Goal: Use online tool/utility: Use online tool/utility

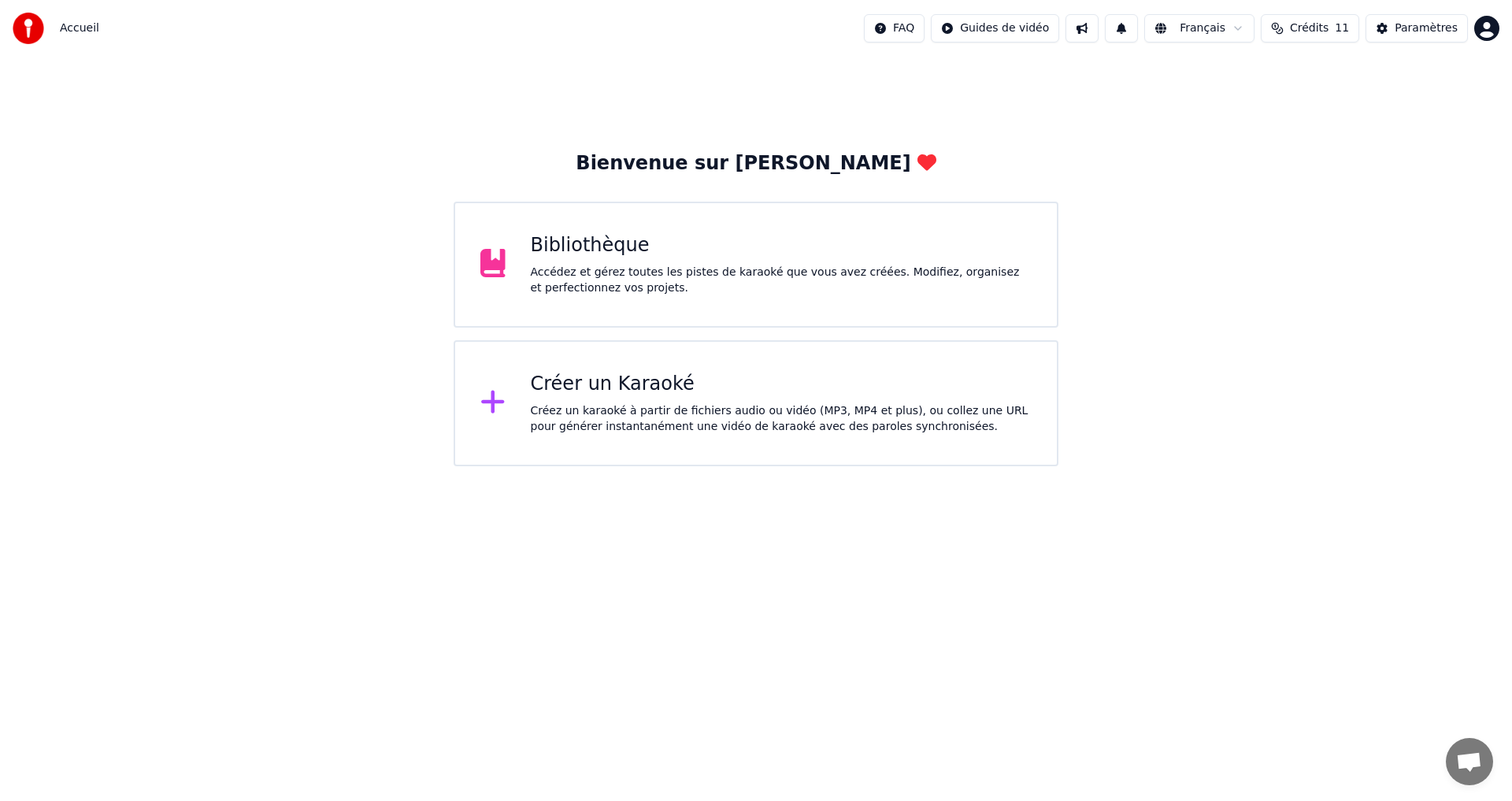
click at [597, 258] on div "Bibliothèque Accédez et gérez toutes les pistes de karaoké que vous avez créées…" at bounding box center [782, 264] width 501 height 63
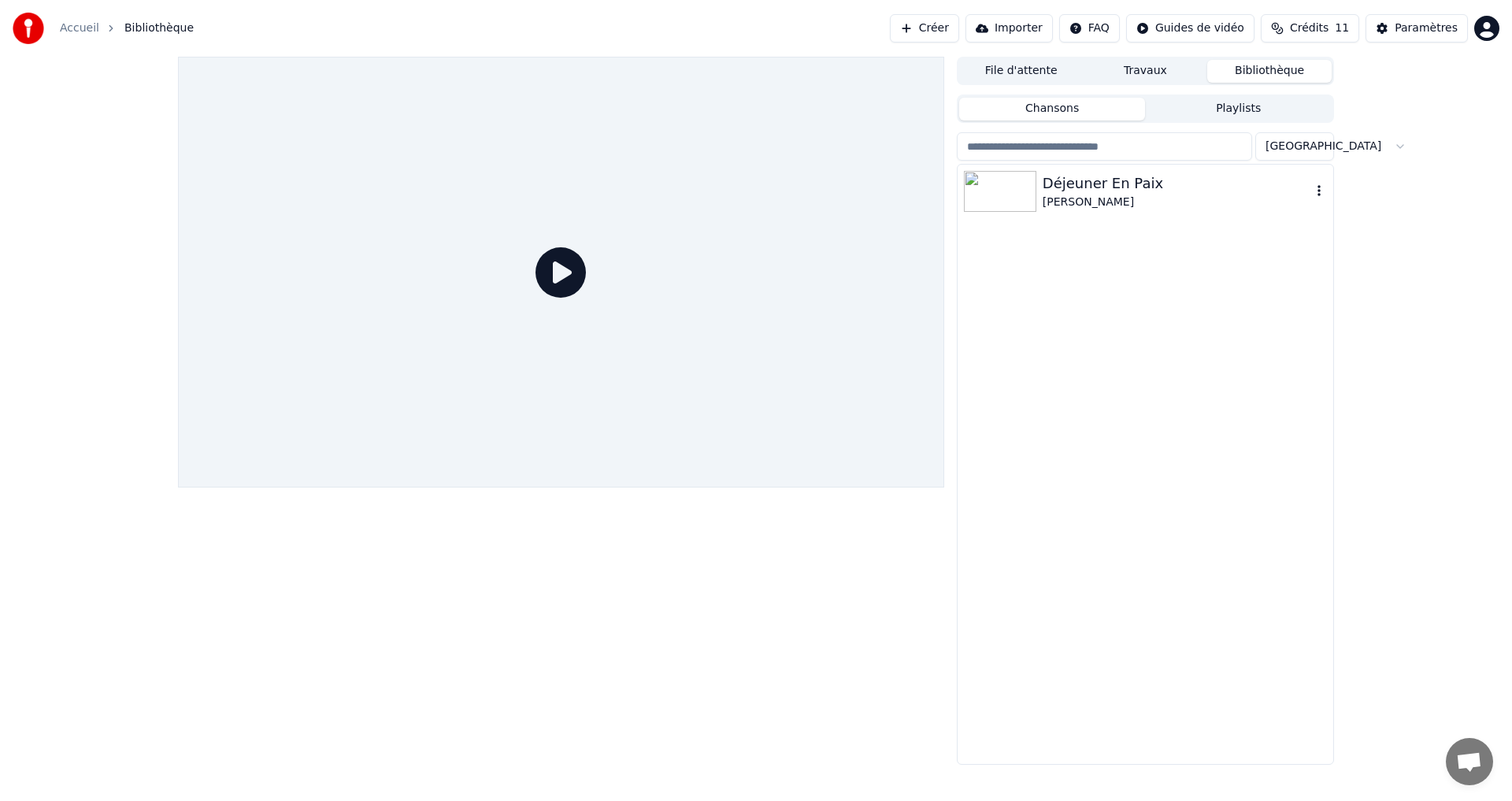
click at [1023, 194] on img at bounding box center [1000, 191] width 73 height 41
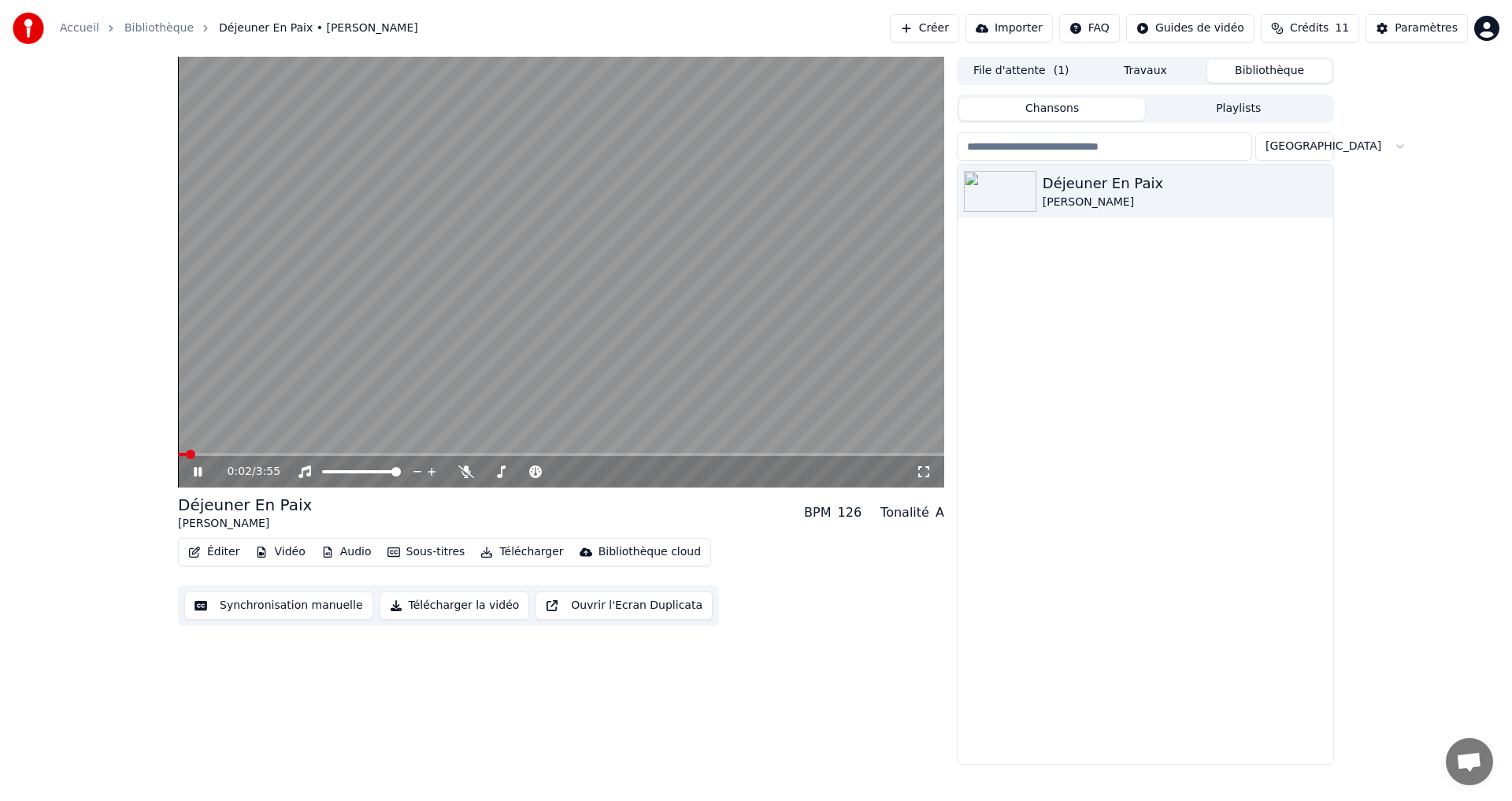
click at [201, 470] on icon at bounding box center [197, 471] width 8 height 10
click at [302, 607] on button "Synchronisation manuelle" at bounding box center [278, 605] width 189 height 29
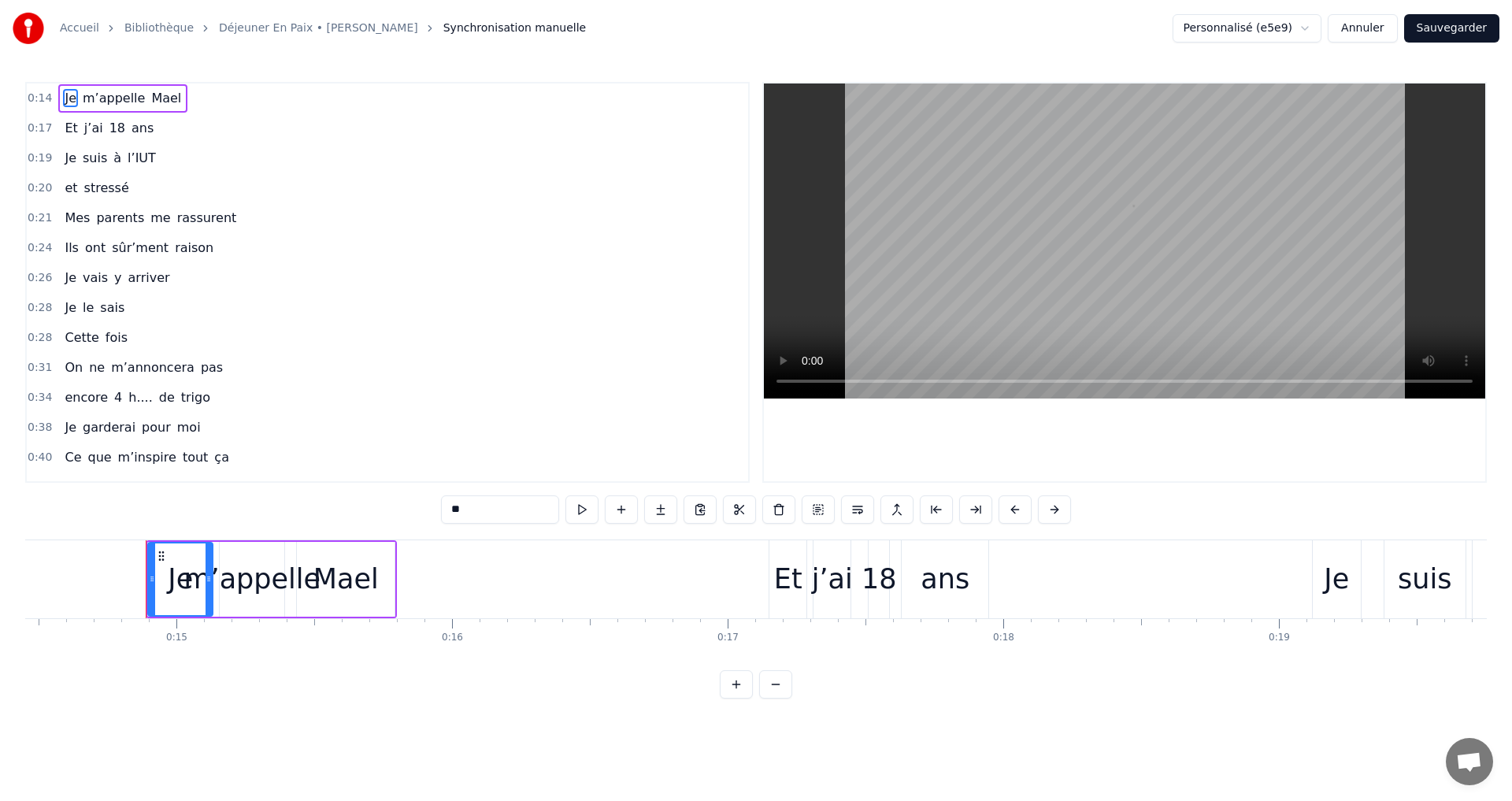
scroll to position [0, 4026]
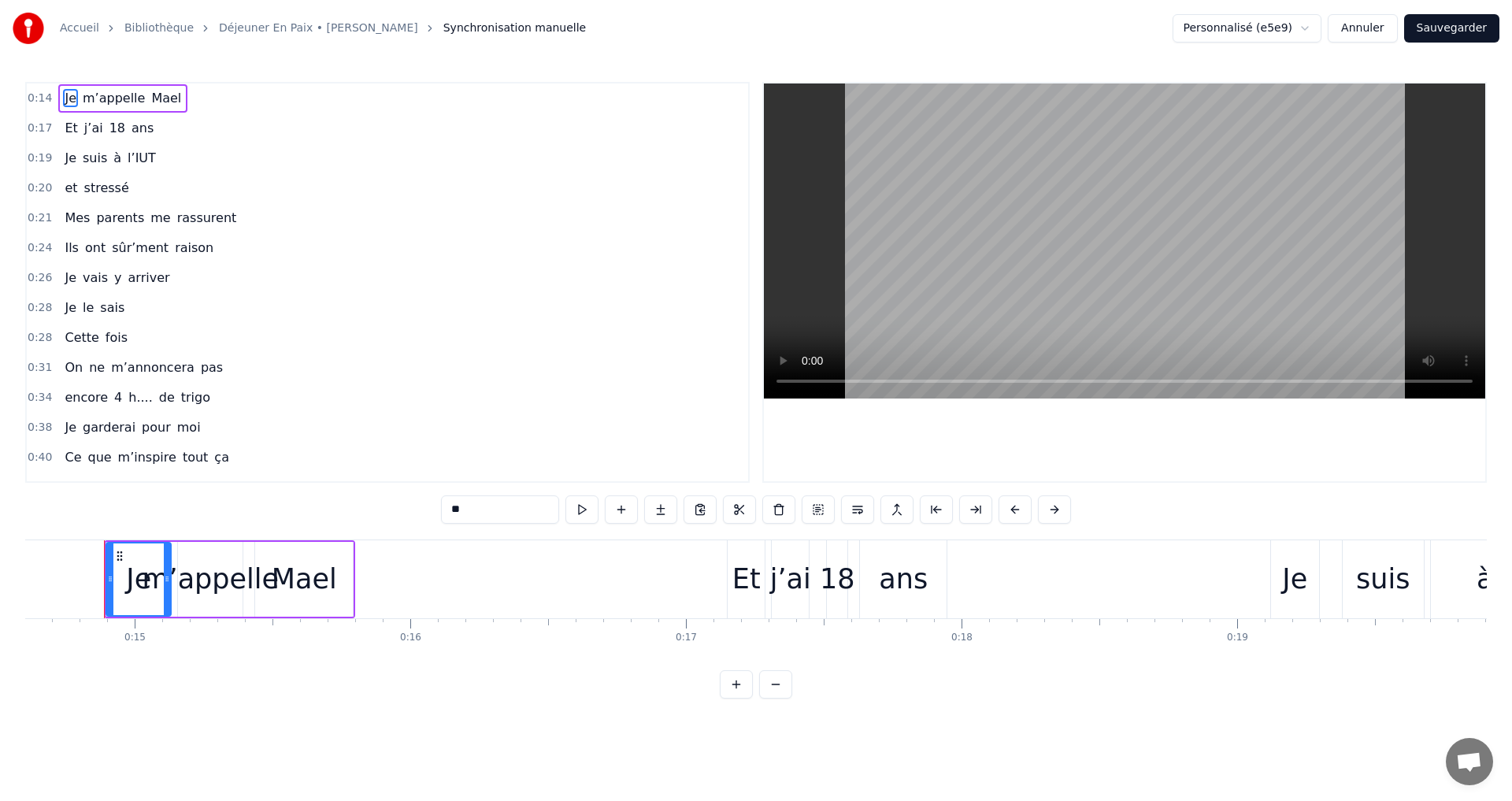
click at [83, 217] on span "Mes" at bounding box center [77, 217] width 29 height 18
type input "***"
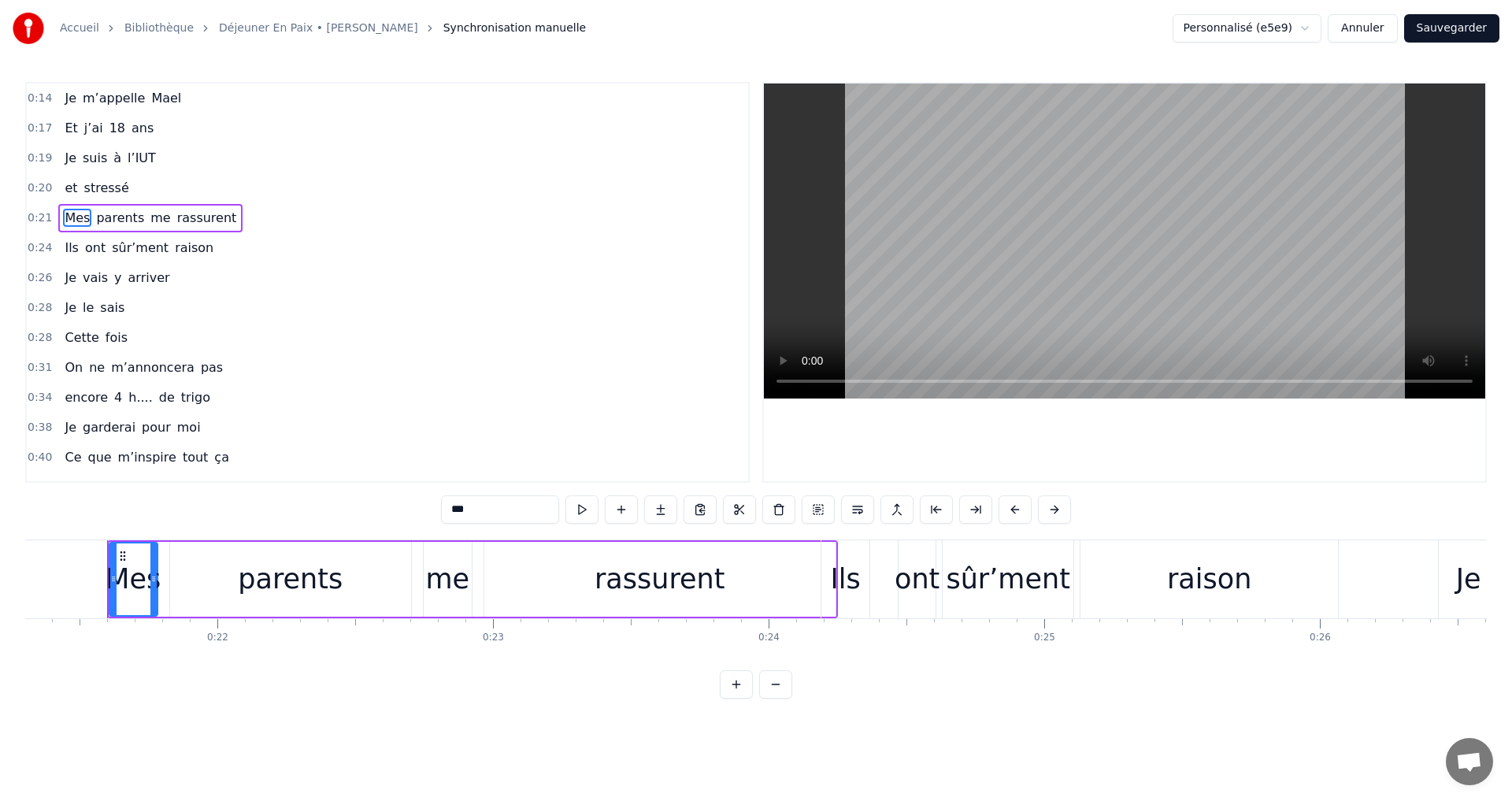
scroll to position [0, 5875]
click at [1043, 506] on button at bounding box center [1055, 509] width 33 height 29
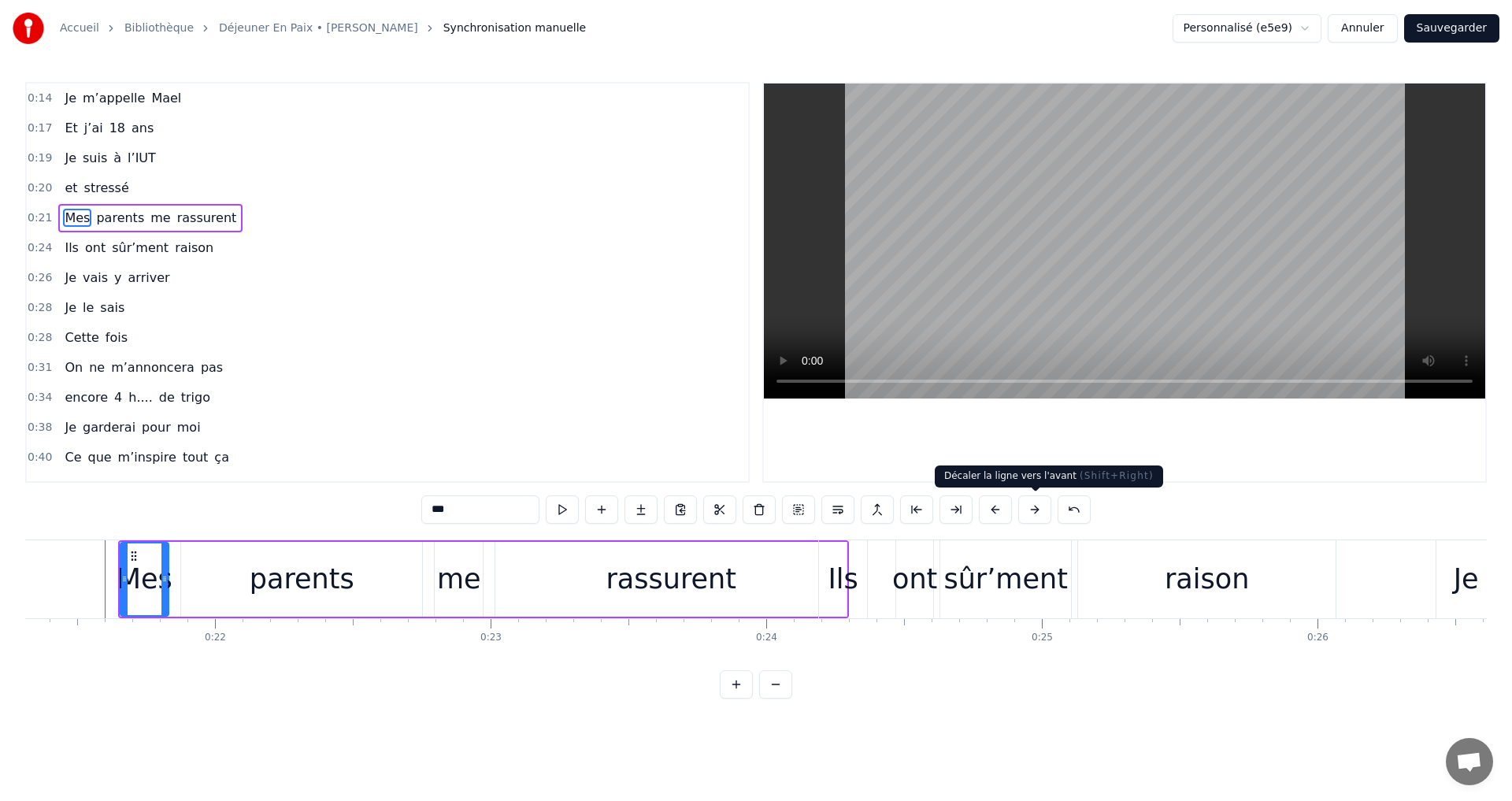
click at [1041, 508] on button at bounding box center [1035, 509] width 33 height 29
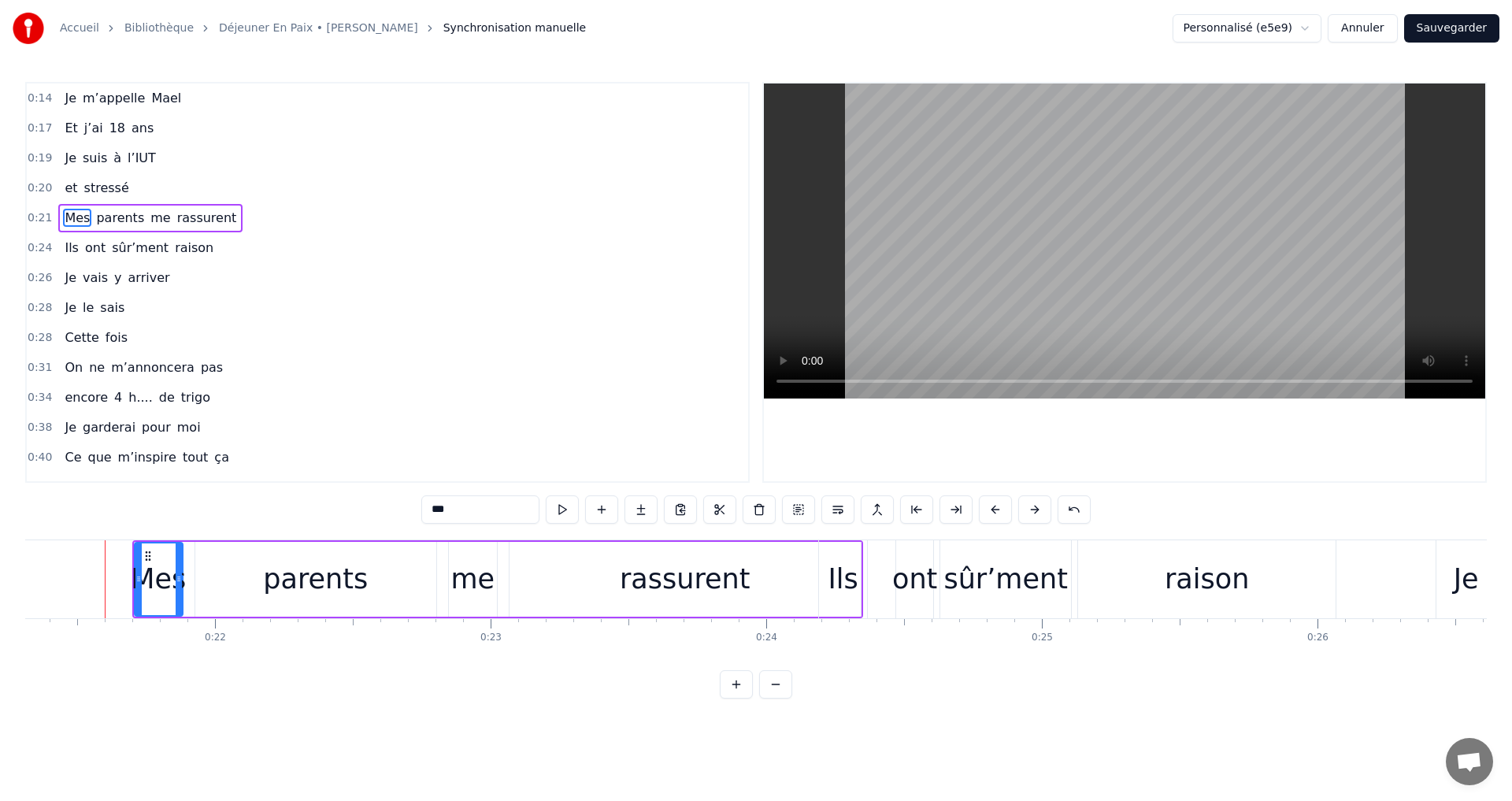
click at [1041, 508] on button at bounding box center [1035, 509] width 33 height 29
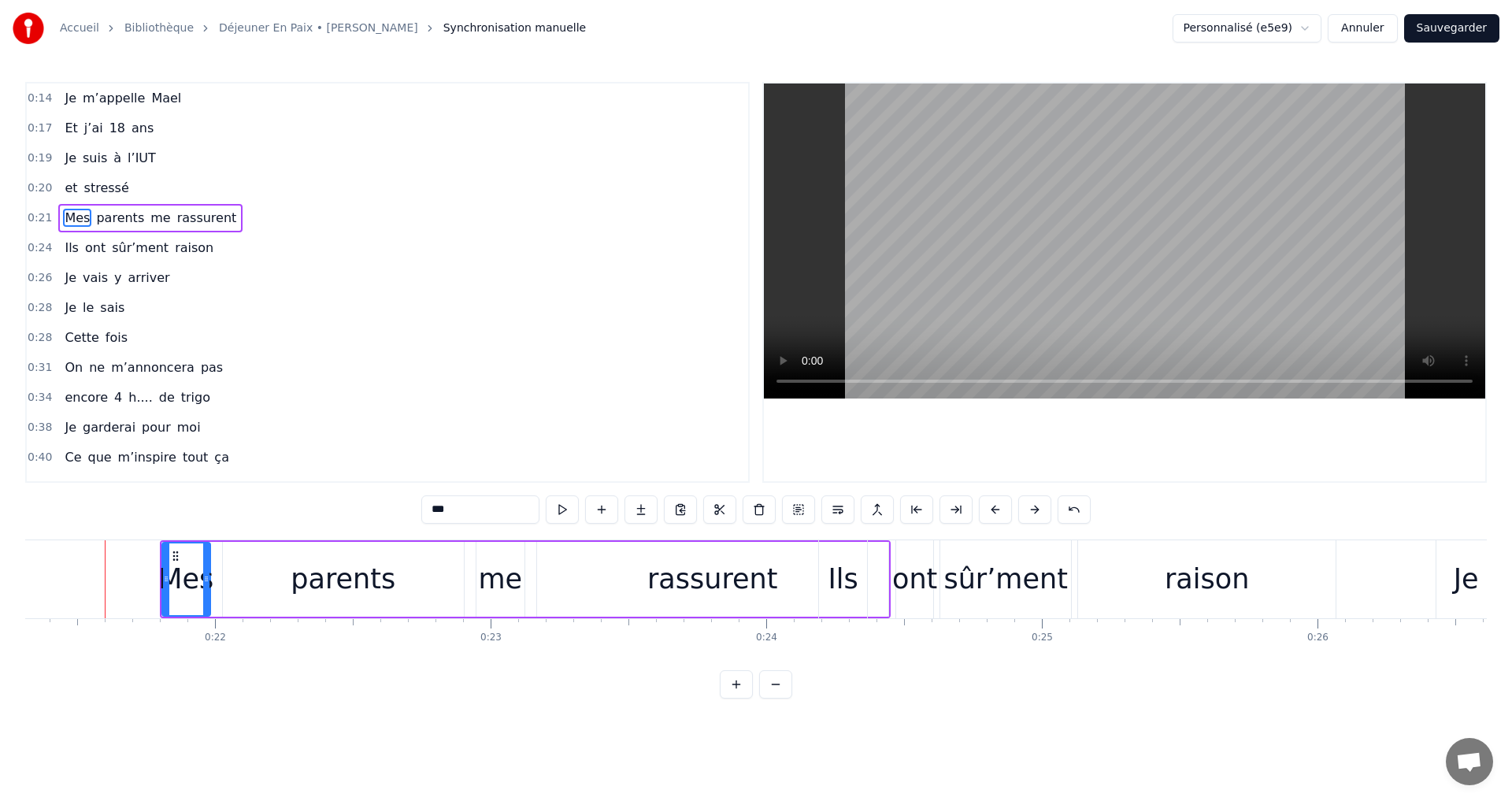
click at [1041, 508] on button at bounding box center [1035, 509] width 33 height 29
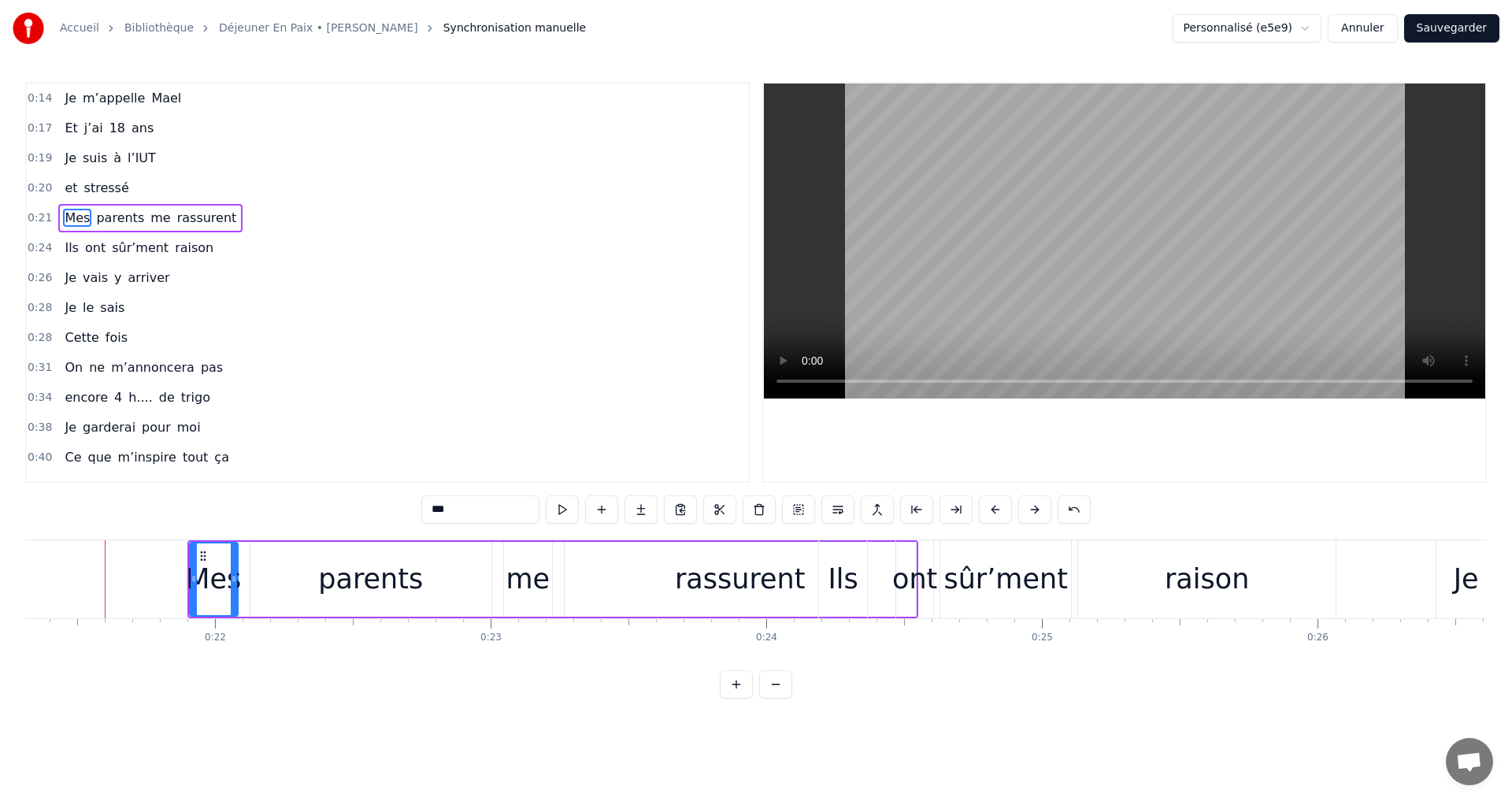
click at [1041, 508] on button at bounding box center [1035, 509] width 33 height 29
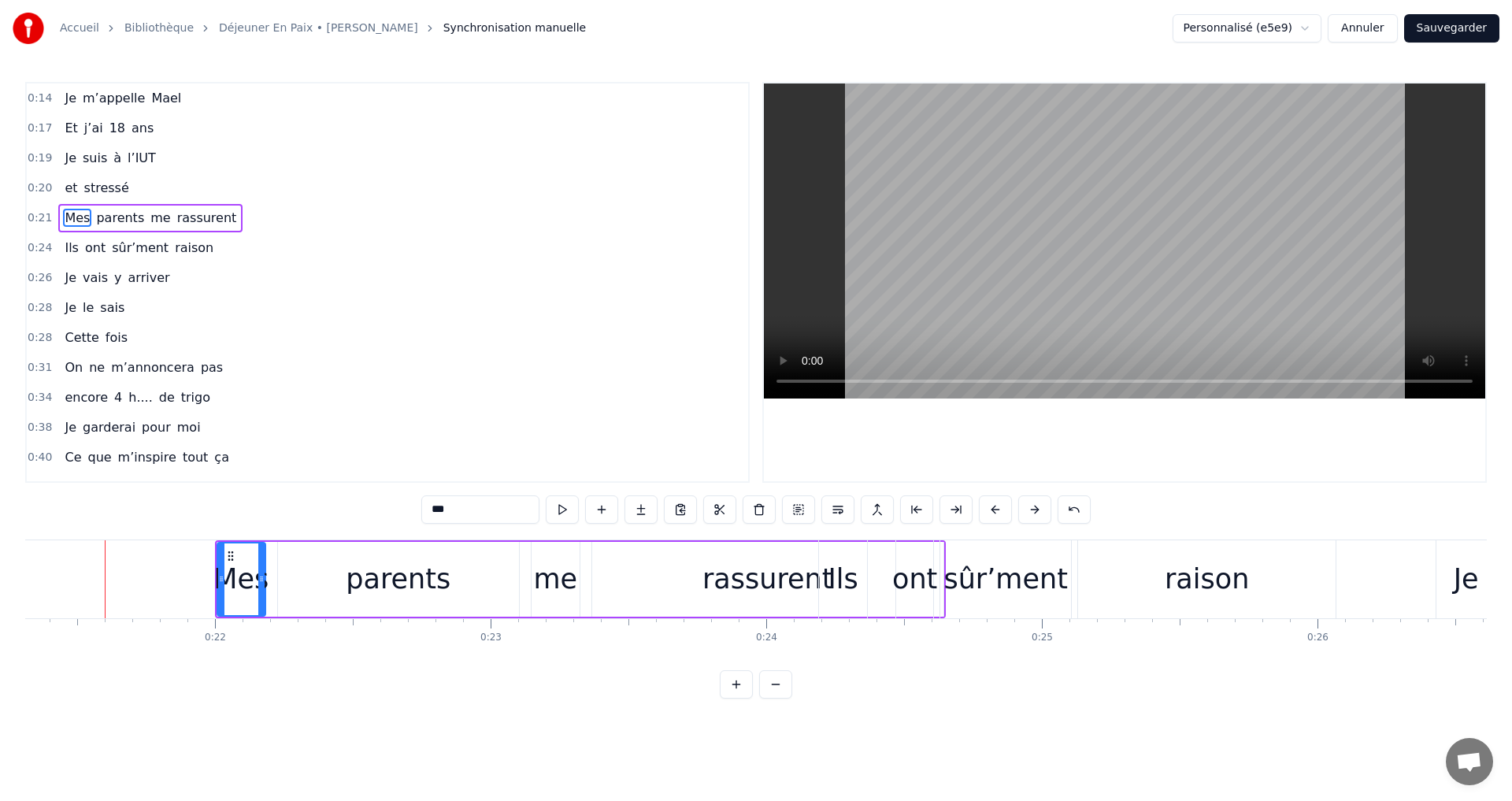
click at [869, 585] on div "Ils ont sûr’ment raison" at bounding box center [1079, 579] width 521 height 78
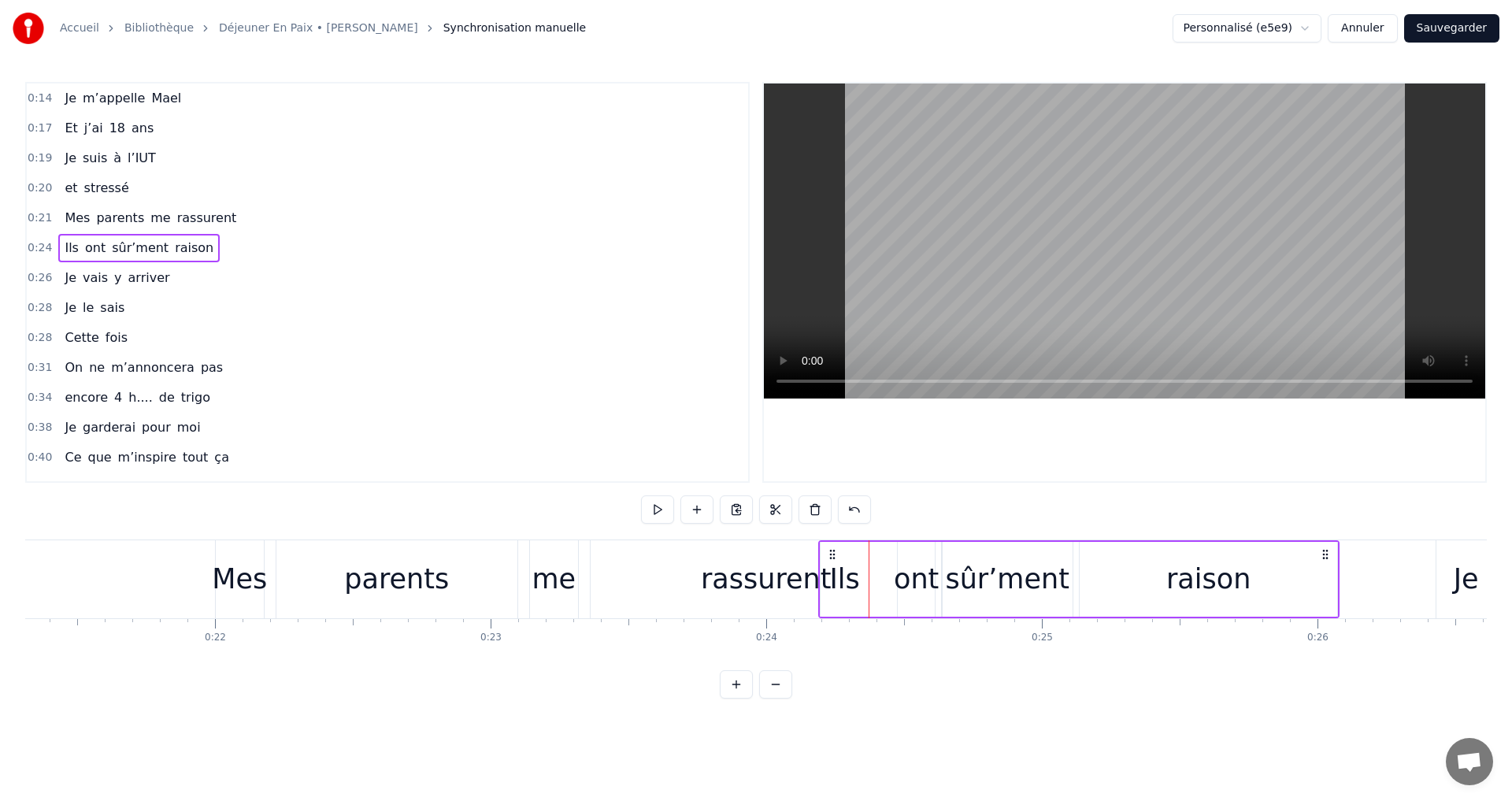
drag, startPoint x: 956, startPoint y: 686, endPoint x: 916, endPoint y: 633, distance: 66.4
click at [956, 684] on div "0:14 Je m’appelle [PERSON_NAME] 0:17 Et j’ai 18 ans 0:19 Je suis à l’IUT 0:20 e…" at bounding box center [756, 390] width 1462 height 616
click at [960, 573] on div "sûr’ment" at bounding box center [1006, 579] width 124 height 41
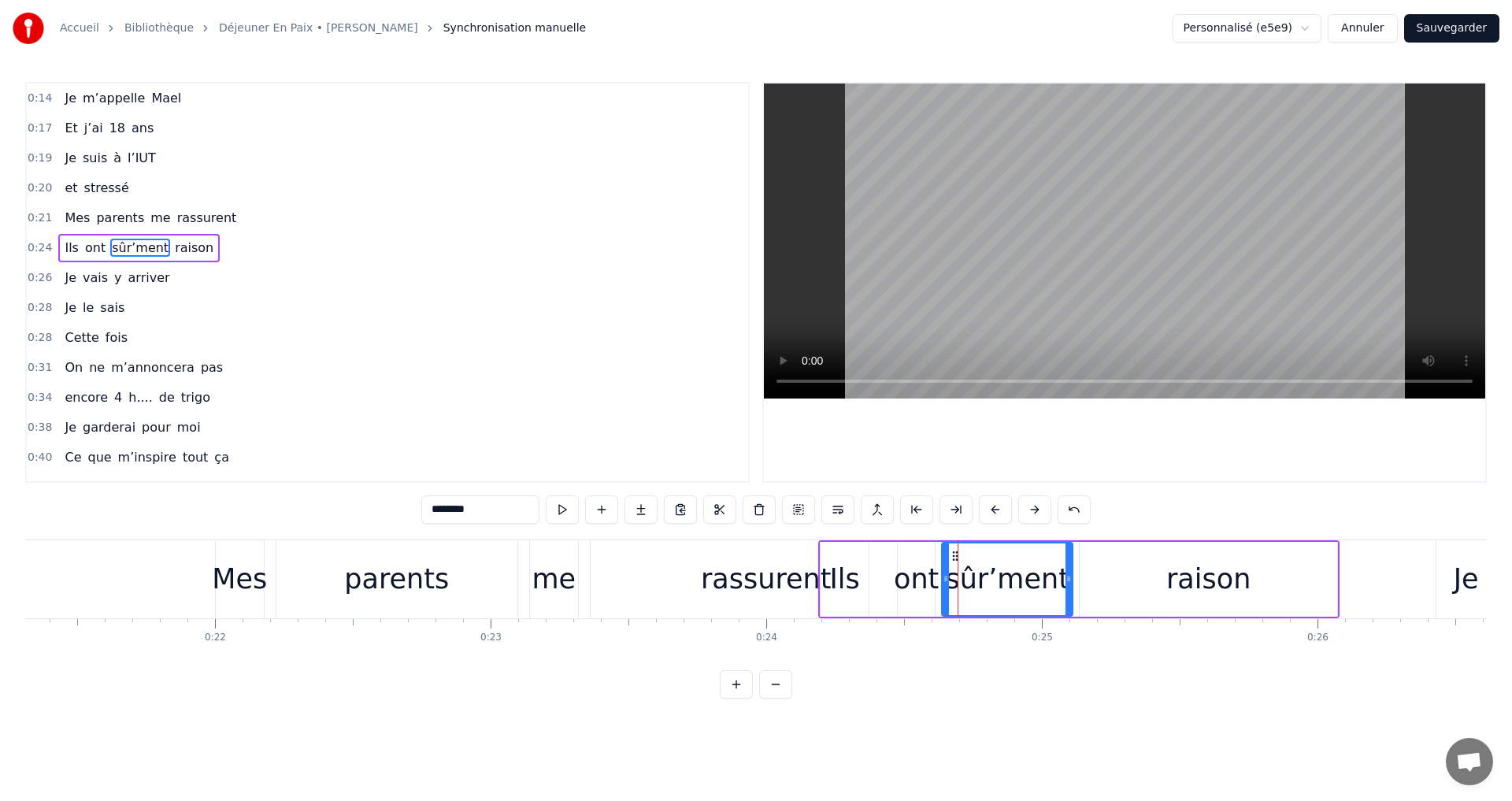
click at [873, 573] on div "Ils ont sûr’ment raison" at bounding box center [1079, 579] width 521 height 78
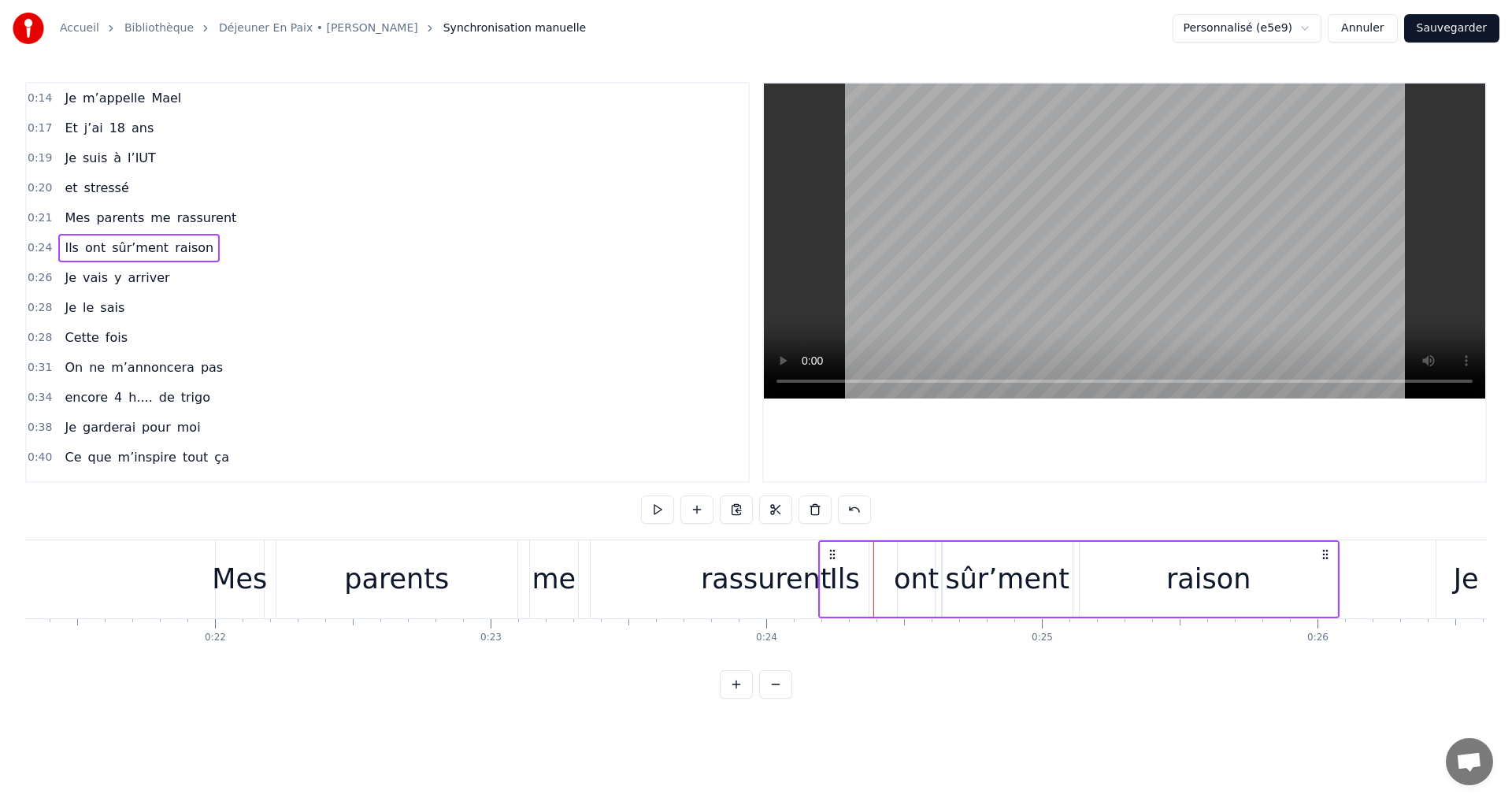
click at [1035, 578] on div "sûr’ment" at bounding box center [1006, 579] width 124 height 41
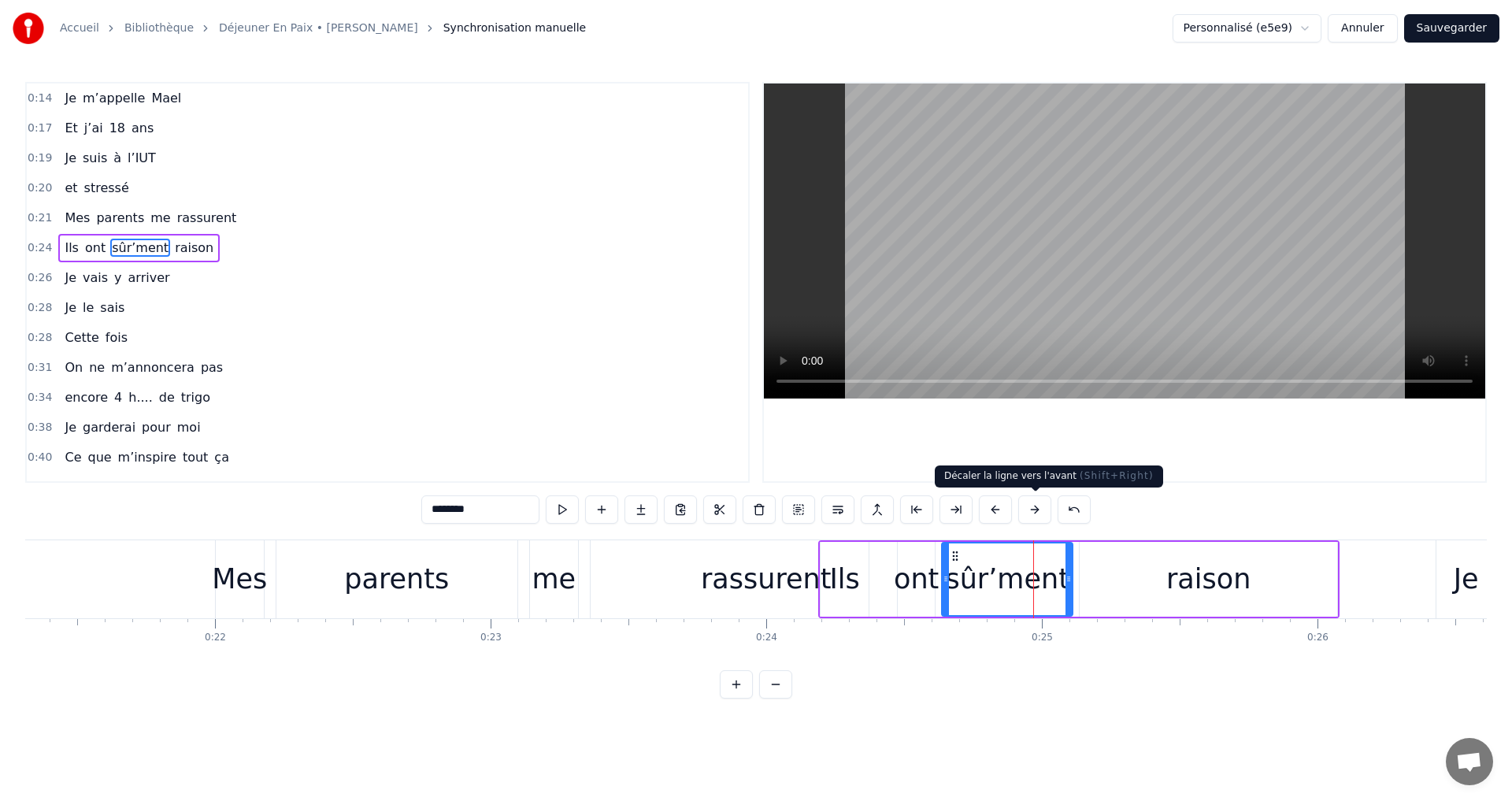
click at [1031, 510] on button at bounding box center [1035, 509] width 33 height 29
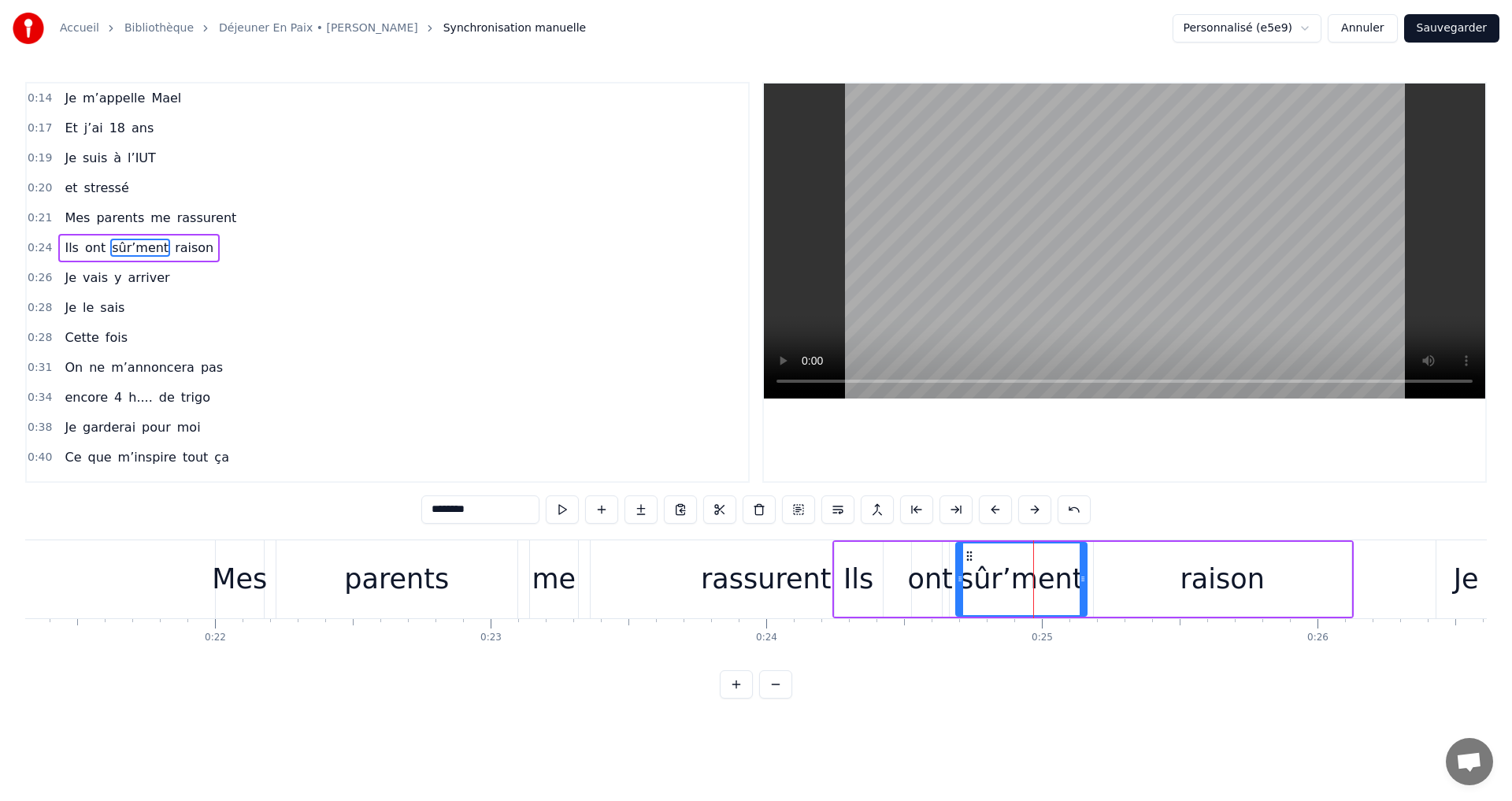
click at [1031, 510] on button at bounding box center [1035, 509] width 33 height 29
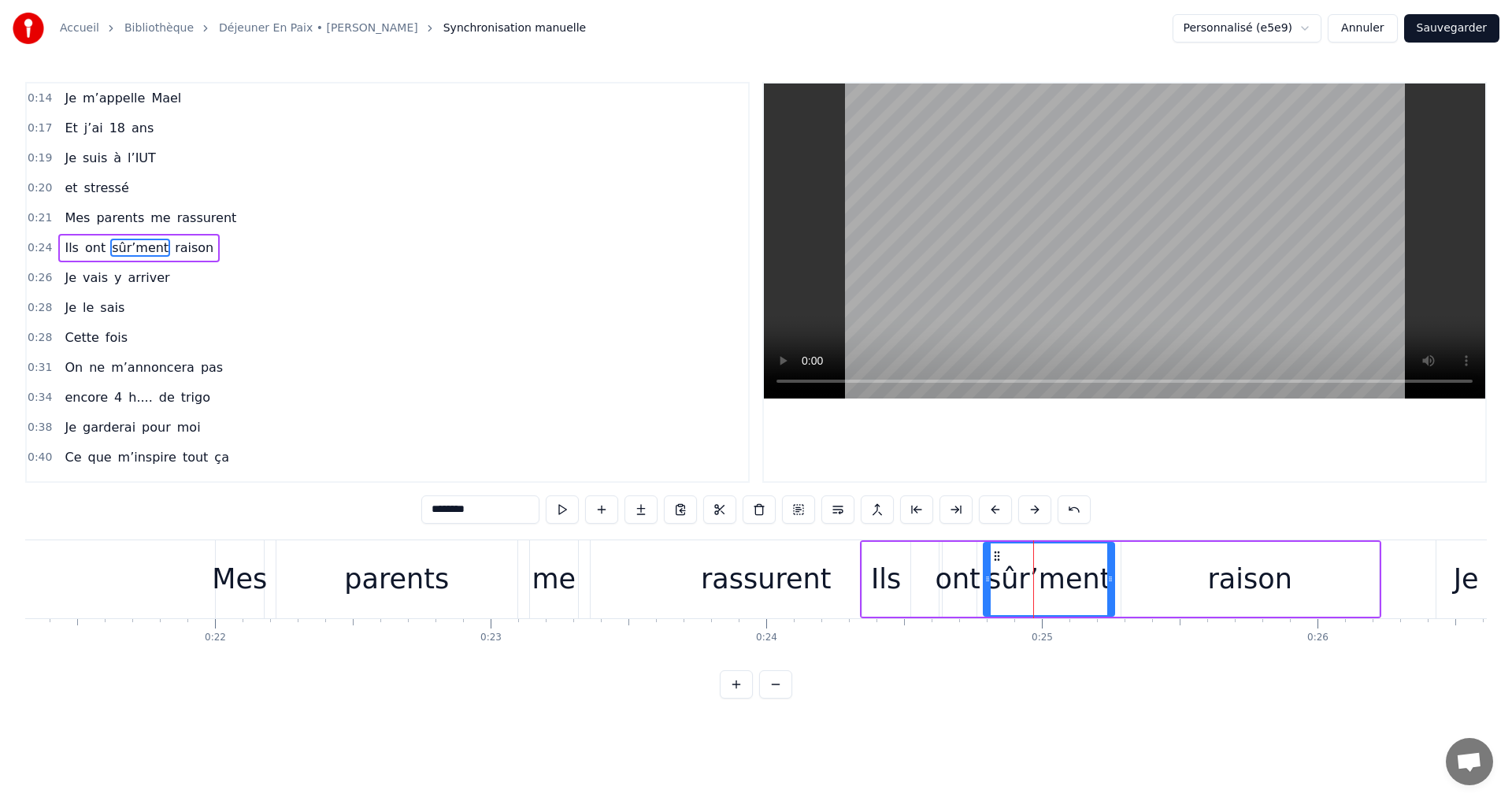
click at [1031, 510] on button at bounding box center [1035, 509] width 33 height 29
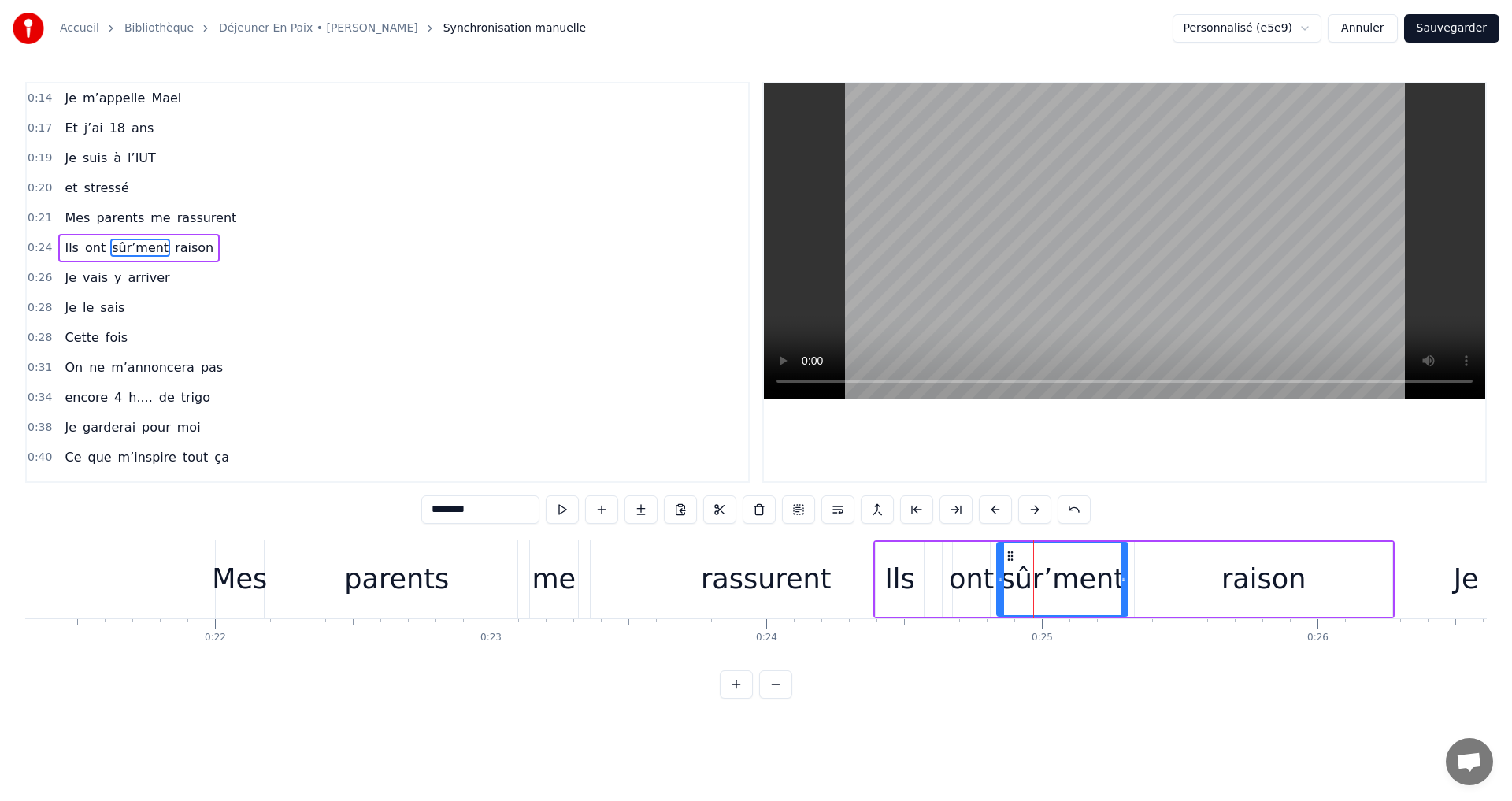
click at [1031, 510] on button at bounding box center [1035, 509] width 33 height 29
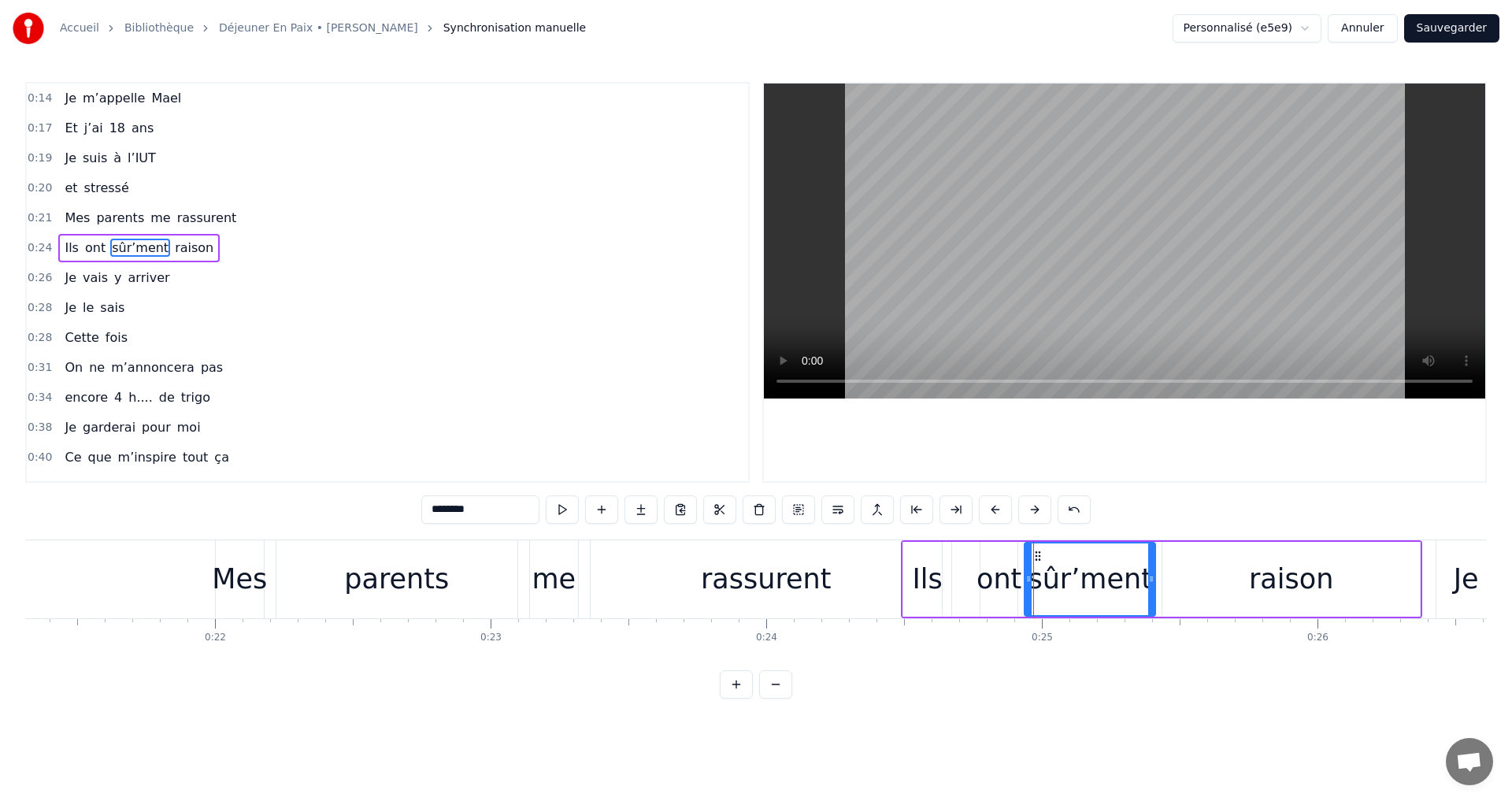
click at [1031, 510] on button at bounding box center [1035, 509] width 33 height 29
click at [252, 579] on div "Mes" at bounding box center [239, 579] width 55 height 41
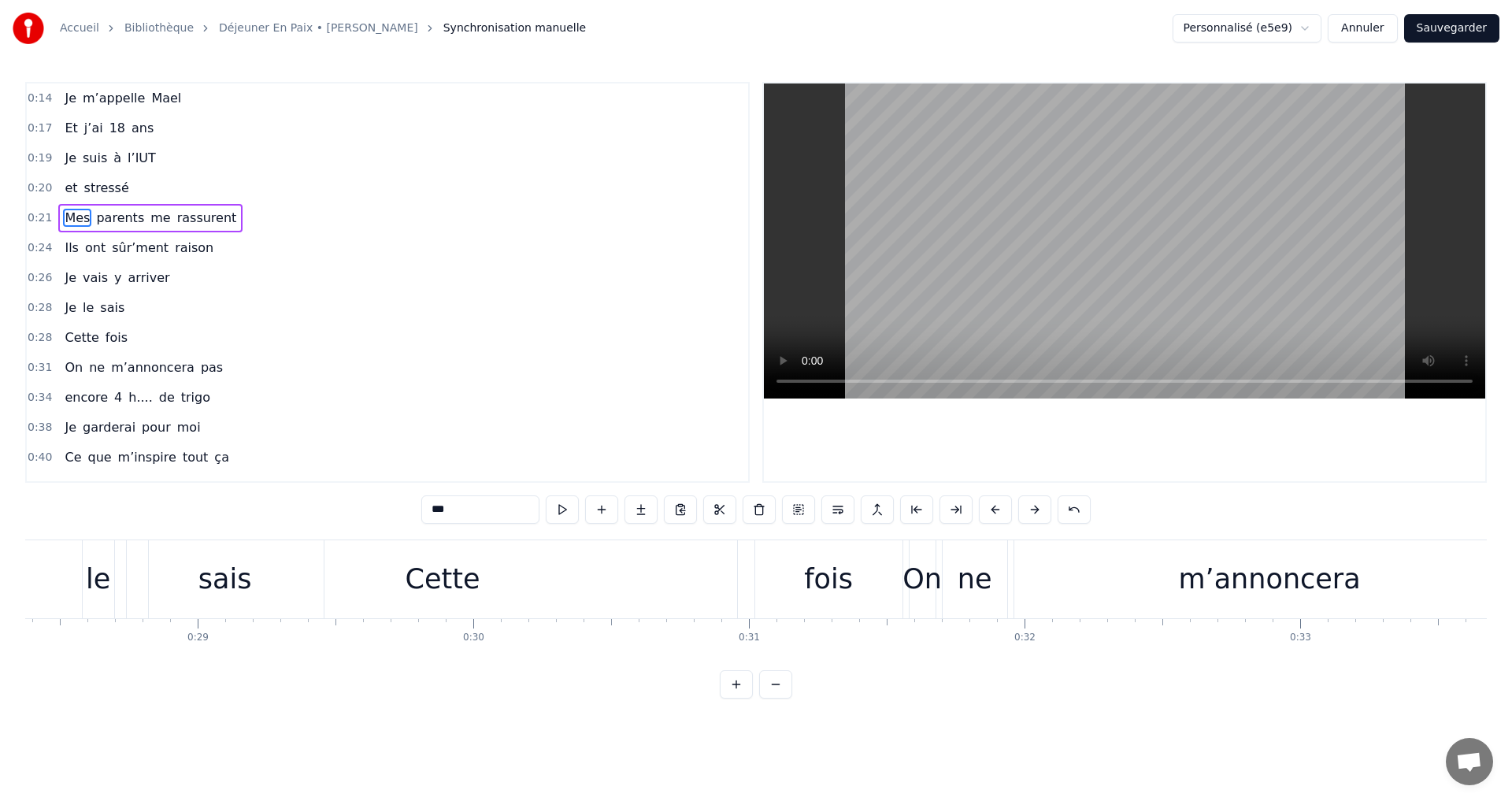
scroll to position [0, 7929]
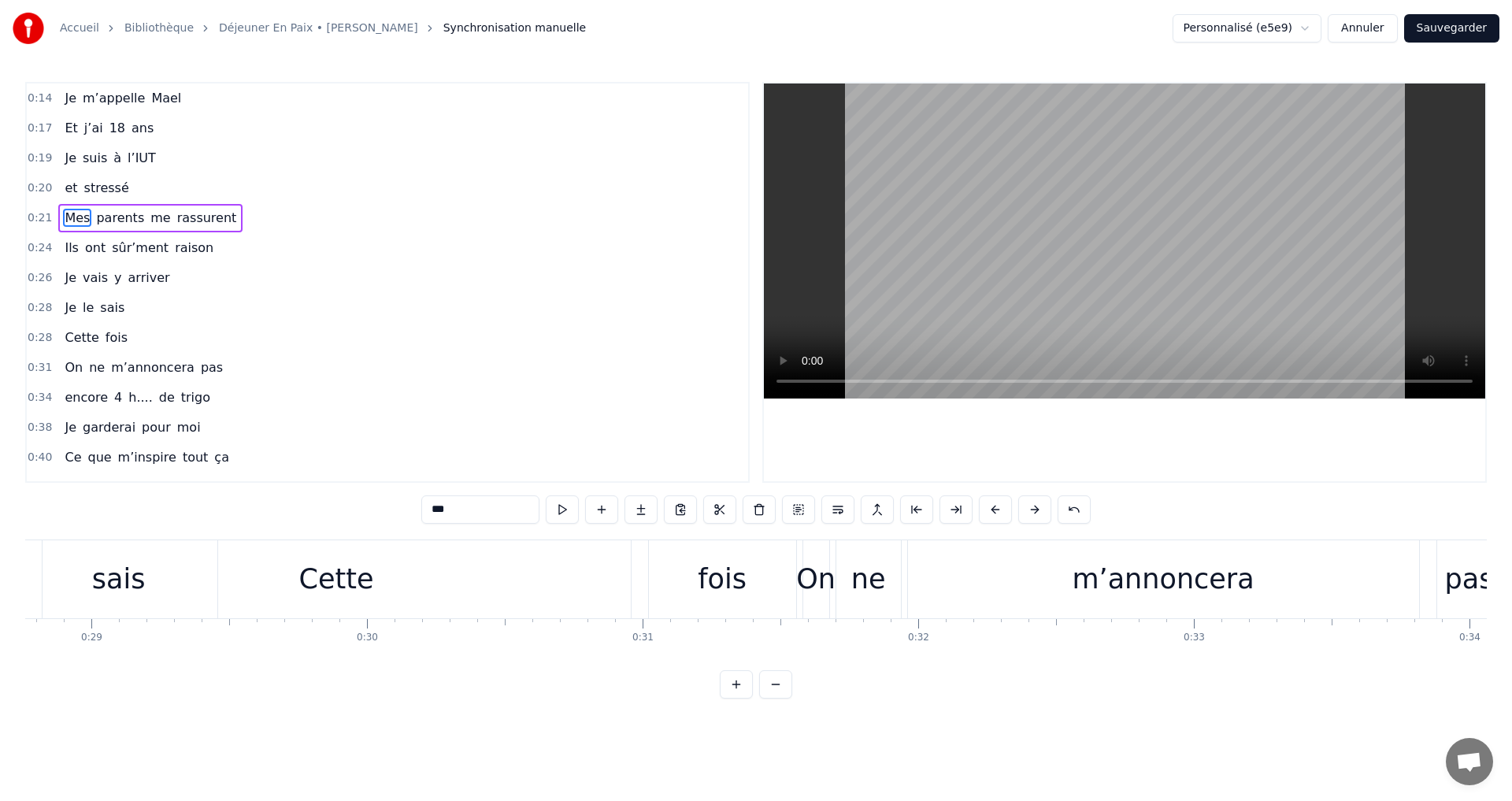
click at [329, 595] on div "Cette" at bounding box center [336, 579] width 75 height 41
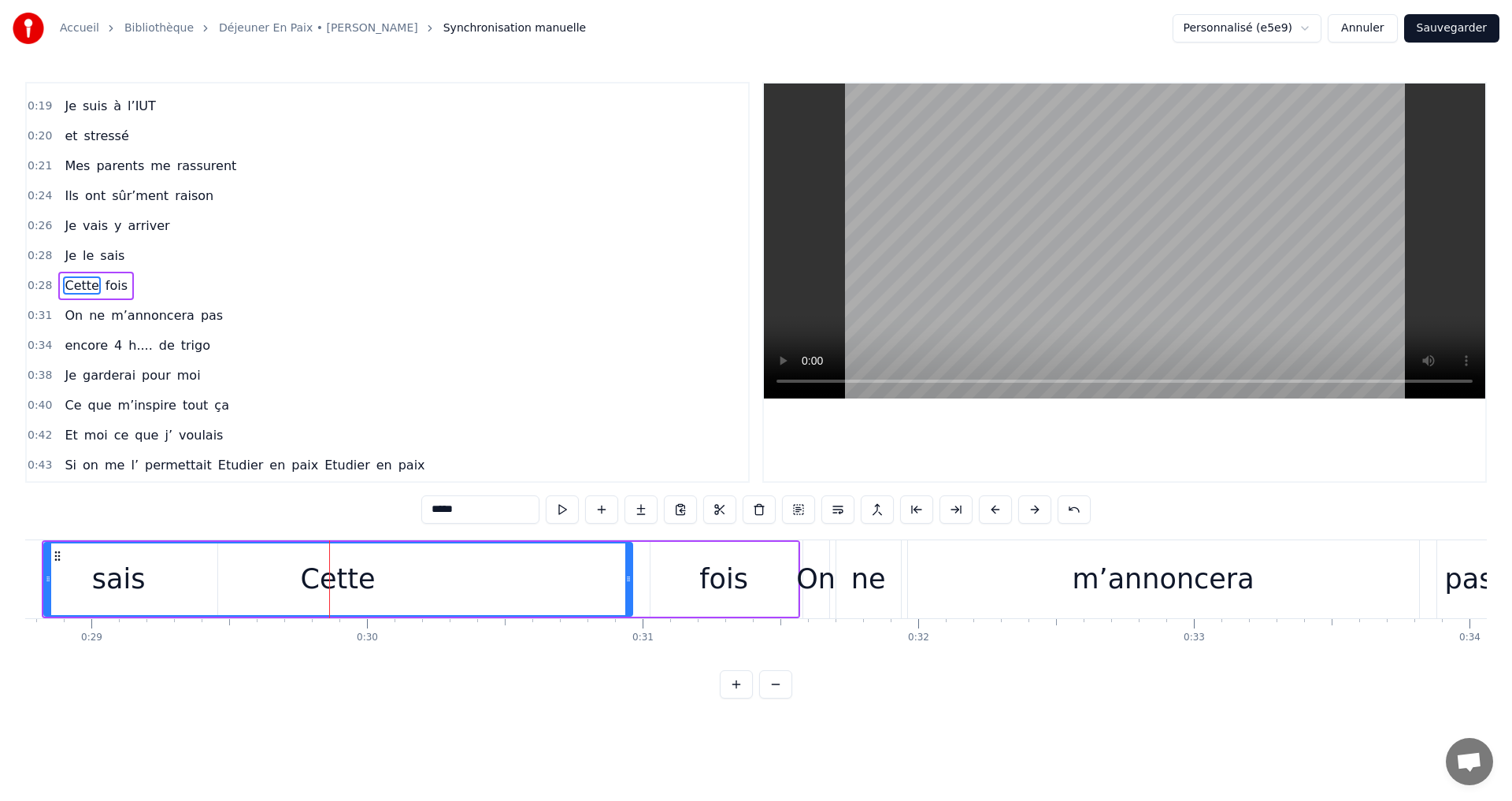
scroll to position [55, 0]
click at [1032, 510] on button at bounding box center [1035, 509] width 33 height 29
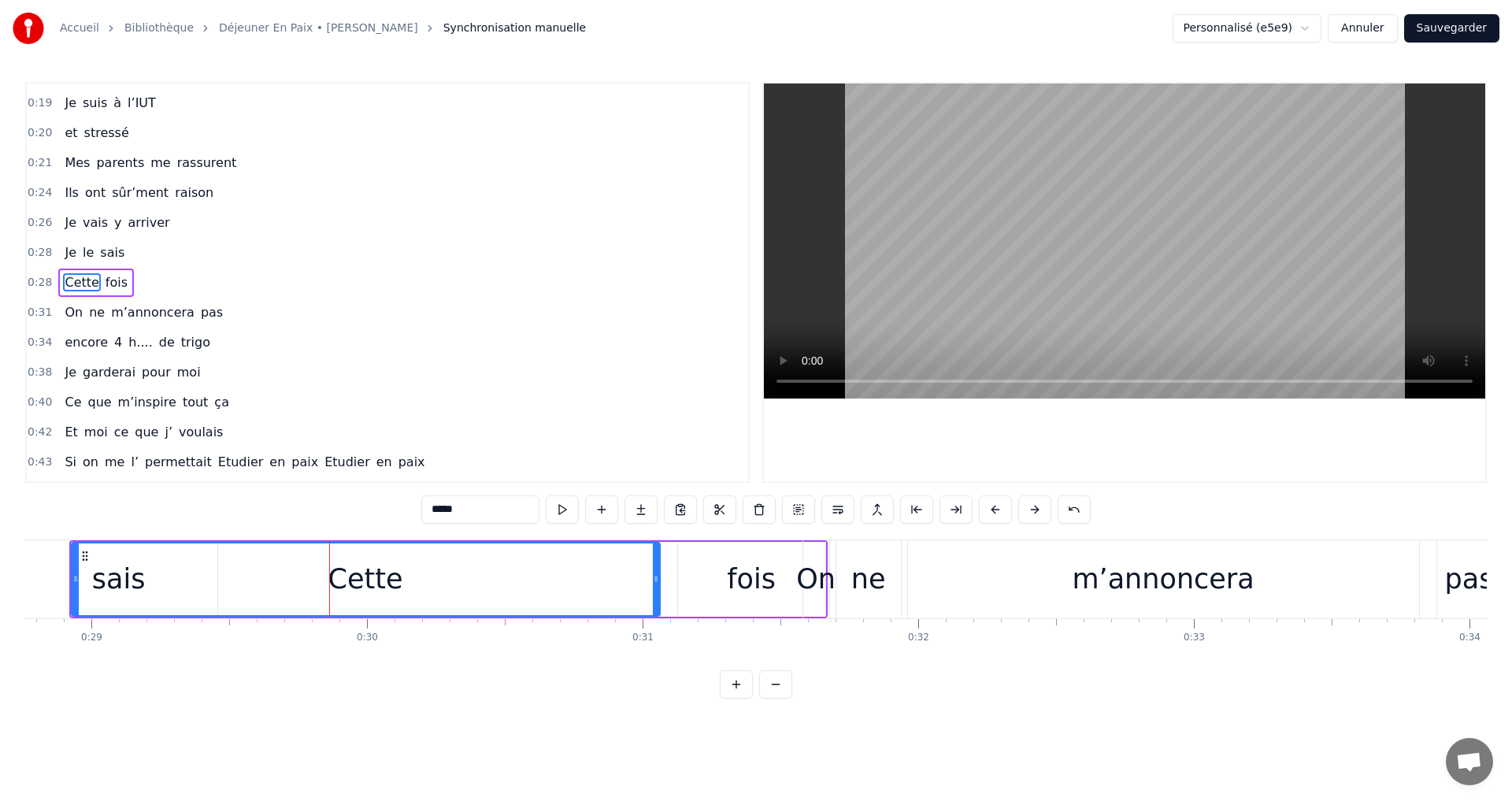
click at [1032, 510] on button at bounding box center [1035, 509] width 33 height 29
click at [489, 594] on div "Cette" at bounding box center [393, 579] width 587 height 72
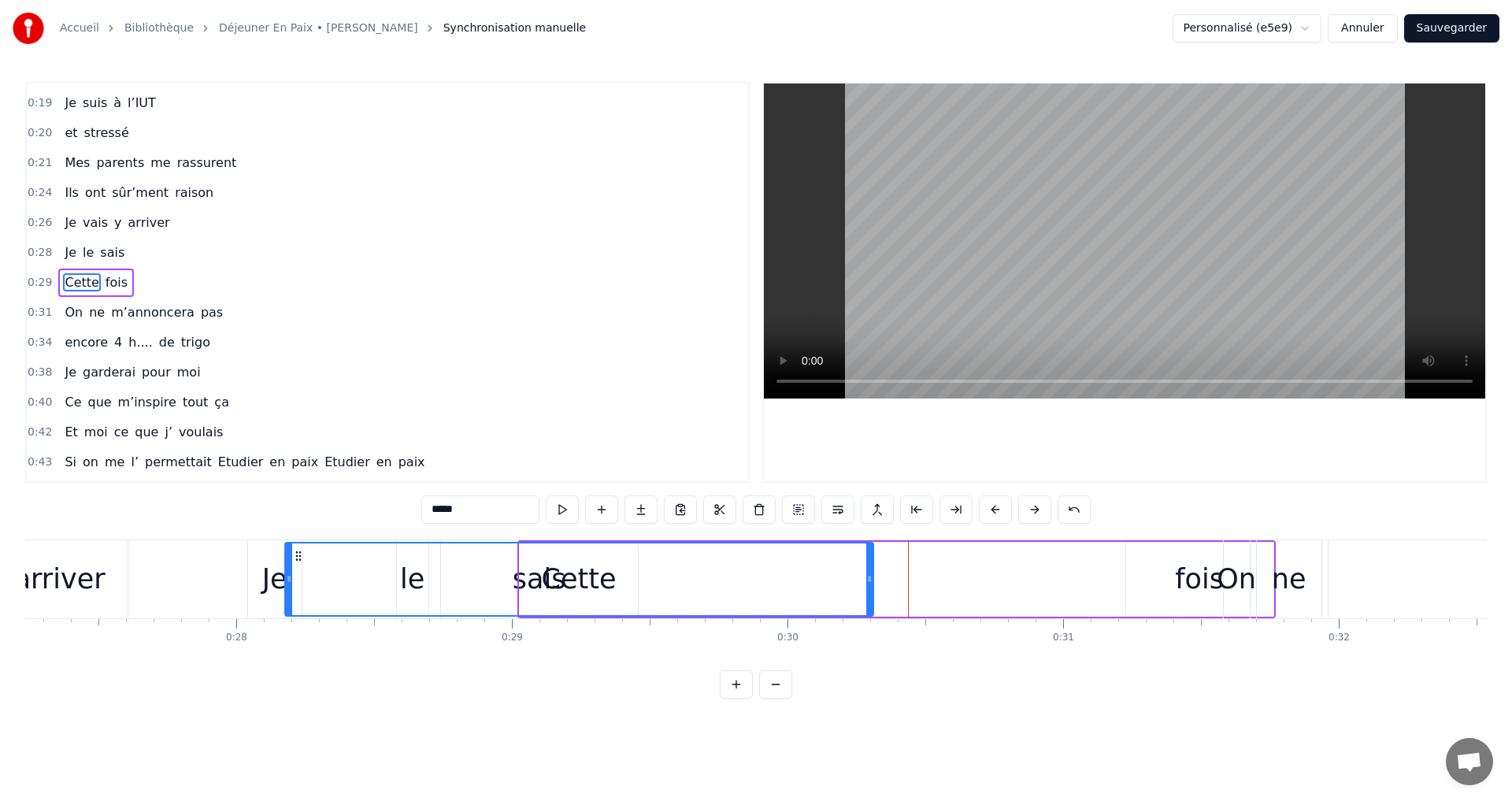
scroll to position [0, 7486]
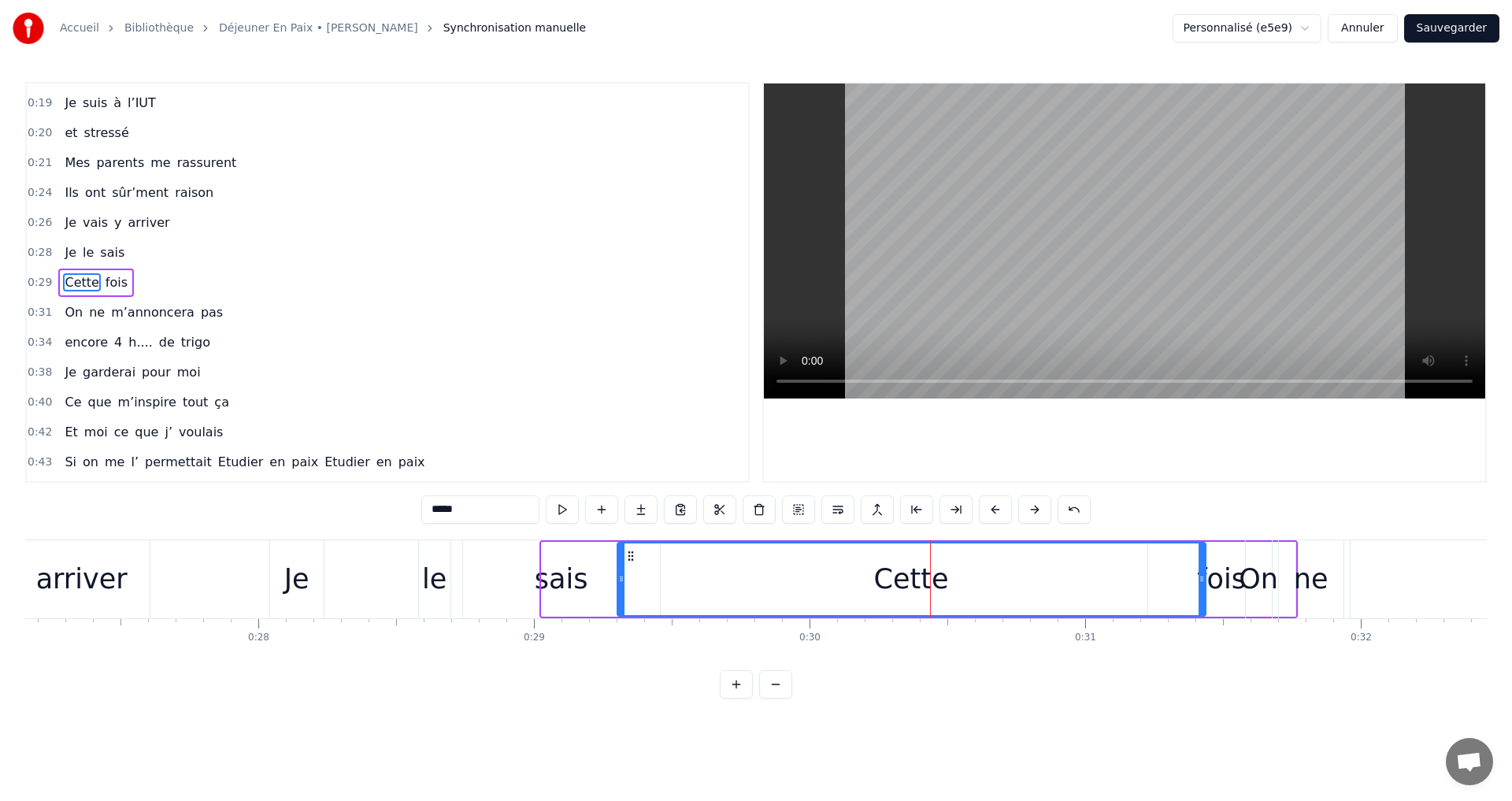
drag, startPoint x: 112, startPoint y: 553, endPoint x: 630, endPoint y: 573, distance: 518.4
click at [630, 573] on div "Cette" at bounding box center [911, 579] width 587 height 72
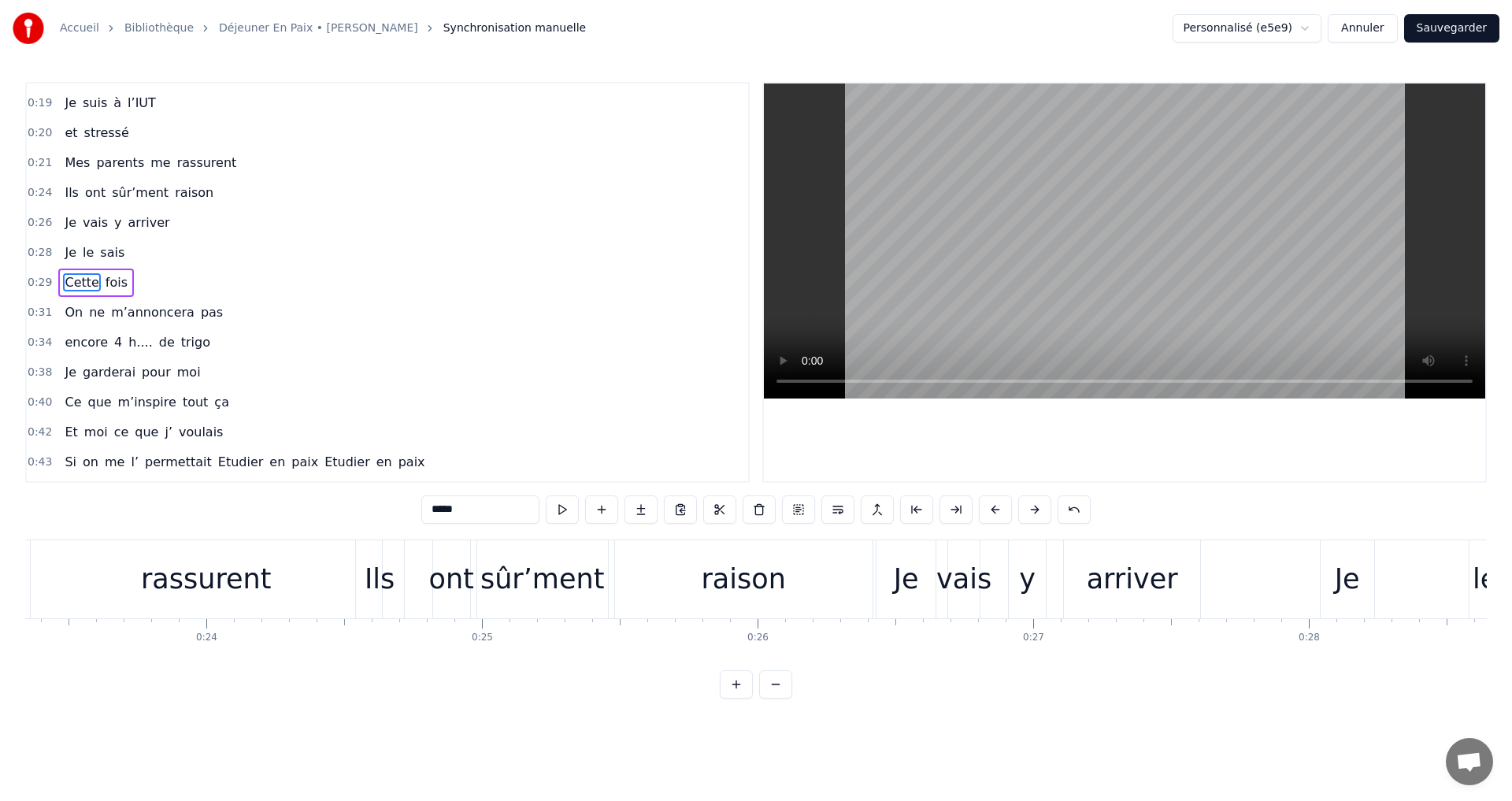
scroll to position [0, 6578]
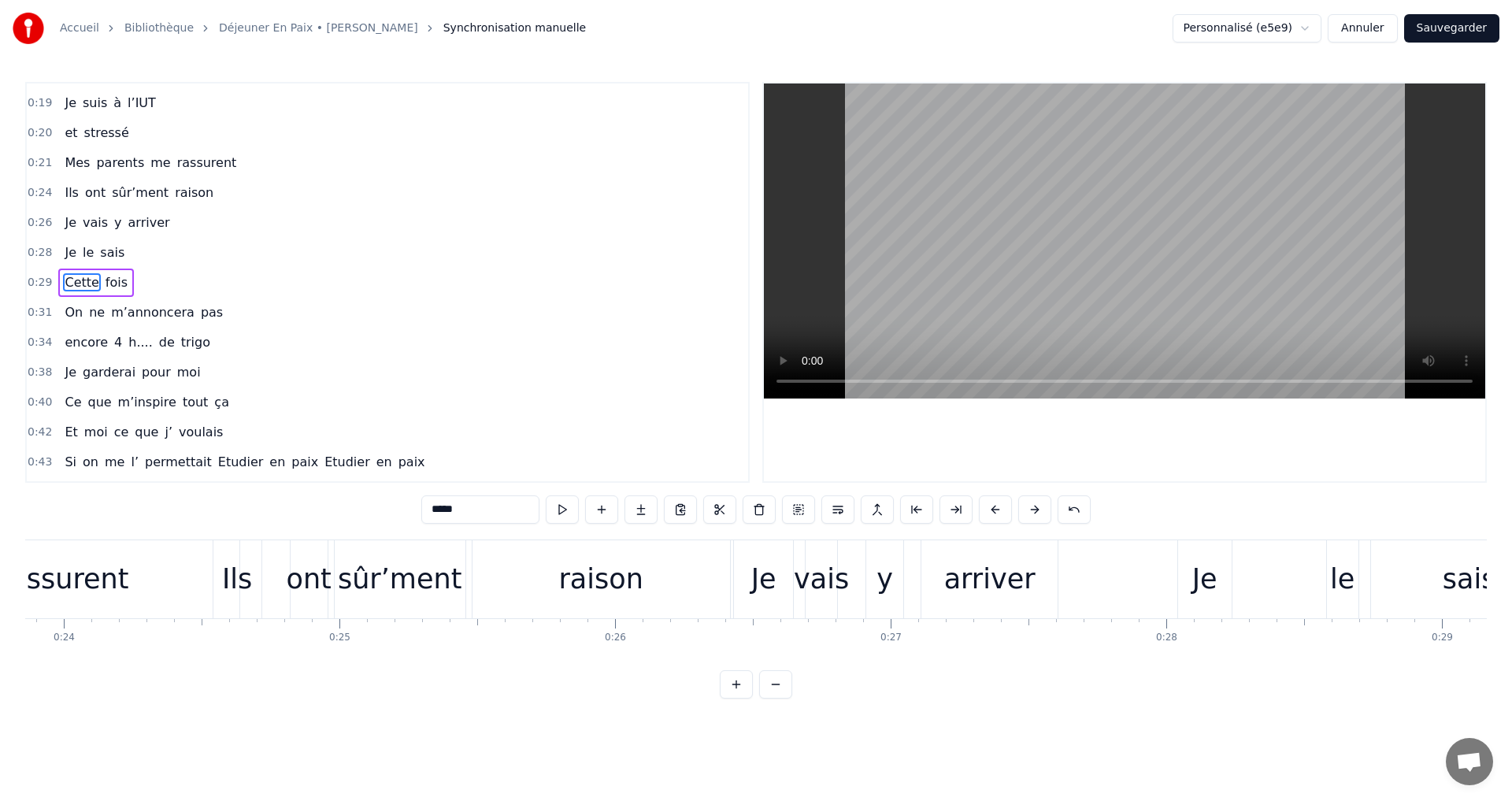
click at [674, 582] on div "raison" at bounding box center [602, 579] width 258 height 78
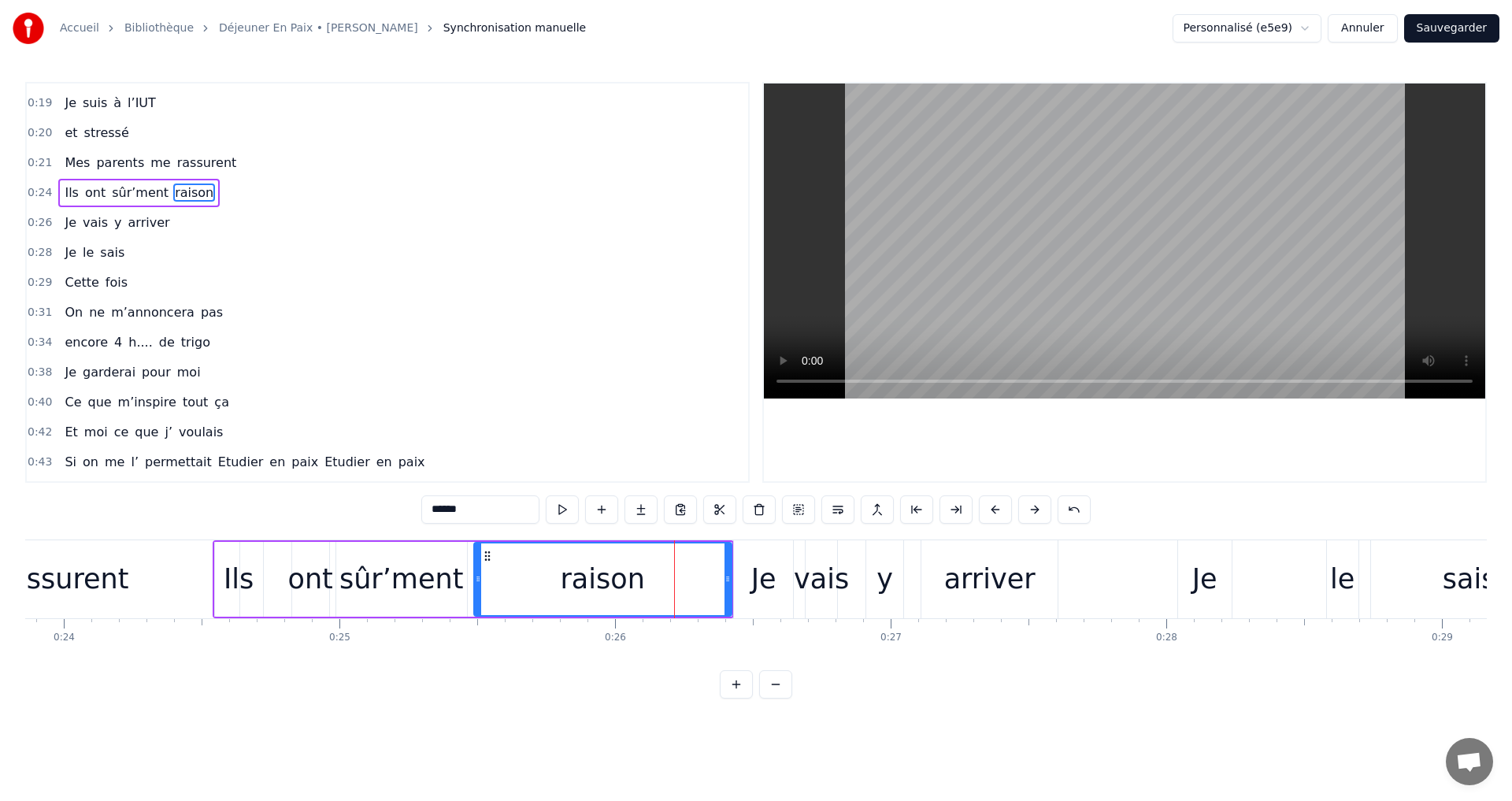
scroll to position [0, 0]
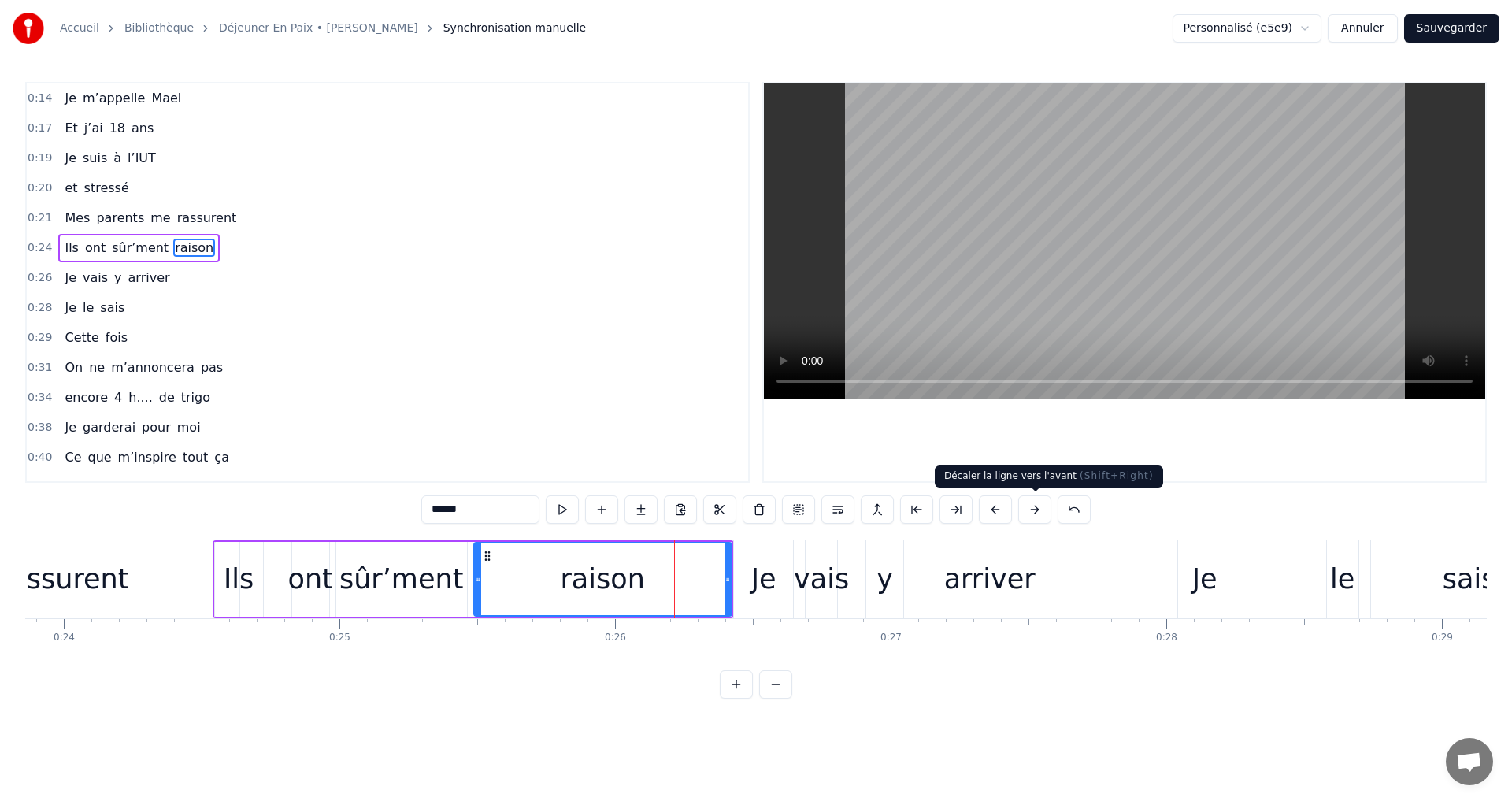
click at [1027, 509] on button at bounding box center [1035, 509] width 33 height 29
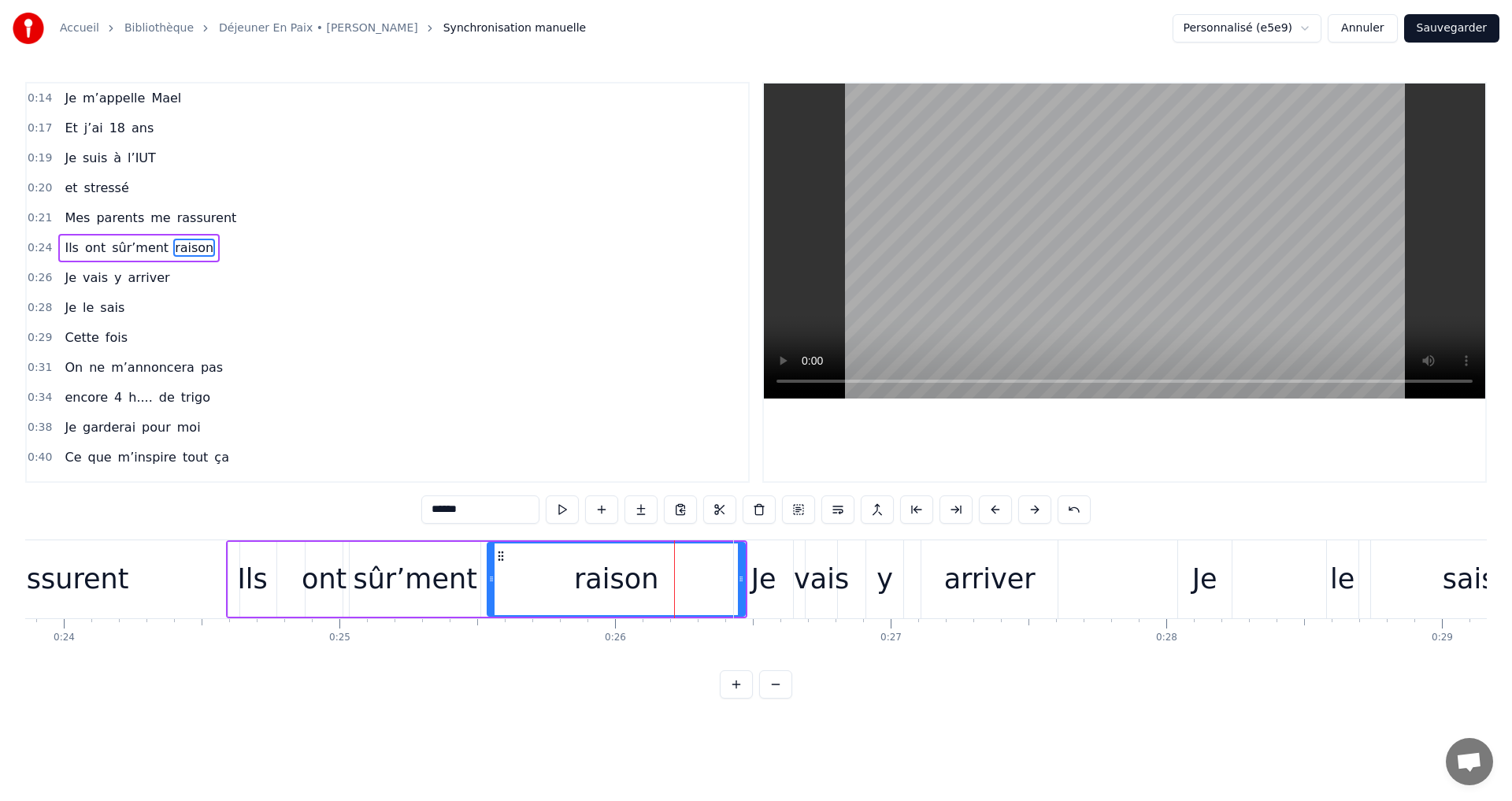
click at [1027, 509] on button at bounding box center [1035, 509] width 33 height 29
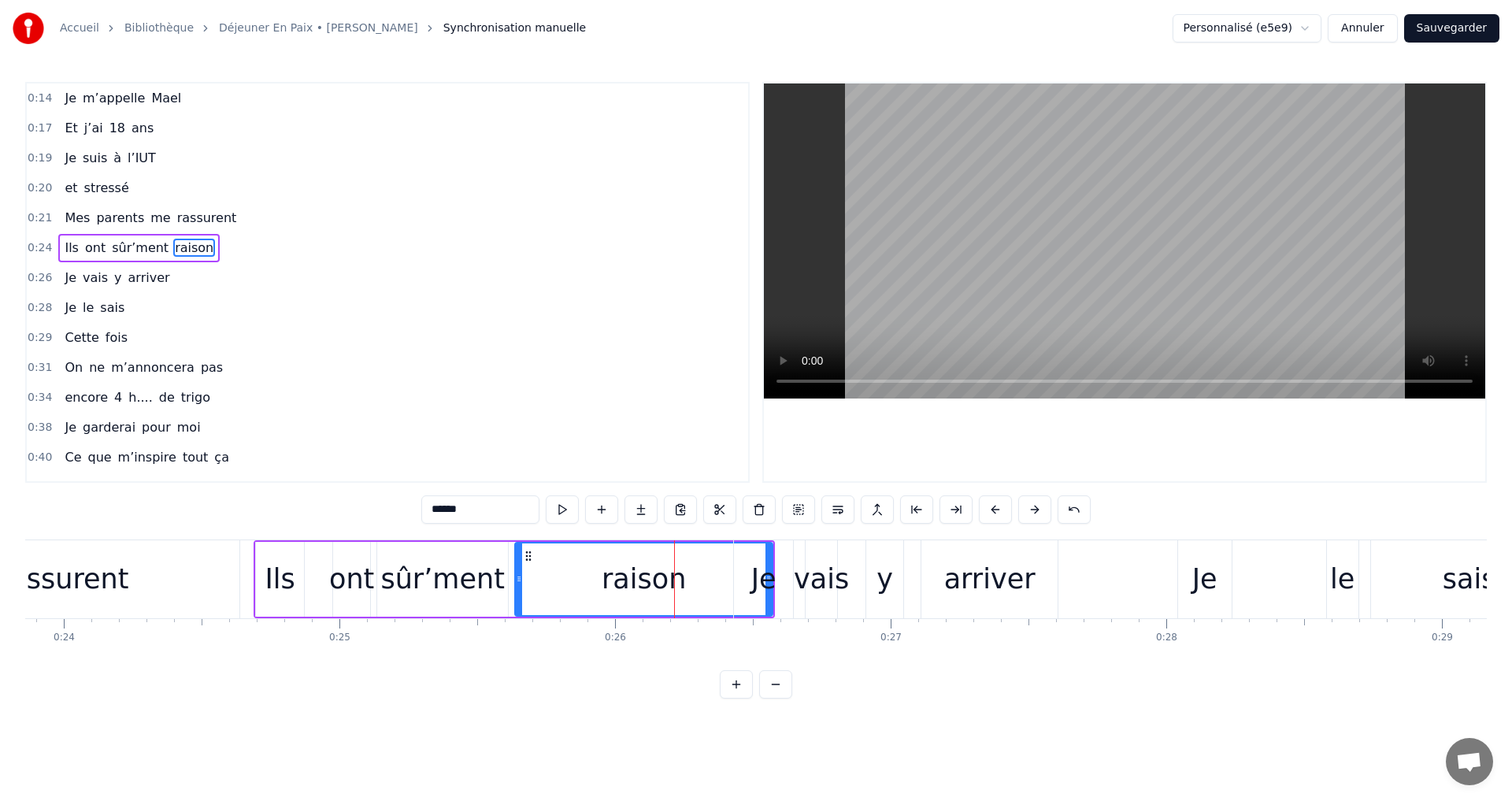
click at [1027, 509] on button at bounding box center [1035, 509] width 33 height 29
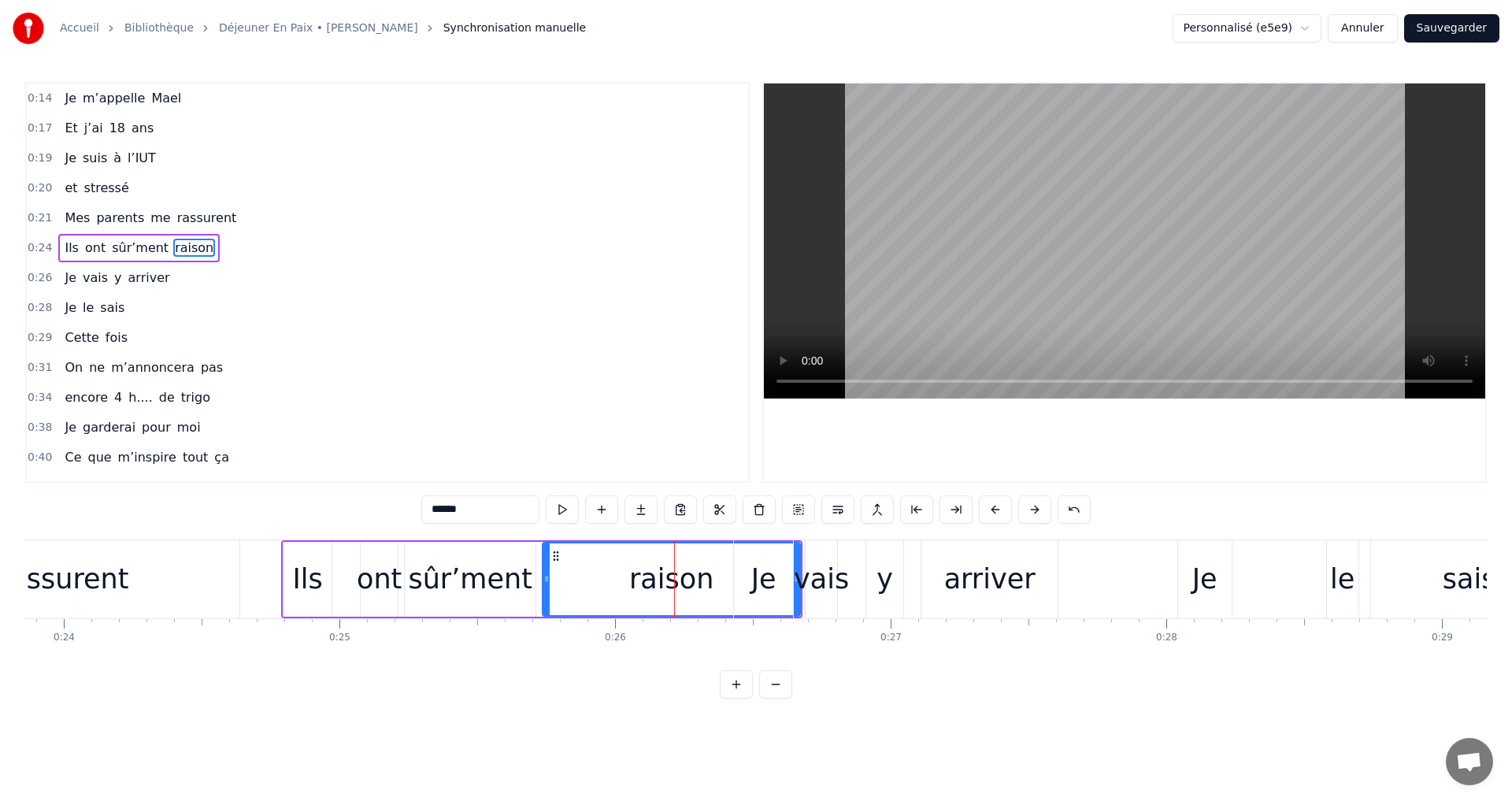
click at [1027, 509] on button at bounding box center [1035, 509] width 33 height 29
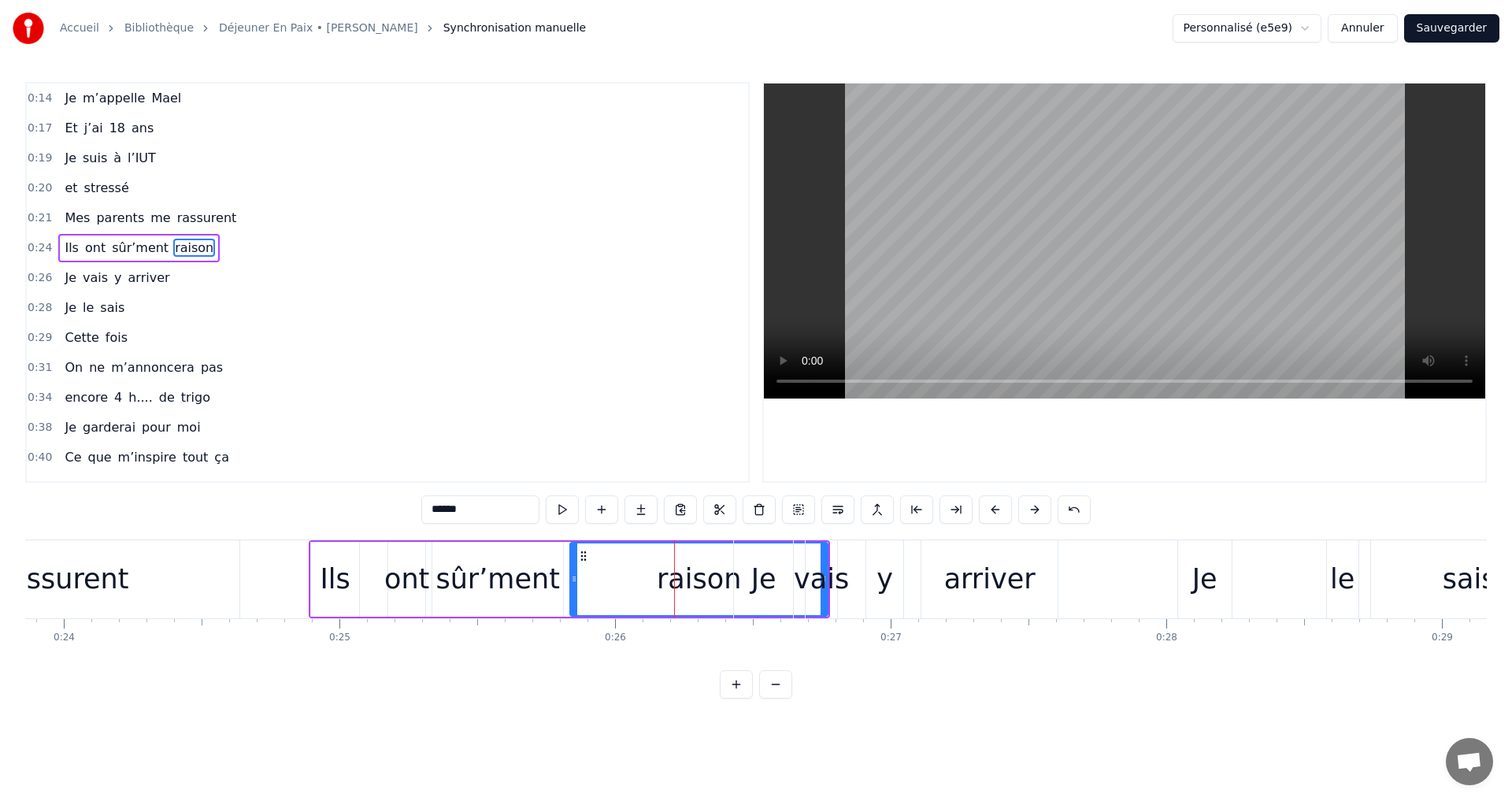
click at [1027, 509] on button at bounding box center [1035, 509] width 33 height 29
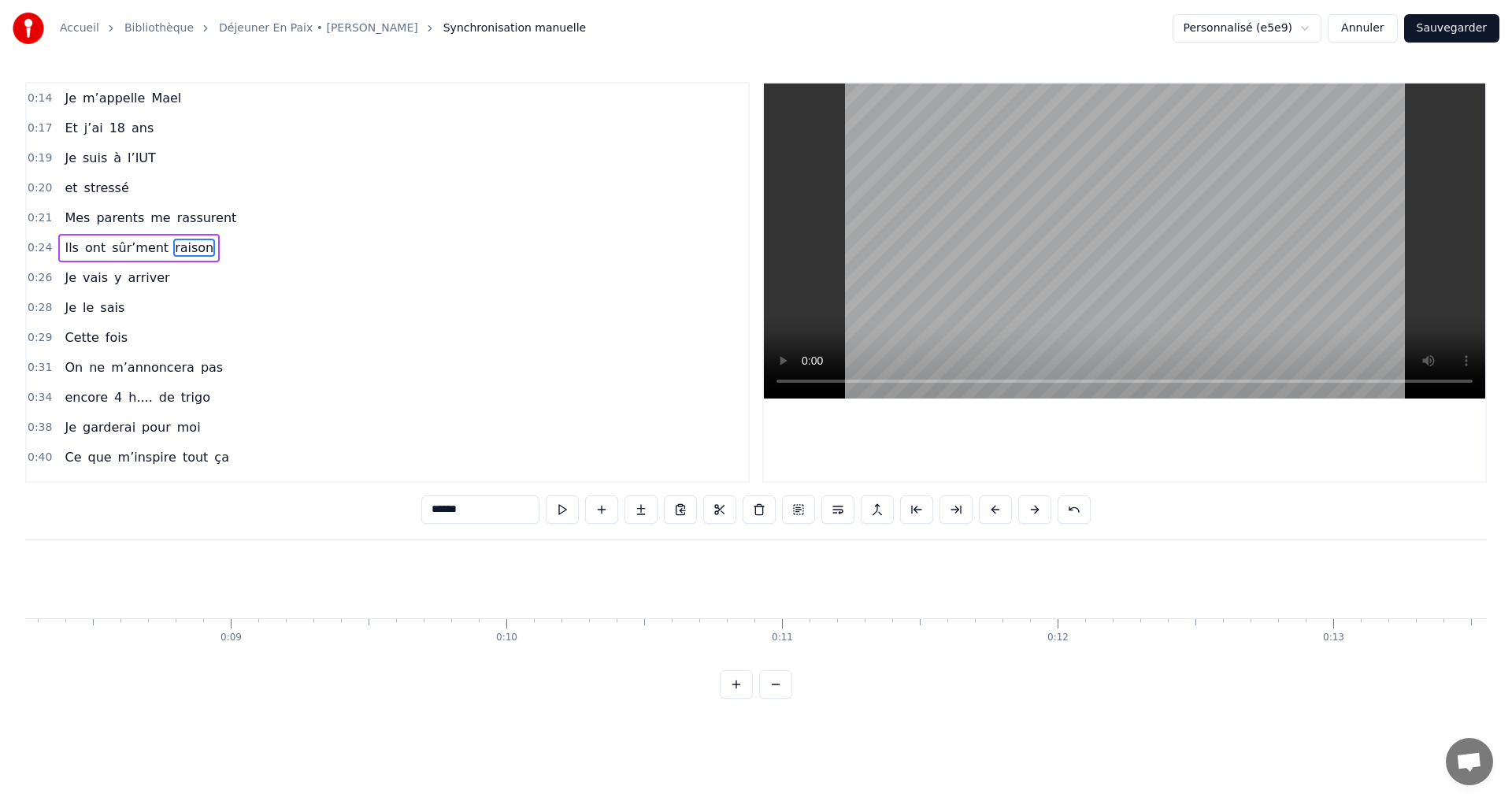
scroll to position [0, 2418]
click at [119, 105] on span "m’appelle" at bounding box center [114, 98] width 66 height 18
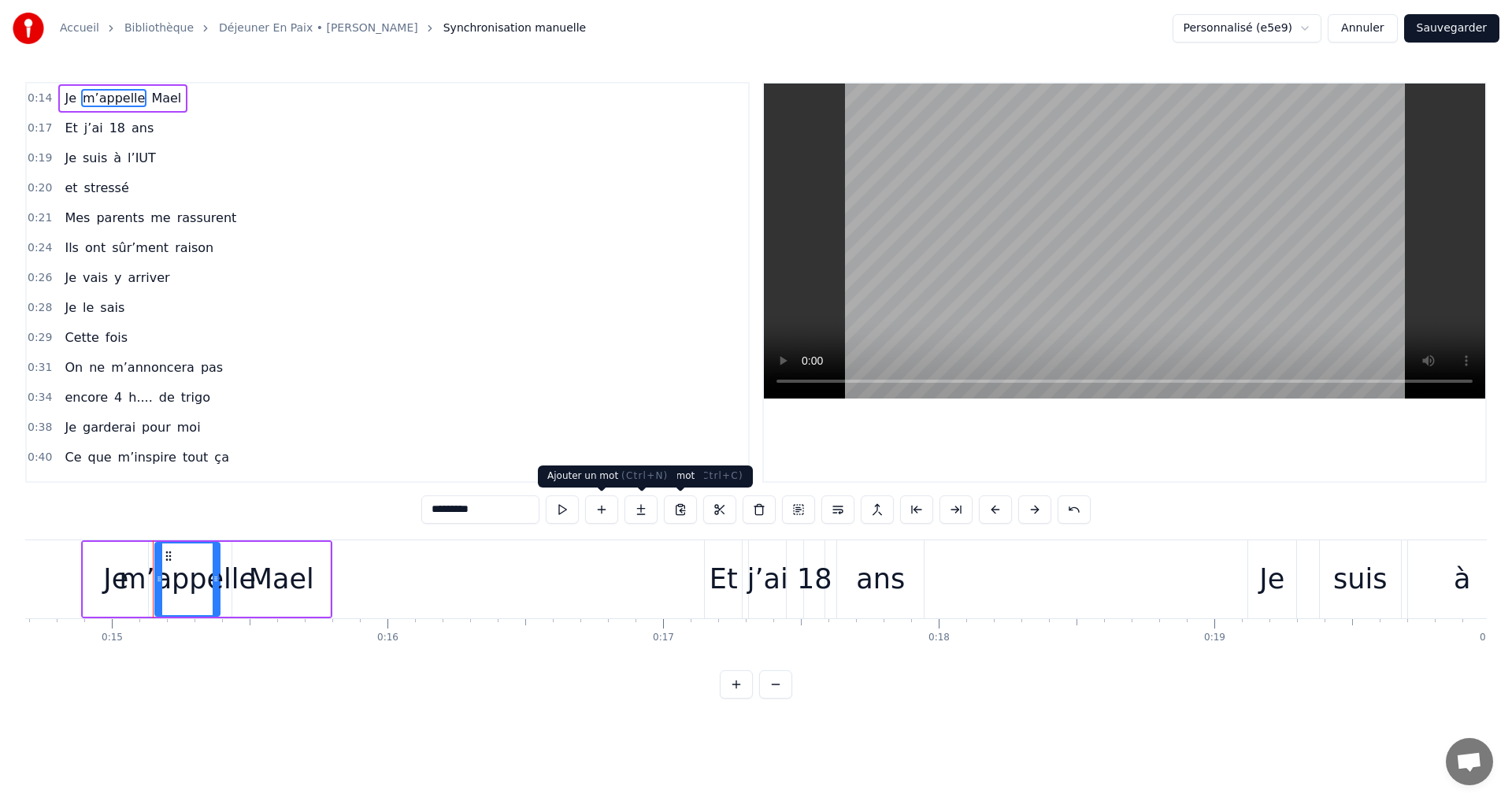
scroll to position [0, 4098]
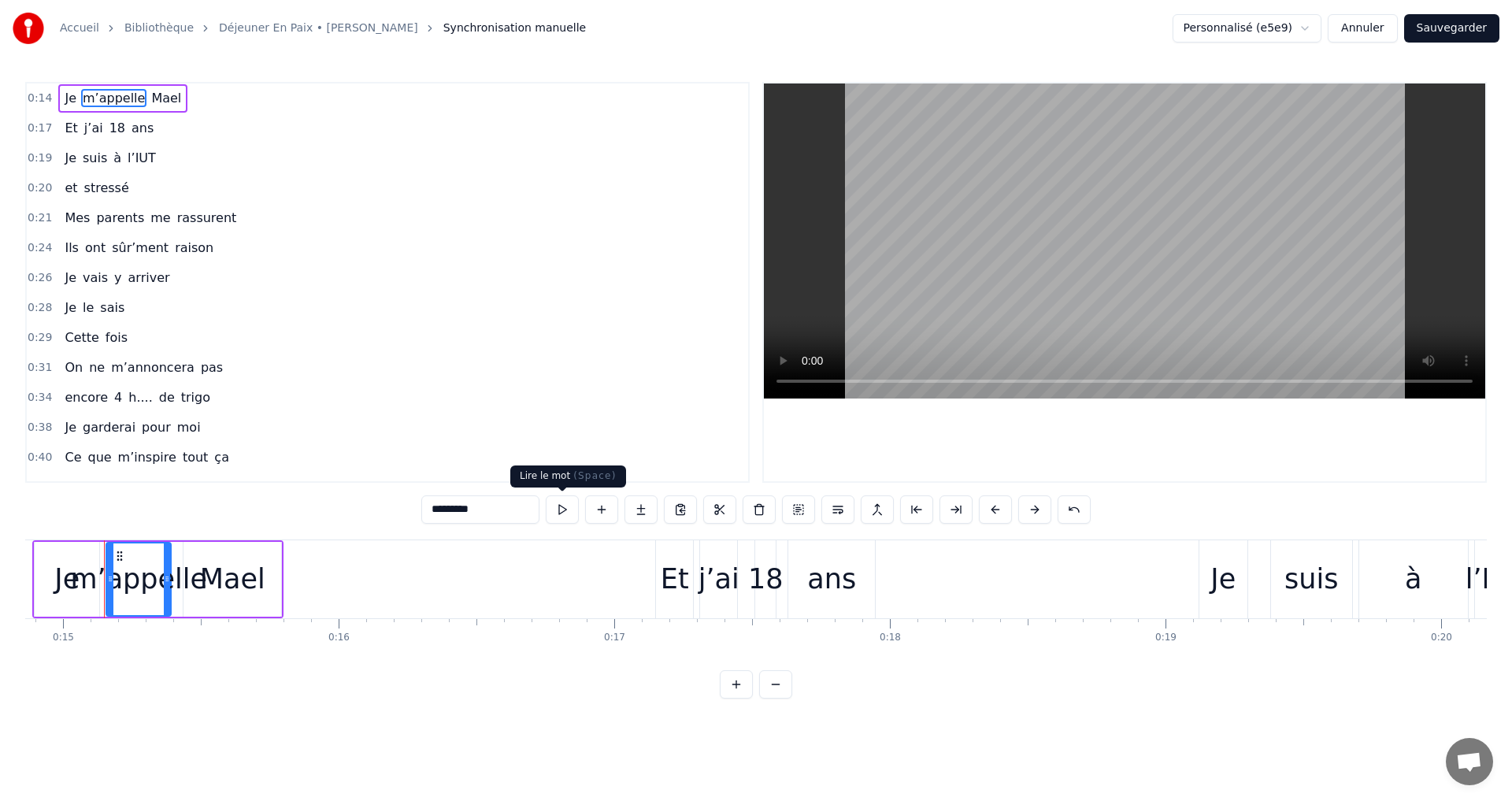
click at [564, 508] on button at bounding box center [562, 509] width 33 height 29
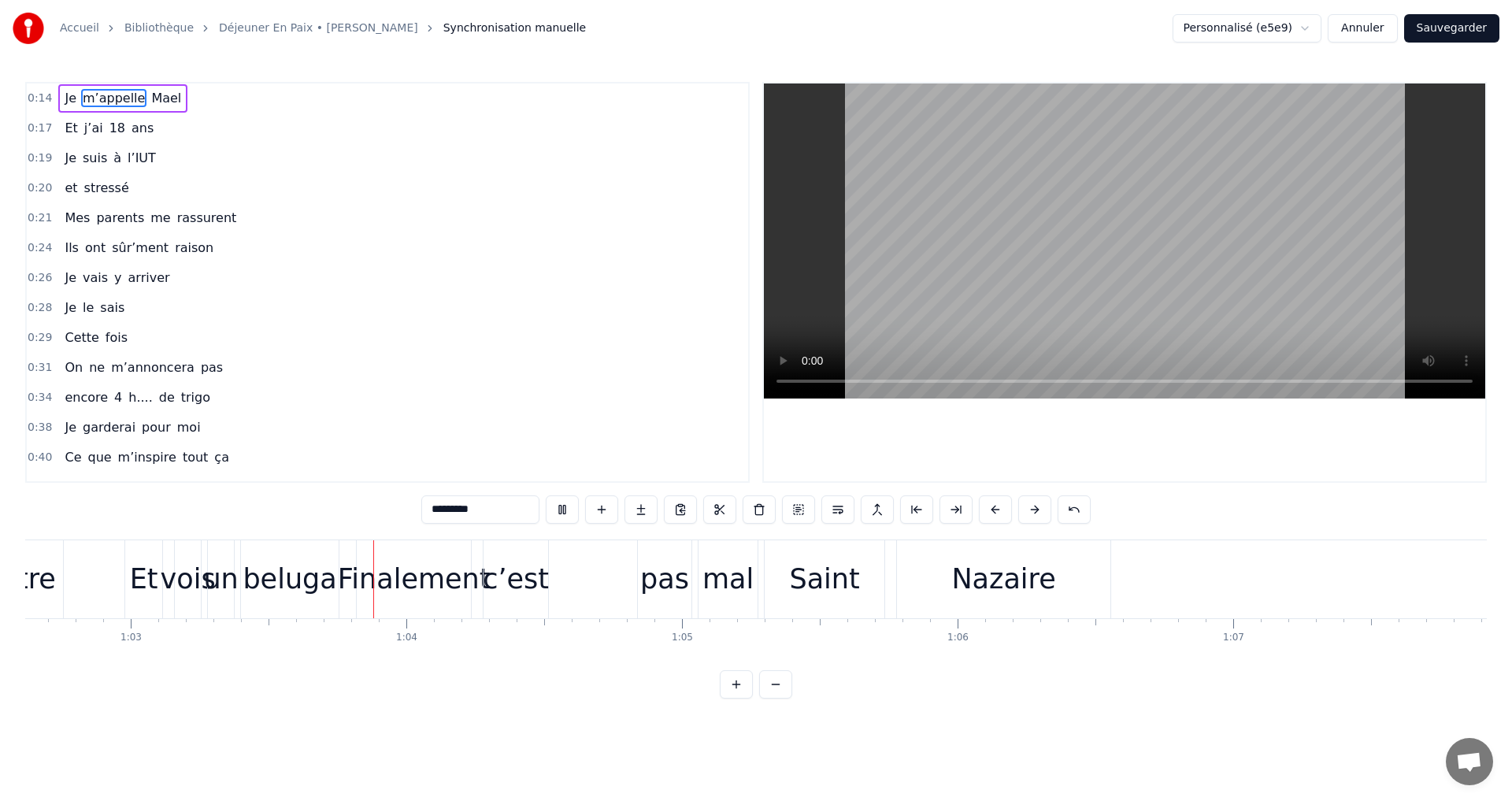
scroll to position [0, 17341]
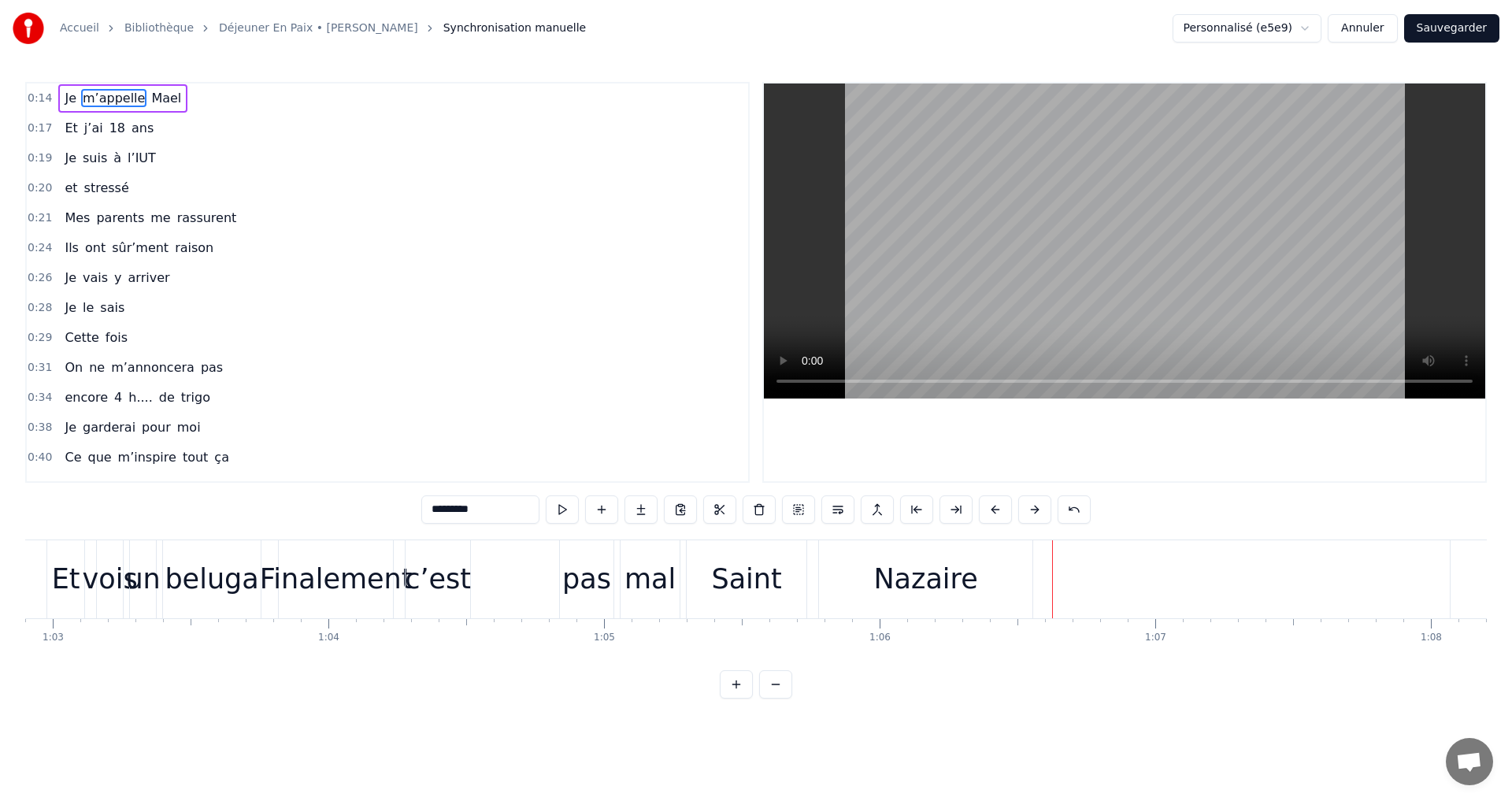
click at [310, 555] on div "Finalement" at bounding box center [336, 579] width 114 height 78
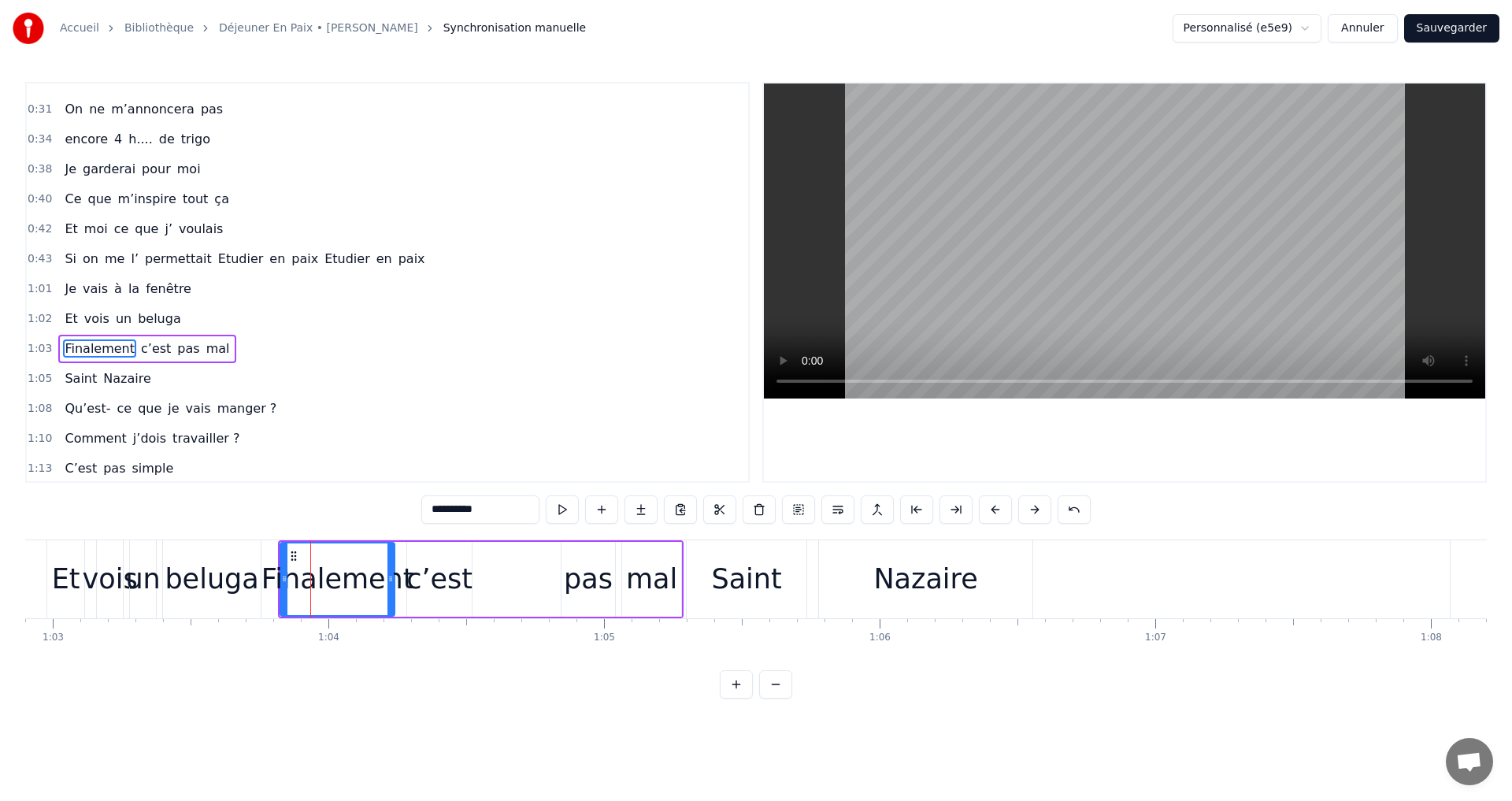
scroll to position [324, 0]
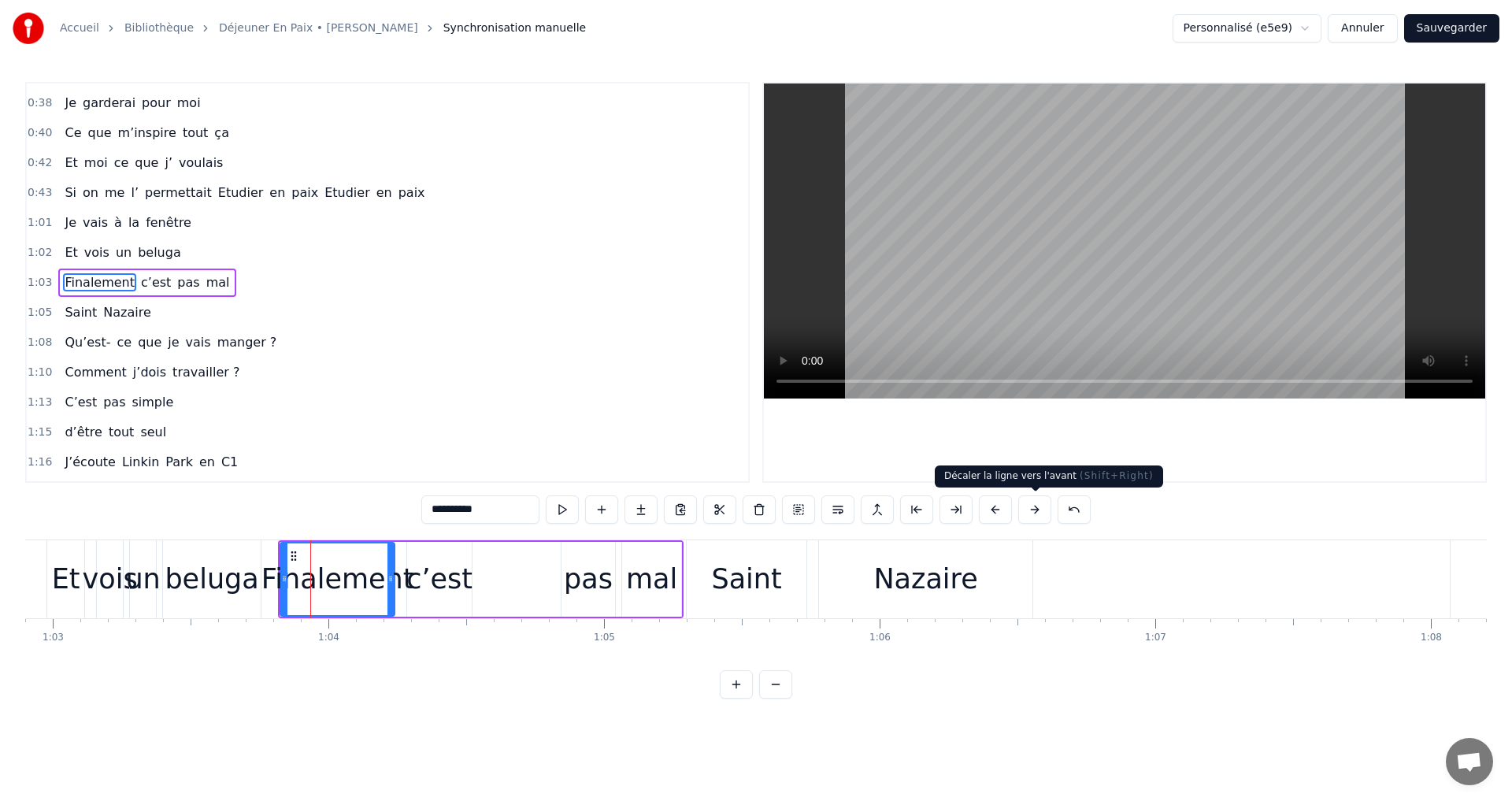
click at [1033, 507] on button at bounding box center [1035, 509] width 33 height 29
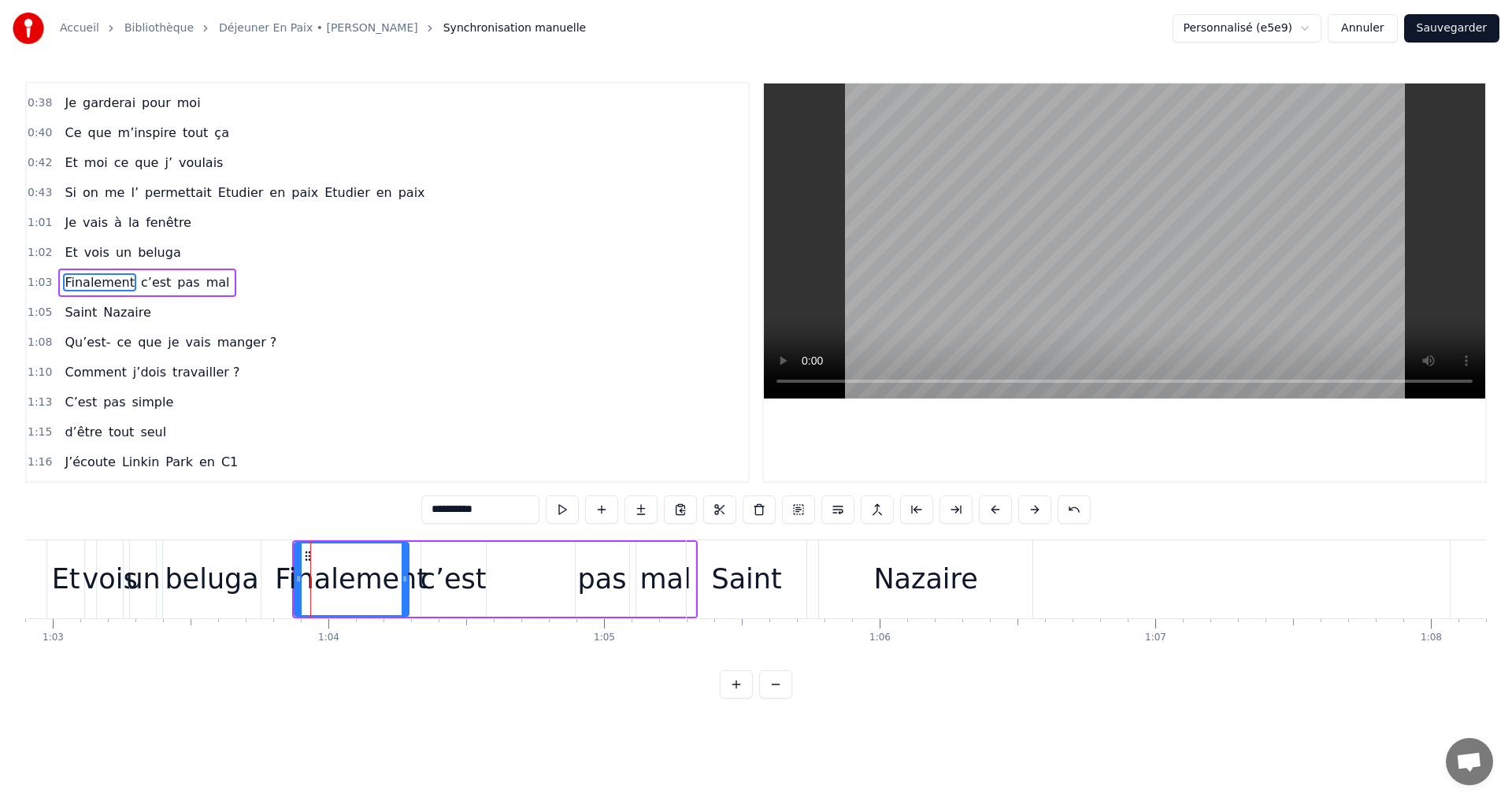
click at [1033, 507] on button at bounding box center [1035, 509] width 33 height 29
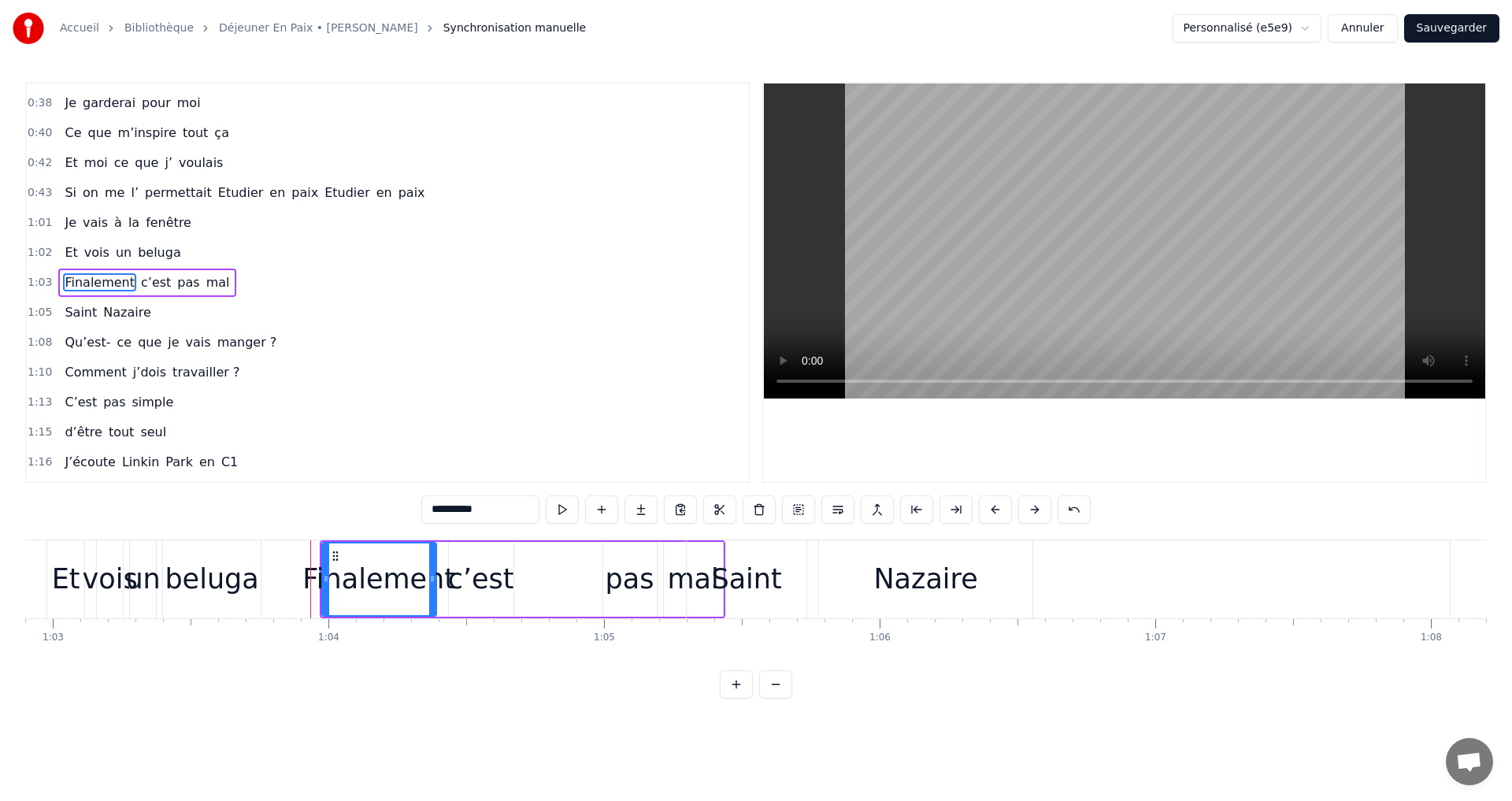
click at [1033, 507] on button at bounding box center [1035, 509] width 33 height 29
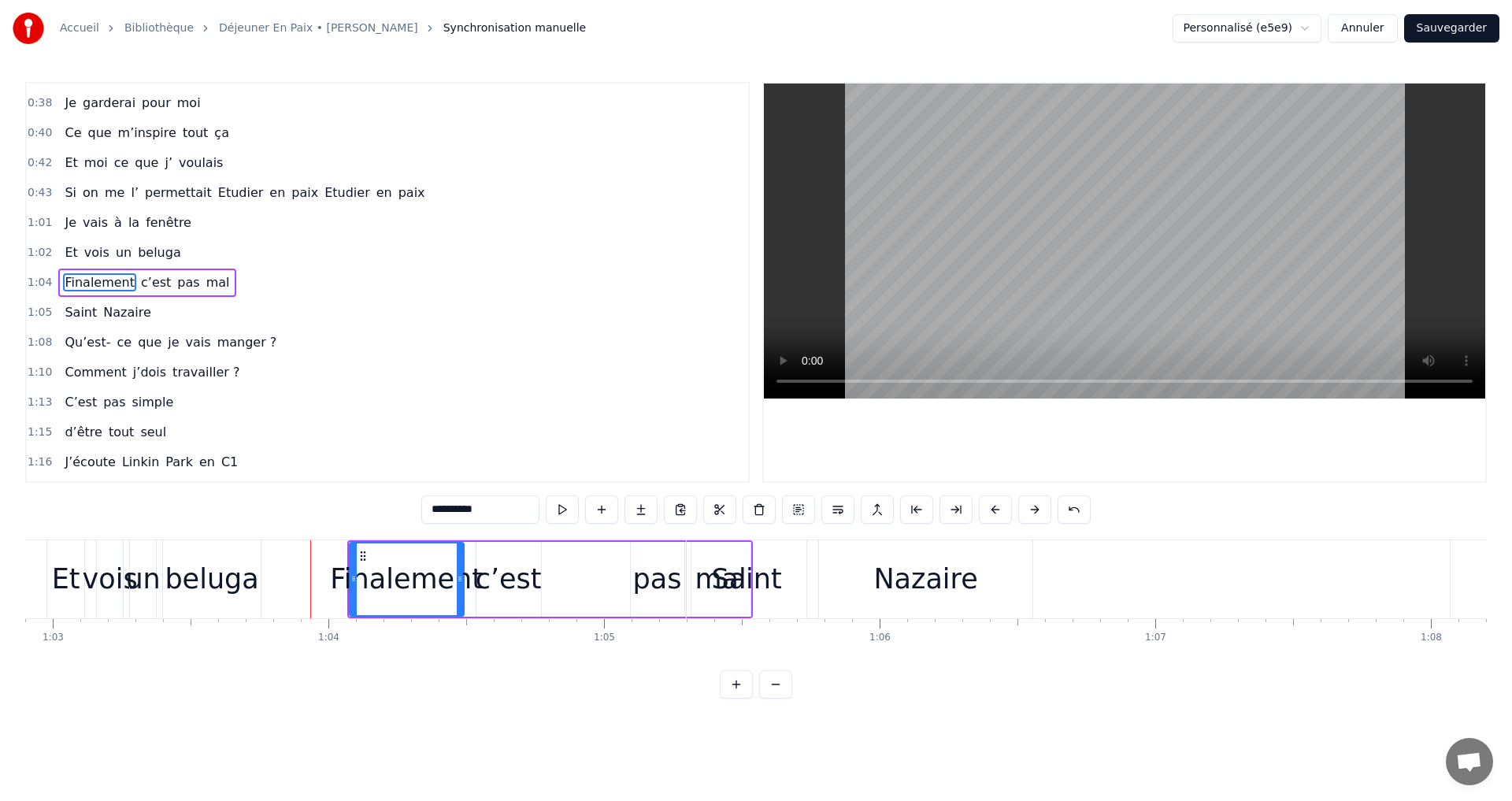
click at [1033, 507] on button at bounding box center [1035, 509] width 33 height 29
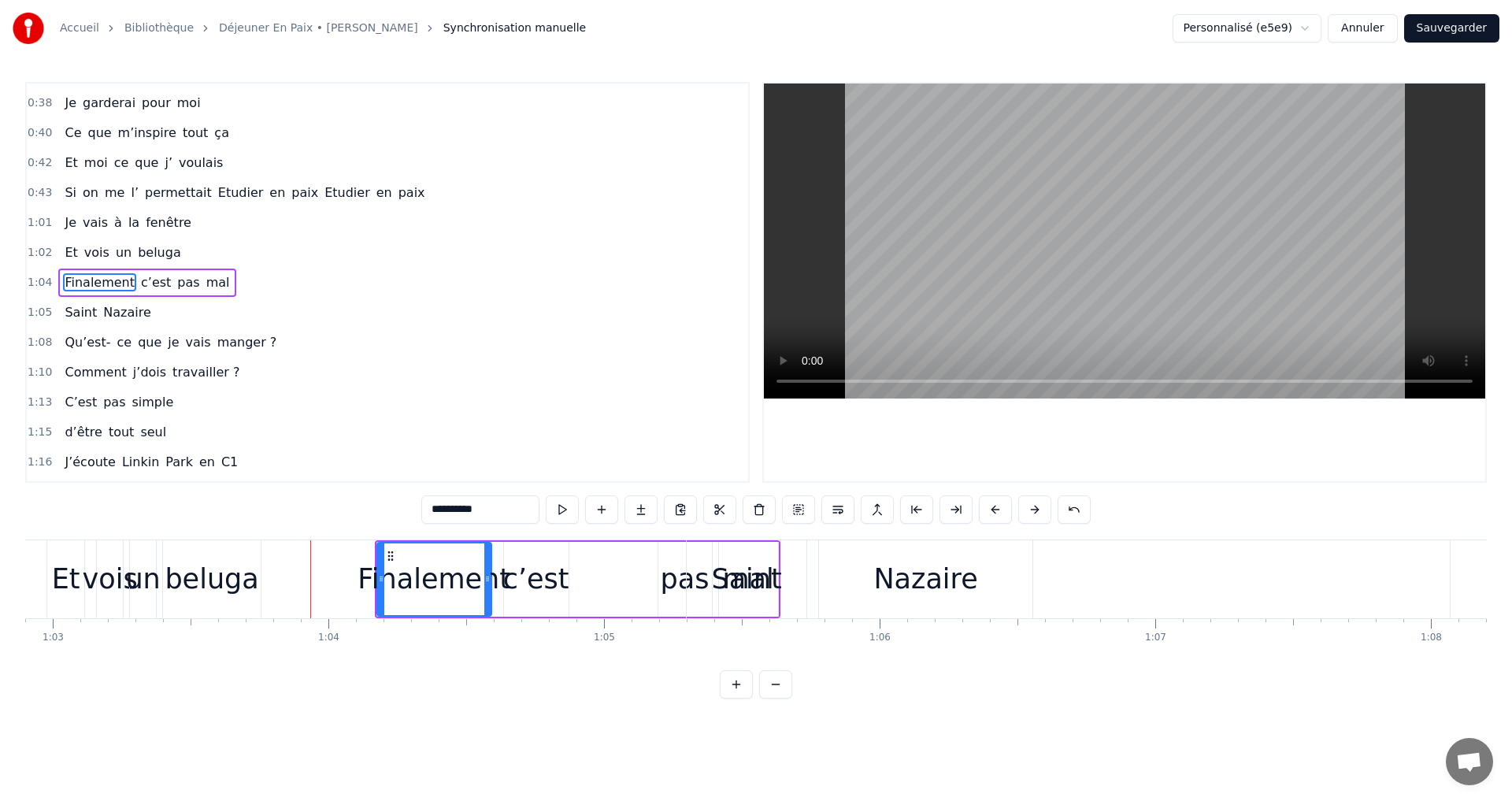
click at [1033, 507] on button at bounding box center [1035, 509] width 33 height 29
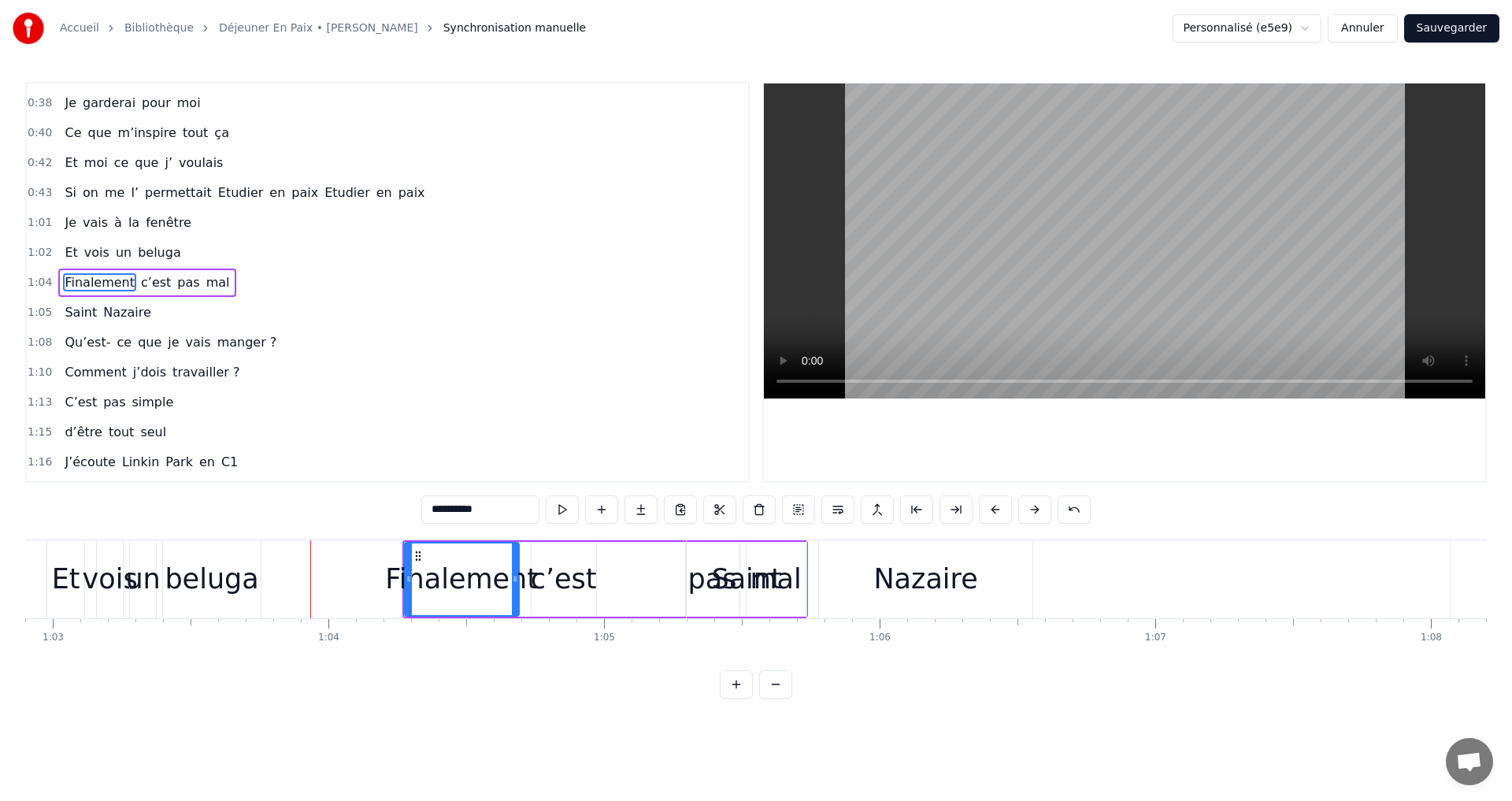
click at [749, 561] on div "Saint" at bounding box center [746, 579] width 70 height 41
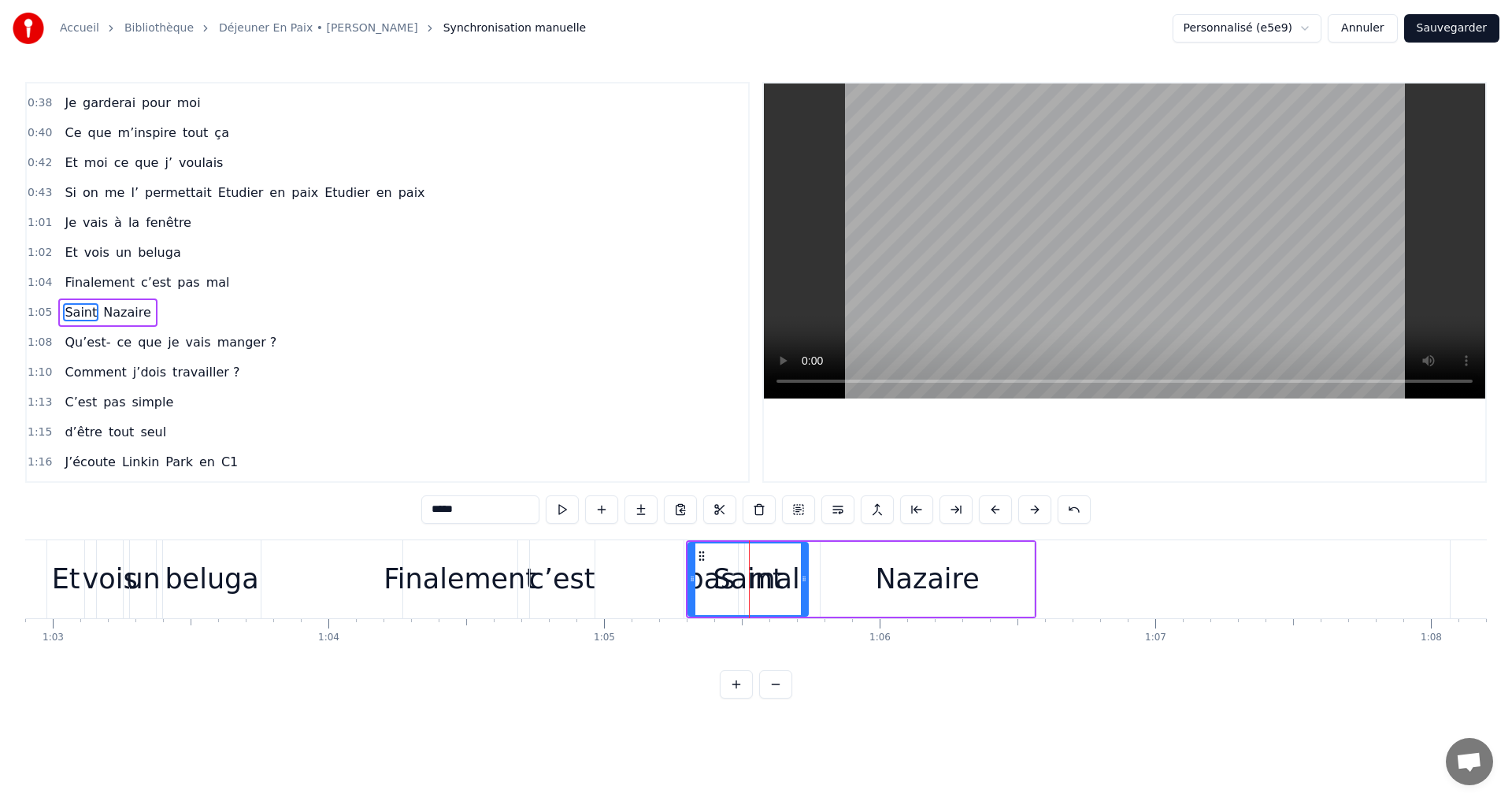
scroll to position [354, 0]
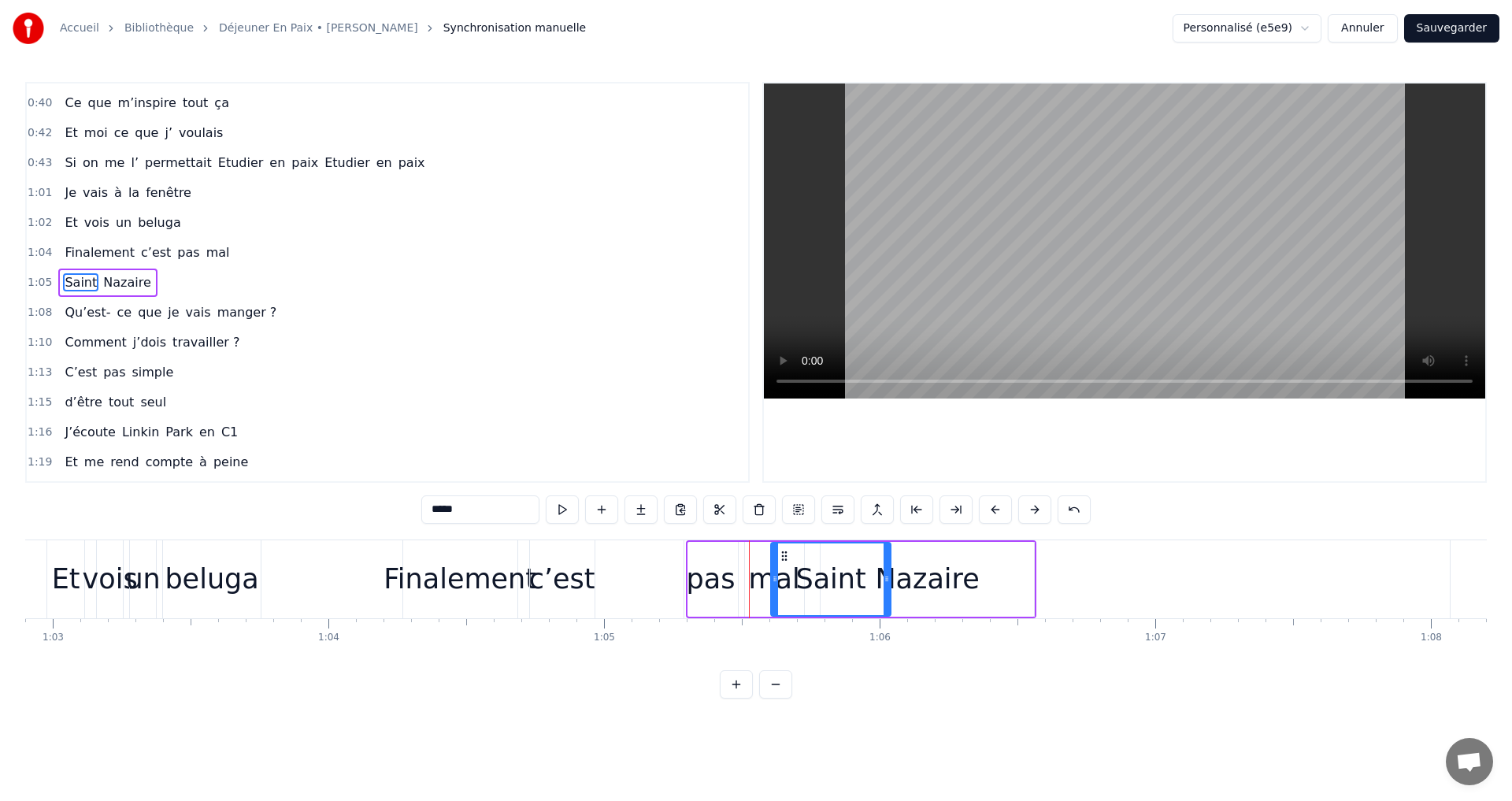
drag, startPoint x: 702, startPoint y: 553, endPoint x: 784, endPoint y: 551, distance: 82.0
click at [784, 551] on icon at bounding box center [784, 556] width 13 height 13
click at [927, 569] on div "Nazaire" at bounding box center [927, 579] width 104 height 41
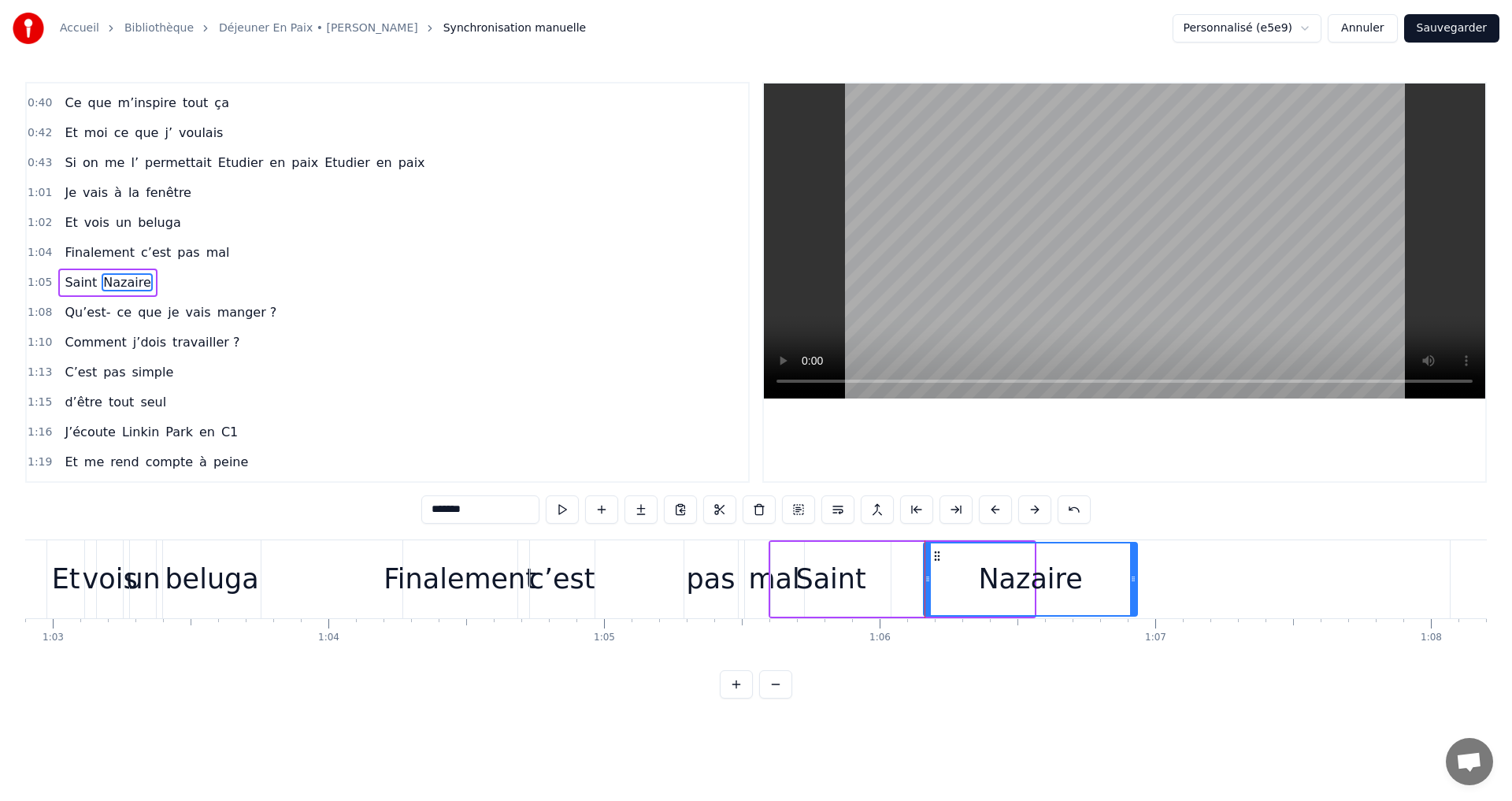
drag, startPoint x: 834, startPoint y: 552, endPoint x: 937, endPoint y: 550, distance: 103.0
click at [937, 550] on icon at bounding box center [937, 556] width 13 height 13
click at [829, 558] on div "Saint" at bounding box center [830, 579] width 70 height 41
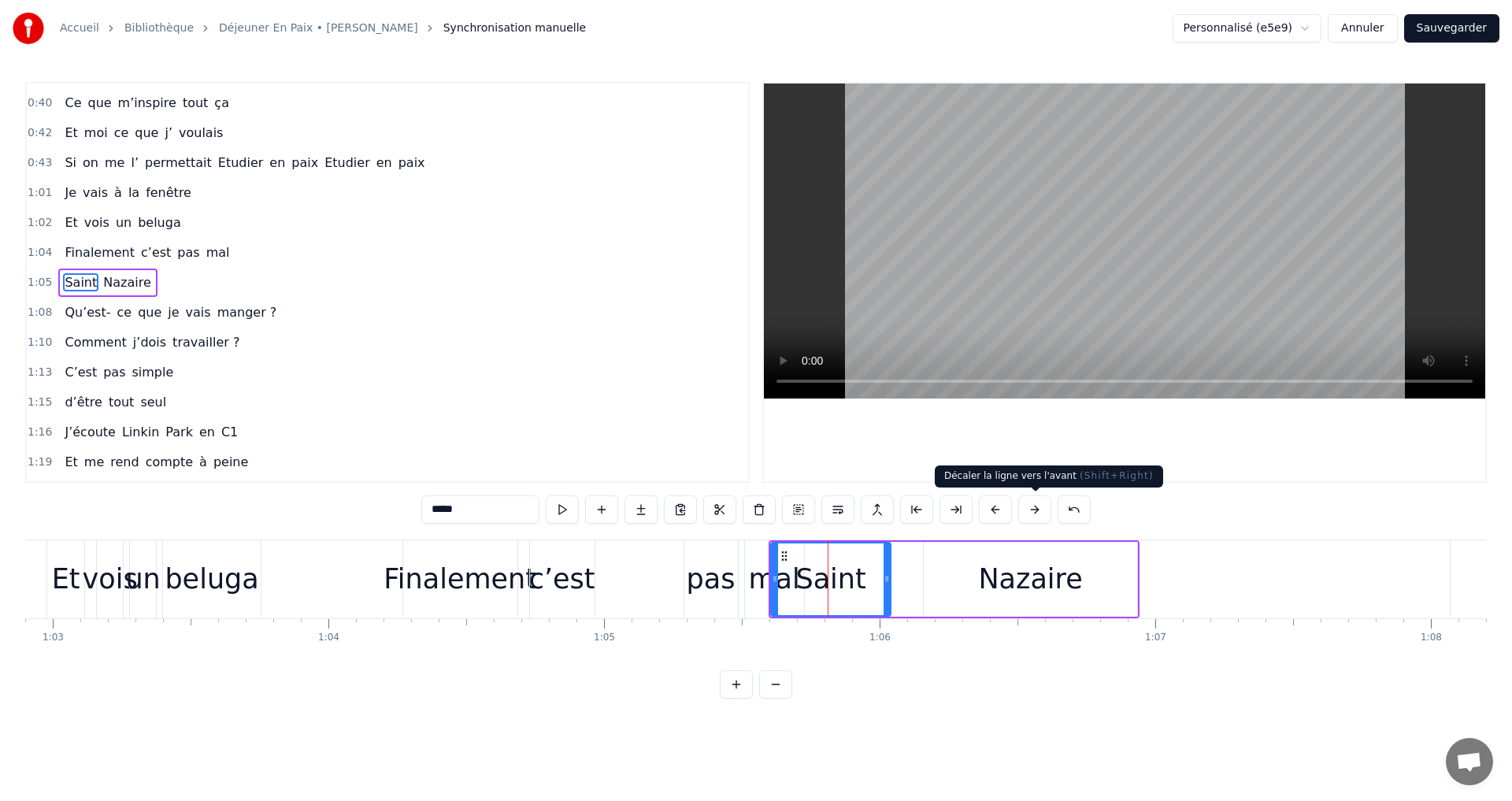
click at [983, 571] on div "Nazaire" at bounding box center [1030, 579] width 214 height 75
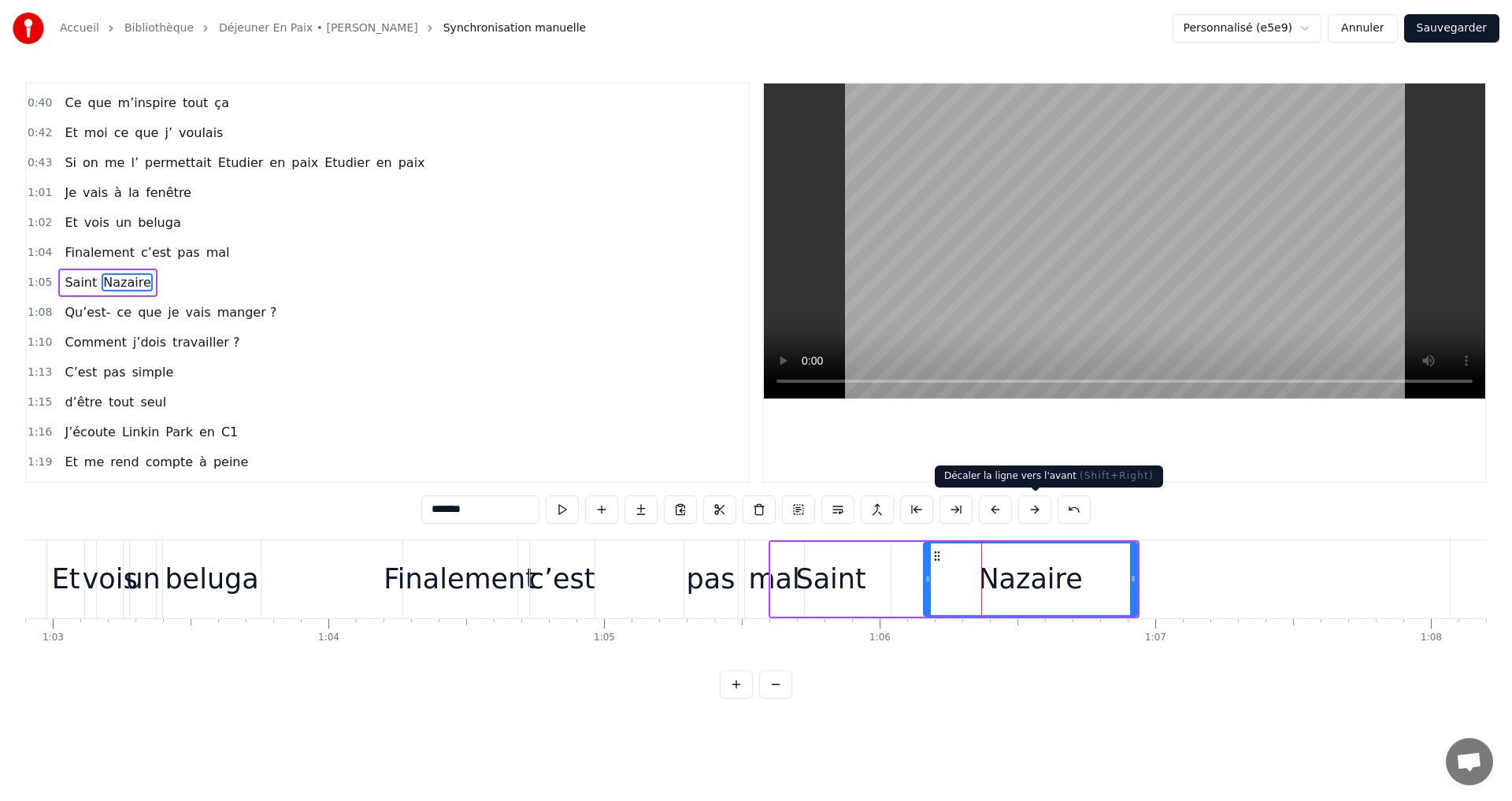
click at [1030, 512] on button at bounding box center [1035, 509] width 33 height 29
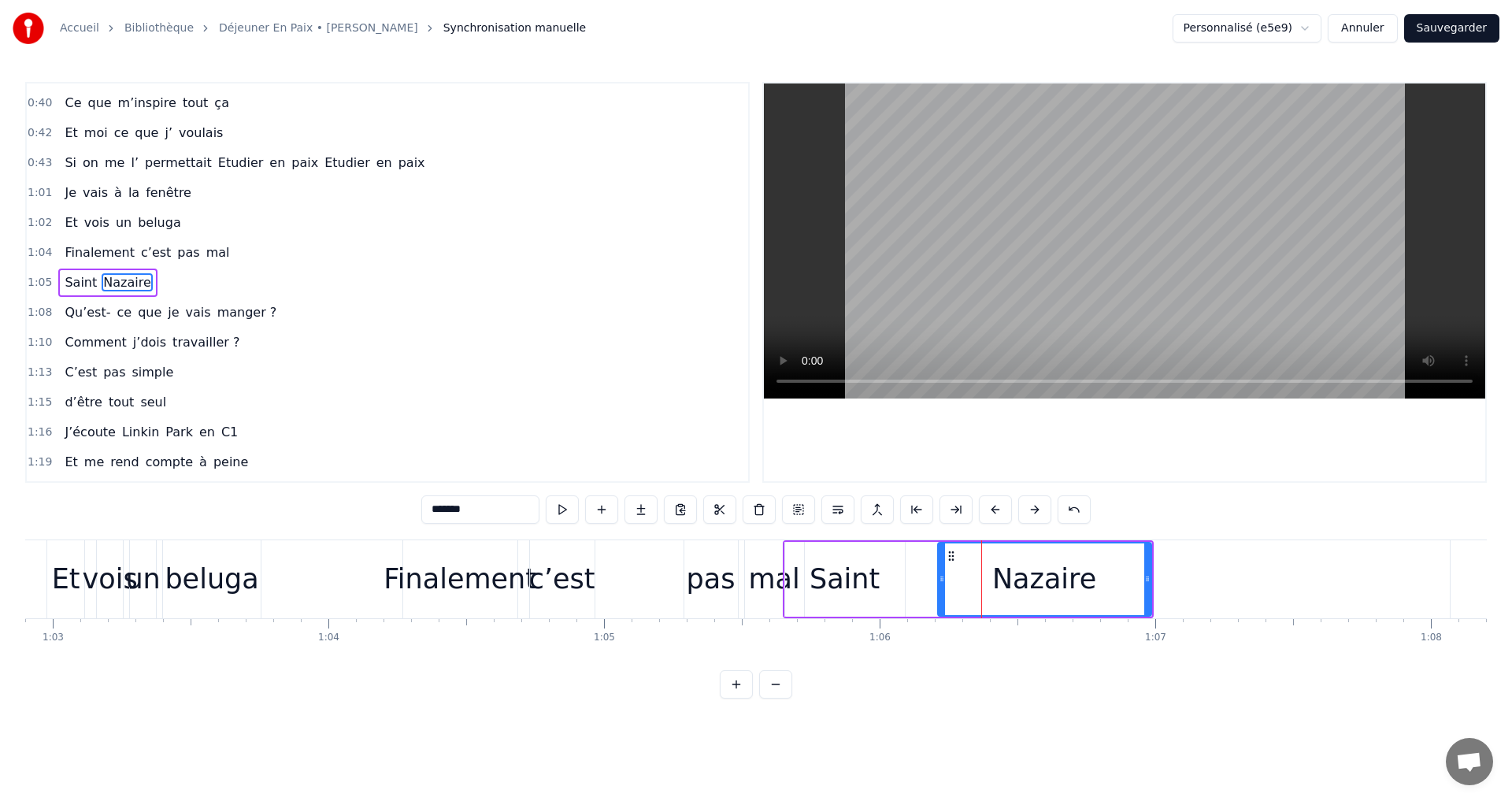
click at [1030, 512] on button at bounding box center [1035, 509] width 33 height 29
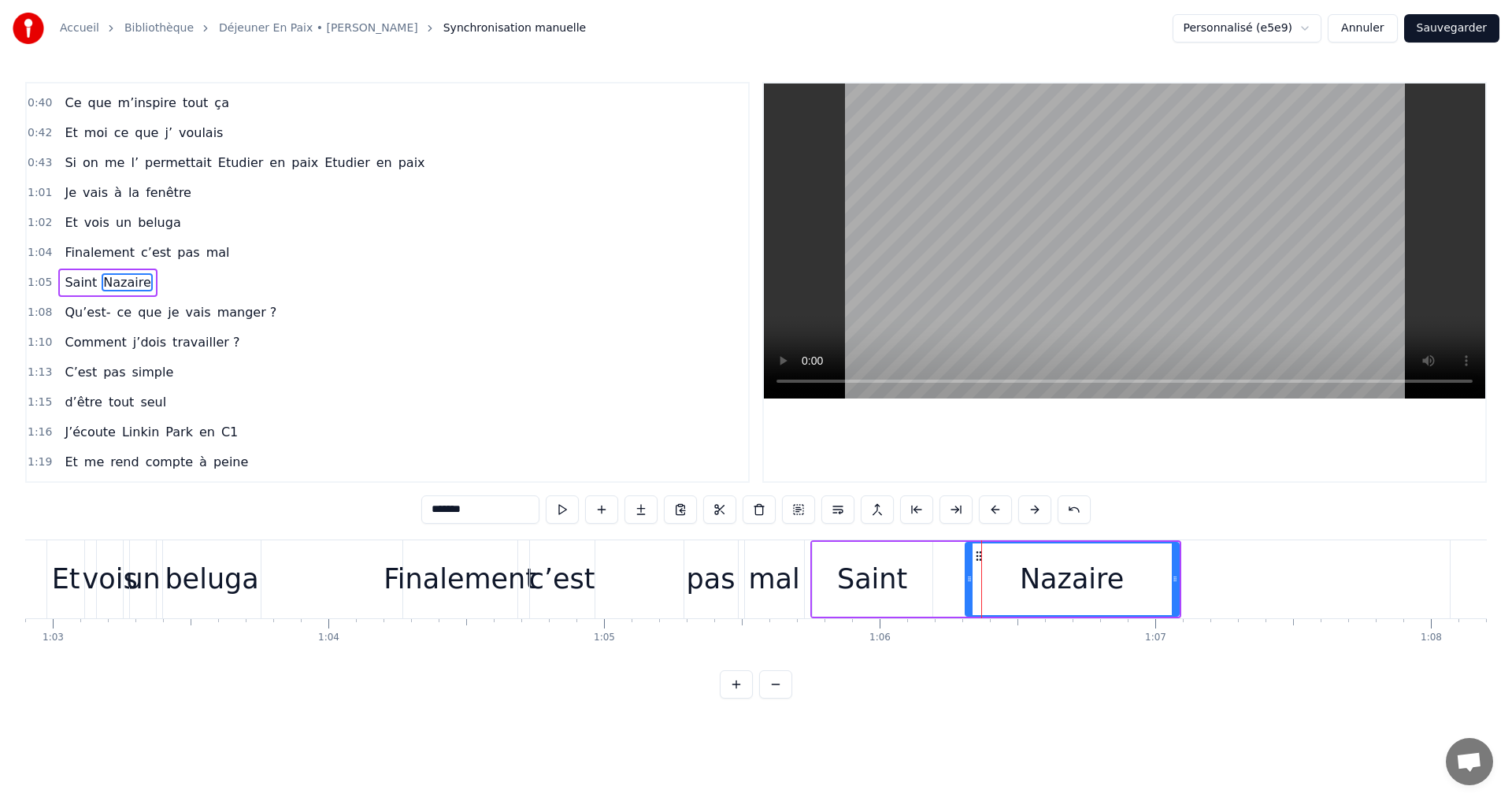
click at [1030, 512] on button at bounding box center [1035, 509] width 33 height 29
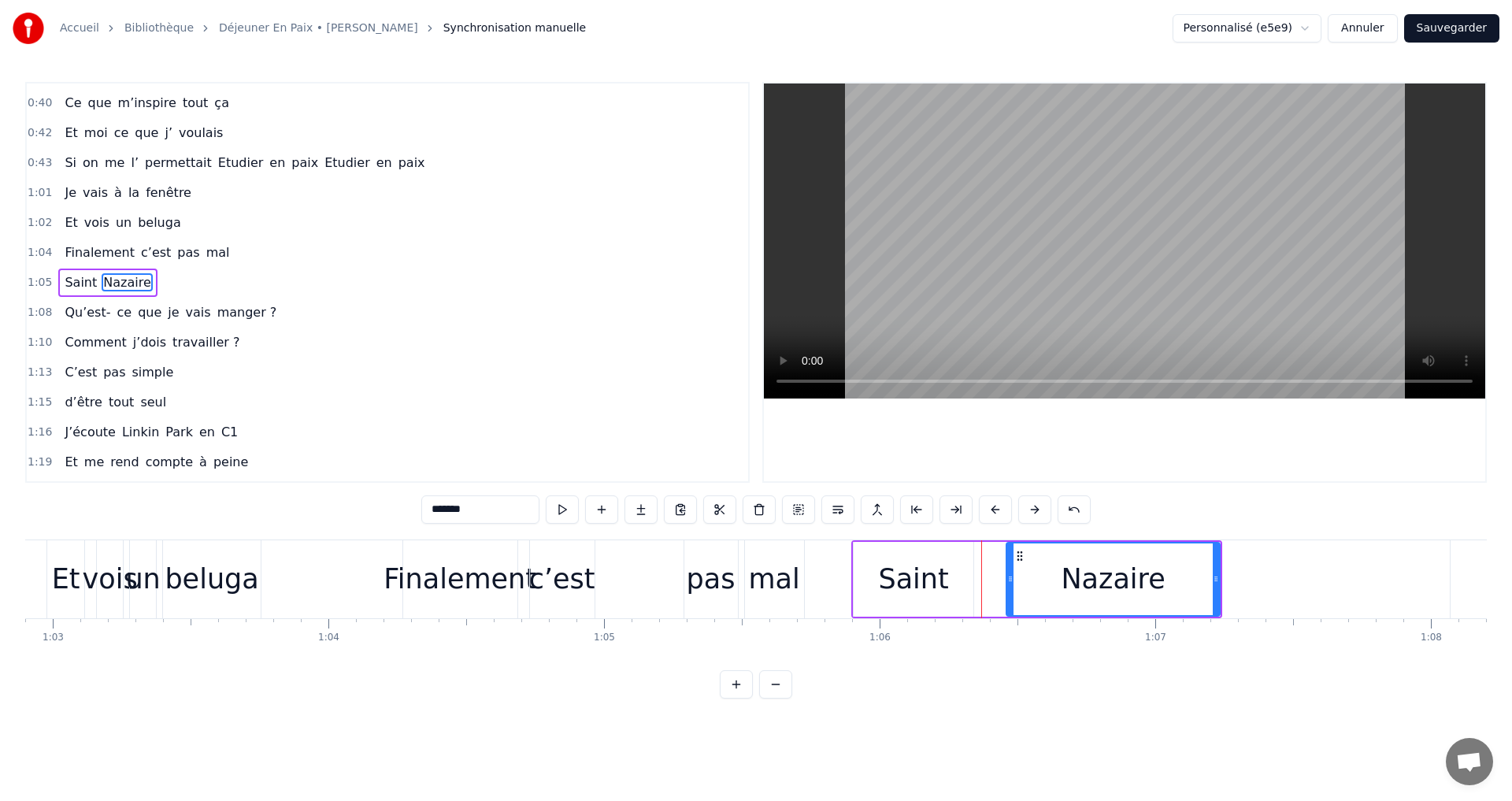
click at [1030, 512] on button at bounding box center [1035, 509] width 33 height 29
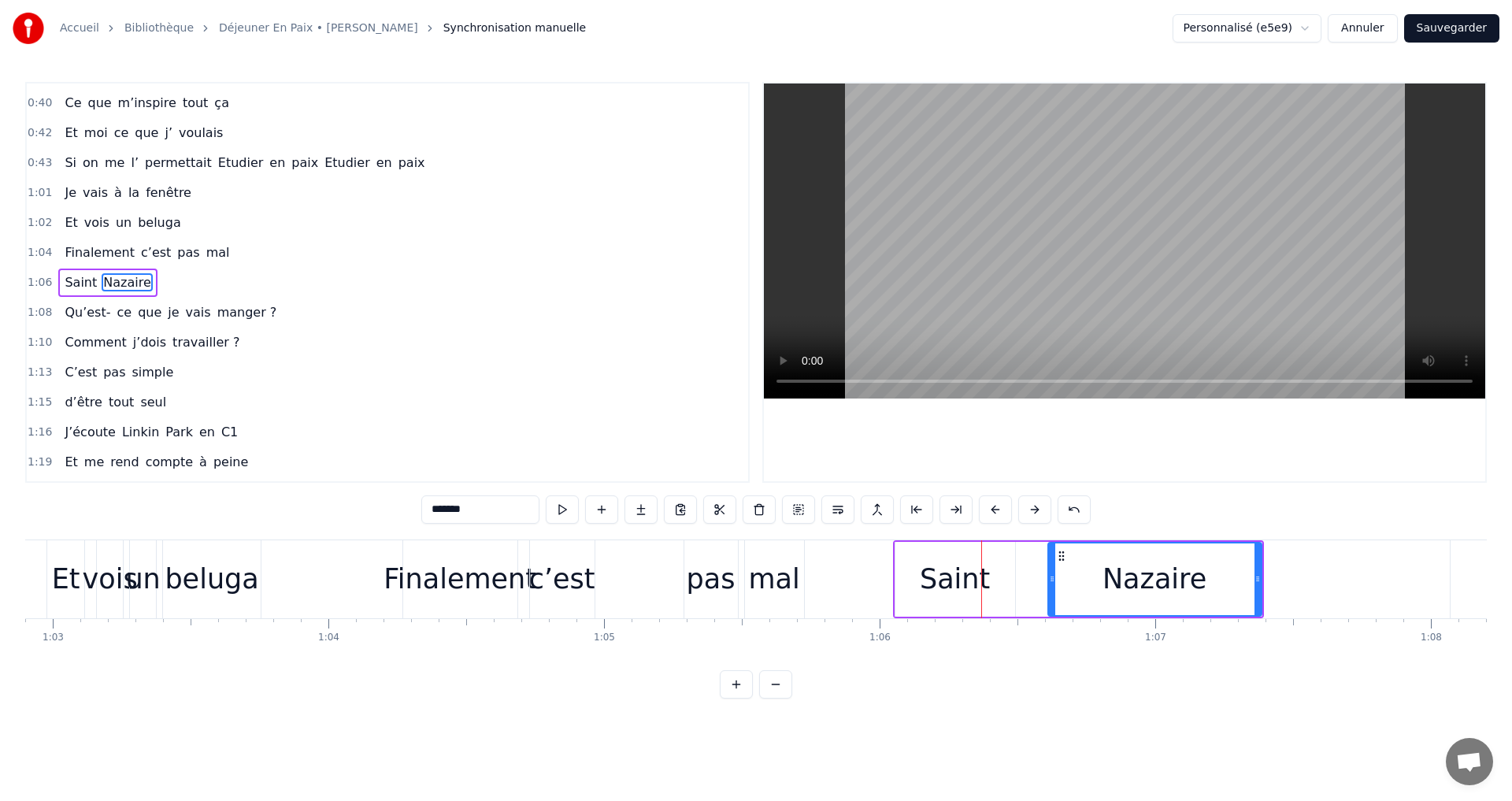
click at [485, 579] on div "Finalement" at bounding box center [460, 579] width 153 height 41
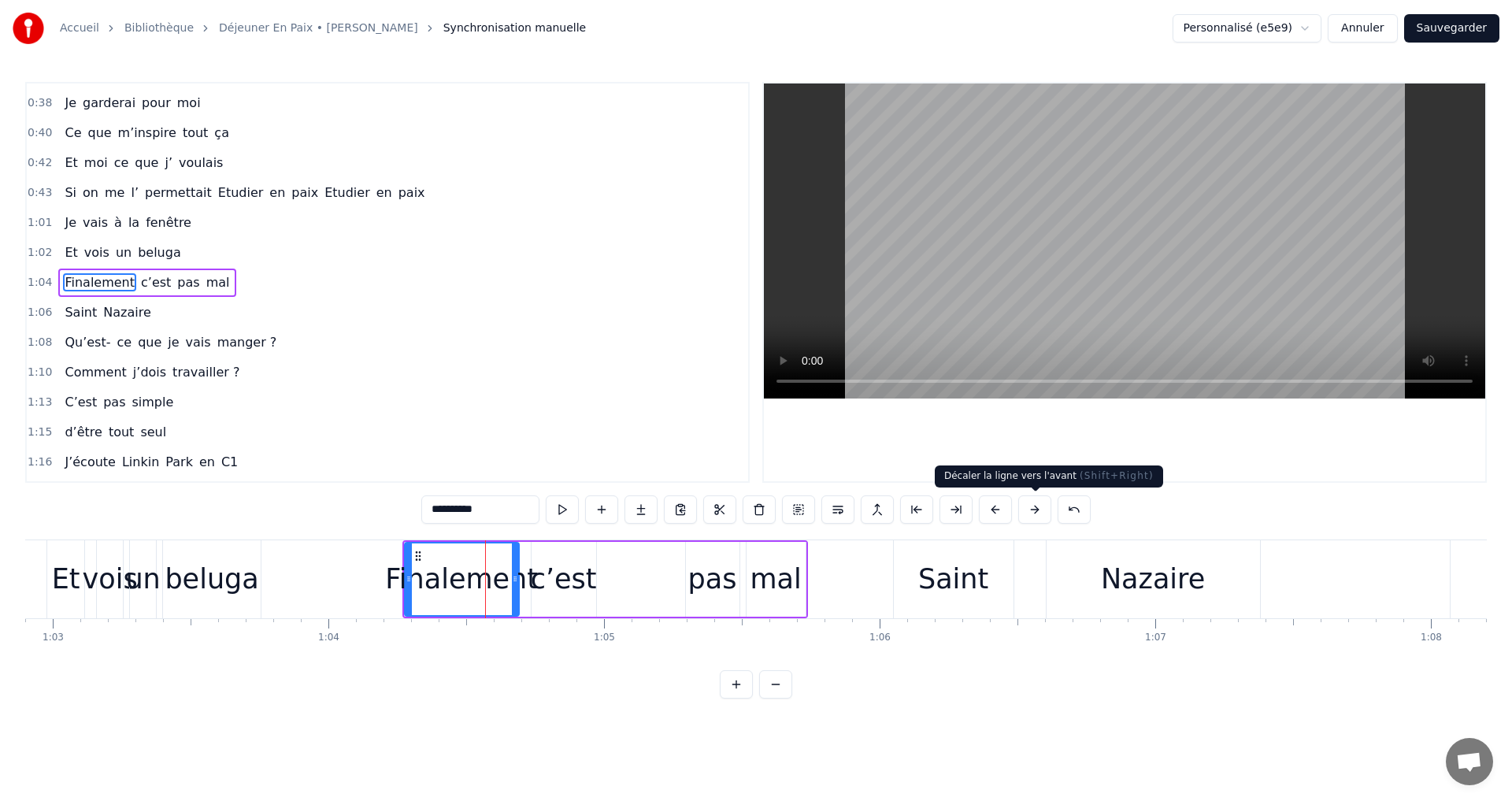
click at [1030, 505] on button at bounding box center [1035, 509] width 33 height 29
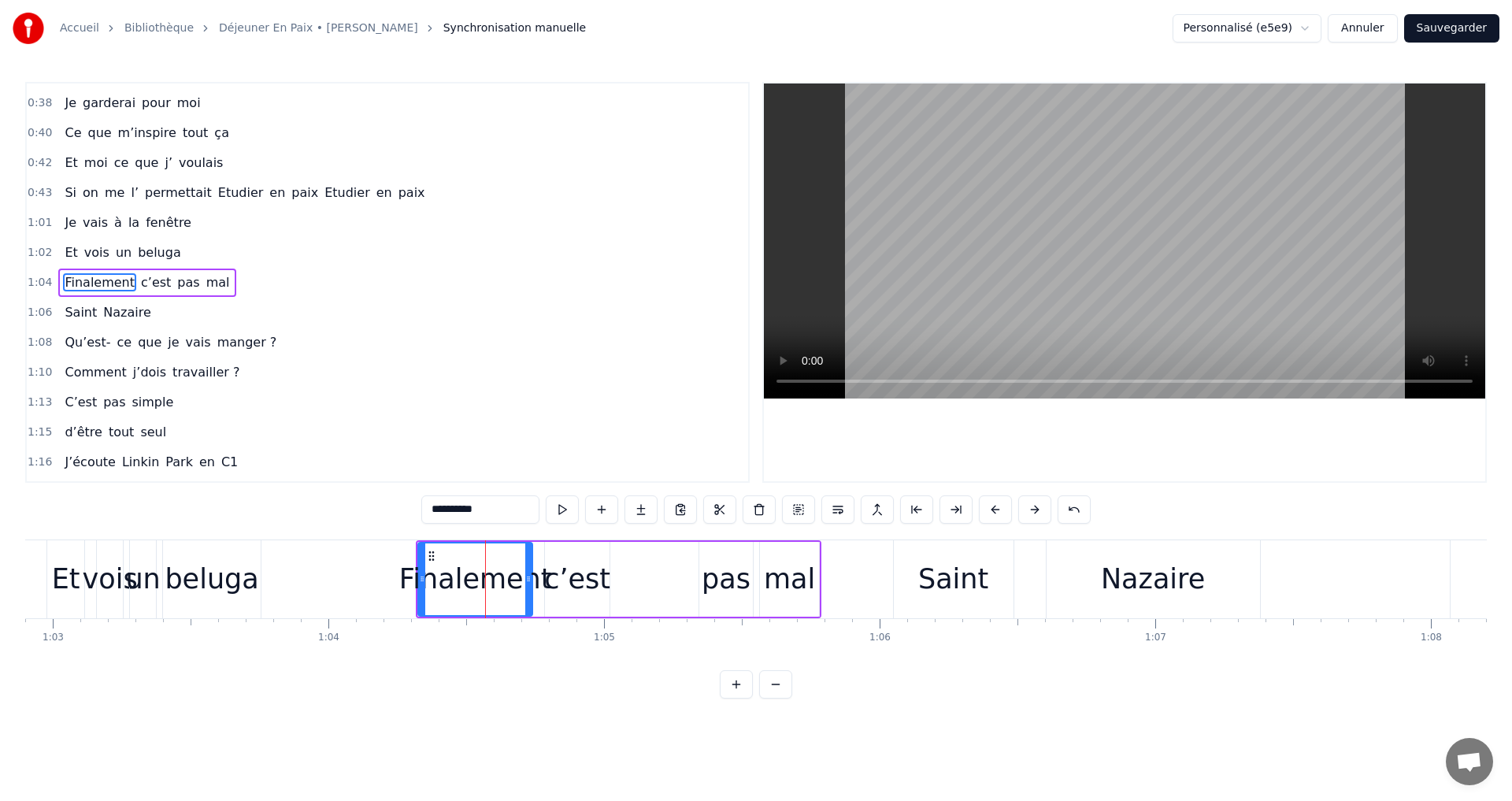
click at [1030, 505] on button at bounding box center [1035, 509] width 33 height 29
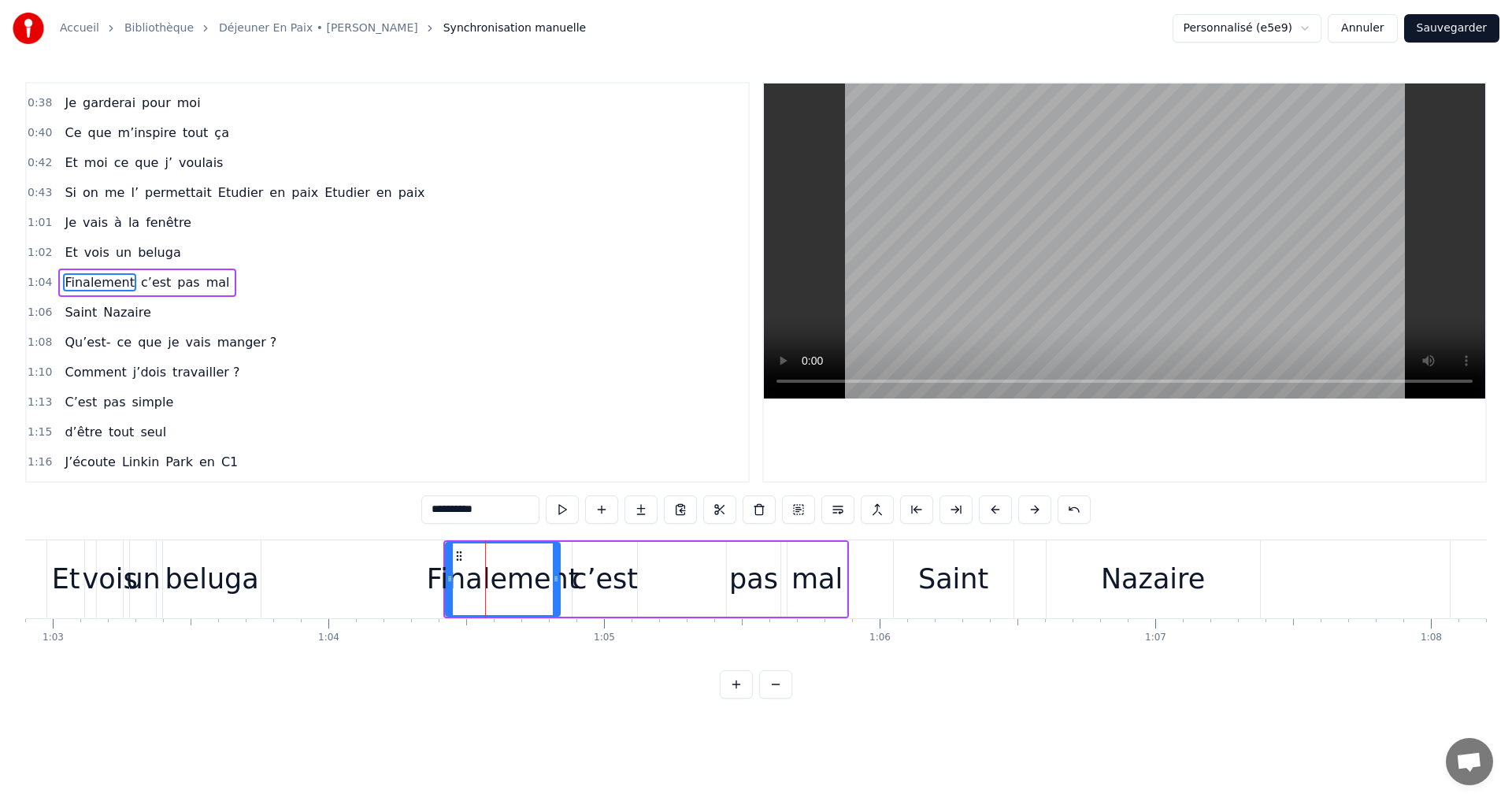
click at [1030, 505] on button at bounding box center [1035, 509] width 33 height 29
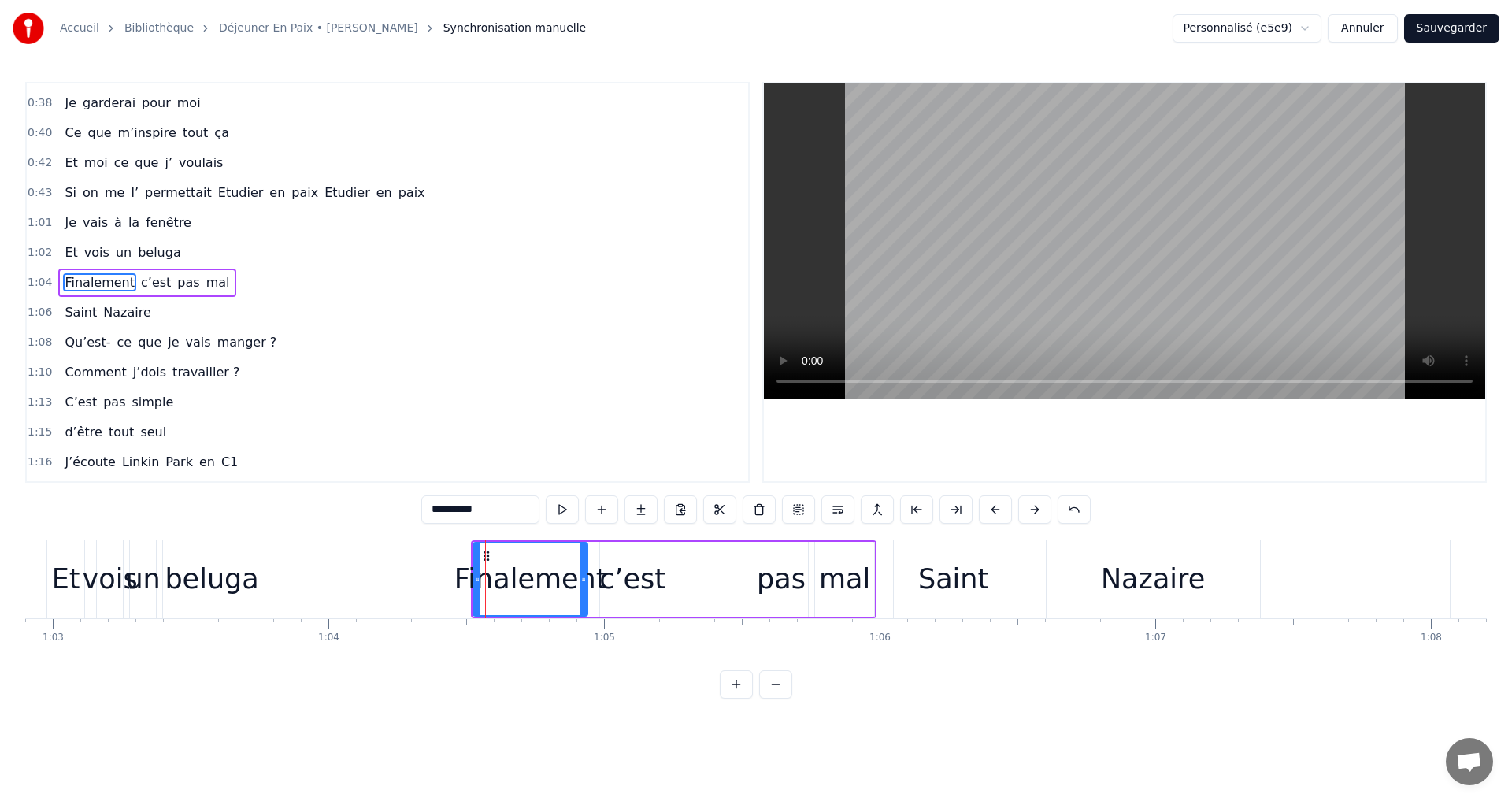
click at [1030, 505] on button at bounding box center [1035, 509] width 33 height 29
click at [86, 250] on span "vois" at bounding box center [97, 252] width 29 height 18
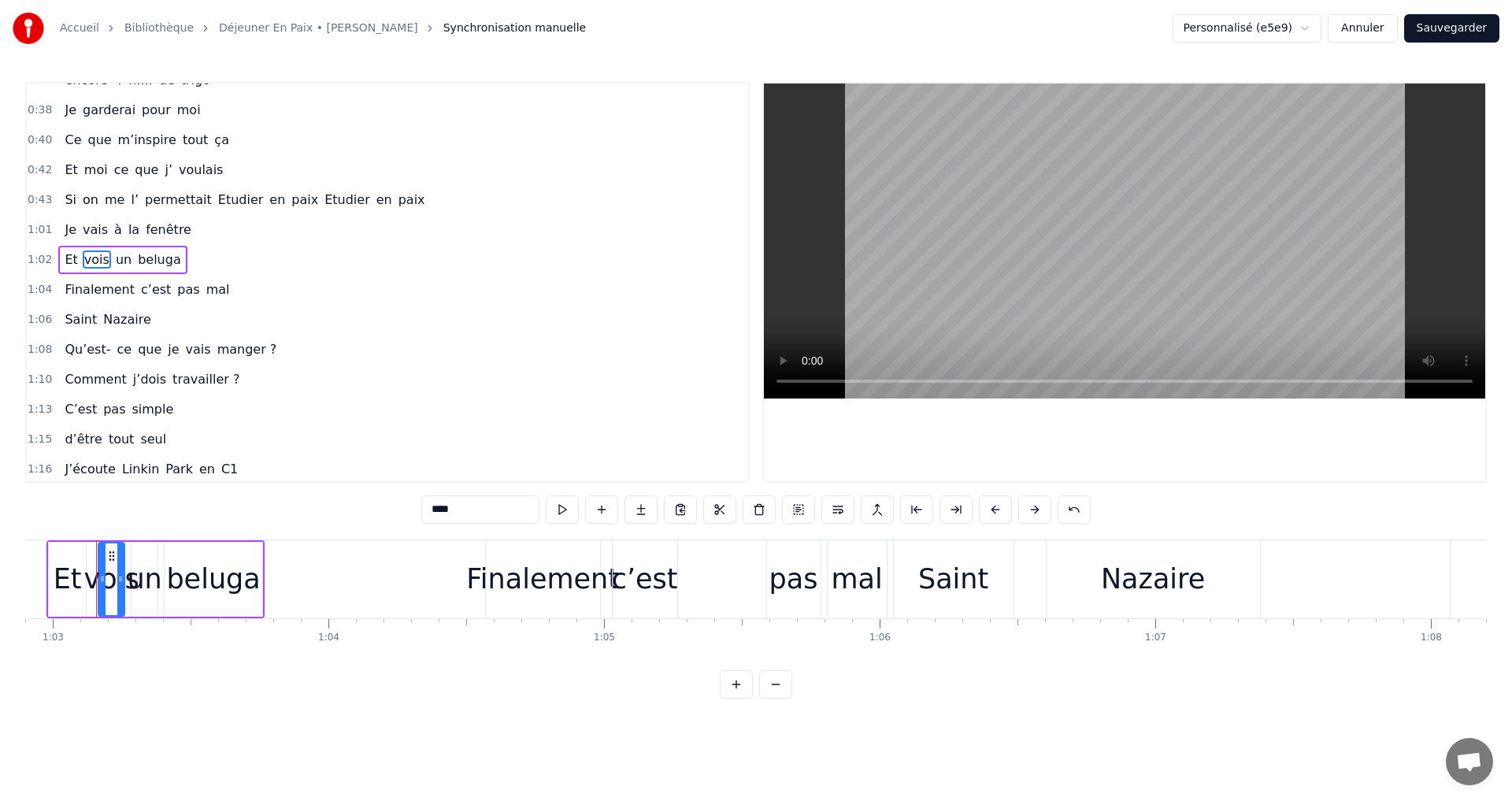
scroll to position [0, 17333]
click at [127, 235] on span "la" at bounding box center [134, 229] width 14 height 18
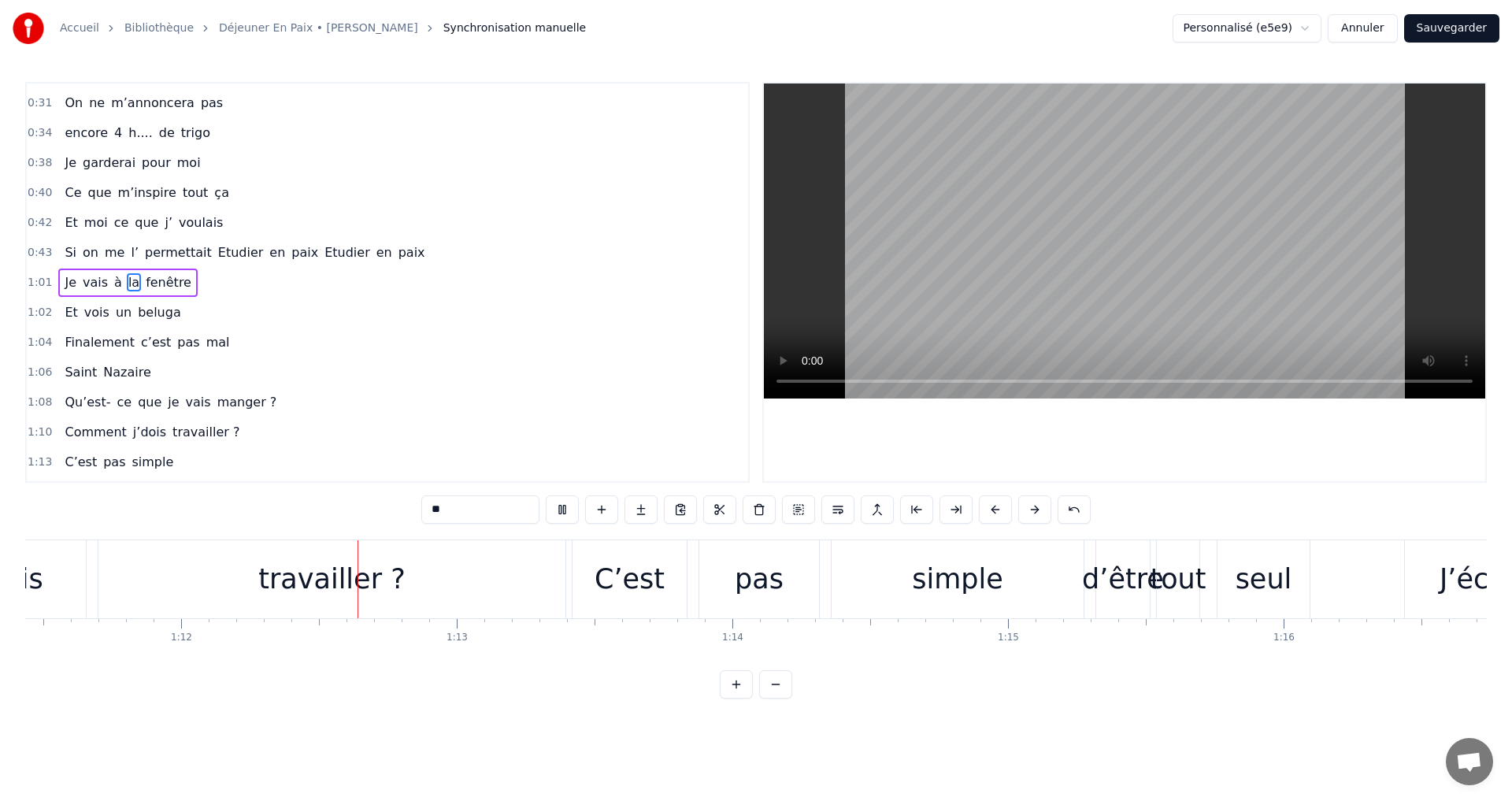
scroll to position [0, 19752]
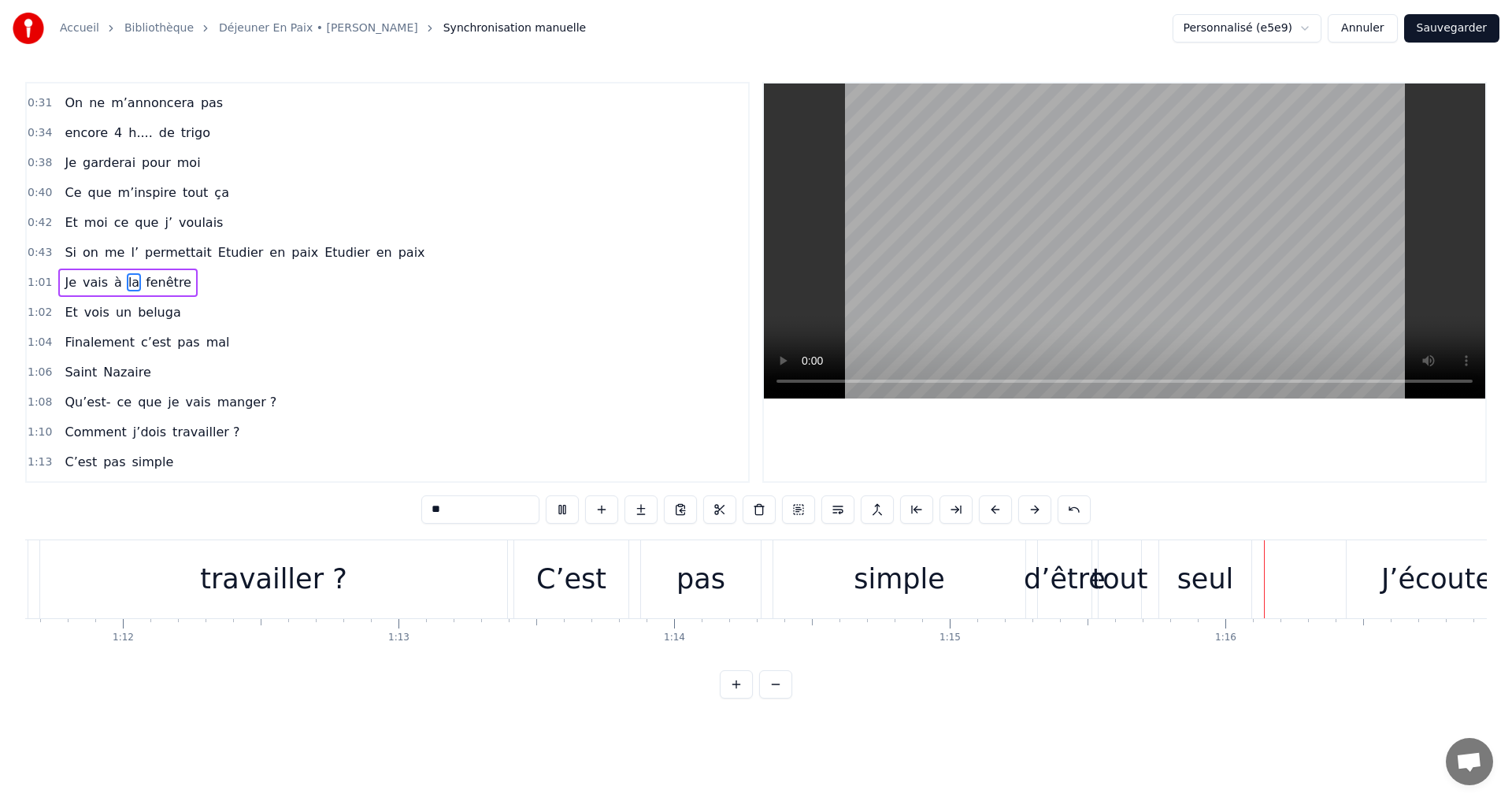
click at [1048, 585] on div "d’être" at bounding box center [1064, 579] width 82 height 41
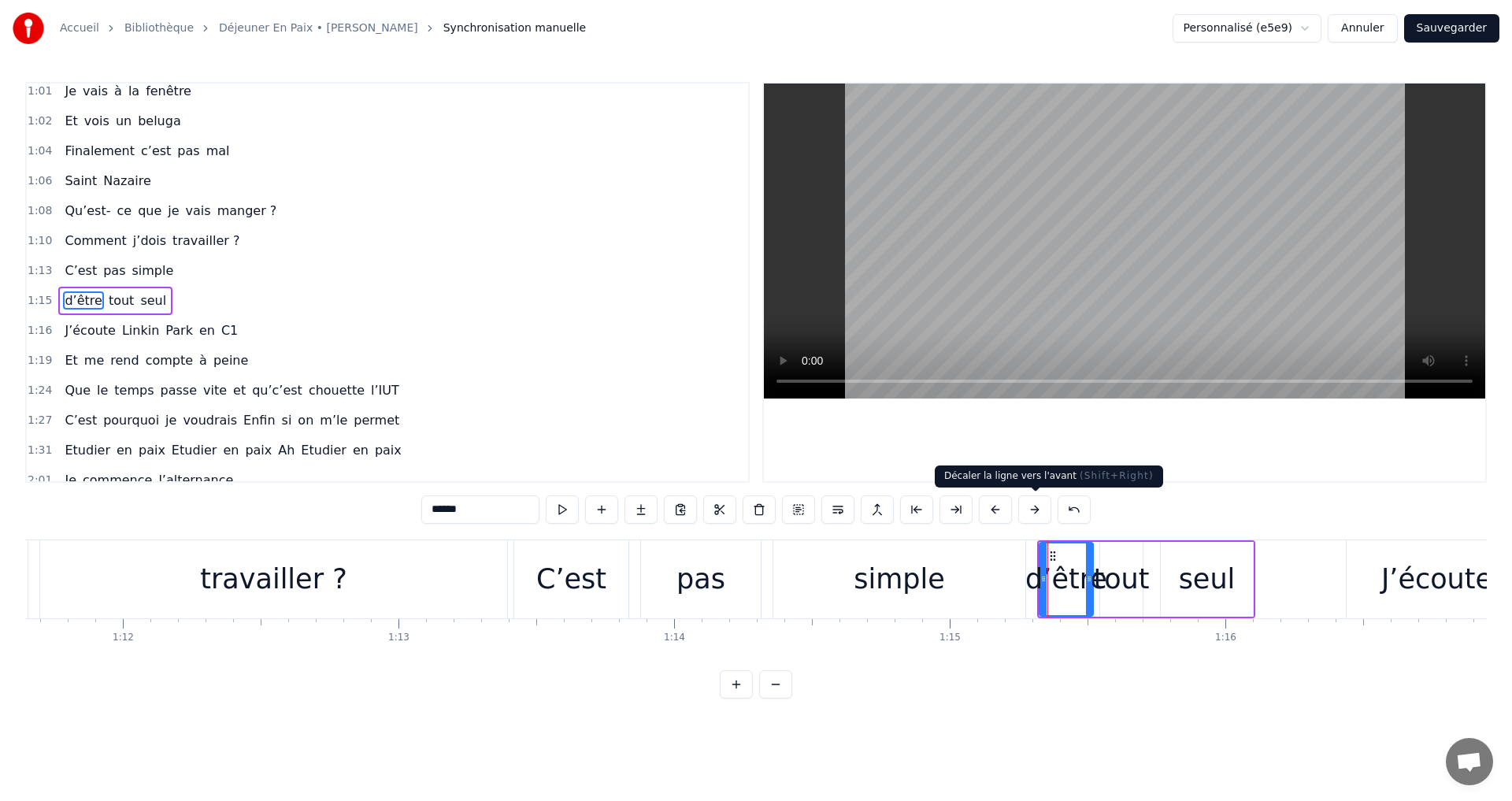
scroll to position [474, 0]
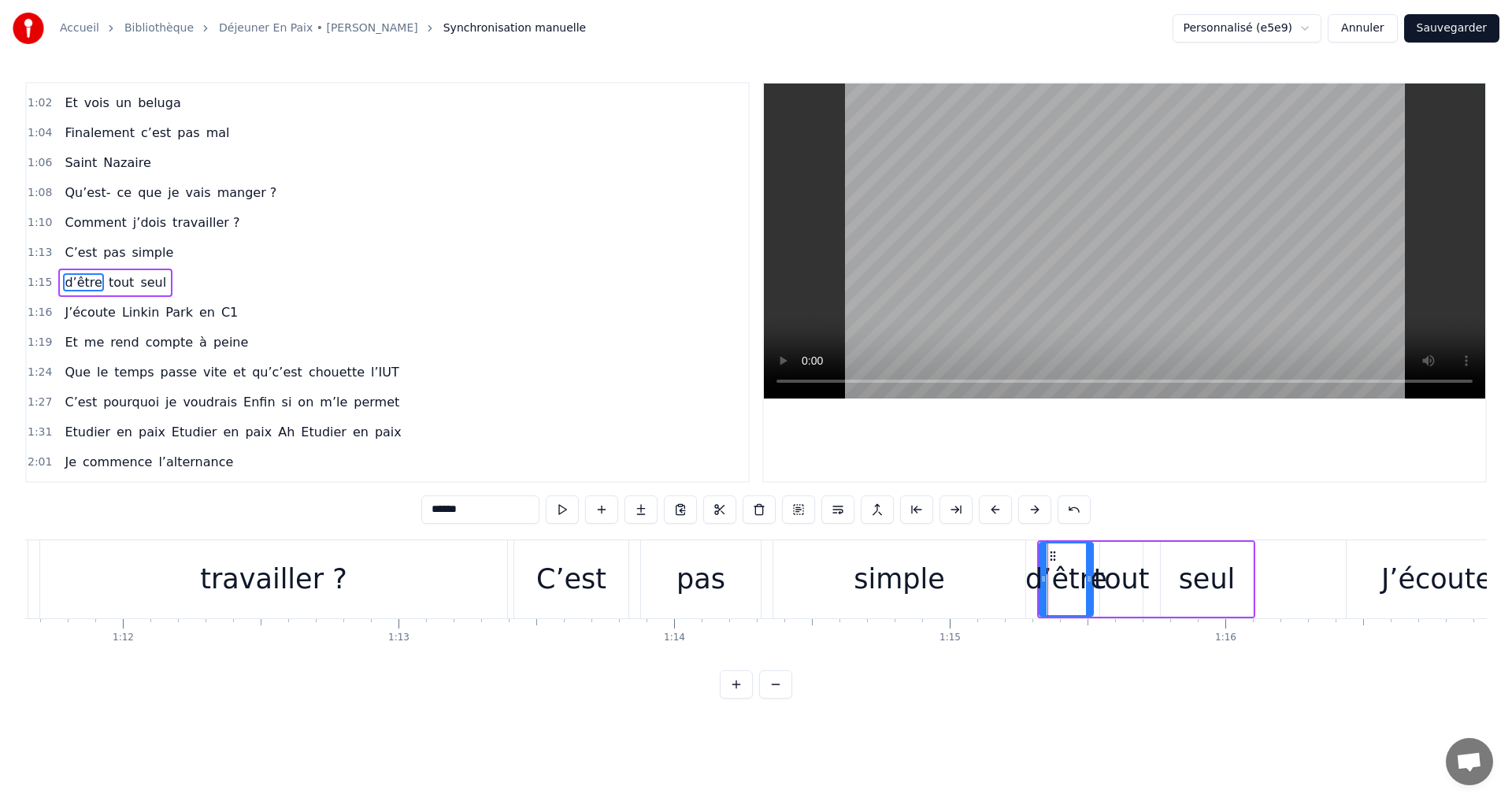
drag, startPoint x: 581, startPoint y: 584, endPoint x: 648, endPoint y: 527, distance: 88.0
click at [581, 582] on div "C’est" at bounding box center [571, 579] width 70 height 41
type input "*****"
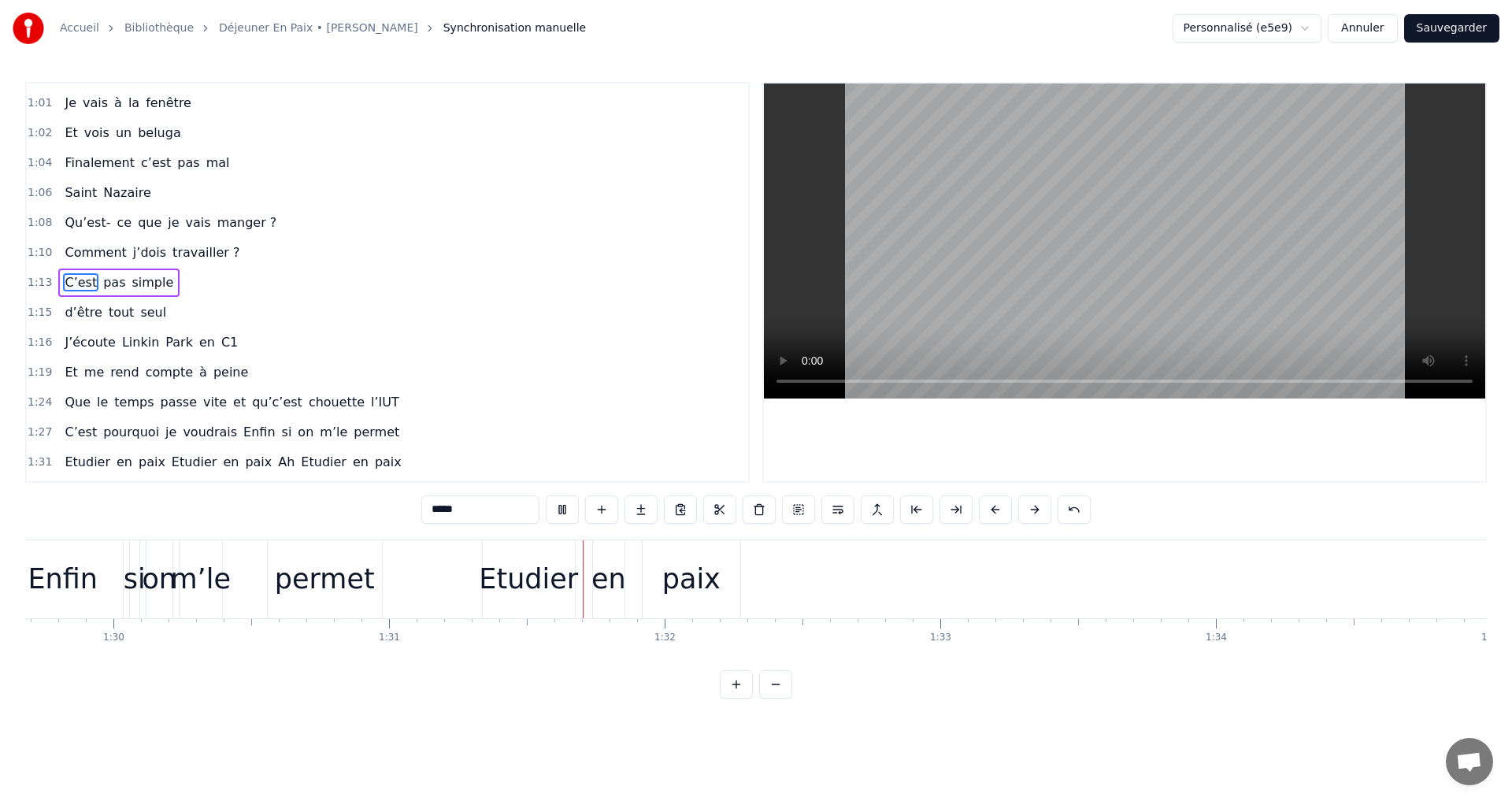
scroll to position [0, 25045]
click at [113, 113] on div "Je vais à la fenêtre" at bounding box center [127, 103] width 139 height 29
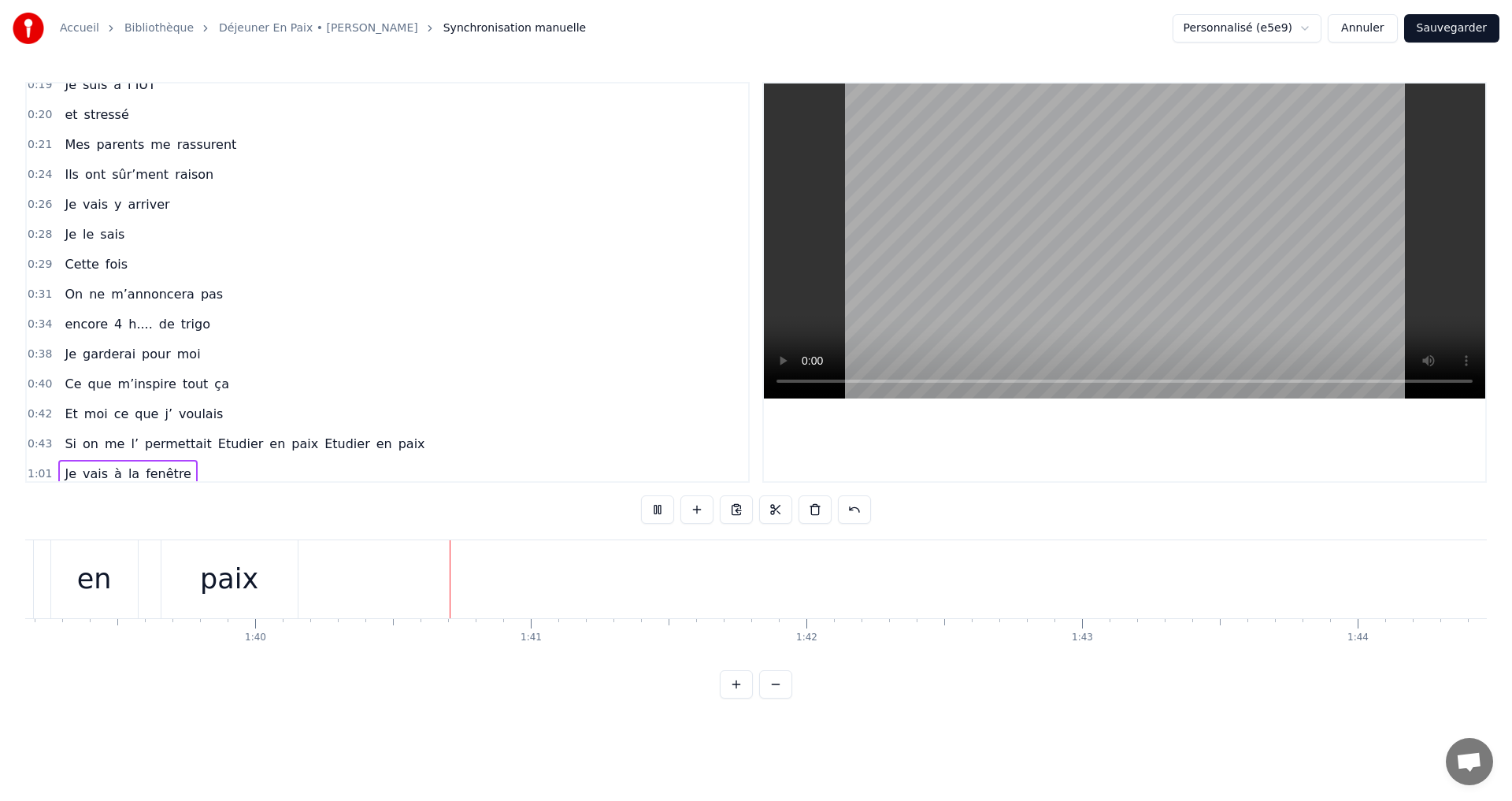
scroll to position [0, 0]
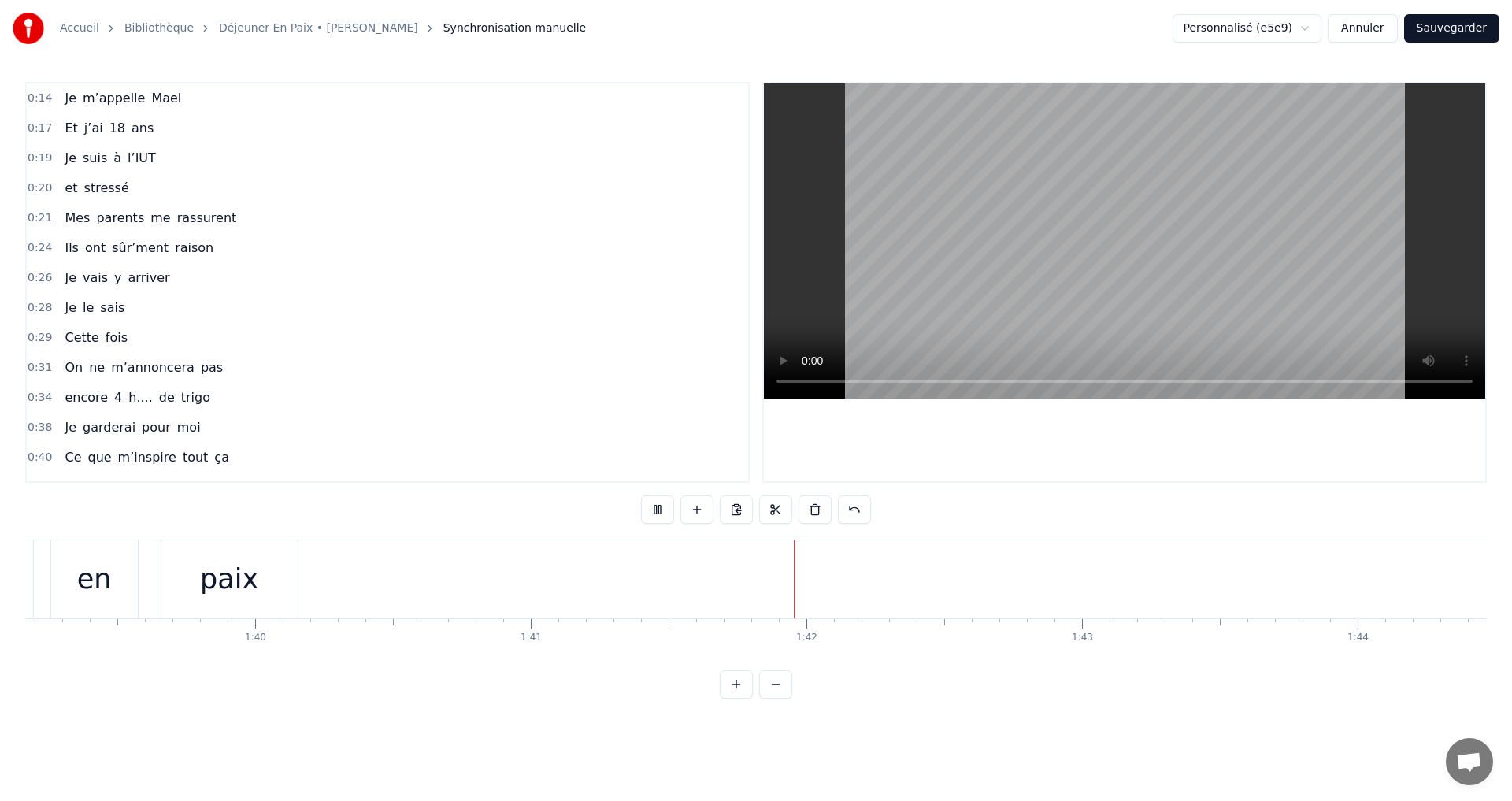
click at [85, 111] on div "Je m’appelle Mael" at bounding box center [122, 98] width 129 height 29
click at [92, 106] on span "m’appelle" at bounding box center [114, 98] width 66 height 18
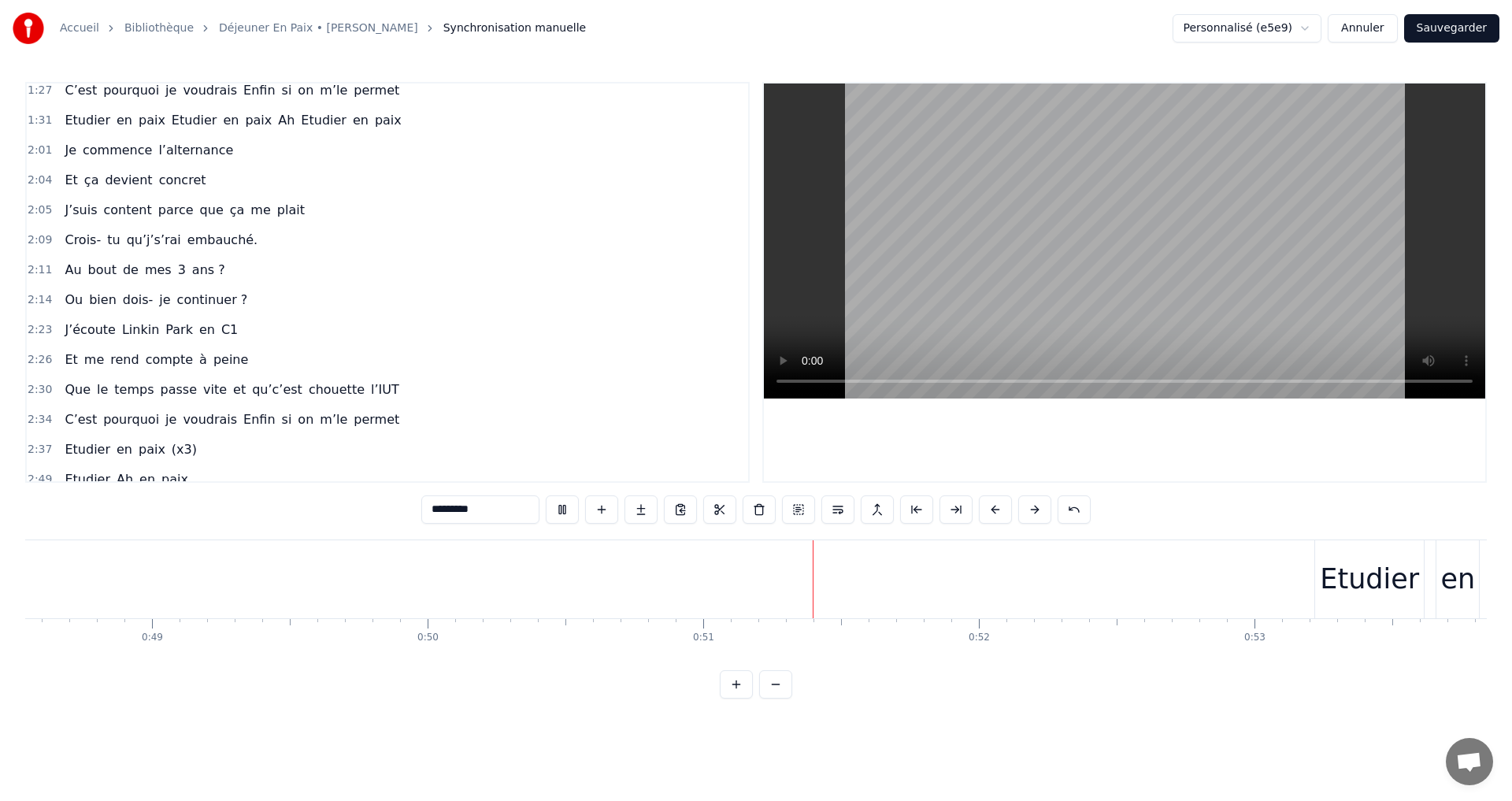
scroll to position [787, 0]
click at [115, 451] on span "en" at bounding box center [124, 448] width 19 height 18
type input "**"
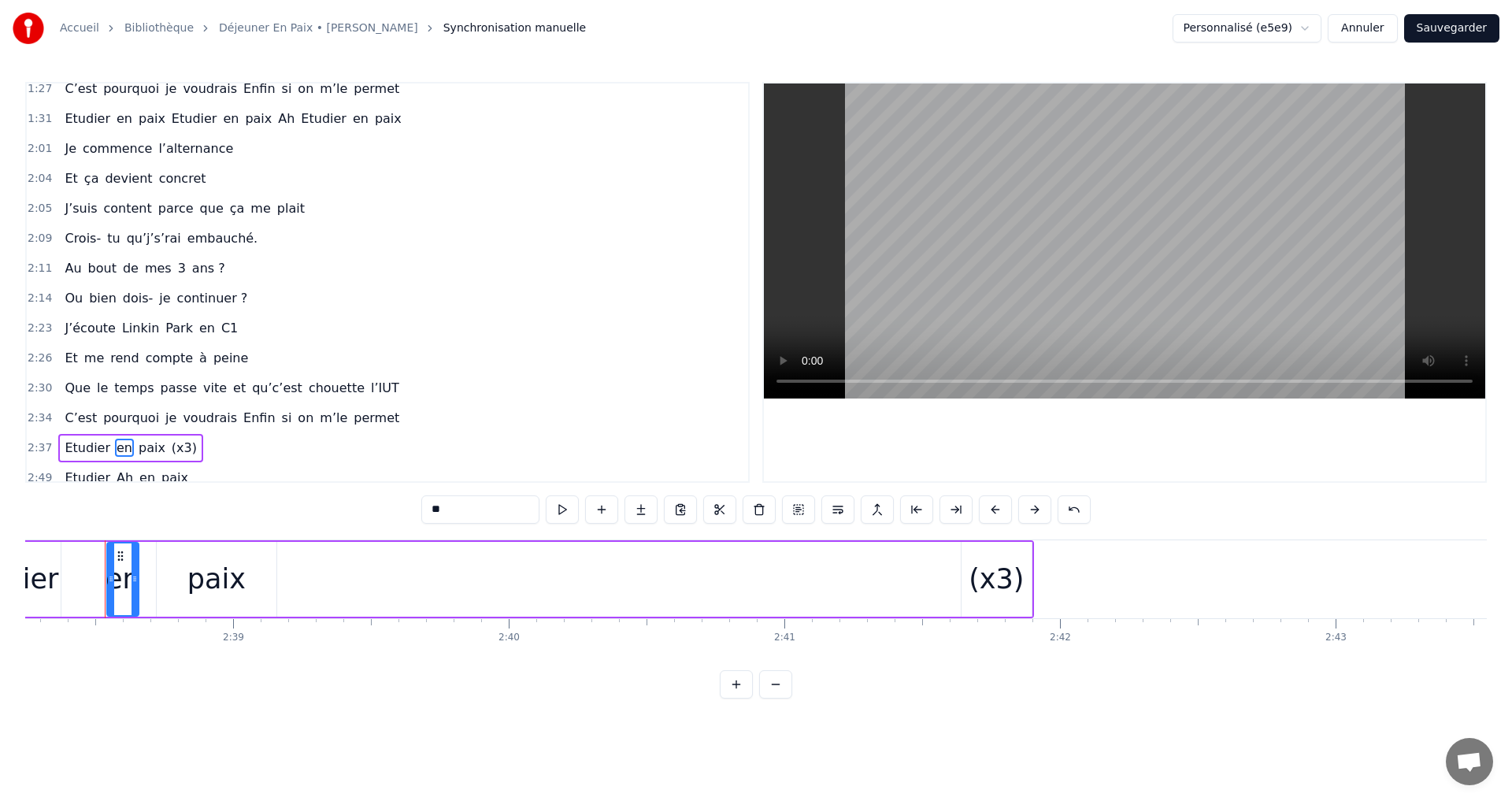
click at [58, 445] on div "Etudier en paix (x3)" at bounding box center [131, 448] width 145 height 29
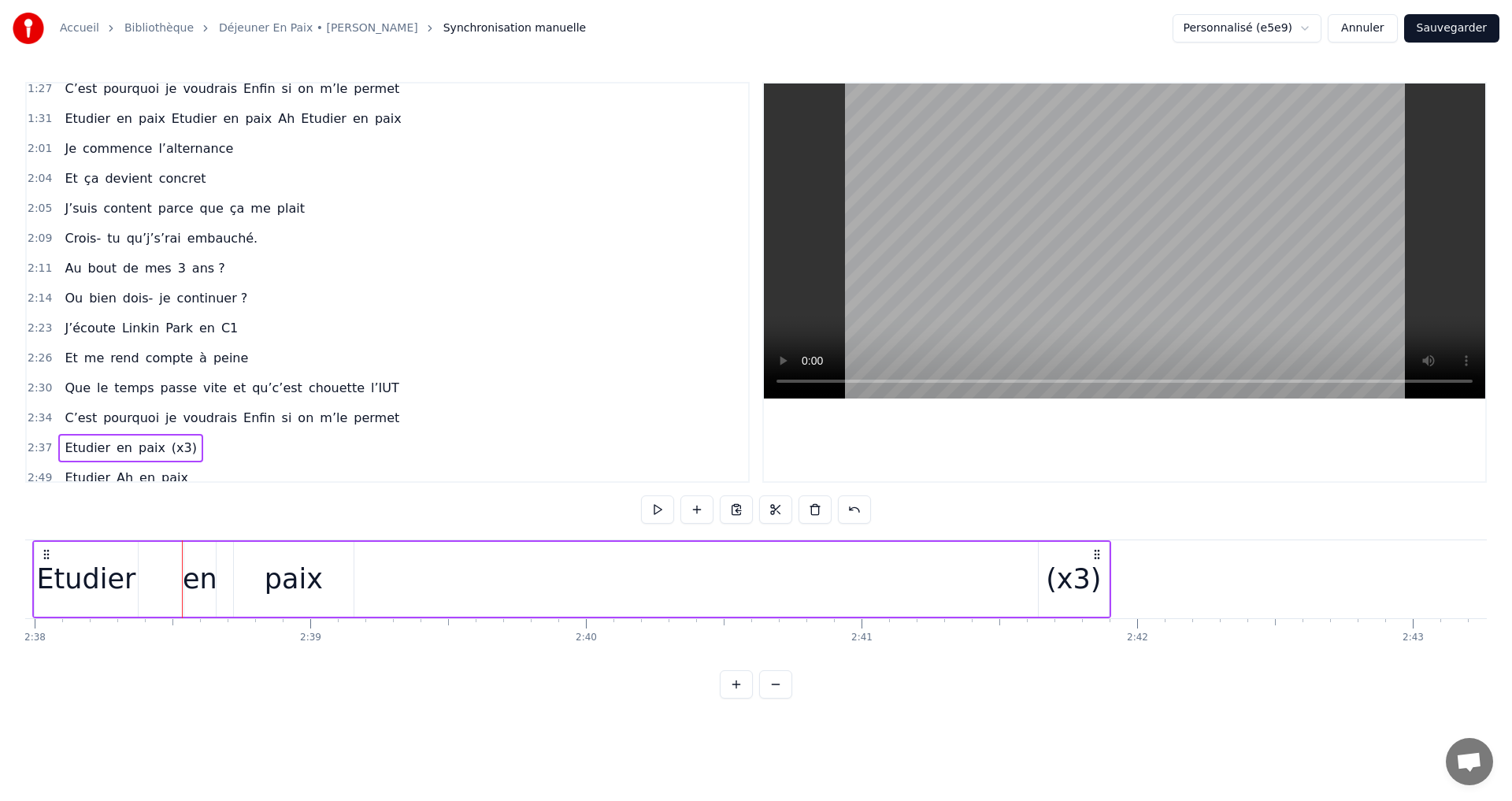
scroll to position [0, 43476]
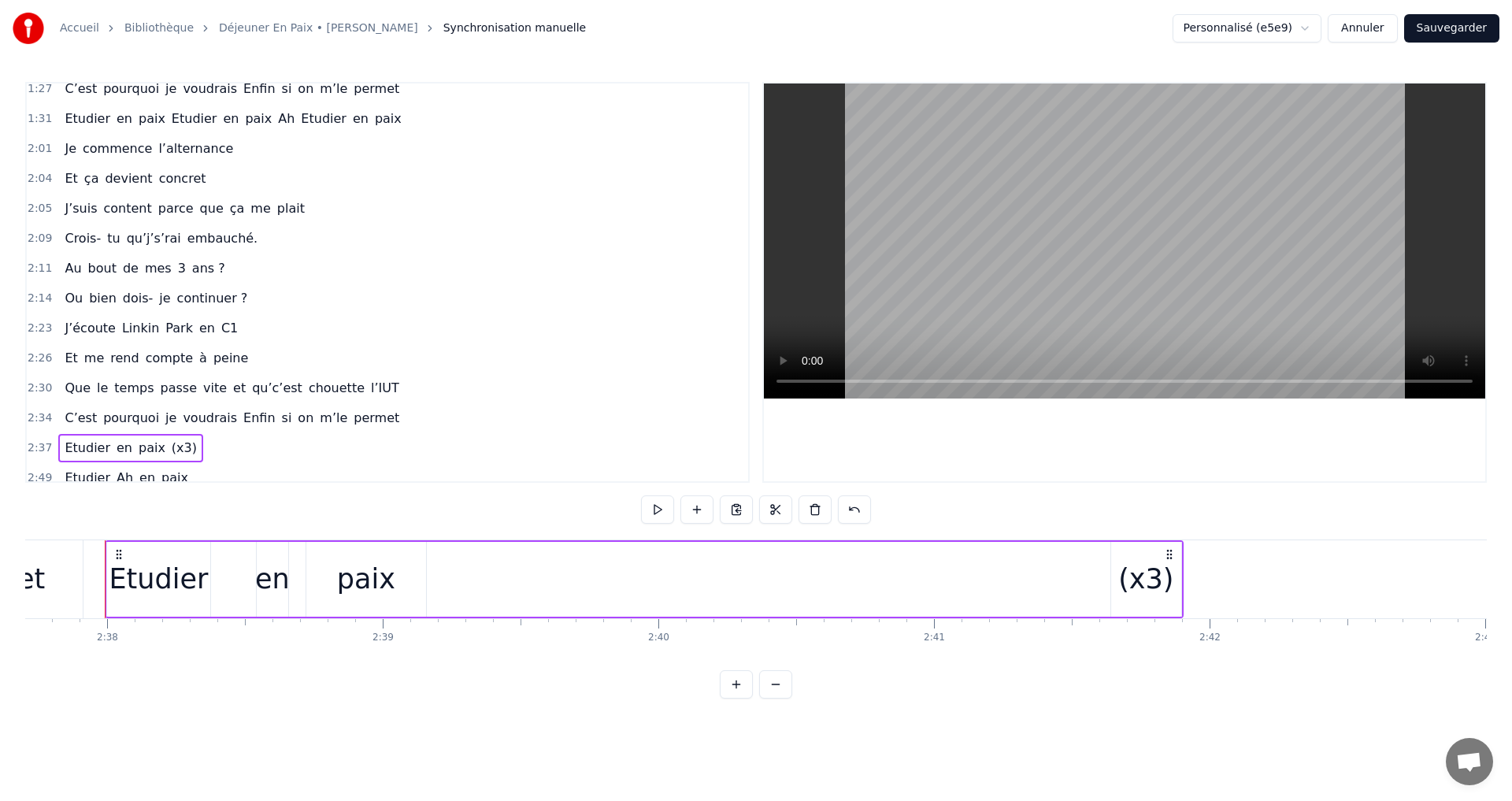
click at [150, 577] on div "Etudier" at bounding box center [158, 579] width 99 height 41
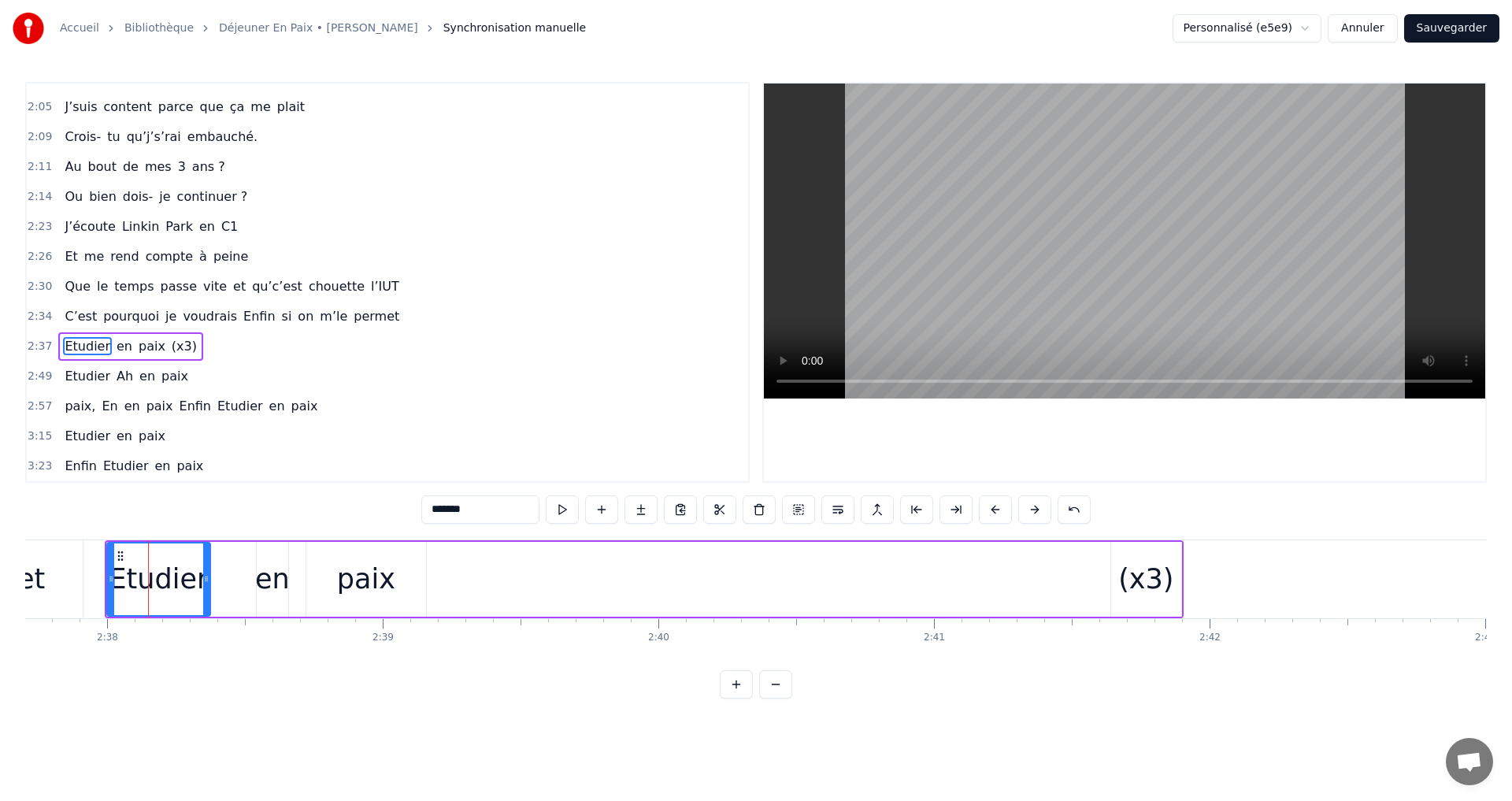
click at [679, 510] on button at bounding box center [680, 509] width 33 height 29
click at [466, 586] on div "Etudier en paix (x3)" at bounding box center [644, 579] width 1079 height 78
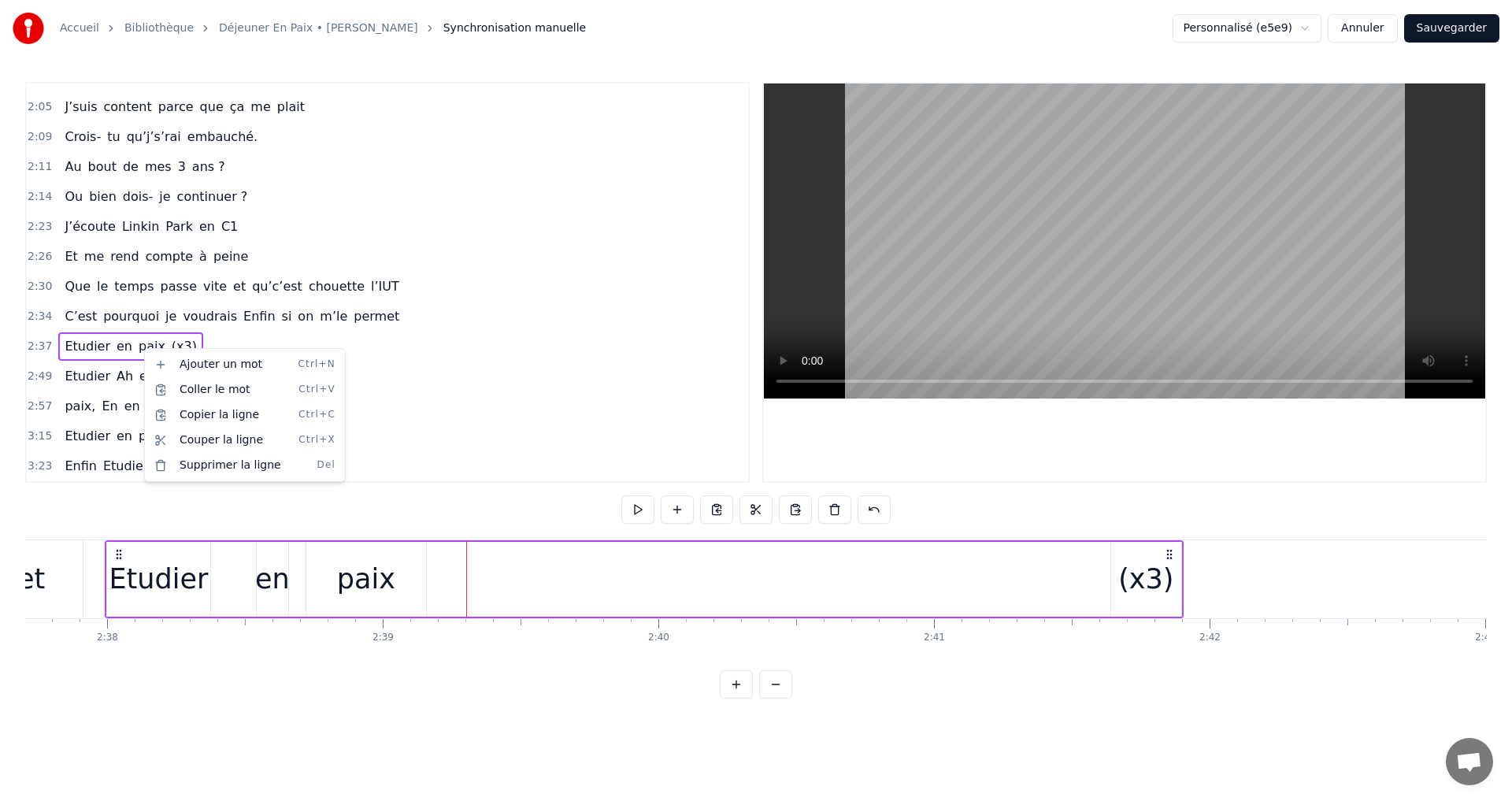
click at [173, 337] on span "(x3)" at bounding box center [184, 346] width 29 height 18
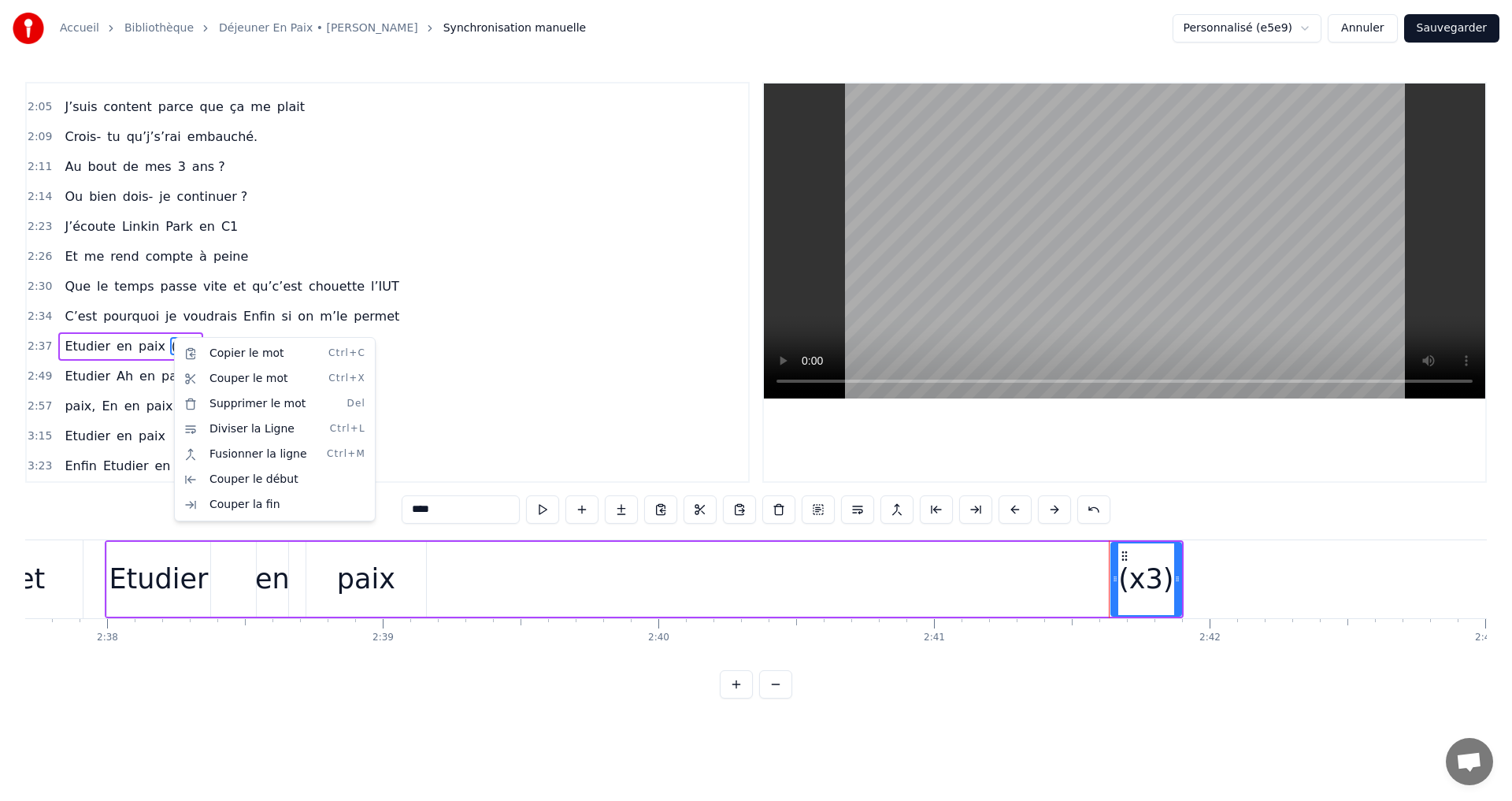
click at [76, 343] on html "Accueil Bibliothèque Déjeuner En Paix • [PERSON_NAME] Synchronisation manuelle …" at bounding box center [756, 361] width 1512 height 723
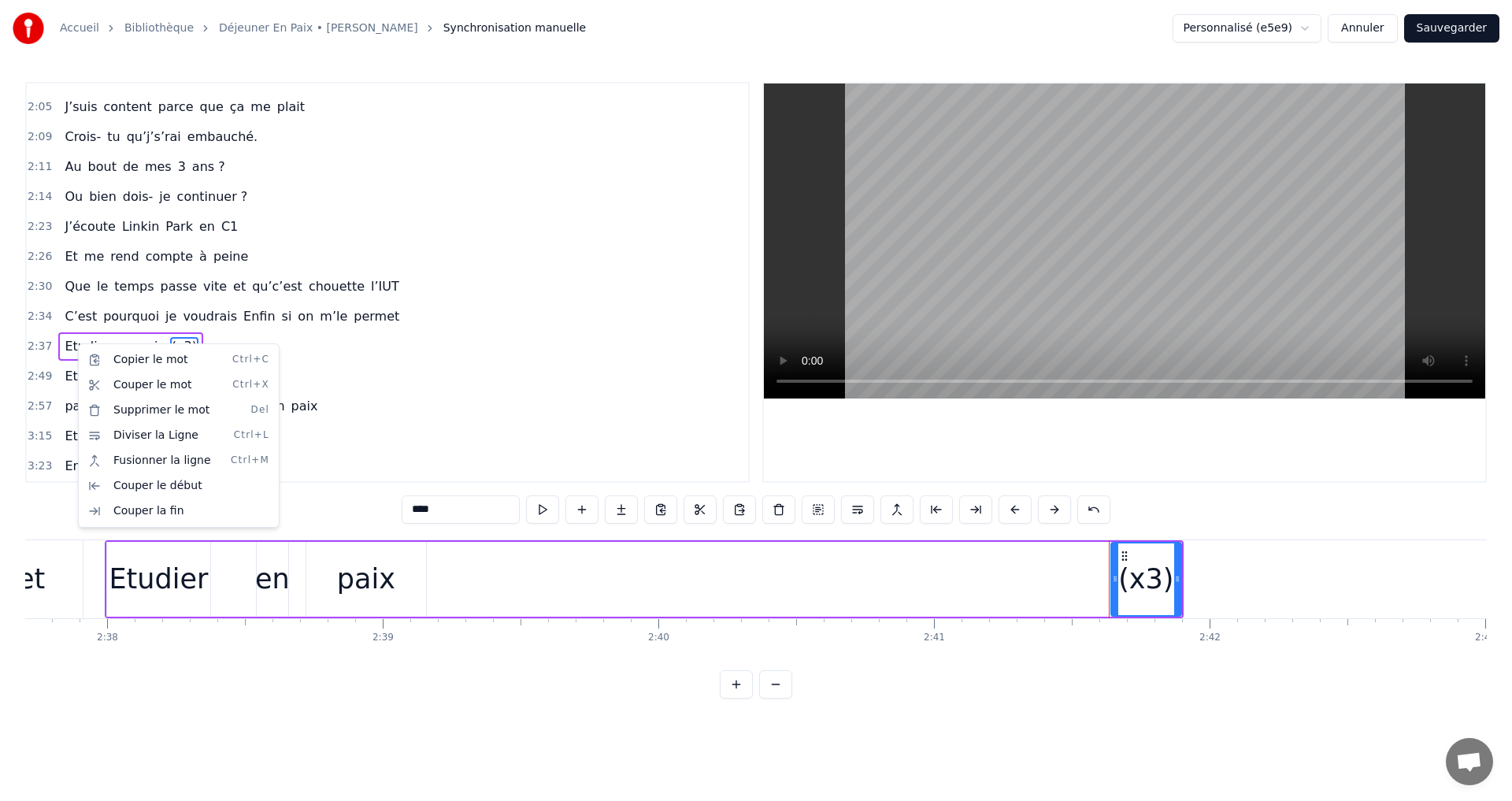
click at [487, 343] on html "Accueil Bibliothèque Déjeuner En Paix • [PERSON_NAME] Synchronisation manuelle …" at bounding box center [756, 361] width 1512 height 723
click at [93, 344] on span "Etudier" at bounding box center [87, 346] width 48 height 18
type input "*******"
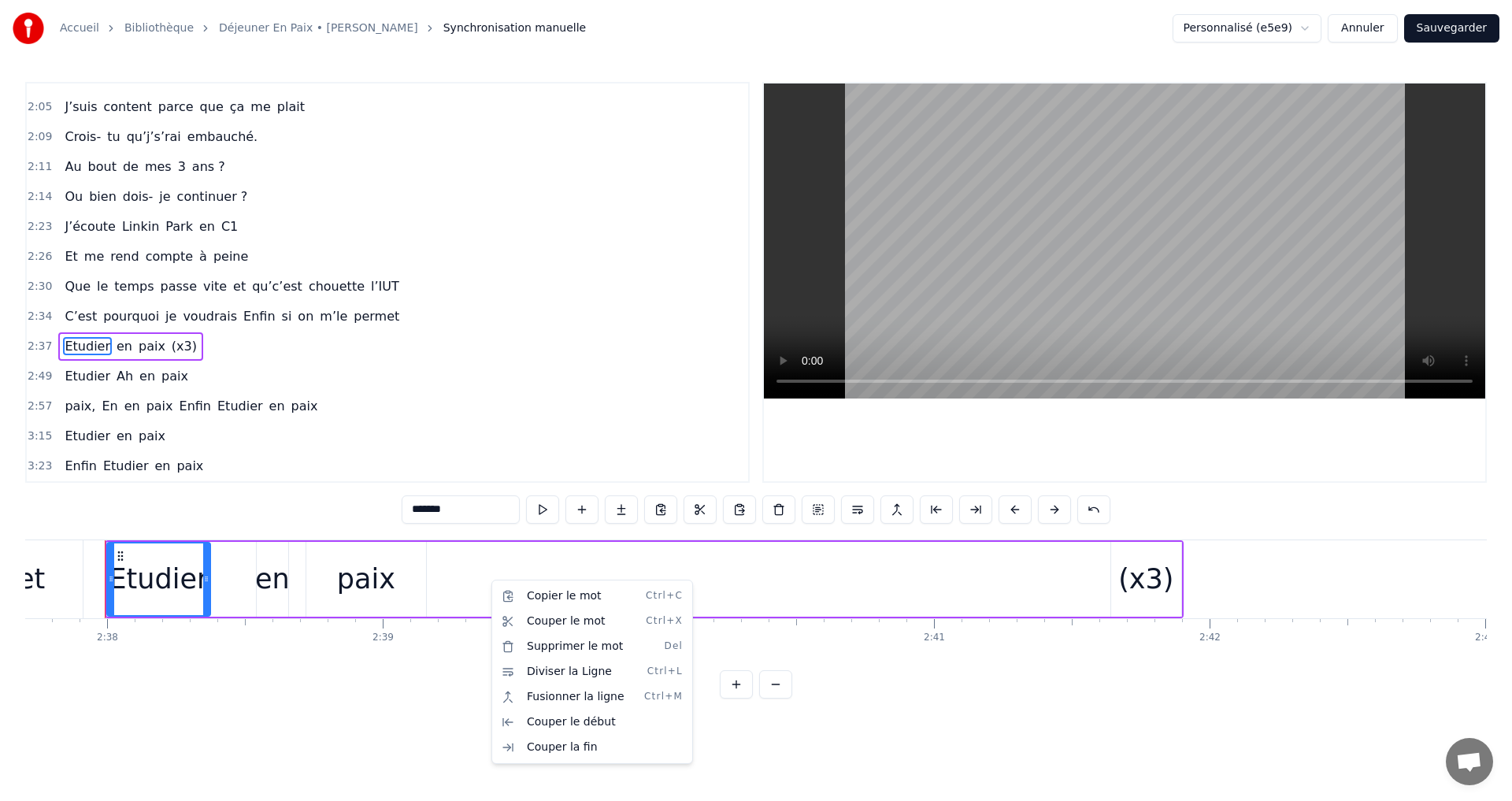
click at [477, 582] on div "Etudier en paix (x3)" at bounding box center [644, 579] width 1079 height 78
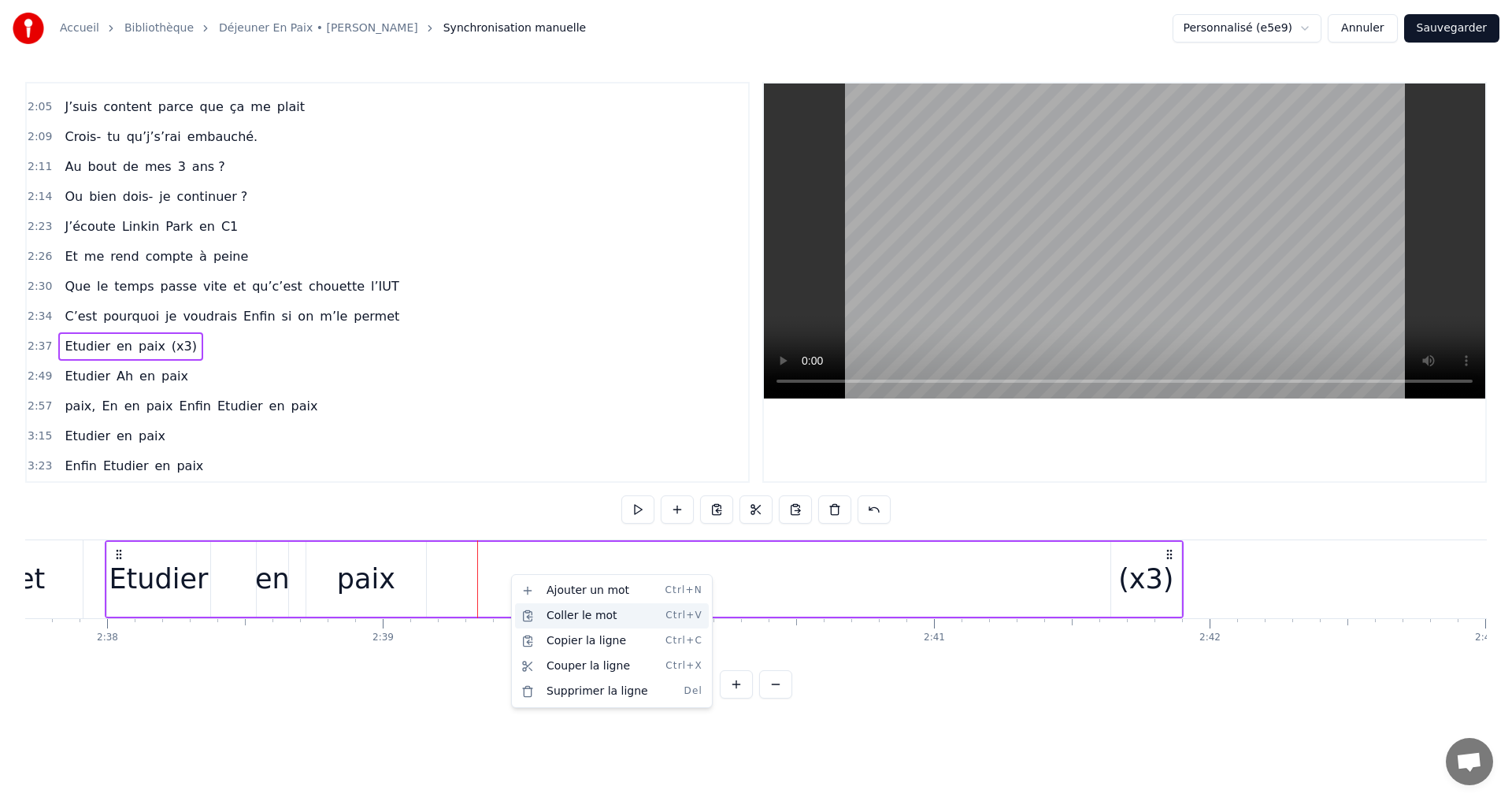
click at [565, 614] on div "Coller le mot Ctrl+V" at bounding box center [612, 615] width 194 height 25
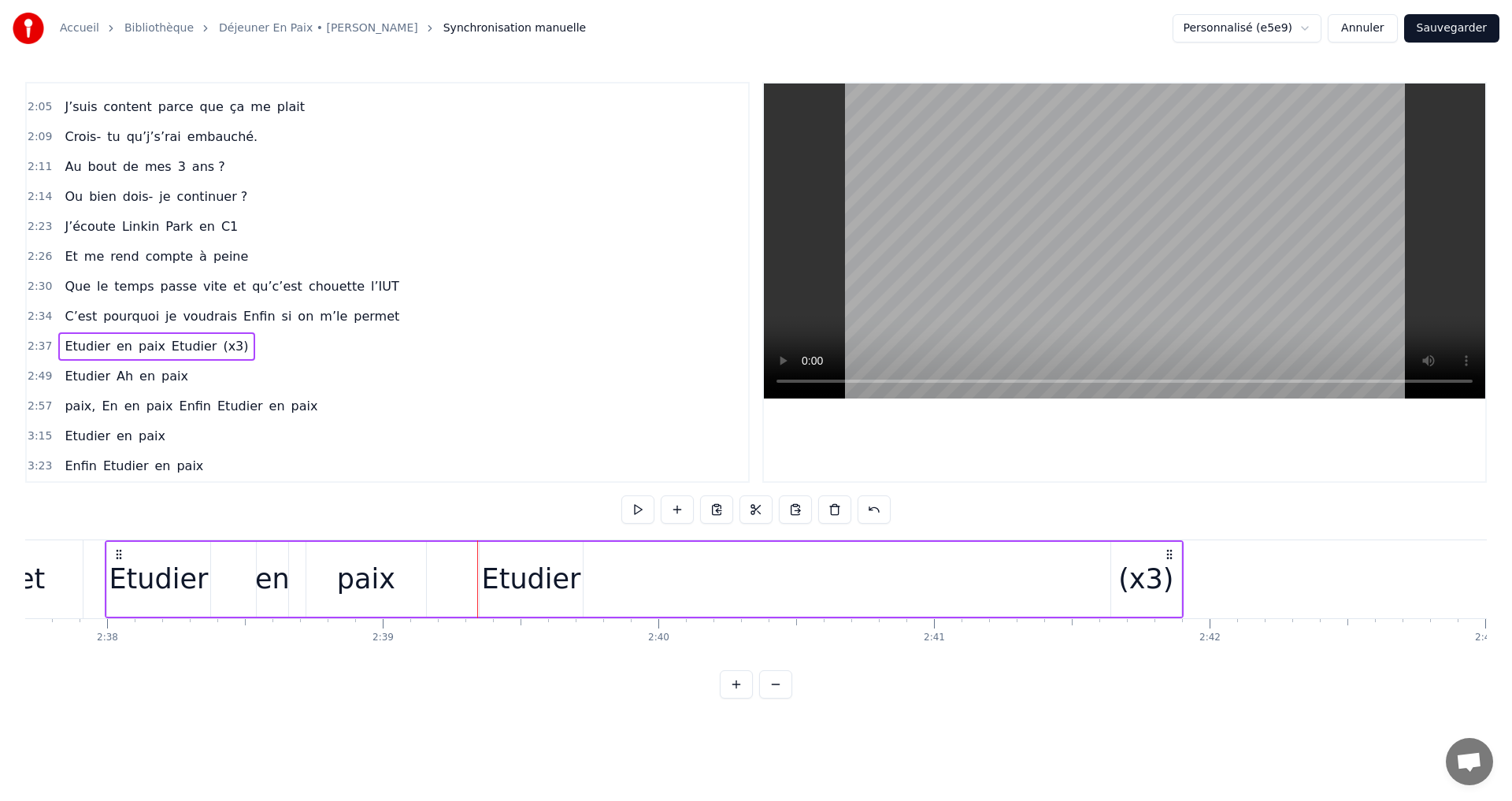
click at [622, 588] on div "Etudier en paix Etudier (x3)" at bounding box center [644, 579] width 1079 height 78
click at [286, 582] on div "en" at bounding box center [272, 579] width 35 height 41
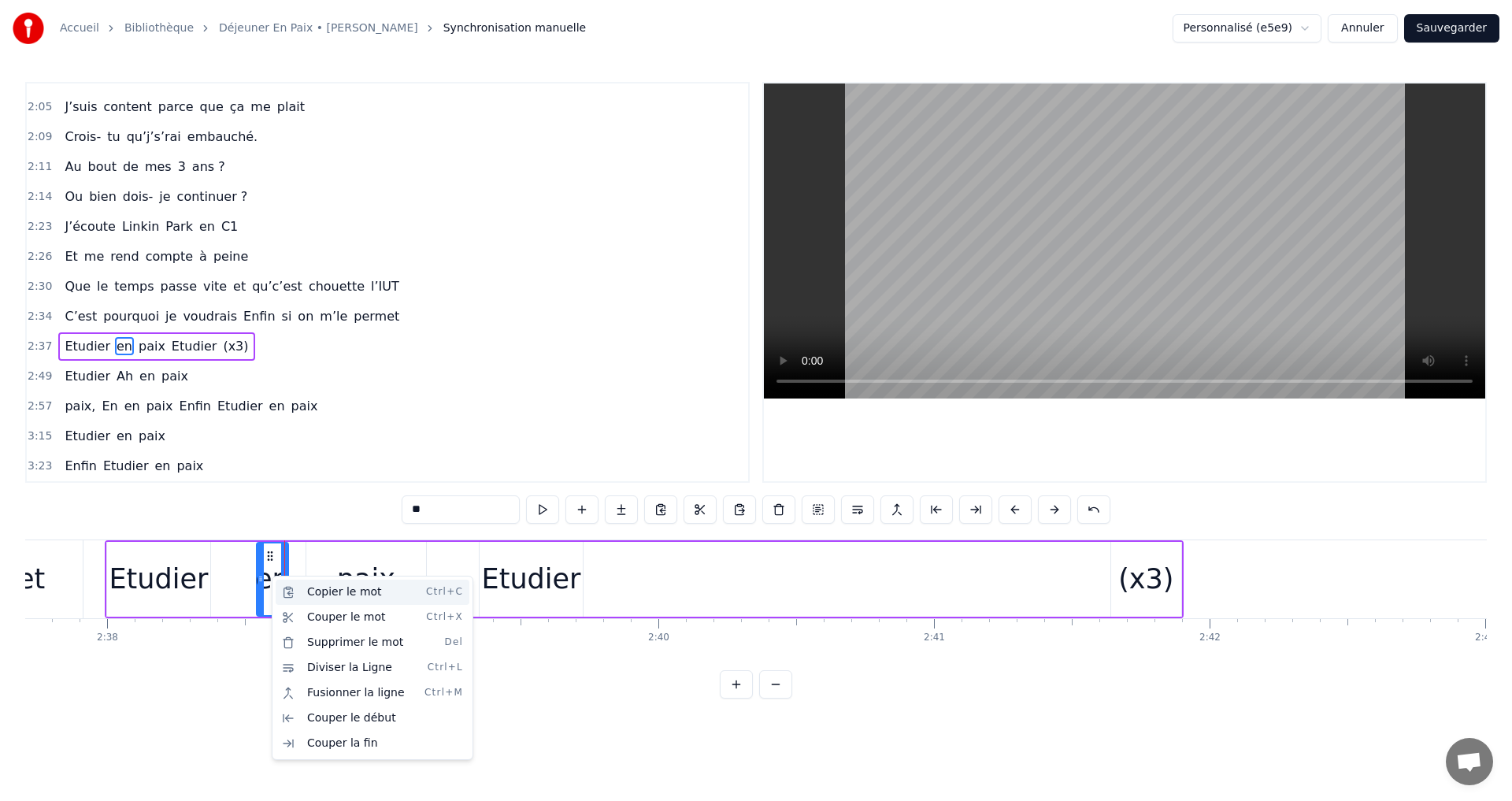
drag, startPoint x: 317, startPoint y: 591, endPoint x: 454, endPoint y: 589, distance: 137.0
click at [318, 591] on div "Copier le mot Ctrl+C" at bounding box center [373, 592] width 194 height 25
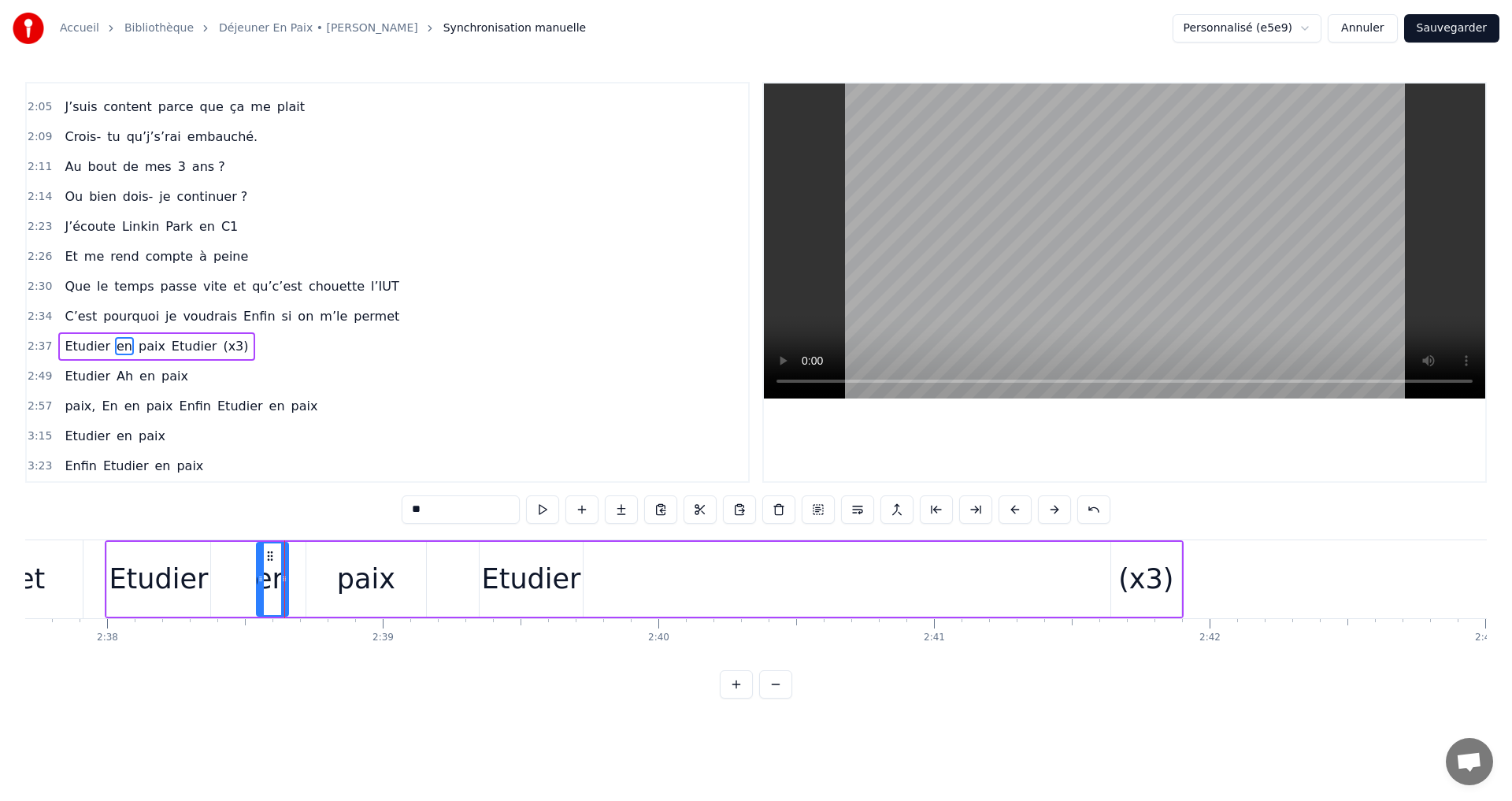
click at [598, 574] on div "Etudier en paix Etudier (x3)" at bounding box center [644, 579] width 1079 height 78
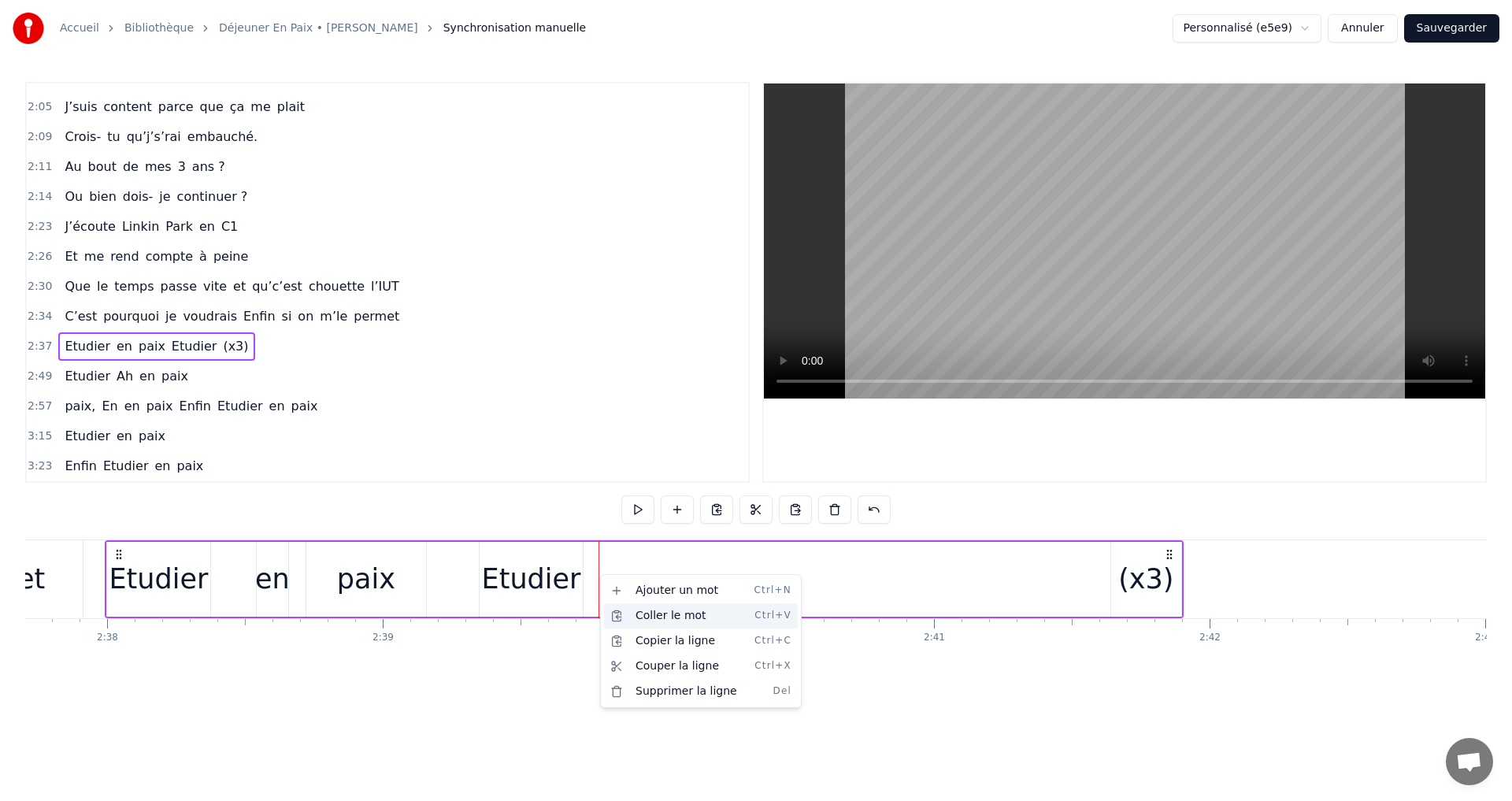
click at [634, 613] on div "Coller le mot Ctrl+V" at bounding box center [701, 615] width 194 height 25
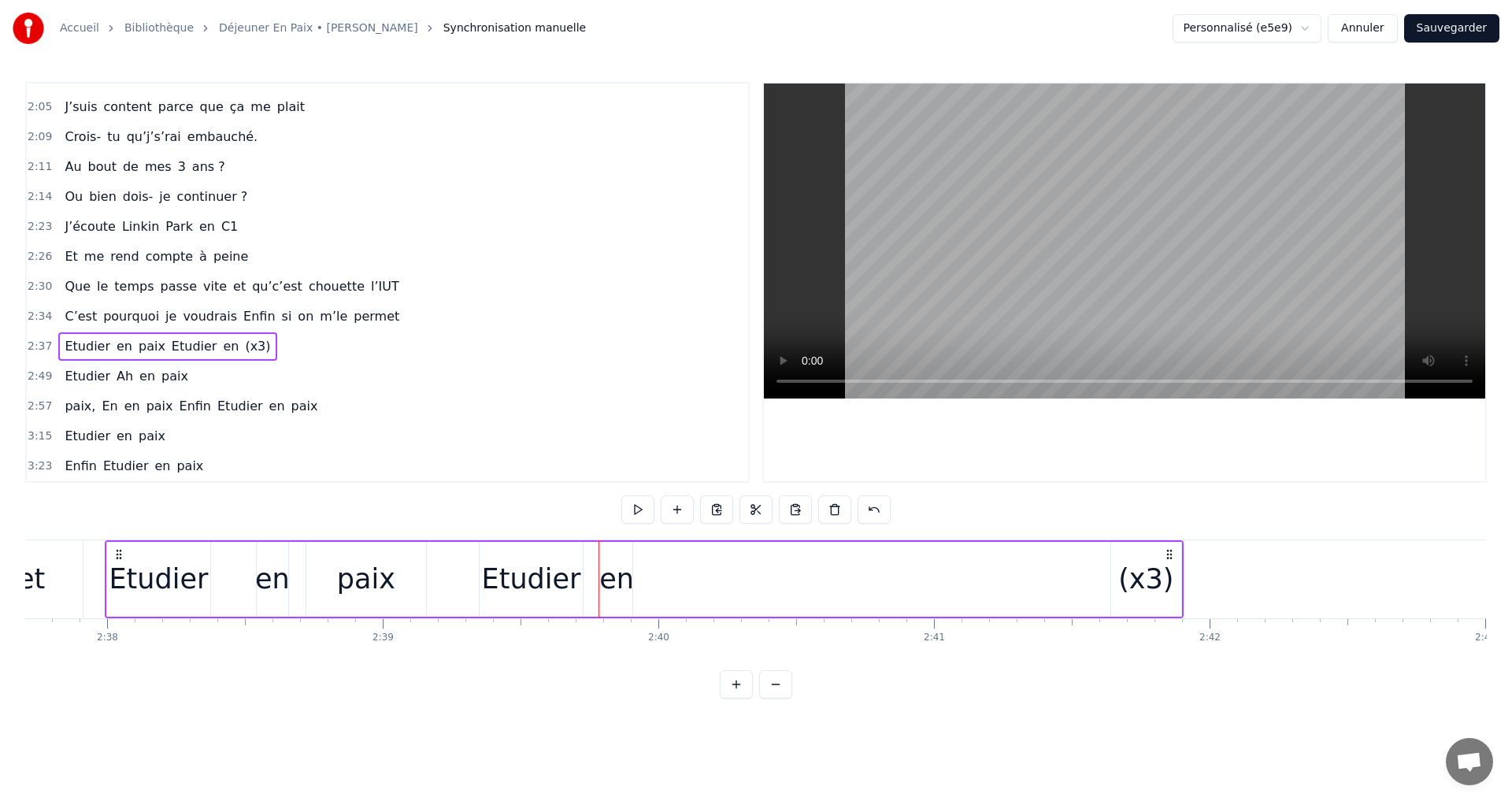
click at [367, 588] on div "paix" at bounding box center [366, 579] width 58 height 41
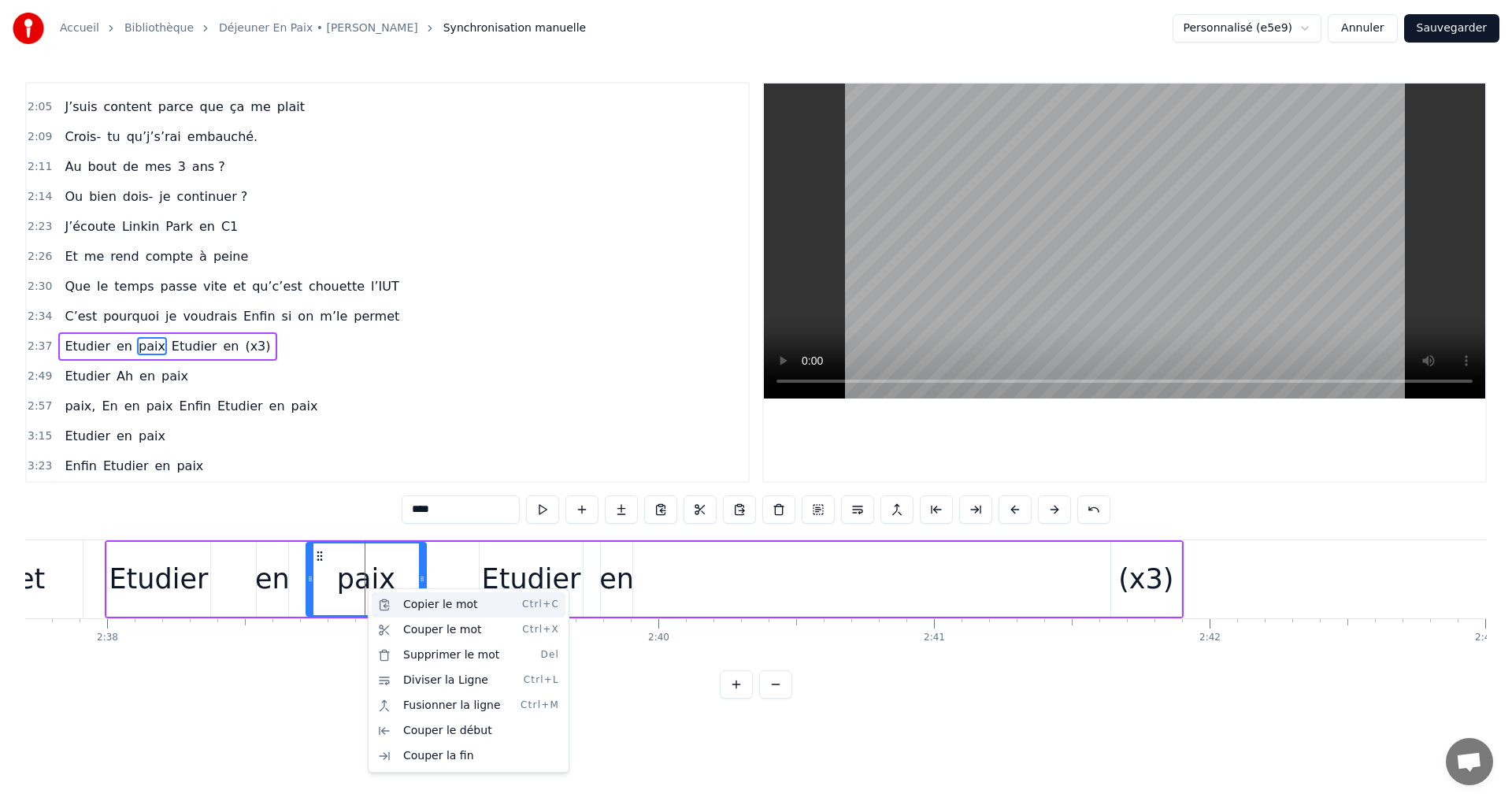
click at [437, 607] on div "Copier le mot Ctrl+C" at bounding box center [469, 604] width 194 height 25
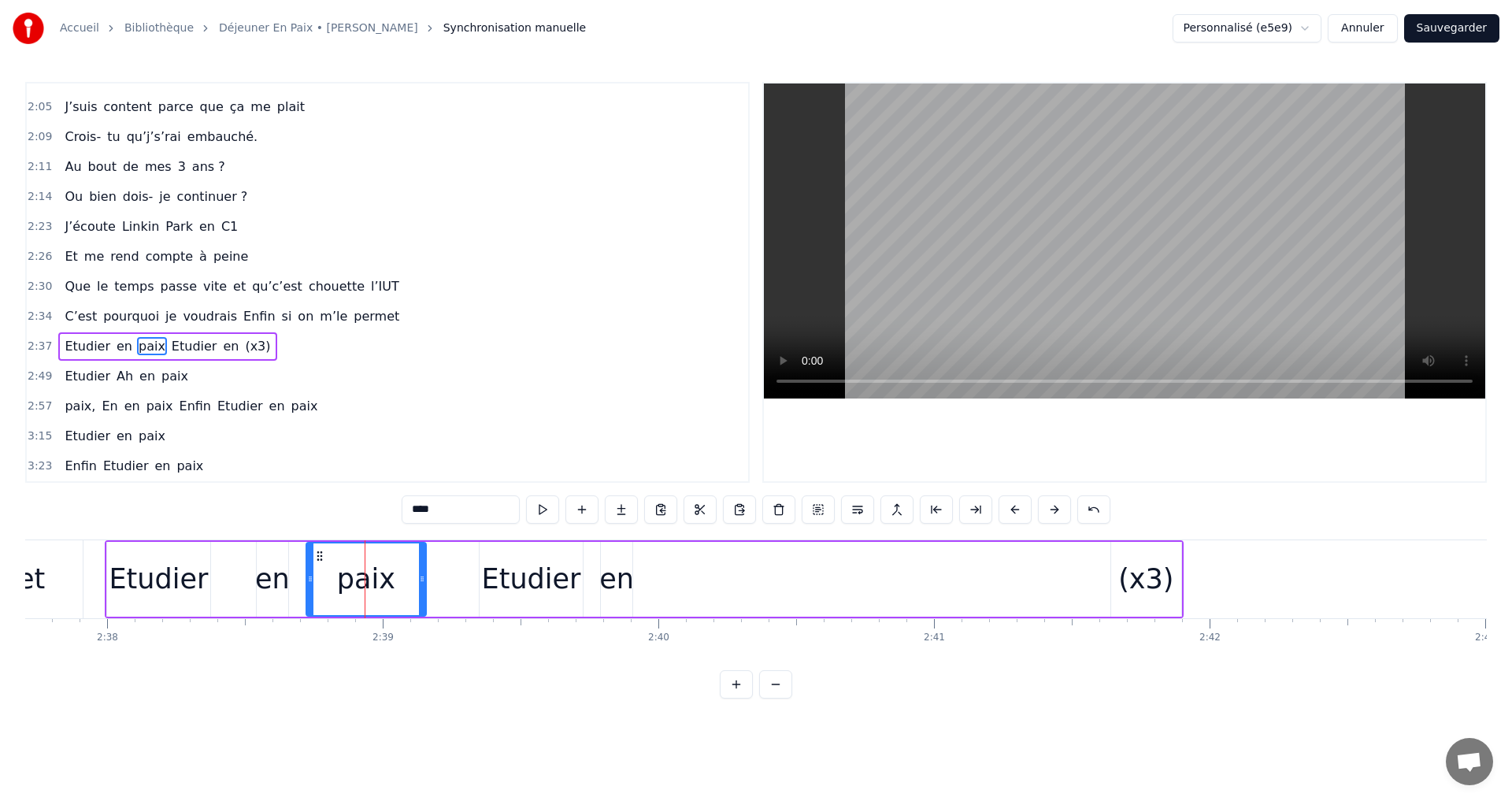
click at [696, 596] on div "Etudier en paix Etudier en (x3)" at bounding box center [644, 579] width 1079 height 78
click at [665, 583] on div "Etudier en paix Etudier en (x3)" at bounding box center [644, 579] width 1079 height 78
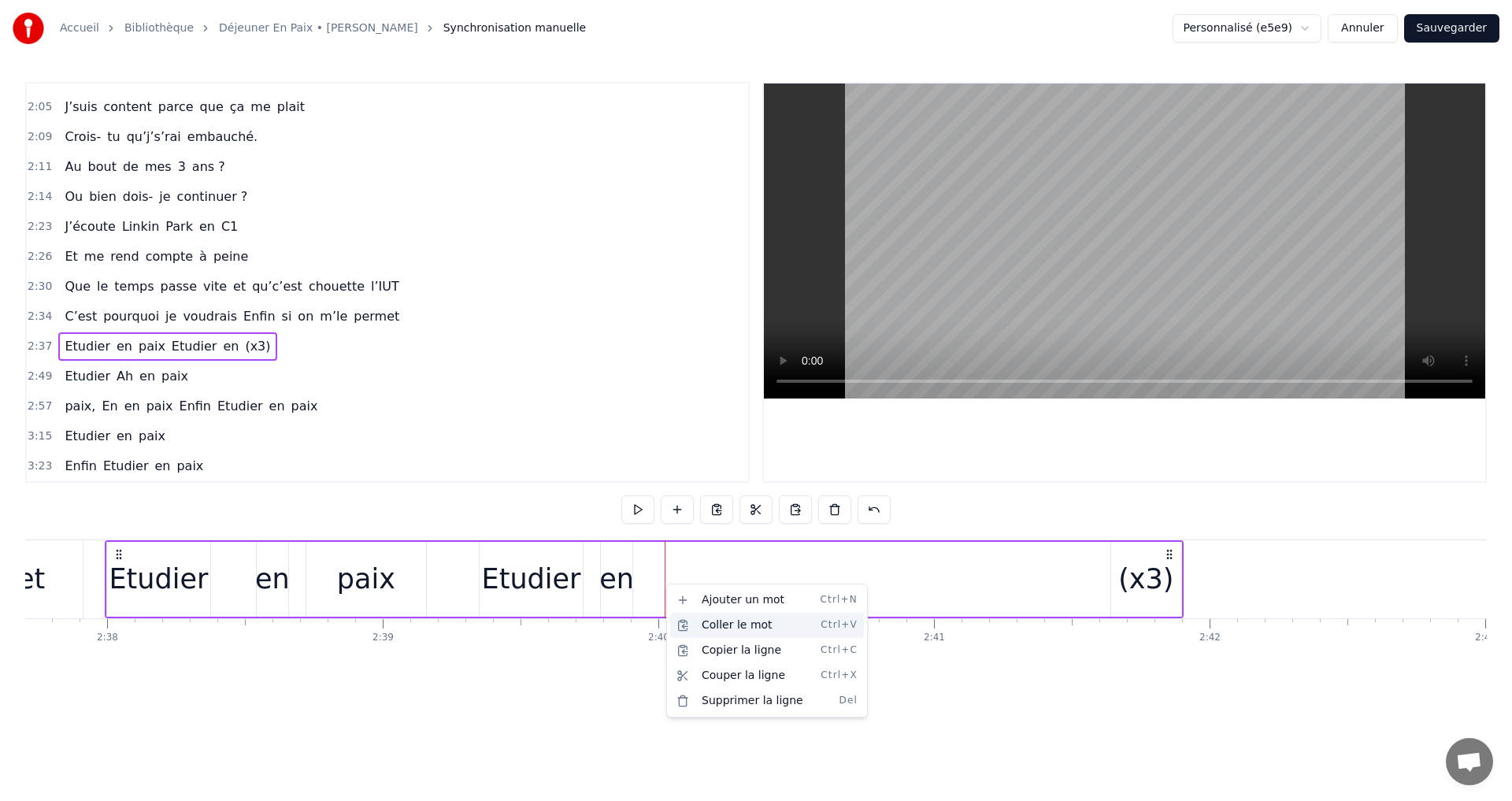
click at [706, 625] on div "Coller le mot Ctrl+V" at bounding box center [767, 625] width 194 height 25
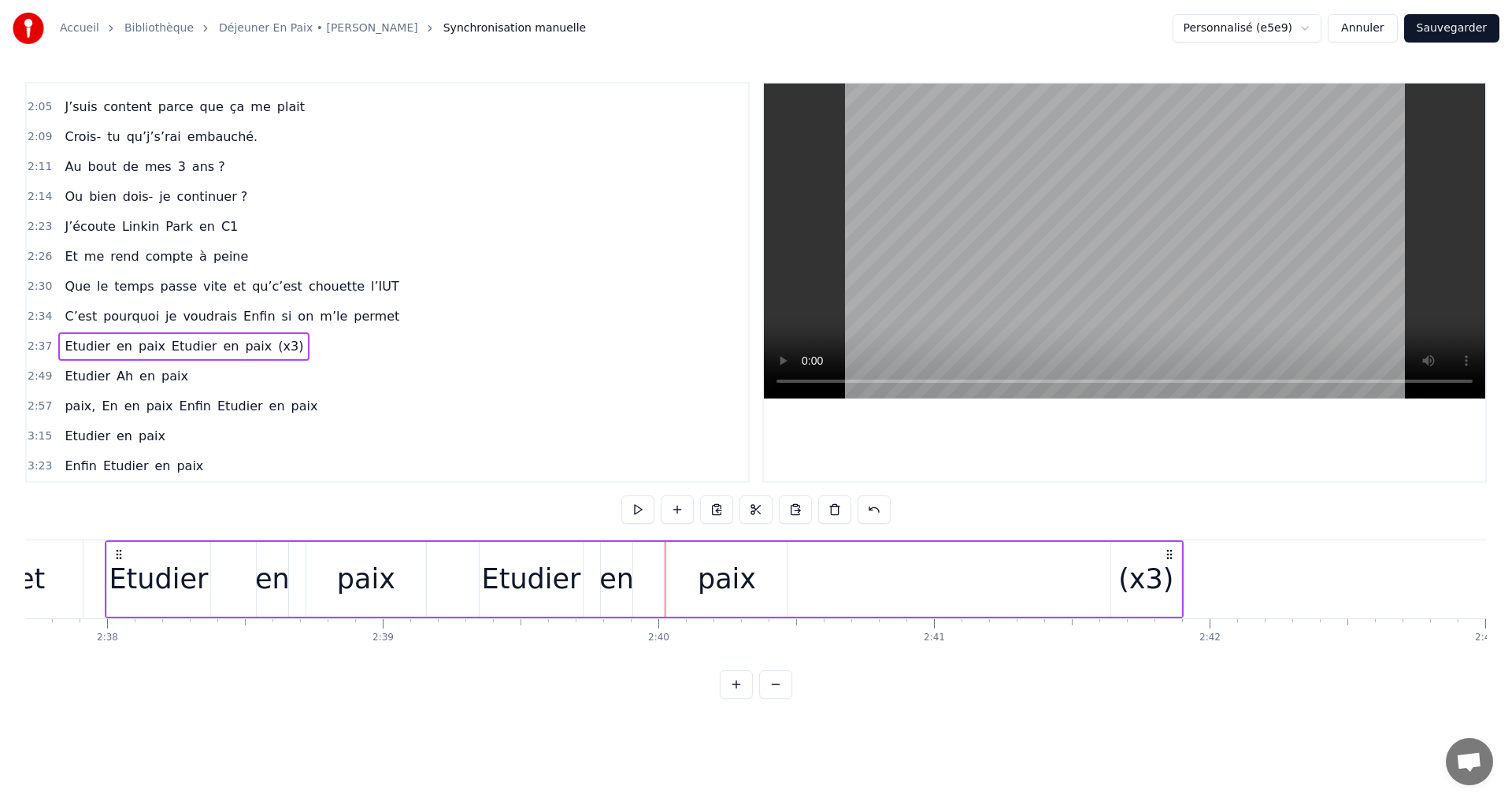
click at [813, 583] on div "Etudier en paix Etudier en paix (x3)" at bounding box center [644, 579] width 1079 height 78
click at [532, 559] on div "Etudier" at bounding box center [532, 579] width 99 height 41
click at [501, 559] on div "Etudier" at bounding box center [532, 579] width 99 height 41
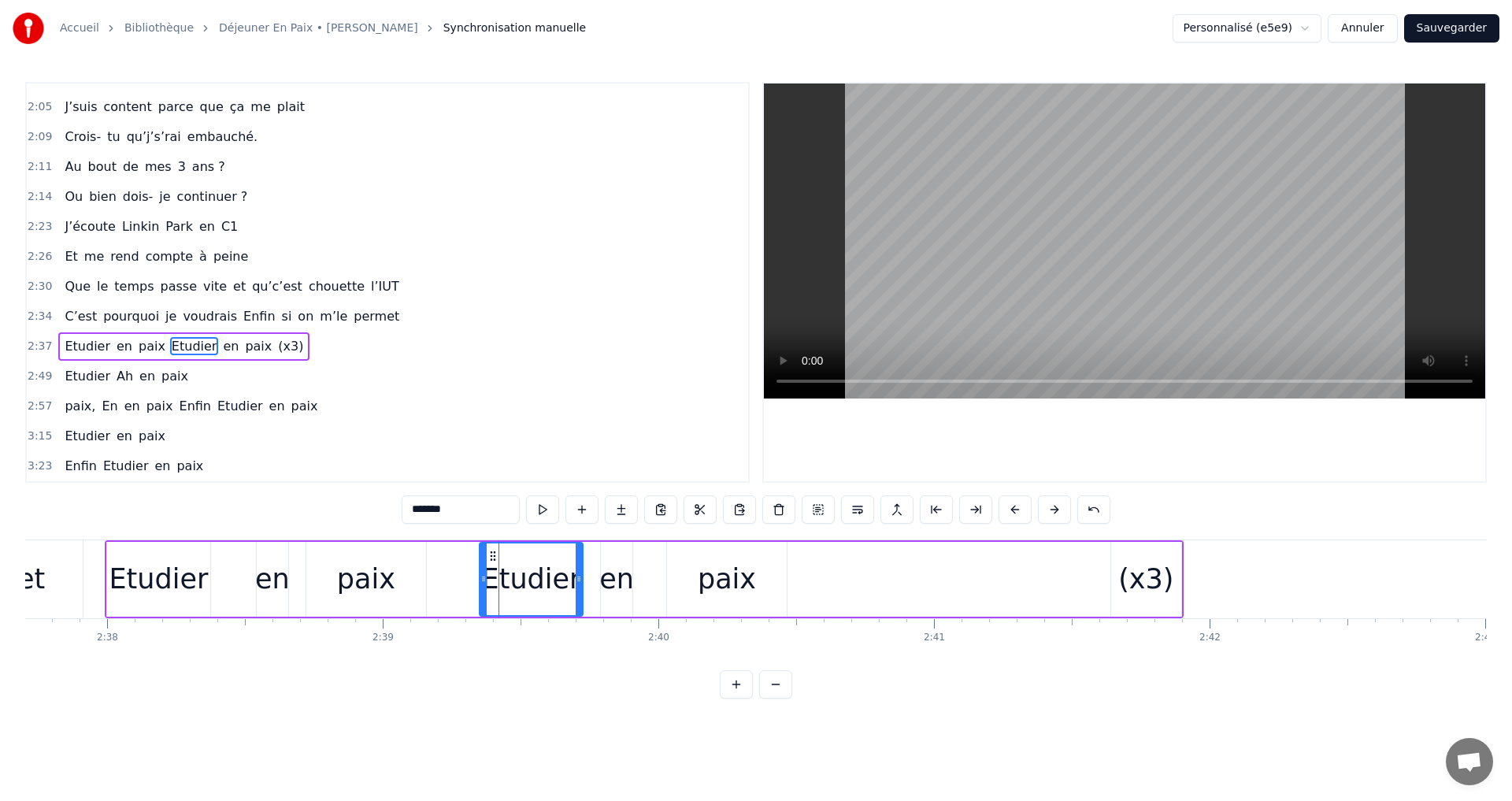
click at [492, 557] on icon at bounding box center [493, 556] width 13 height 13
click at [494, 552] on circle at bounding box center [494, 551] width 1 height 1
click at [527, 584] on div "Etudier" at bounding box center [532, 579] width 99 height 41
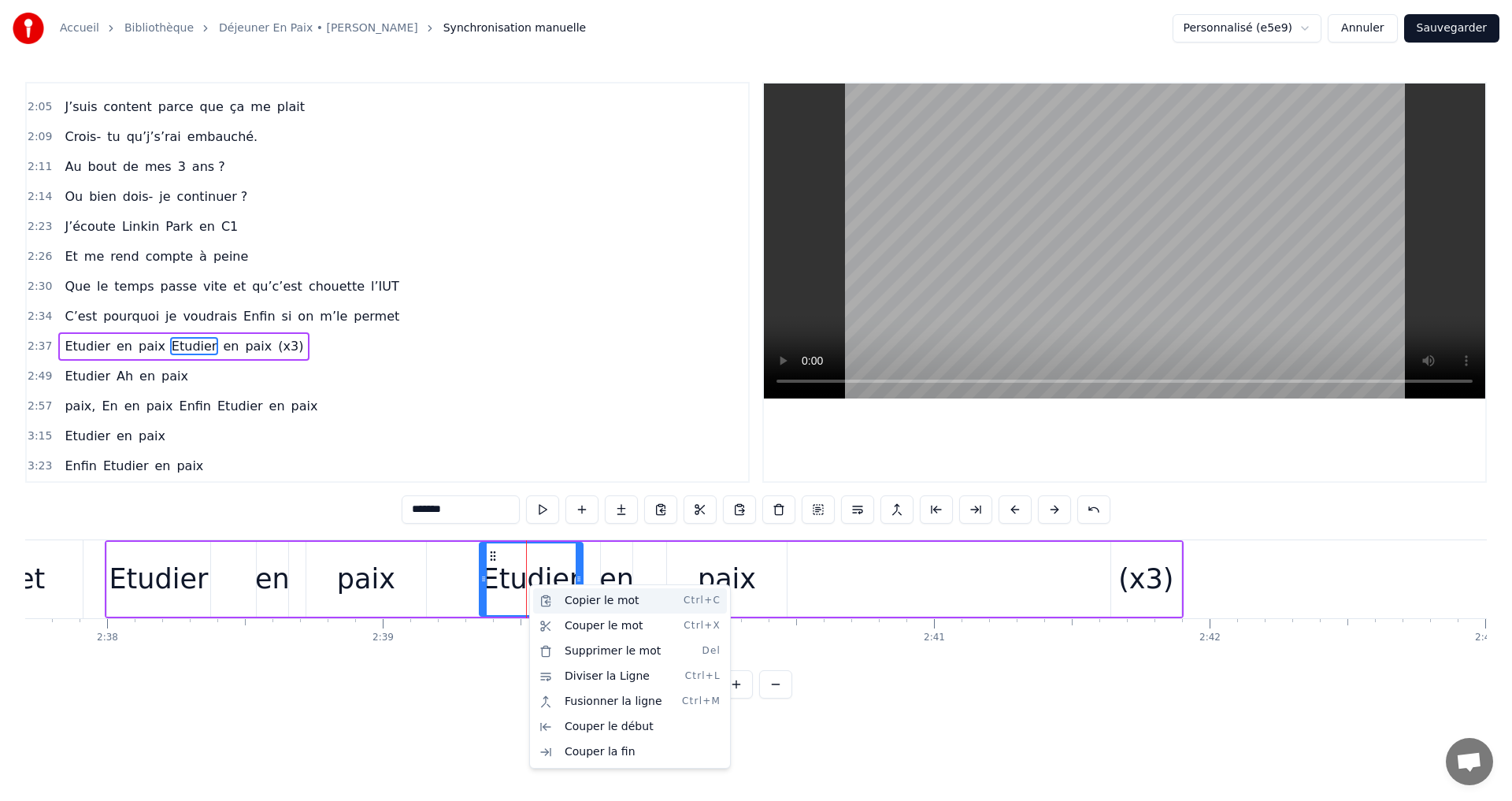
drag, startPoint x: 590, startPoint y: 604, endPoint x: 740, endPoint y: 586, distance: 151.1
click at [590, 605] on div "Copier le mot Ctrl+C" at bounding box center [630, 601] width 194 height 25
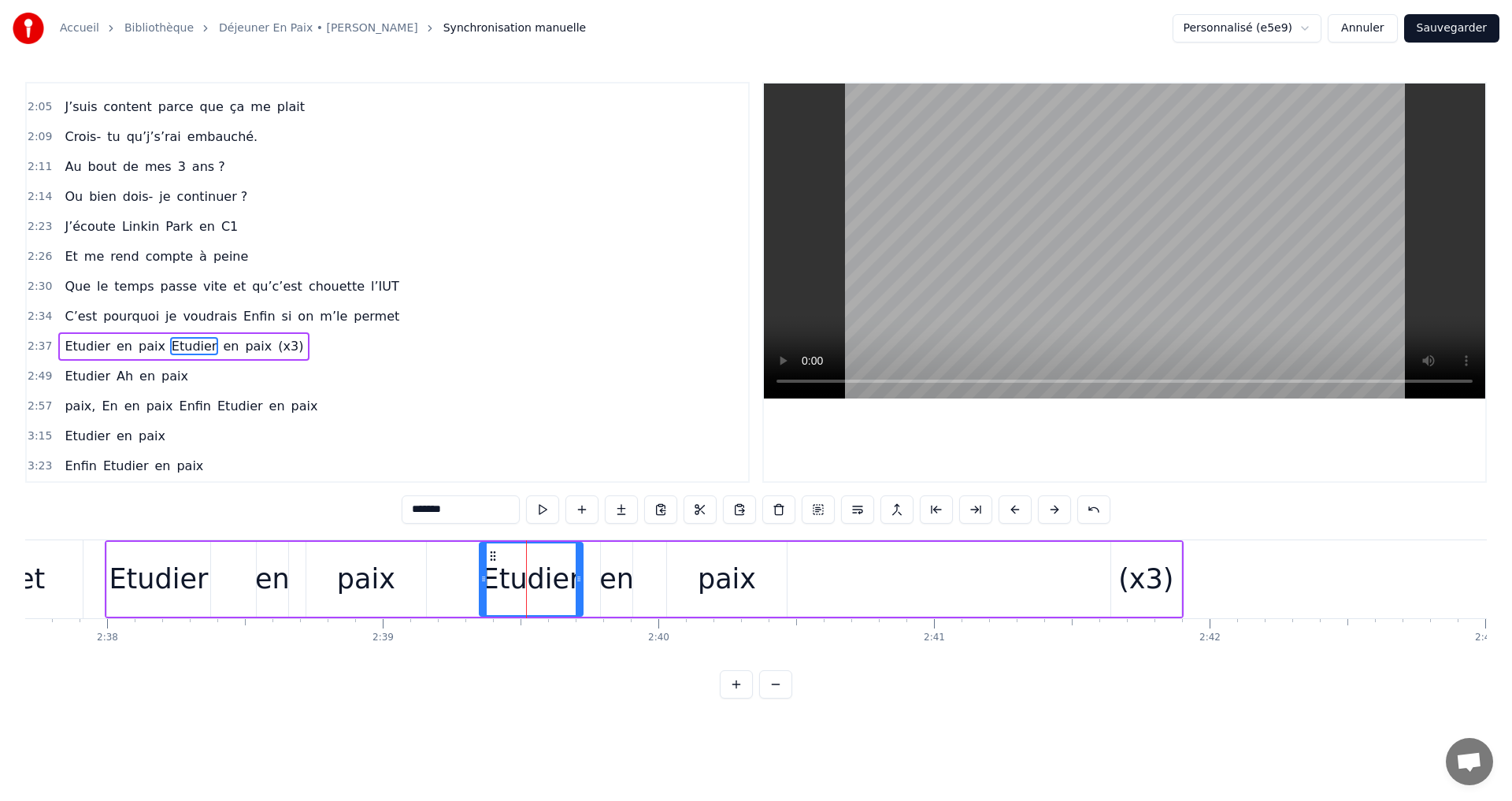
click at [826, 583] on div "Etudier en paix Etudier en paix (x3)" at bounding box center [644, 579] width 1079 height 78
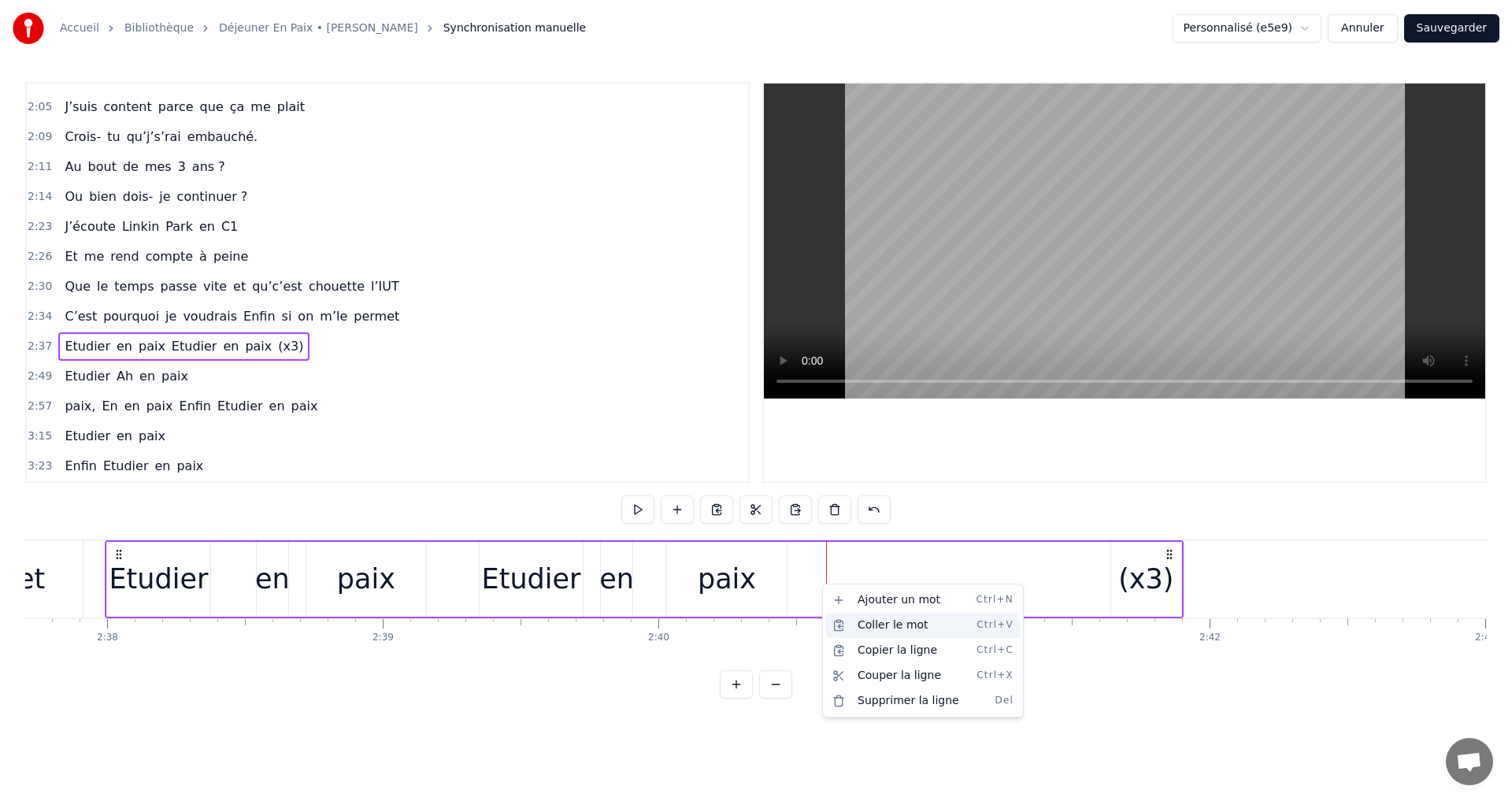
click at [871, 625] on div "Coller le mot Ctrl+V" at bounding box center [923, 625] width 194 height 25
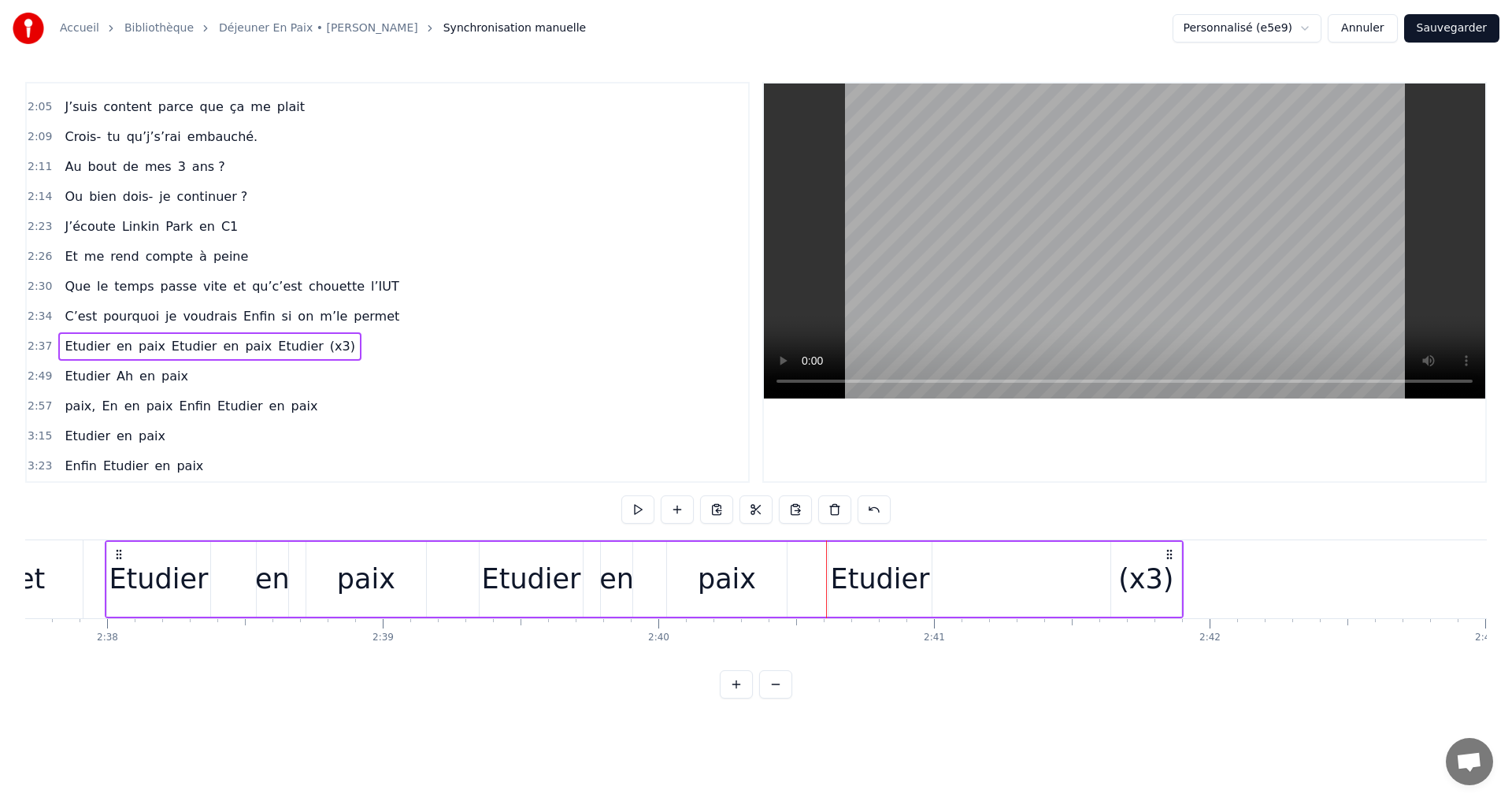
click at [608, 582] on div "en" at bounding box center [616, 579] width 35 height 41
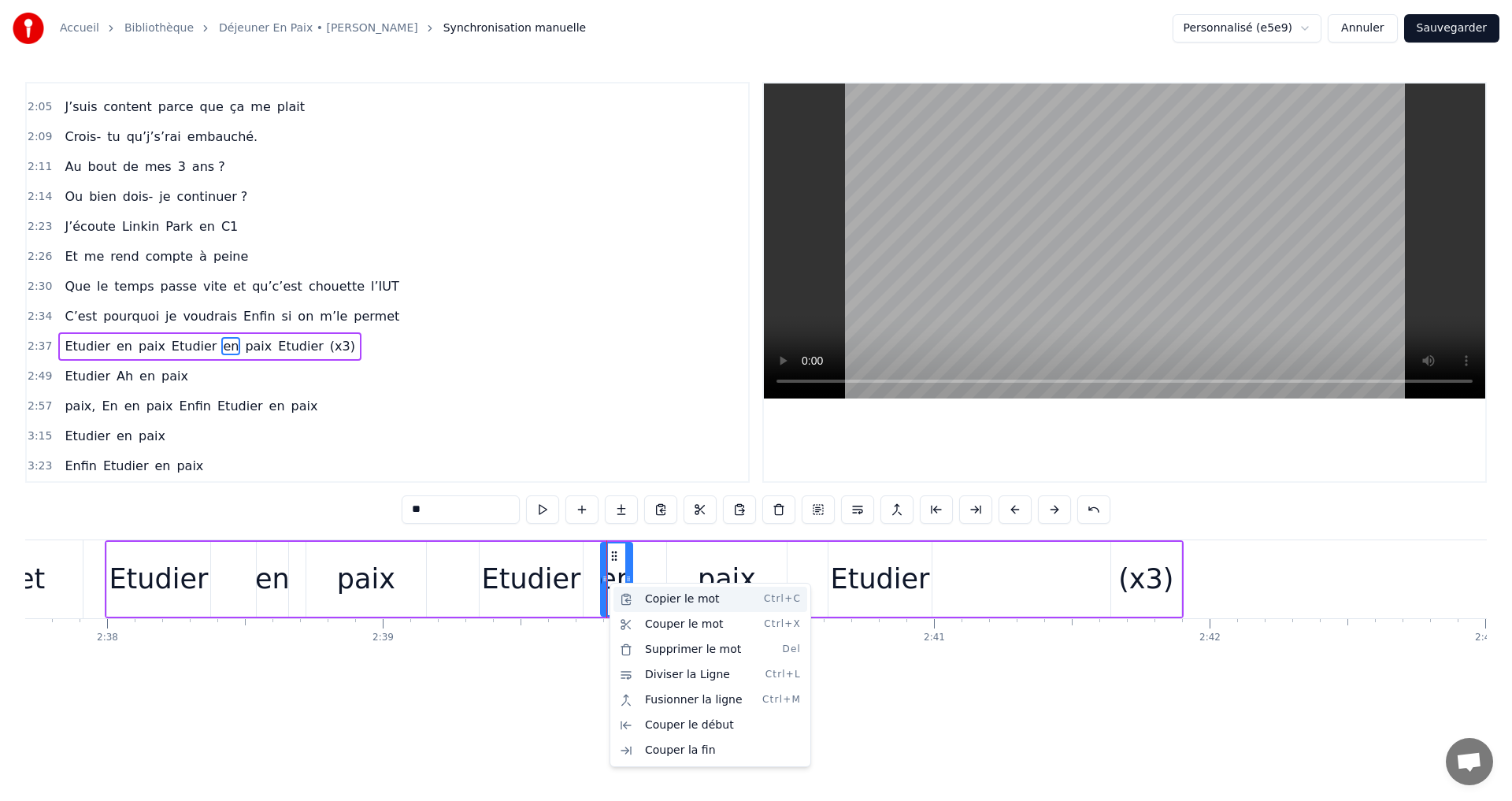
drag, startPoint x: 646, startPoint y: 601, endPoint x: 898, endPoint y: 571, distance: 253.8
click at [652, 600] on div "Copier le mot Ctrl+C" at bounding box center [711, 599] width 194 height 25
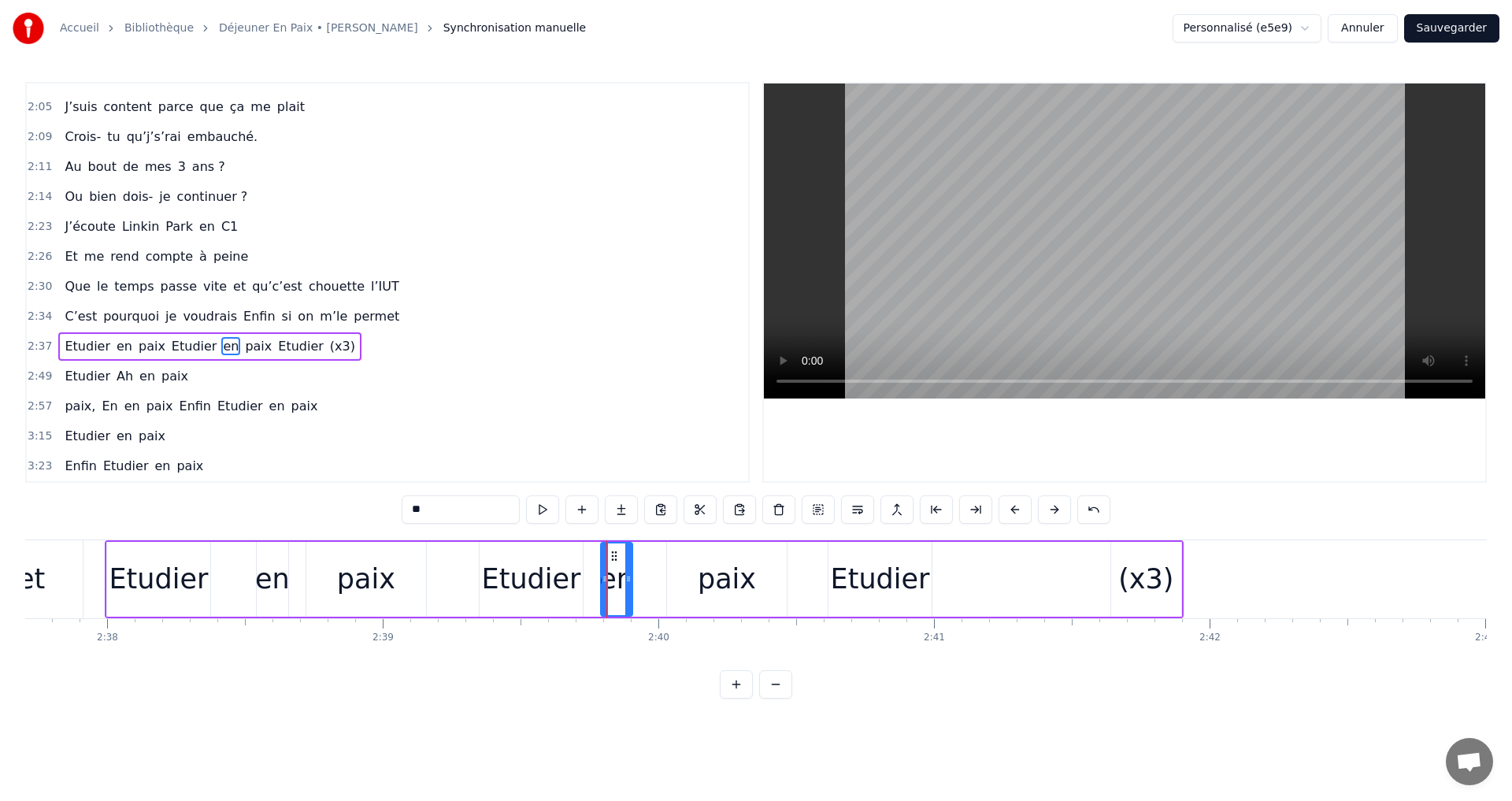
click at [950, 575] on div "Etudier en paix Etudier en paix Etudier (x3)" at bounding box center [644, 579] width 1079 height 78
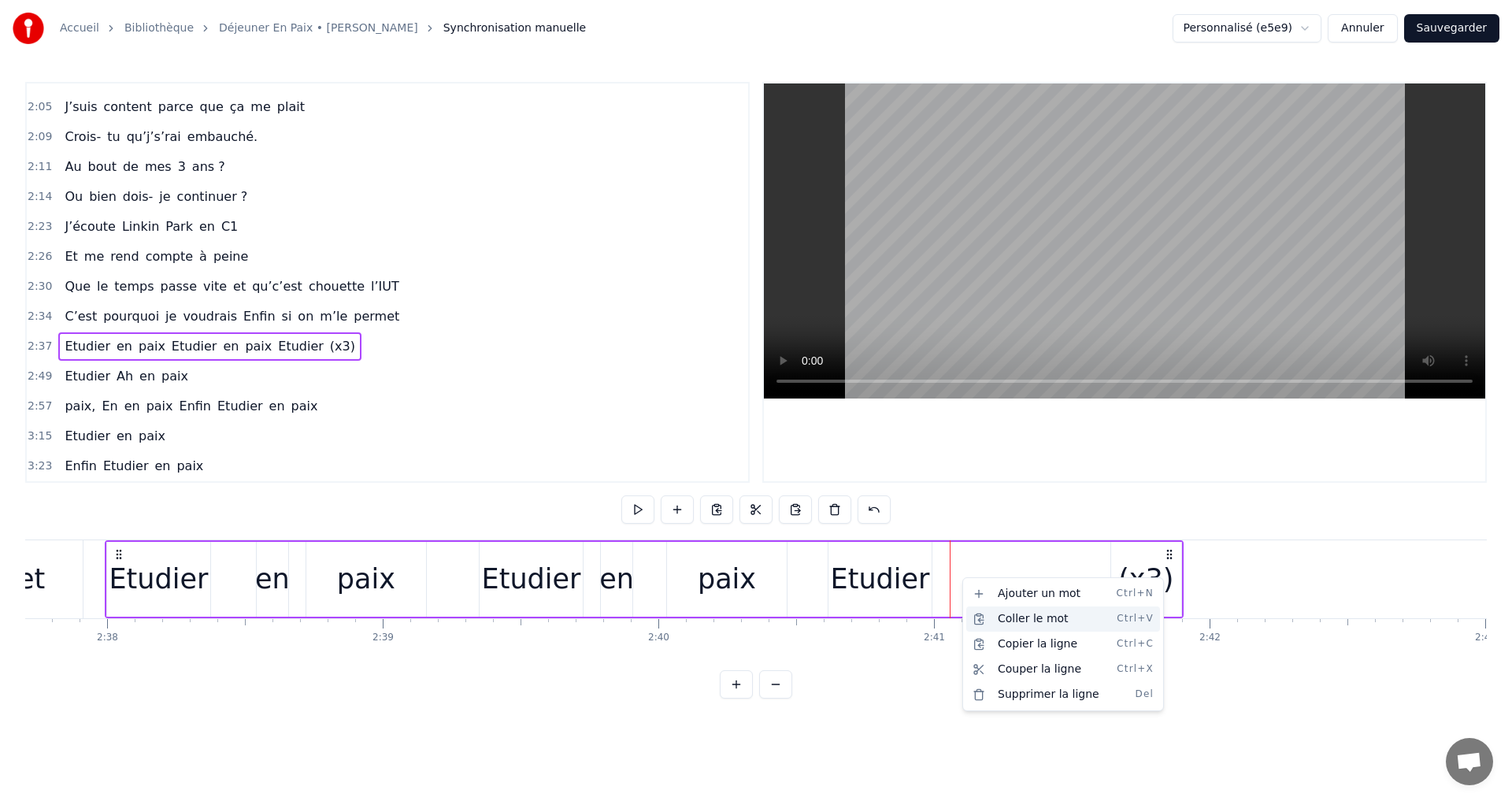
click at [987, 611] on div "Coller le mot Ctrl+V" at bounding box center [1063, 619] width 194 height 25
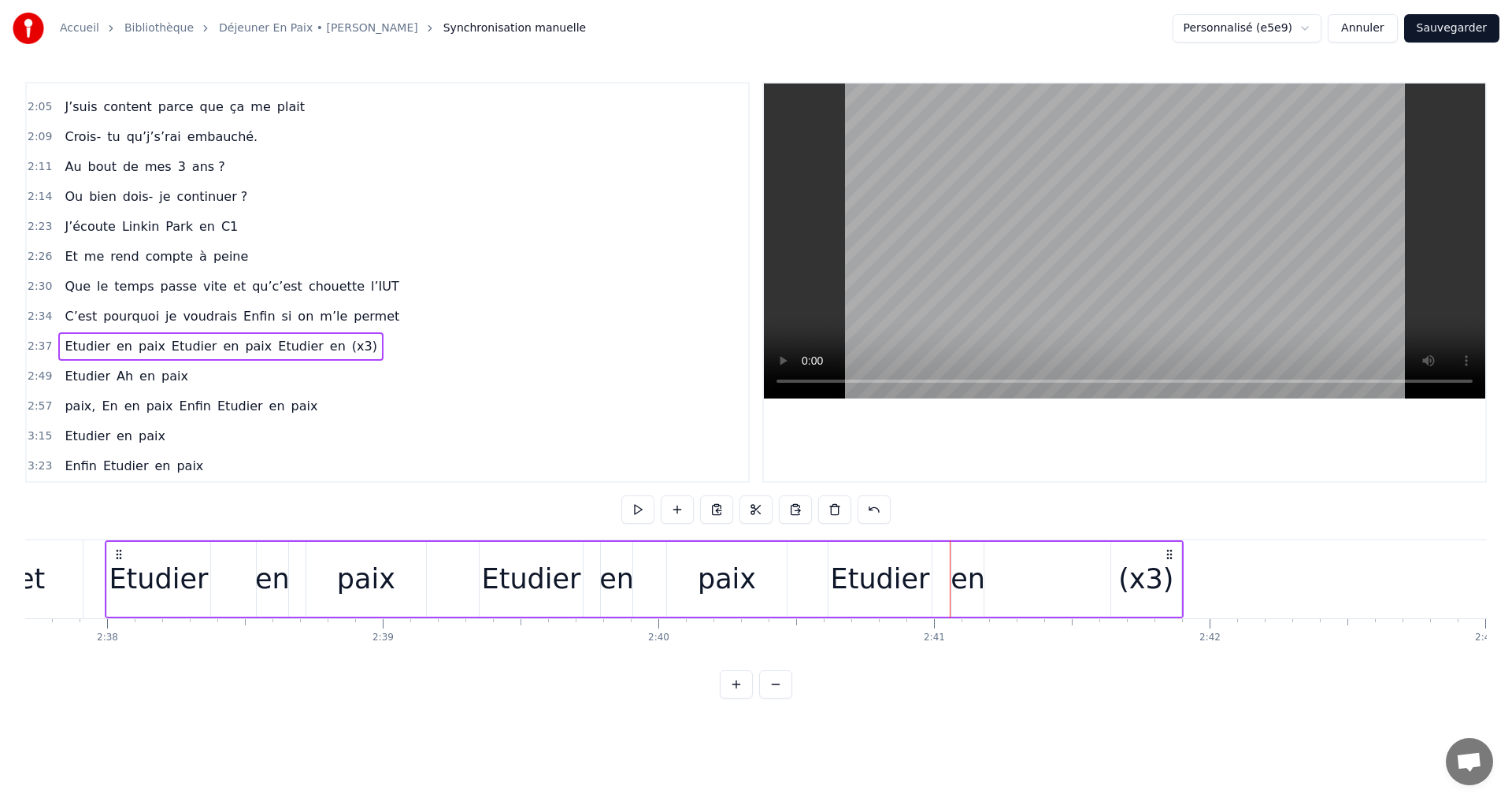
click at [707, 579] on div "paix" at bounding box center [726, 579] width 58 height 41
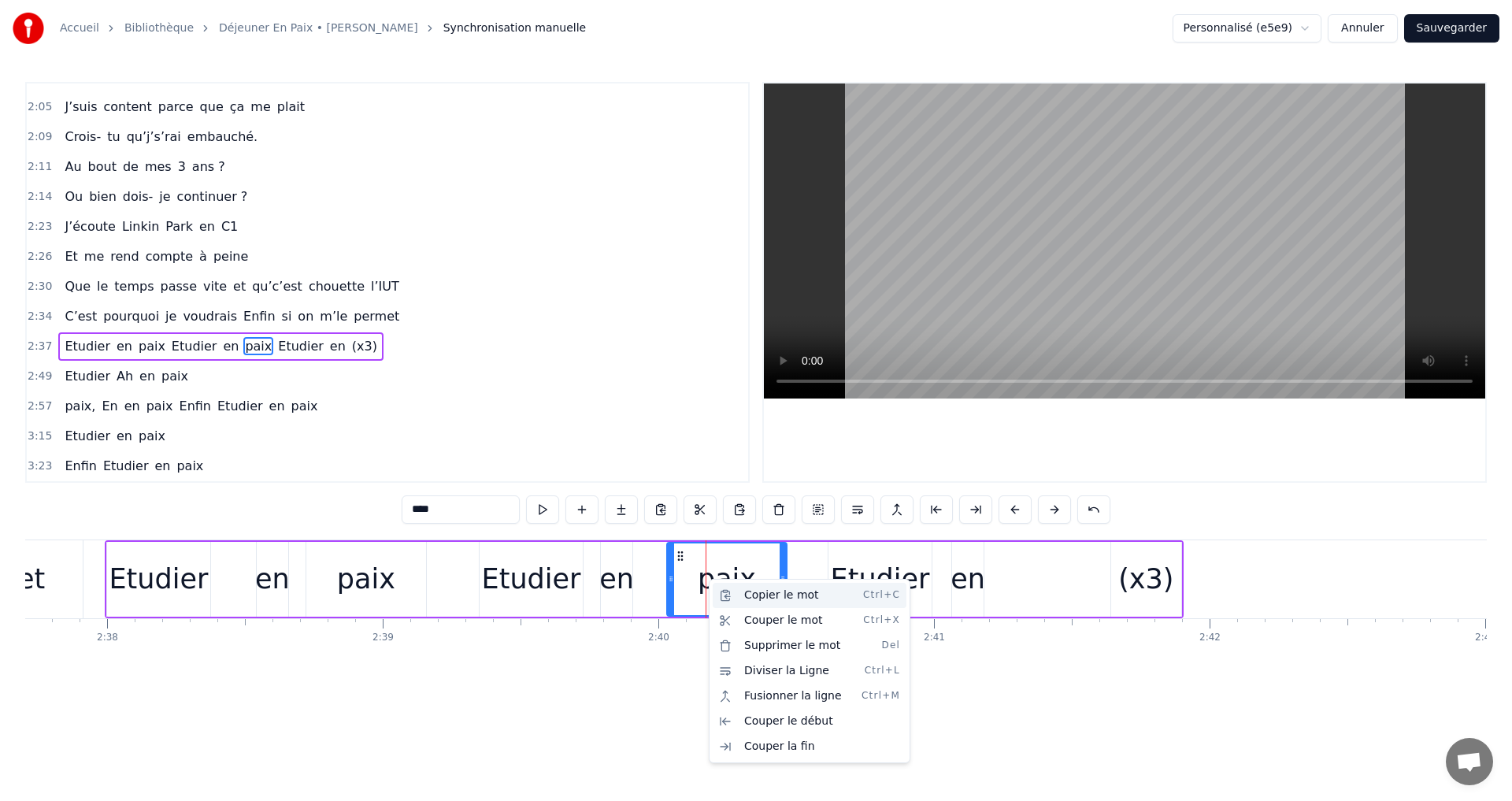
drag, startPoint x: 749, startPoint y: 597, endPoint x: 864, endPoint y: 551, distance: 123.9
click at [753, 596] on div "Copier le mot Ctrl+C" at bounding box center [810, 594] width 194 height 25
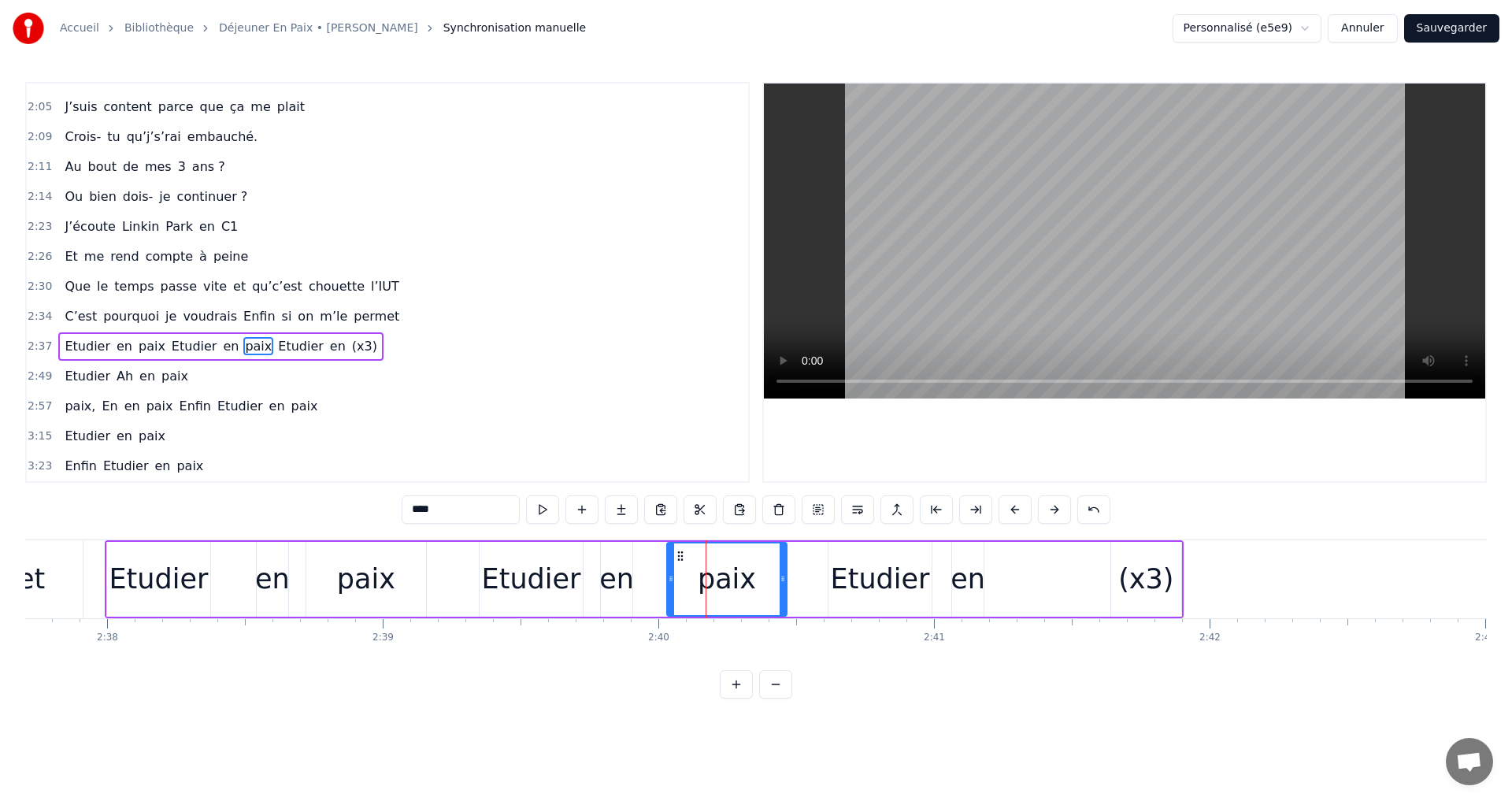
click at [1023, 575] on div "Etudier en paix Etudier en paix Etudier en (x3)" at bounding box center [644, 579] width 1079 height 78
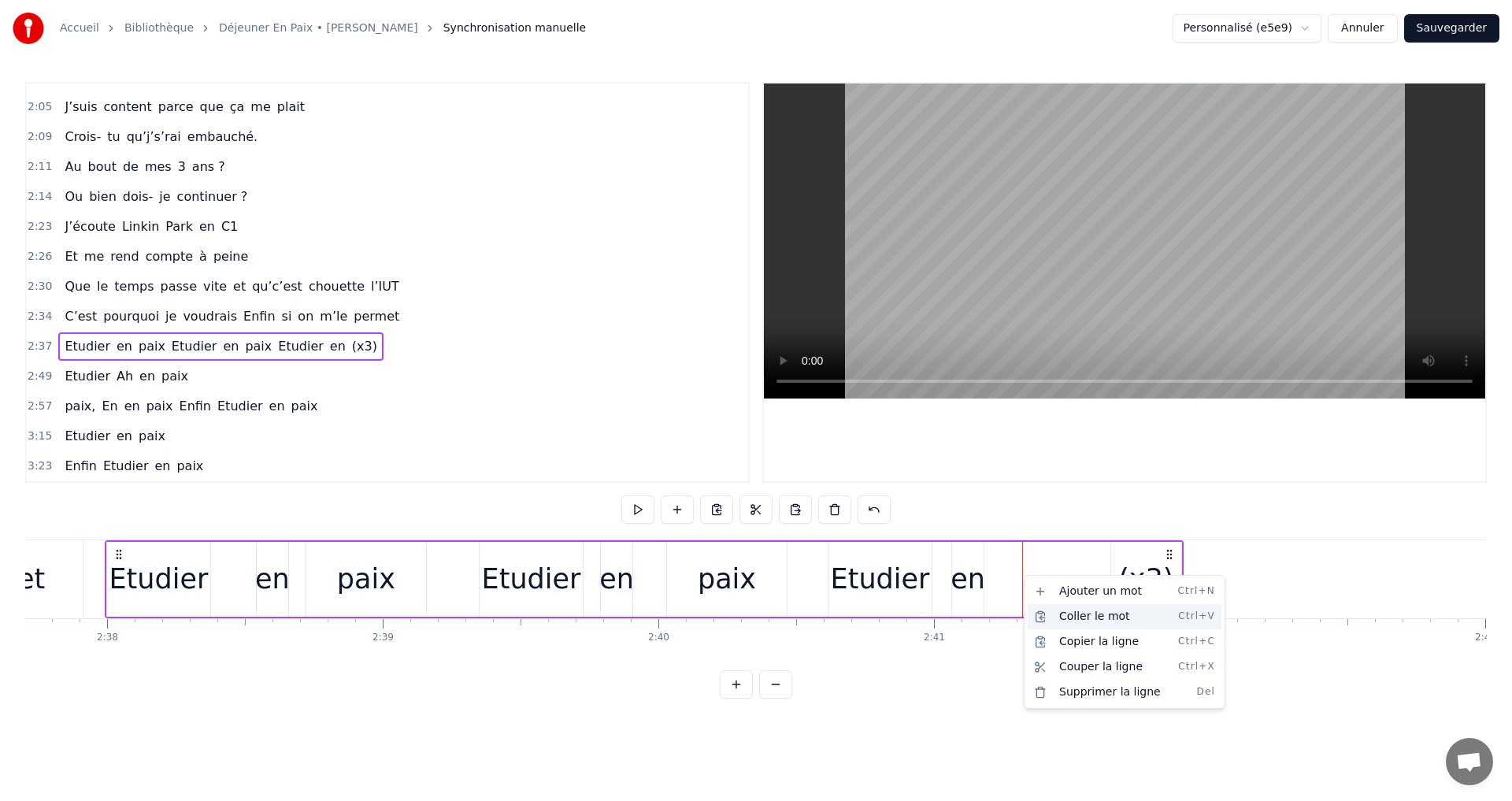
click at [1088, 607] on div "Coller le mot Ctrl+V" at bounding box center [1125, 616] width 194 height 25
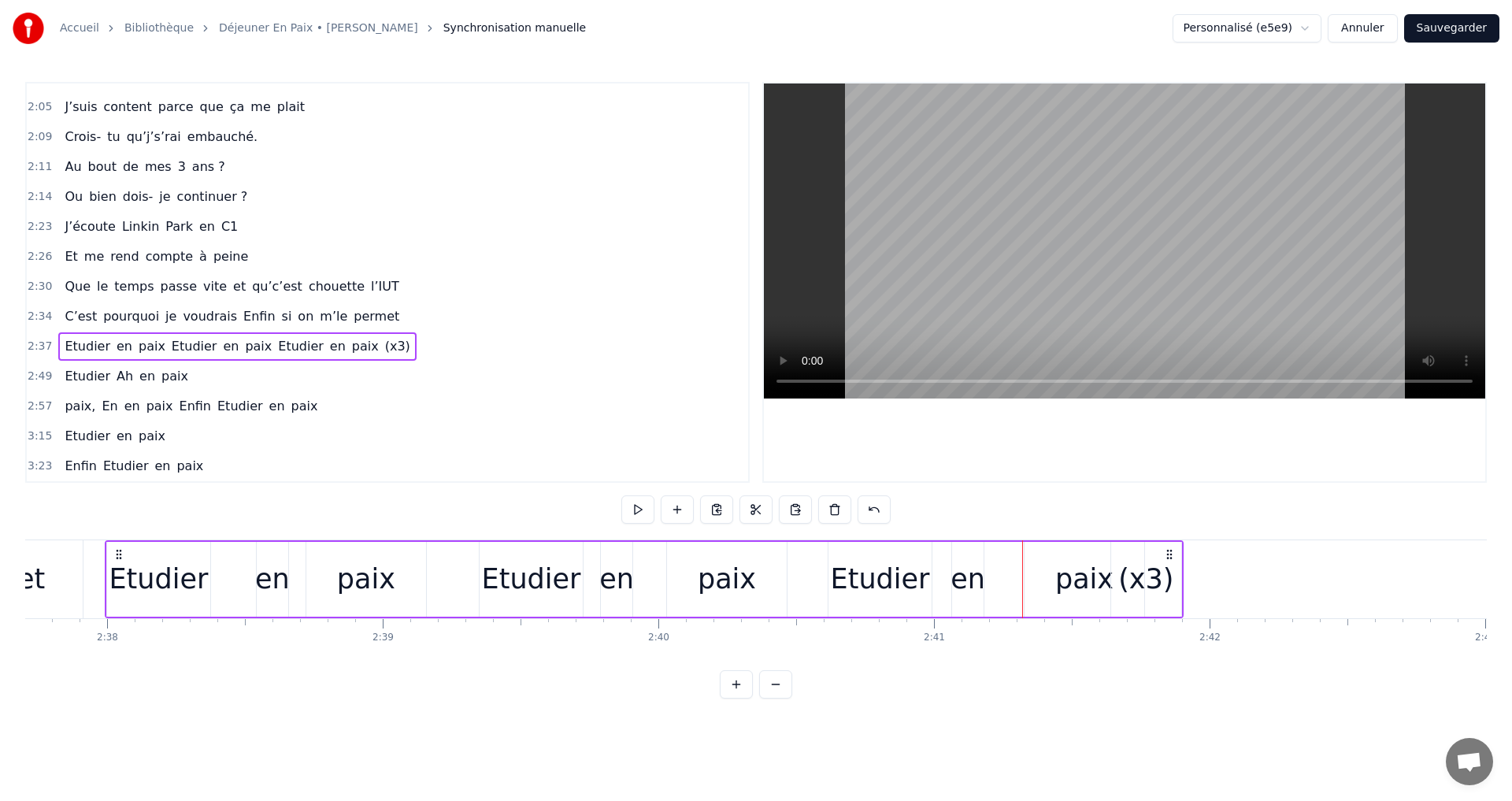
click at [1133, 583] on div "(x3)" at bounding box center [1146, 579] width 55 height 41
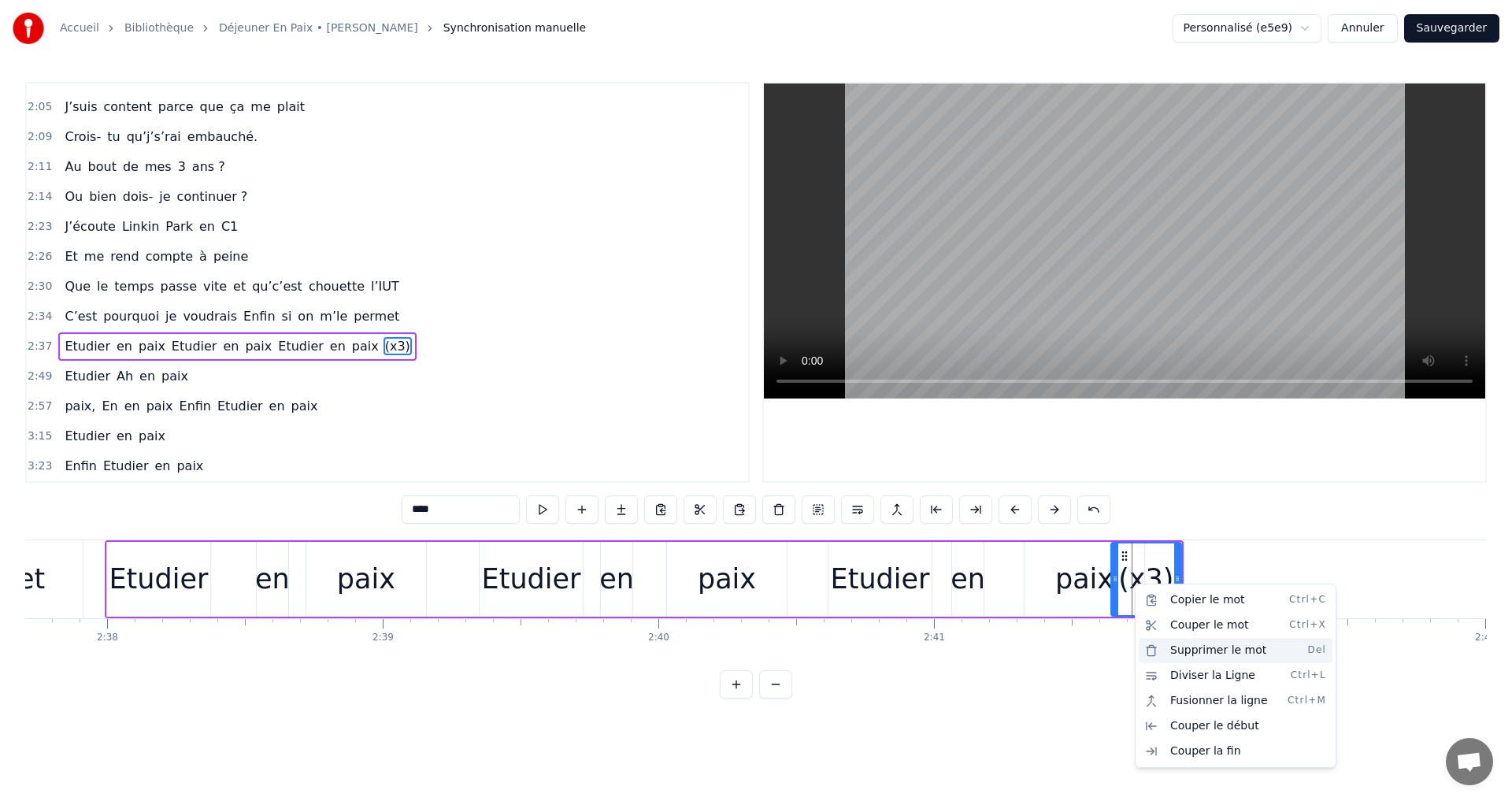
click at [1183, 646] on div "Supprimer le mot Del" at bounding box center [1236, 650] width 194 height 25
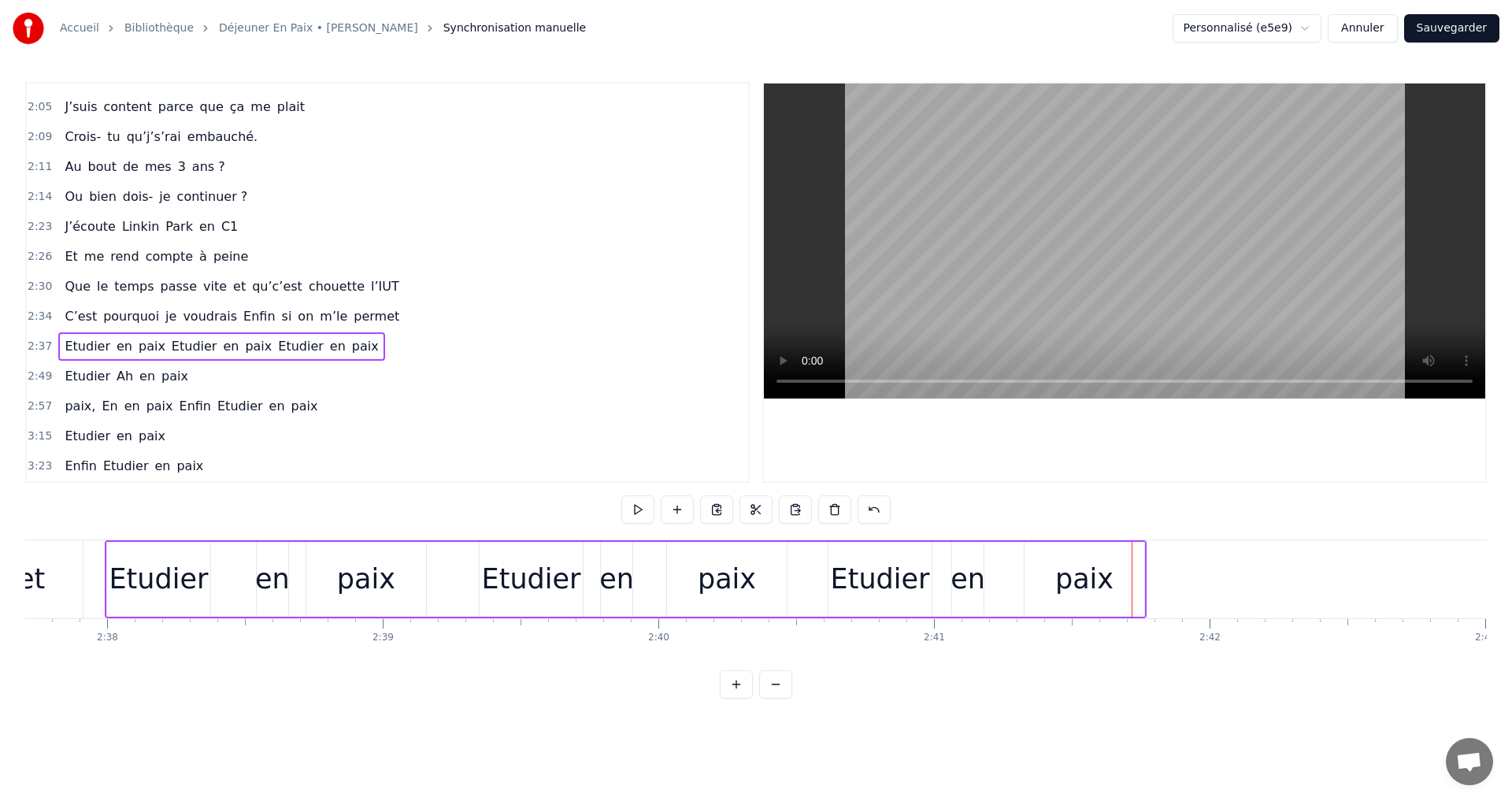
click at [90, 321] on div "C’est pourquoi je voudrais Enfin si on m’le permet" at bounding box center [232, 316] width 348 height 29
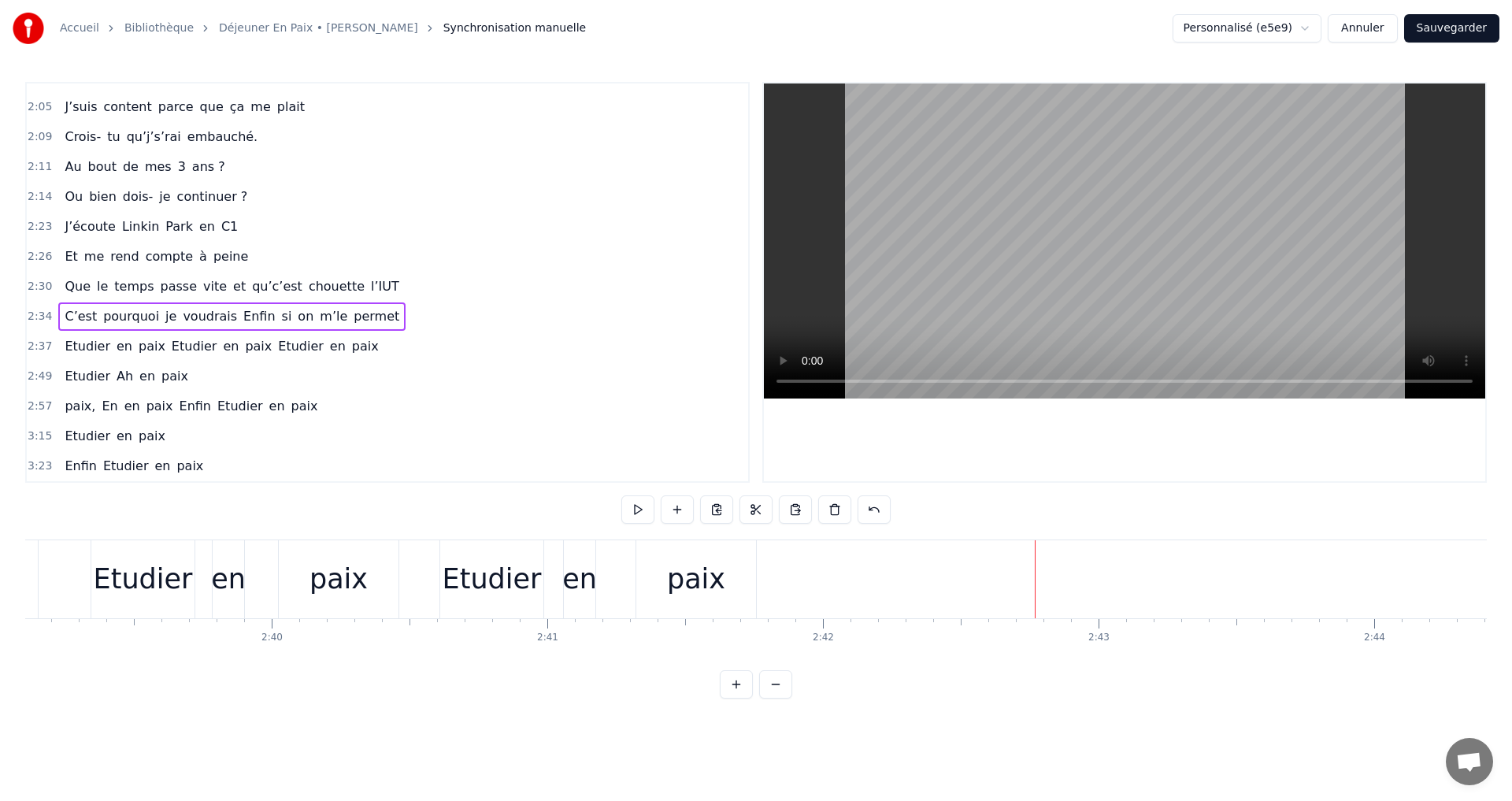
scroll to position [0, 43165]
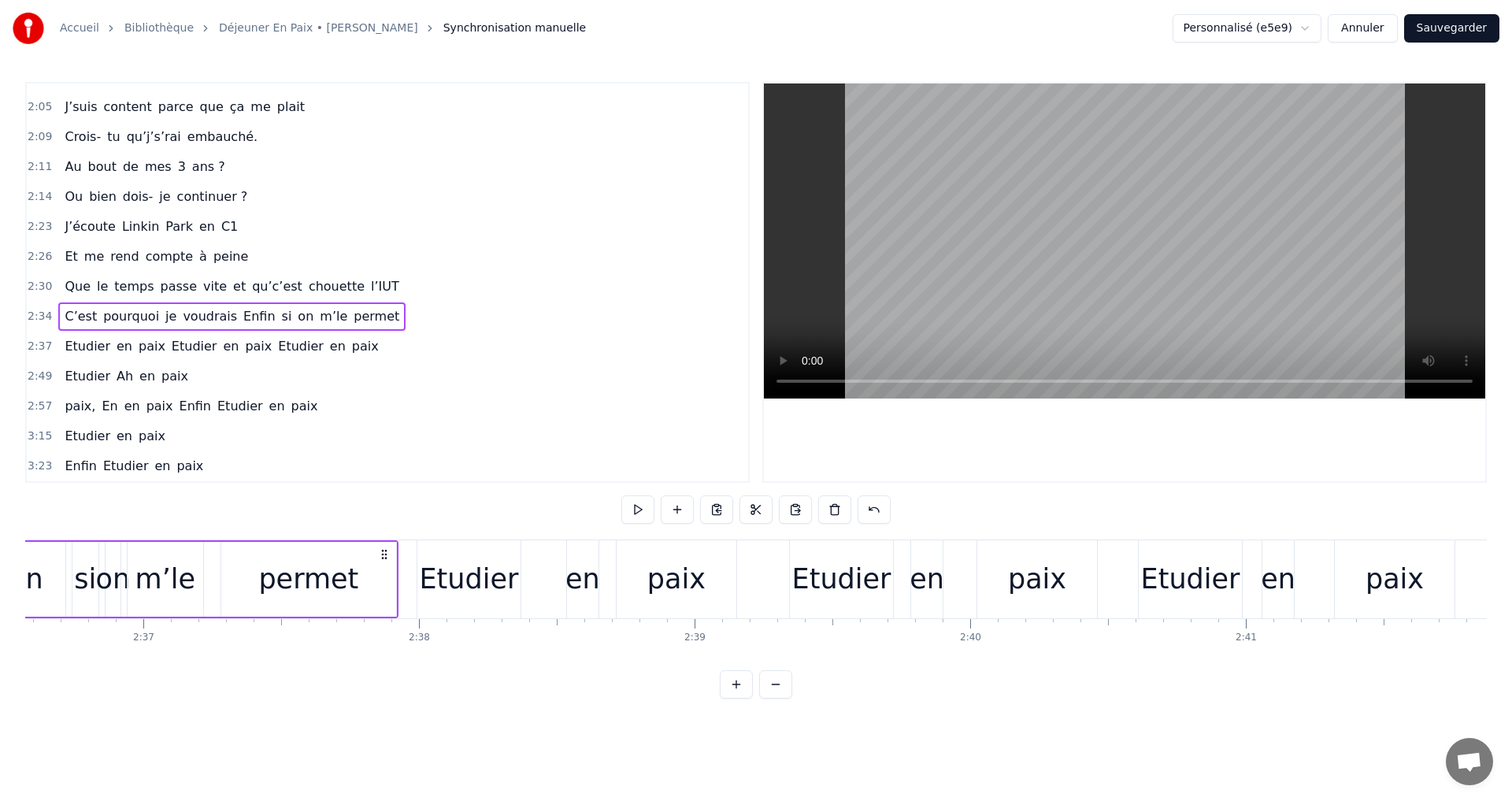
click at [871, 593] on div "Etudier" at bounding box center [842, 579] width 99 height 41
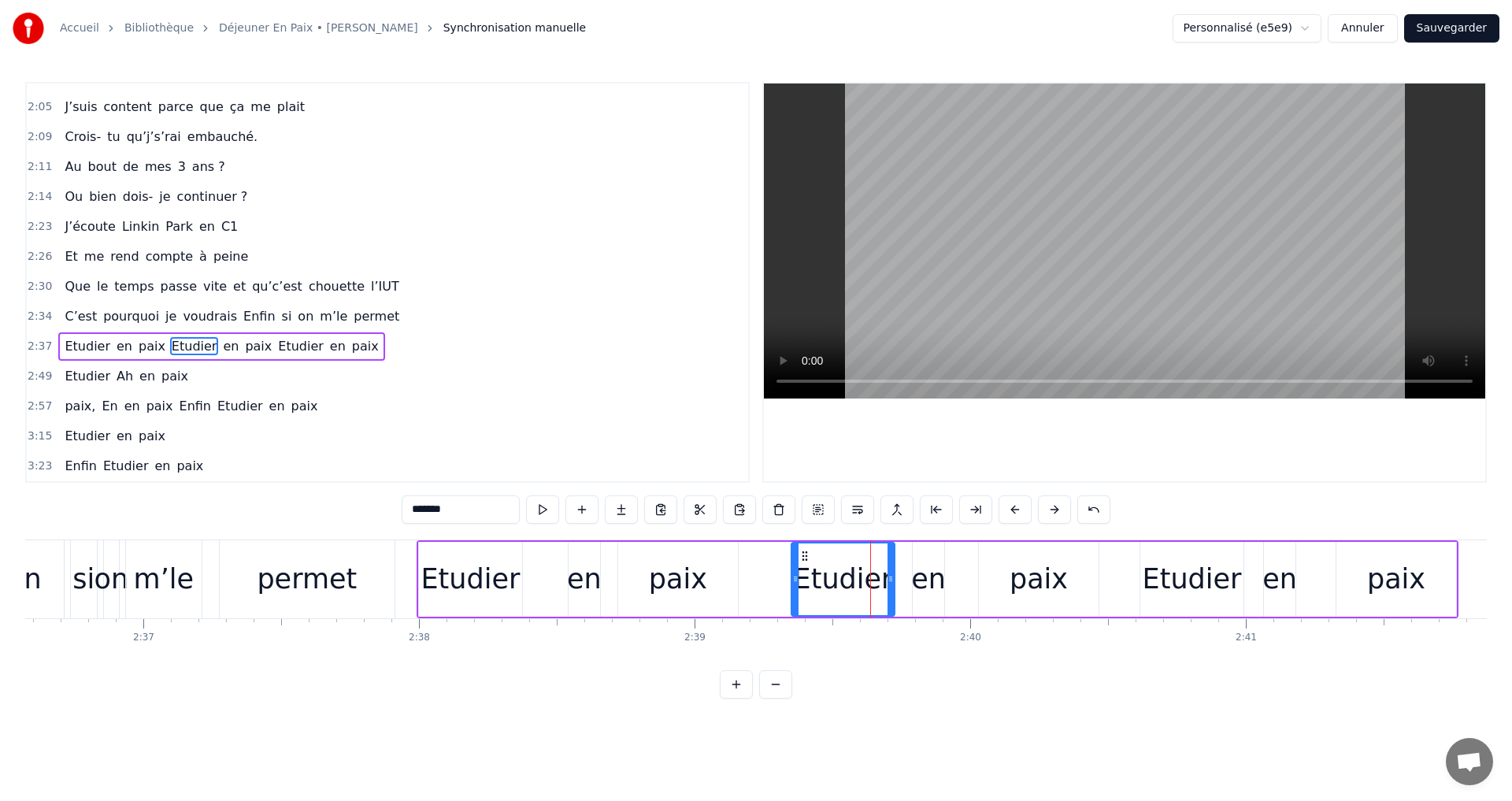
click at [1152, 554] on div "Etudier" at bounding box center [1191, 579] width 103 height 75
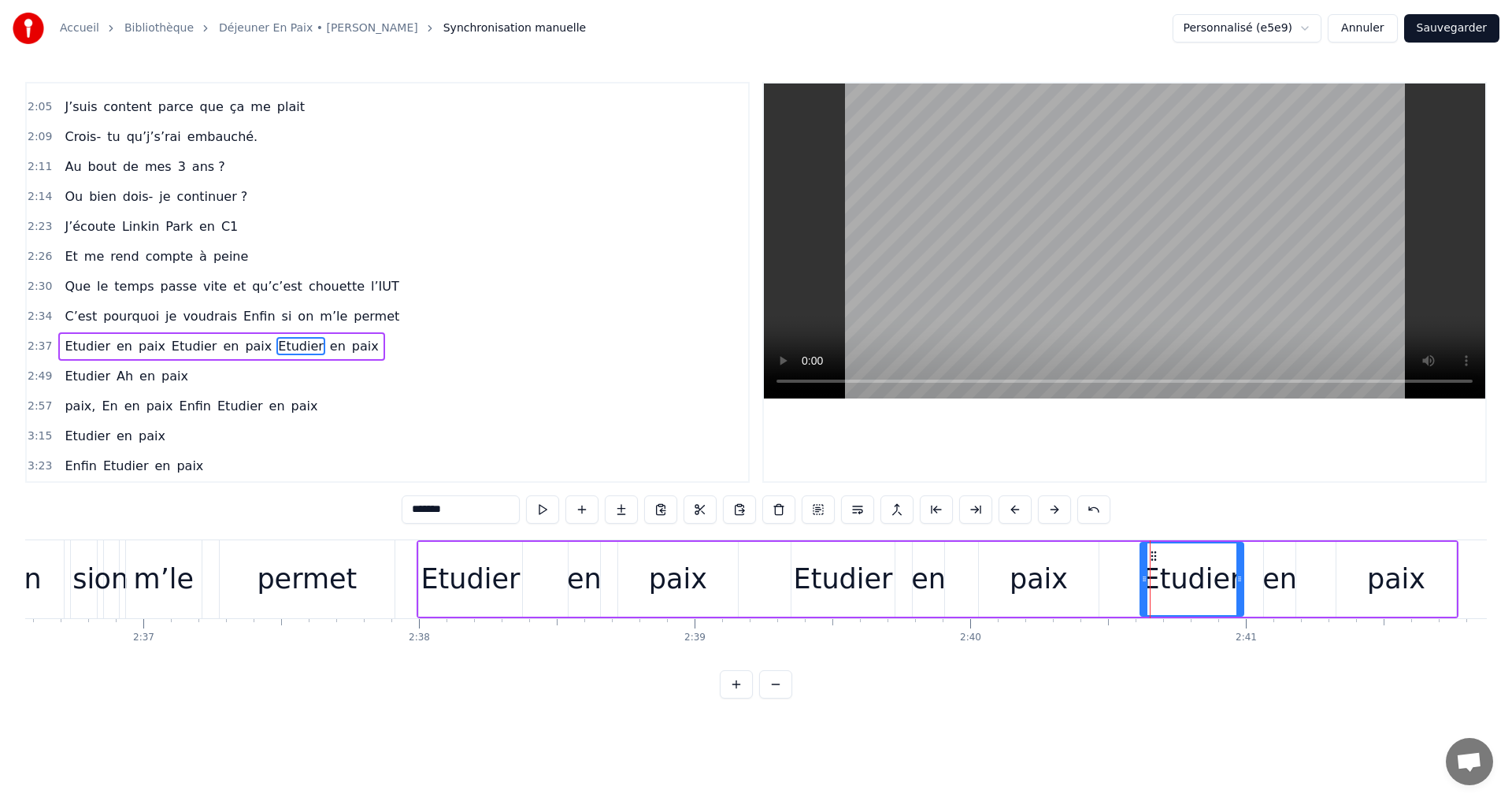
click at [1175, 547] on div "Etudier" at bounding box center [1192, 579] width 102 height 72
click at [1263, 575] on div "Etudier en paix Etudier en paix Etudier en paix" at bounding box center [937, 579] width 1042 height 78
click at [1146, 560] on div "Etudier" at bounding box center [1191, 579] width 103 height 75
click at [1396, 575] on div "paix" at bounding box center [1396, 579] width 58 height 41
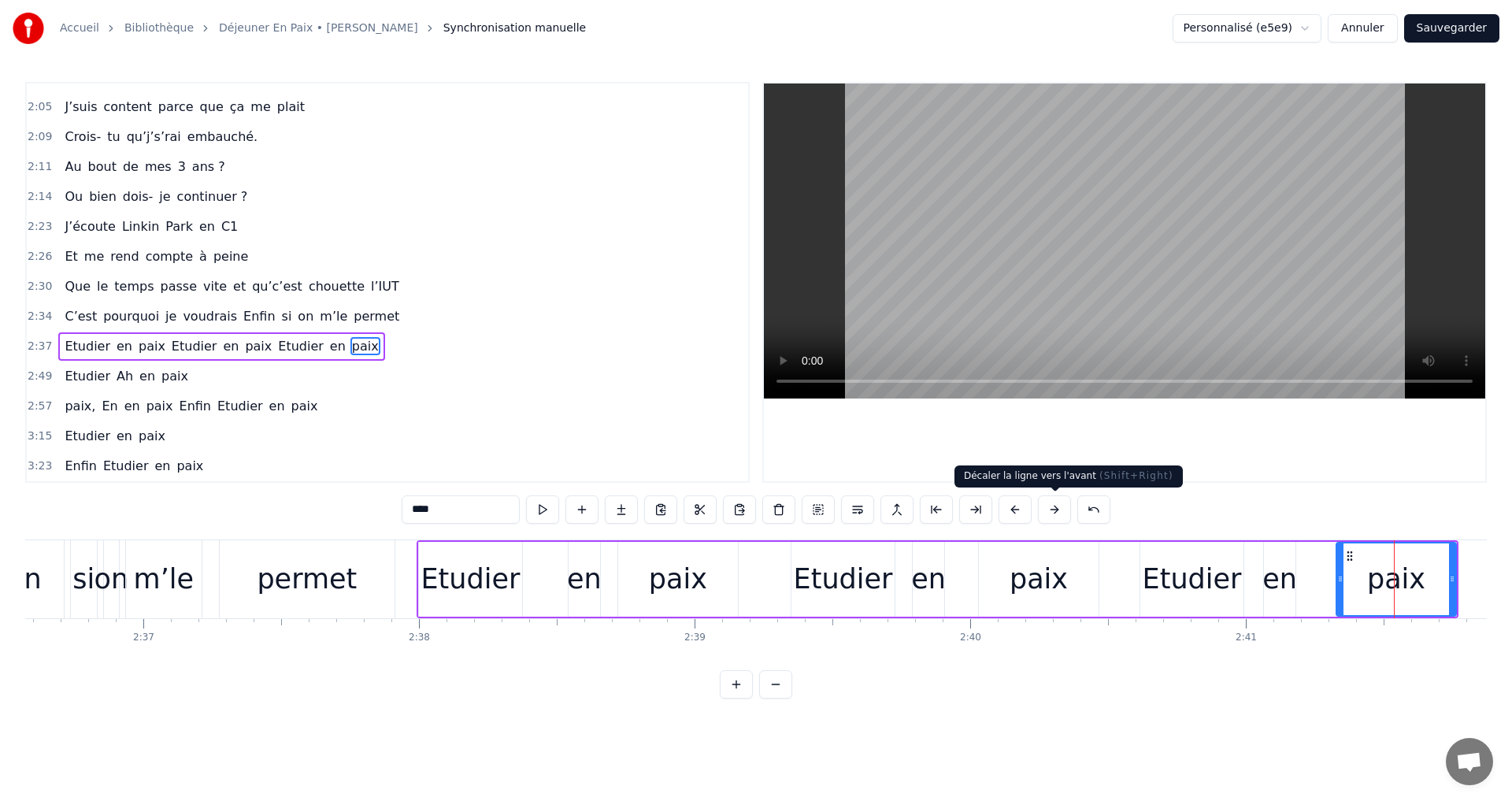
click at [1056, 510] on button at bounding box center [1055, 509] width 33 height 29
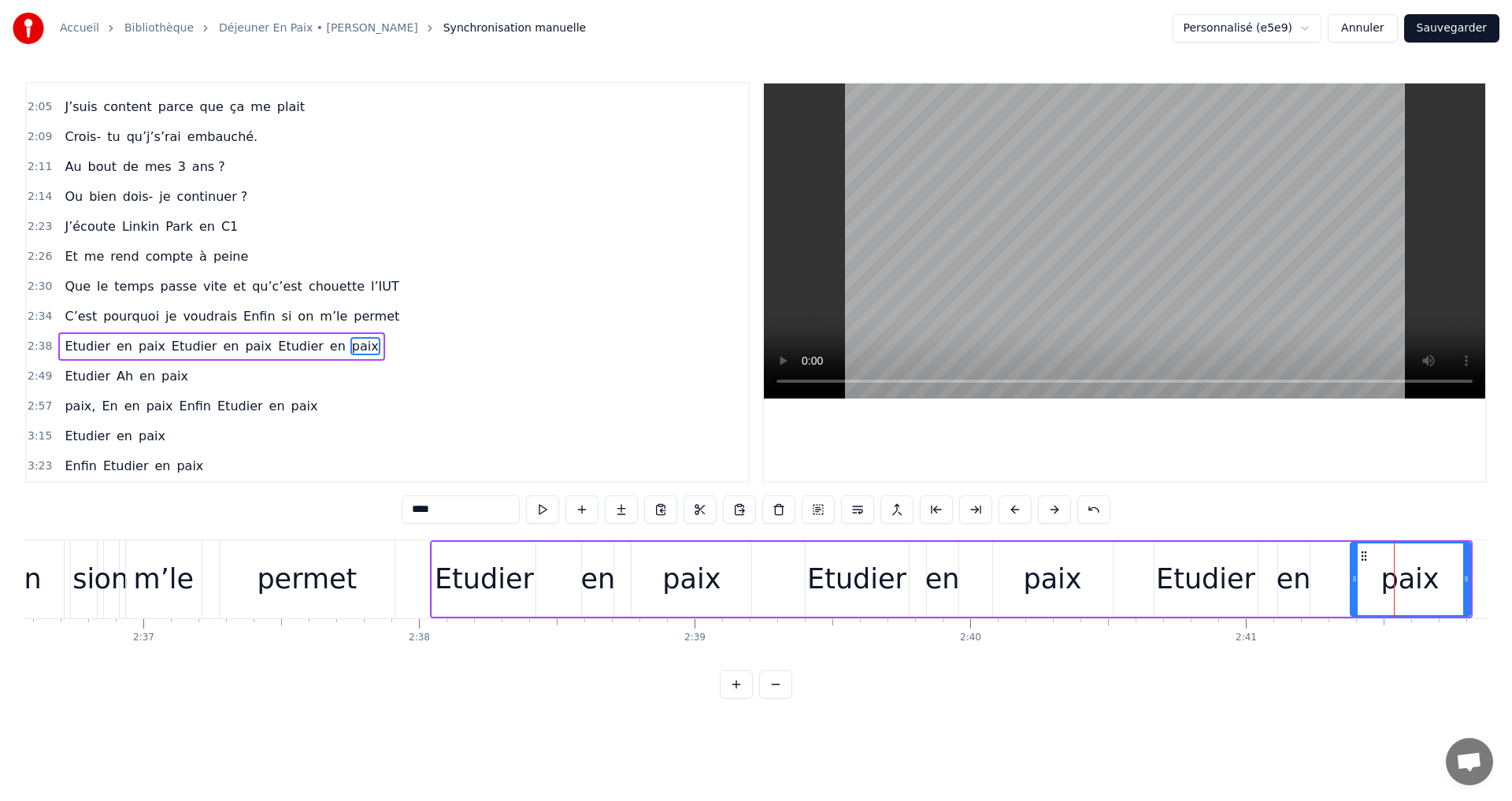
click at [1056, 510] on button at bounding box center [1055, 509] width 33 height 29
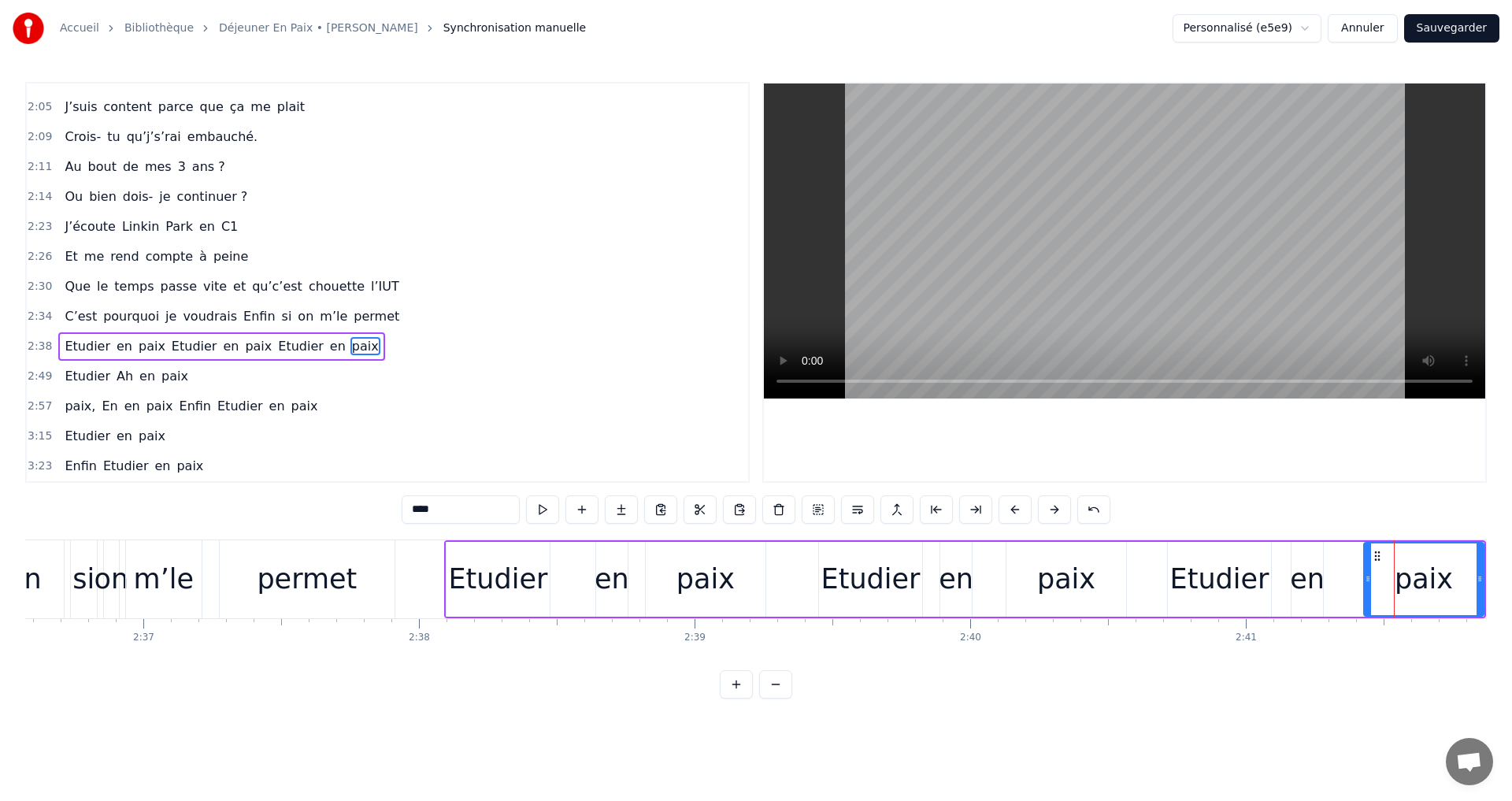
click at [1056, 510] on button at bounding box center [1055, 509] width 33 height 29
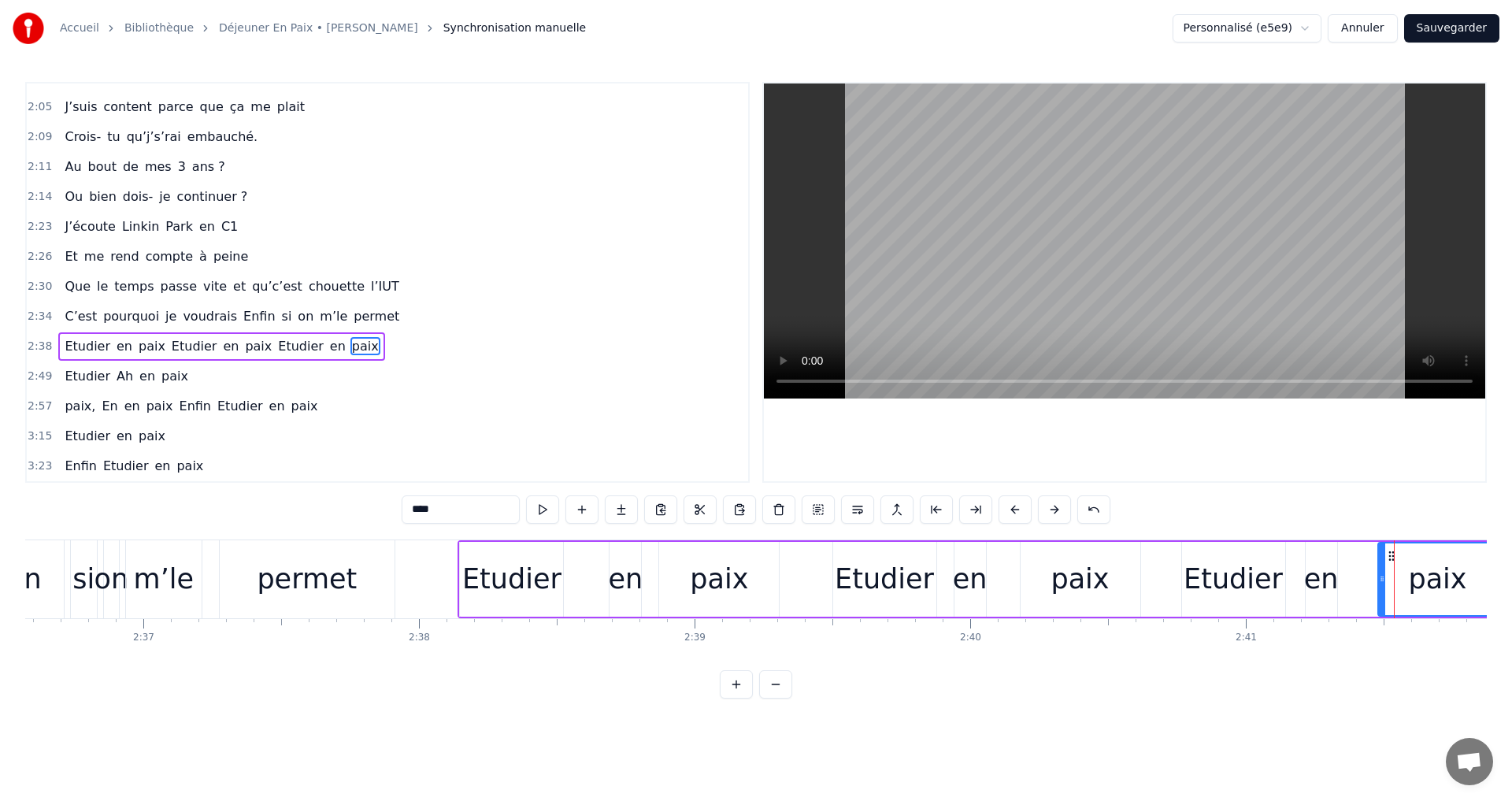
click at [1056, 510] on button at bounding box center [1055, 509] width 33 height 29
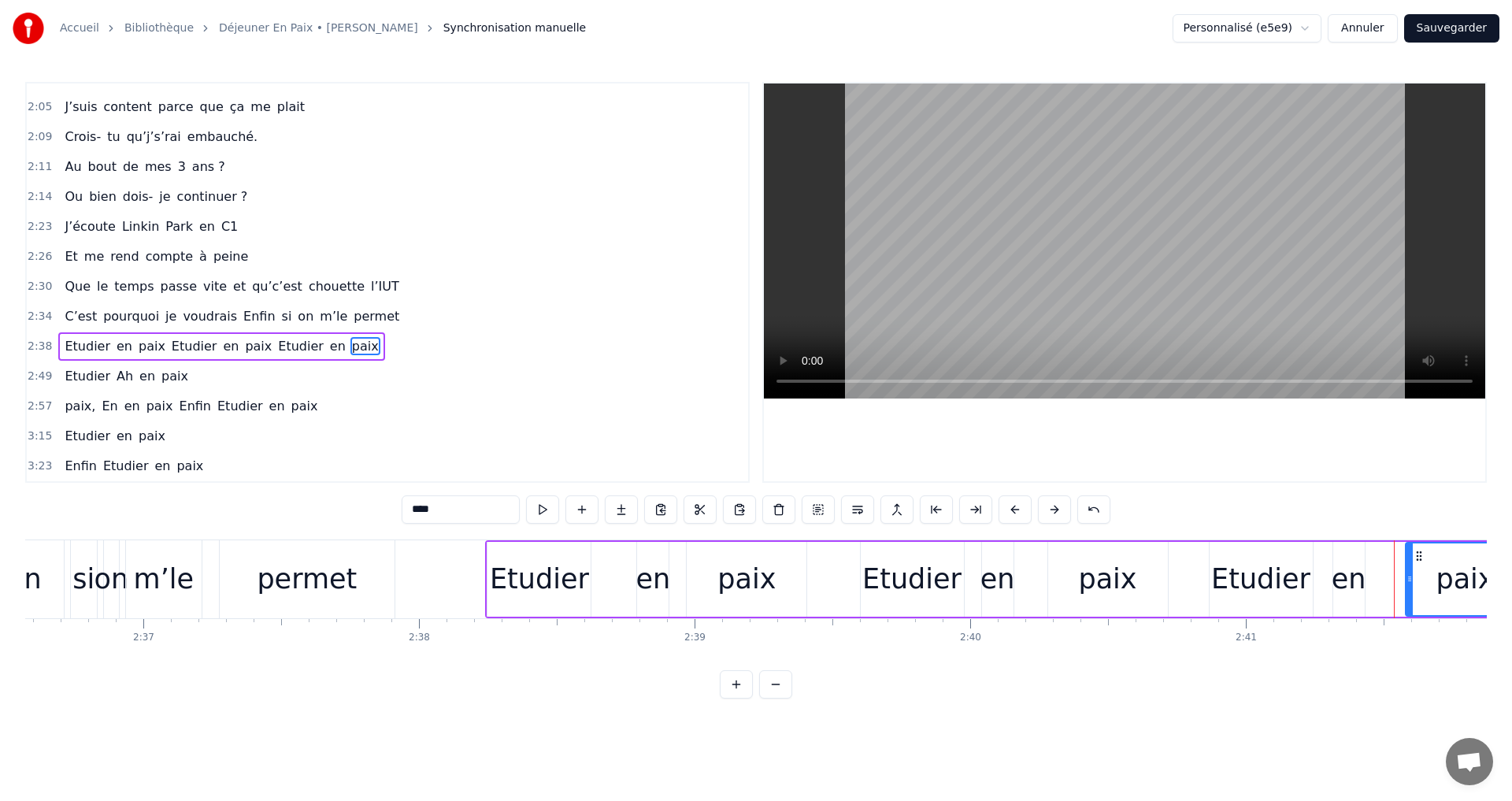
click at [1056, 510] on button at bounding box center [1055, 509] width 33 height 29
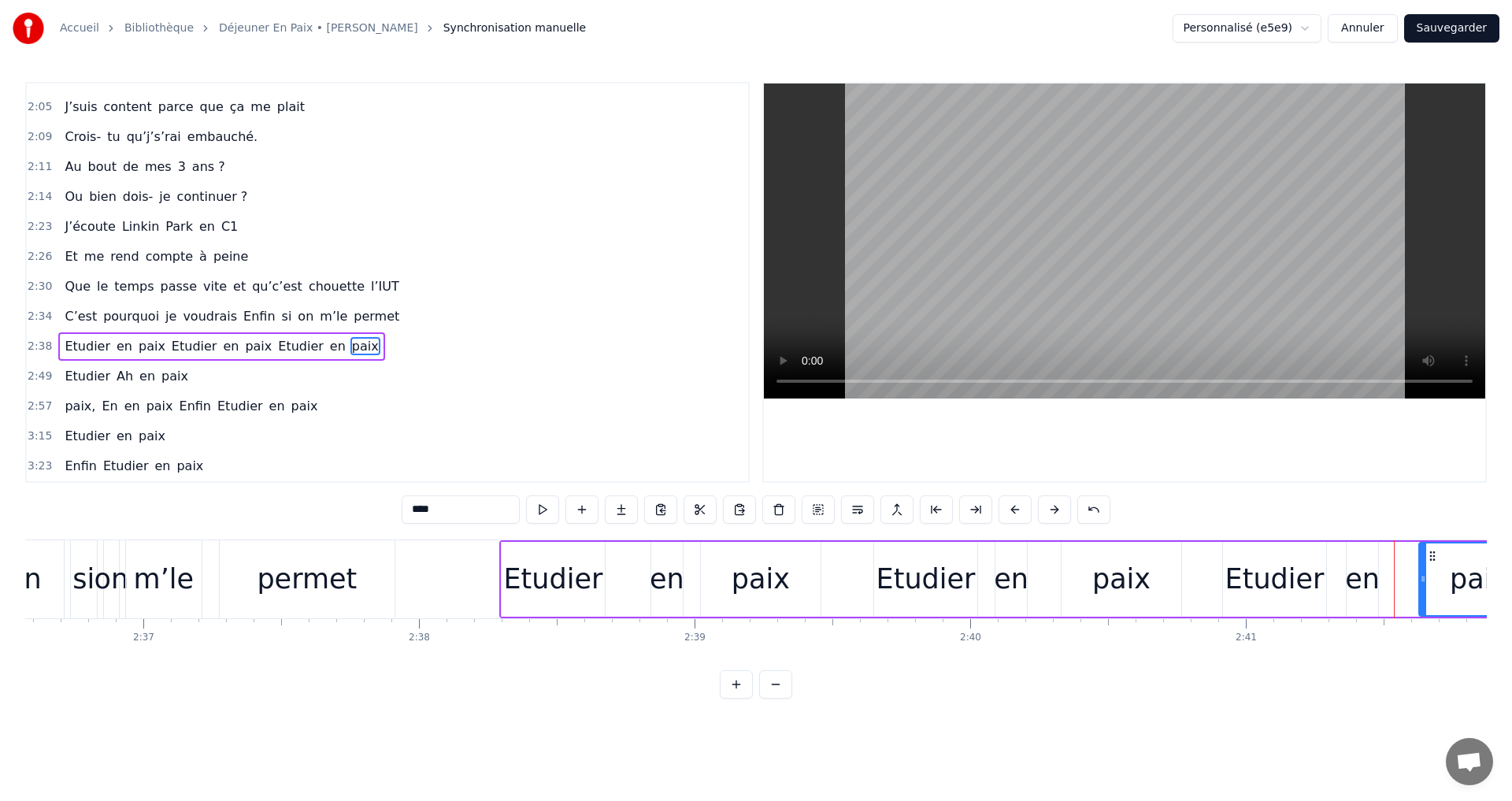
click at [1056, 510] on button at bounding box center [1055, 509] width 33 height 29
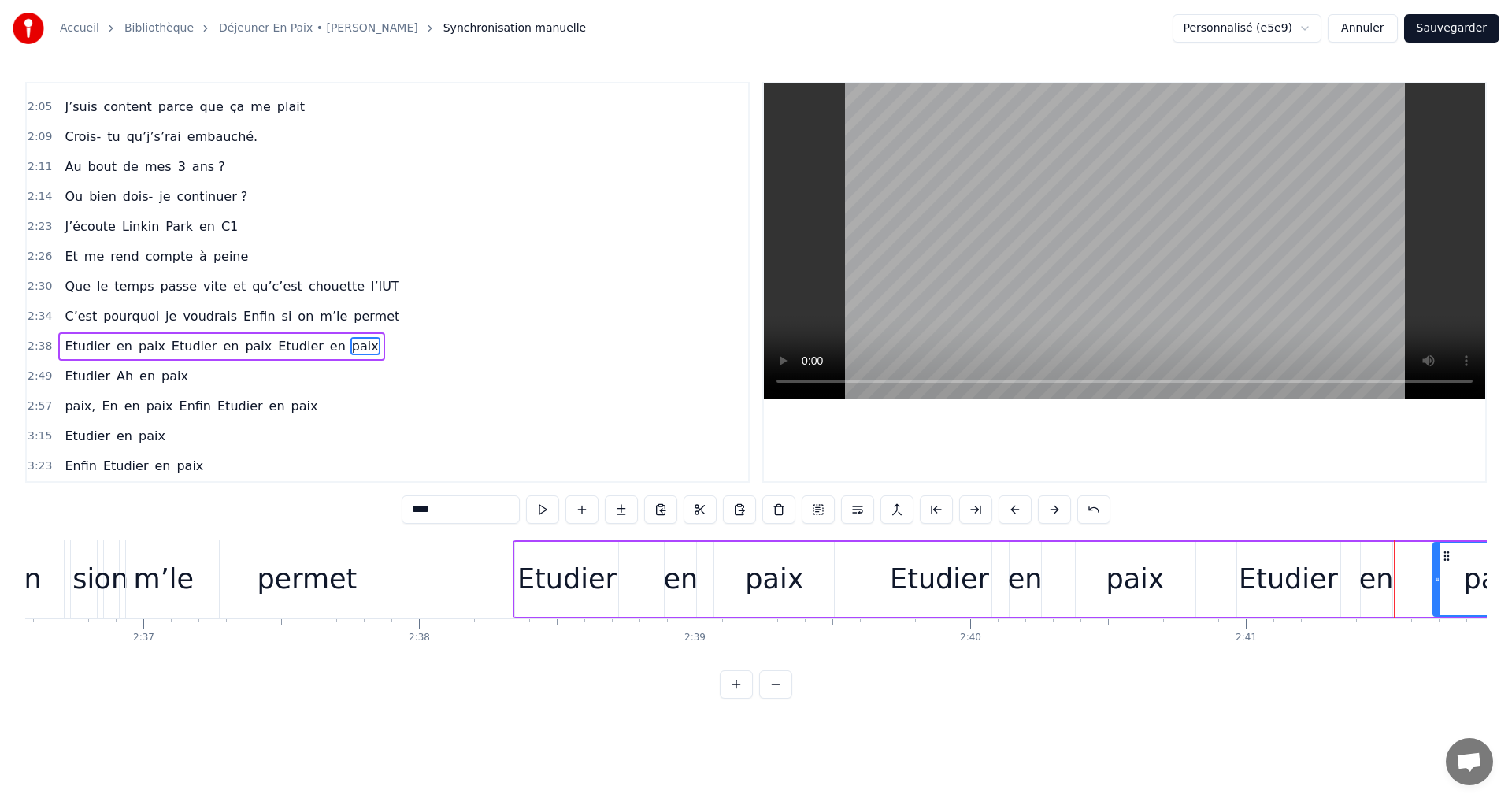
click at [522, 552] on div "Etudier" at bounding box center [566, 579] width 103 height 75
type input "*******"
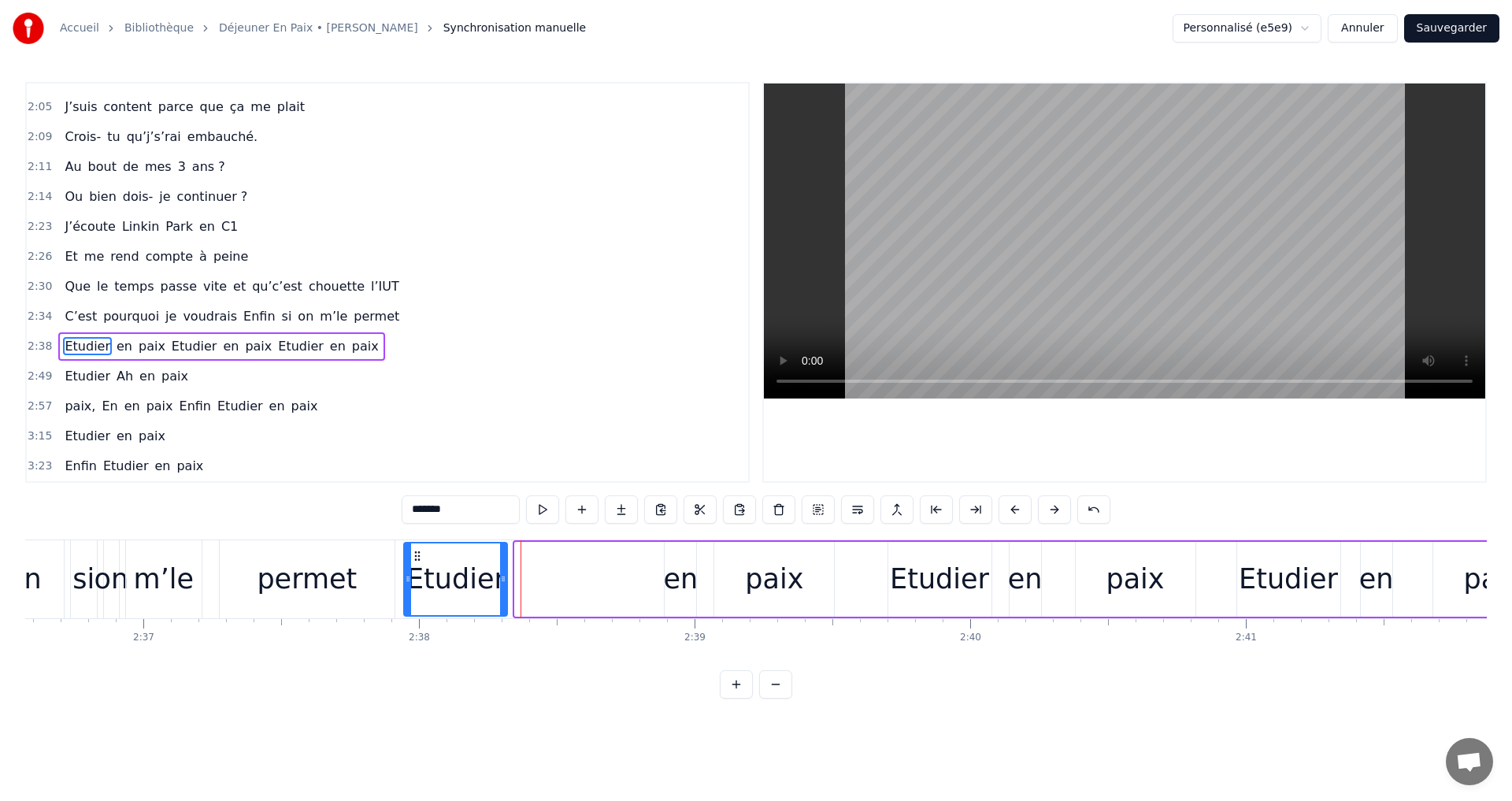
drag, startPoint x: 531, startPoint y: 551, endPoint x: 420, endPoint y: 551, distance: 111.0
click at [420, 551] on circle at bounding box center [419, 551] width 1 height 1
click at [648, 573] on div "Etudier en paix Etudier en paix Etudier en paix" at bounding box center [979, 579] width 1153 height 78
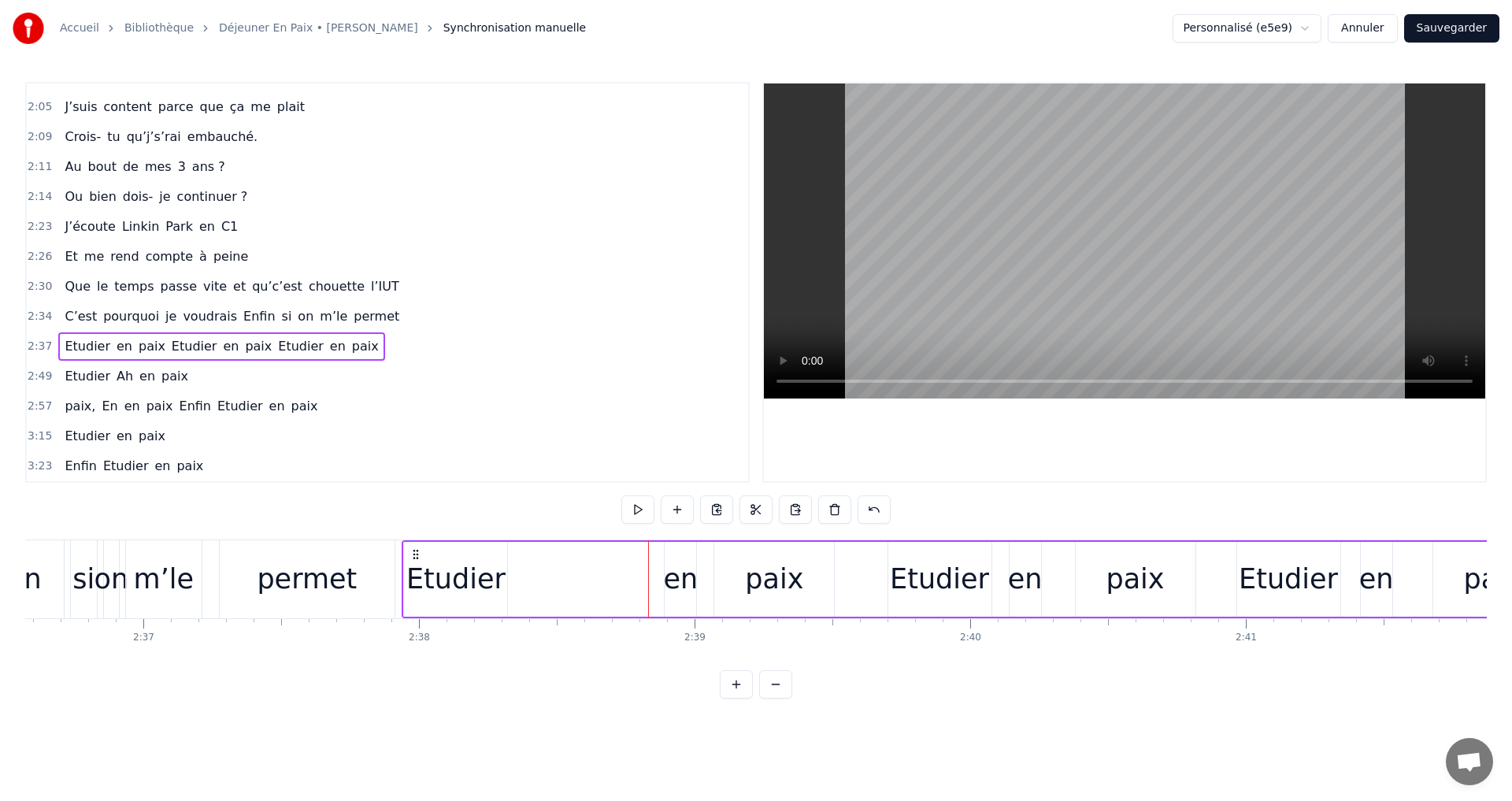
click at [668, 575] on div "en" at bounding box center [681, 579] width 35 height 41
drag, startPoint x: 679, startPoint y: 557, endPoint x: 533, endPoint y: 562, distance: 146.1
click at [533, 562] on icon at bounding box center [532, 556] width 13 height 13
click at [751, 561] on div "paix" at bounding box center [774, 579] width 58 height 41
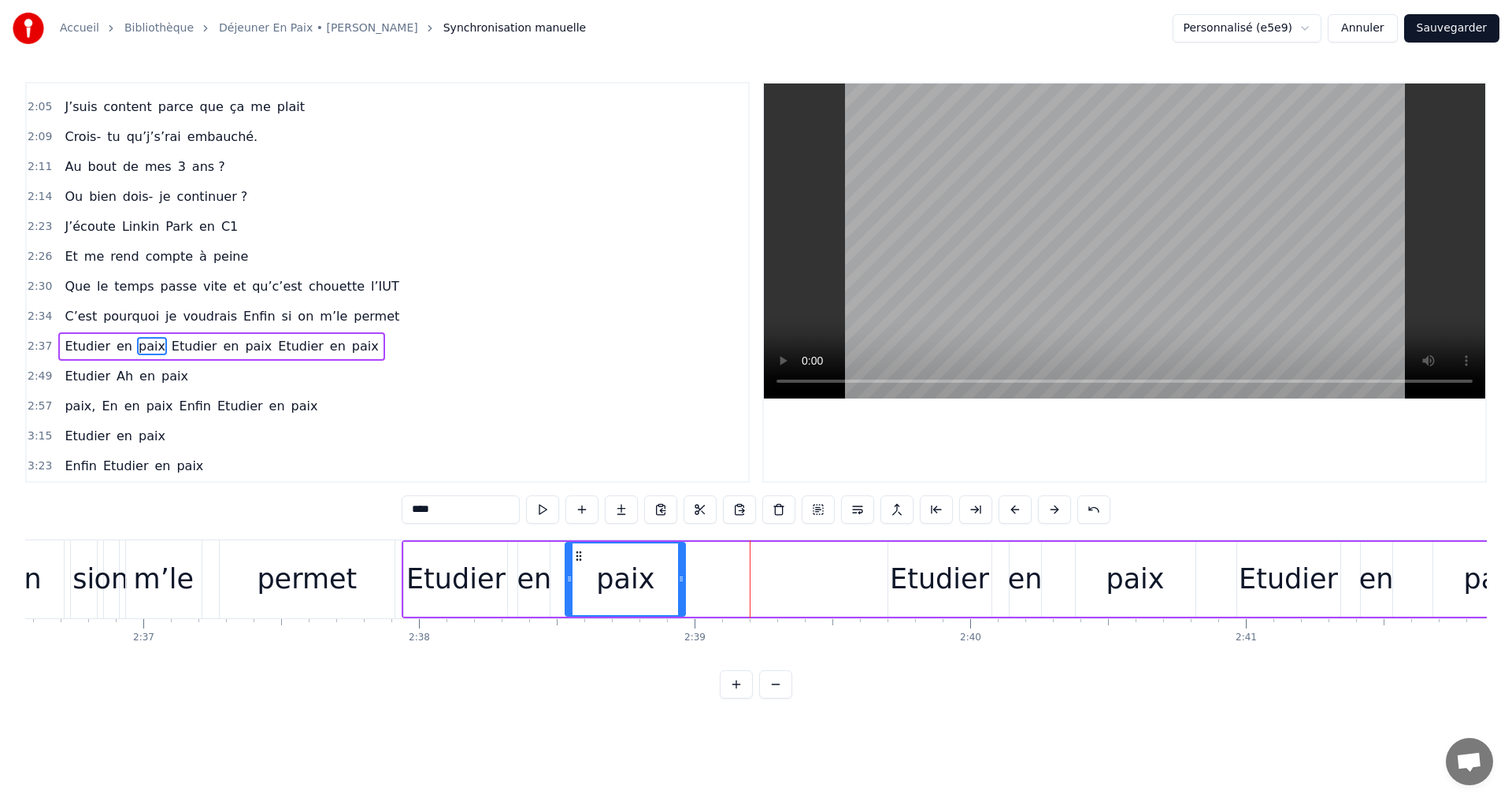
drag, startPoint x: 728, startPoint y: 556, endPoint x: 579, endPoint y: 556, distance: 149.0
click at [579, 556] on icon at bounding box center [578, 556] width 13 height 13
click at [928, 566] on div "Etudier" at bounding box center [940, 579] width 99 height 41
type input "*******"
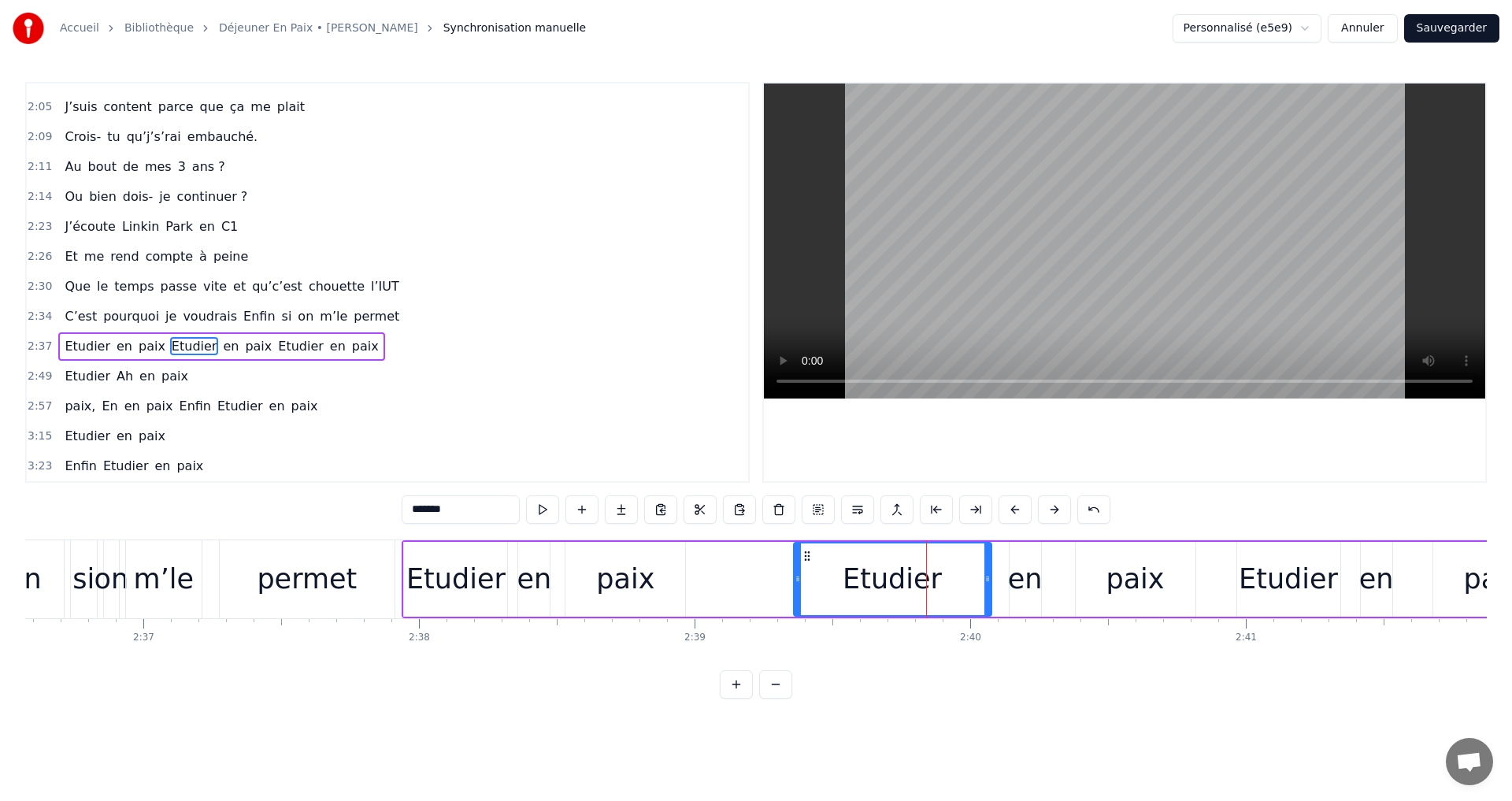
drag, startPoint x: 890, startPoint y: 552, endPoint x: 794, endPoint y: 562, distance: 96.5
click at [794, 562] on div at bounding box center [797, 579] width 6 height 72
drag, startPoint x: 1033, startPoint y: 585, endPoint x: 972, endPoint y: 582, distance: 61.1
click at [972, 582] on div "Etudier en paix Etudier en paix Etudier en paix" at bounding box center [979, 579] width 1153 height 78
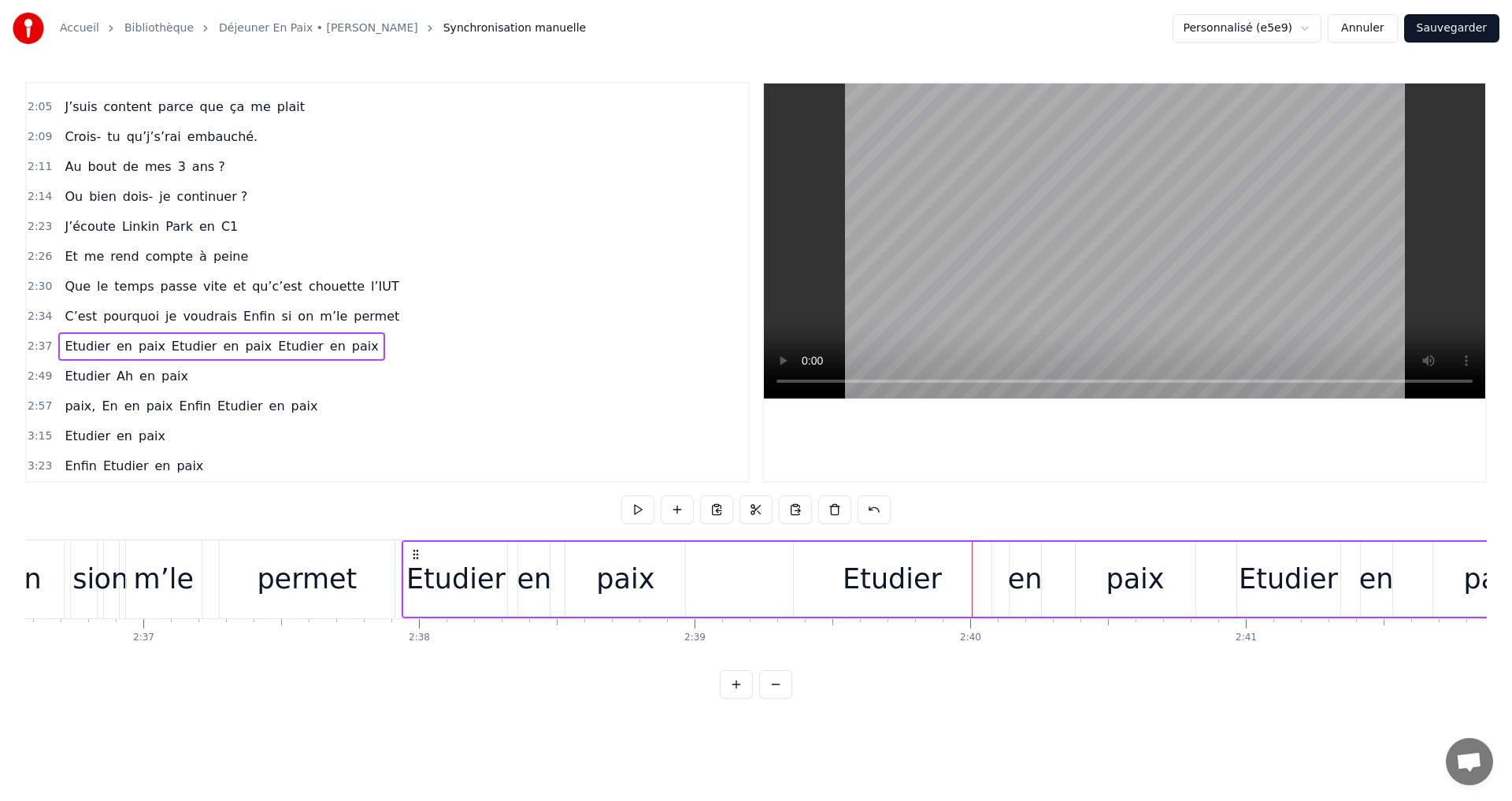
click at [1002, 571] on div "Etudier en paix Etudier en paix Etudier en paix" at bounding box center [979, 579] width 1153 height 78
drag, startPoint x: 989, startPoint y: 573, endPoint x: 976, endPoint y: 573, distance: 13.0
click at [988, 573] on div "Etudier" at bounding box center [892, 579] width 198 height 75
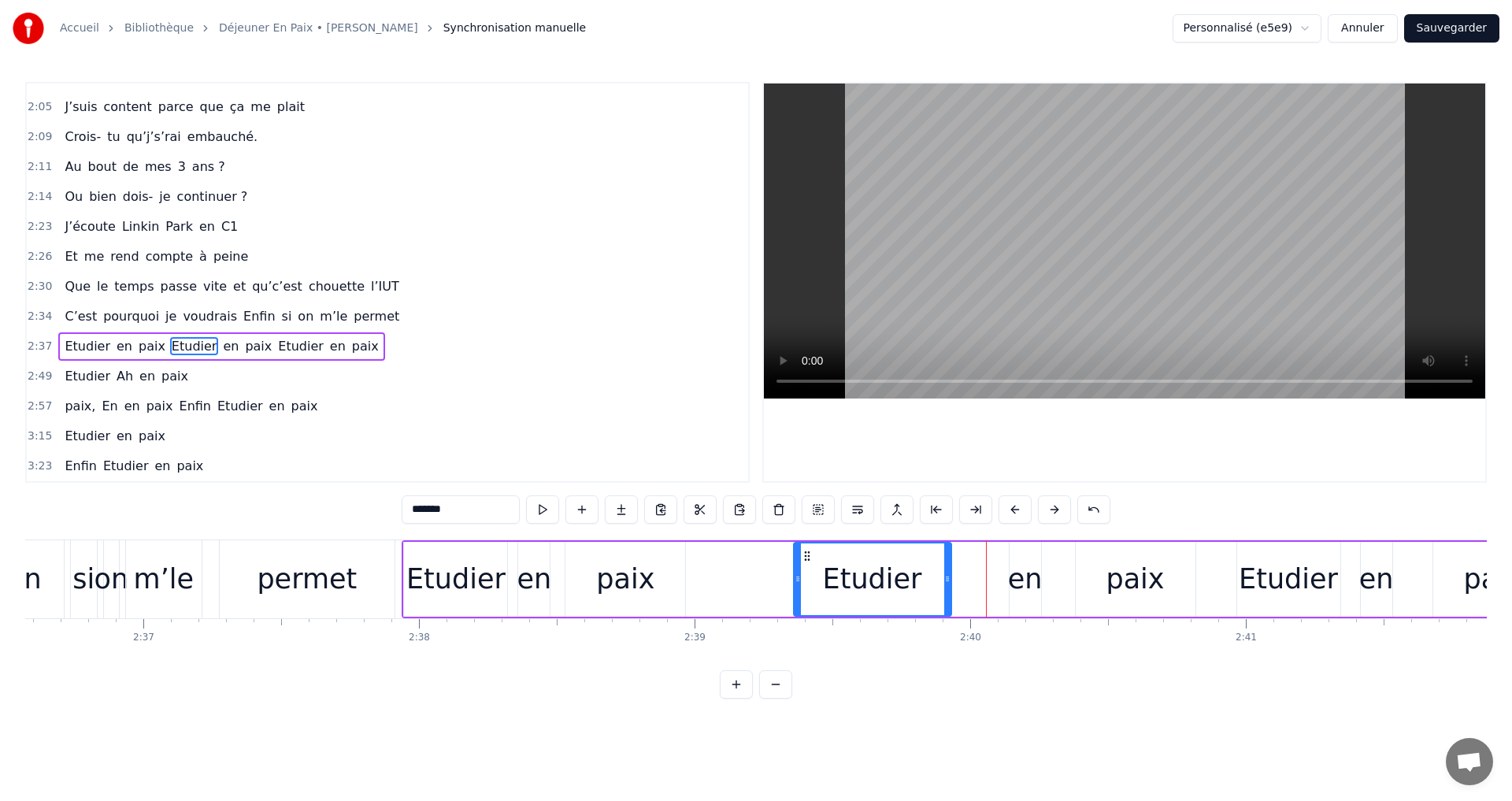
drag, startPoint x: 986, startPoint y: 575, endPoint x: 945, endPoint y: 575, distance: 41.0
click at [945, 575] on icon at bounding box center [947, 578] width 6 height 13
click at [1015, 584] on div "en" at bounding box center [1025, 579] width 35 height 41
drag, startPoint x: 1019, startPoint y: 557, endPoint x: 1006, endPoint y: 562, distance: 13.9
click at [935, 561] on icon at bounding box center [940, 556] width 13 height 13
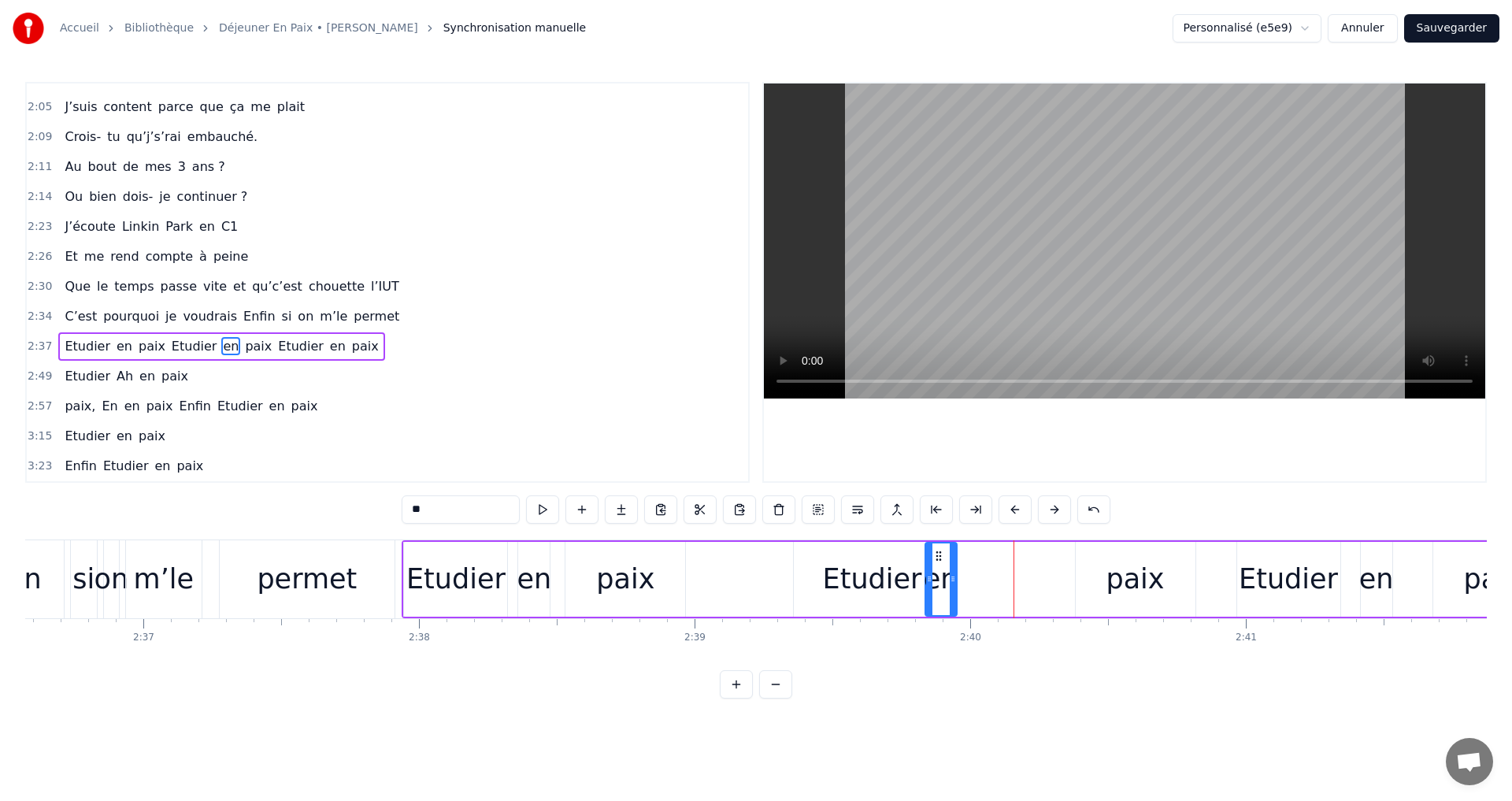
click at [1126, 571] on div "paix" at bounding box center [1134, 579] width 58 height 41
type input "****"
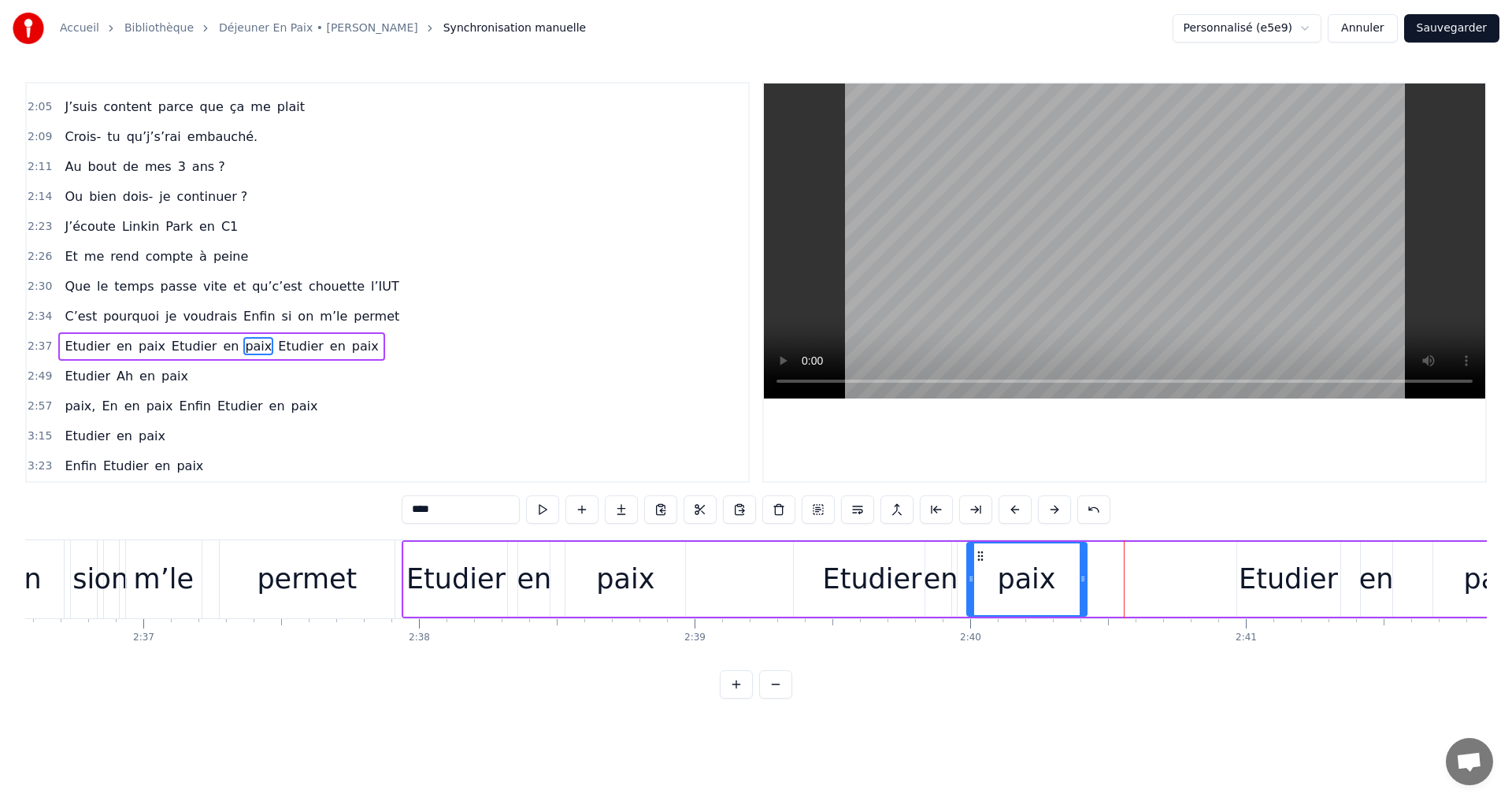
drag, startPoint x: 1087, startPoint y: 560, endPoint x: 979, endPoint y: 559, distance: 108.0
click at [979, 559] on circle at bounding box center [979, 559] width 1 height 1
click at [1158, 566] on div "Etudier en paix Etudier en paix Etudier en paix" at bounding box center [979, 579] width 1153 height 78
click at [1247, 571] on div "Etudier" at bounding box center [1288, 579] width 103 height 75
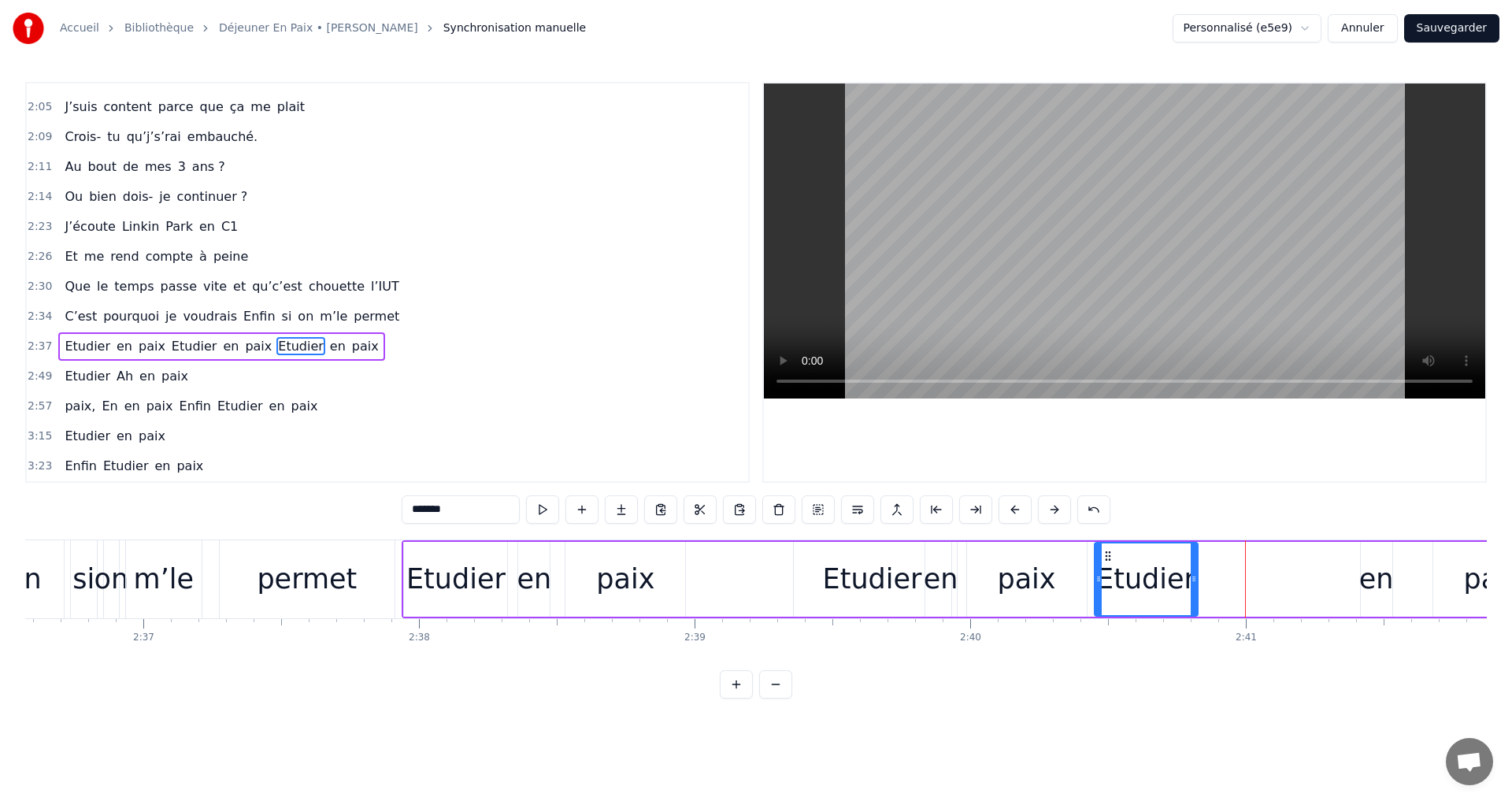
drag, startPoint x: 1247, startPoint y: 554, endPoint x: 1105, endPoint y: 557, distance: 142.0
click at [1105, 557] on icon at bounding box center [1108, 556] width 13 height 13
drag, startPoint x: 1255, startPoint y: 569, endPoint x: 1290, endPoint y: 569, distance: 35.0
click at [1257, 569] on div "Etudier en paix Etudier en paix Etudier en paix" at bounding box center [979, 579] width 1153 height 78
click at [1367, 579] on div "en" at bounding box center [1377, 579] width 35 height 41
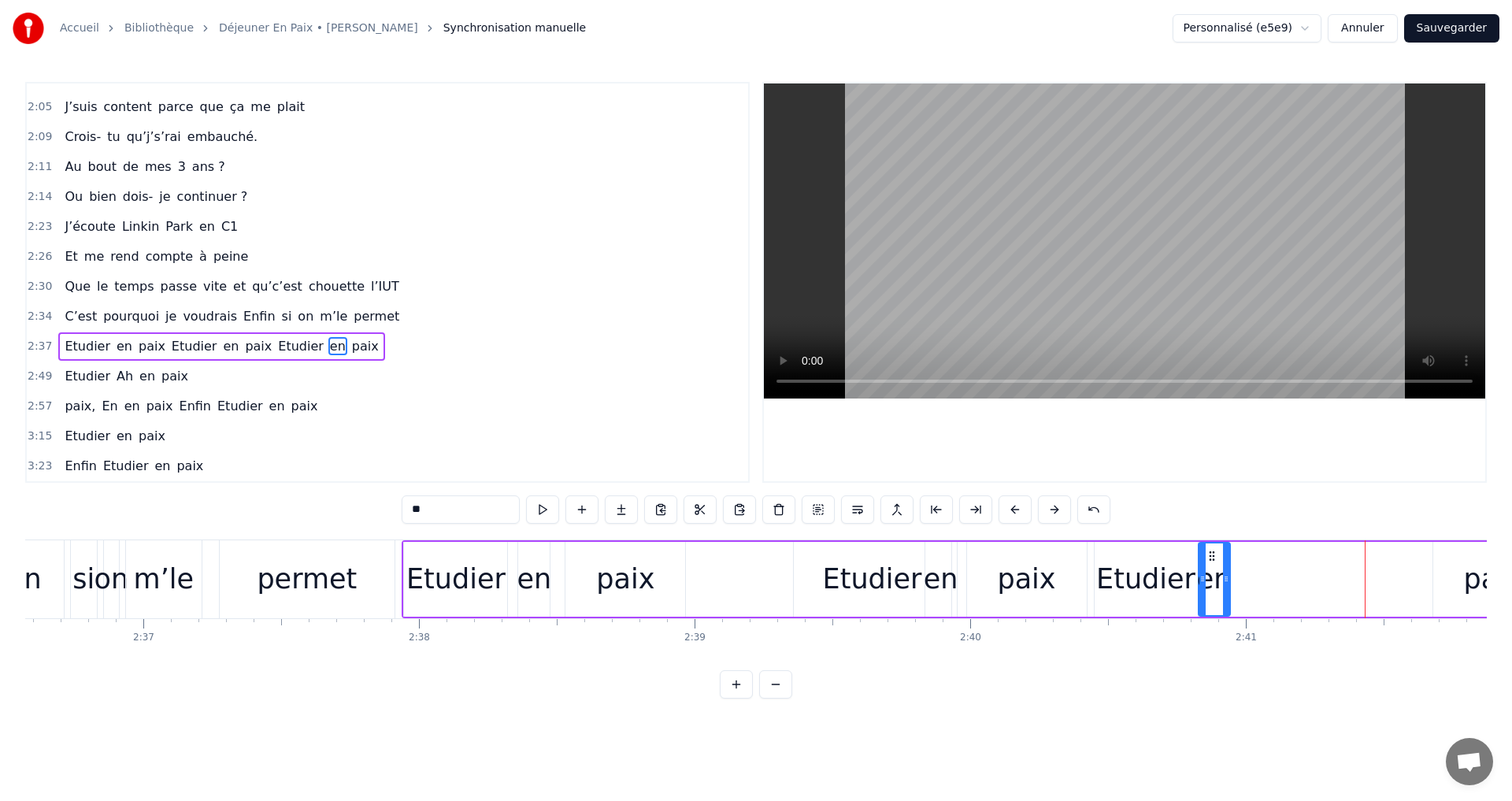
drag, startPoint x: 1325, startPoint y: 560, endPoint x: 1208, endPoint y: 561, distance: 117.0
click at [1208, 561] on icon at bounding box center [1212, 556] width 13 height 13
click at [1503, 561] on div "Accueil Bibliothèque Déjeuner En Paix • [PERSON_NAME] Synchronisation manuelle …" at bounding box center [756, 349] width 1512 height 698
click at [1470, 568] on div "paix" at bounding box center [1492, 579] width 58 height 41
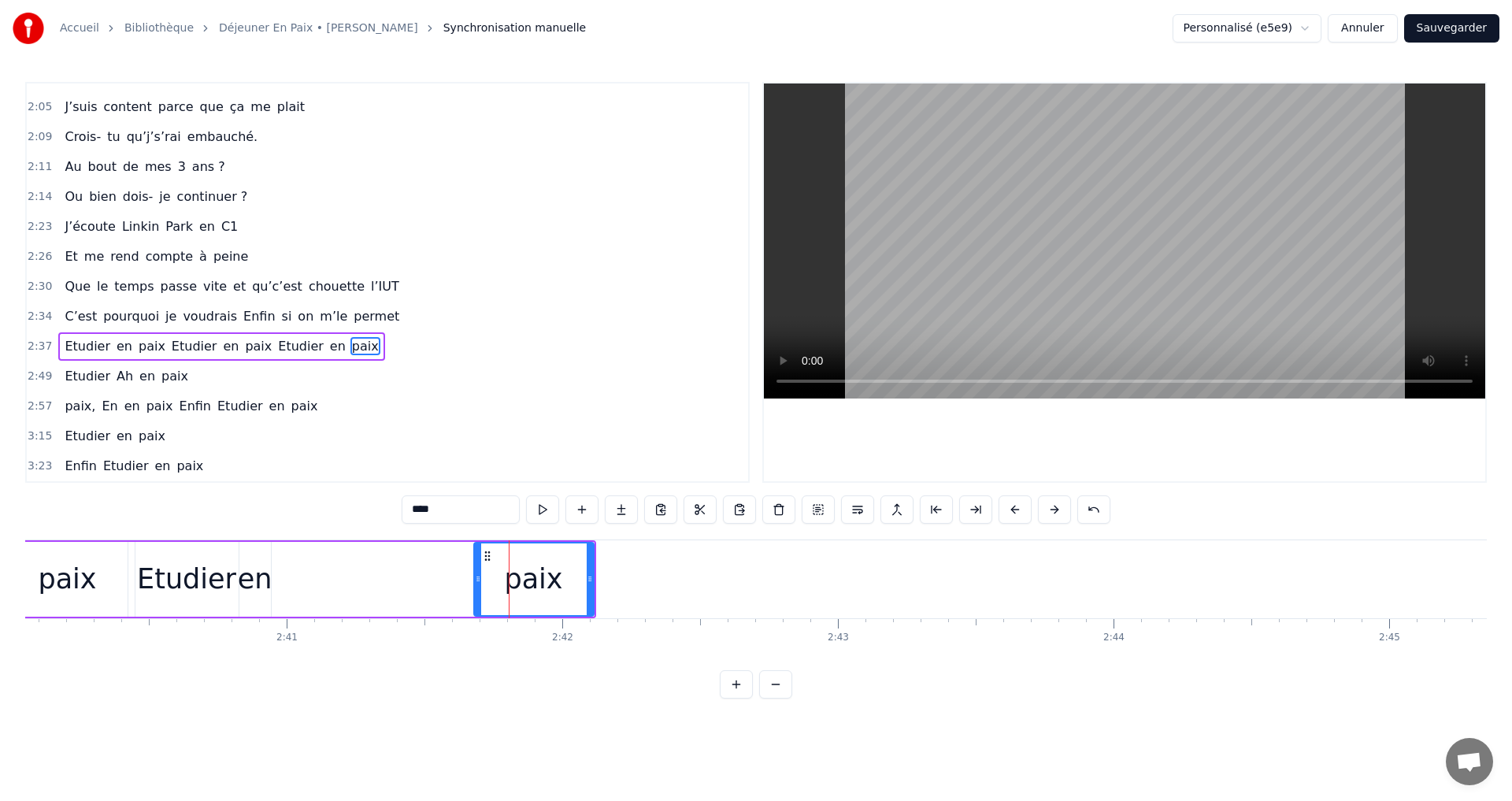
scroll to position [0, 43804]
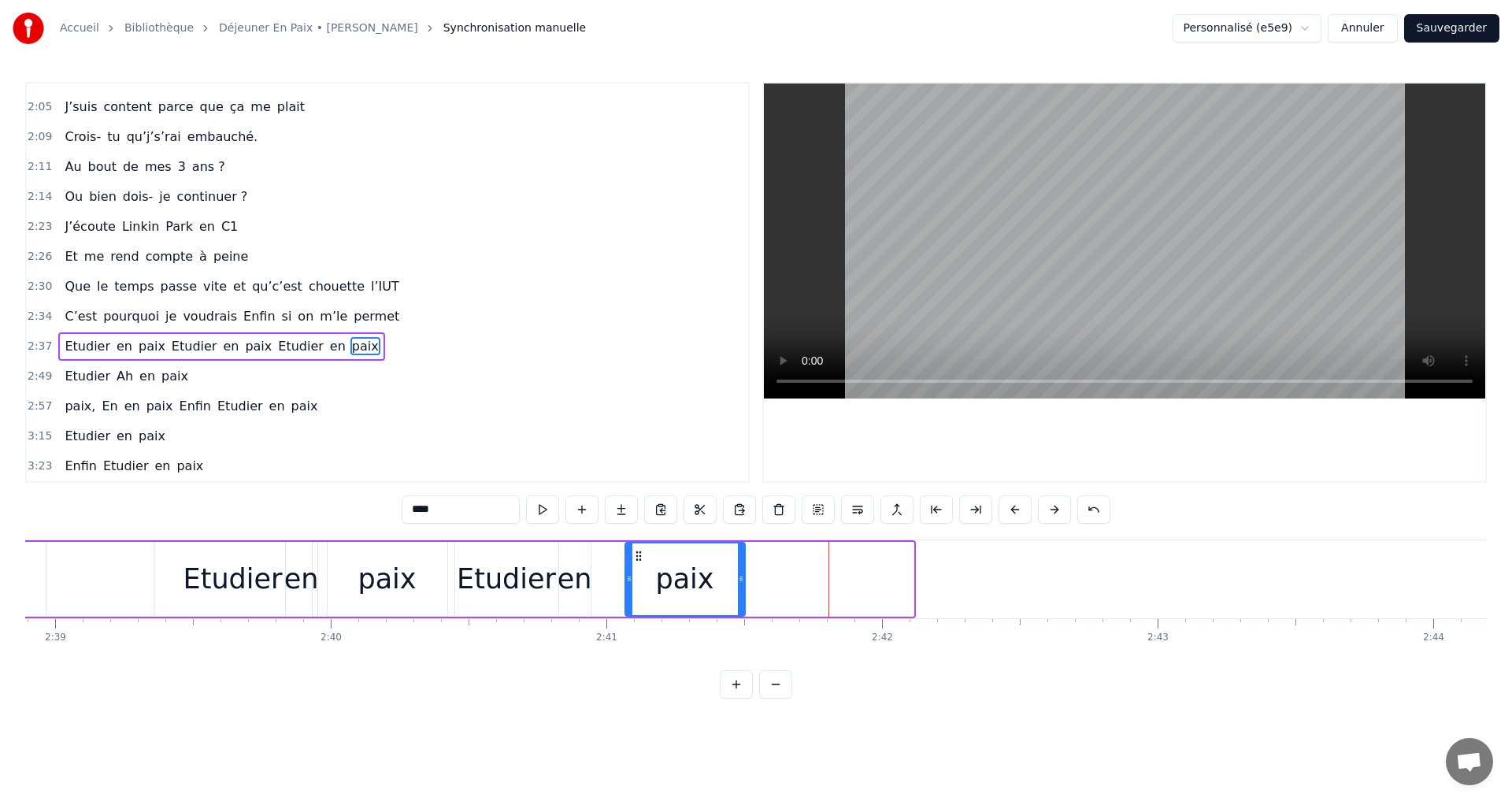
drag, startPoint x: 804, startPoint y: 556, endPoint x: 634, endPoint y: 556, distance: 170.0
click at [634, 556] on icon at bounding box center [639, 556] width 13 height 13
click at [63, 318] on span "C’est" at bounding box center [80, 315] width 35 height 18
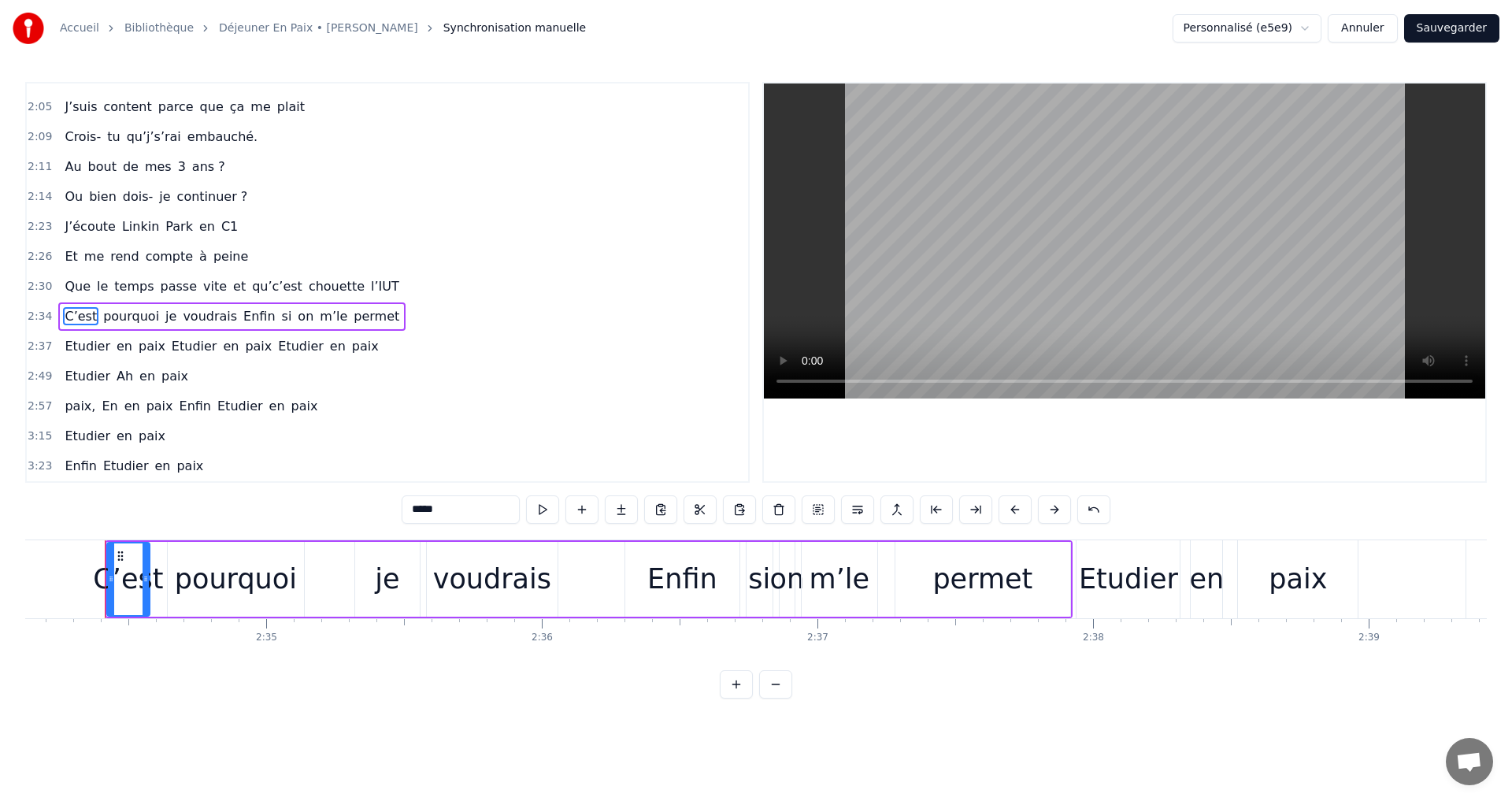
click at [71, 293] on span "Que" at bounding box center [78, 286] width 29 height 18
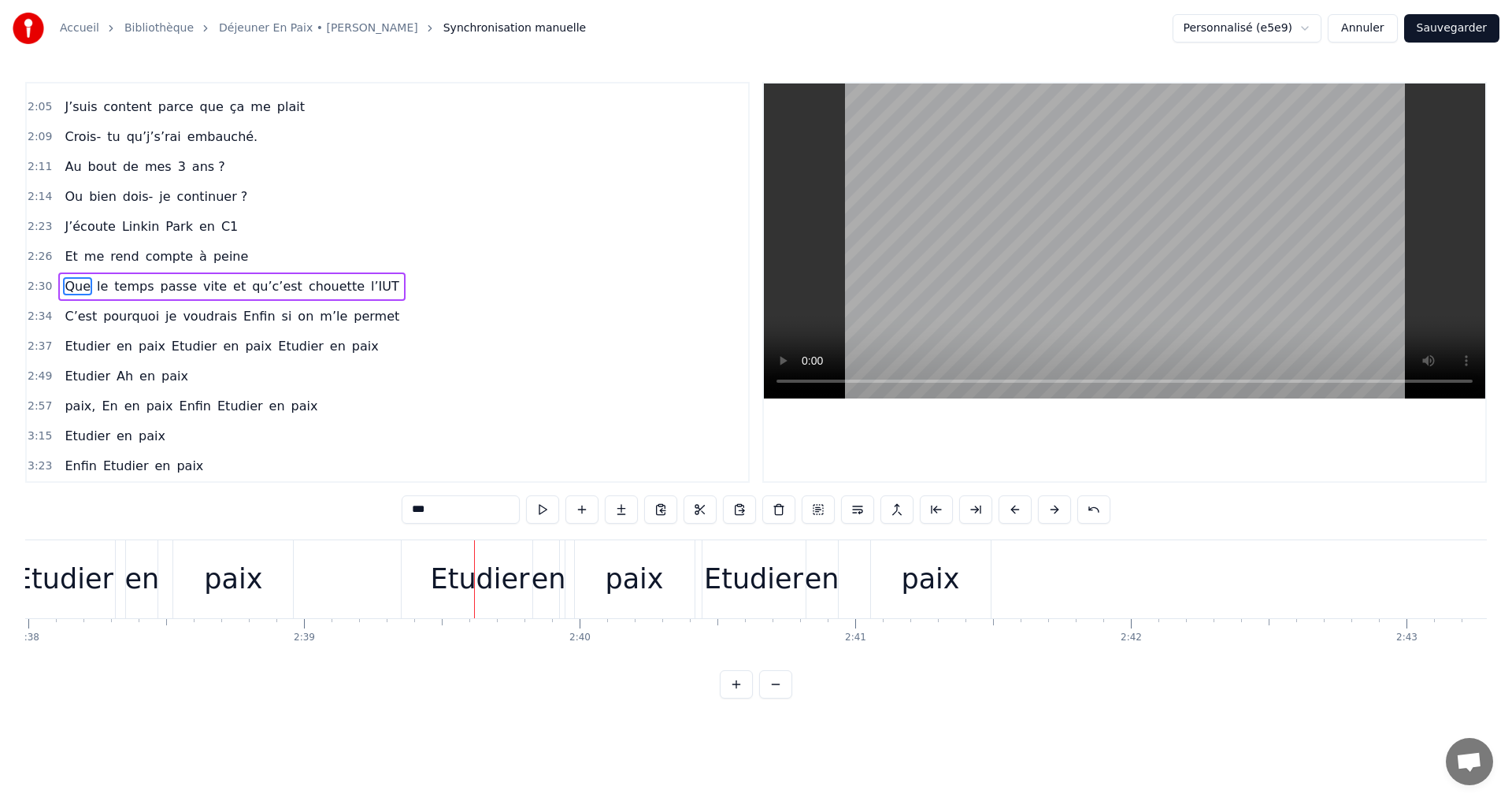
scroll to position [0, 43485]
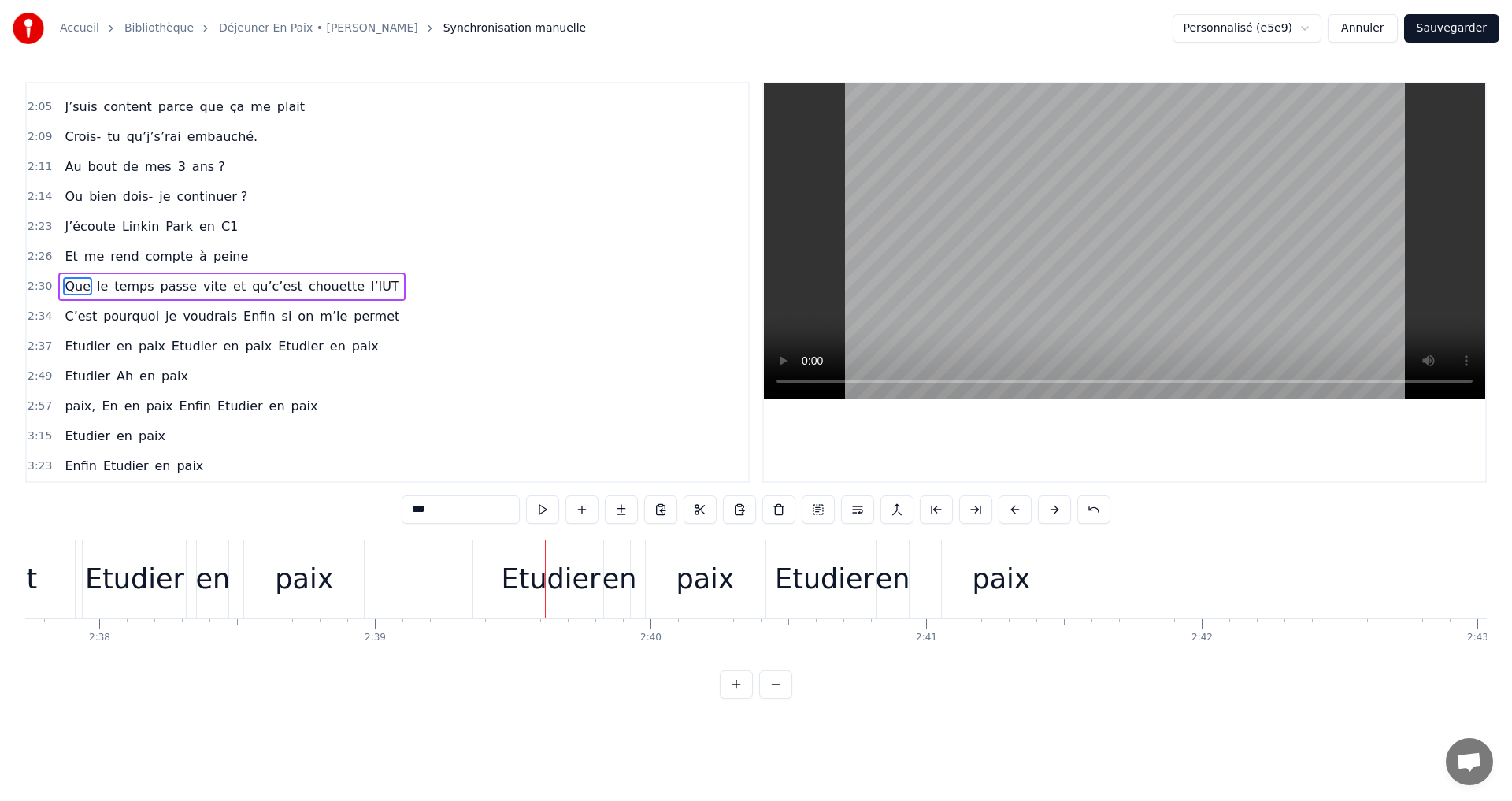
click at [538, 563] on div "Etudier" at bounding box center [551, 579] width 99 height 41
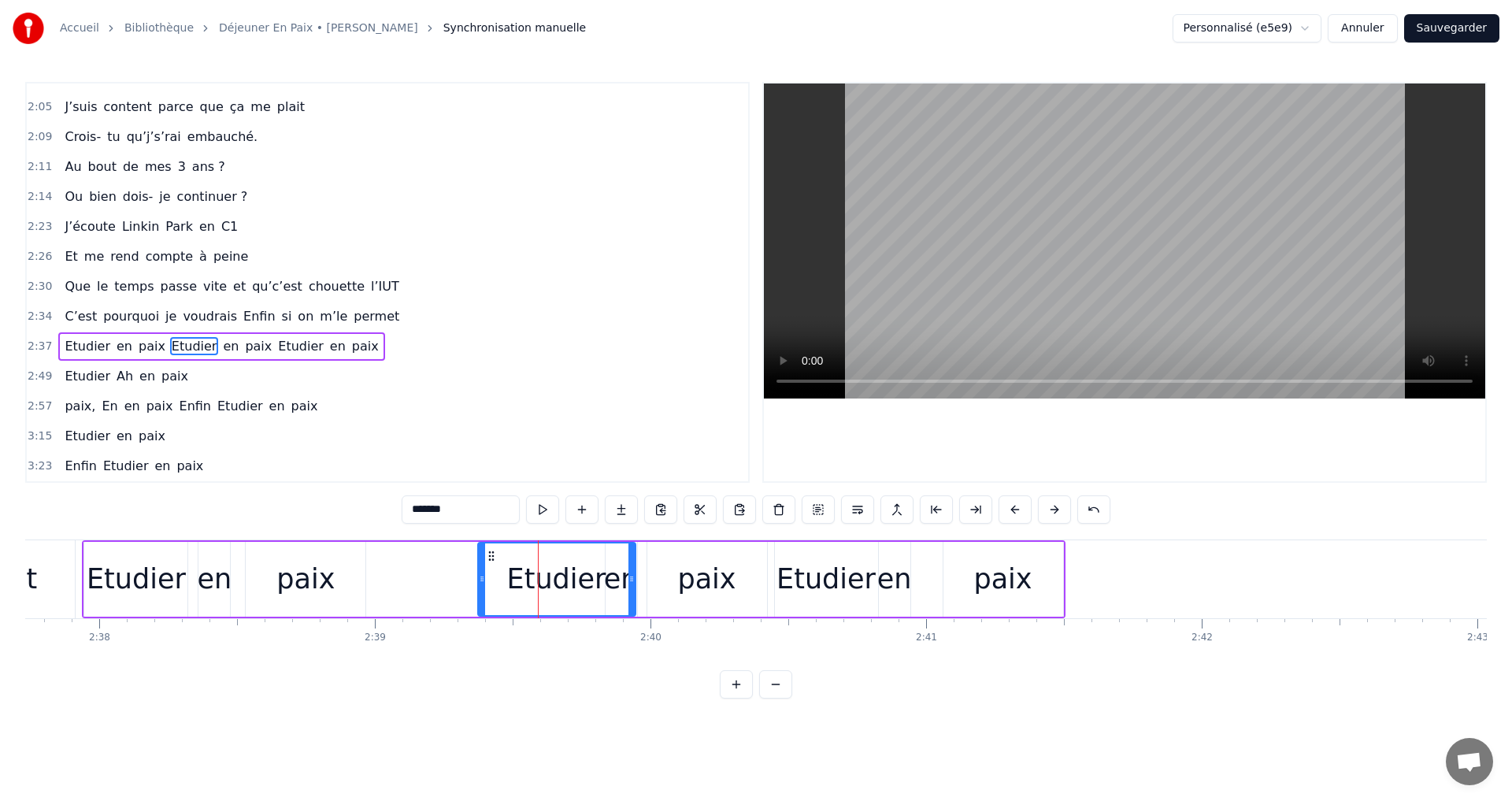
click at [491, 552] on icon at bounding box center [491, 556] width 13 height 13
click at [119, 549] on div "Etudier" at bounding box center [135, 579] width 103 height 75
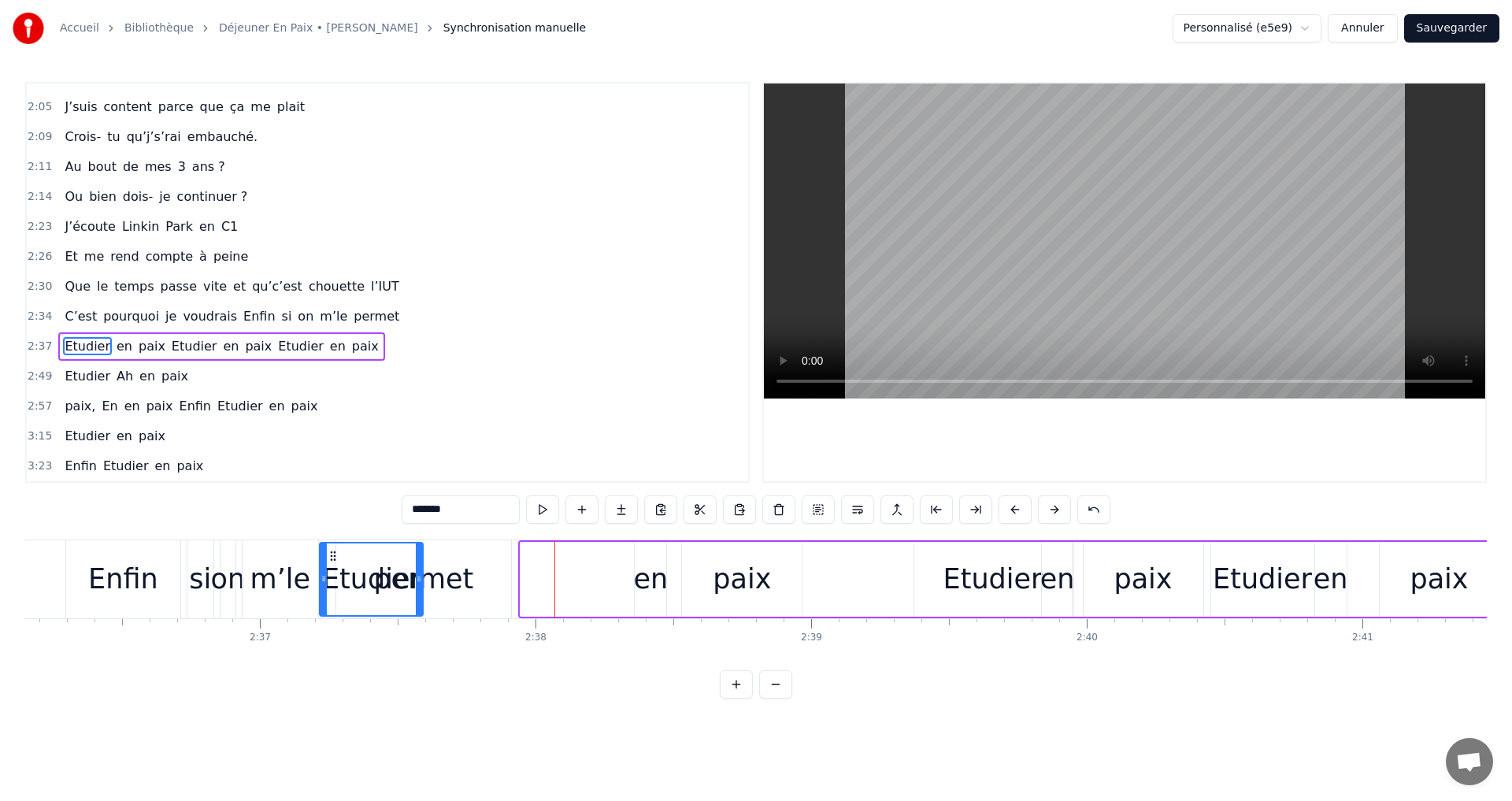
scroll to position [0, 43045]
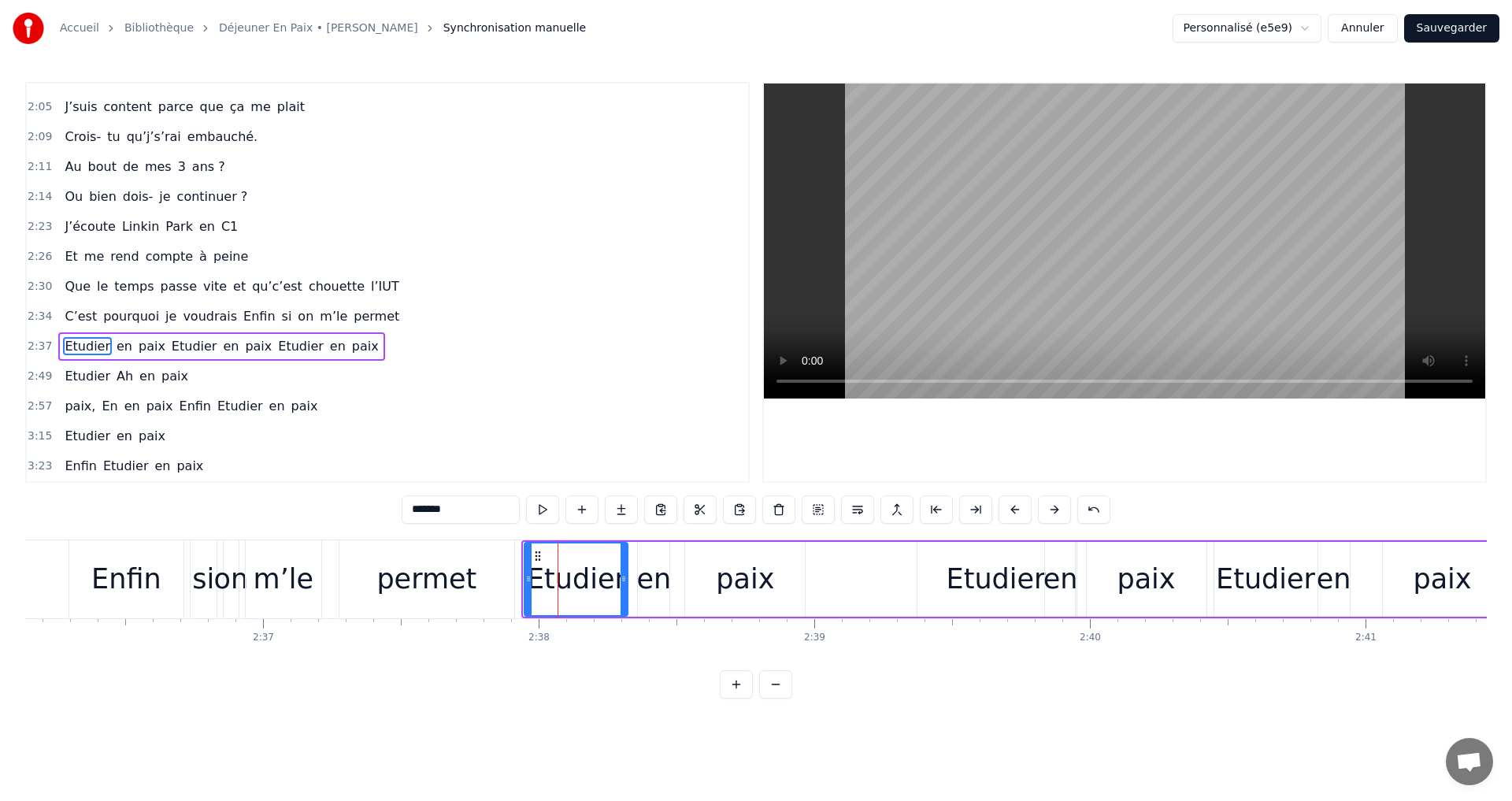
drag, startPoint x: 102, startPoint y: 553, endPoint x: 536, endPoint y: 566, distance: 434.2
click at [536, 566] on div "Etudier" at bounding box center [577, 579] width 102 height 72
click at [1056, 507] on button at bounding box center [1055, 509] width 33 height 29
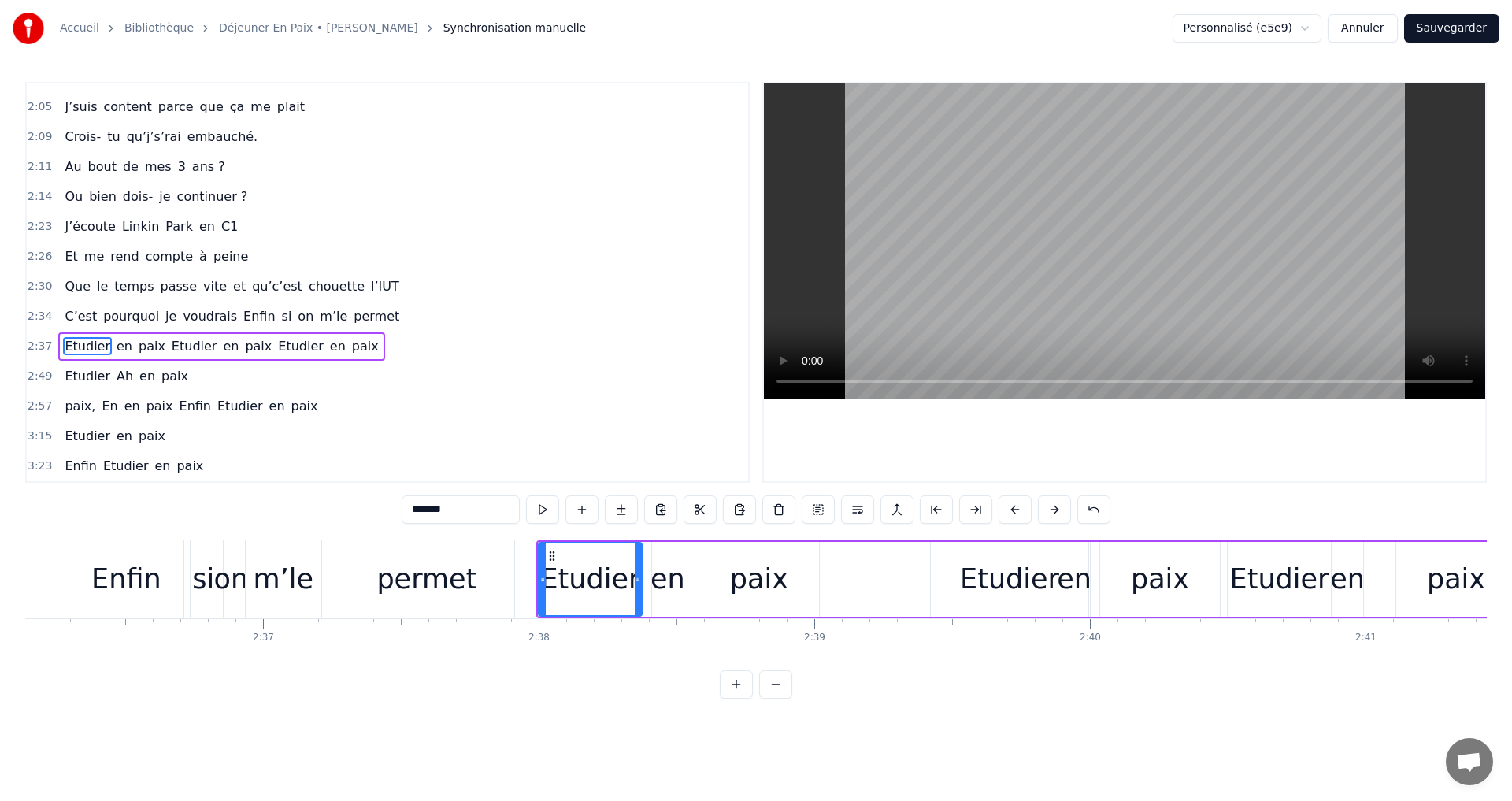
click at [1056, 507] on button at bounding box center [1055, 509] width 33 height 29
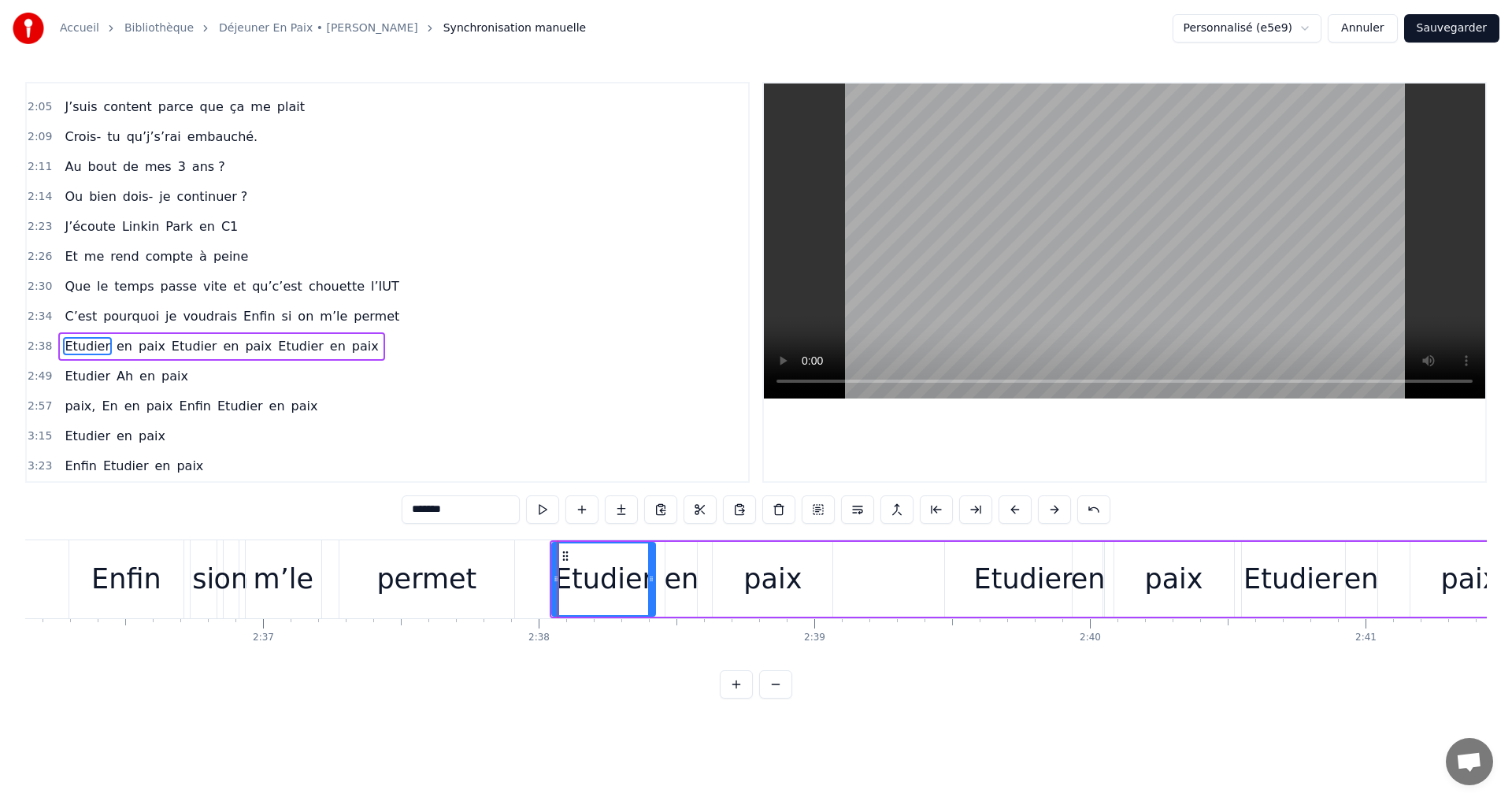
click at [1056, 507] on button at bounding box center [1055, 509] width 33 height 29
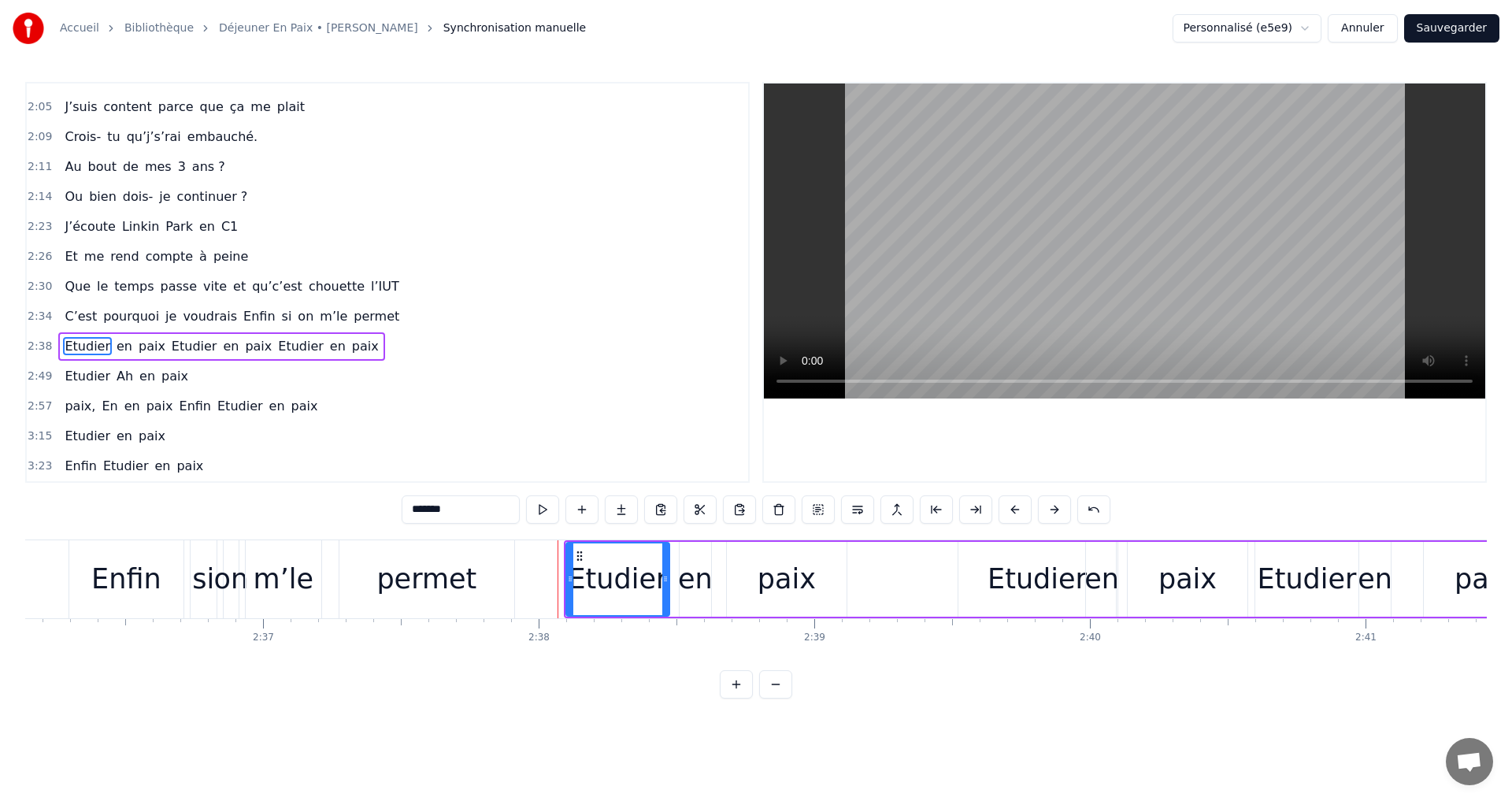
click at [1056, 507] on button at bounding box center [1055, 509] width 33 height 29
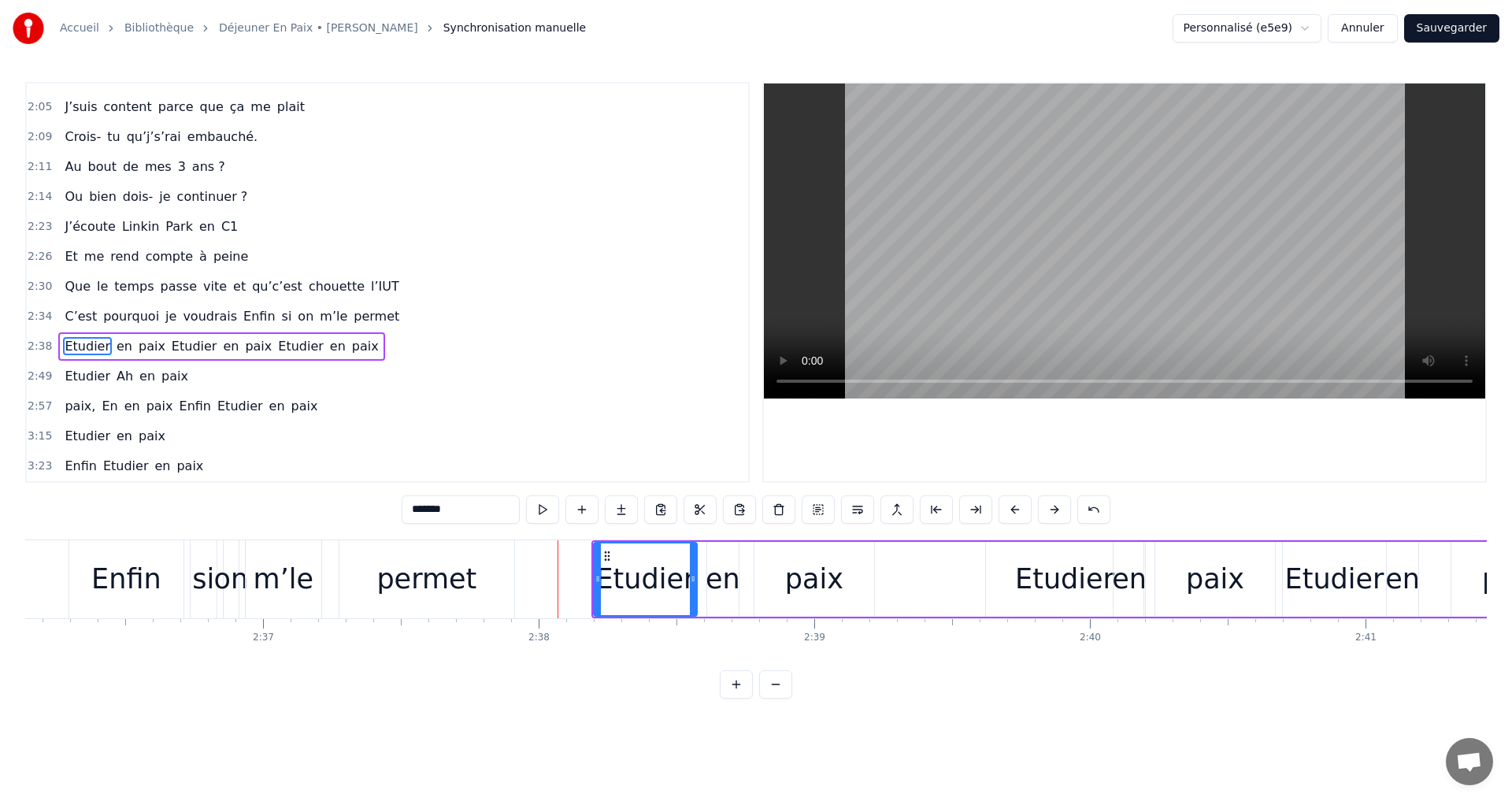
click at [1056, 507] on button at bounding box center [1055, 509] width 33 height 29
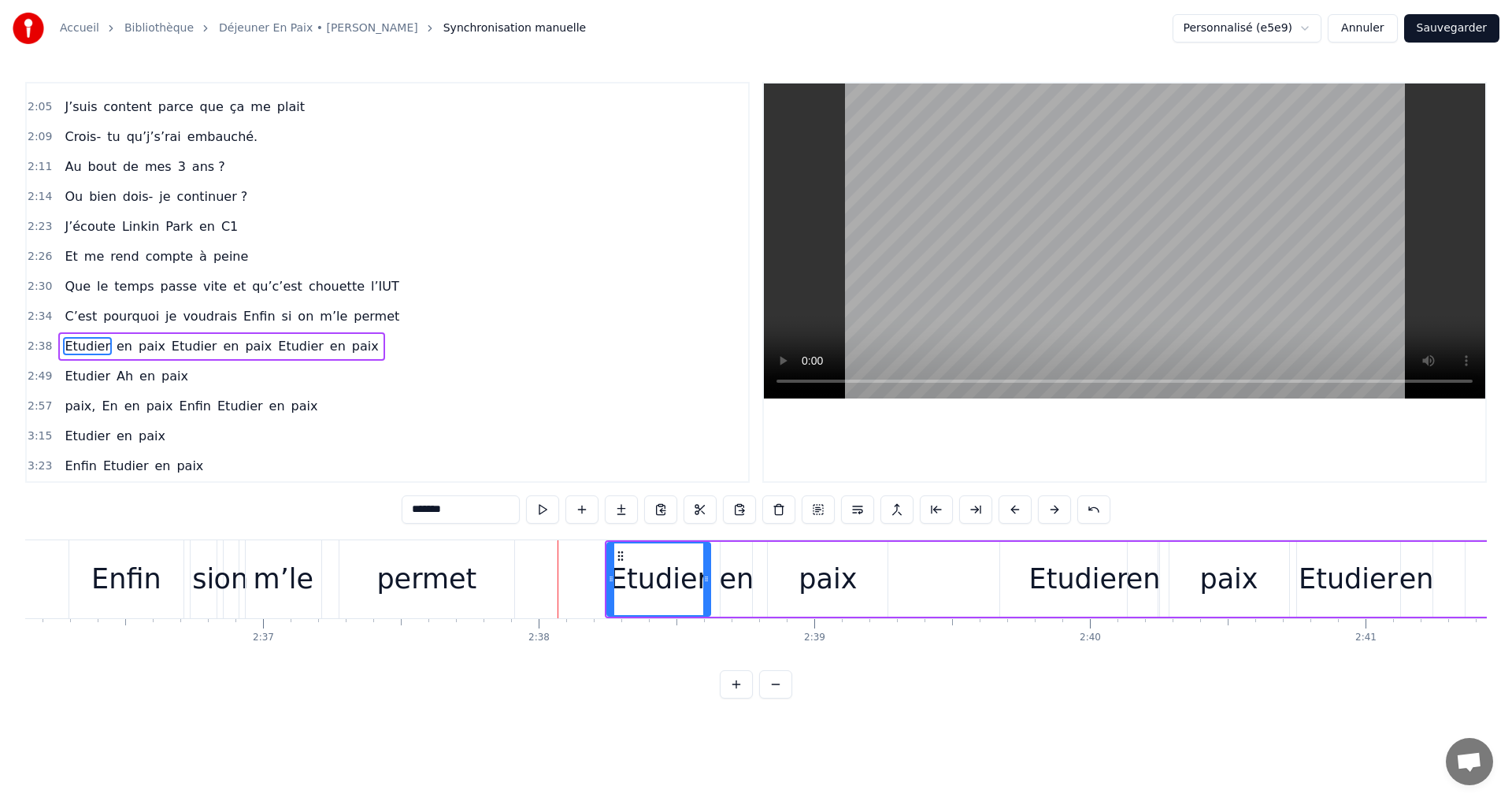
click at [1056, 507] on button at bounding box center [1055, 509] width 33 height 29
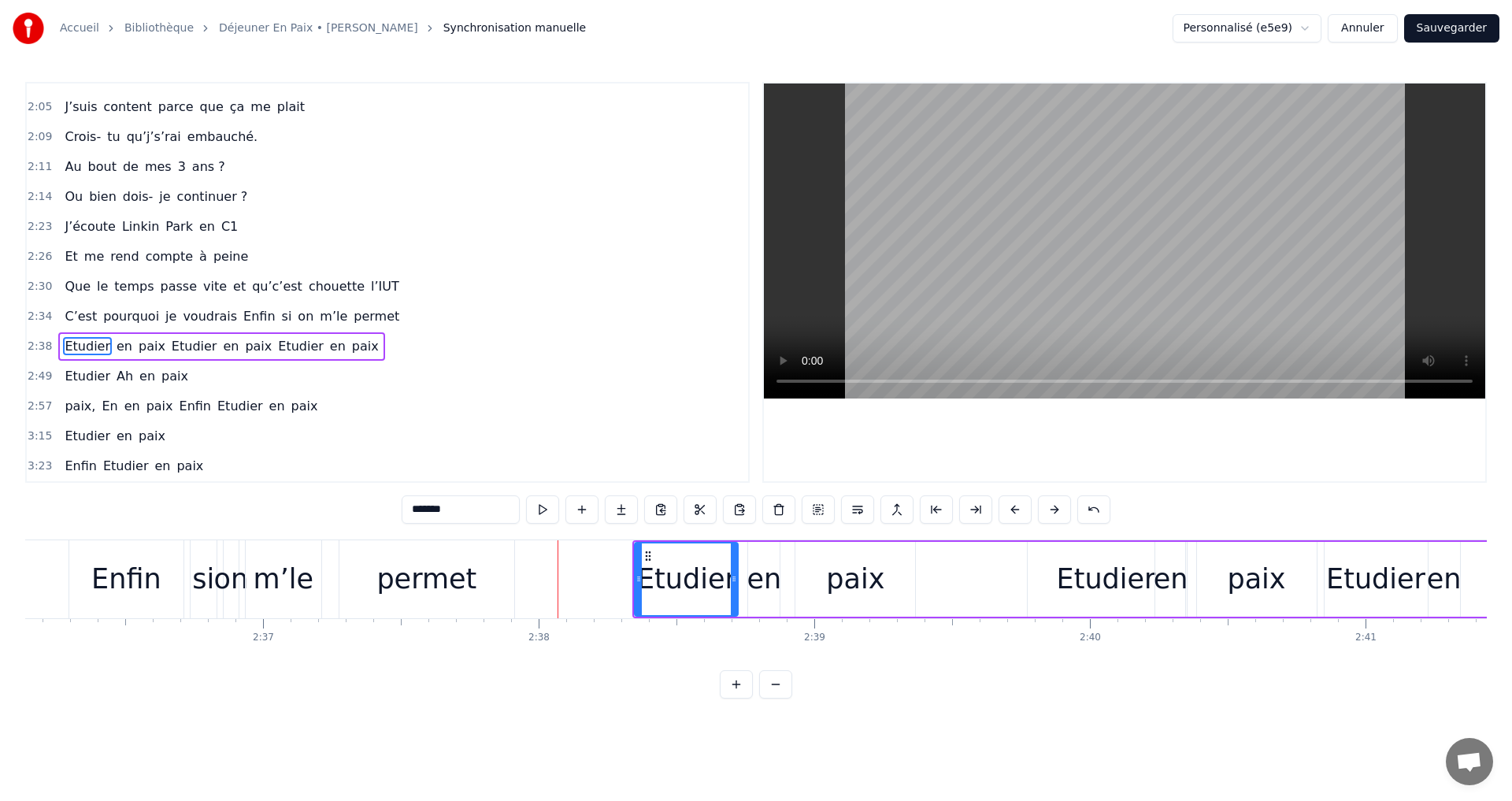
click at [1056, 507] on button at bounding box center [1055, 509] width 33 height 29
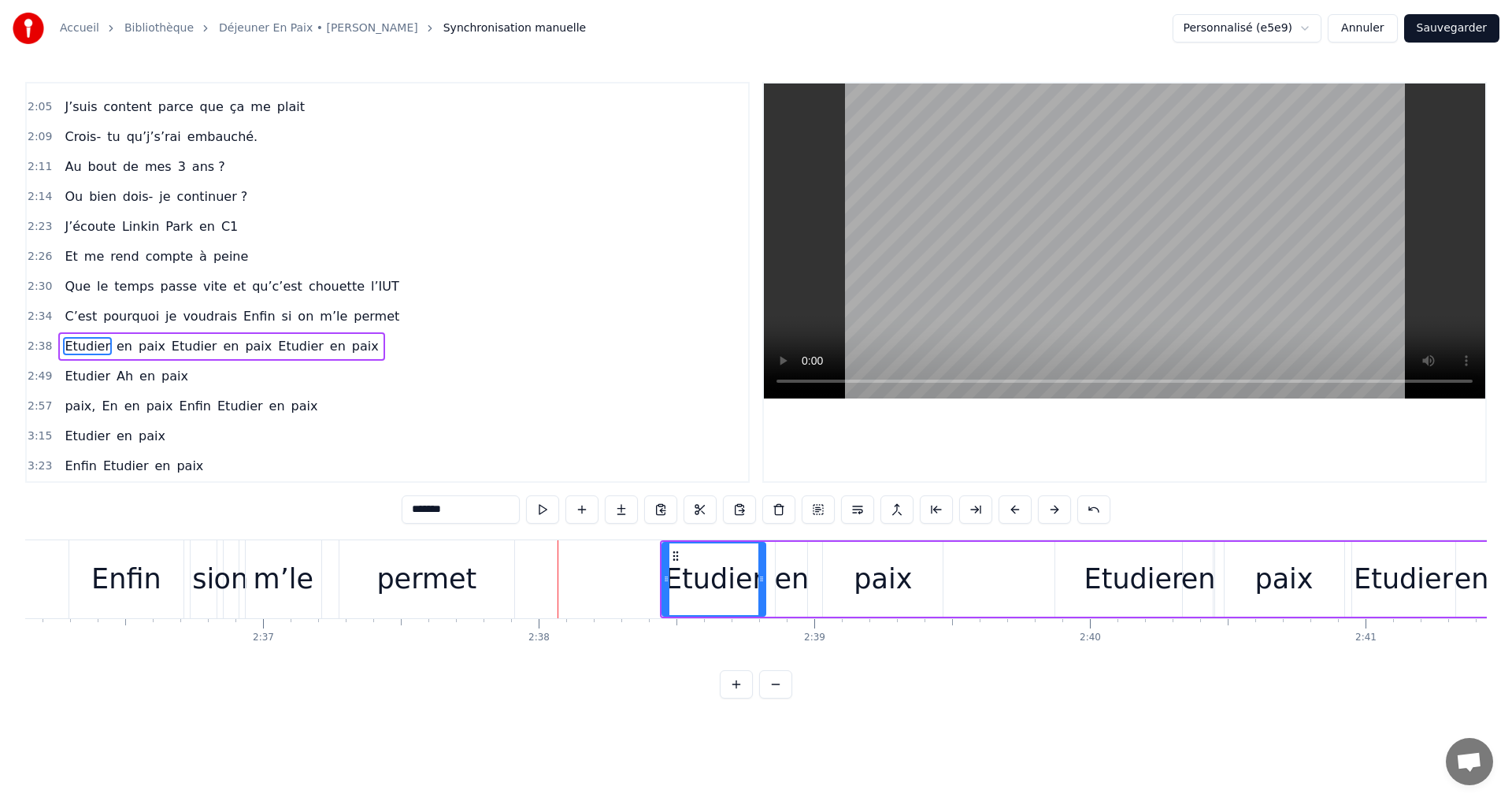
click at [1056, 507] on button at bounding box center [1055, 509] width 33 height 29
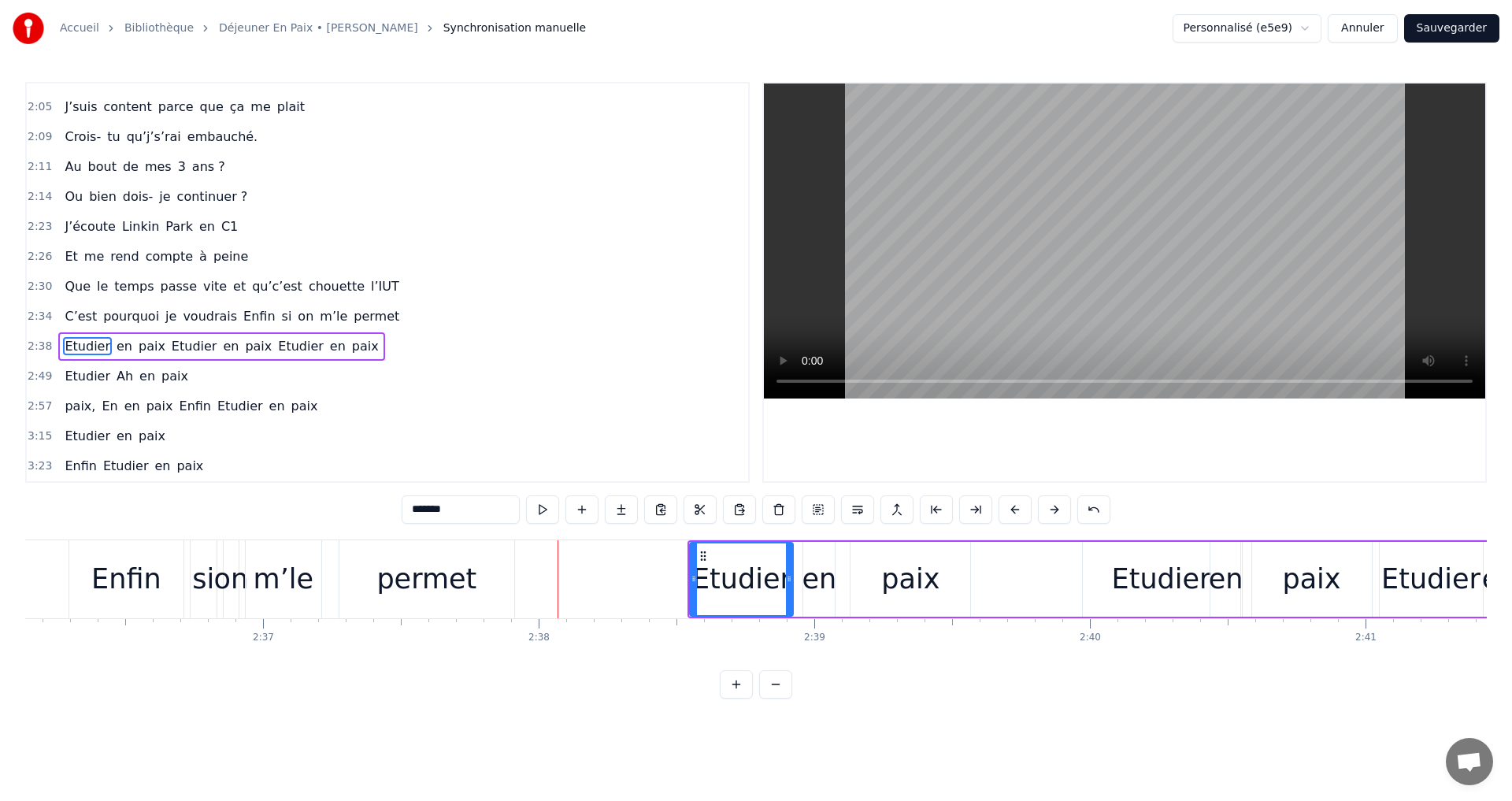
click at [123, 310] on span "pourquoi" at bounding box center [131, 315] width 59 height 18
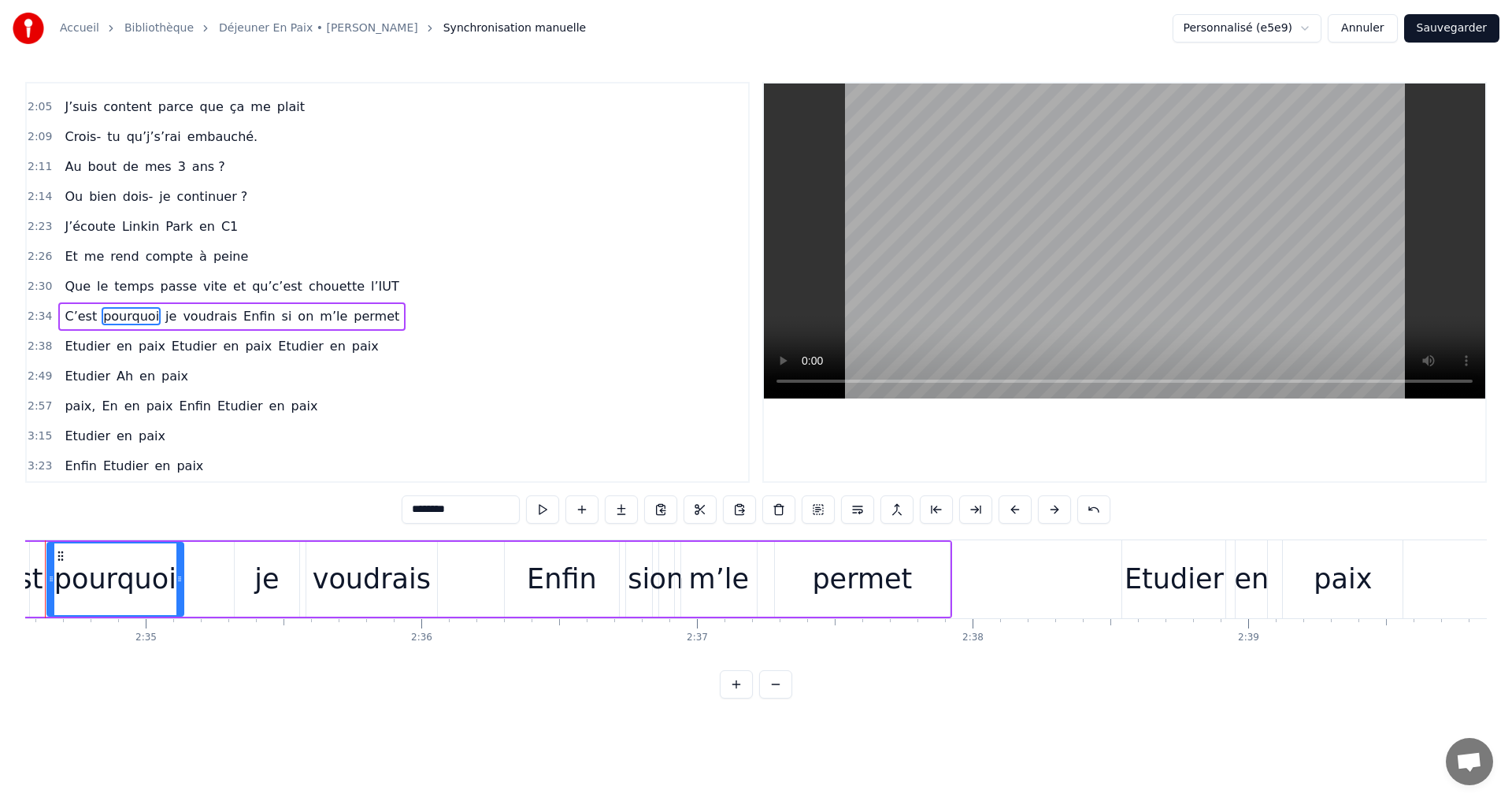
scroll to position [0, 42551]
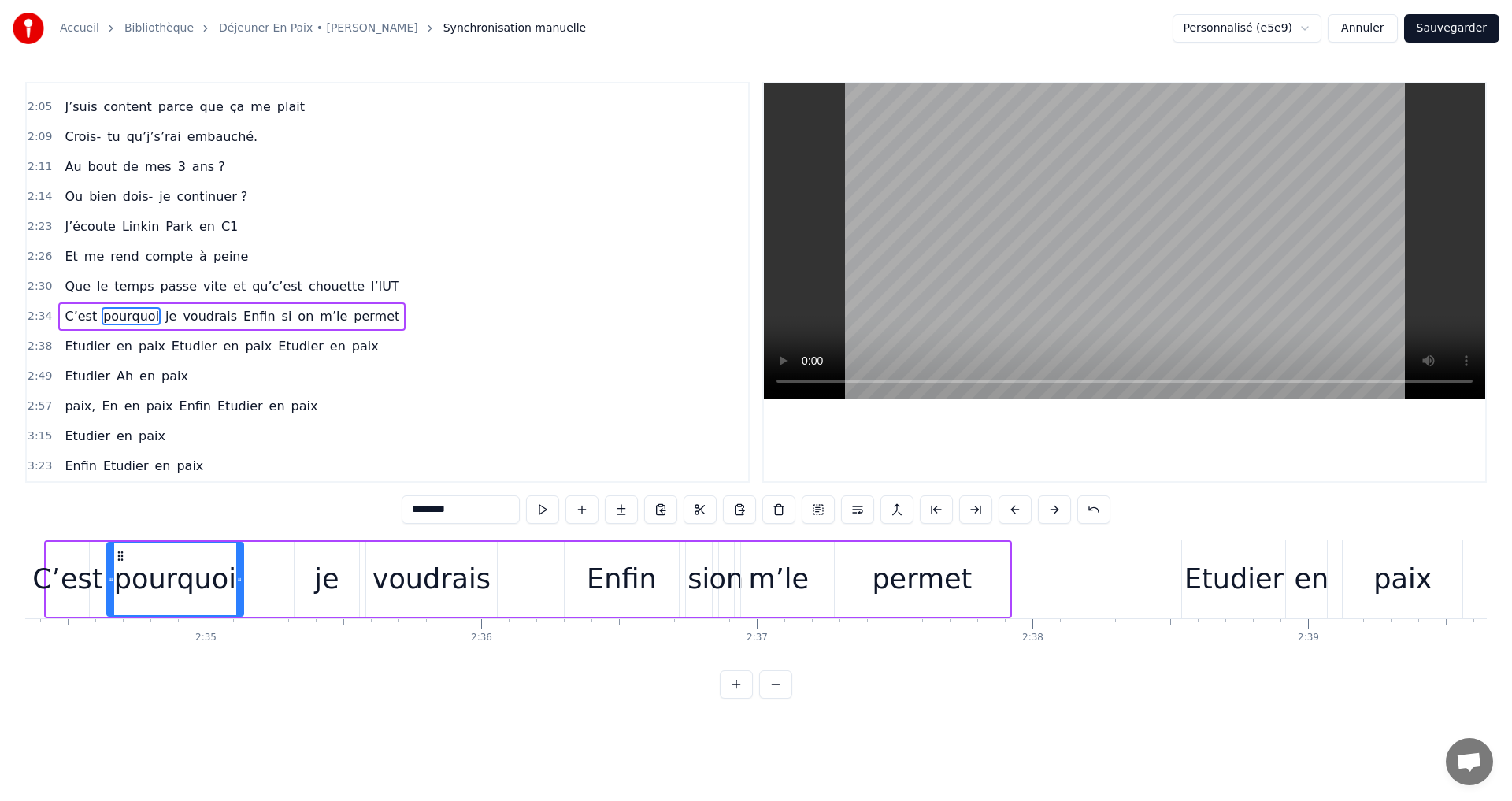
click at [1251, 582] on div "Etudier" at bounding box center [1234, 579] width 99 height 41
type input "*******"
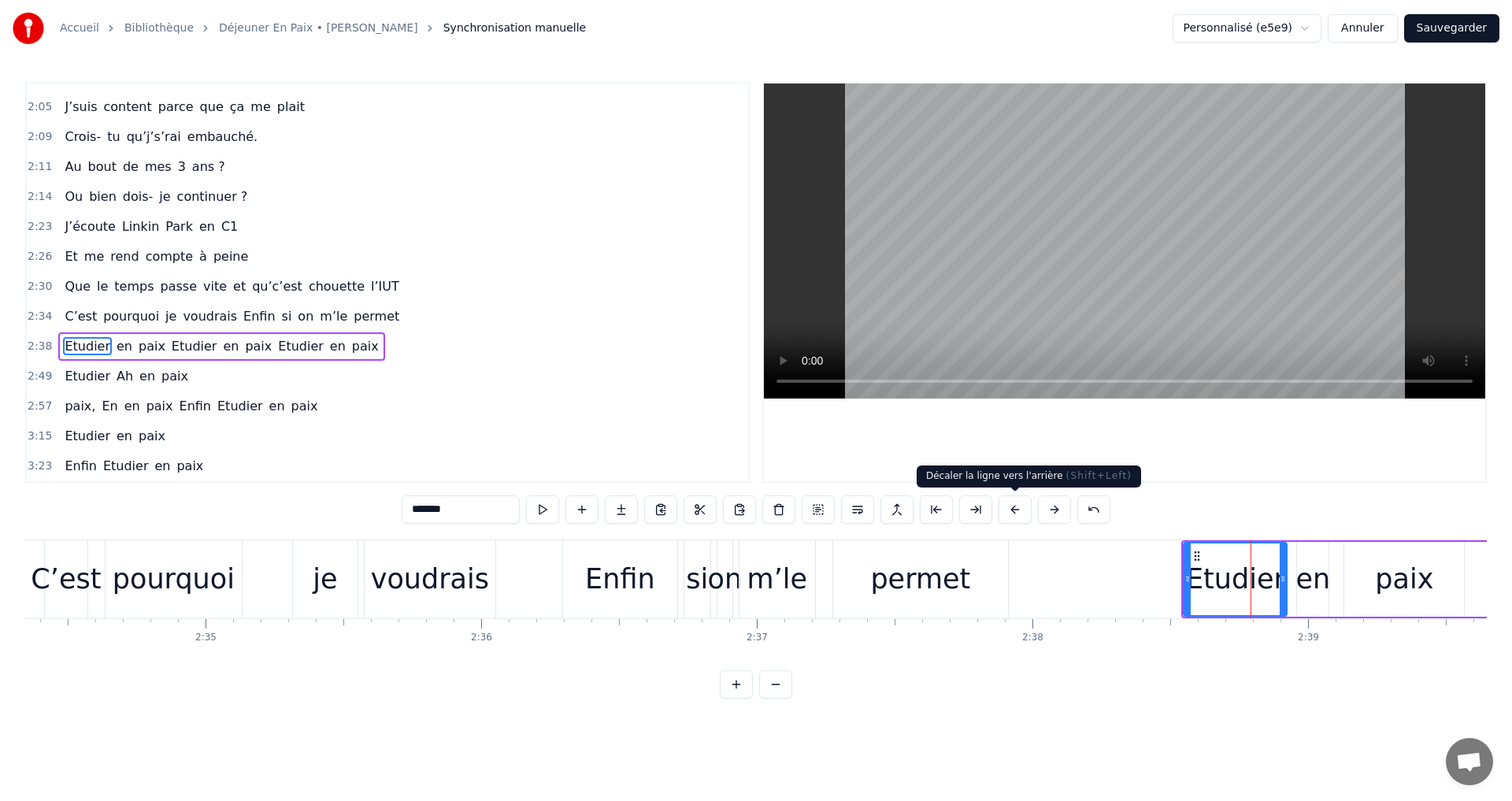
click at [1010, 515] on button at bounding box center [1015, 509] width 33 height 29
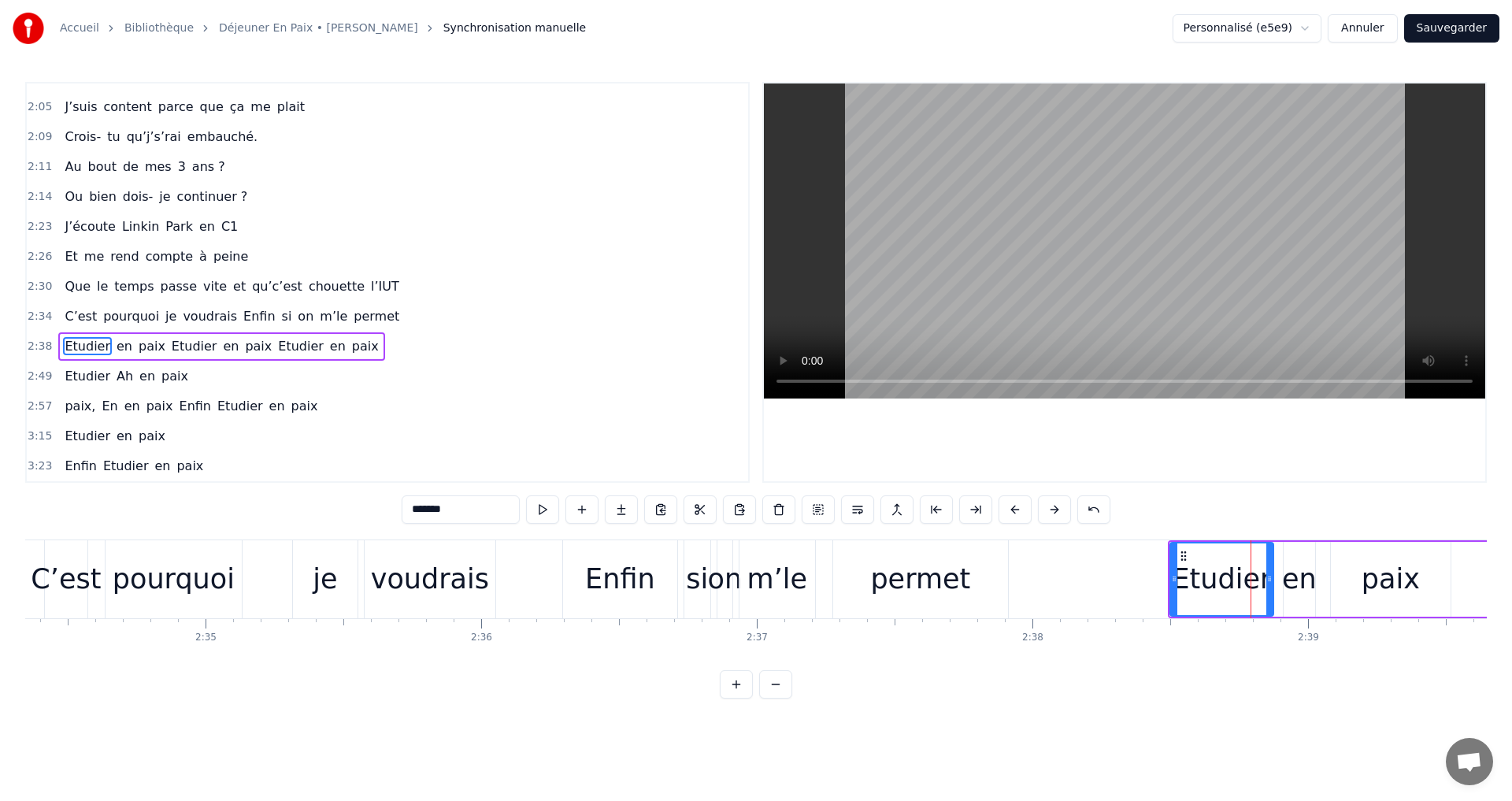
click at [1010, 515] on button at bounding box center [1015, 509] width 33 height 29
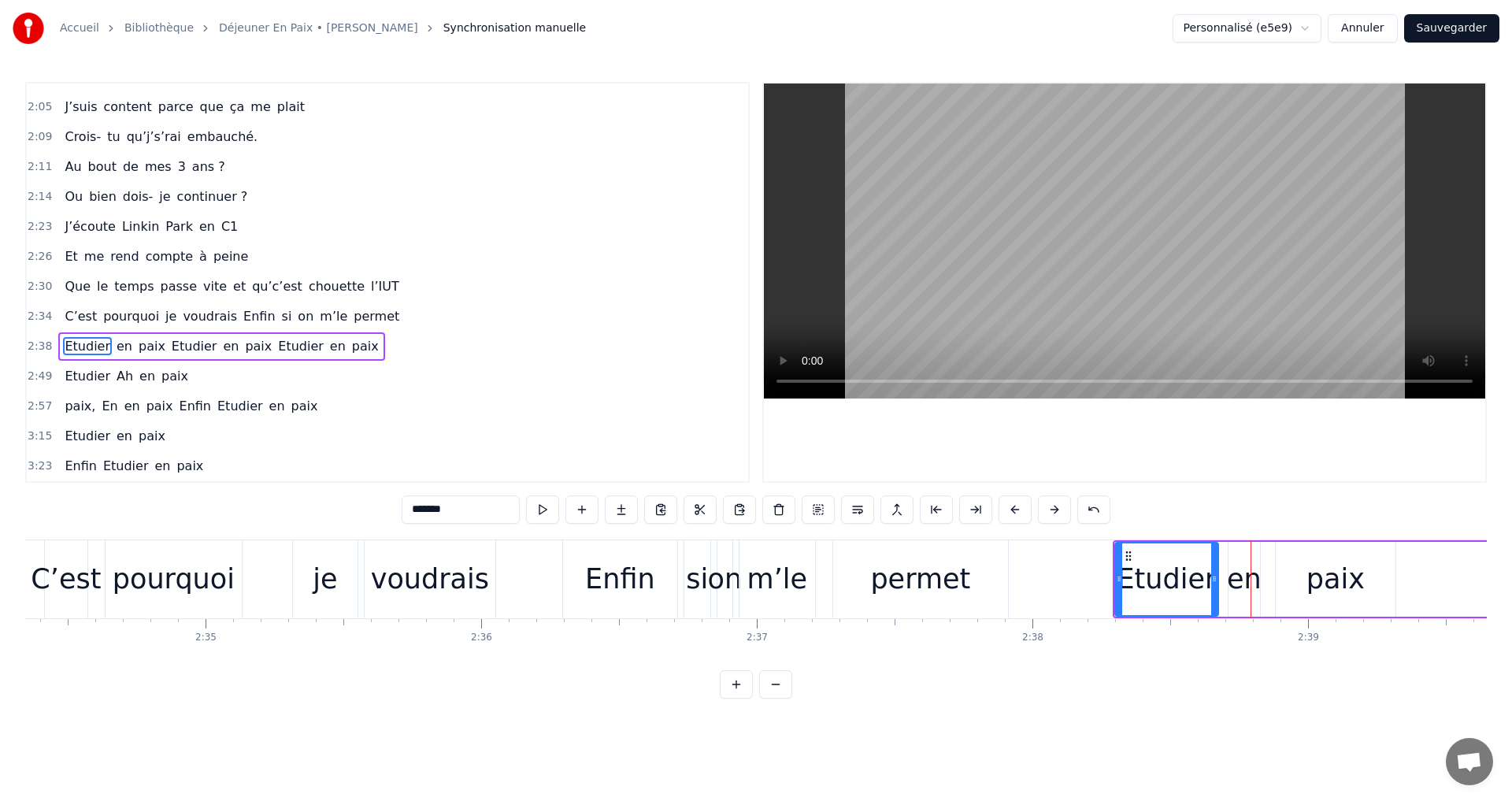
click at [1010, 515] on button at bounding box center [1015, 509] width 33 height 29
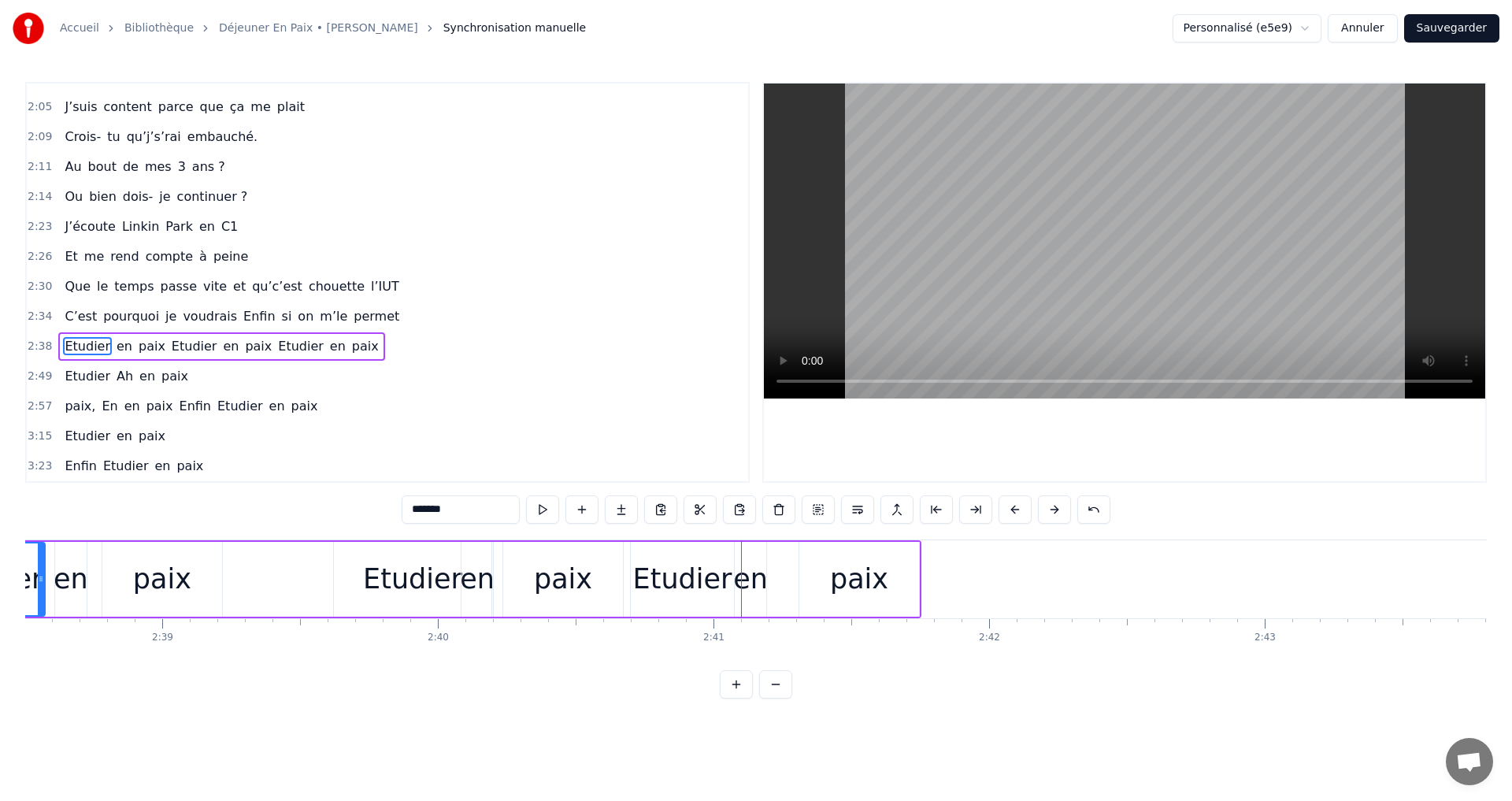
scroll to position [0, 43591]
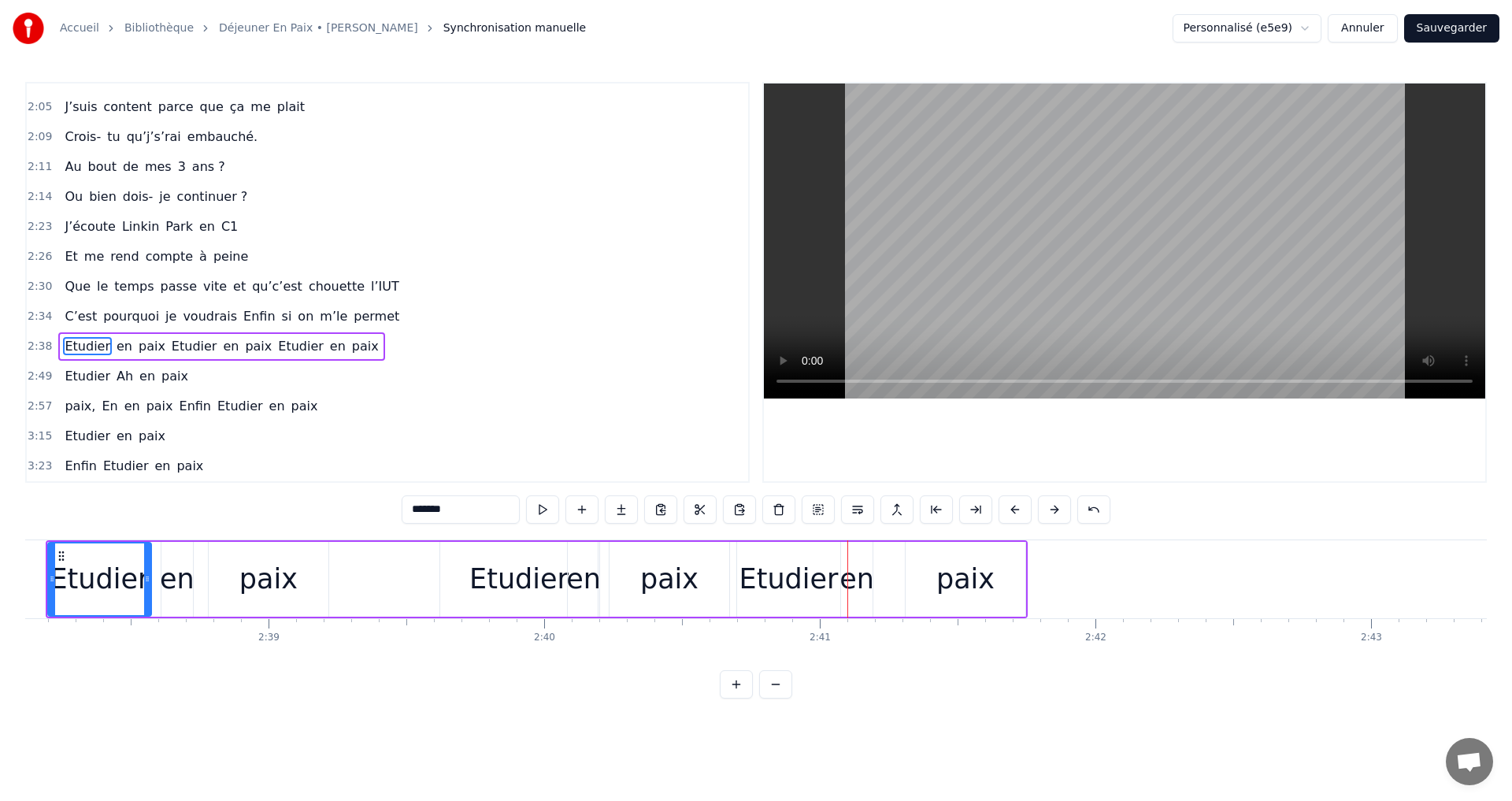
click at [758, 565] on div "Etudier" at bounding box center [789, 579] width 99 height 41
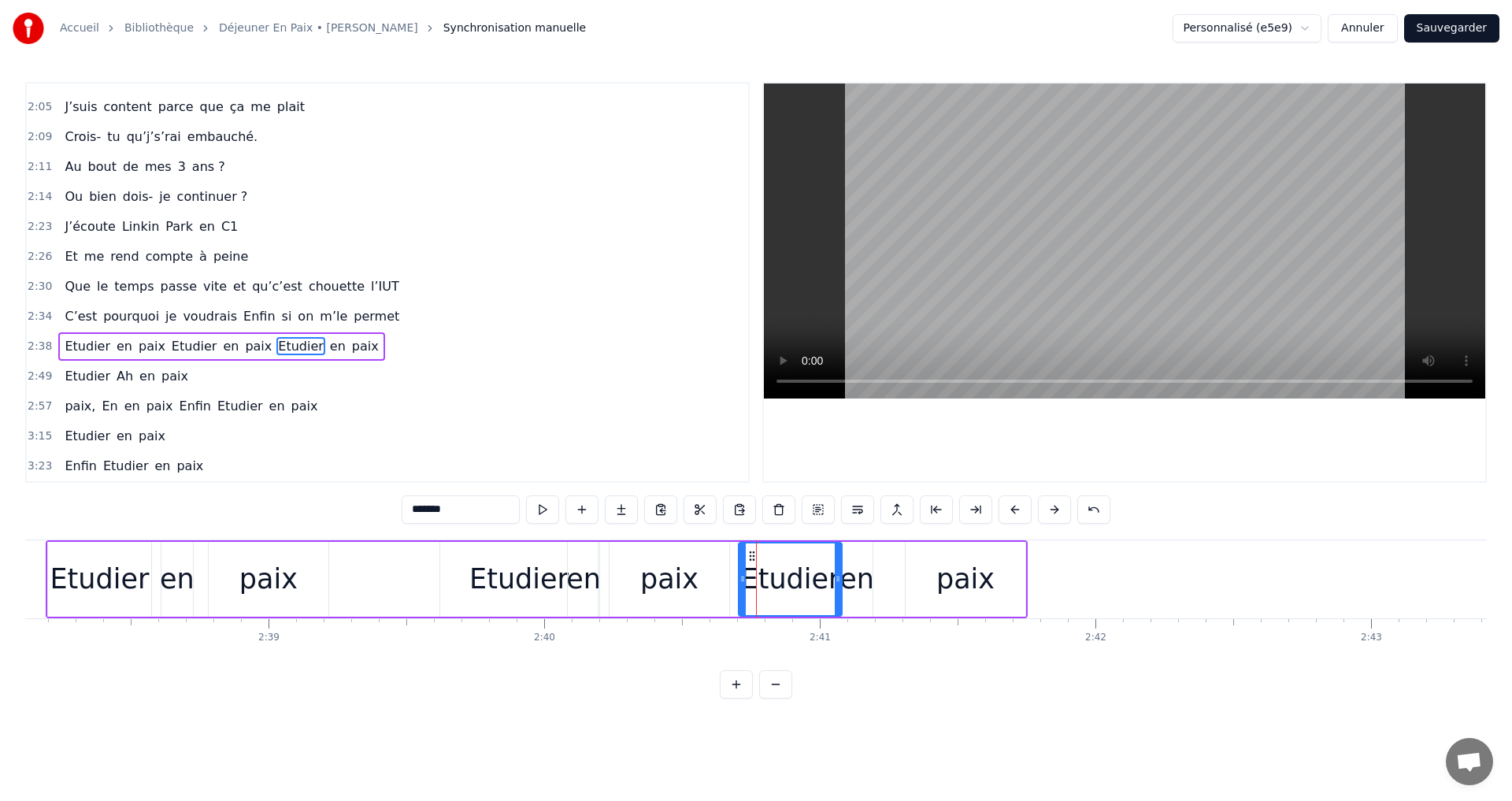
click at [750, 555] on circle at bounding box center [750, 555] width 1 height 1
drag, startPoint x: 864, startPoint y: 563, endPoint x: 873, endPoint y: 562, distance: 9.1
click at [864, 563] on div "en" at bounding box center [857, 579] width 35 height 41
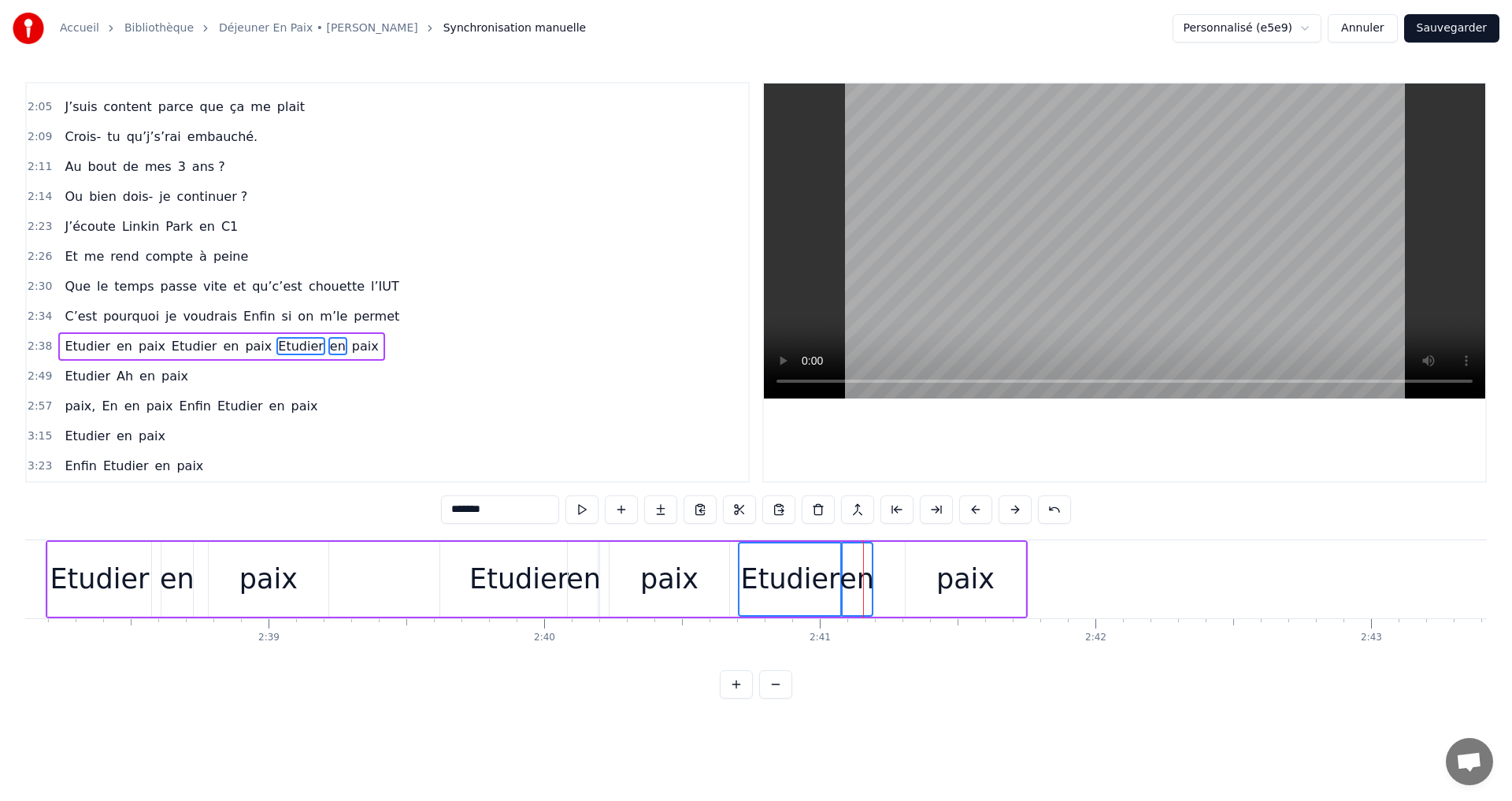
click at [933, 568] on div "paix" at bounding box center [966, 579] width 119 height 75
drag, startPoint x: 756, startPoint y: 553, endPoint x: 806, endPoint y: 551, distance: 50.0
click at [806, 551] on div "Etudier" at bounding box center [791, 579] width 102 height 72
drag, startPoint x: 857, startPoint y: 581, endPoint x: 866, endPoint y: 577, distance: 9.8
click at [858, 580] on div "en" at bounding box center [857, 579] width 35 height 41
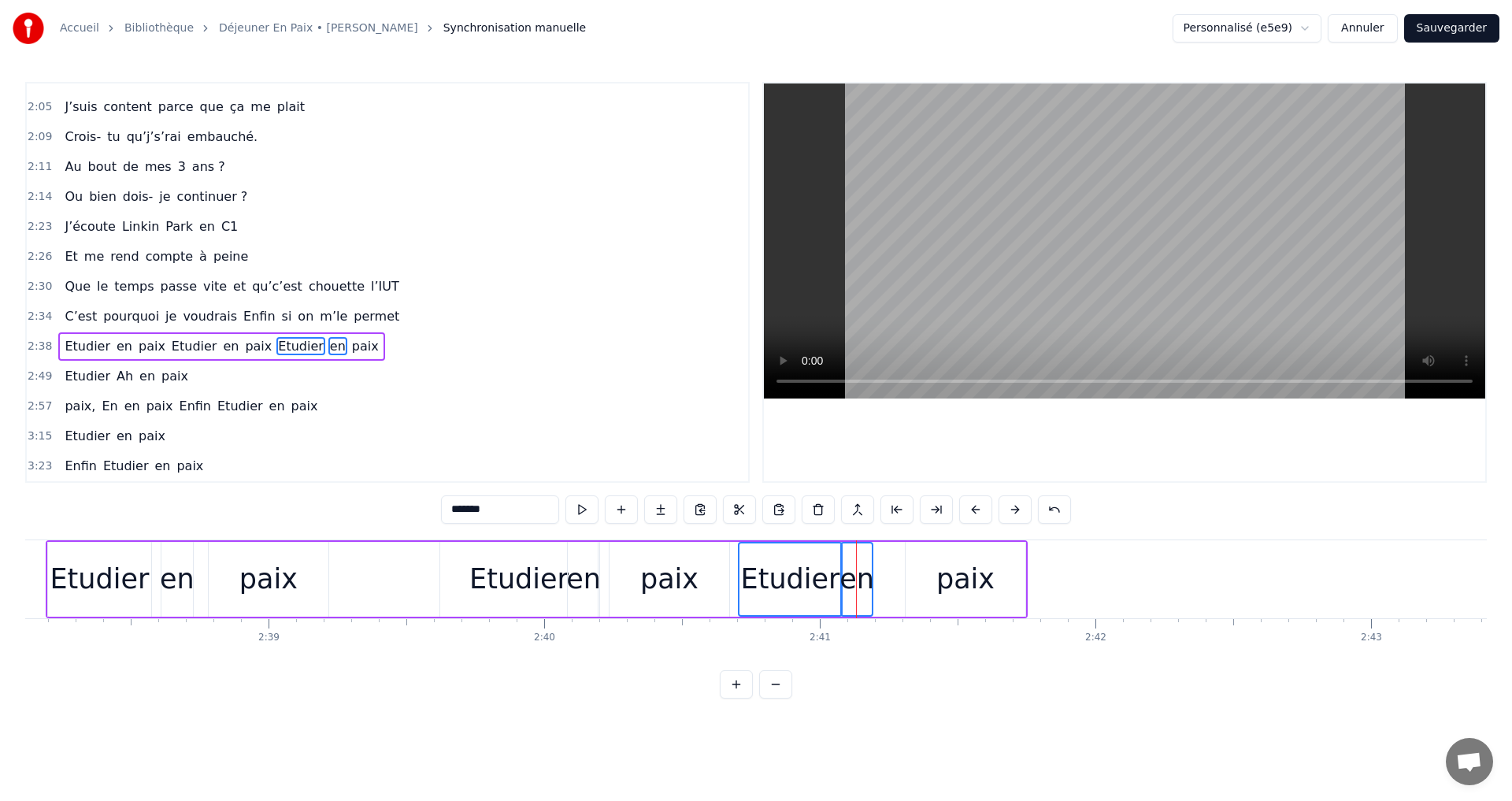
click at [924, 575] on div "paix" at bounding box center [966, 579] width 119 height 75
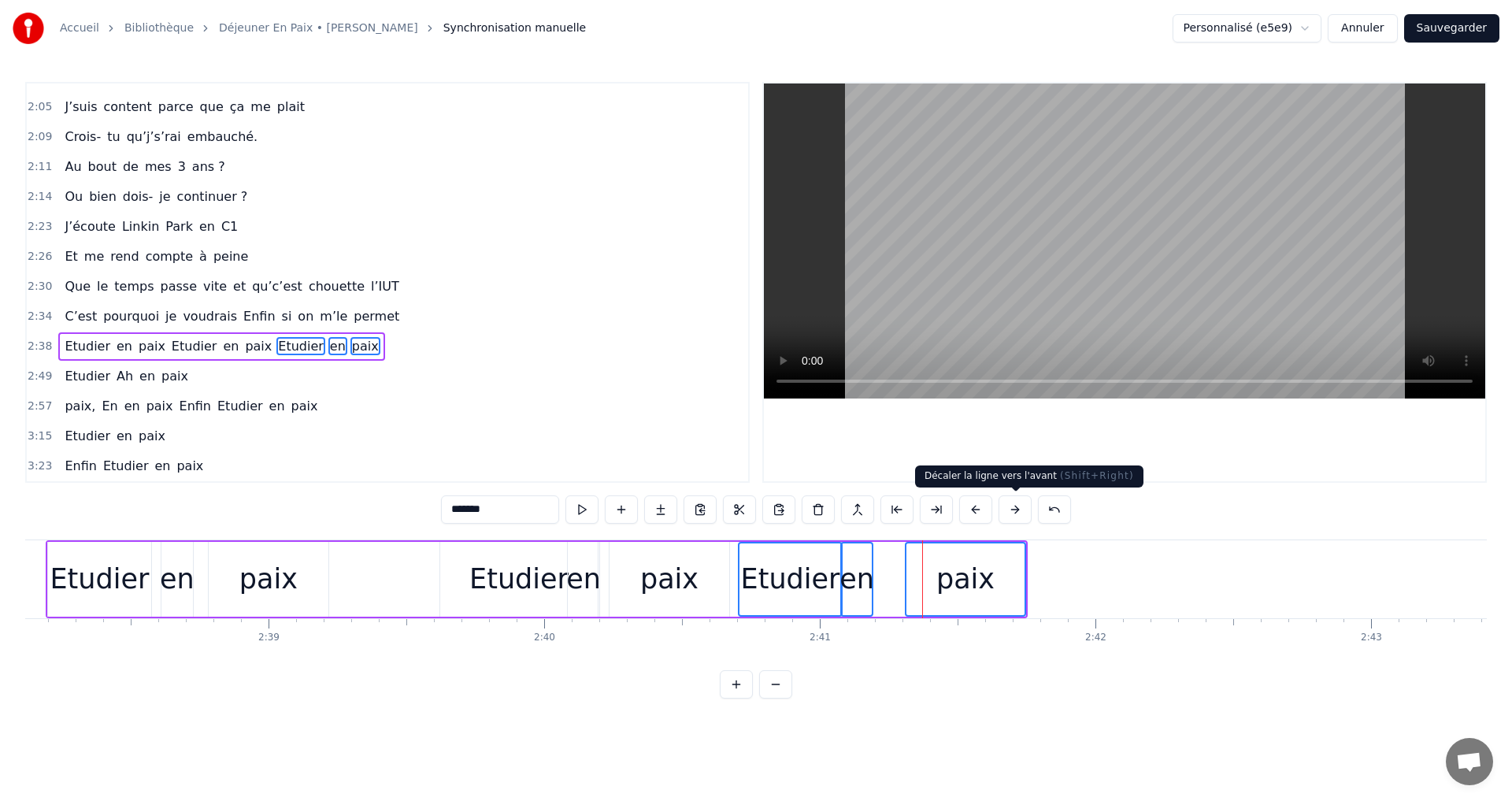
click at [1014, 508] on button at bounding box center [1015, 509] width 33 height 29
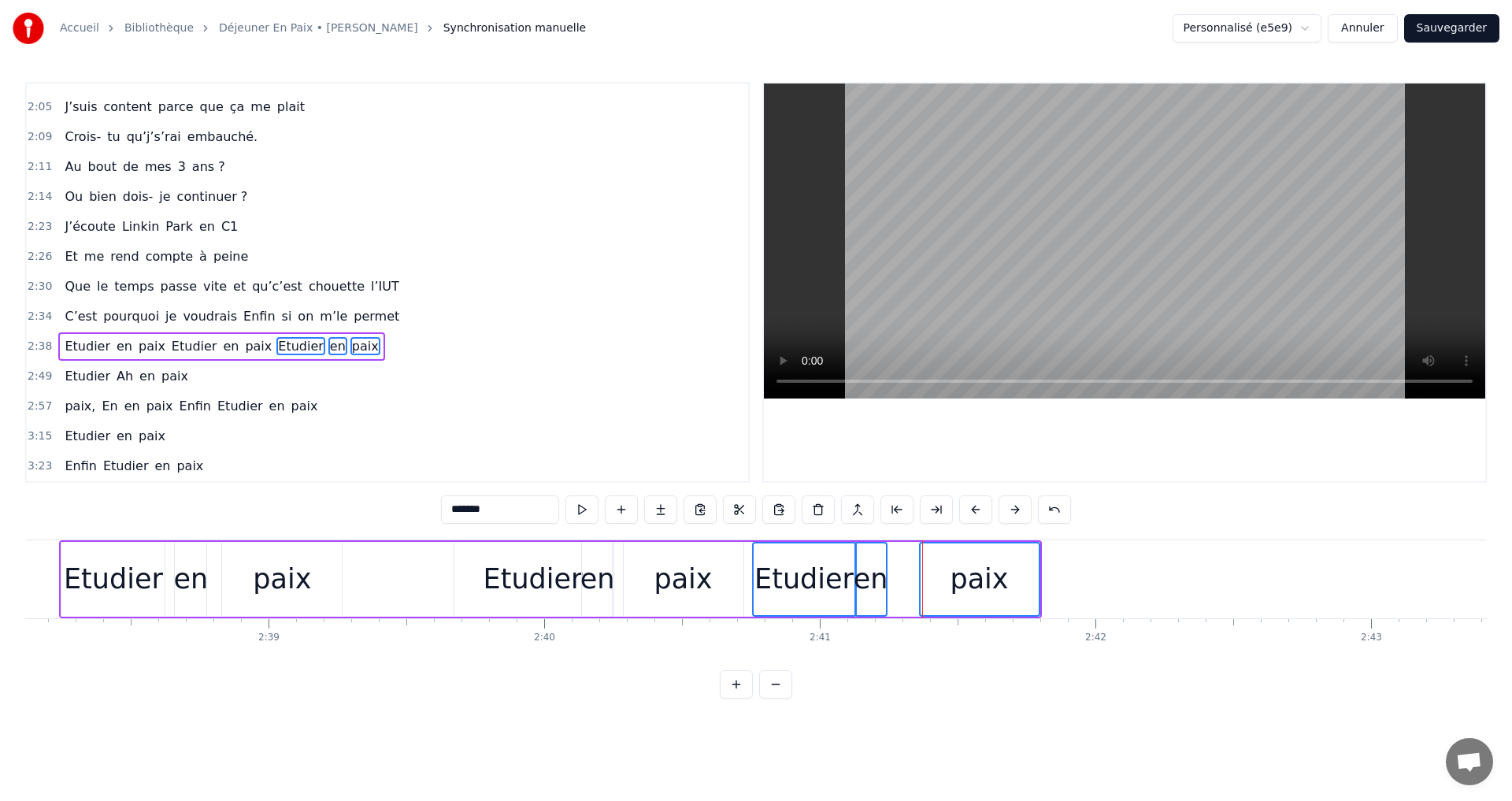
click at [1014, 508] on button at bounding box center [1015, 509] width 33 height 29
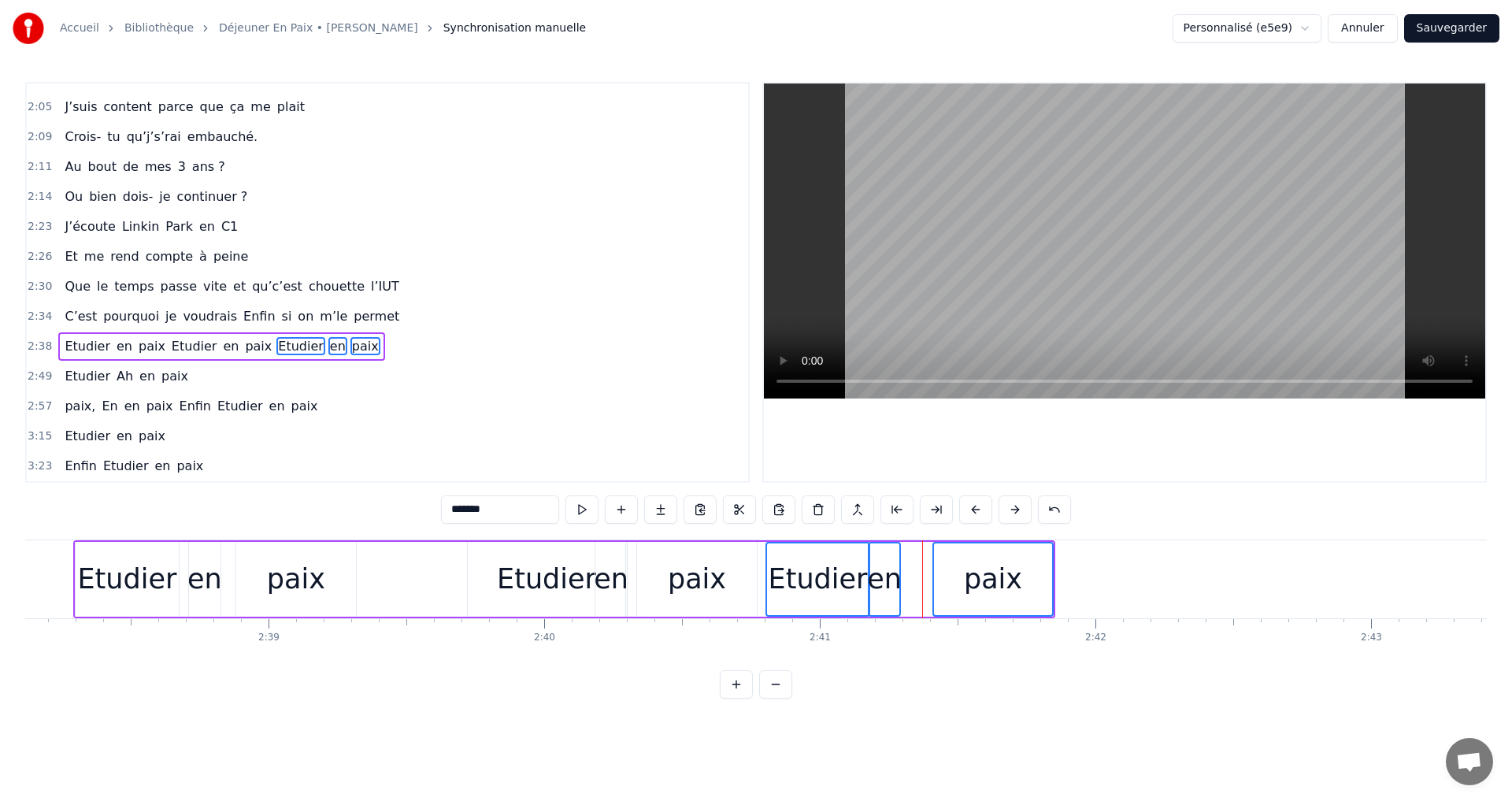
click at [1014, 508] on button at bounding box center [1015, 509] width 33 height 29
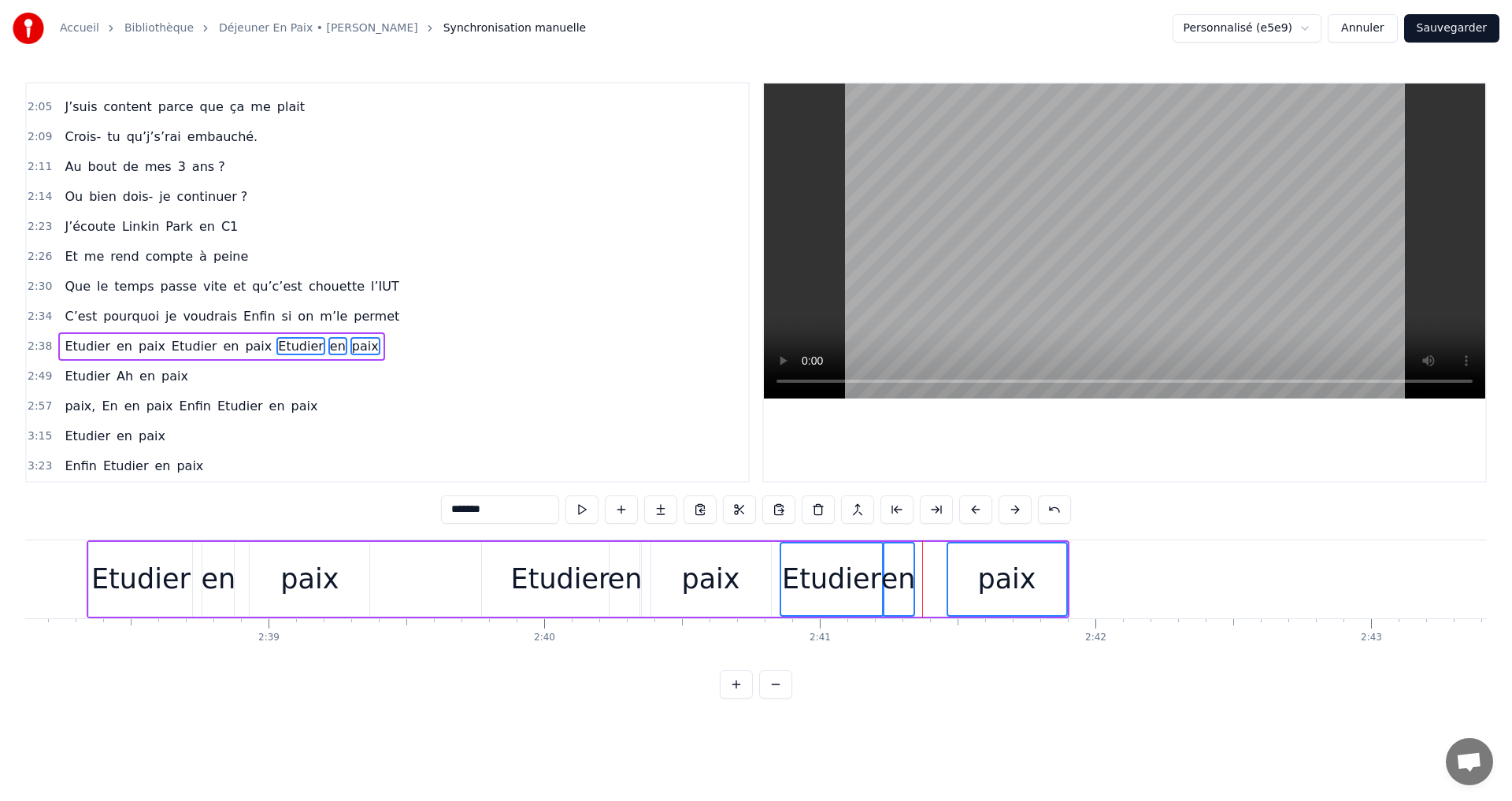
click at [1014, 508] on button at bounding box center [1015, 509] width 33 height 29
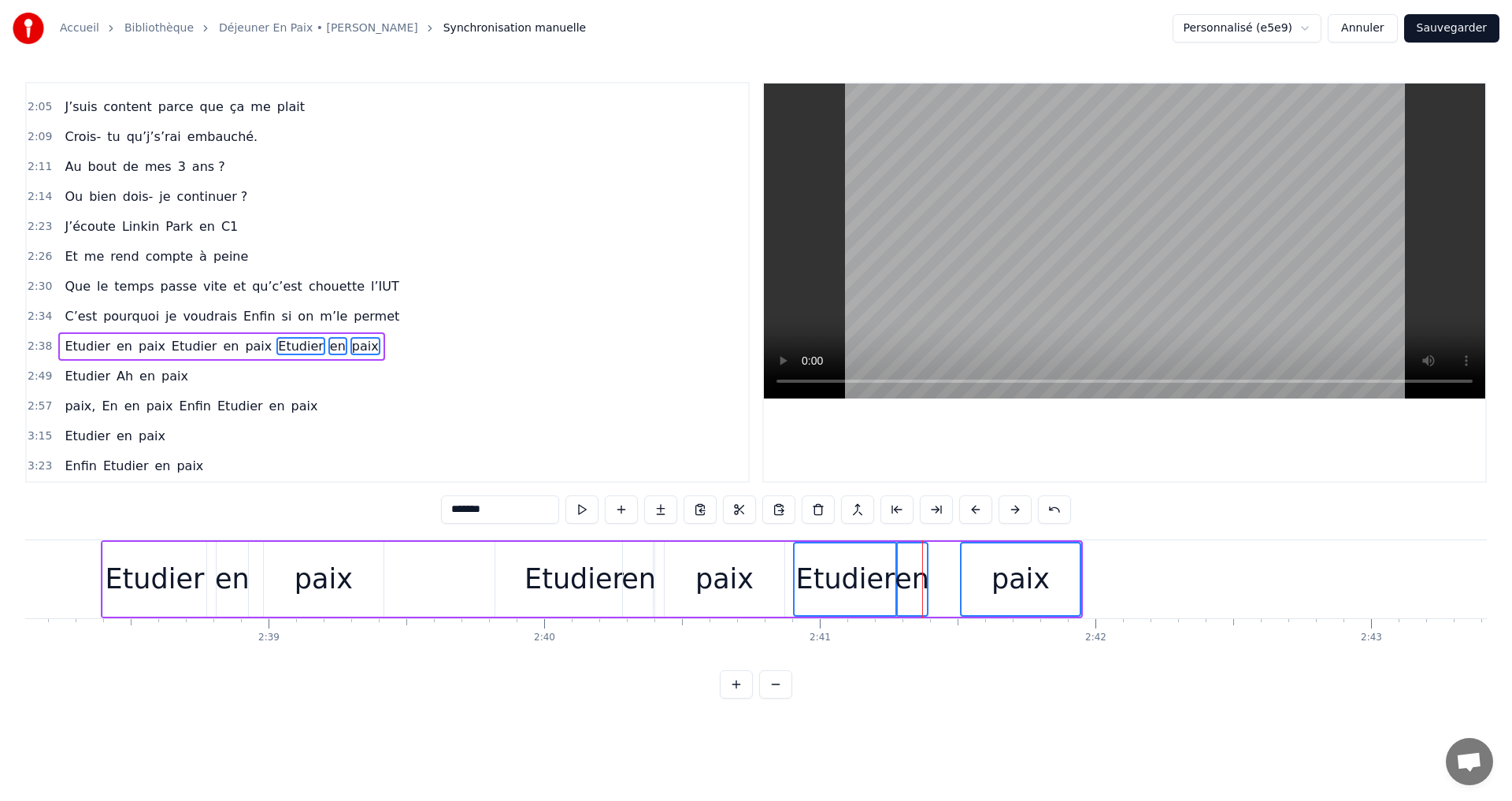
click at [1014, 508] on button at bounding box center [1015, 509] width 33 height 29
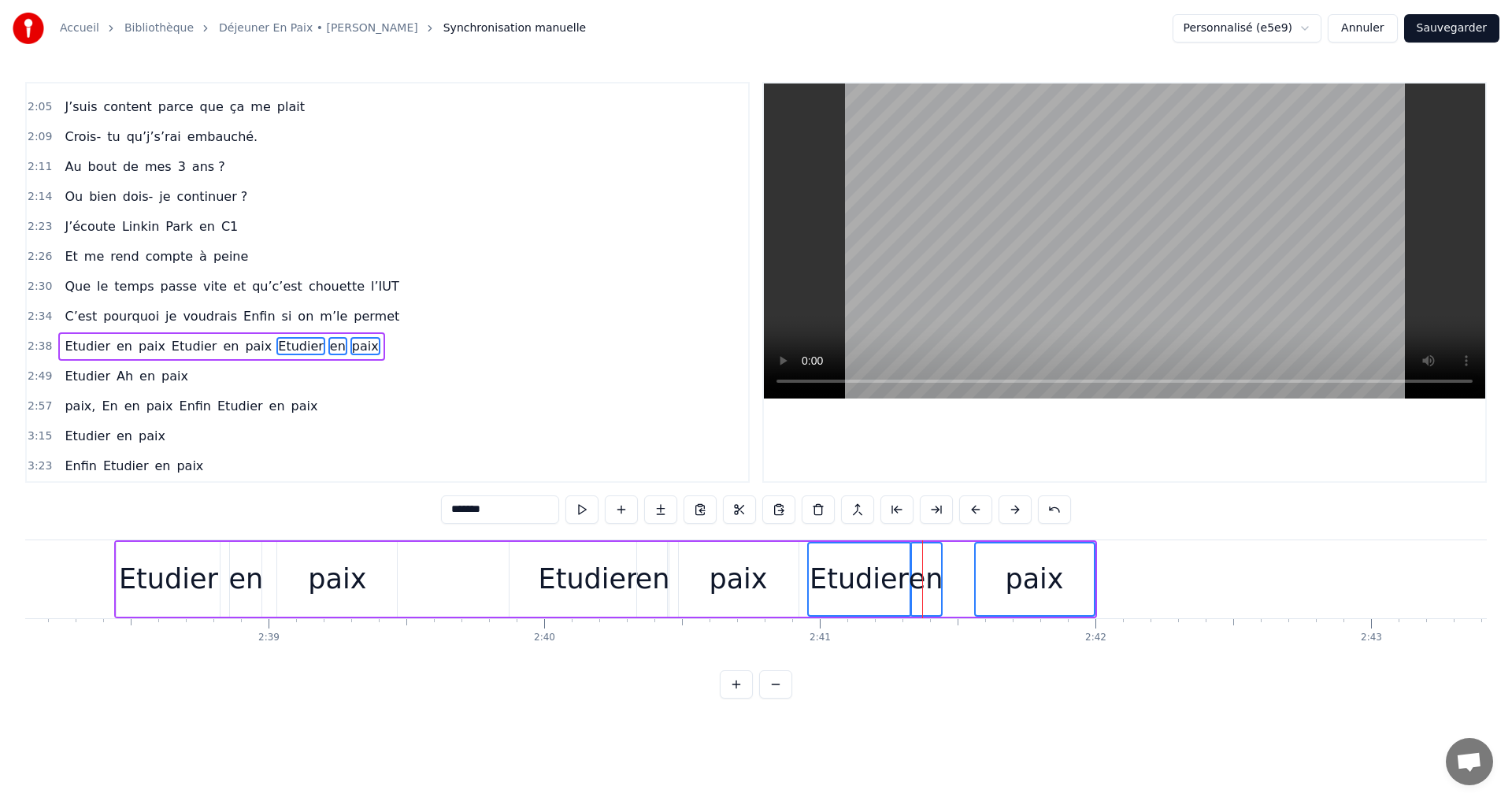
click at [1014, 508] on button at bounding box center [1015, 509] width 33 height 29
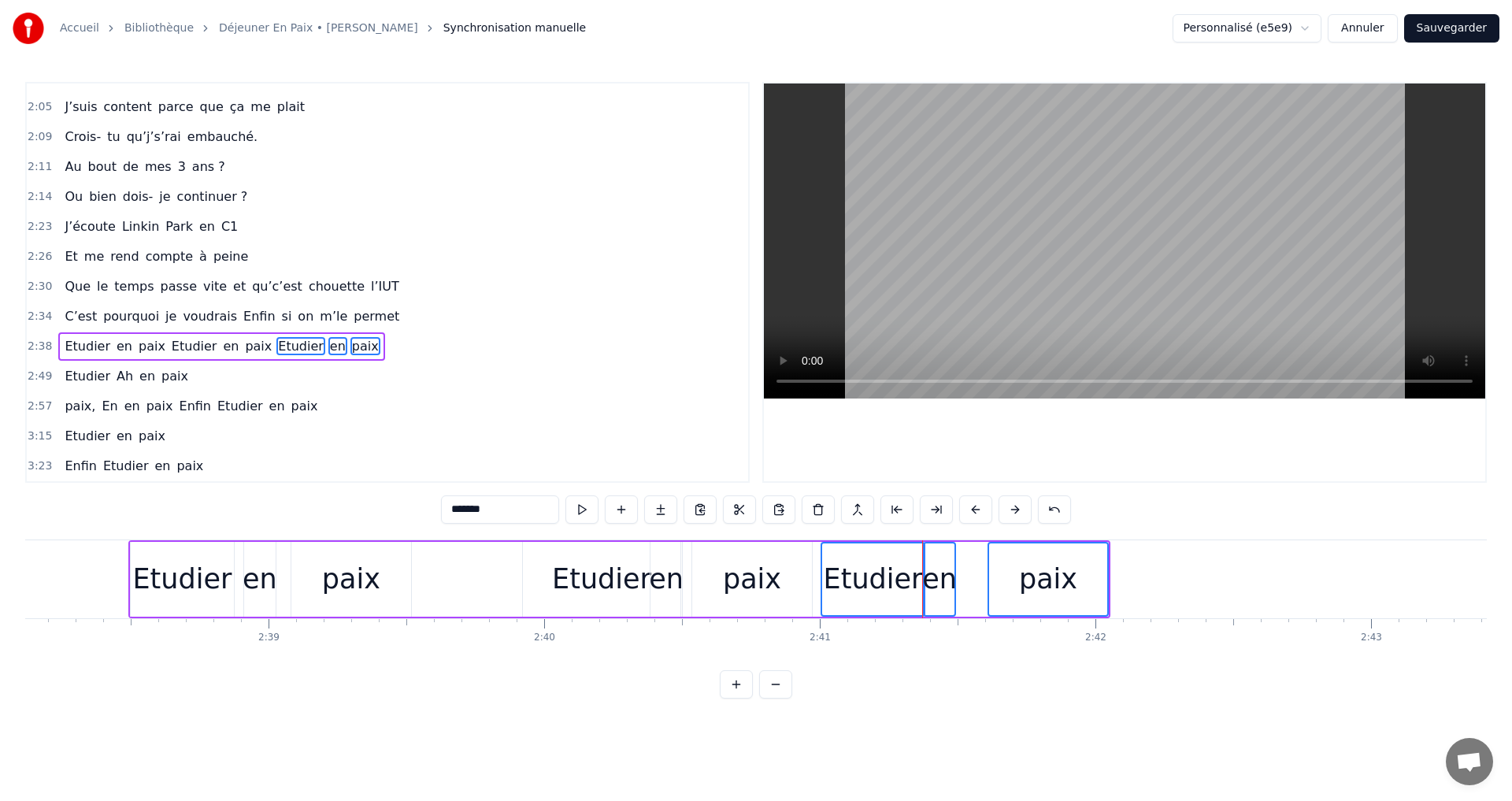
click at [1014, 508] on button at bounding box center [1015, 509] width 33 height 29
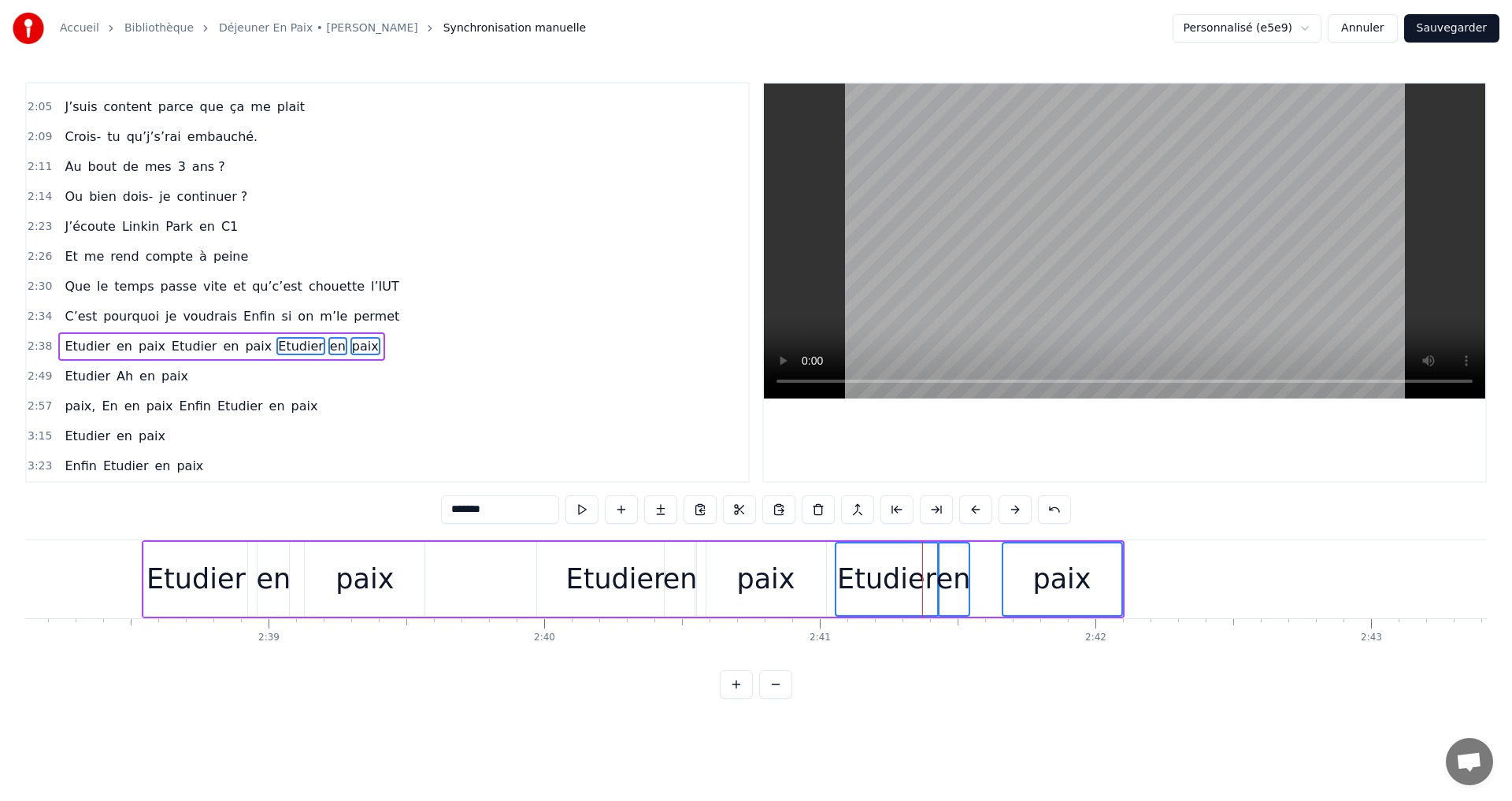
click at [1014, 508] on button at bounding box center [1015, 509] width 33 height 29
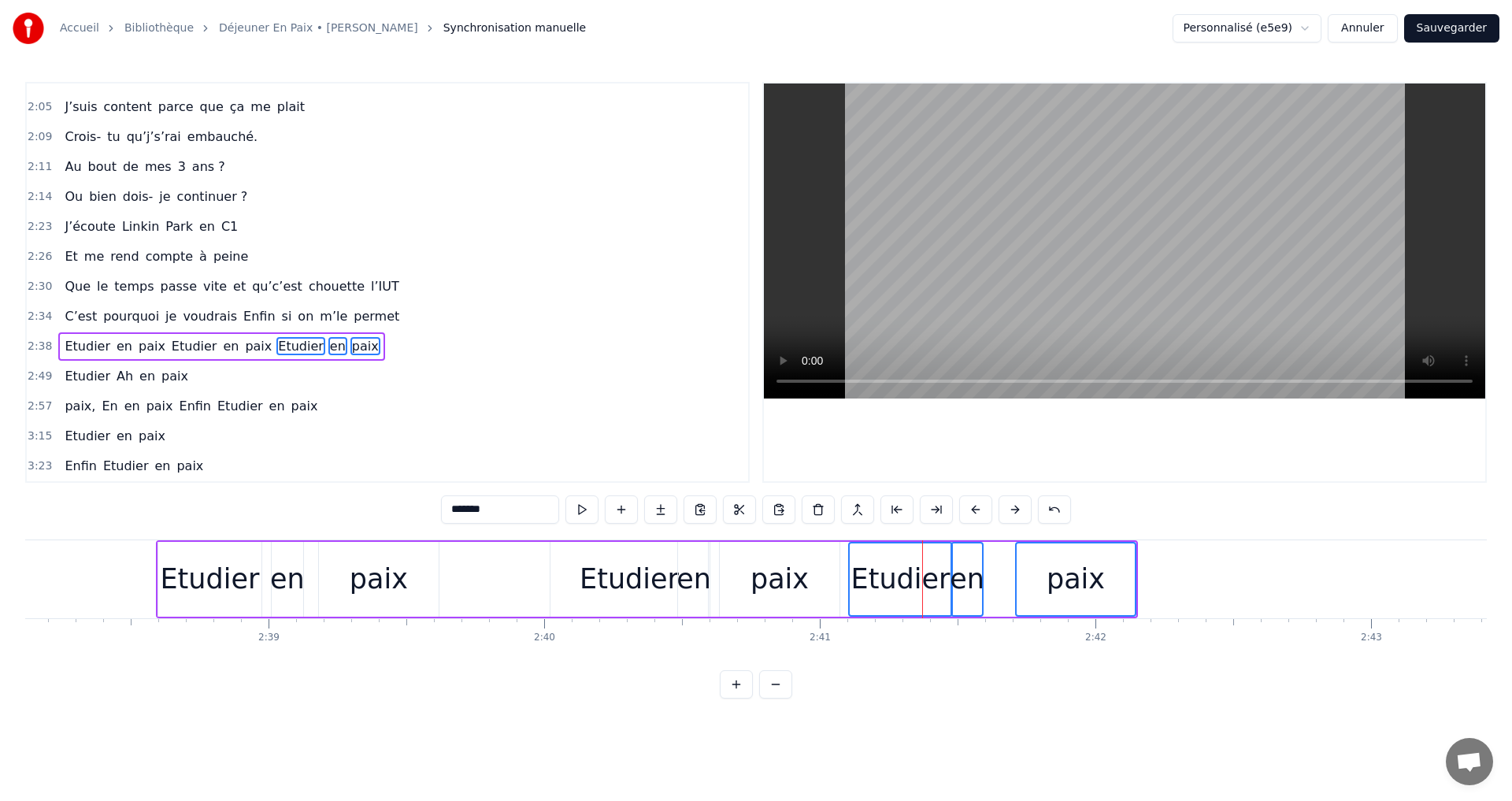
click at [1014, 508] on button at bounding box center [1015, 509] width 33 height 29
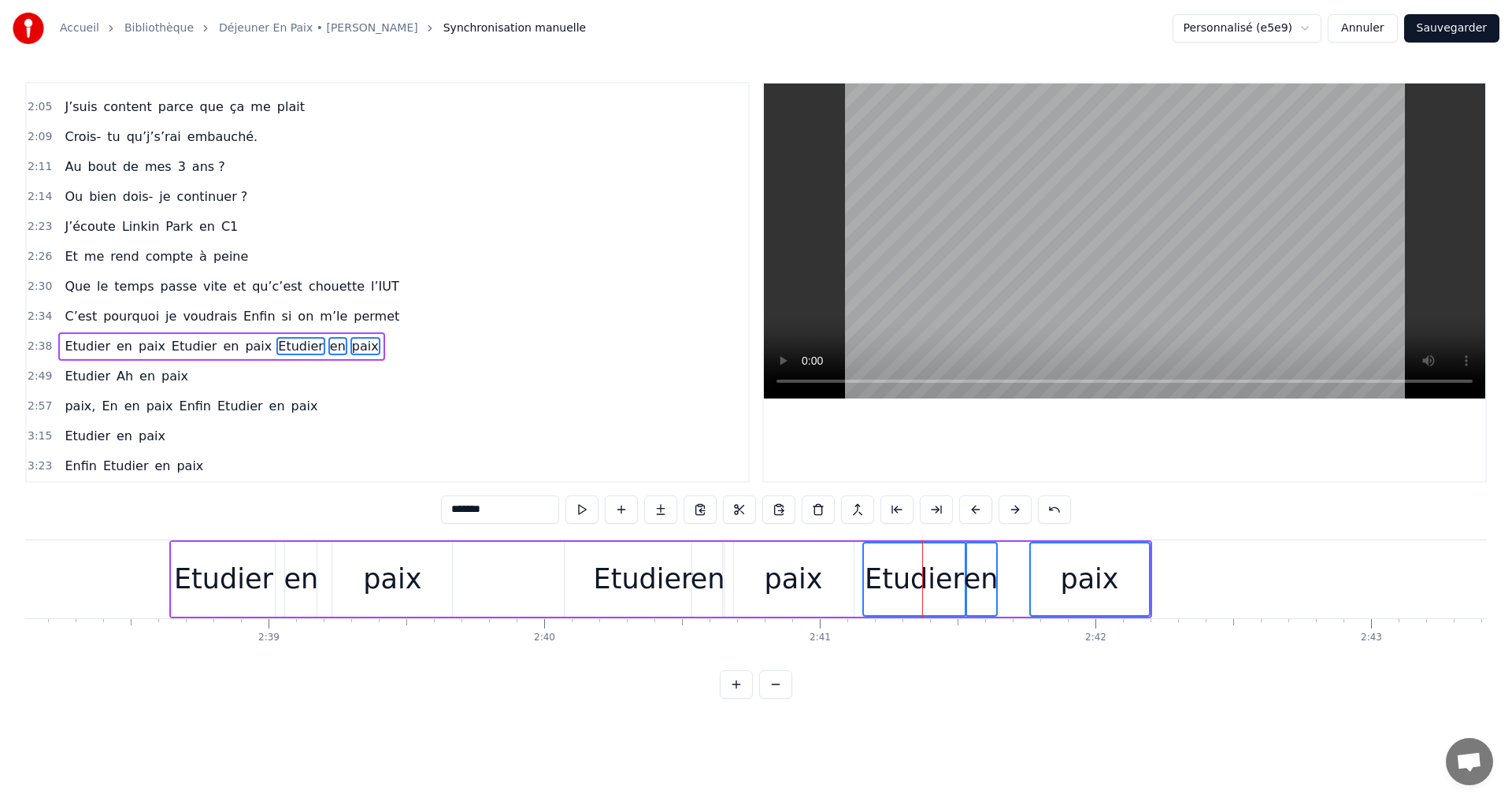
click at [861, 544] on div "Etudier en paix Etudier en paix Etudier en paix" at bounding box center [660, 579] width 982 height 78
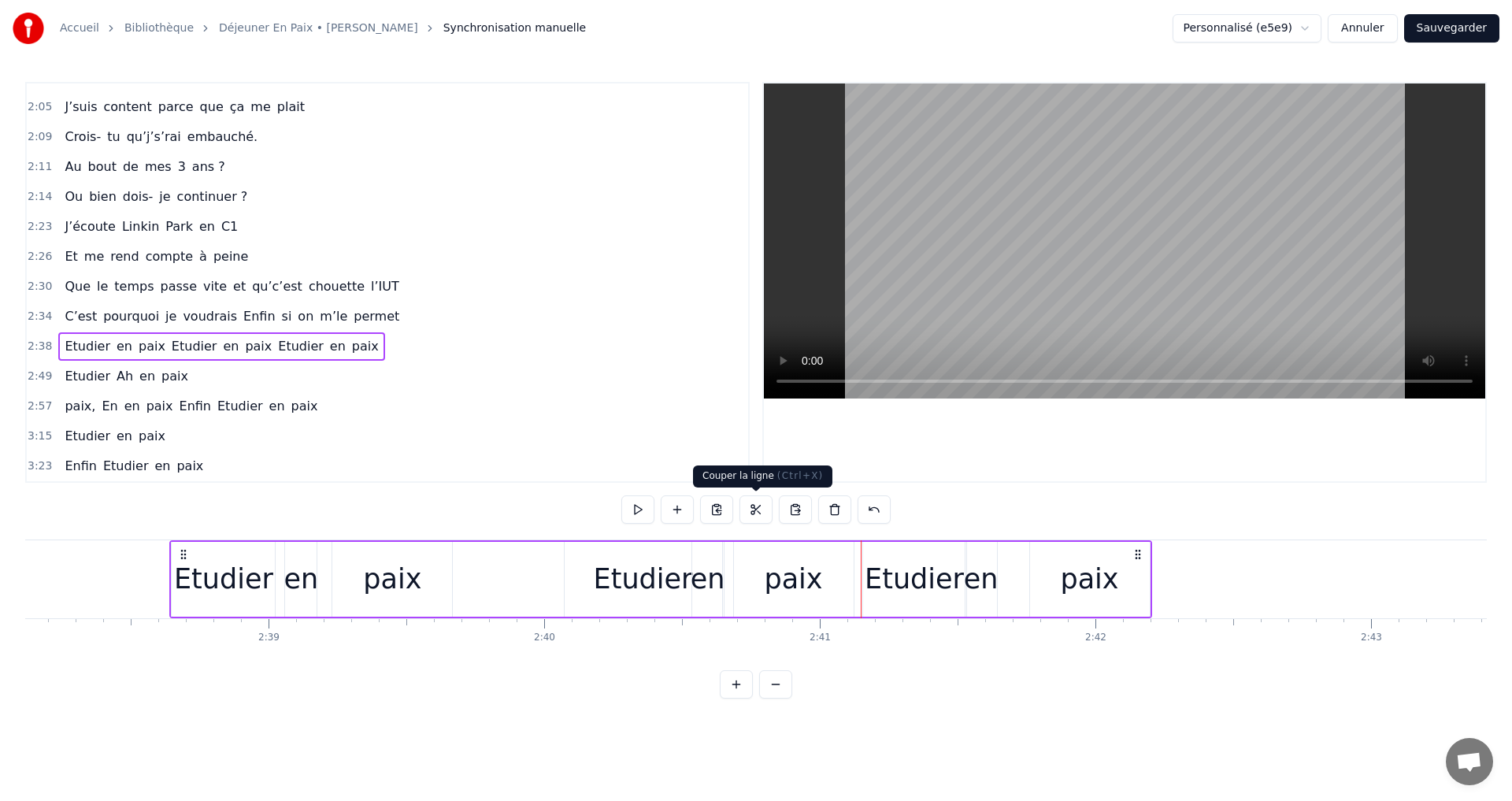
click at [763, 512] on button at bounding box center [756, 509] width 33 height 29
drag, startPoint x: 895, startPoint y: 554, endPoint x: 934, endPoint y: 552, distance: 39.1
click at [934, 552] on div "Etudier" at bounding box center [915, 579] width 103 height 75
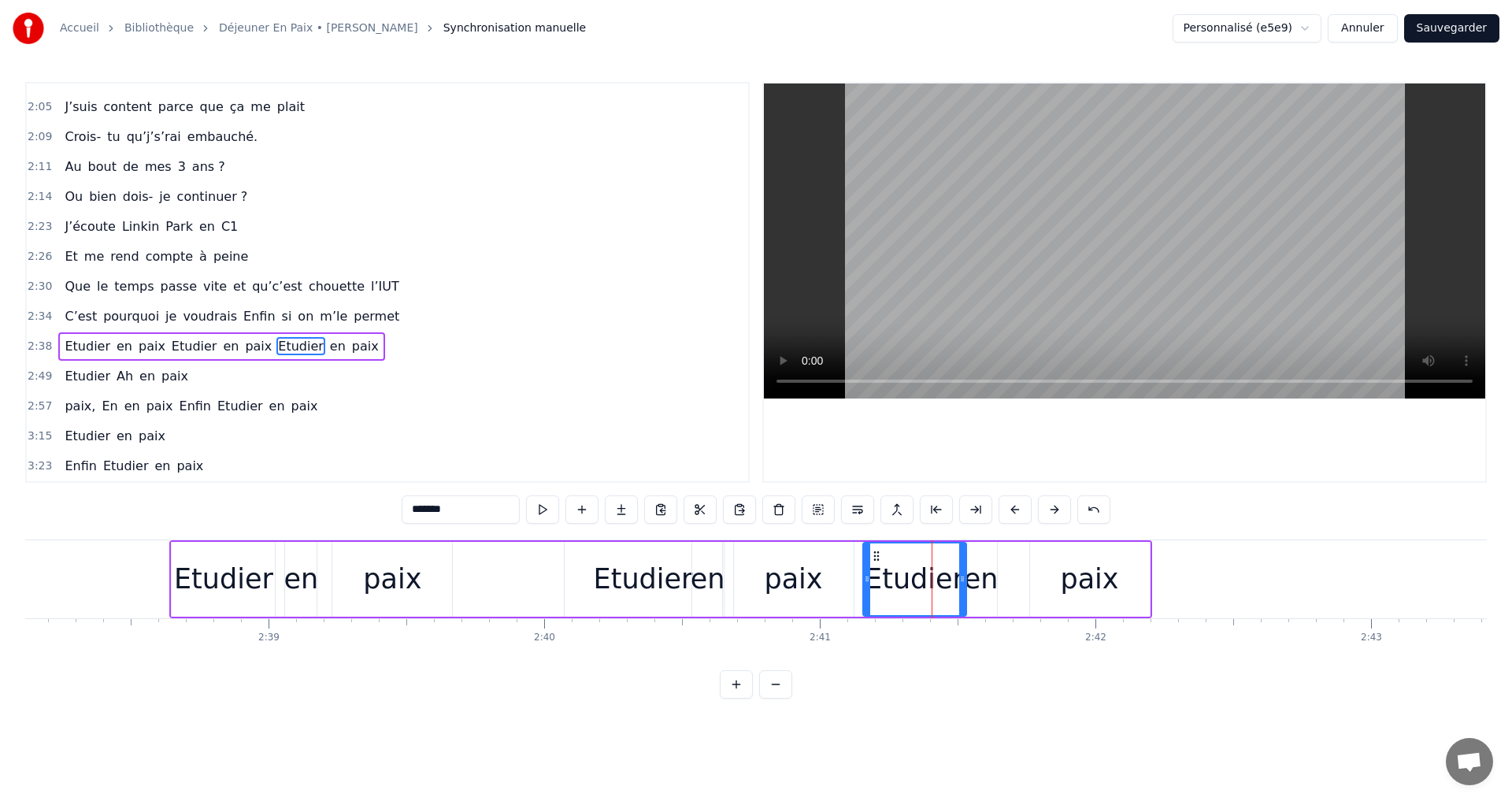
click at [1062, 556] on div "paix" at bounding box center [1090, 579] width 119 height 75
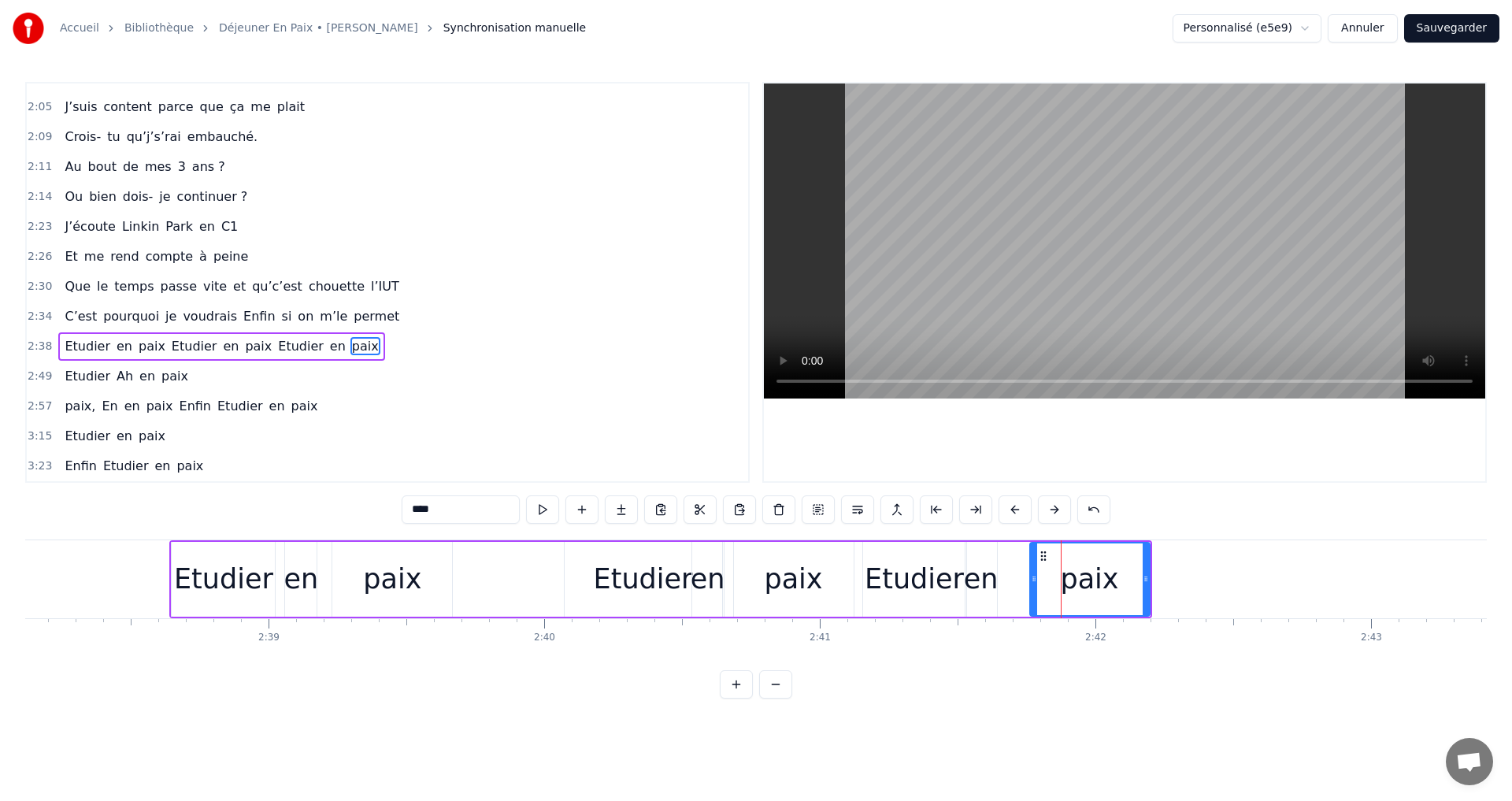
click at [927, 563] on div "Etudier" at bounding box center [914, 579] width 99 height 41
type input "*******"
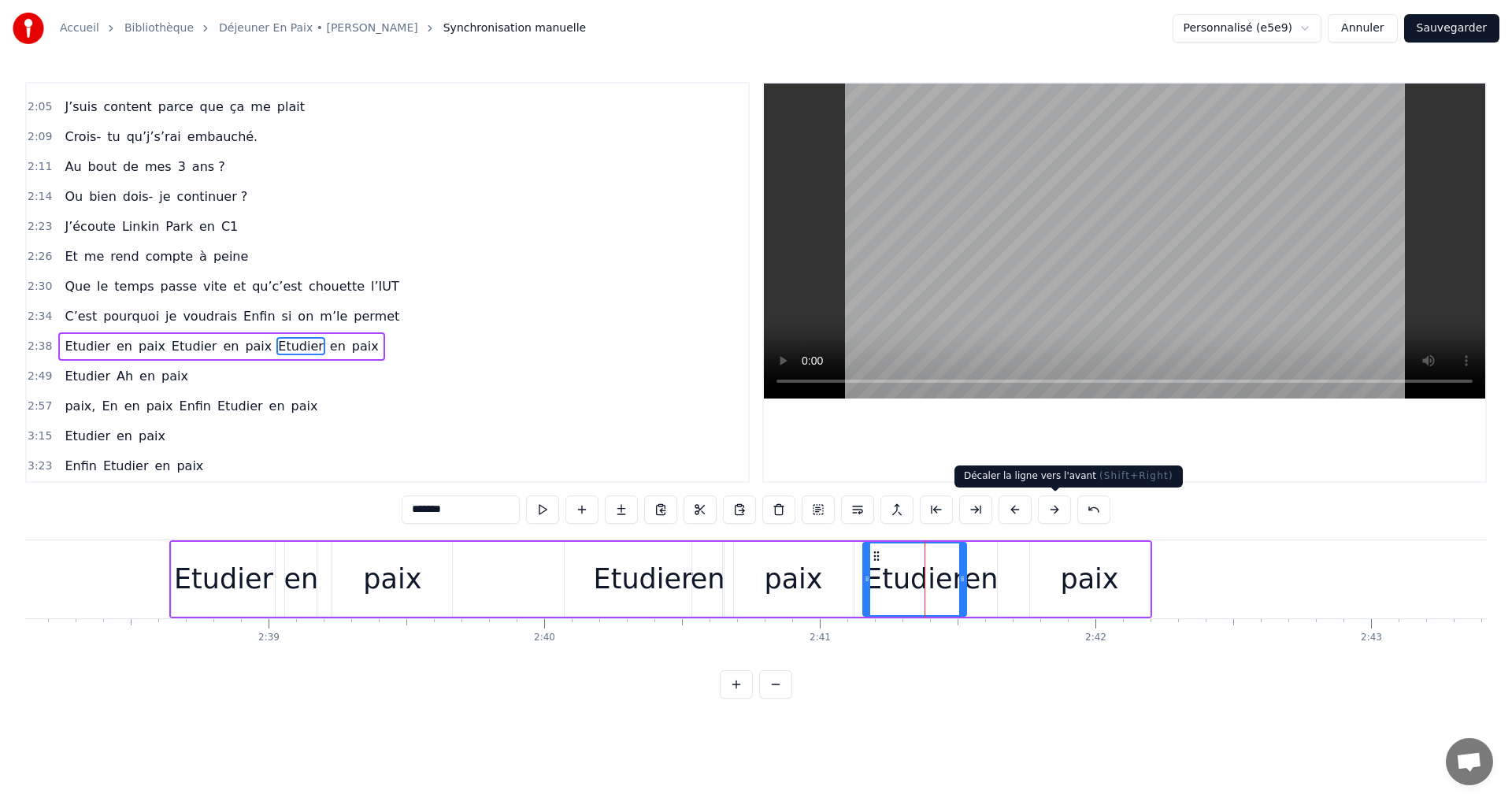
click at [1053, 510] on button at bounding box center [1055, 509] width 33 height 29
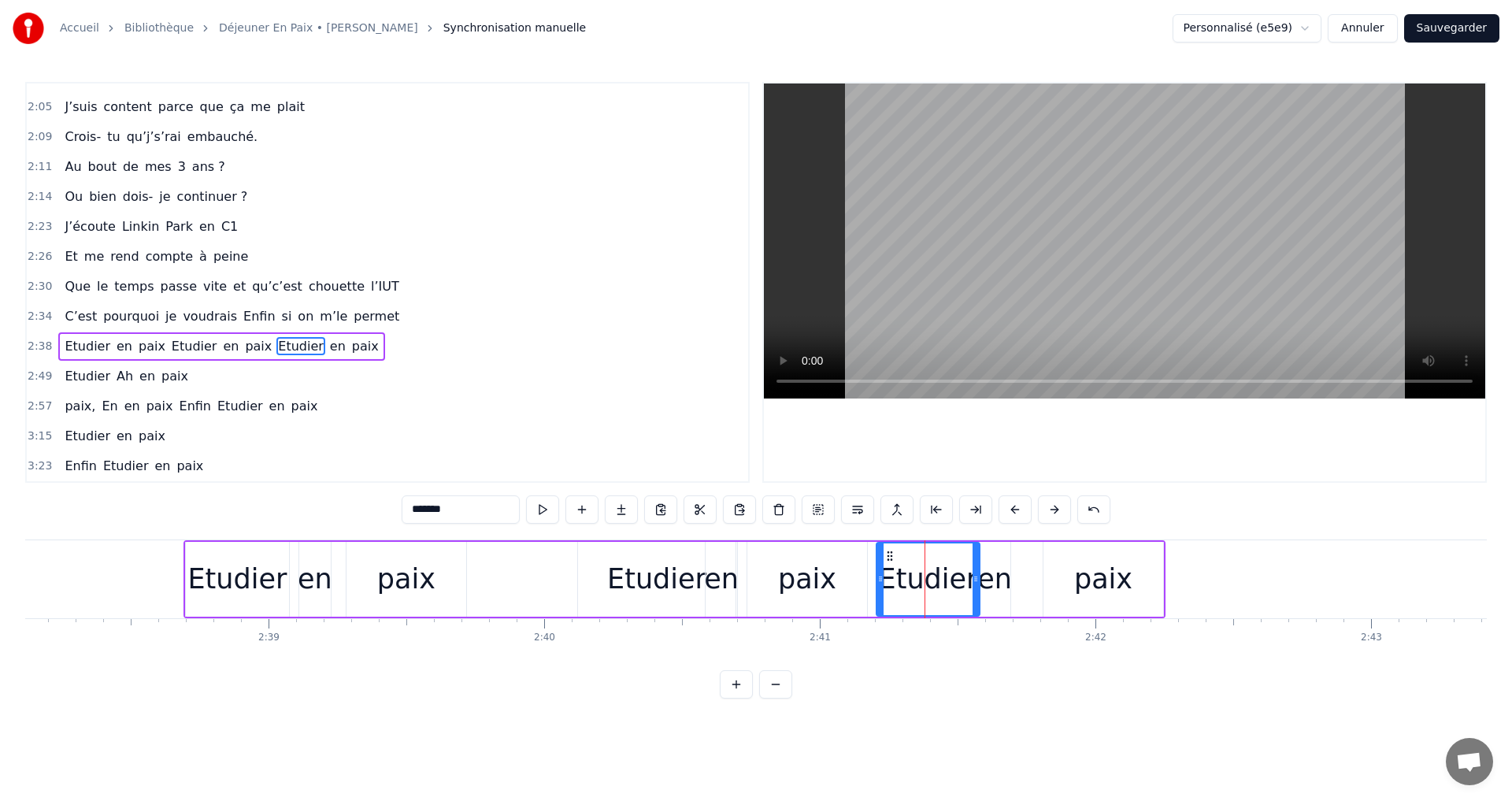
click at [1053, 510] on button at bounding box center [1055, 509] width 33 height 29
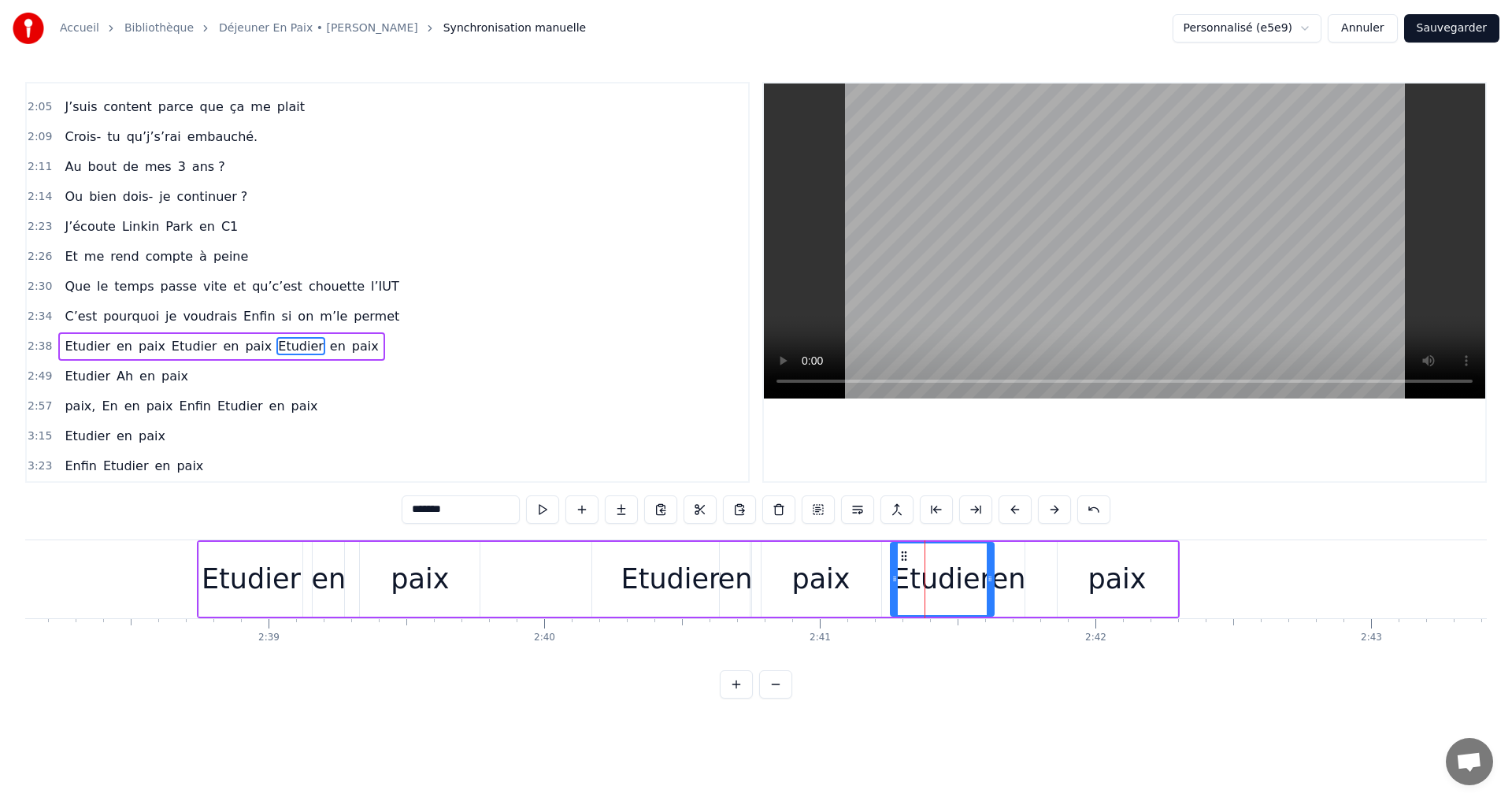
click at [223, 560] on div "Etudier" at bounding box center [251, 579] width 99 height 41
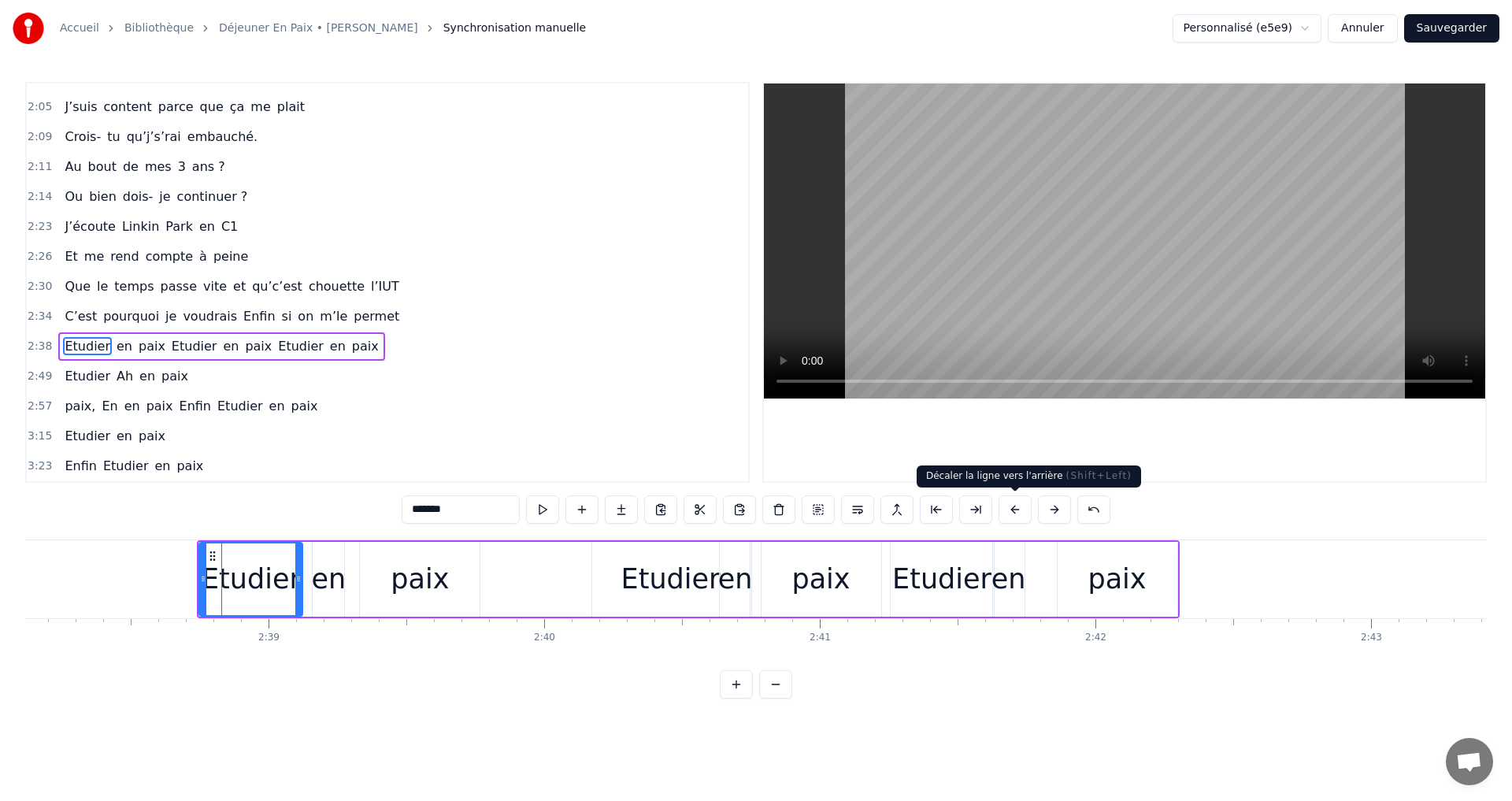
click at [1017, 510] on button at bounding box center [1015, 509] width 33 height 29
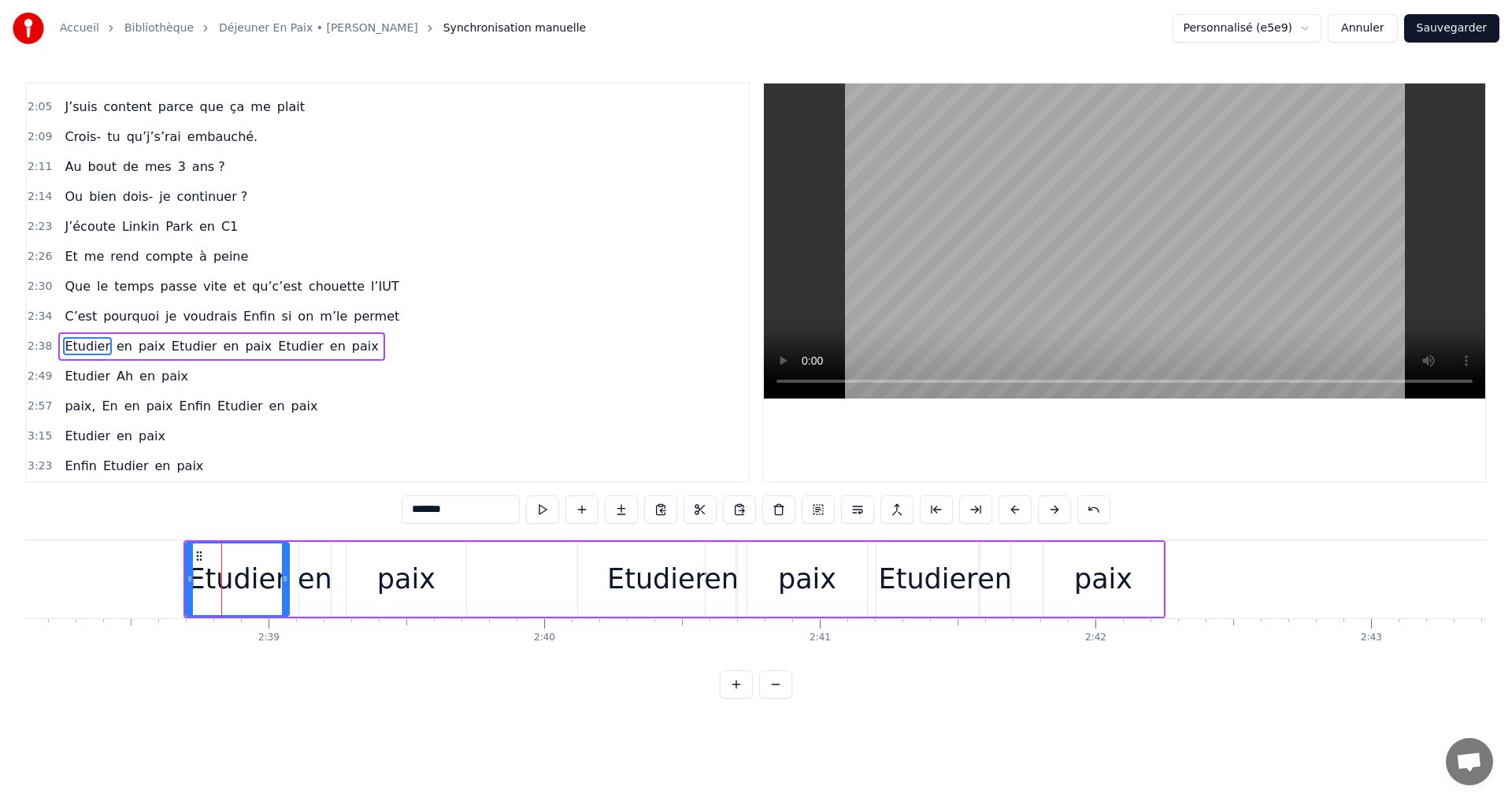
click at [1017, 510] on button at bounding box center [1015, 509] width 33 height 29
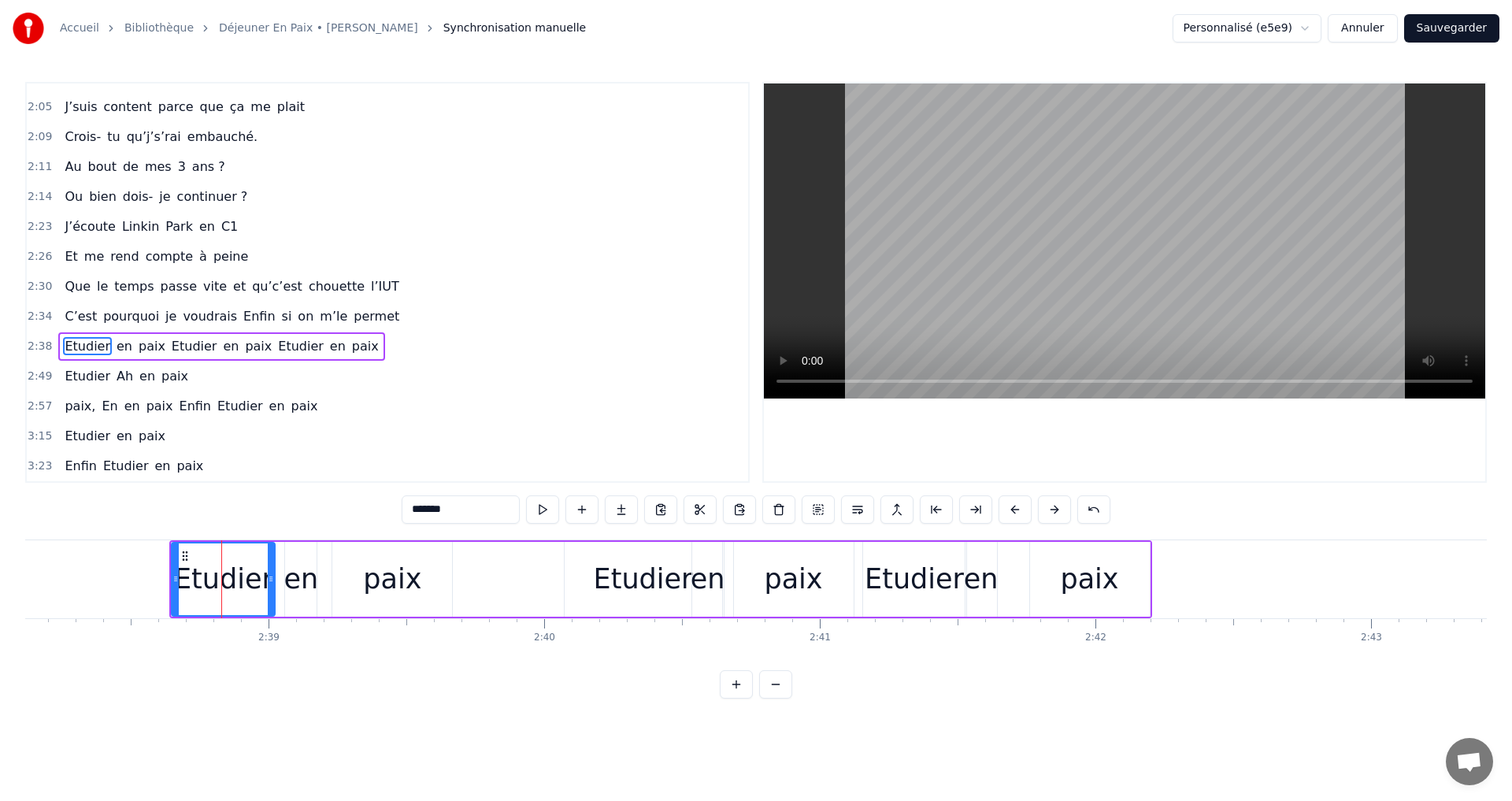
click at [1017, 510] on button at bounding box center [1015, 509] width 33 height 29
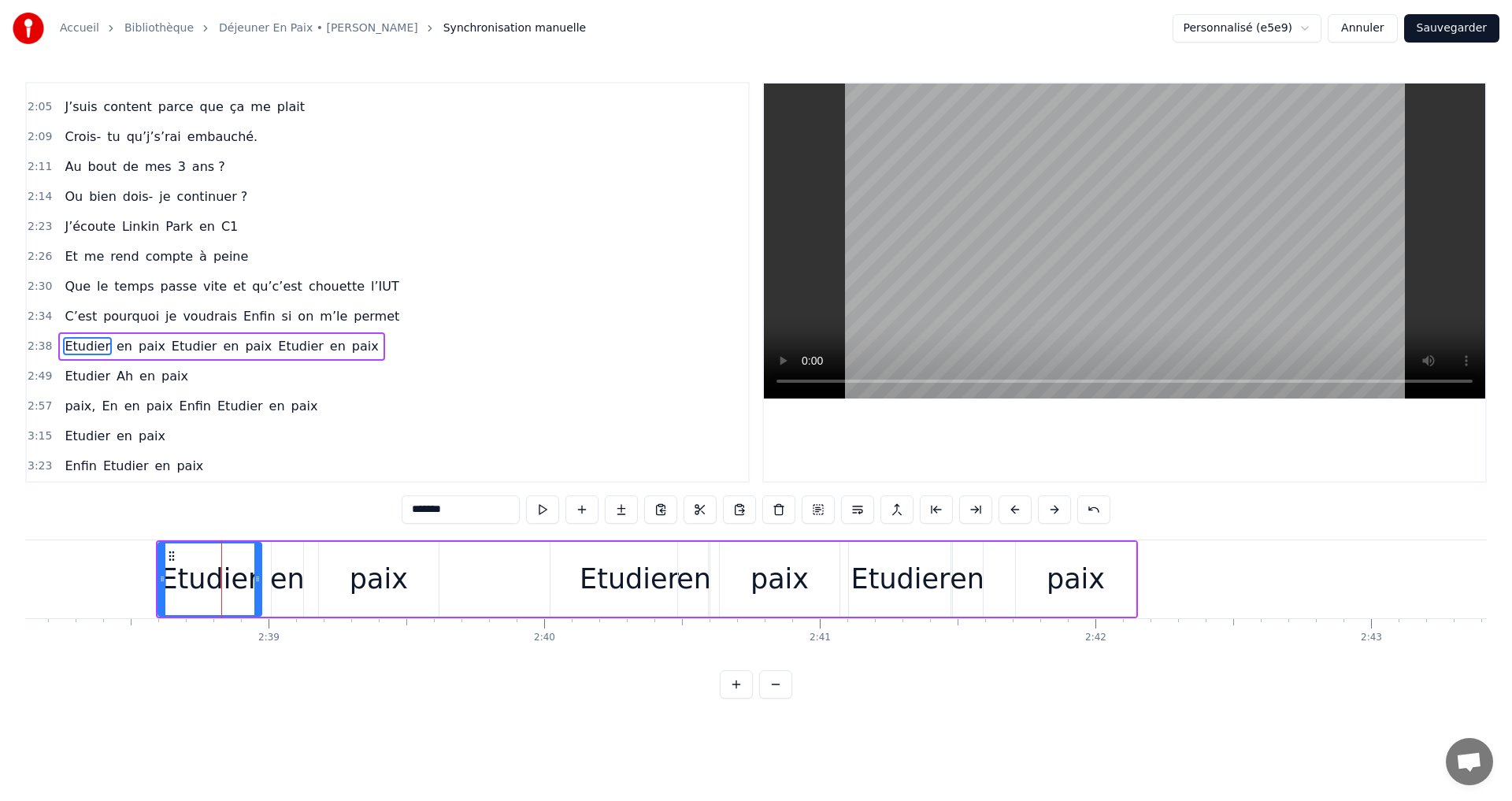
click at [1017, 510] on button at bounding box center [1015, 509] width 33 height 29
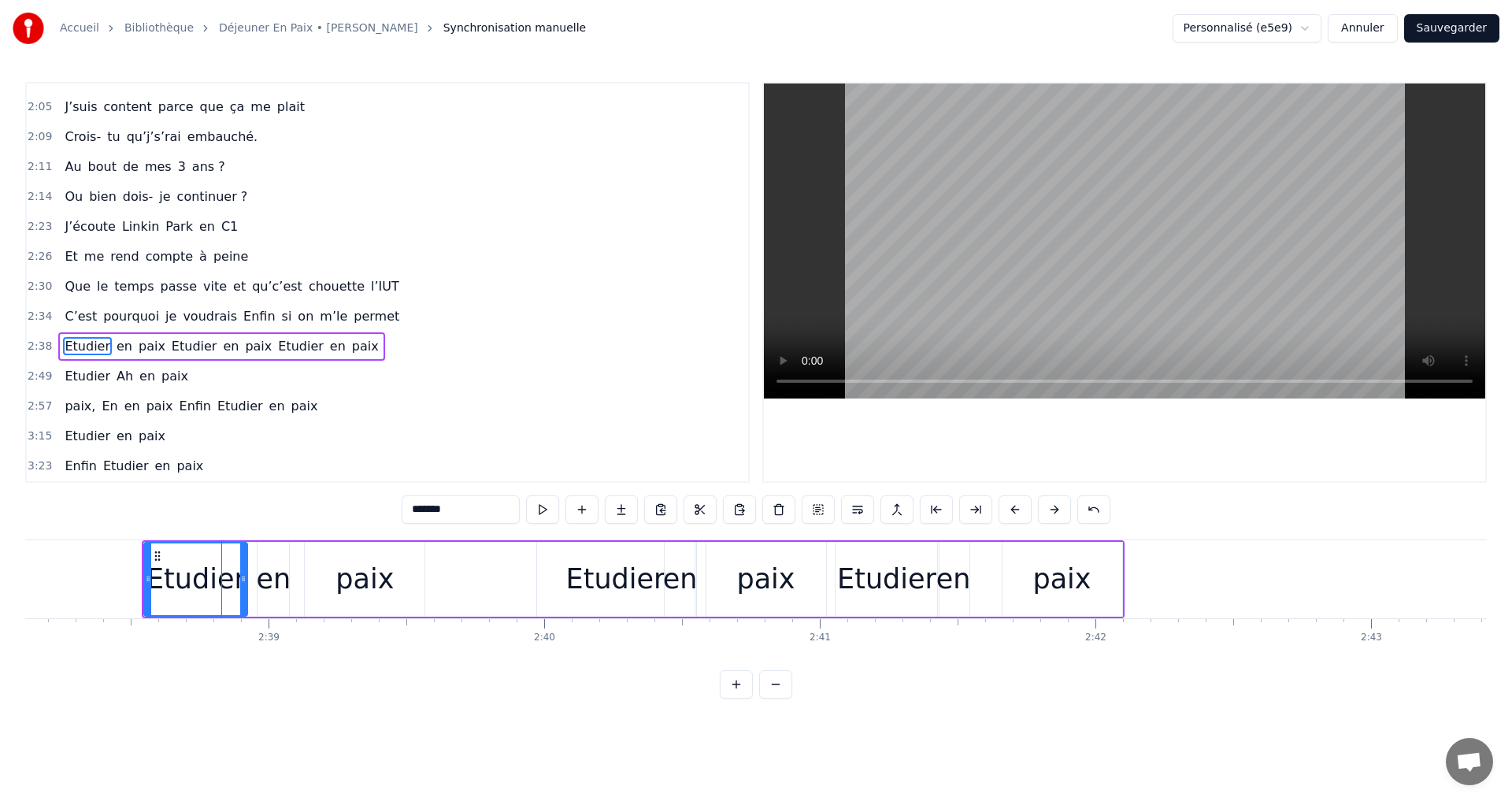
click at [1017, 510] on button at bounding box center [1015, 509] width 33 height 29
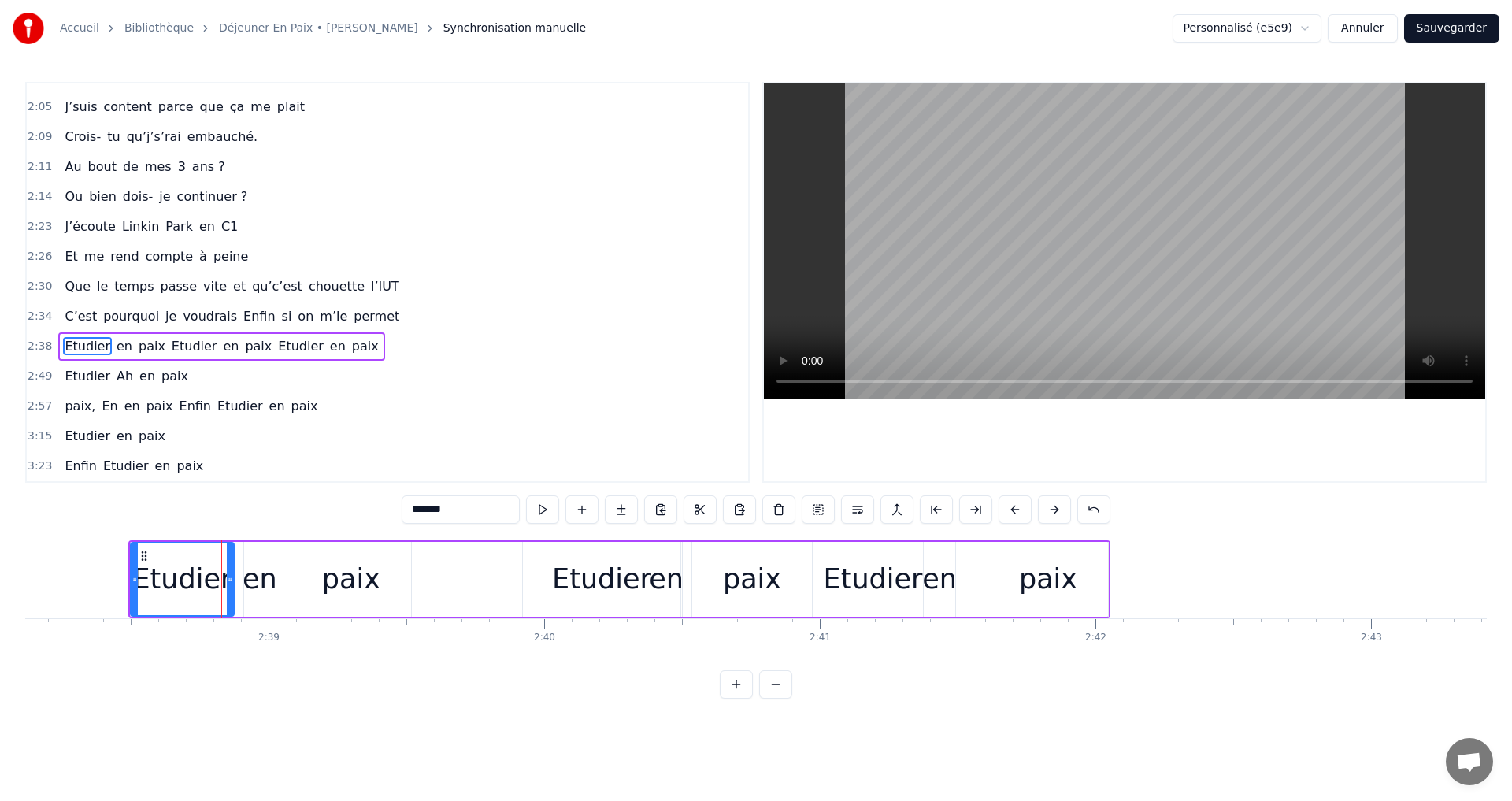
click at [468, 599] on div "Etudier en paix Etudier en paix Etudier en paix" at bounding box center [620, 579] width 982 height 78
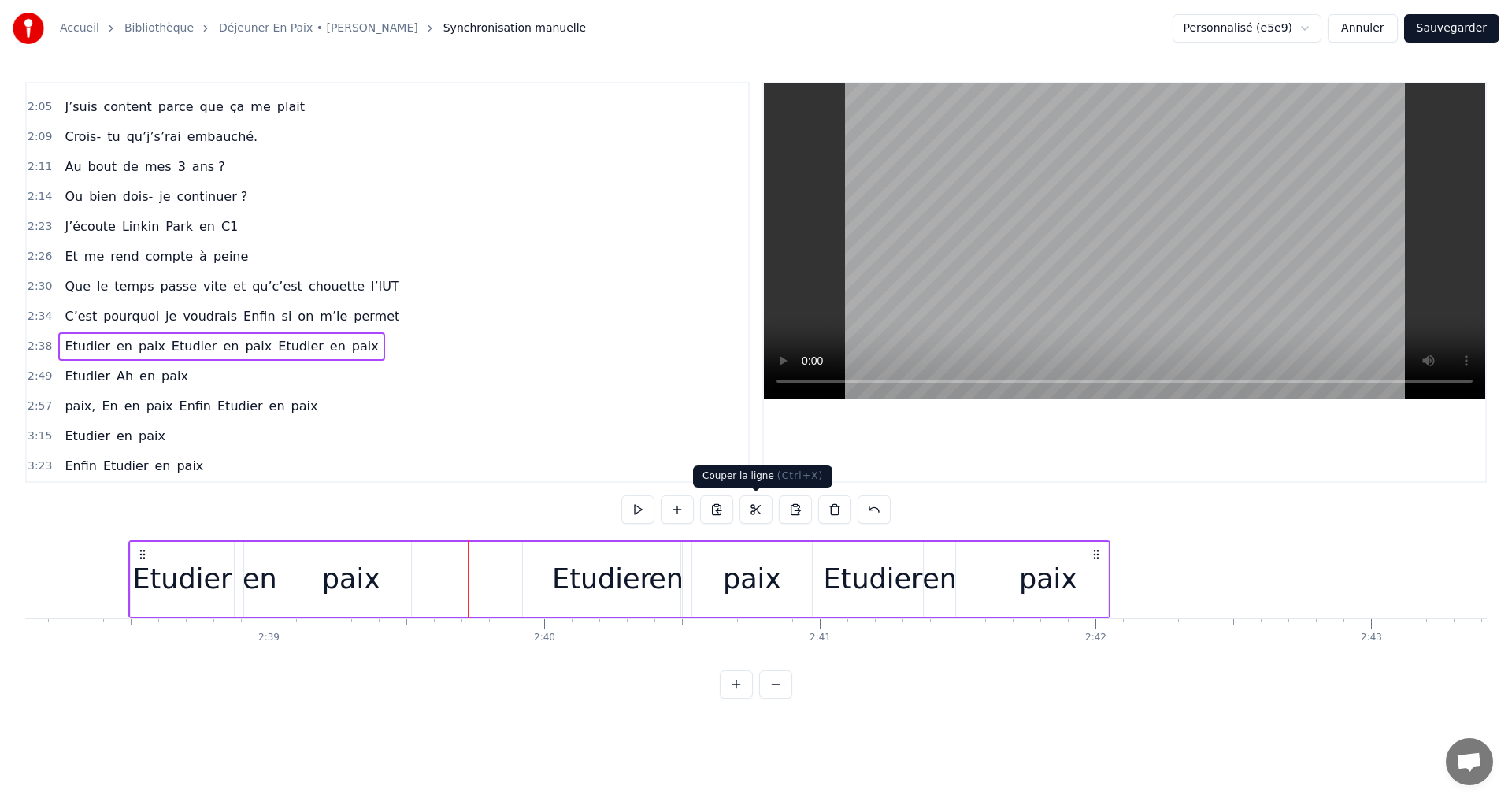
click at [761, 506] on button at bounding box center [756, 509] width 33 height 29
click at [465, 571] on div "Etudier en paix Etudier en paix Etudier en paix" at bounding box center [620, 579] width 982 height 78
click at [484, 562] on div "Etudier en paix Etudier en paix Etudier en paix" at bounding box center [620, 579] width 982 height 78
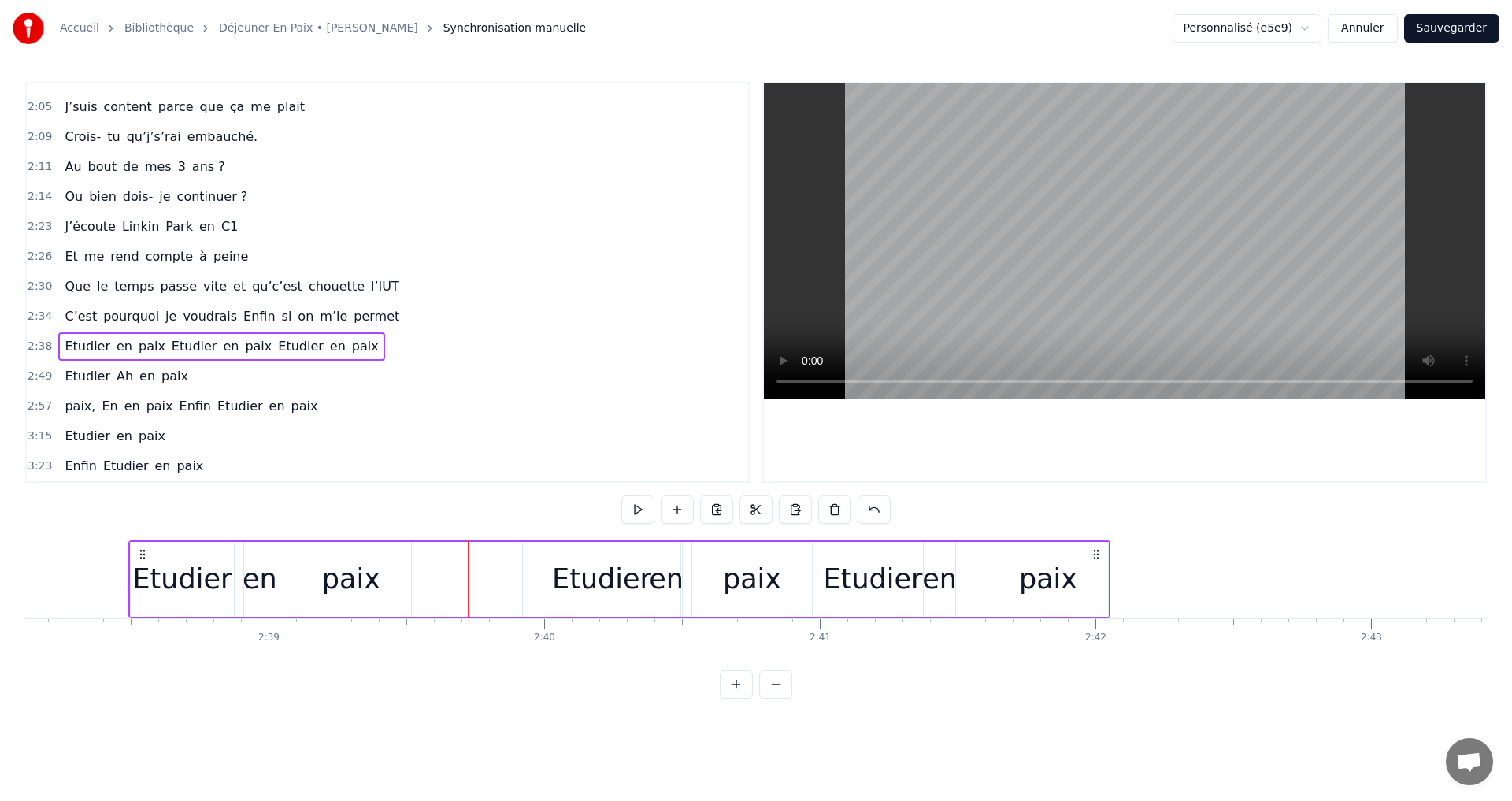
click at [554, 584] on div "Etudier" at bounding box center [602, 579] width 157 height 75
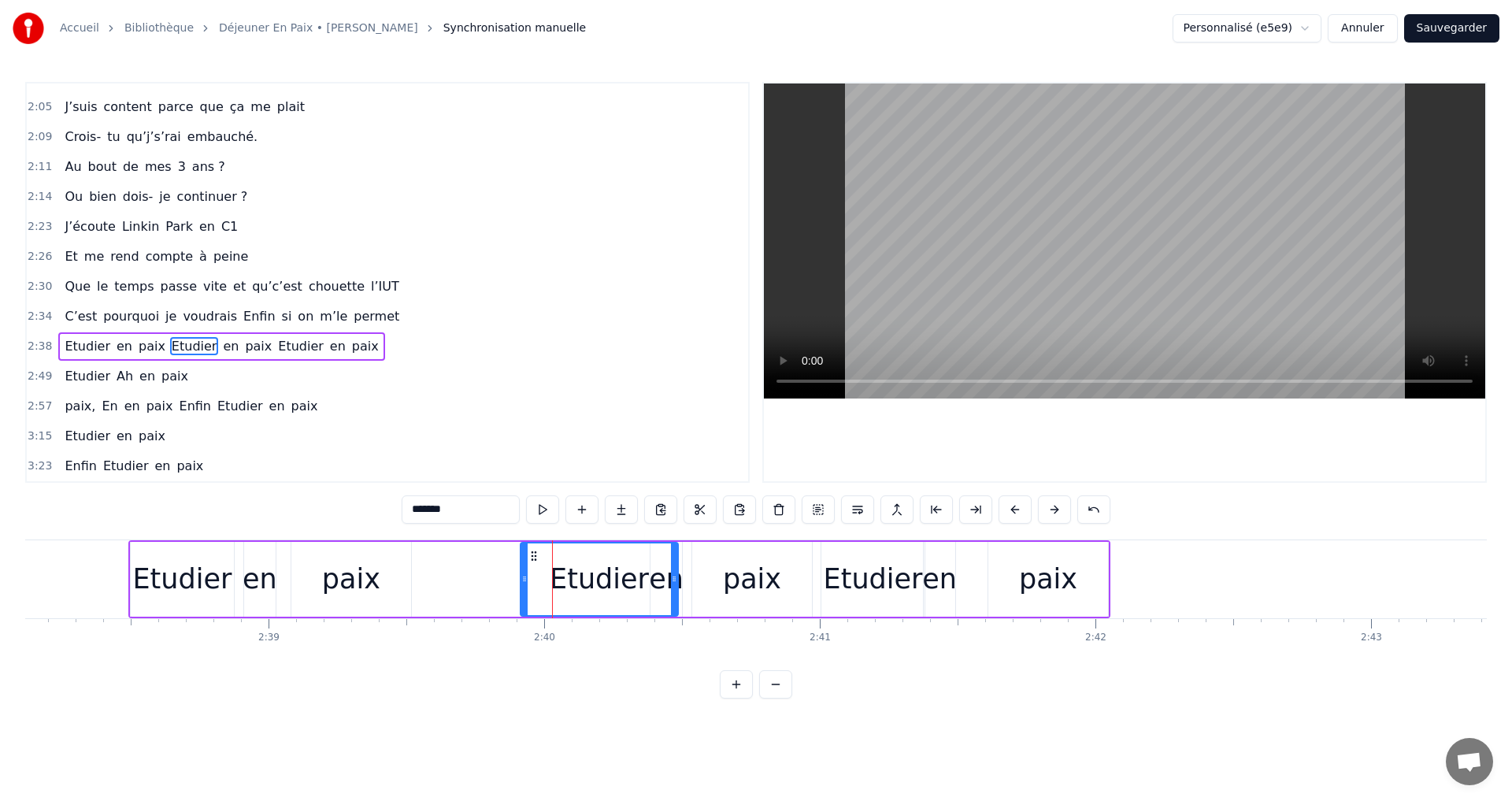
drag, startPoint x: 541, startPoint y: 555, endPoint x: 533, endPoint y: 558, distance: 8.5
click at [533, 558] on icon at bounding box center [533, 556] width 13 height 13
click at [1024, 560] on div "paix" at bounding box center [1048, 579] width 58 height 41
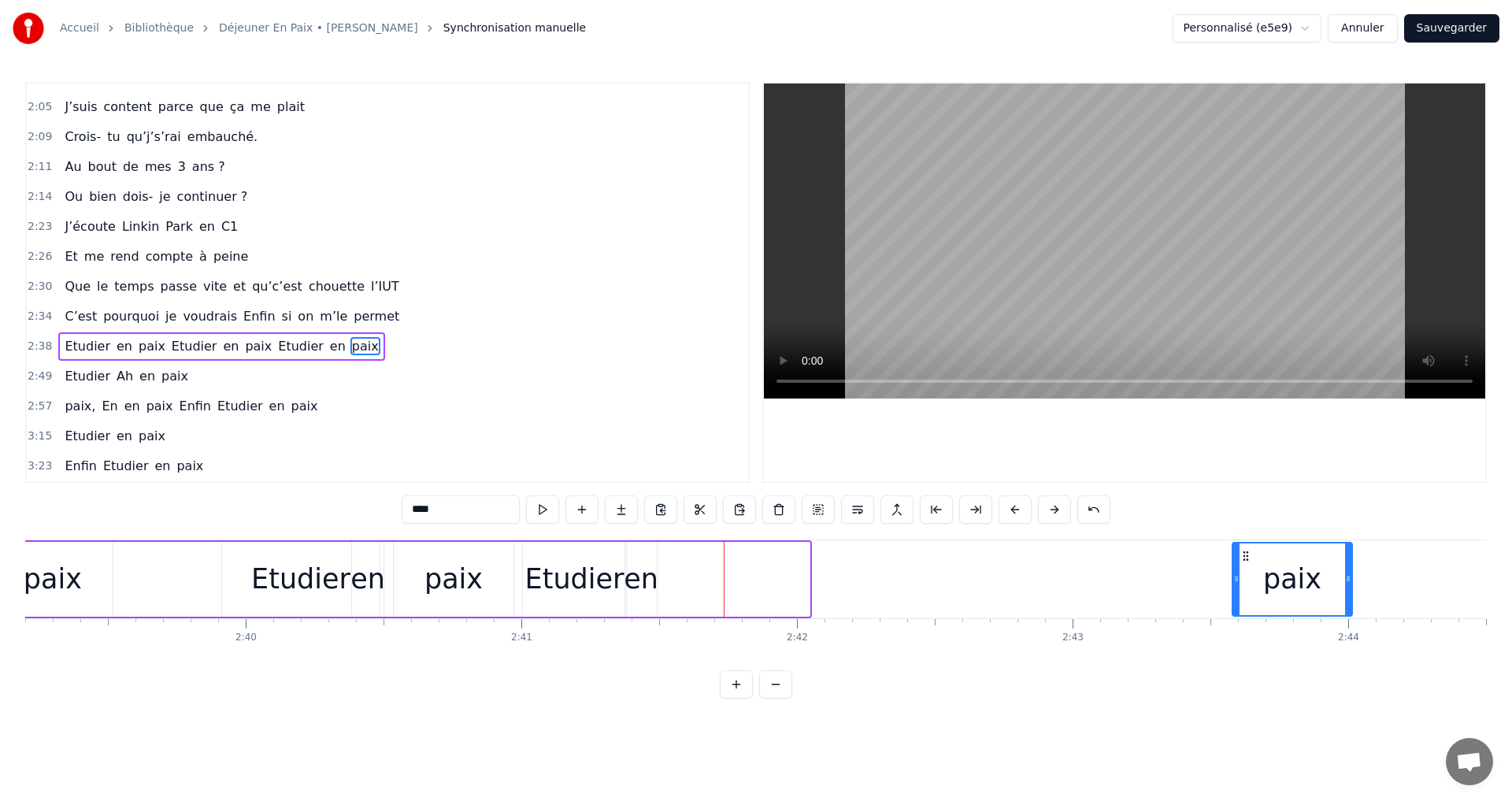
drag, startPoint x: 1005, startPoint y: 555, endPoint x: 1244, endPoint y: 565, distance: 239.2
click at [1244, 565] on div "paix" at bounding box center [1292, 579] width 118 height 72
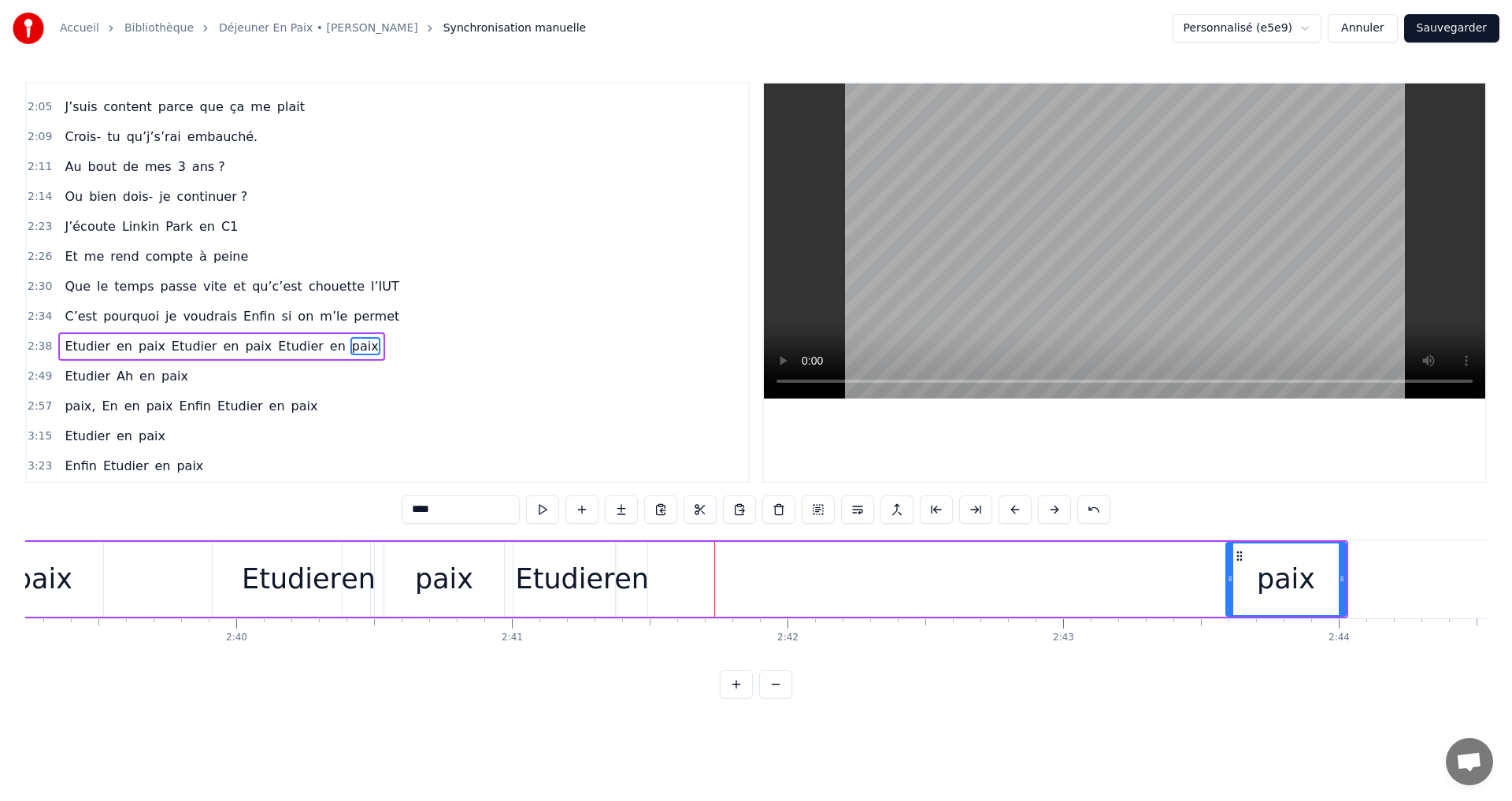
click at [575, 573] on div "Etudier" at bounding box center [565, 579] width 99 height 41
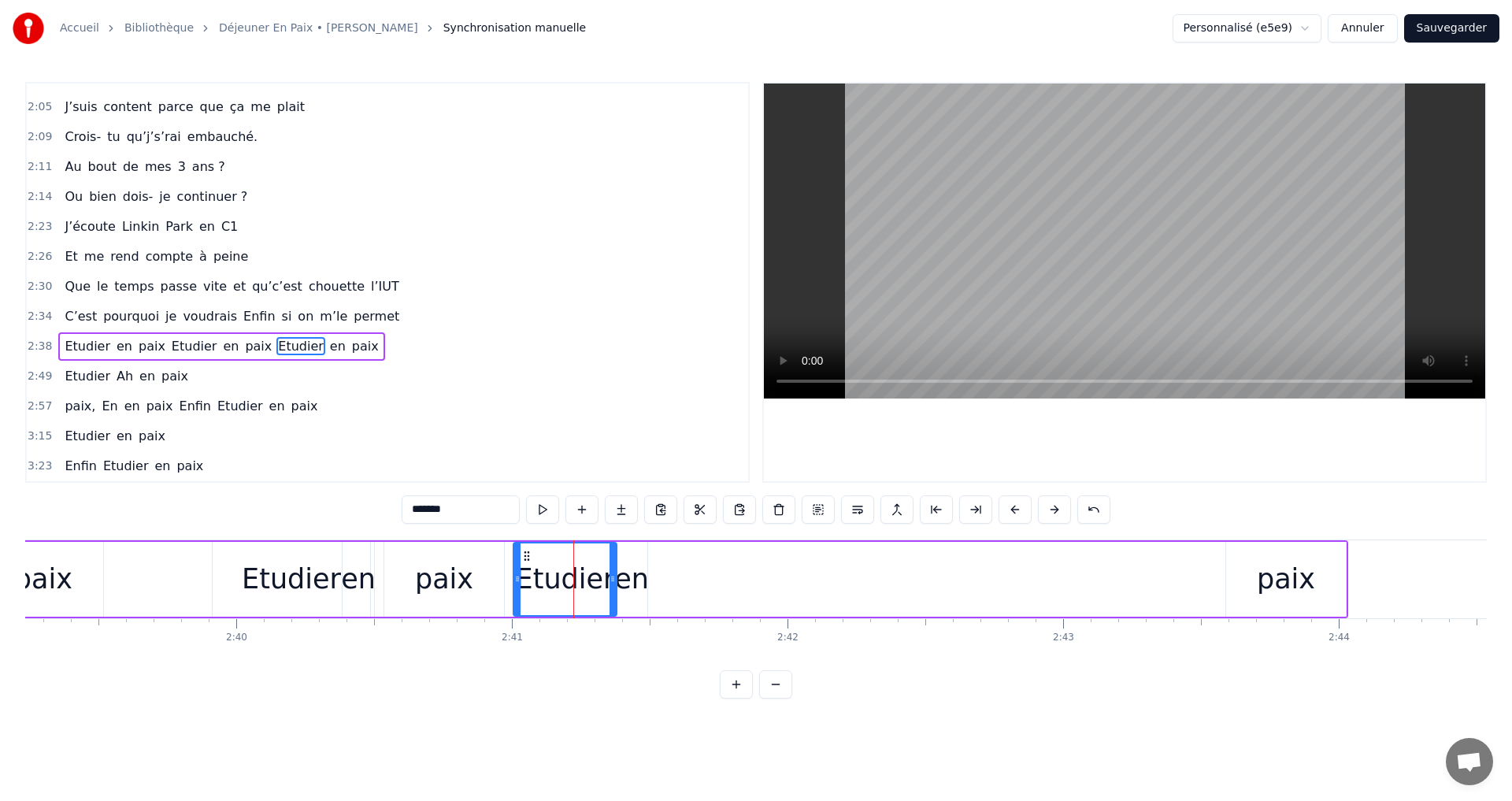
click at [628, 566] on div "en" at bounding box center [632, 579] width 35 height 41
drag, startPoint x: 629, startPoint y: 551, endPoint x: 1219, endPoint y: 598, distance: 591.9
click at [1219, 598] on div "en" at bounding box center [1222, 579] width 30 height 72
click at [538, 553] on div "Etudier" at bounding box center [565, 579] width 103 height 75
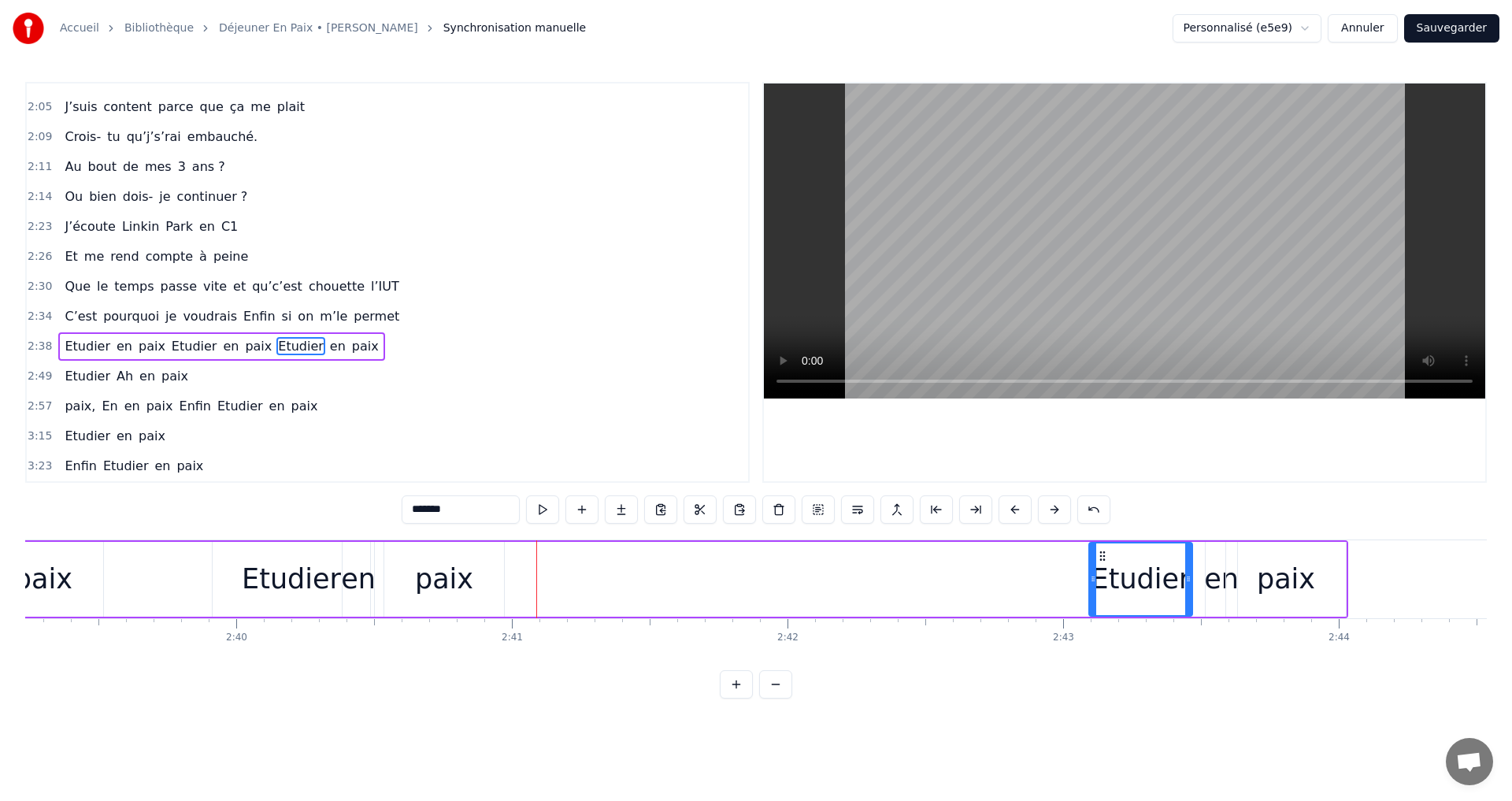
drag, startPoint x: 526, startPoint y: 555, endPoint x: 1101, endPoint y: 577, distance: 575.4
click at [1101, 577] on div "Etudier" at bounding box center [1141, 579] width 102 height 72
click at [490, 568] on div "paix" at bounding box center [444, 579] width 119 height 75
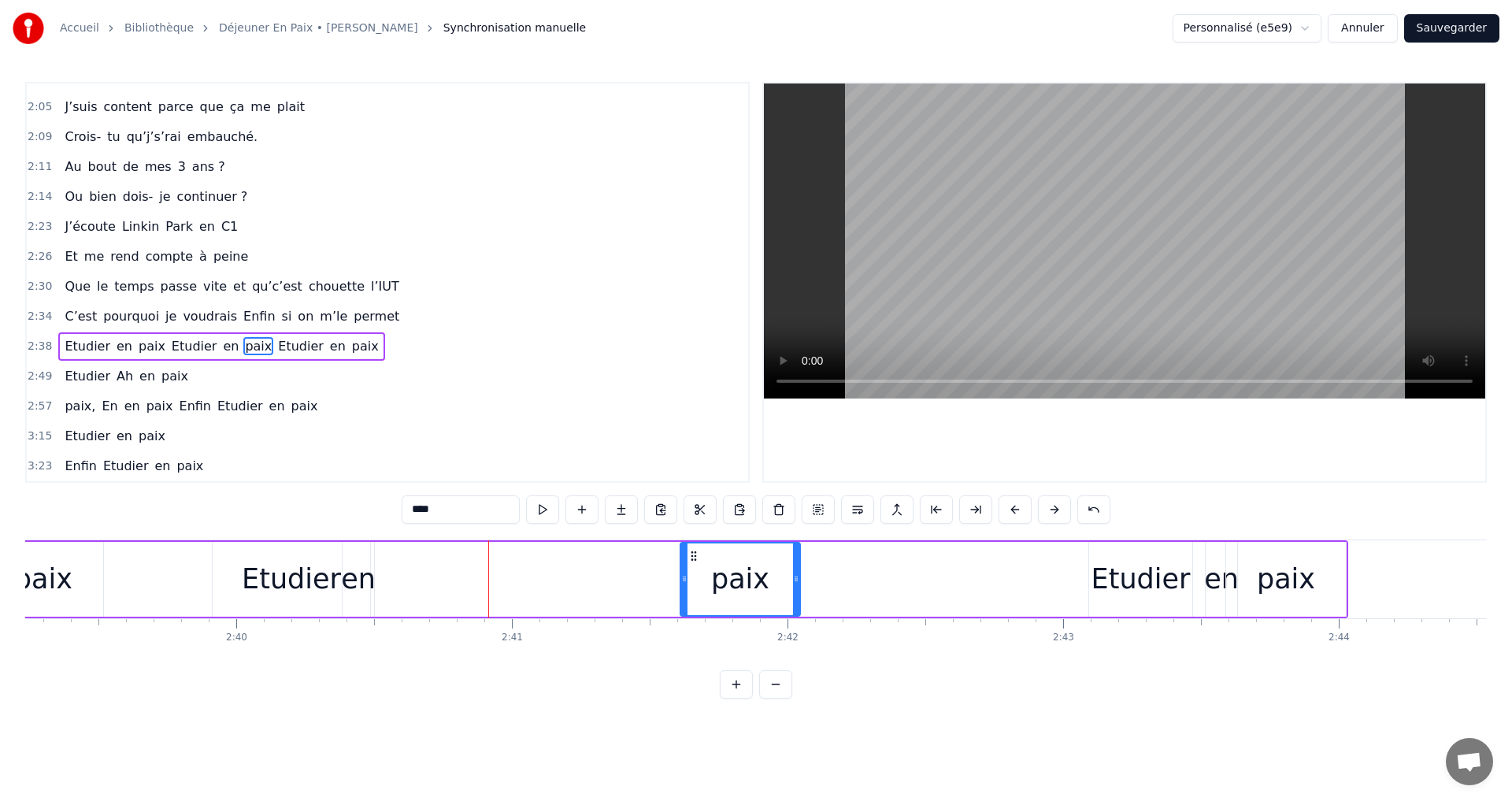
drag, startPoint x: 394, startPoint y: 556, endPoint x: 690, endPoint y: 573, distance: 296.5
click at [690, 573] on div "paix" at bounding box center [740, 579] width 118 height 72
click at [364, 556] on div "en" at bounding box center [358, 579] width 31 height 75
drag, startPoint x: 353, startPoint y: 550, endPoint x: 694, endPoint y: 568, distance: 341.5
click at [225, 551] on div "Etudier" at bounding box center [291, 579] width 157 height 75
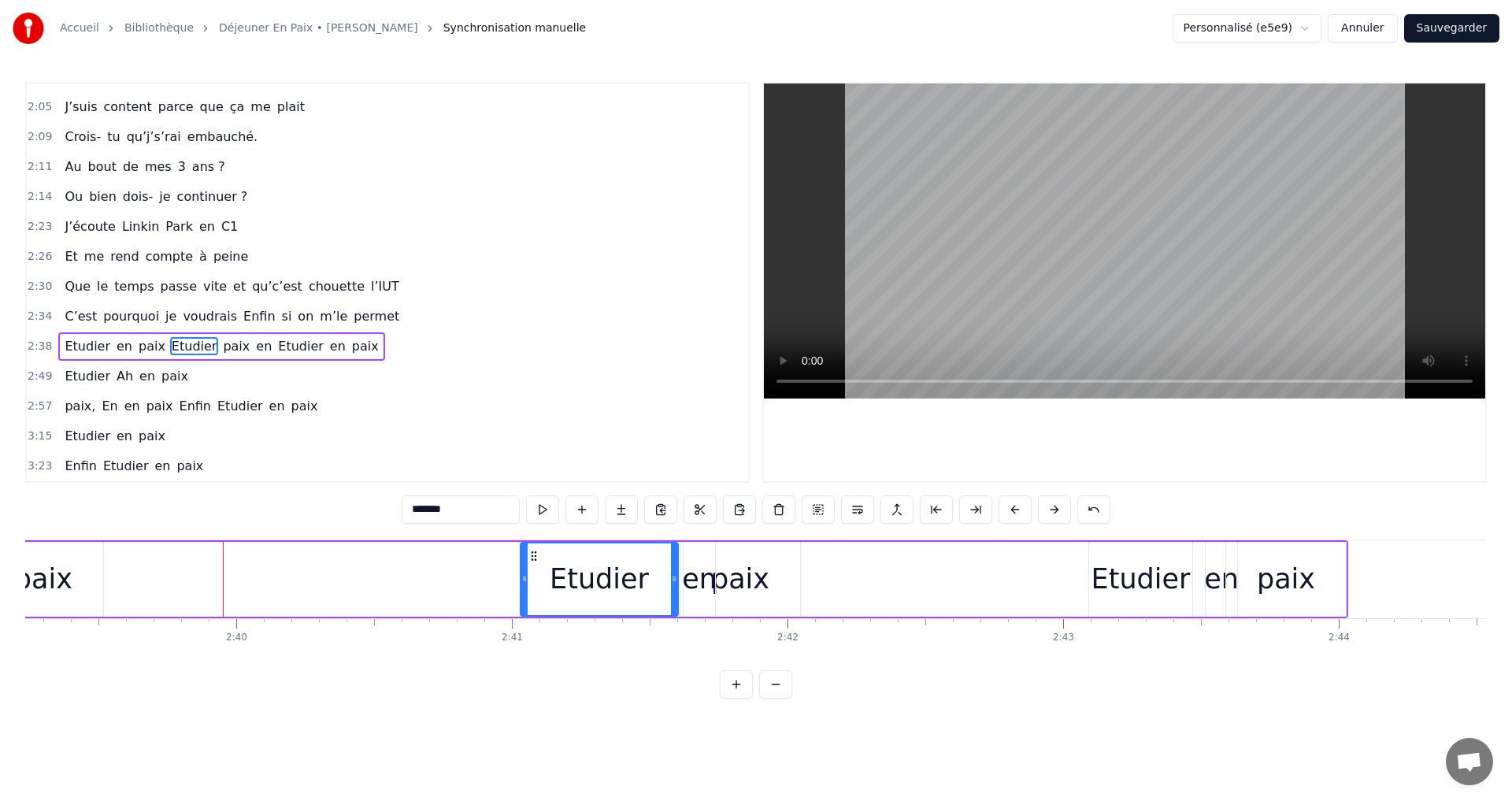
drag, startPoint x: 225, startPoint y: 551, endPoint x: 533, endPoint y: 581, distance: 309.5
click at [533, 581] on div "Etudier" at bounding box center [599, 579] width 156 height 72
click at [164, 319] on span "je" at bounding box center [171, 315] width 14 height 18
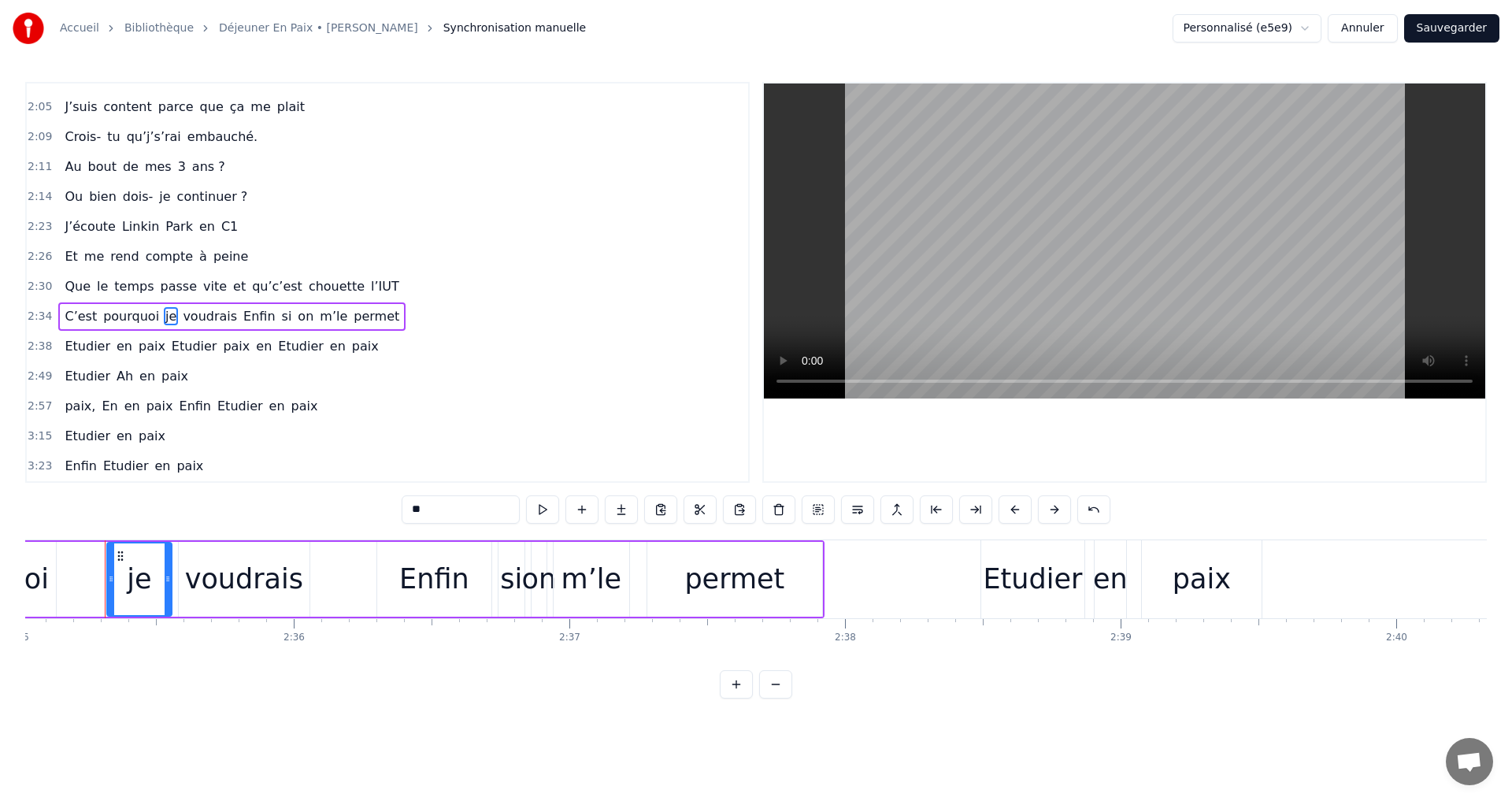
click at [112, 279] on span "temps" at bounding box center [133, 286] width 42 height 18
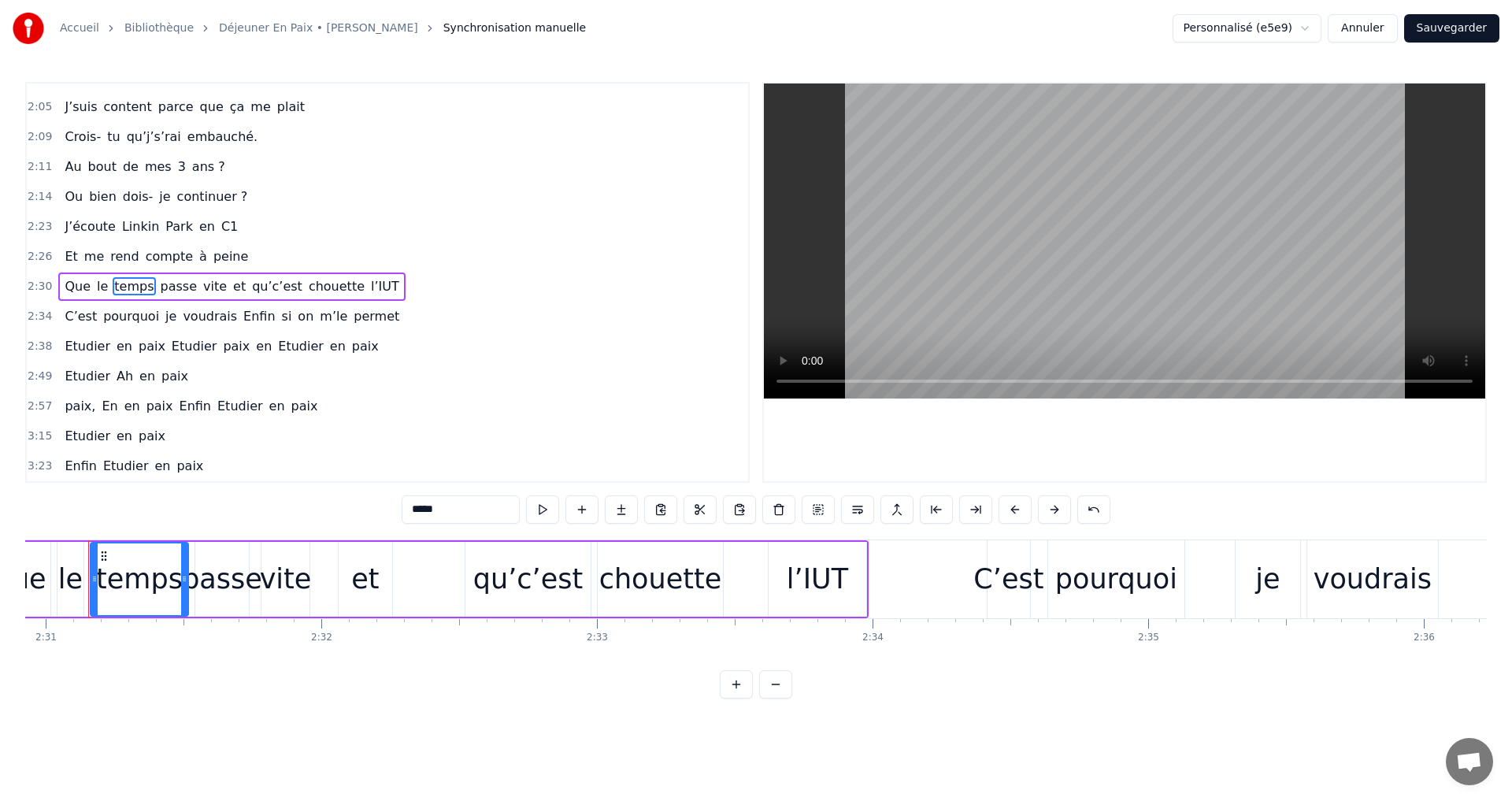
click at [109, 264] on span "rend" at bounding box center [124, 256] width 31 height 18
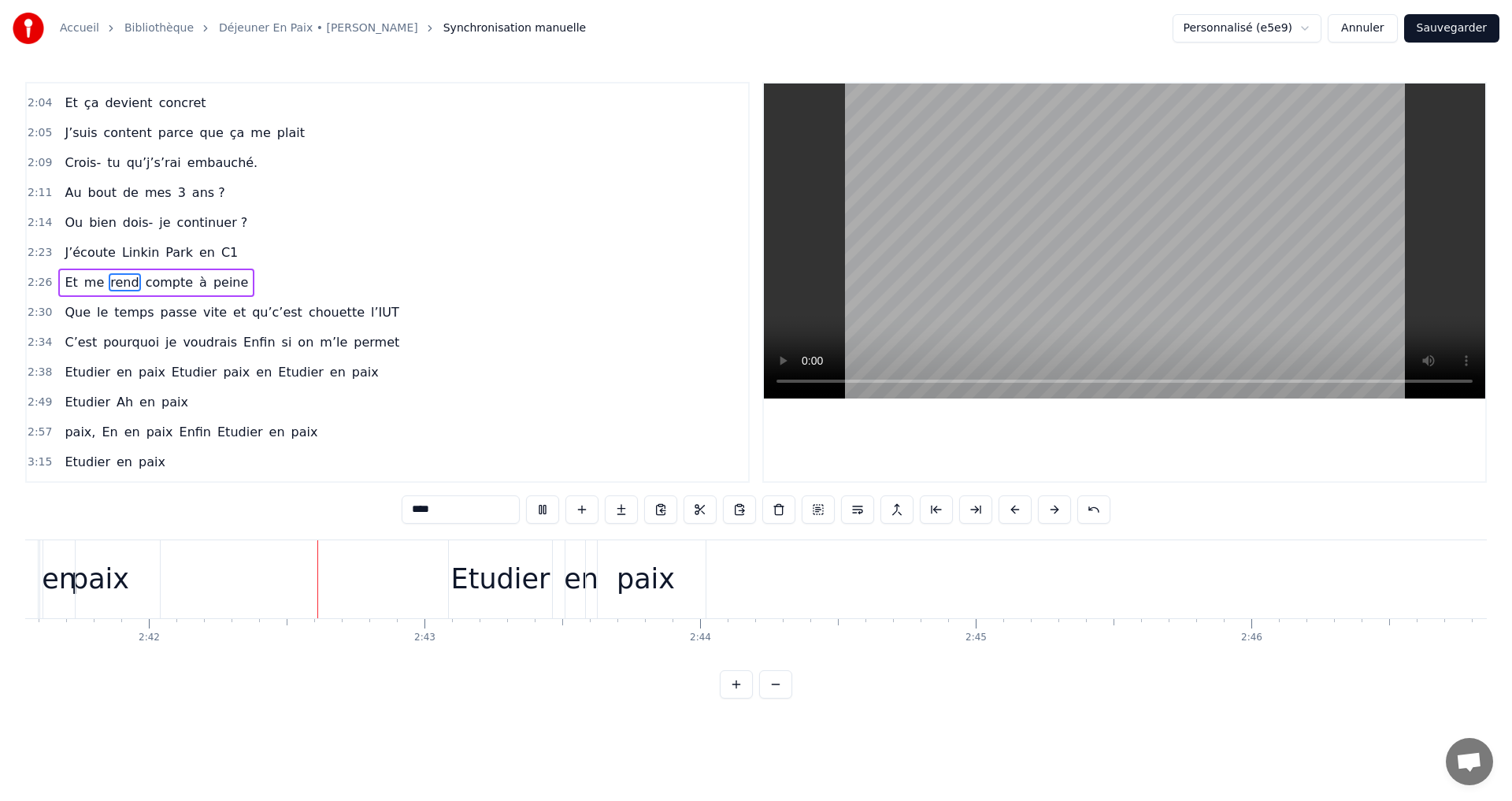
scroll to position [0, 44540]
click at [668, 556] on div "paix" at bounding box center [644, 579] width 119 height 78
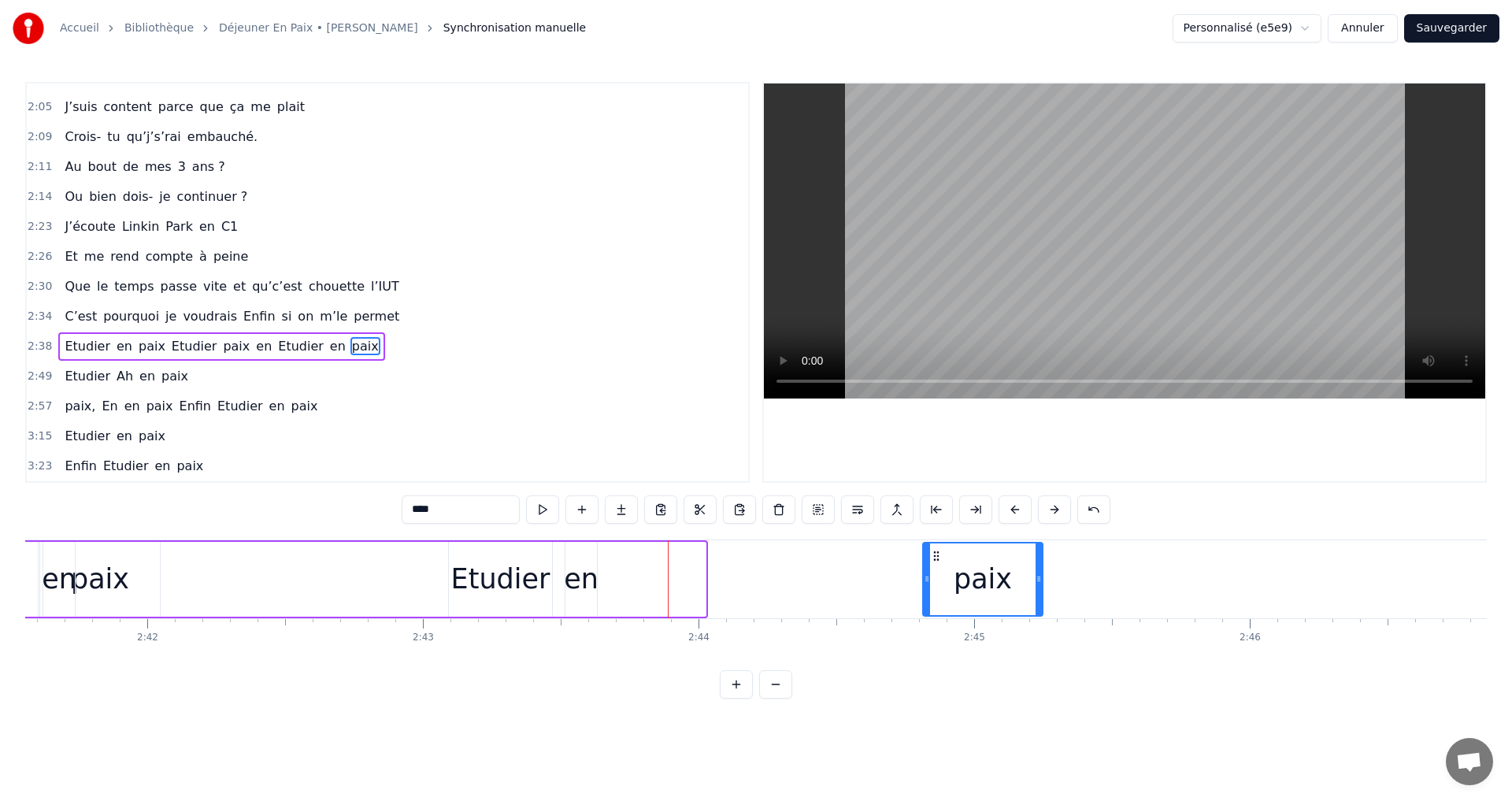
drag, startPoint x: 595, startPoint y: 550, endPoint x: 934, endPoint y: 546, distance: 339.0
click at [934, 546] on div "paix" at bounding box center [983, 579] width 118 height 72
click at [584, 554] on div "en" at bounding box center [581, 579] width 31 height 75
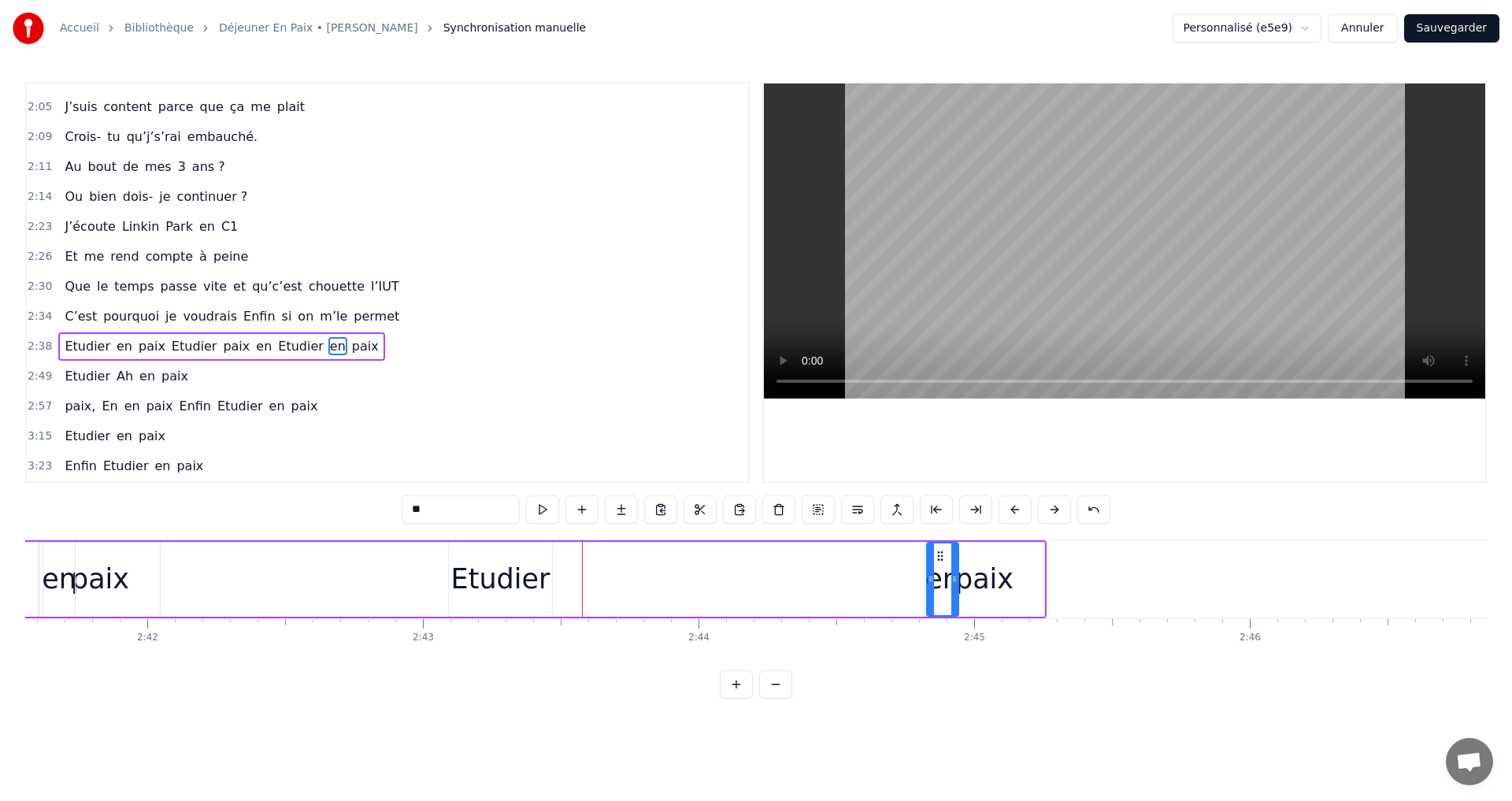
drag, startPoint x: 651, startPoint y: 547, endPoint x: 940, endPoint y: 547, distance: 289.0
click at [519, 558] on div "Etudier" at bounding box center [501, 579] width 99 height 41
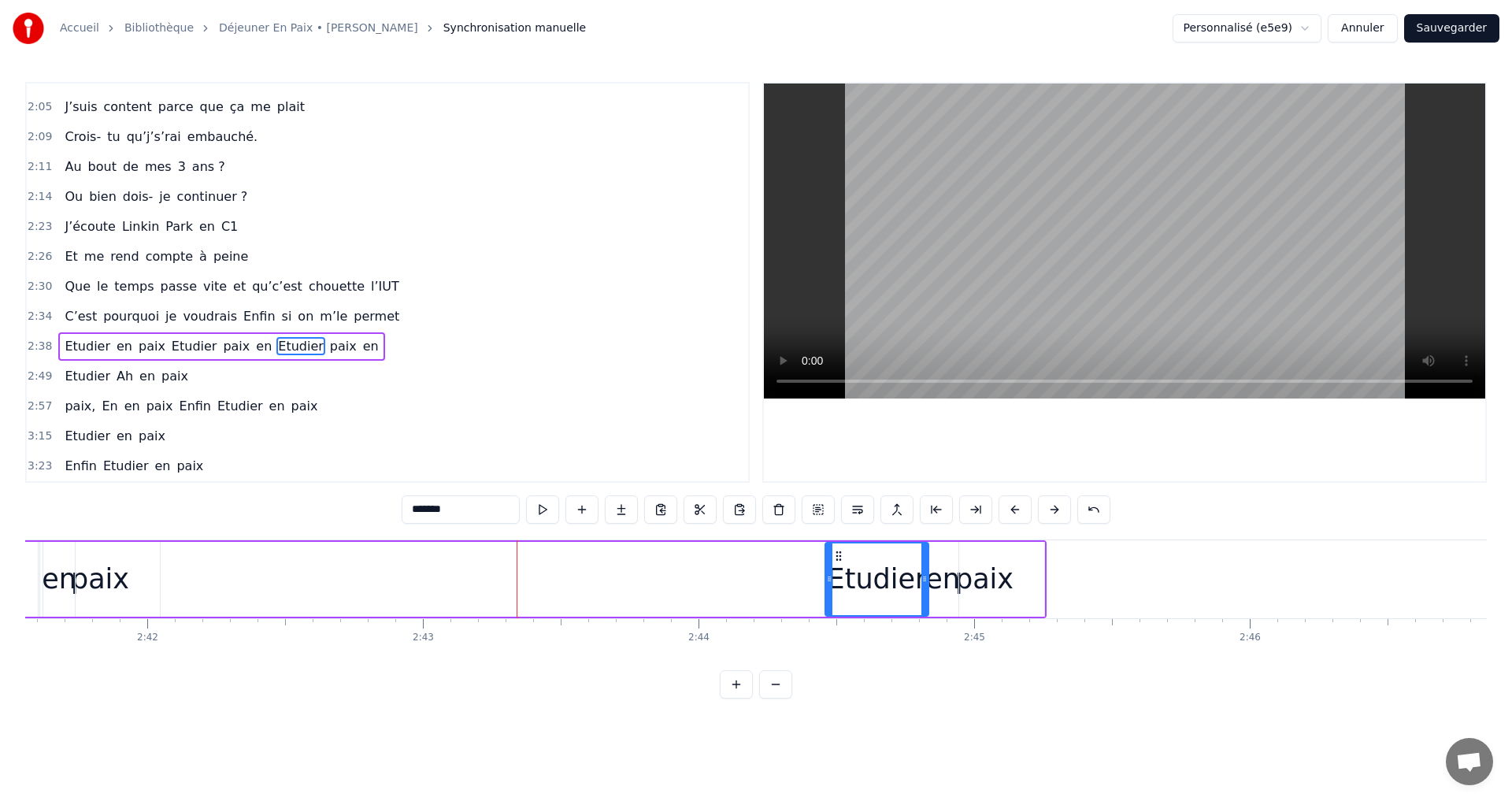
drag, startPoint x: 511, startPoint y: 552, endPoint x: 837, endPoint y: 550, distance: 326.0
click at [837, 550] on icon at bounding box center [839, 556] width 13 height 13
click at [93, 263] on span "me" at bounding box center [94, 256] width 22 height 18
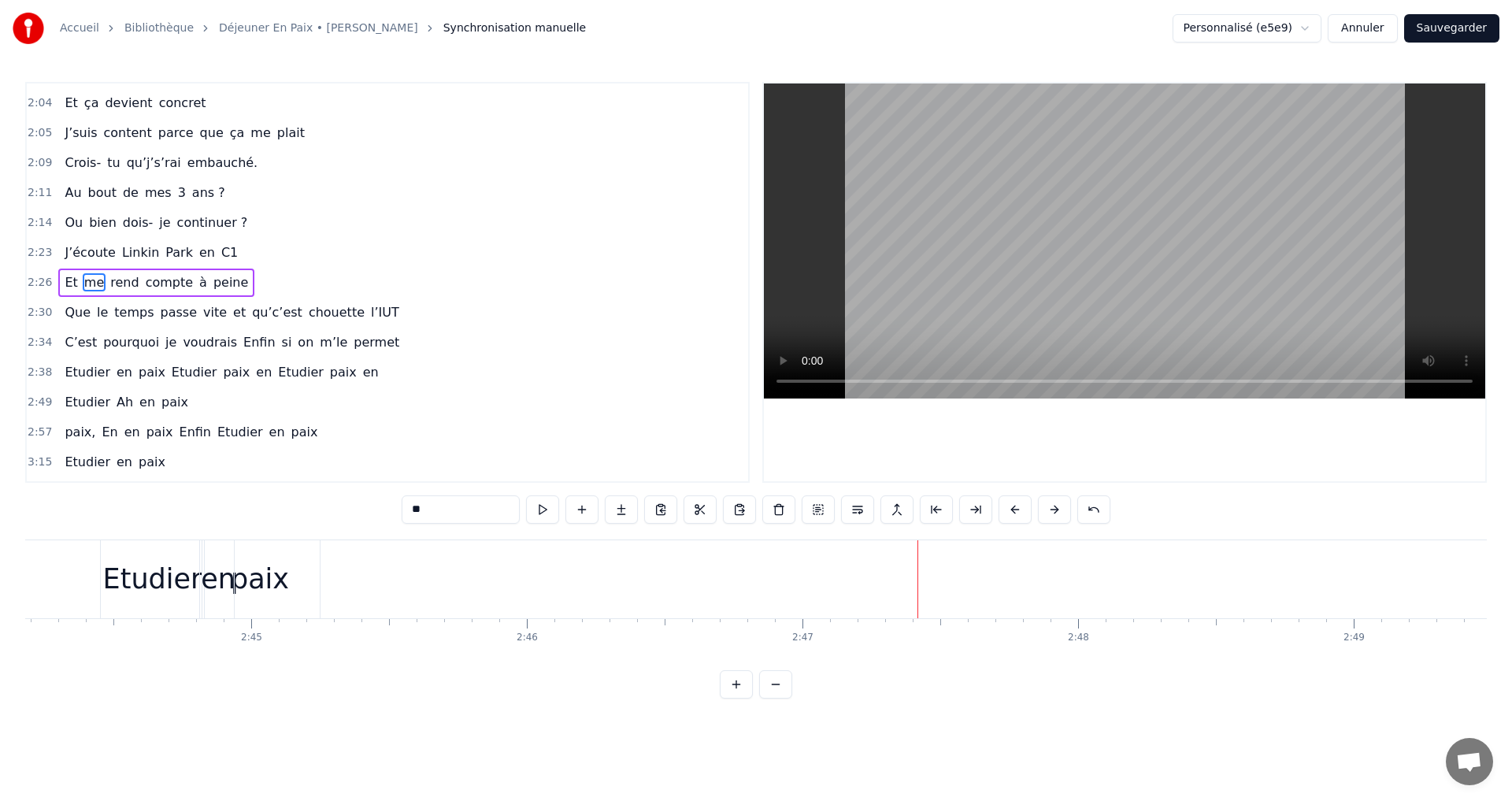
scroll to position [0, 44872]
click at [638, 555] on div "paix" at bounding box center [650, 579] width 119 height 78
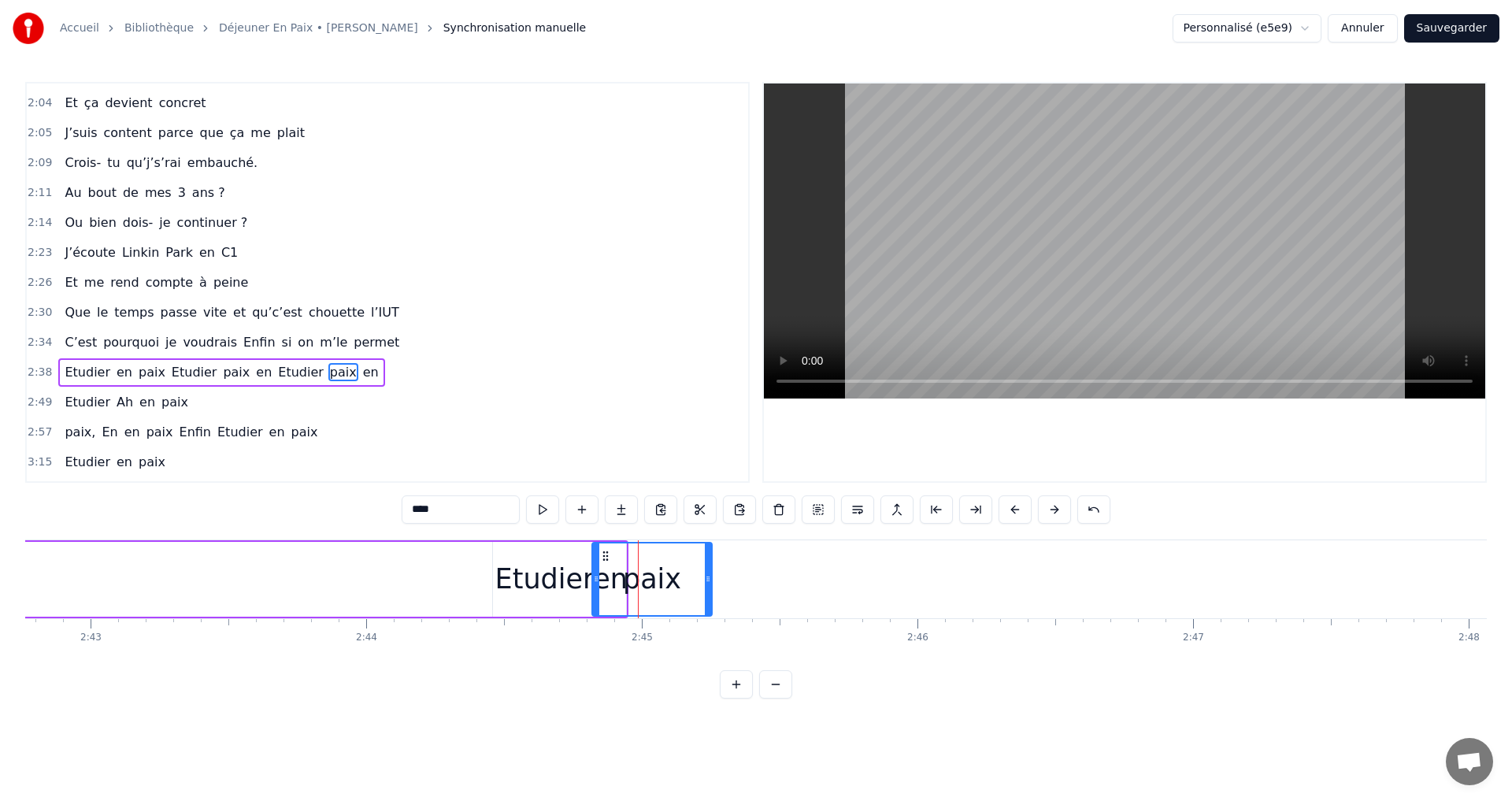
scroll to position [889, 0]
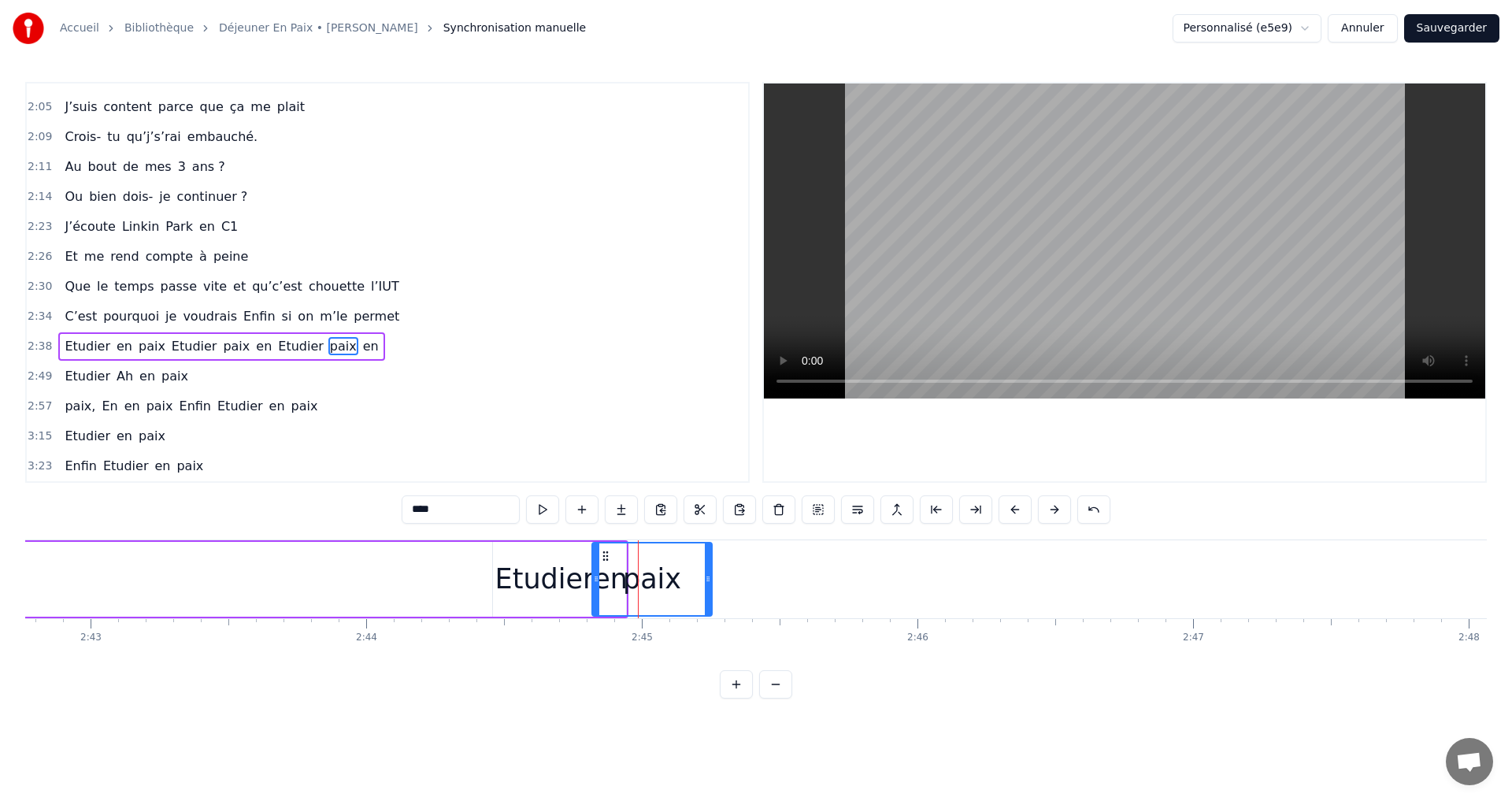
click at [660, 561] on div "paix" at bounding box center [652, 579] width 58 height 41
click at [613, 562] on div "paix" at bounding box center [652, 579] width 118 height 72
click at [660, 546] on div "paix" at bounding box center [652, 579] width 118 height 72
click at [686, 582] on div "paix" at bounding box center [652, 579] width 118 height 72
drag, startPoint x: 719, startPoint y: 623, endPoint x: 616, endPoint y: 620, distance: 103.0
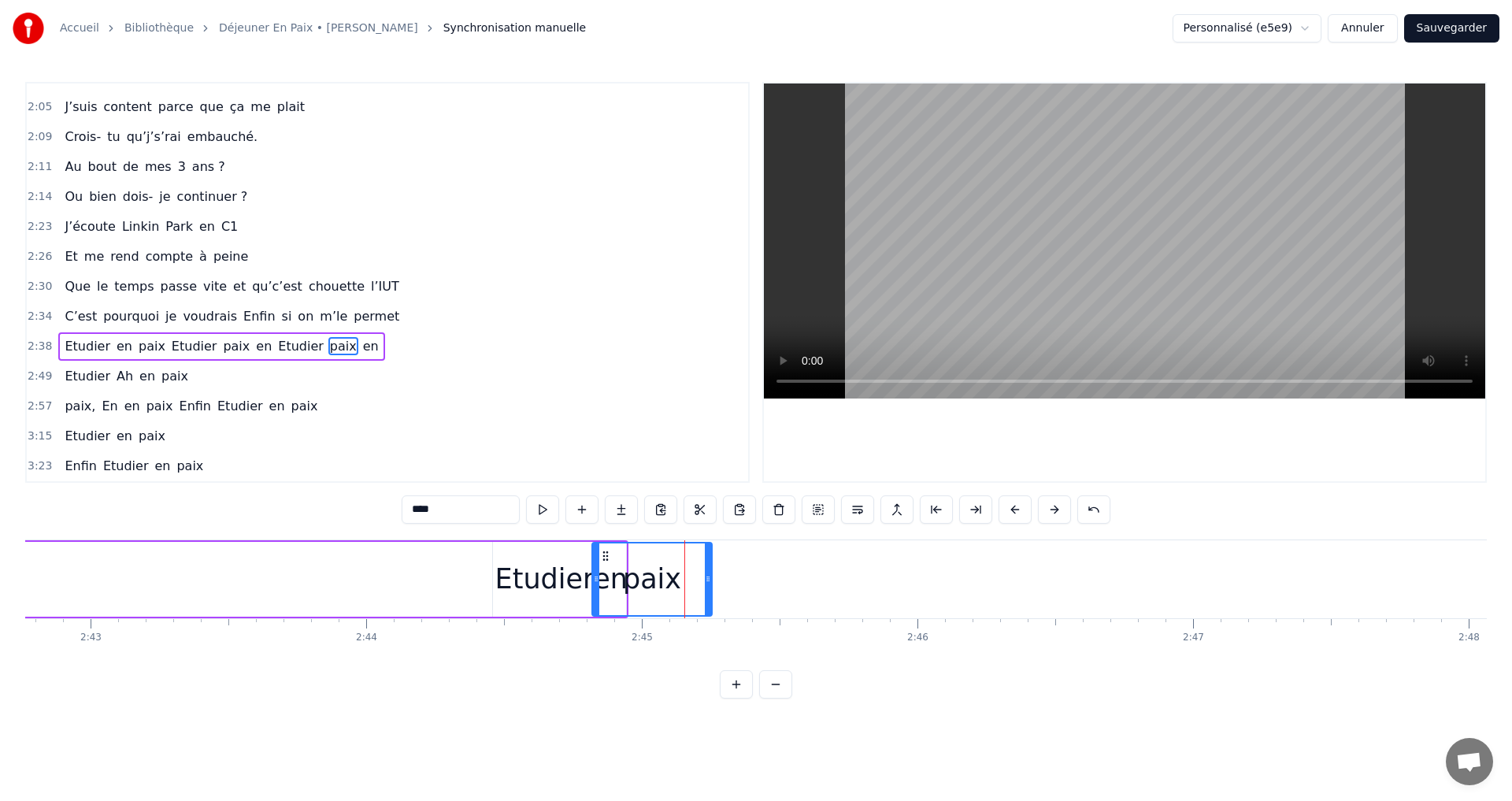
click at [557, 593] on div "Etudier" at bounding box center [545, 579] width 99 height 41
type input "*******"
click at [604, 568] on div "en" at bounding box center [610, 579] width 35 height 41
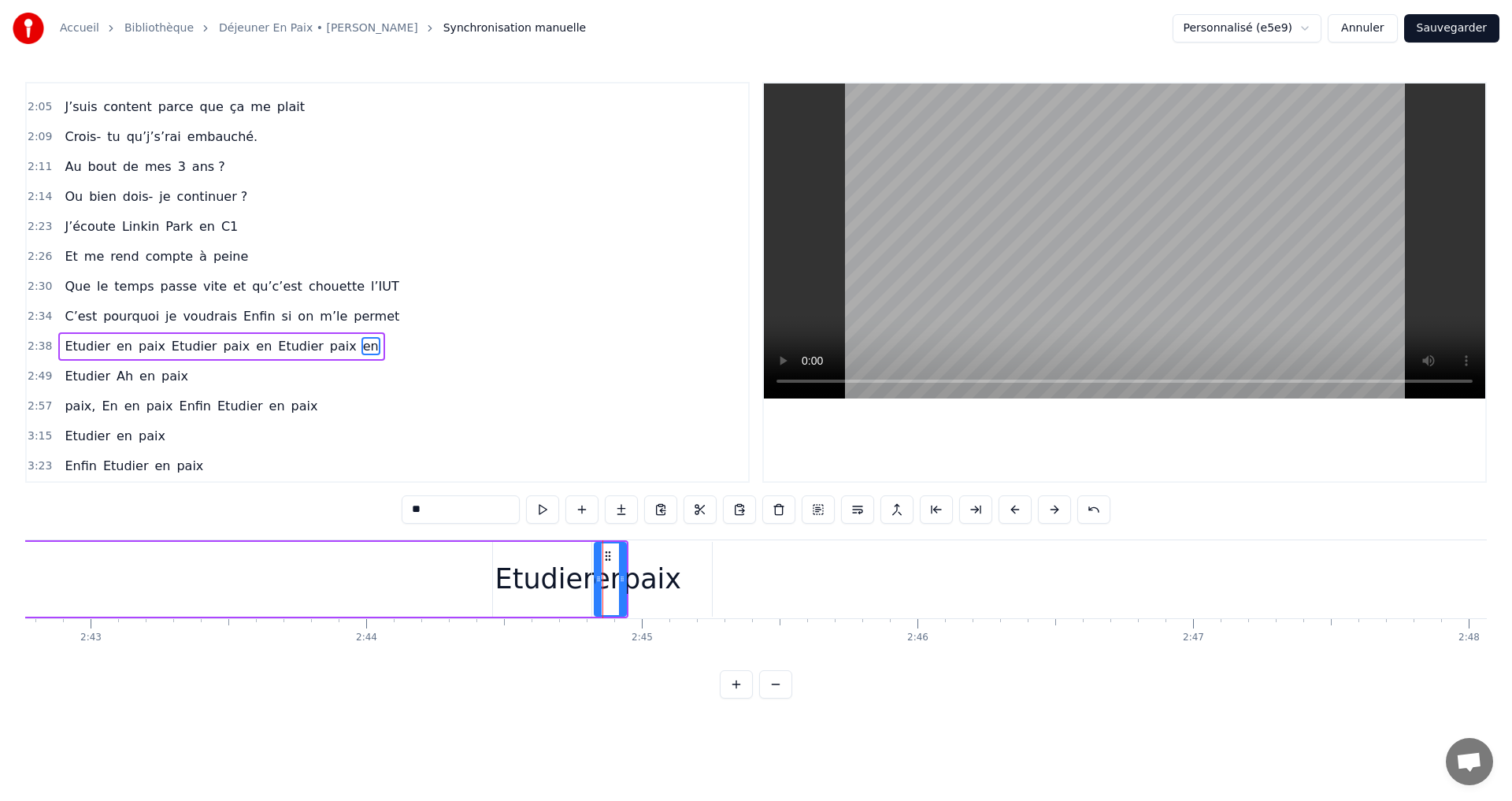
click at [641, 563] on div "paix" at bounding box center [652, 579] width 58 height 41
click at [642, 563] on div "paix" at bounding box center [652, 579] width 58 height 41
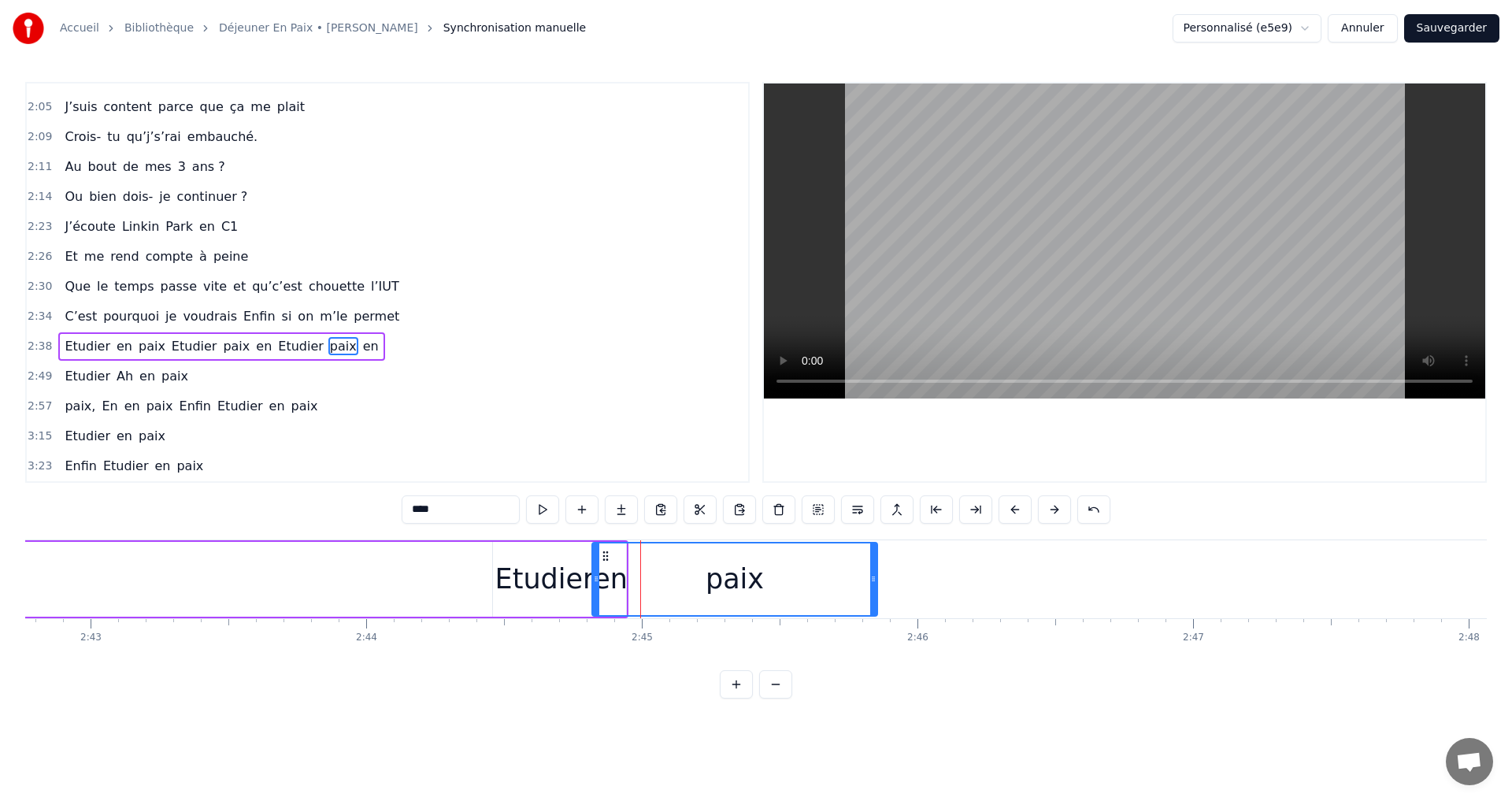
drag, startPoint x: 707, startPoint y: 577, endPoint x: 873, endPoint y: 586, distance: 166.2
click at [873, 586] on div at bounding box center [873, 579] width 6 height 72
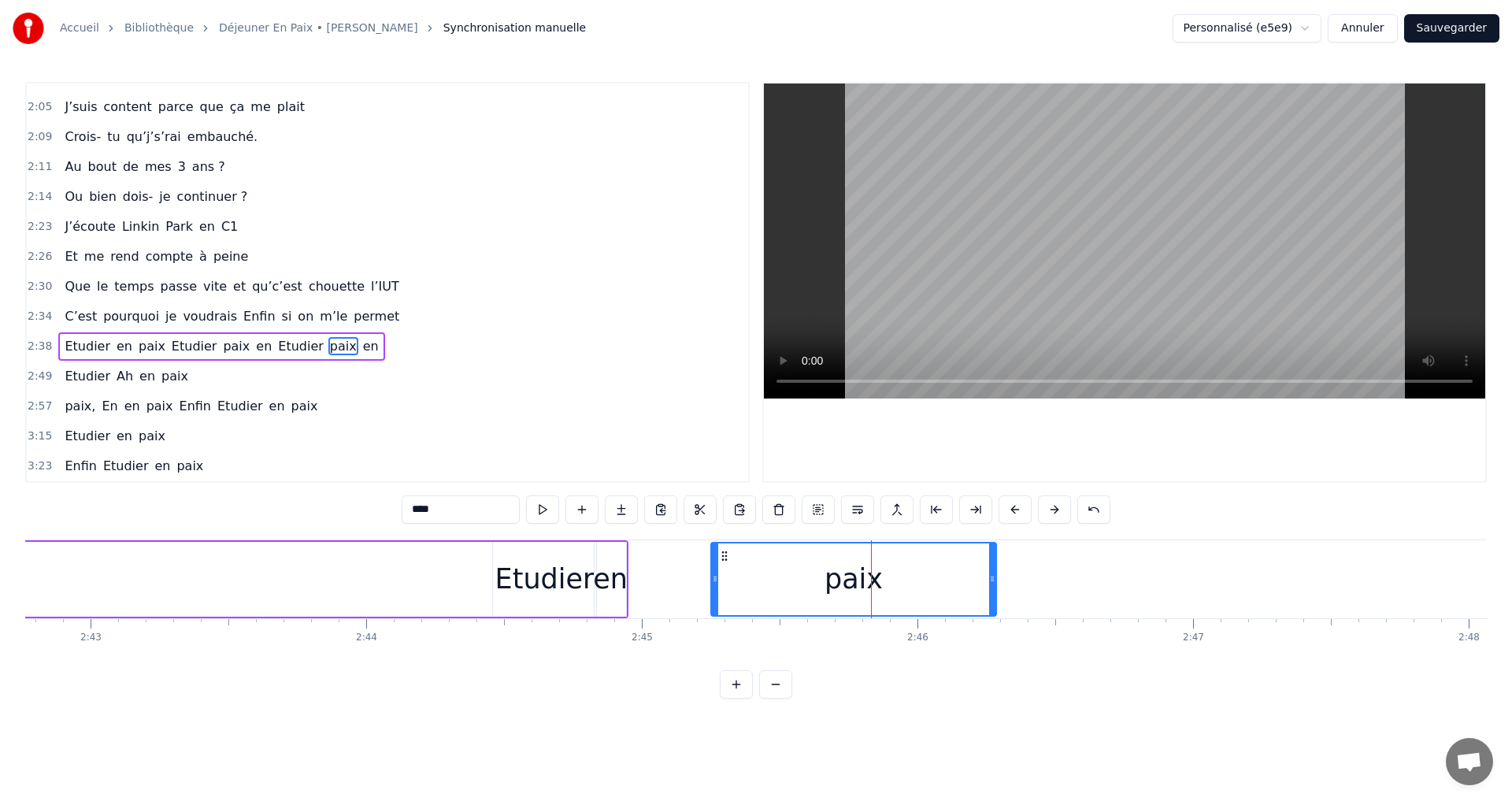
drag, startPoint x: 623, startPoint y: 554, endPoint x: 723, endPoint y: 557, distance: 100.0
click at [609, 558] on div "en" at bounding box center [610, 579] width 35 height 41
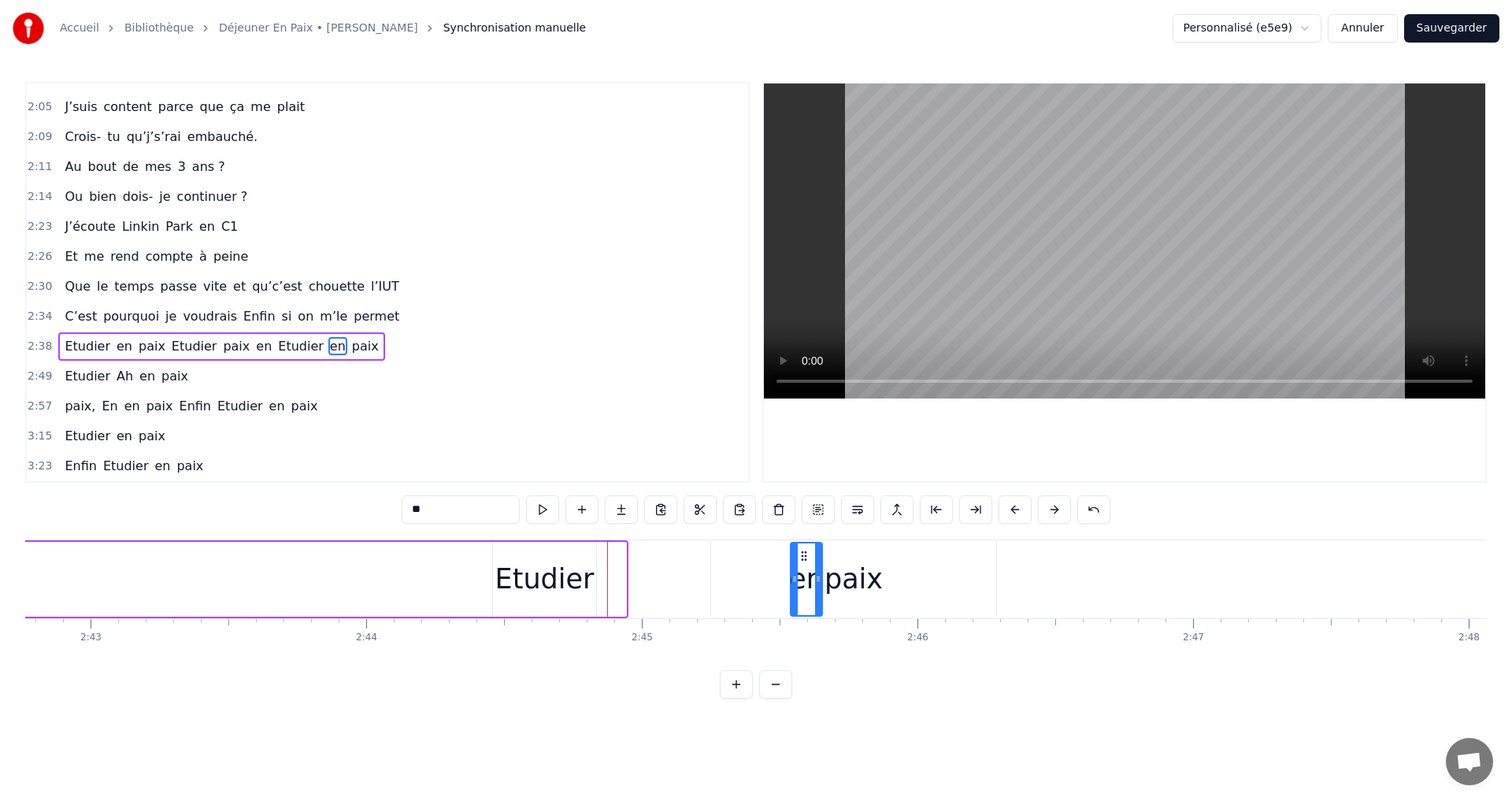
drag, startPoint x: 609, startPoint y: 553, endPoint x: 794, endPoint y: 571, distance: 185.9
click at [550, 568] on div "Etudier" at bounding box center [545, 579] width 99 height 41
type input "*******"
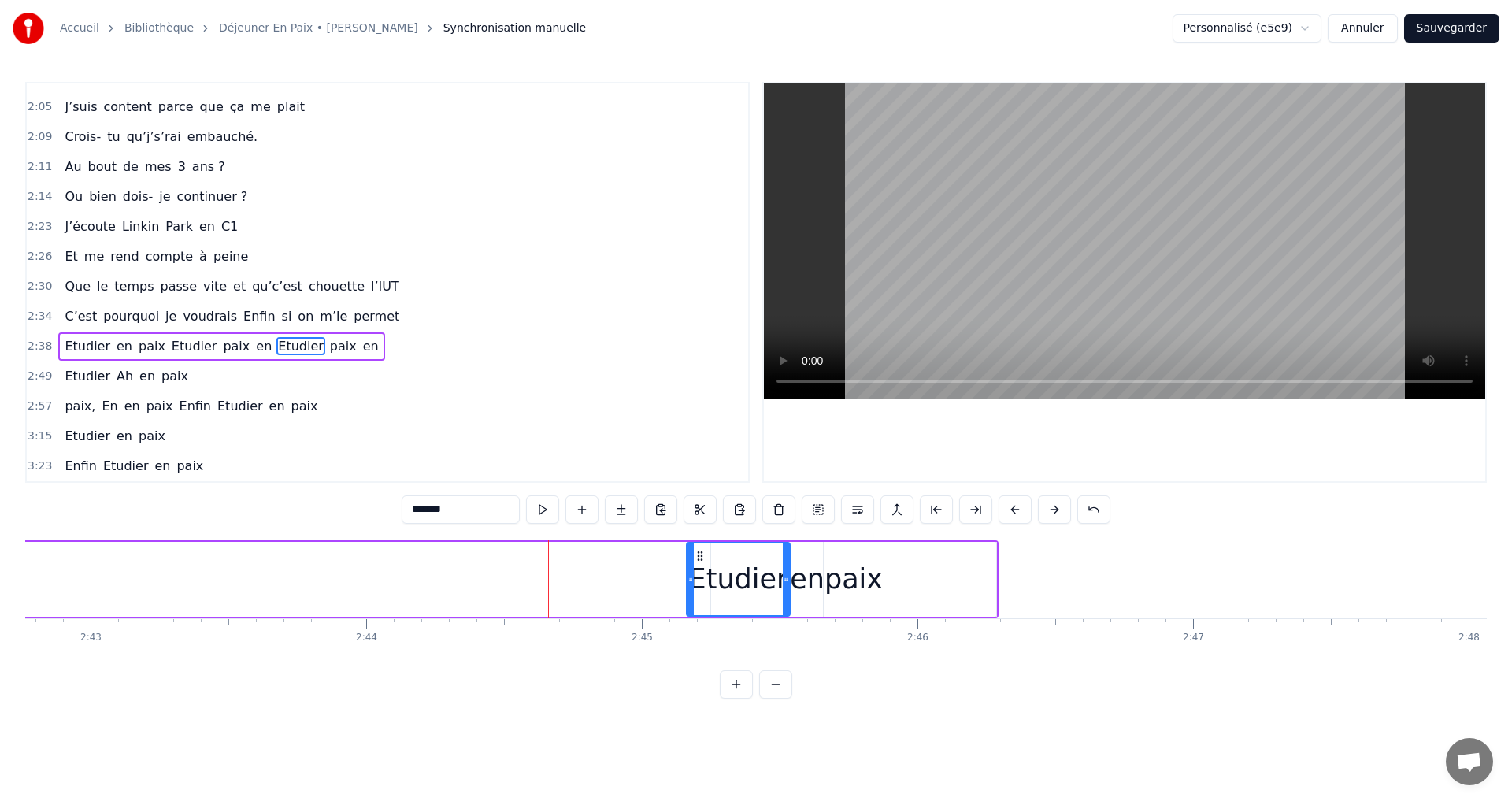
drag, startPoint x: 598, startPoint y: 563, endPoint x: 699, endPoint y: 571, distance: 101.3
click at [699, 571] on div "Etudier" at bounding box center [738, 579] width 102 height 72
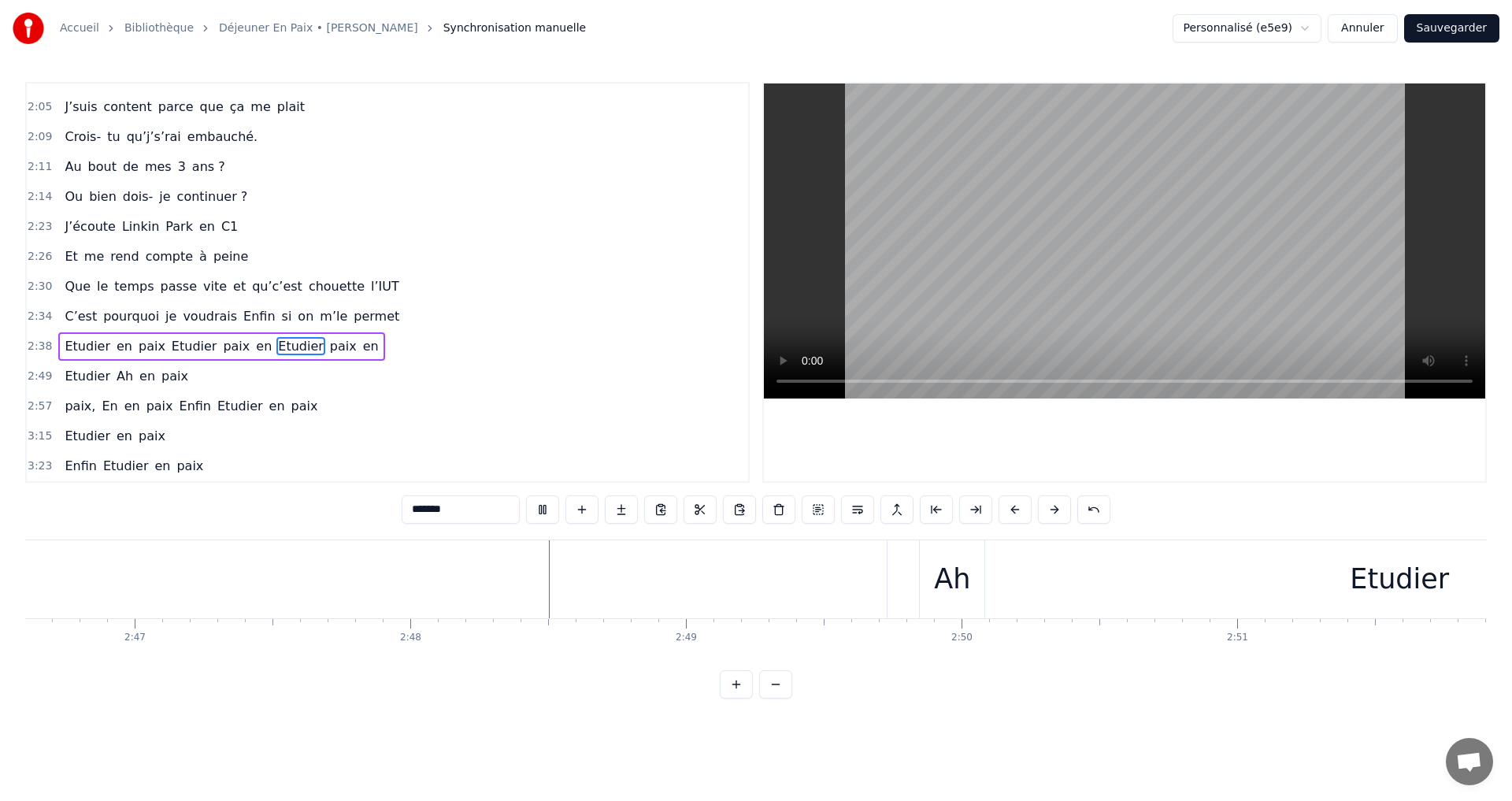
scroll to position [0, 46242]
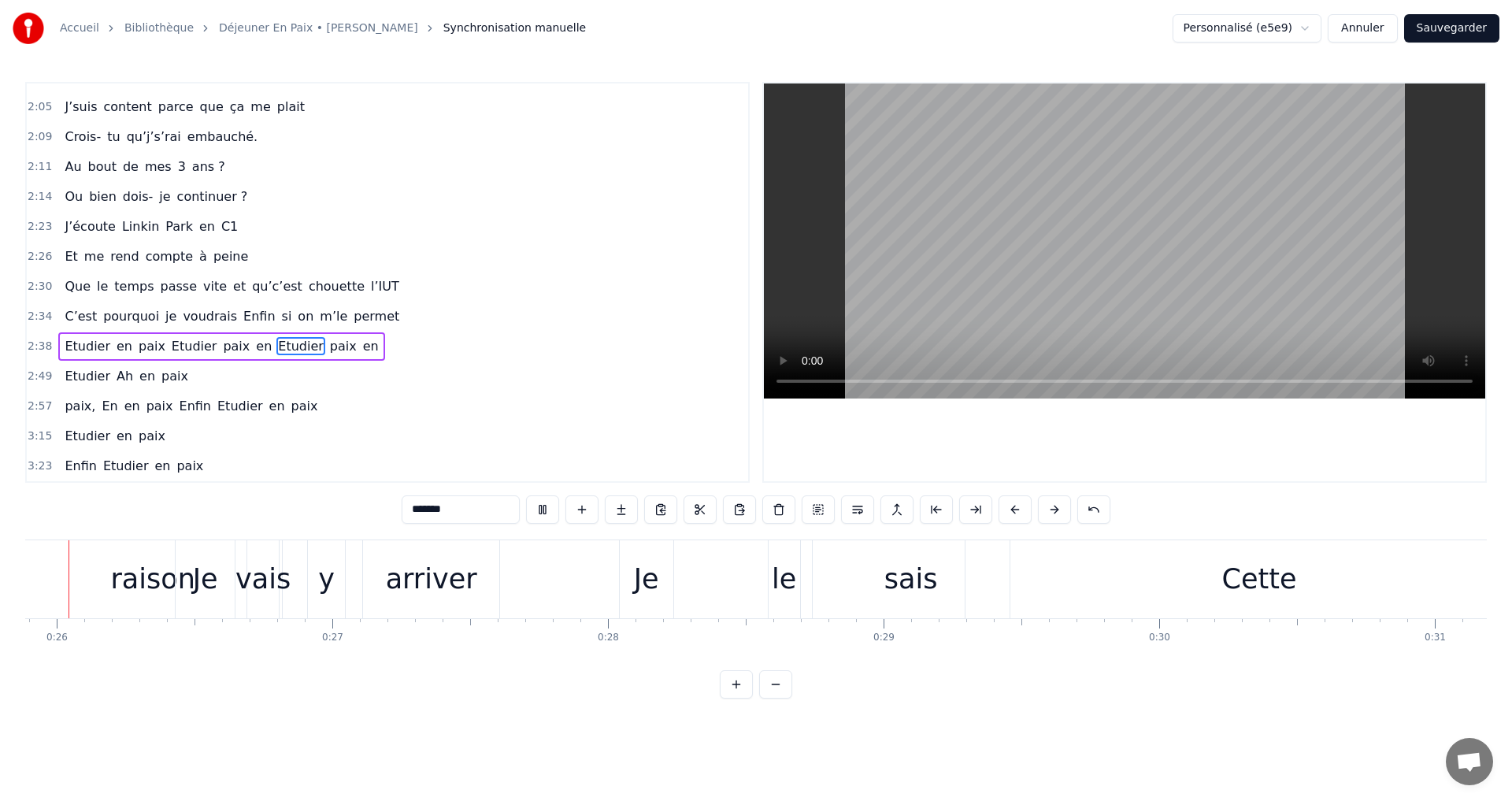
click at [163, 321] on div "C’est pourquoi je voudrais Enfin si on m’le permet" at bounding box center [232, 316] width 348 height 29
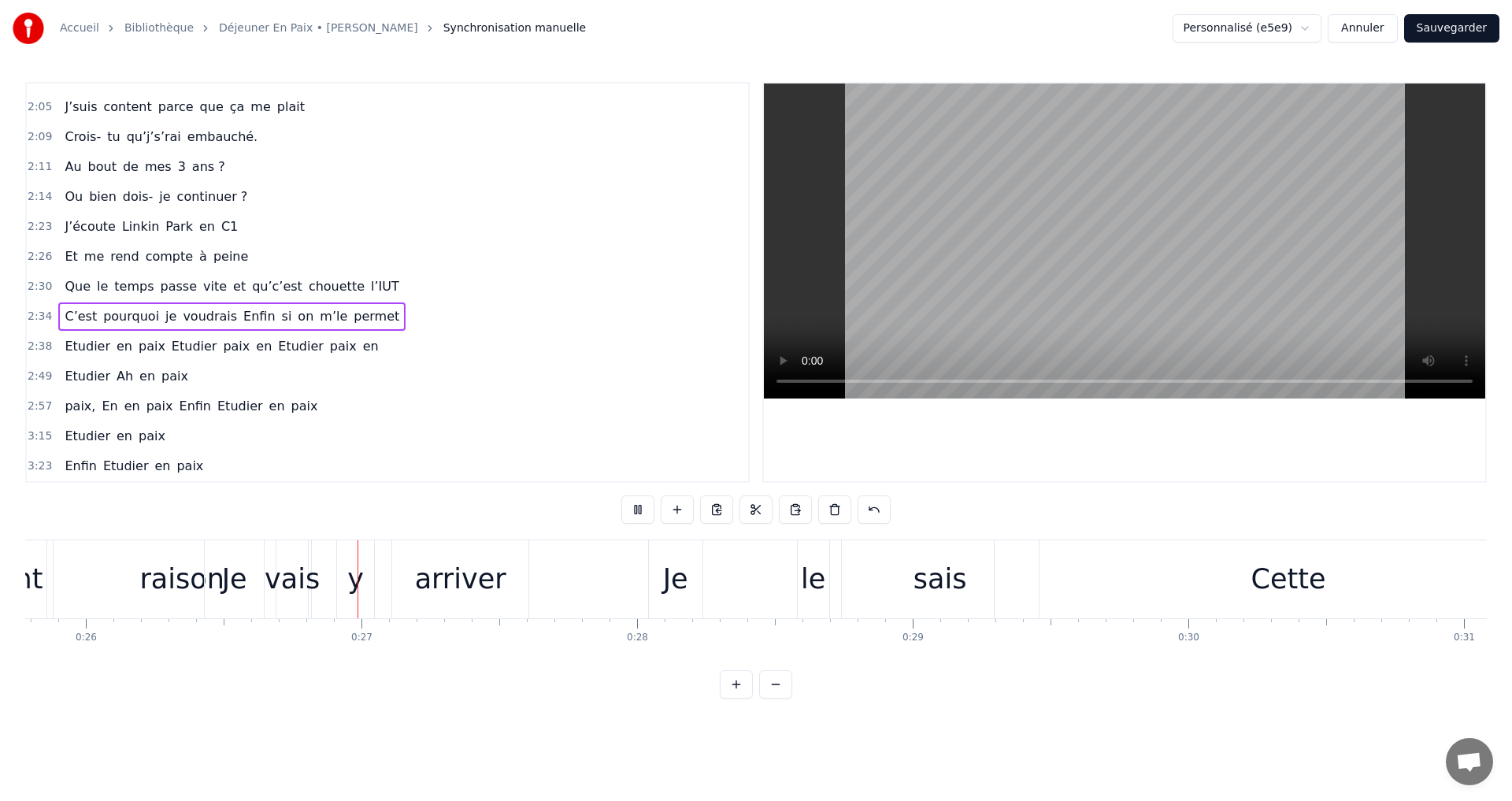
click at [95, 283] on span "le" at bounding box center [102, 286] width 14 height 18
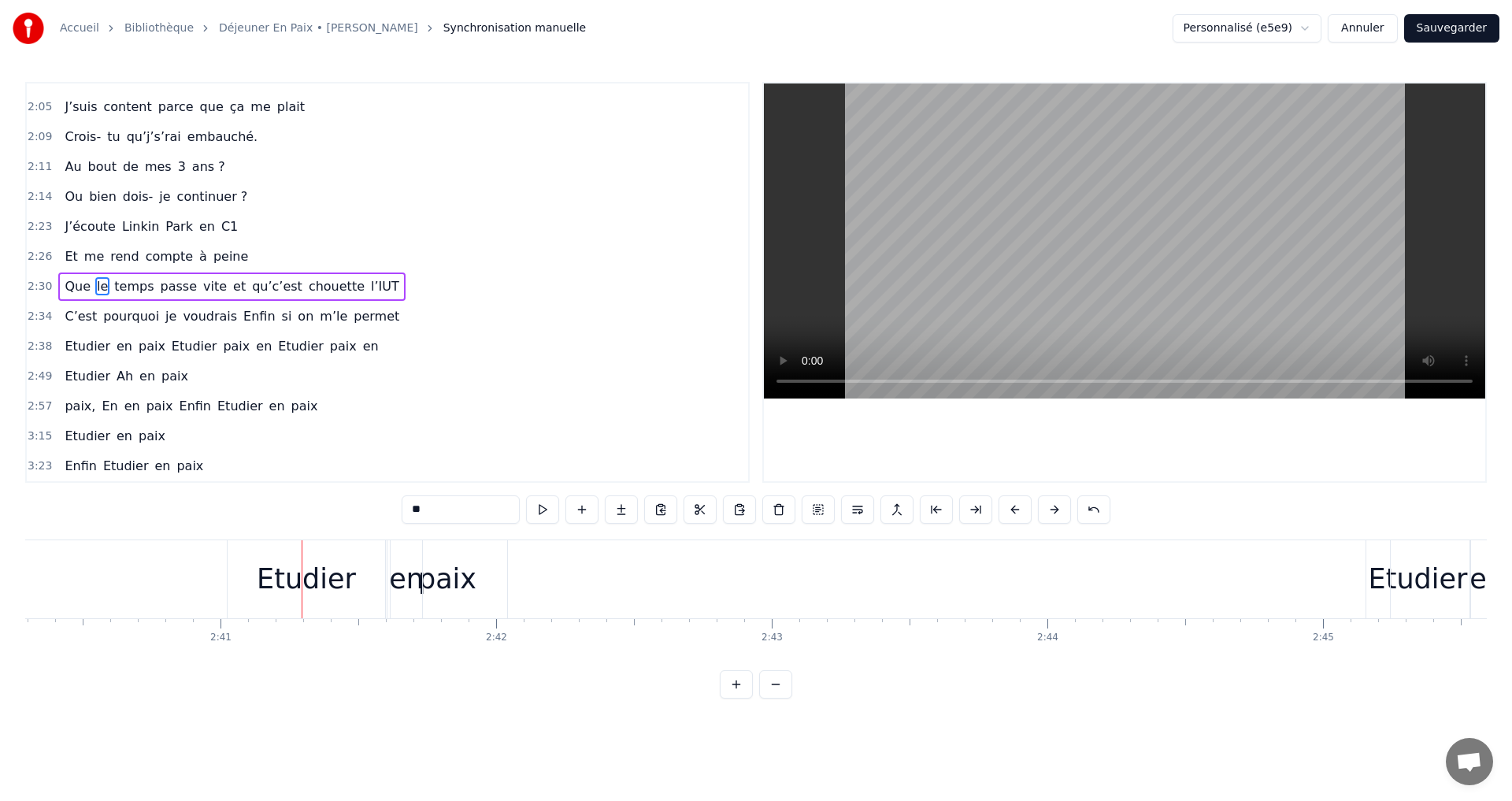
scroll to position [0, 43485]
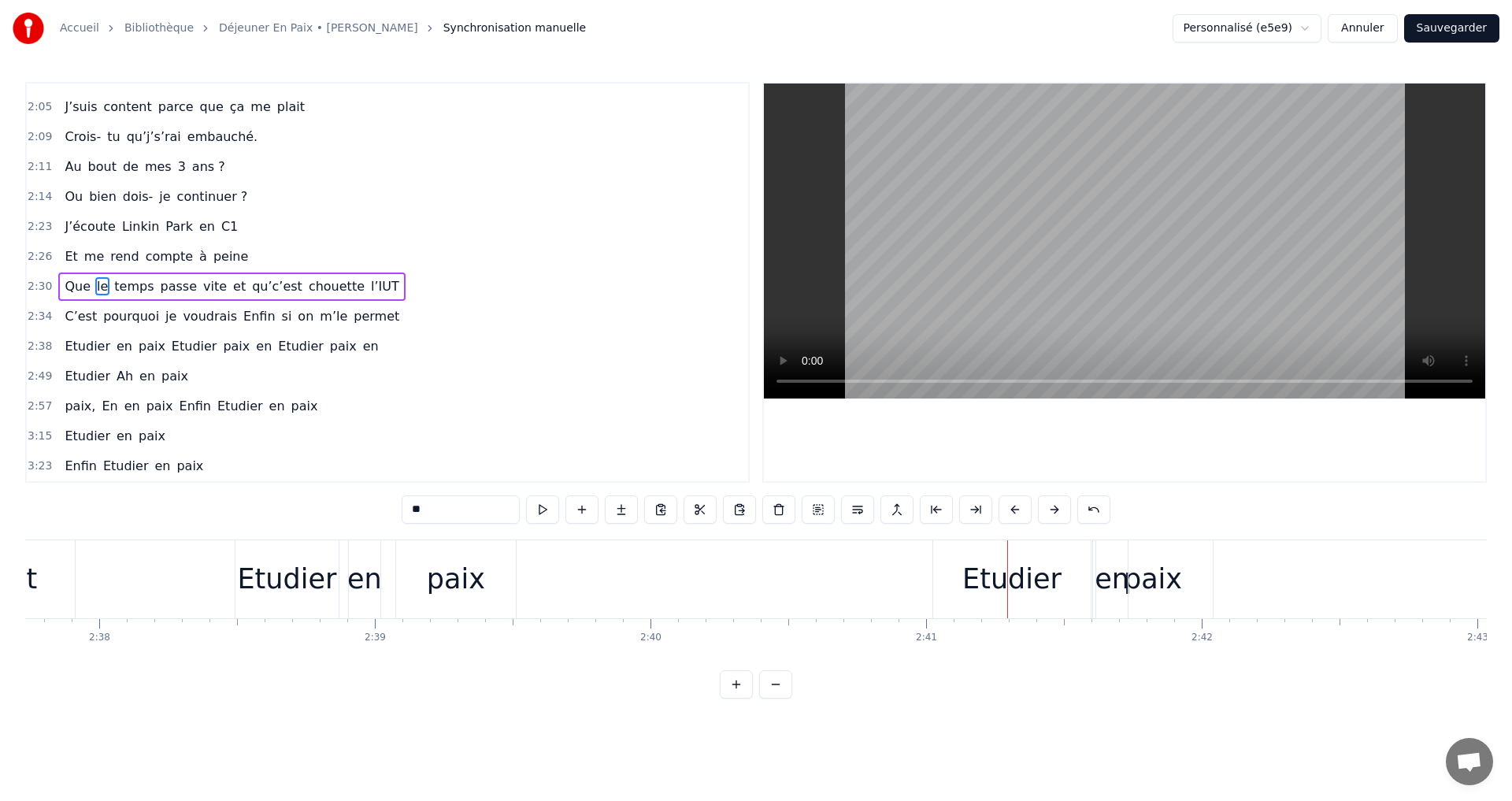
click at [1001, 576] on div "Etudier" at bounding box center [1011, 579] width 99 height 41
type input "*******"
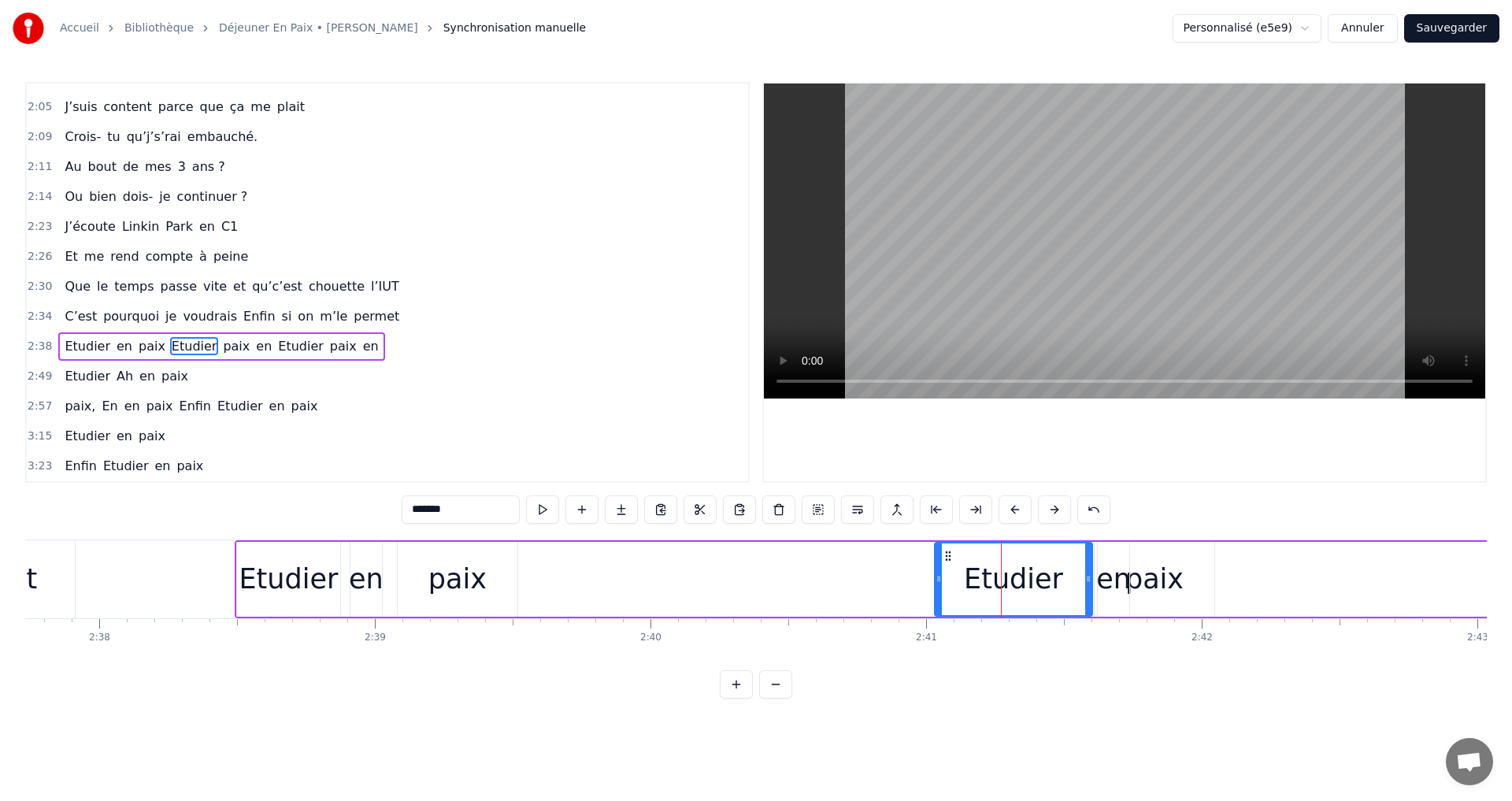
click at [944, 552] on icon at bounding box center [948, 556] width 13 height 13
drag, startPoint x: 291, startPoint y: 559, endPoint x: 272, endPoint y: 554, distance: 19.6
click at [288, 558] on div "Etudier" at bounding box center [288, 579] width 99 height 41
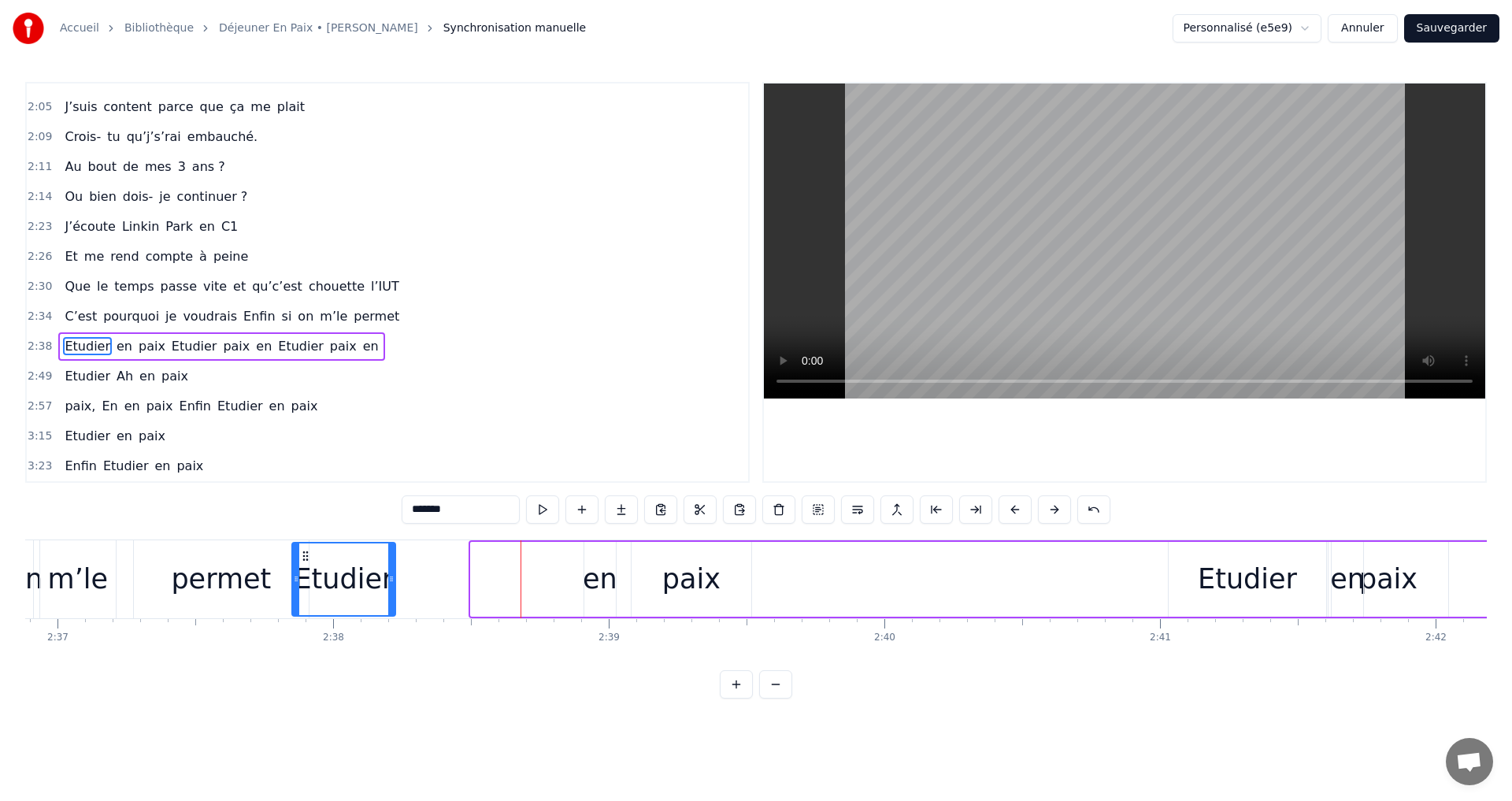
drag, startPoint x: 250, startPoint y: 554, endPoint x: 348, endPoint y: 575, distance: 100.2
click at [293, 565] on div "Etudier" at bounding box center [344, 579] width 102 height 72
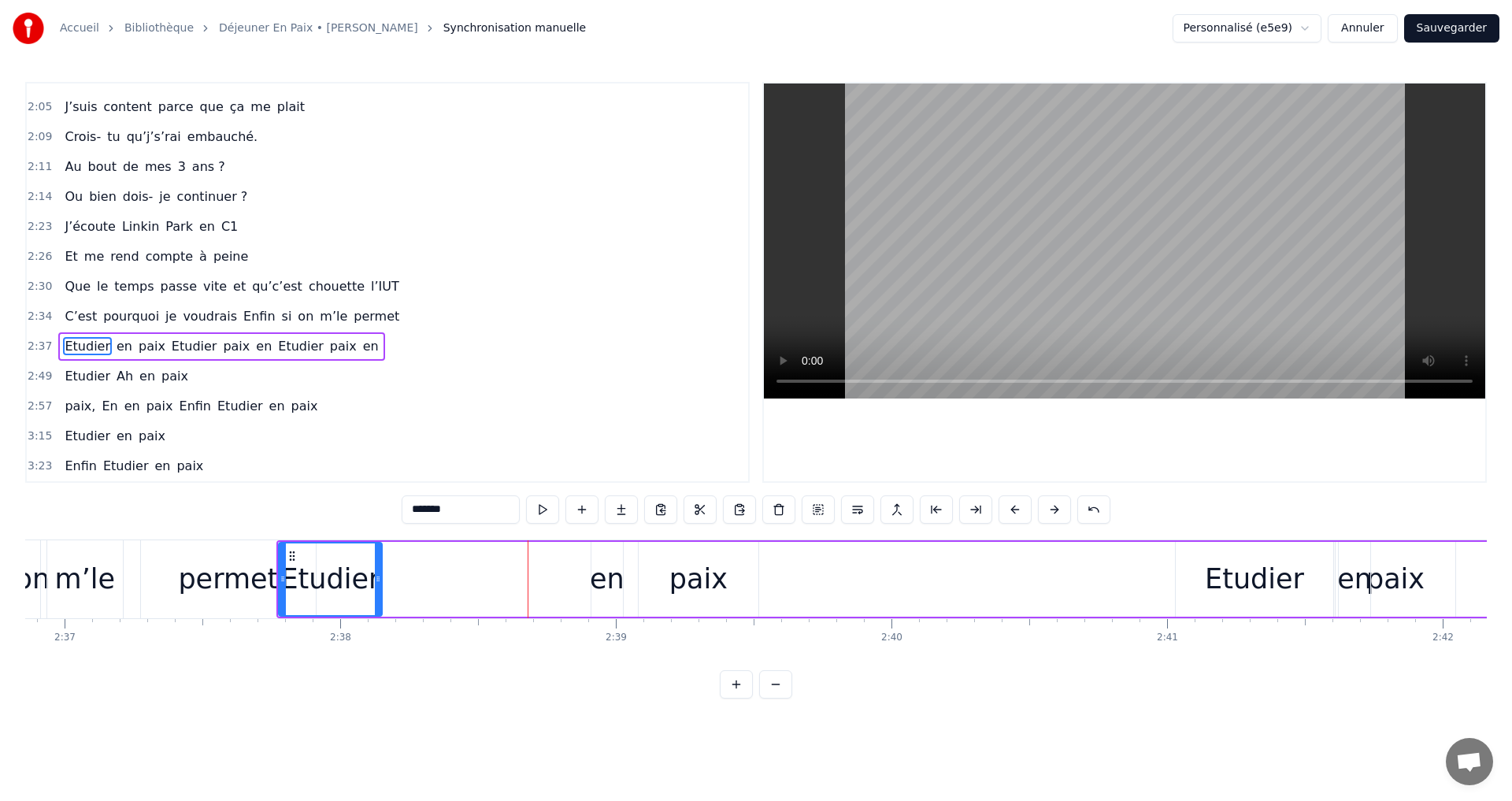
click at [575, 550] on div "Etudier en paix Etudier paix en [GEOGRAPHIC_DATA] paix en" at bounding box center [1365, 579] width 2177 height 78
click at [606, 562] on div "en" at bounding box center [607, 579] width 35 height 41
drag, startPoint x: 604, startPoint y: 554, endPoint x: 505, endPoint y: 554, distance: 99.0
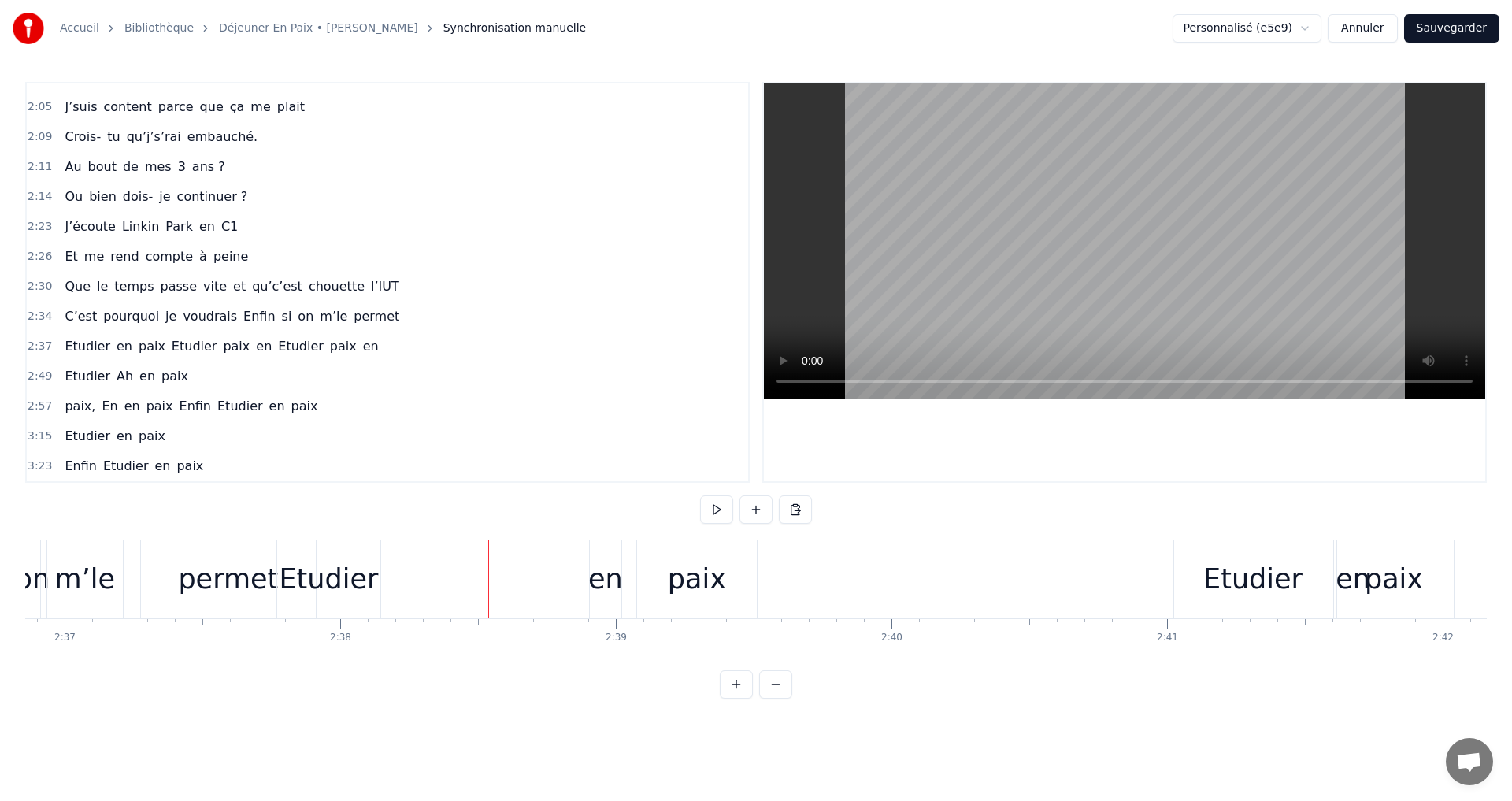
click at [590, 553] on div "en" at bounding box center [606, 579] width 33 height 78
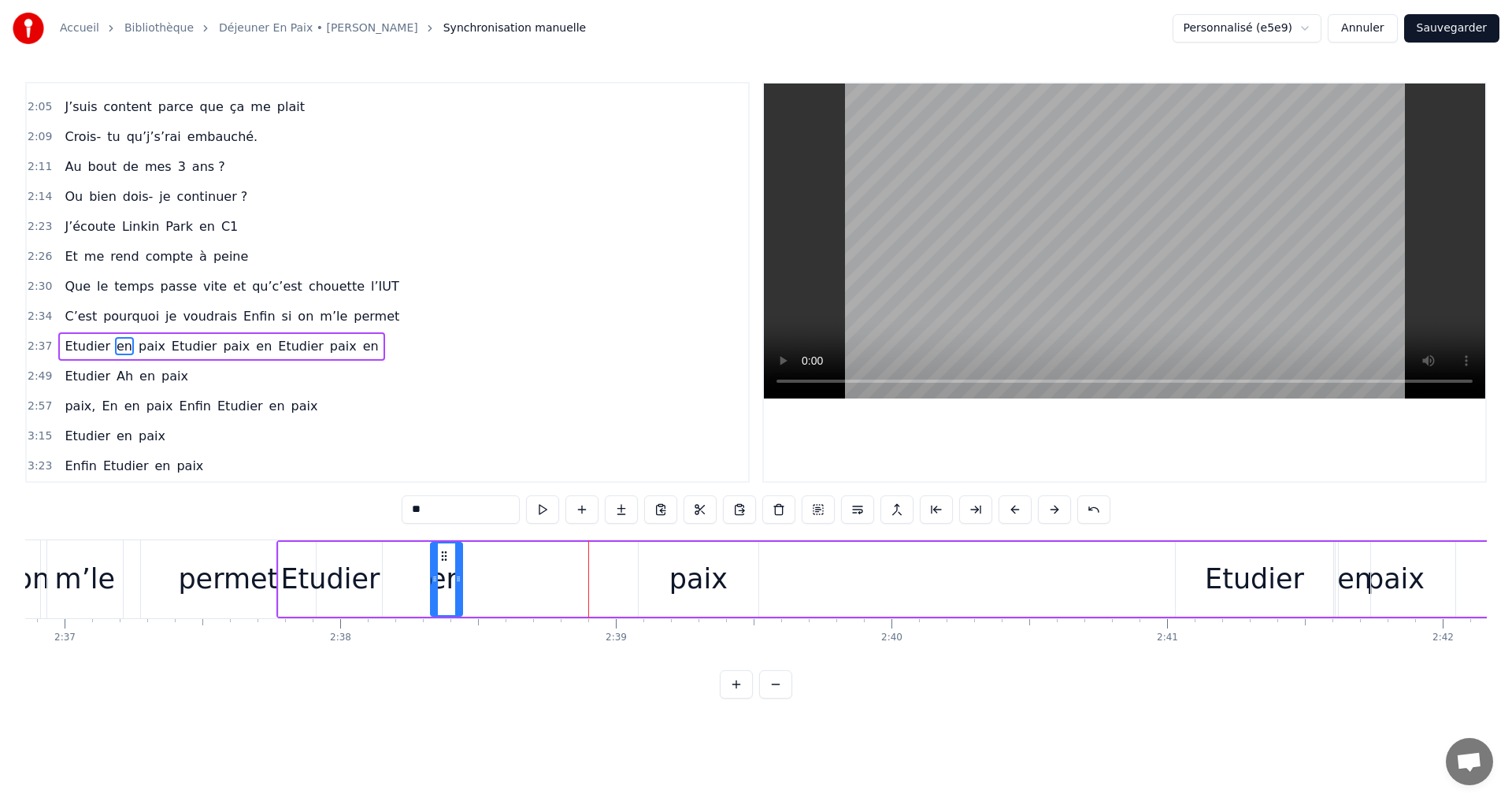
drag, startPoint x: 607, startPoint y: 554, endPoint x: 422, endPoint y: 557, distance: 185.0
click at [444, 559] on icon at bounding box center [444, 556] width 13 height 13
click at [298, 550] on div "Etudier" at bounding box center [330, 579] width 103 height 75
drag, startPoint x: 294, startPoint y: 554, endPoint x: 418, endPoint y: 554, distance: 124.0
click at [345, 550] on icon at bounding box center [339, 556] width 13 height 13
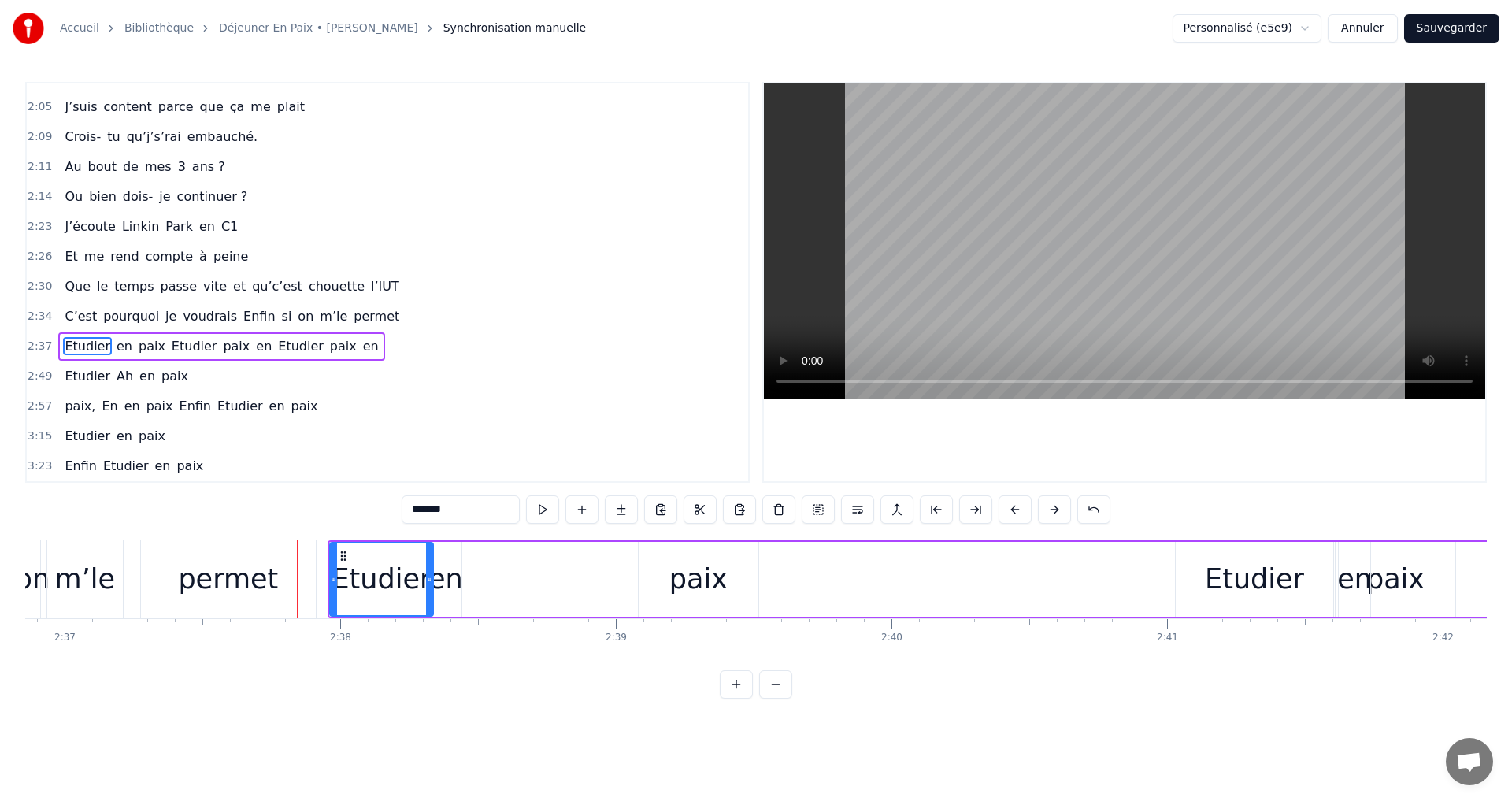
click at [679, 579] on div "paix" at bounding box center [698, 579] width 58 height 41
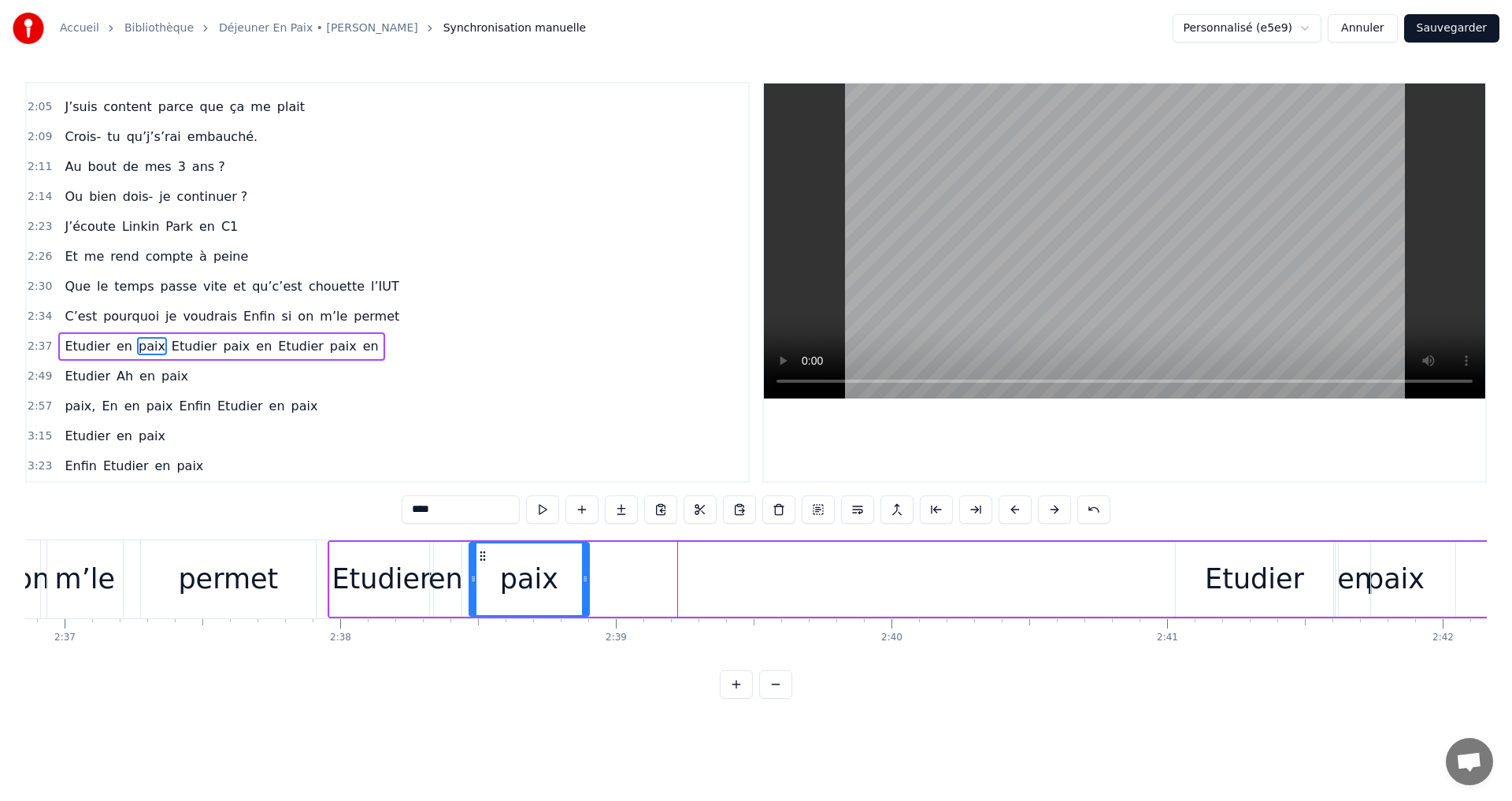
drag, startPoint x: 654, startPoint y: 552, endPoint x: 484, endPoint y: 554, distance: 170.0
click at [484, 554] on icon at bounding box center [482, 556] width 13 height 13
click at [246, 316] on span "Enfin" at bounding box center [259, 315] width 35 height 18
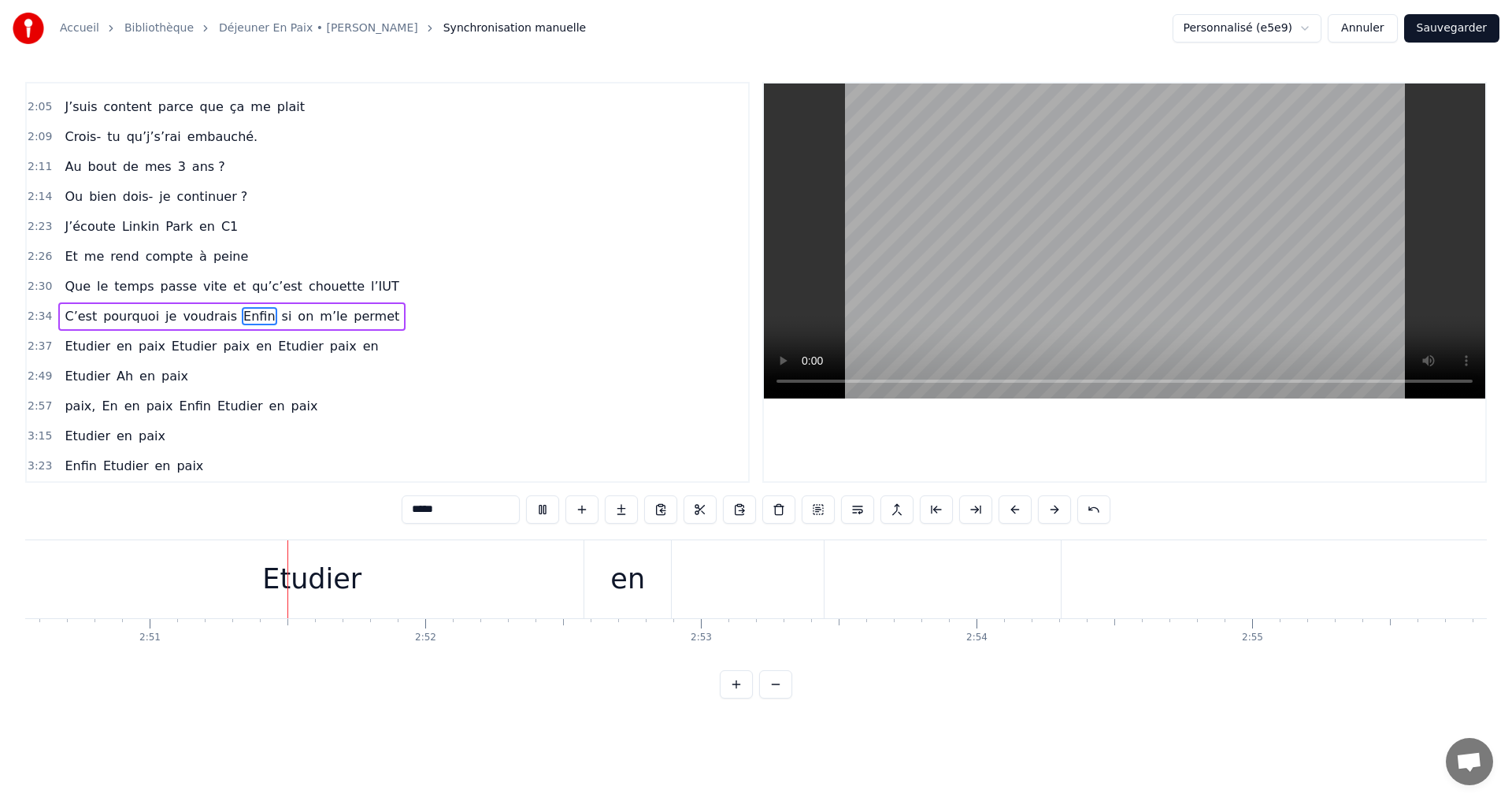
scroll to position [0, 47020]
click at [361, 349] on span "en" at bounding box center [371, 346] width 19 height 18
type input "**"
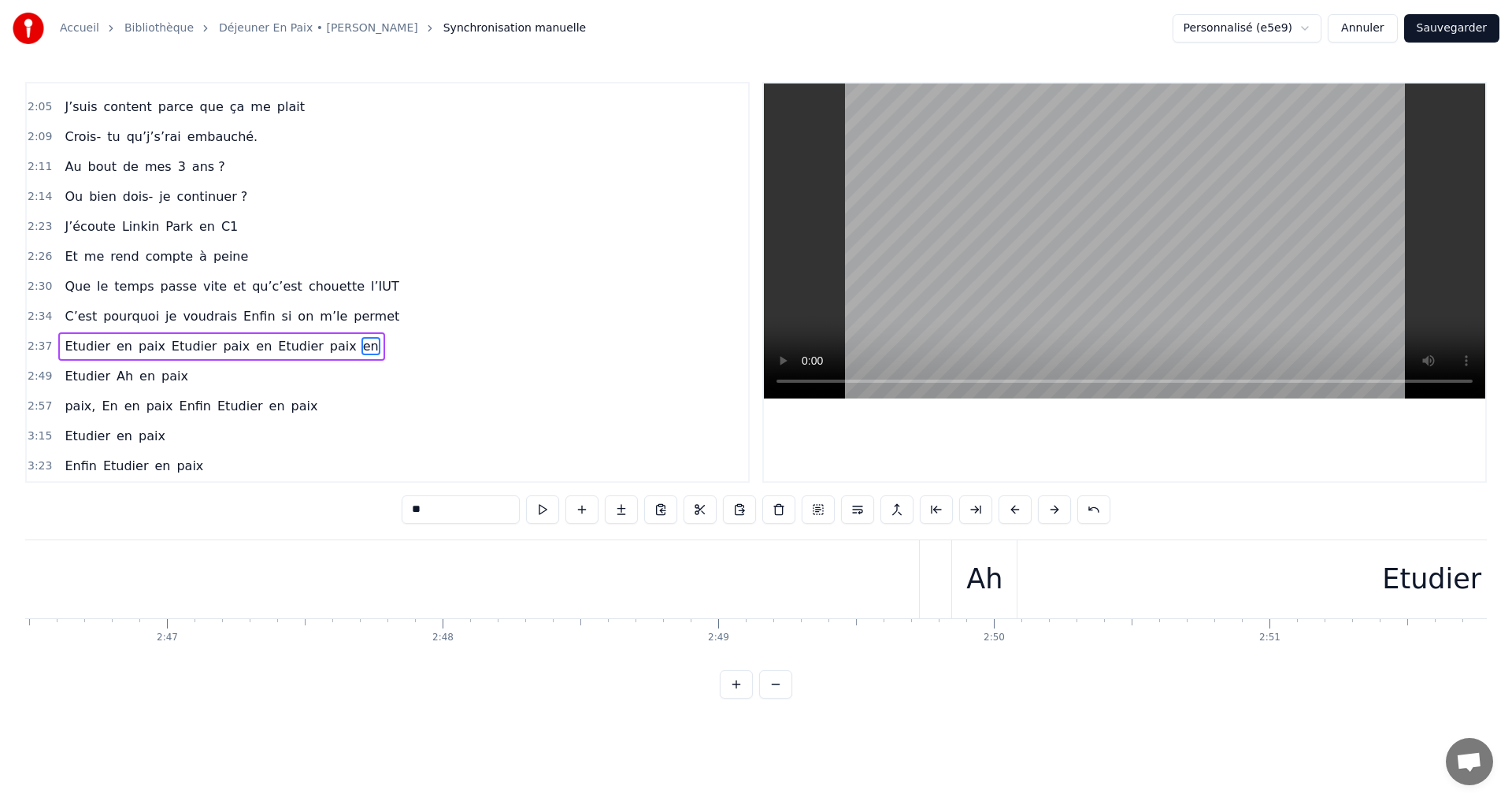
scroll to position [0, 45557]
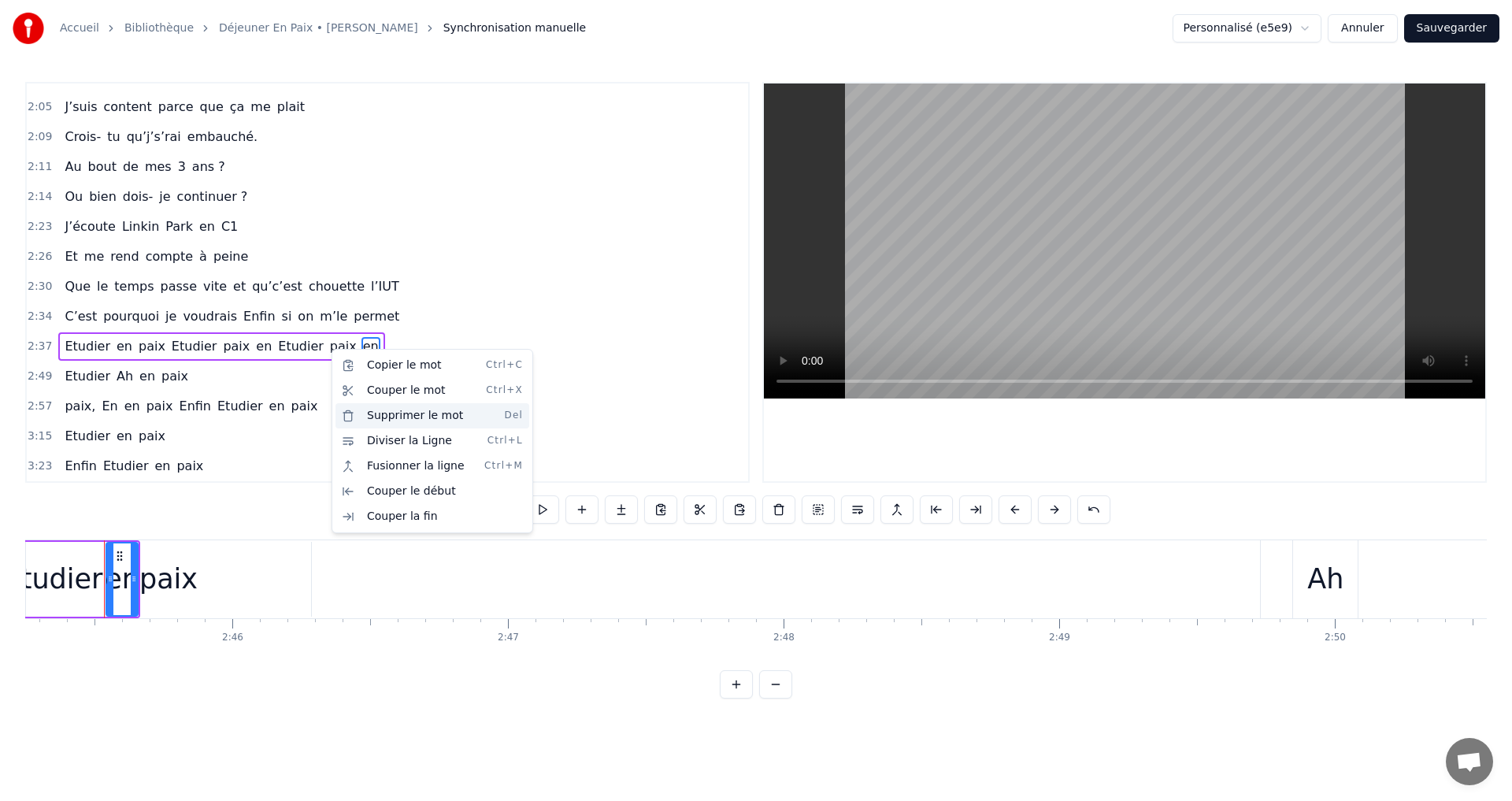
click at [383, 414] on div "Supprimer le mot Del" at bounding box center [432, 416] width 194 height 25
drag, startPoint x: 280, startPoint y: 404, endPoint x: 290, endPoint y: 361, distance: 44.1
click at [282, 400] on html "Accueil Bibliothèque Déjeuner En Paix • [PERSON_NAME] Synchronisation manuelle …" at bounding box center [756, 361] width 1512 height 723
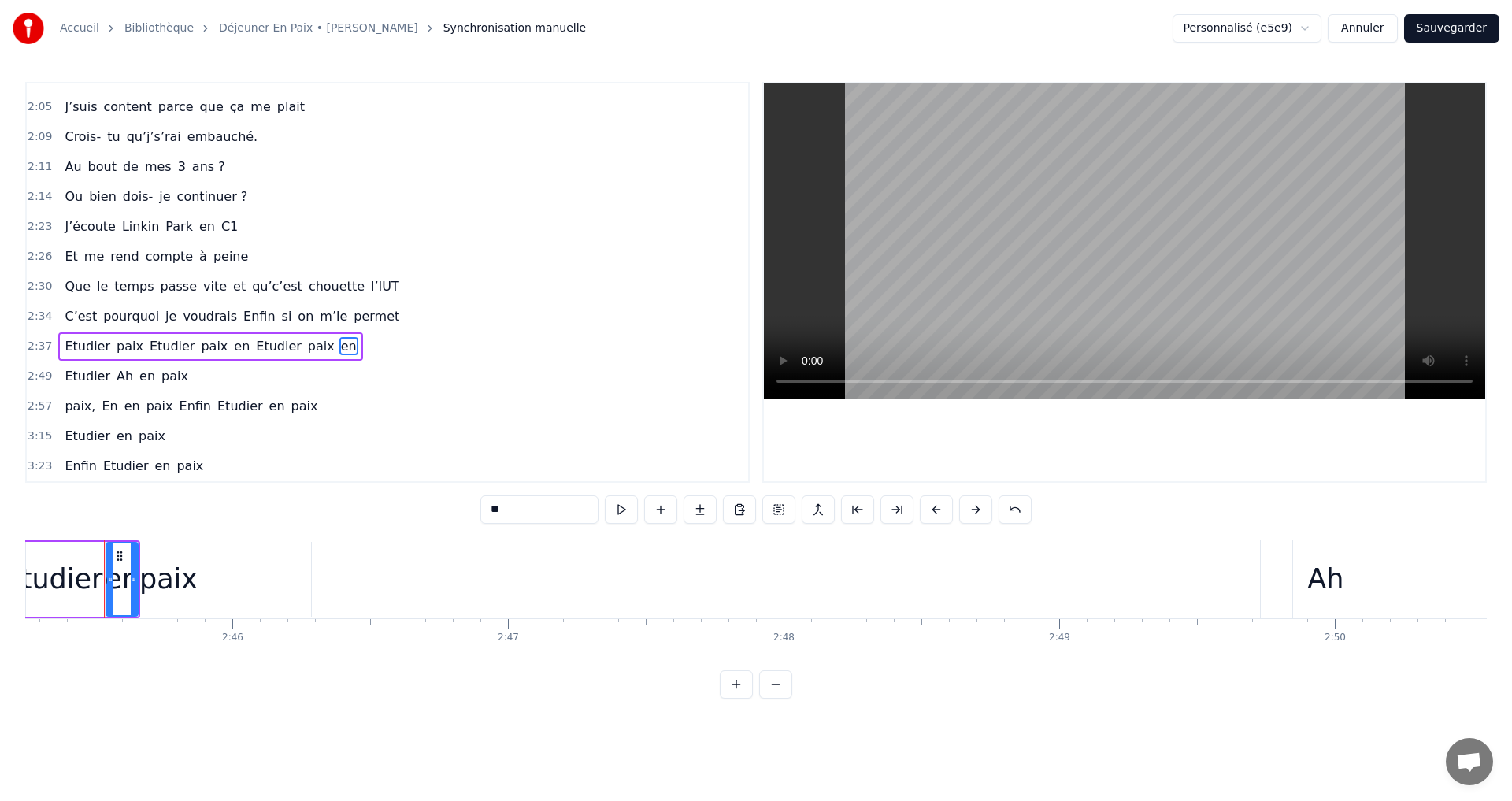
click at [340, 345] on span "en" at bounding box center [349, 346] width 19 height 18
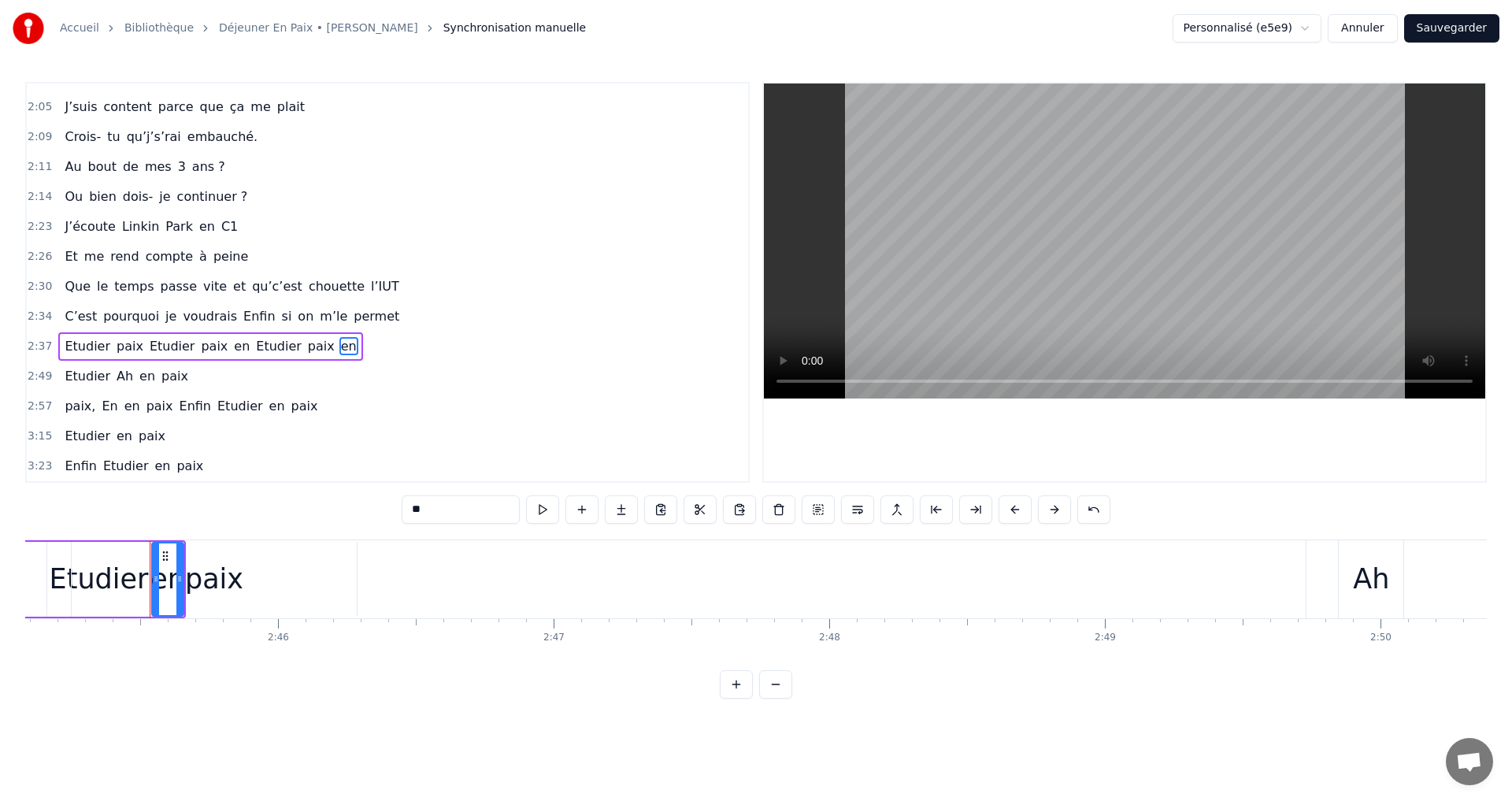
drag, startPoint x: 310, startPoint y: 342, endPoint x: 270, endPoint y: 349, distance: 40.6
click at [270, 349] on div "Etudier paix Etudier paix en [GEOGRAPHIC_DATA] paix en" at bounding box center [210, 346] width 304 height 29
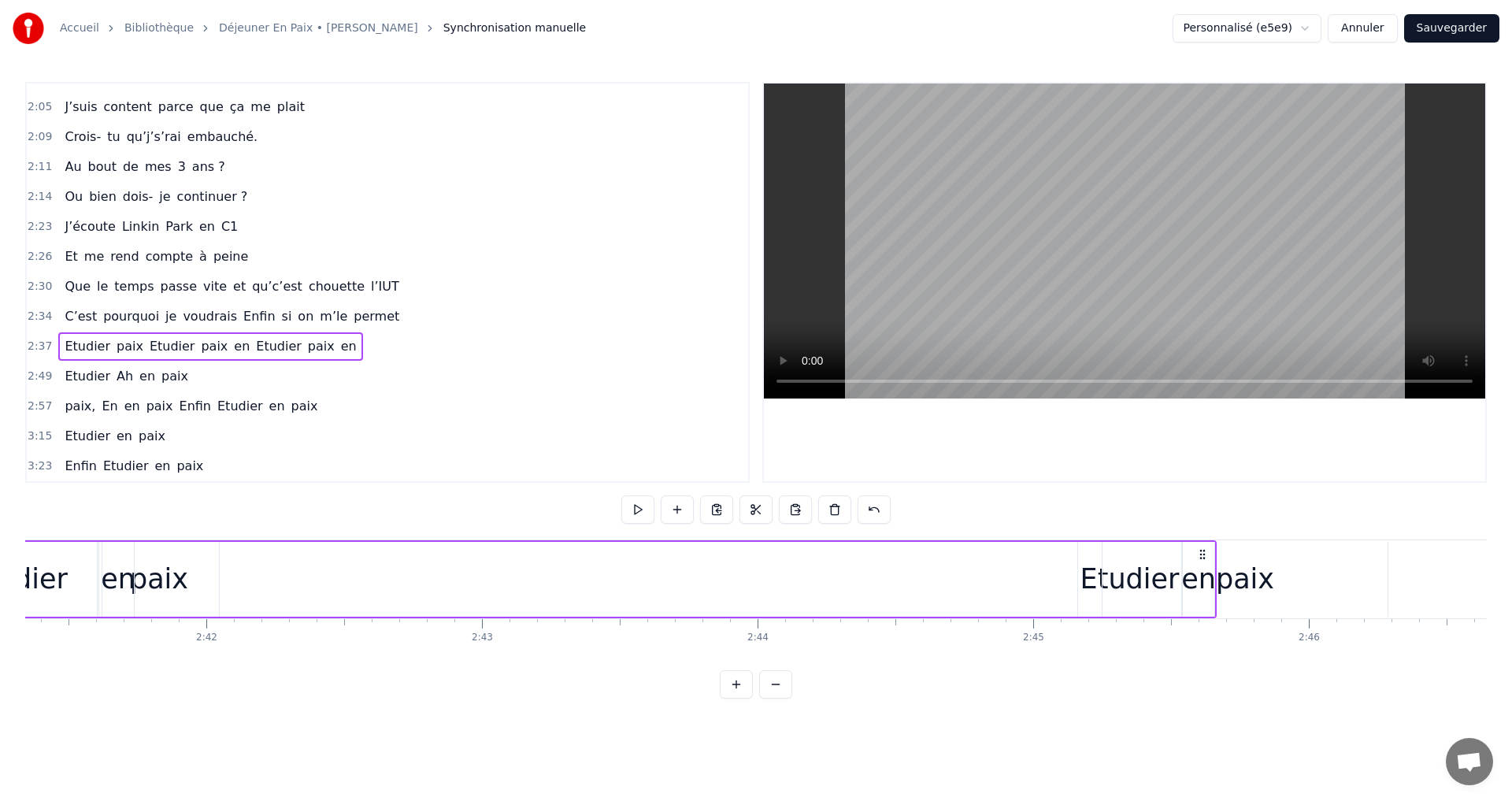
scroll to position [0, 44515]
click at [1068, 583] on div "paix" at bounding box center [1210, 579] width 287 height 75
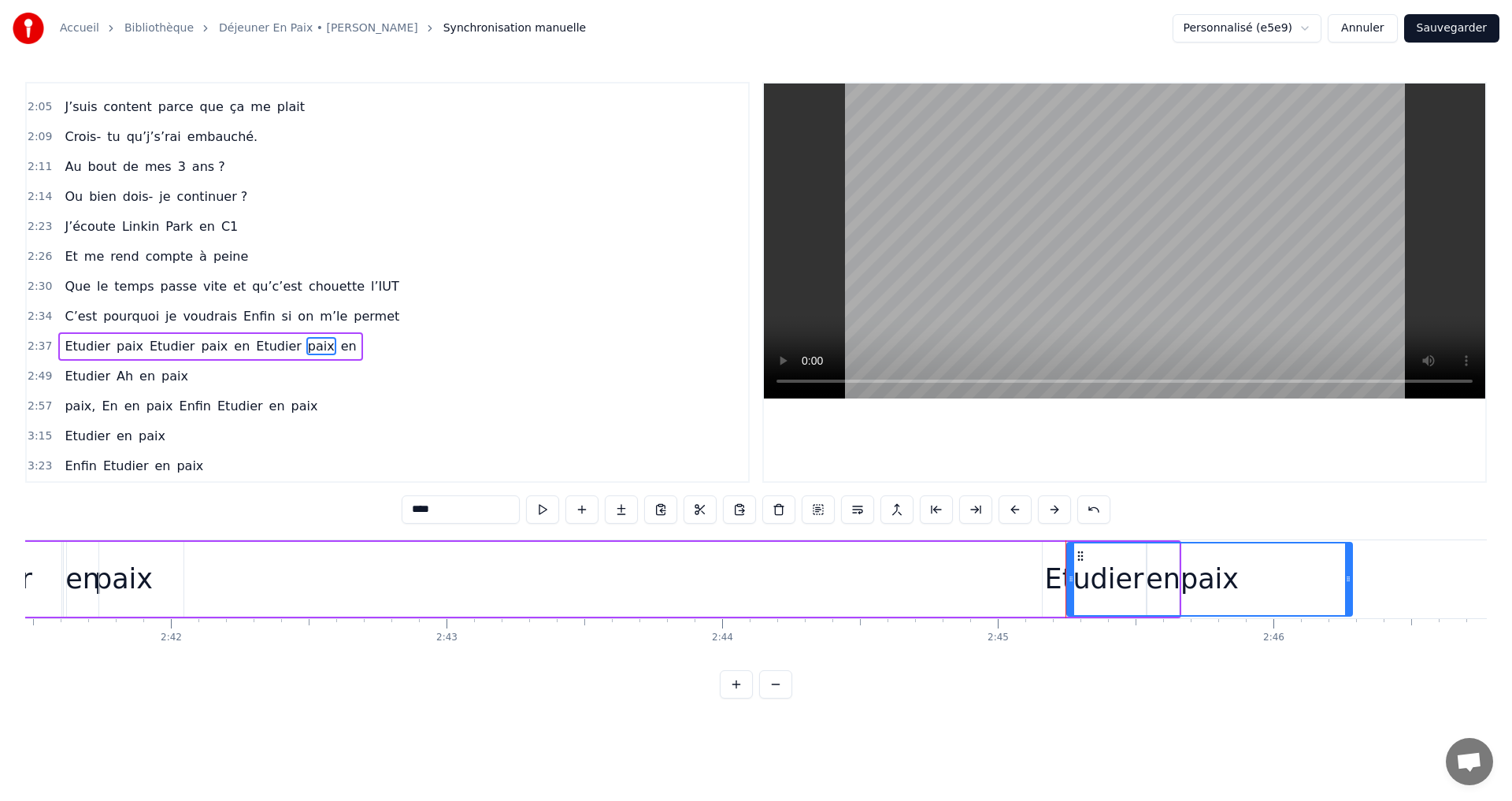
click at [1202, 578] on div "paix" at bounding box center [1209, 579] width 58 height 41
click at [1183, 586] on div "paix" at bounding box center [1210, 579] width 284 height 72
click at [1172, 589] on div "paix" at bounding box center [1210, 579] width 284 height 72
click at [1160, 567] on div "paix" at bounding box center [1210, 579] width 284 height 72
click at [1216, 587] on div "paix" at bounding box center [1209, 579] width 58 height 41
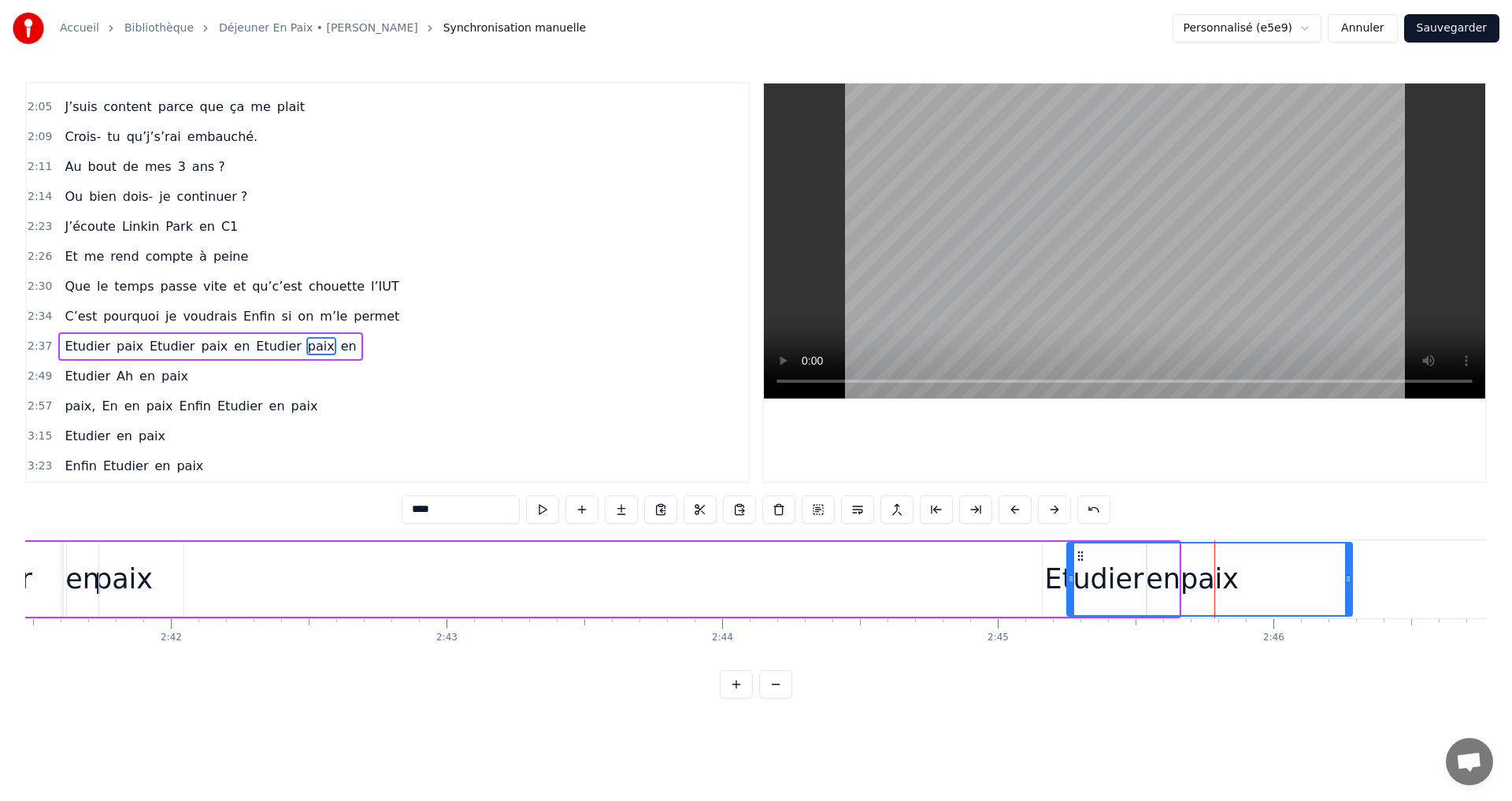
click at [1217, 587] on div "paix" at bounding box center [1209, 579] width 58 height 41
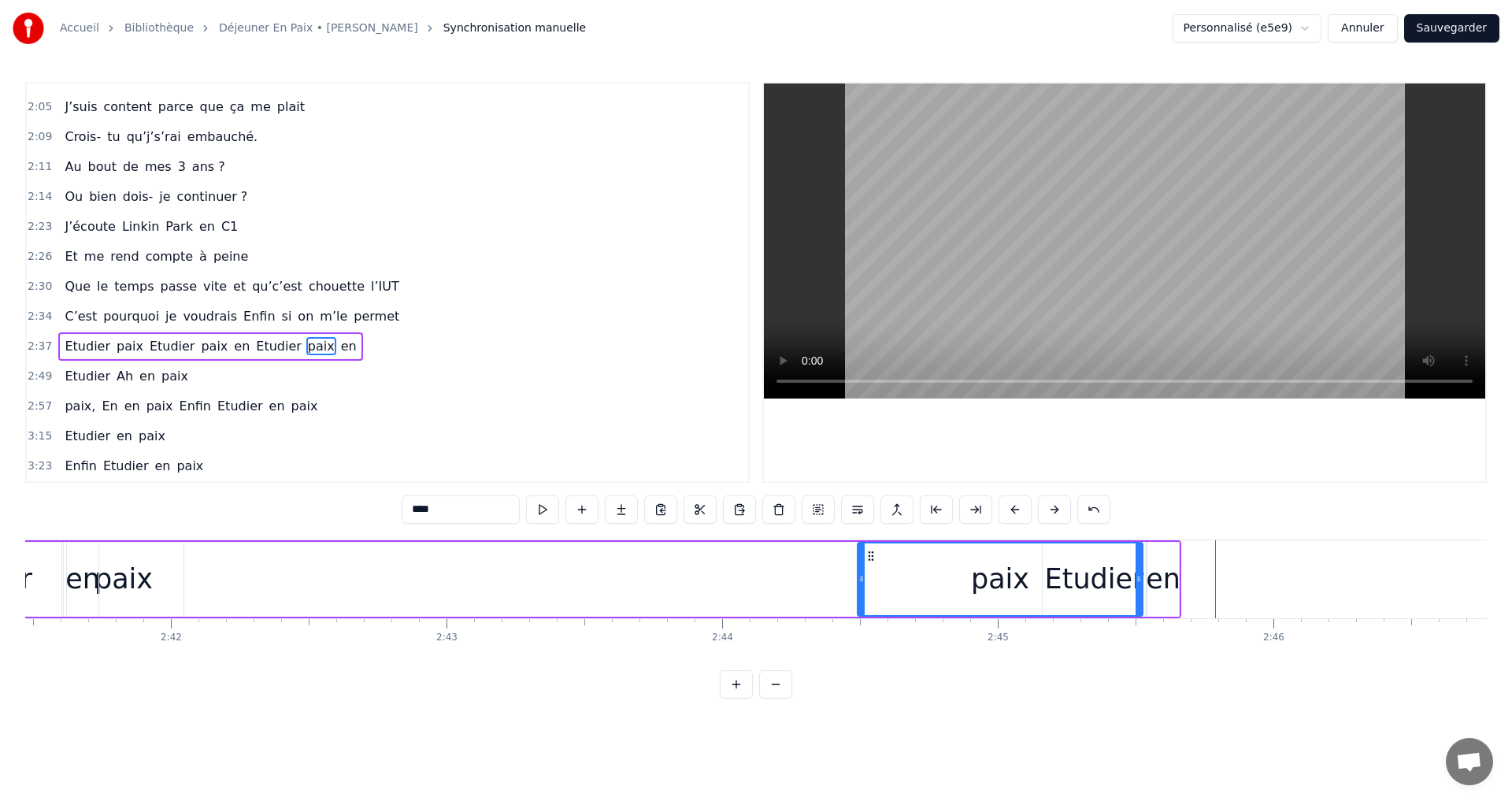
drag, startPoint x: 1080, startPoint y: 555, endPoint x: 962, endPoint y: 564, distance: 118.3
click at [871, 563] on div "paix" at bounding box center [1000, 579] width 284 height 72
click at [1087, 569] on div "paix" at bounding box center [1001, 579] width 284 height 72
click at [1058, 571] on div "paix" at bounding box center [1001, 579] width 284 height 72
drag, startPoint x: 1072, startPoint y: 545, endPoint x: 1130, endPoint y: 575, distance: 65.3
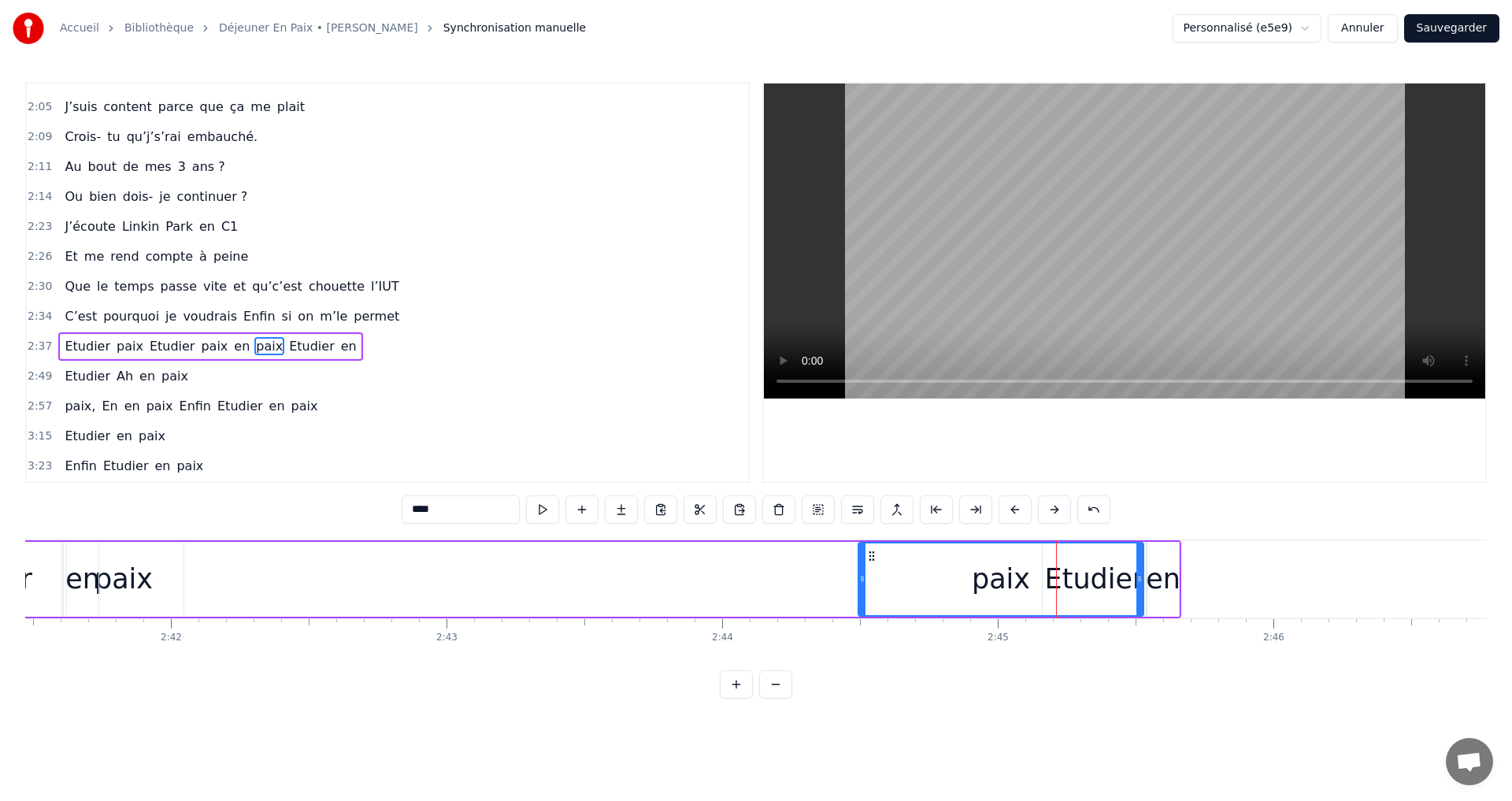
click at [1098, 563] on div "paix" at bounding box center [1001, 579] width 284 height 72
click at [1132, 575] on div "paix" at bounding box center [1001, 579] width 284 height 72
click at [1149, 575] on div "Etudier paix Etudier paix en paix [GEOGRAPHIC_DATA] en" at bounding box center [118, 579] width 2126 height 78
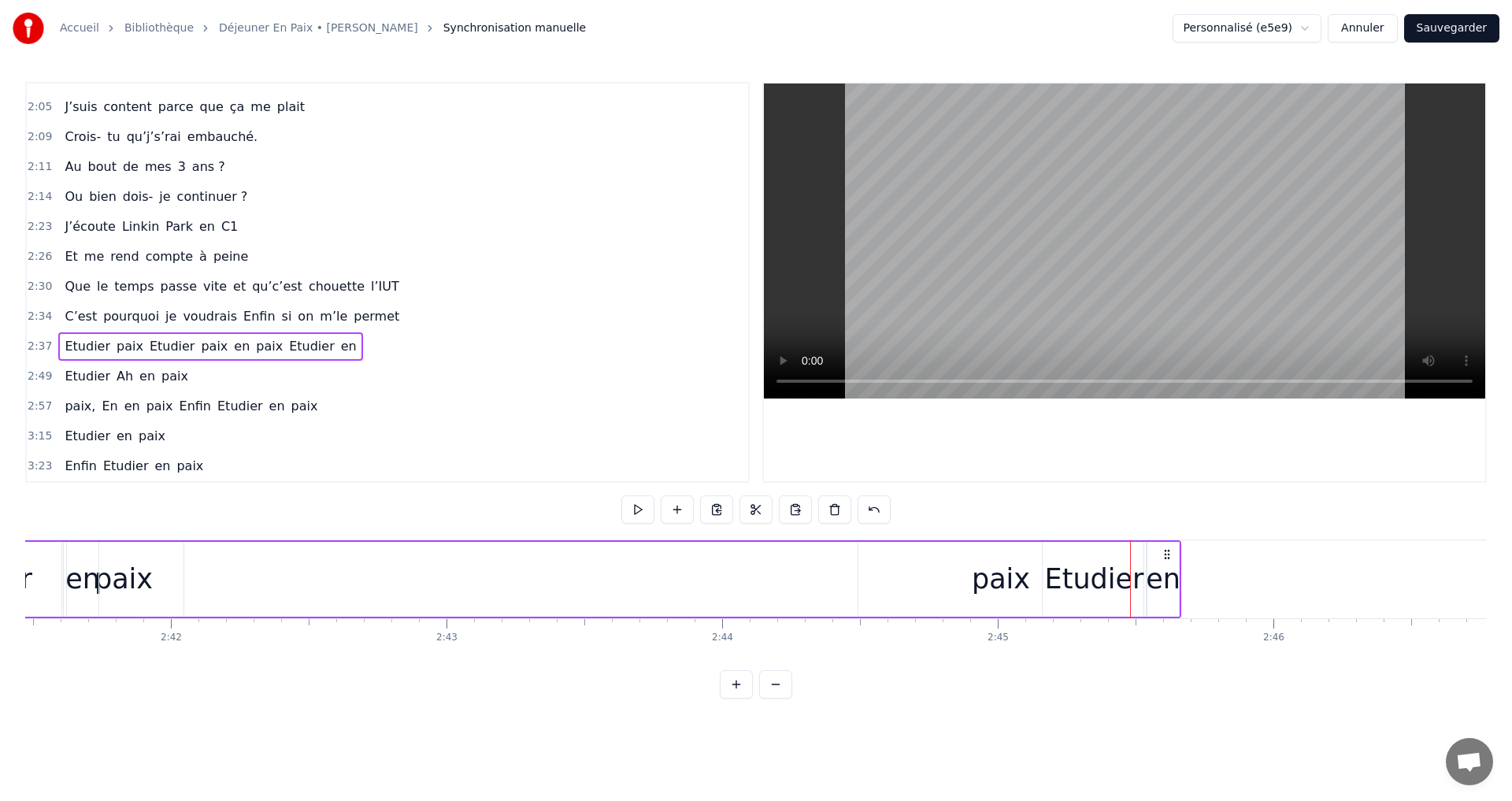
click at [1158, 572] on div "en" at bounding box center [1164, 579] width 35 height 41
click at [1066, 584] on div "Etudier" at bounding box center [1094, 579] width 99 height 41
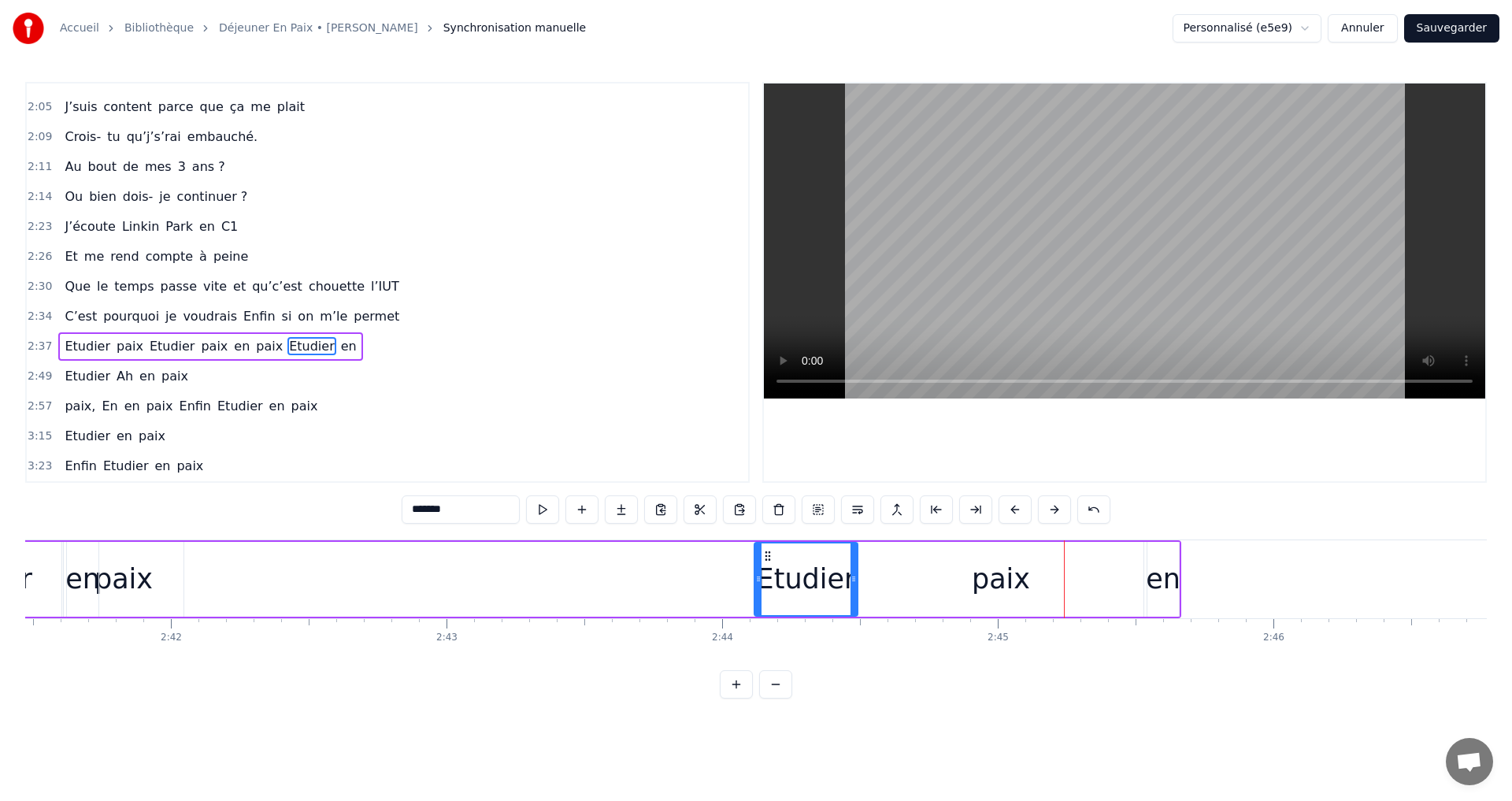
drag, startPoint x: 1051, startPoint y: 555, endPoint x: 869, endPoint y: 551, distance: 182.0
click at [772, 566] on div "Etudier" at bounding box center [807, 579] width 102 height 72
click at [1161, 575] on div "en" at bounding box center [1164, 579] width 35 height 41
drag, startPoint x: 1160, startPoint y: 556, endPoint x: 918, endPoint y: 561, distance: 242.1
click at [918, 561] on icon at bounding box center [919, 556] width 13 height 13
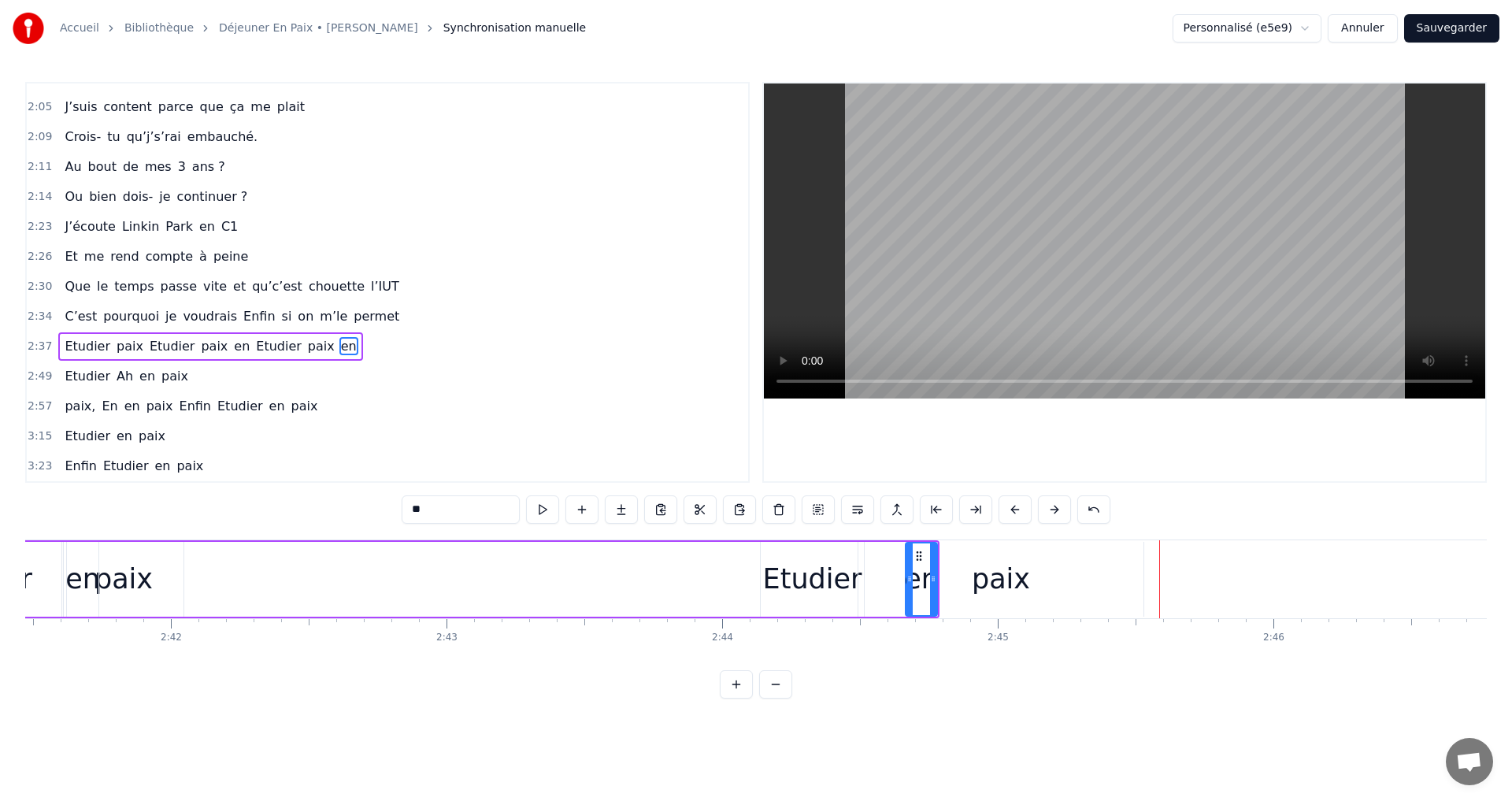
click at [1021, 556] on div "paix" at bounding box center [1001, 579] width 285 height 75
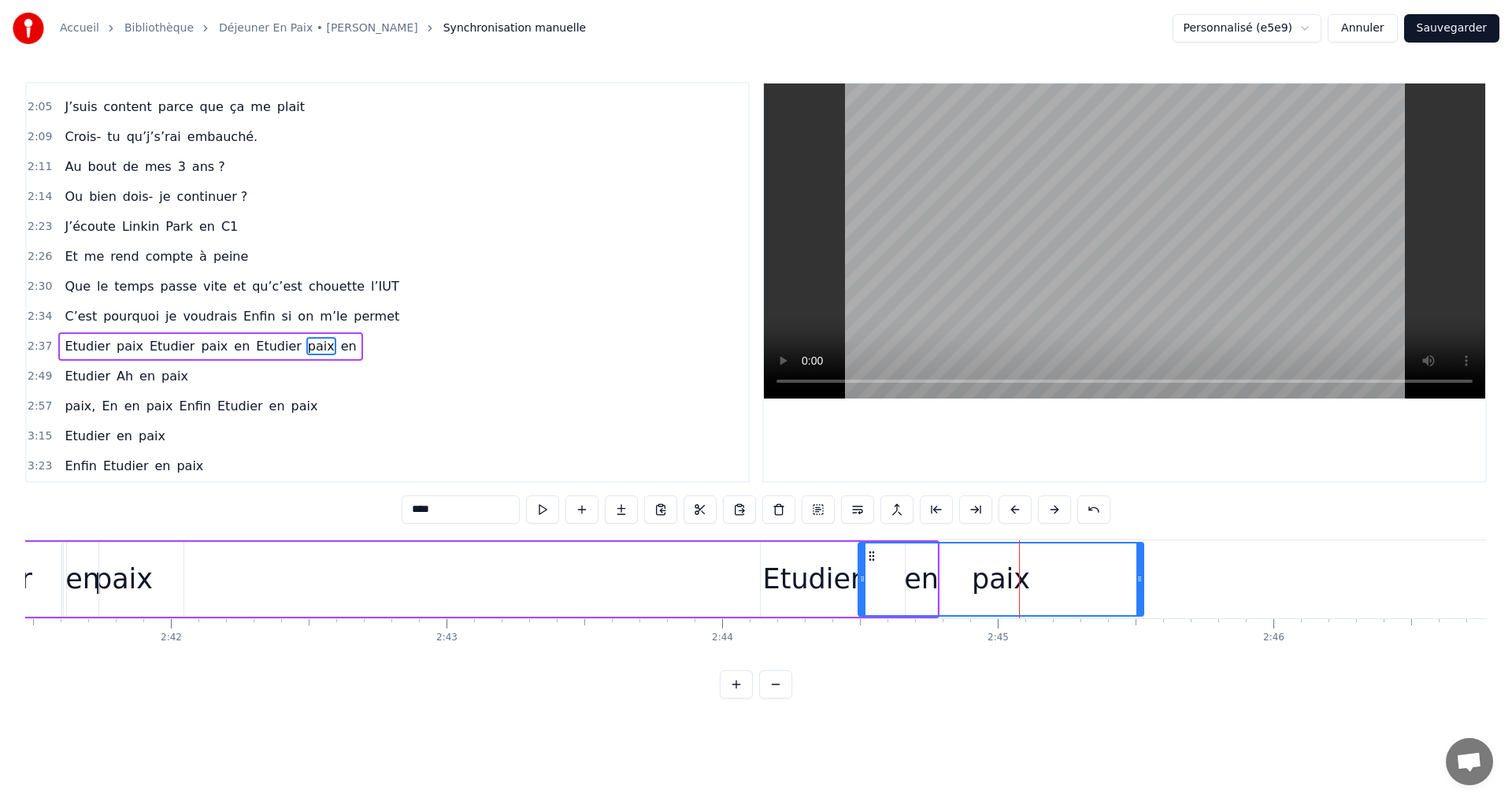
click at [897, 677] on div "0:14 Je m’appelle [PERSON_NAME] 0:17 Et j’ai 18 ans 0:19 Je suis à l’IUT 0:20 e…" at bounding box center [756, 390] width 1462 height 616
click at [928, 594] on div "paix" at bounding box center [1001, 579] width 284 height 72
drag, startPoint x: 835, startPoint y: 598, endPoint x: 821, endPoint y: 671, distance: 74.3
click at [834, 607] on div "Etudier" at bounding box center [812, 579] width 103 height 75
type input "*******"
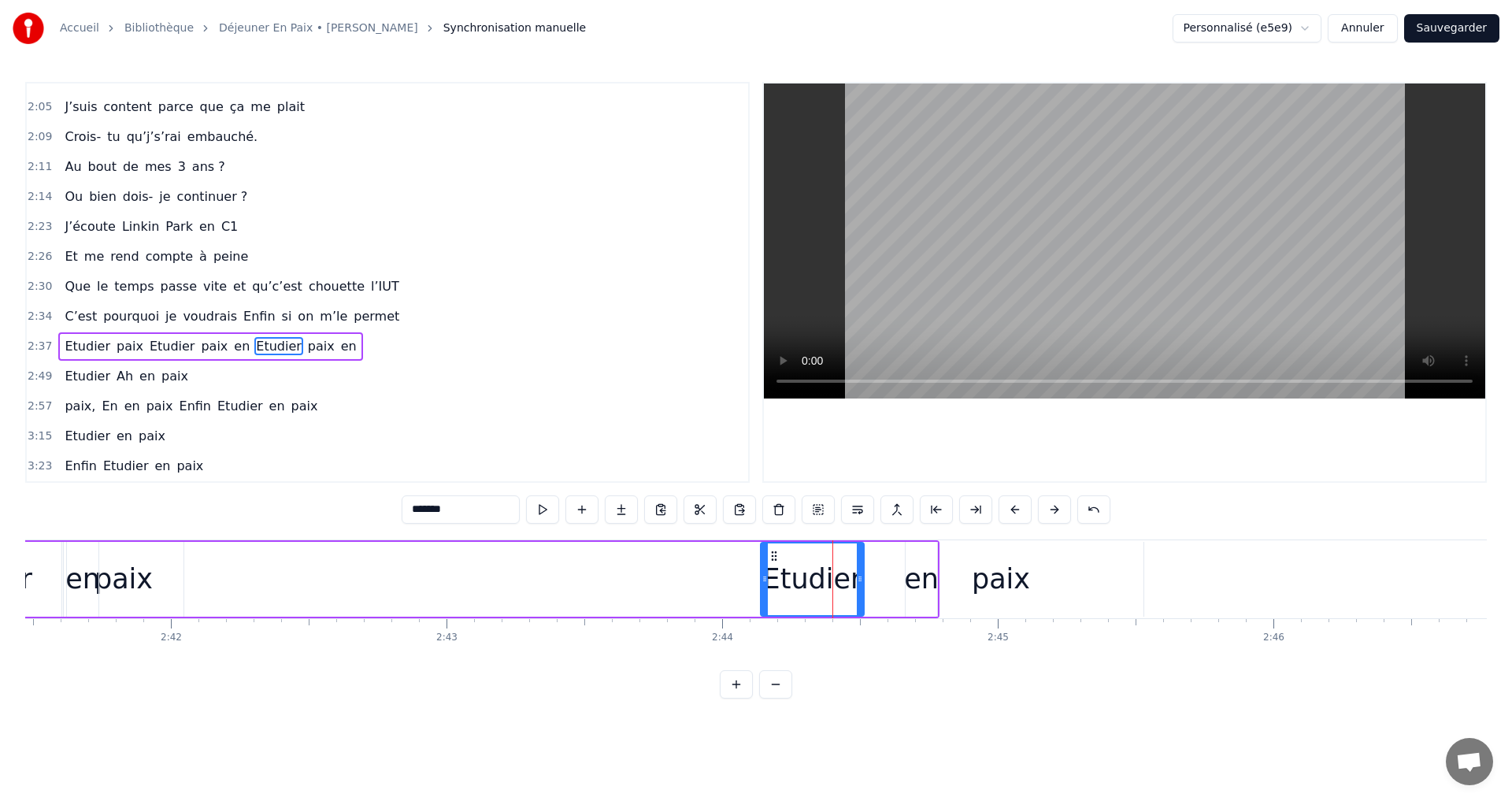
click at [851, 719] on html "Accueil Bibliothèque Déjeuner En Paix • [PERSON_NAME] Synchronisation manuelle …" at bounding box center [756, 361] width 1512 height 723
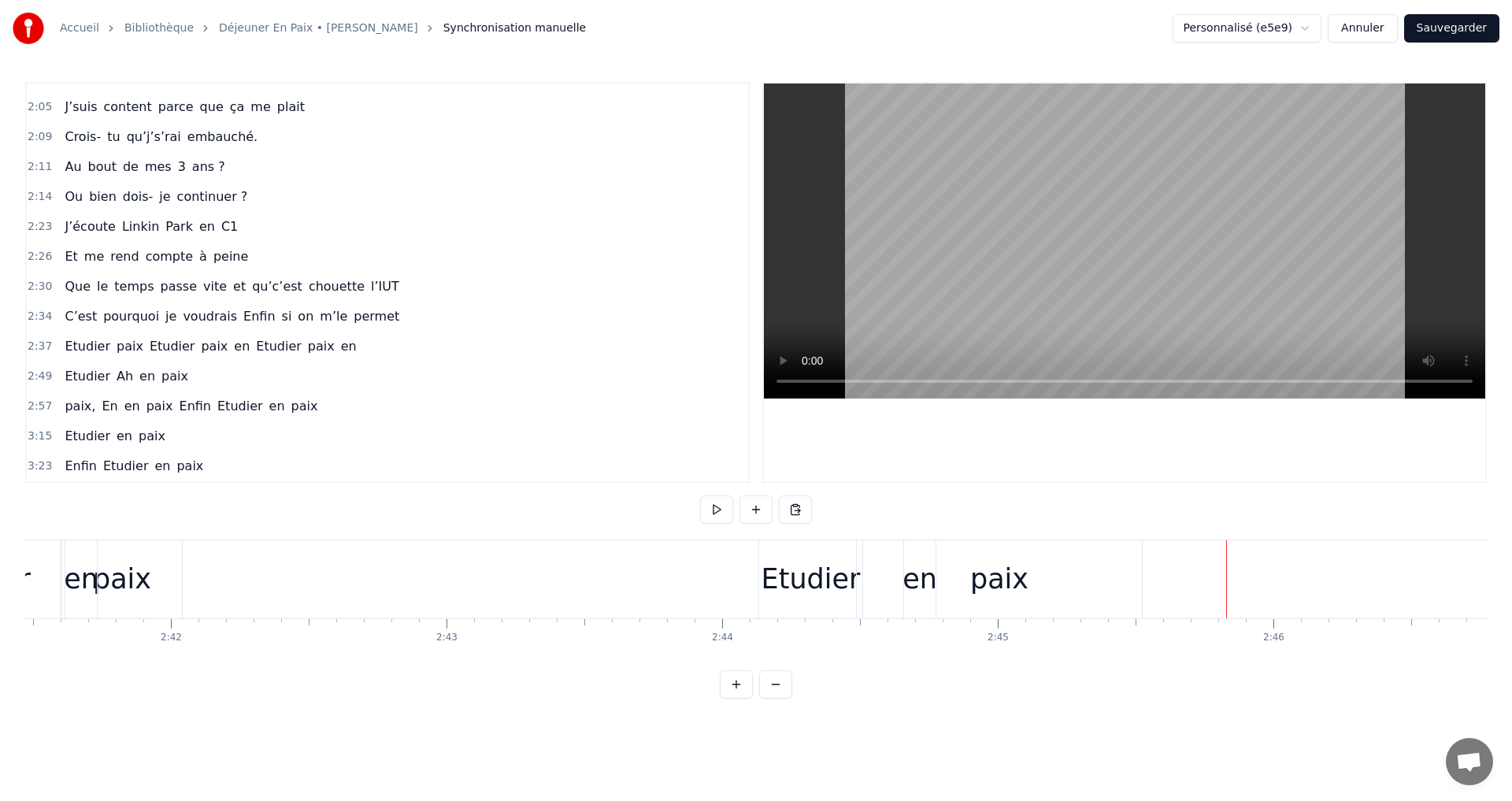
click at [115, 345] on span "paix" at bounding box center [130, 346] width 30 height 18
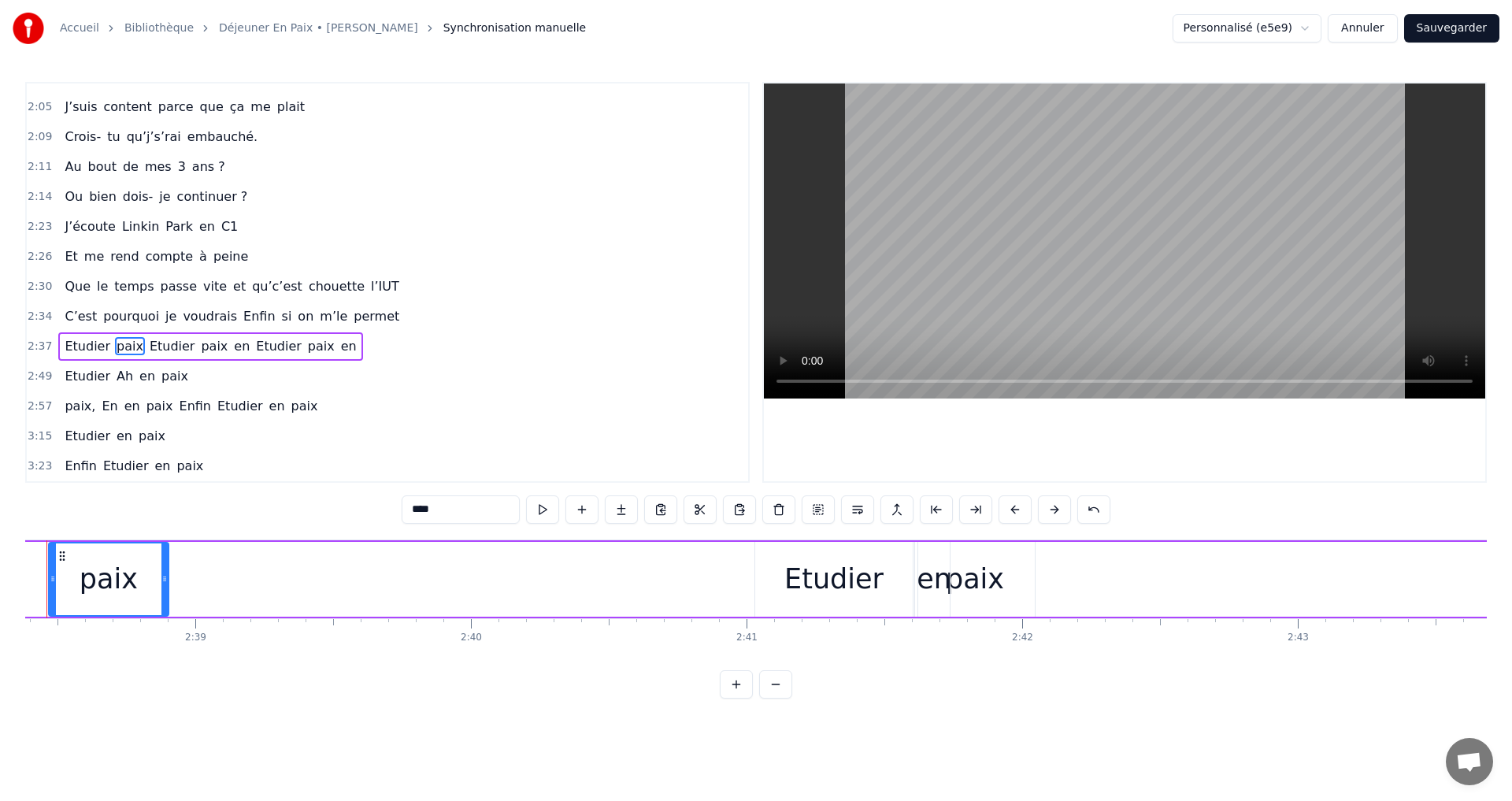
scroll to position [0, 43606]
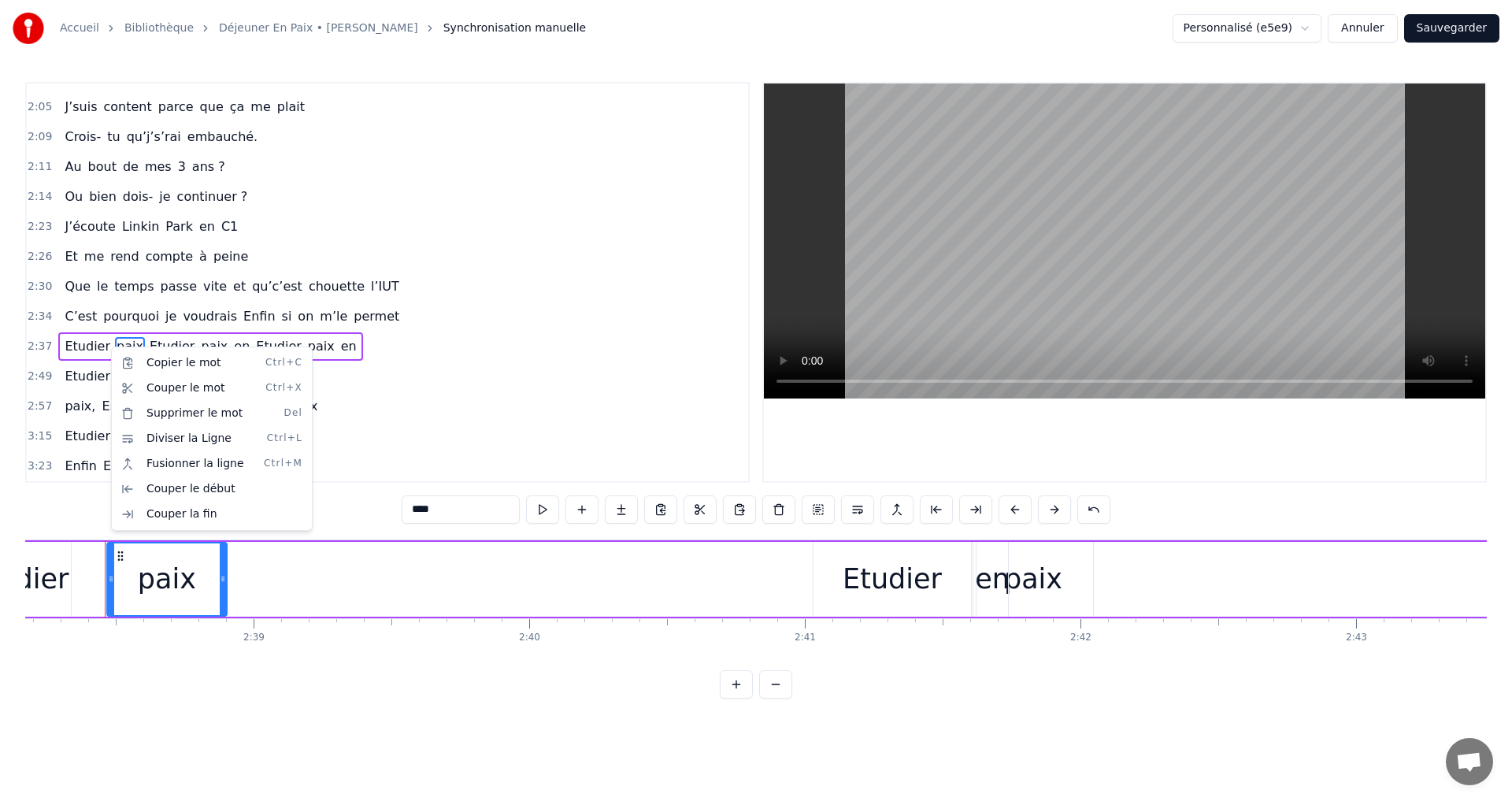
click at [106, 579] on html "Accueil Bibliothèque Déjeuner En Paix • [PERSON_NAME] Synchronisation manuelle …" at bounding box center [756, 361] width 1512 height 723
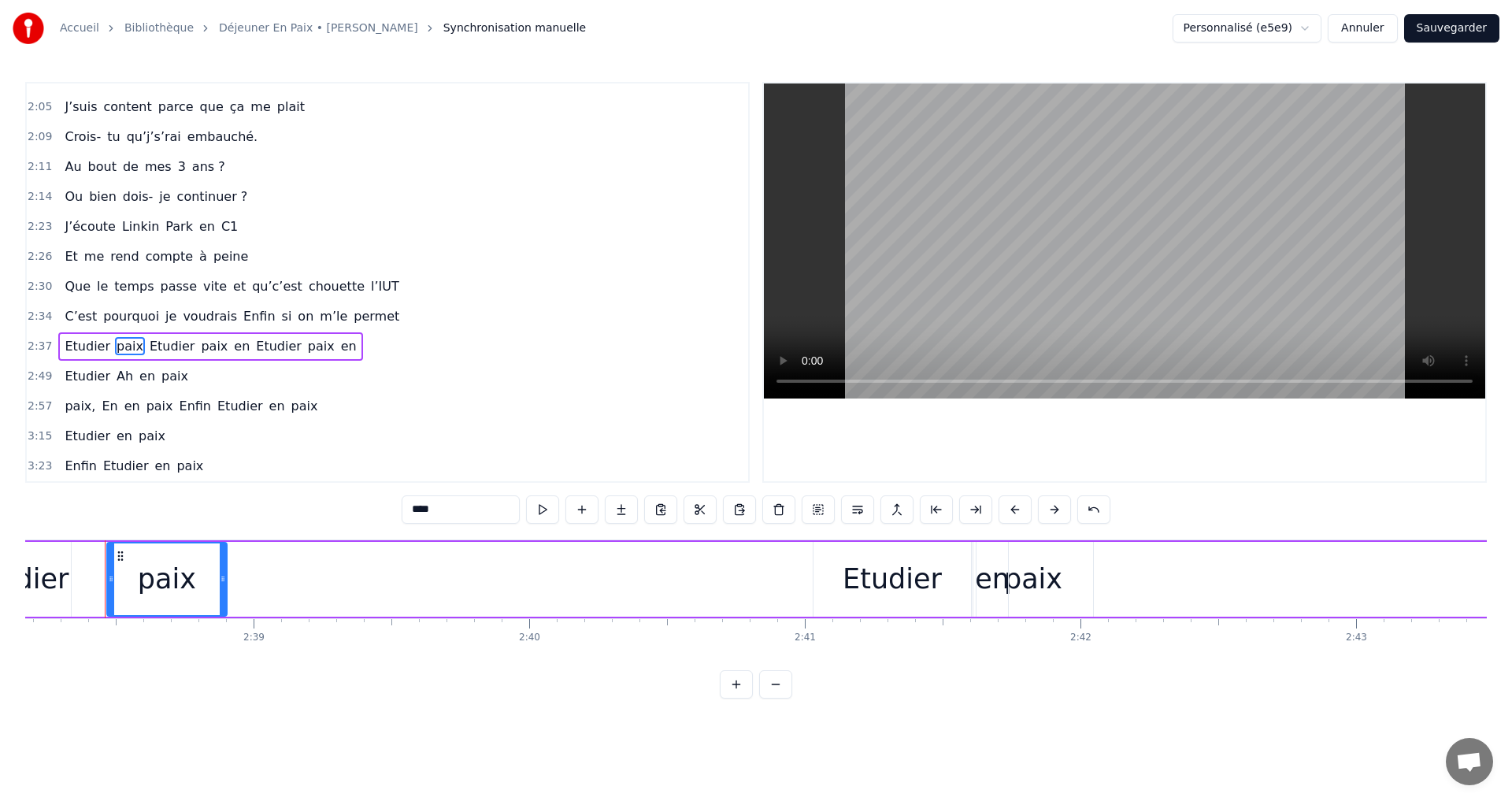
click at [86, 575] on div "Etudier paix Etudier paix en [GEOGRAPHIC_DATA] paix en" at bounding box center [907, 579] width 1884 height 78
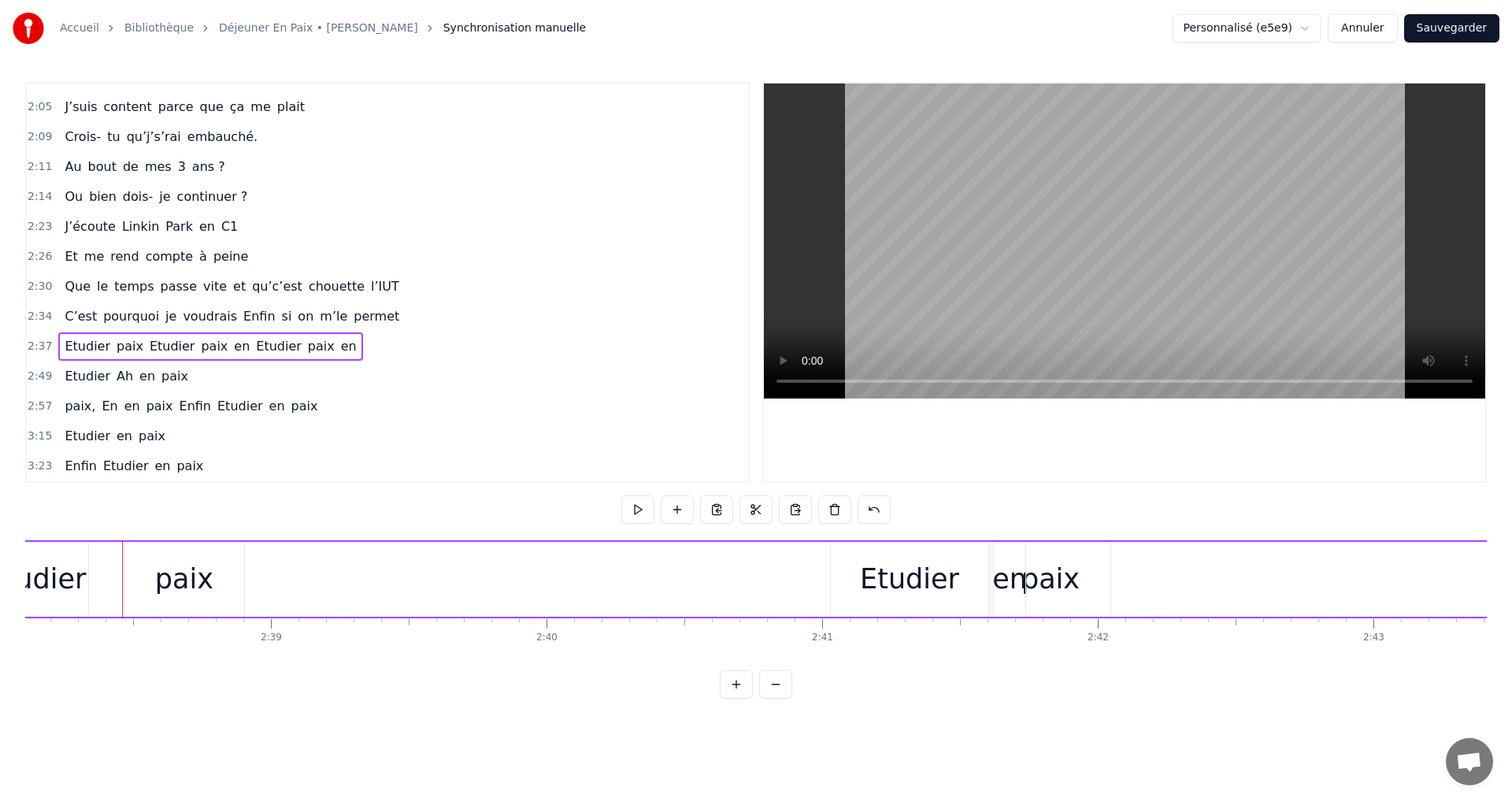
click at [96, 575] on div "Etudier paix Etudier paix en [GEOGRAPHIC_DATA] paix en" at bounding box center [924, 579] width 1884 height 78
click at [1024, 589] on div "en" at bounding box center [1018, 579] width 35 height 41
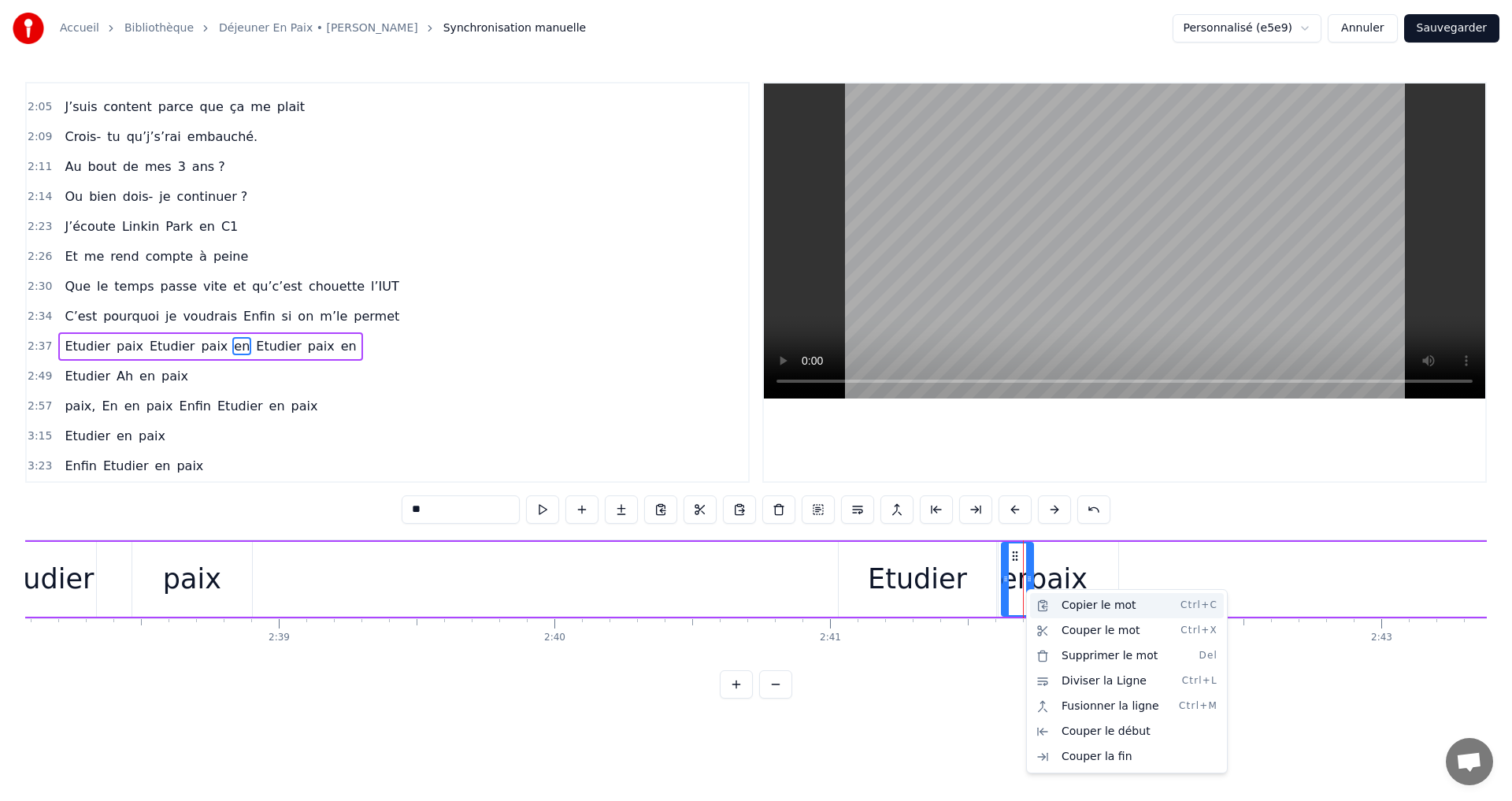
click at [1070, 609] on div "Copier le mot Ctrl+C" at bounding box center [1127, 605] width 194 height 25
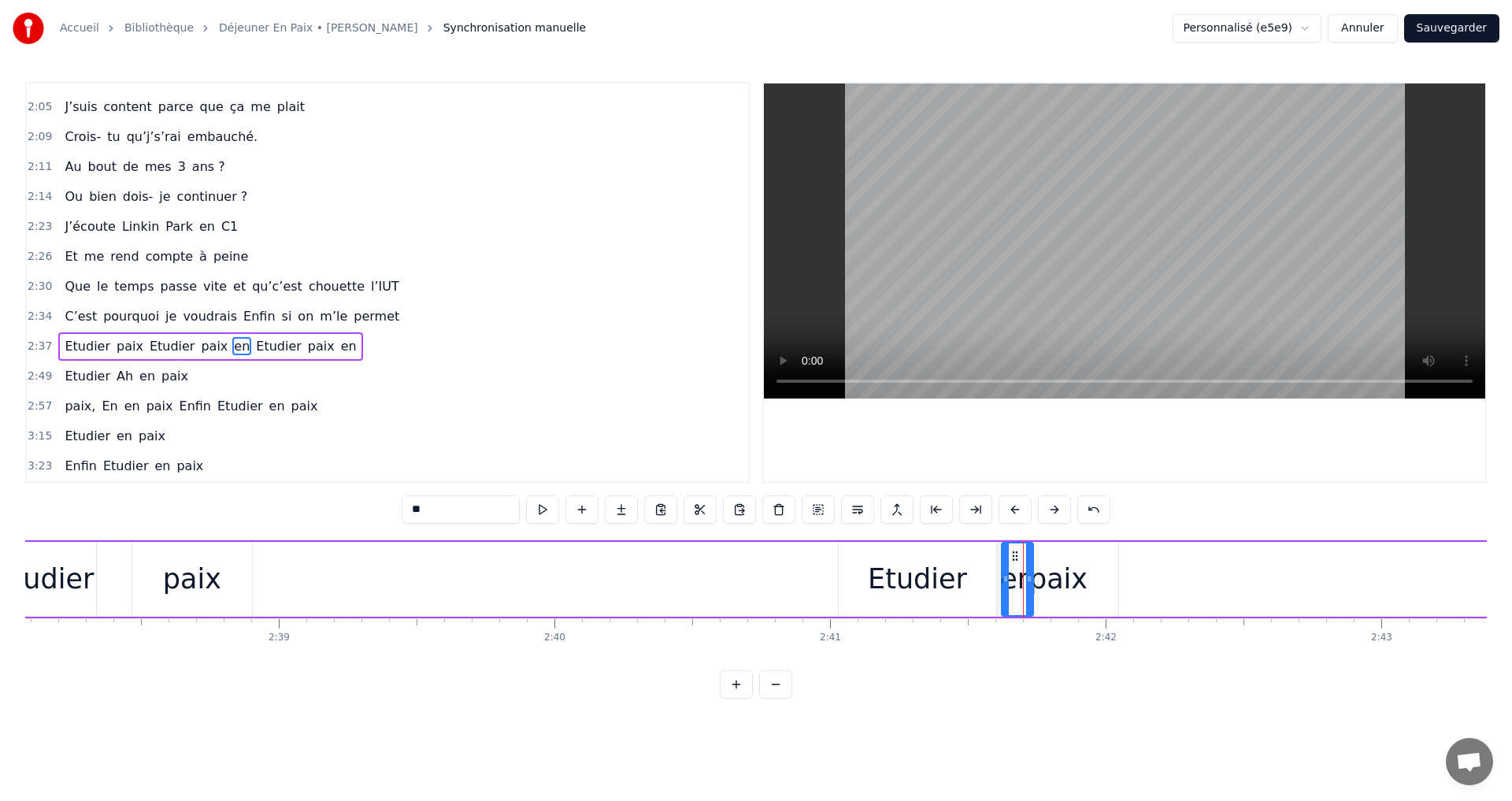
click at [129, 581] on div "Etudier paix Etudier paix en [GEOGRAPHIC_DATA] paix en" at bounding box center [932, 579] width 1884 height 78
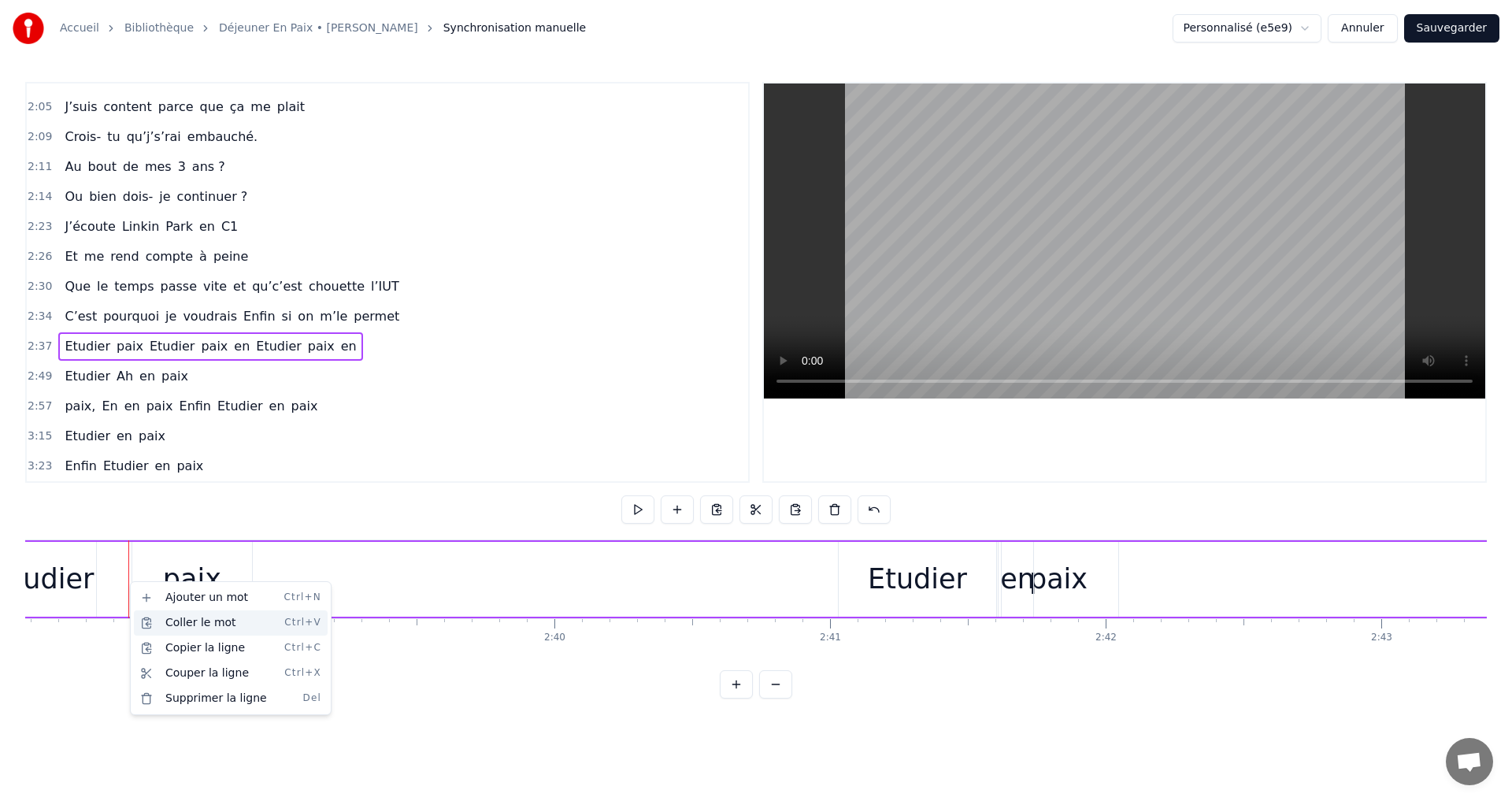
click at [169, 616] on div "Coller le mot Ctrl+V" at bounding box center [231, 622] width 194 height 25
click at [146, 555] on div "paix" at bounding box center [192, 579] width 119 height 75
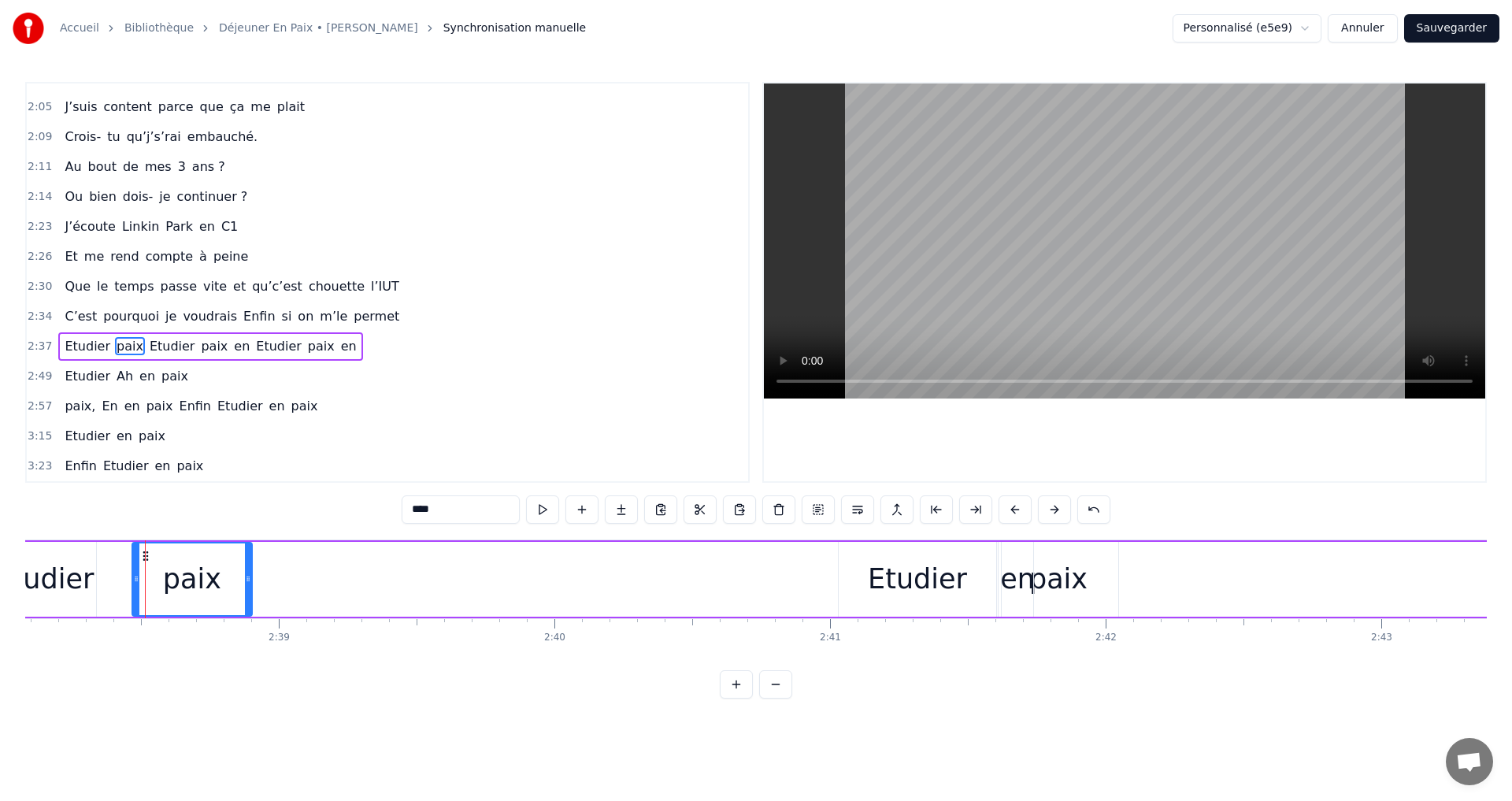
drag, startPoint x: 145, startPoint y: 554, endPoint x: 226, endPoint y: 554, distance: 81.0
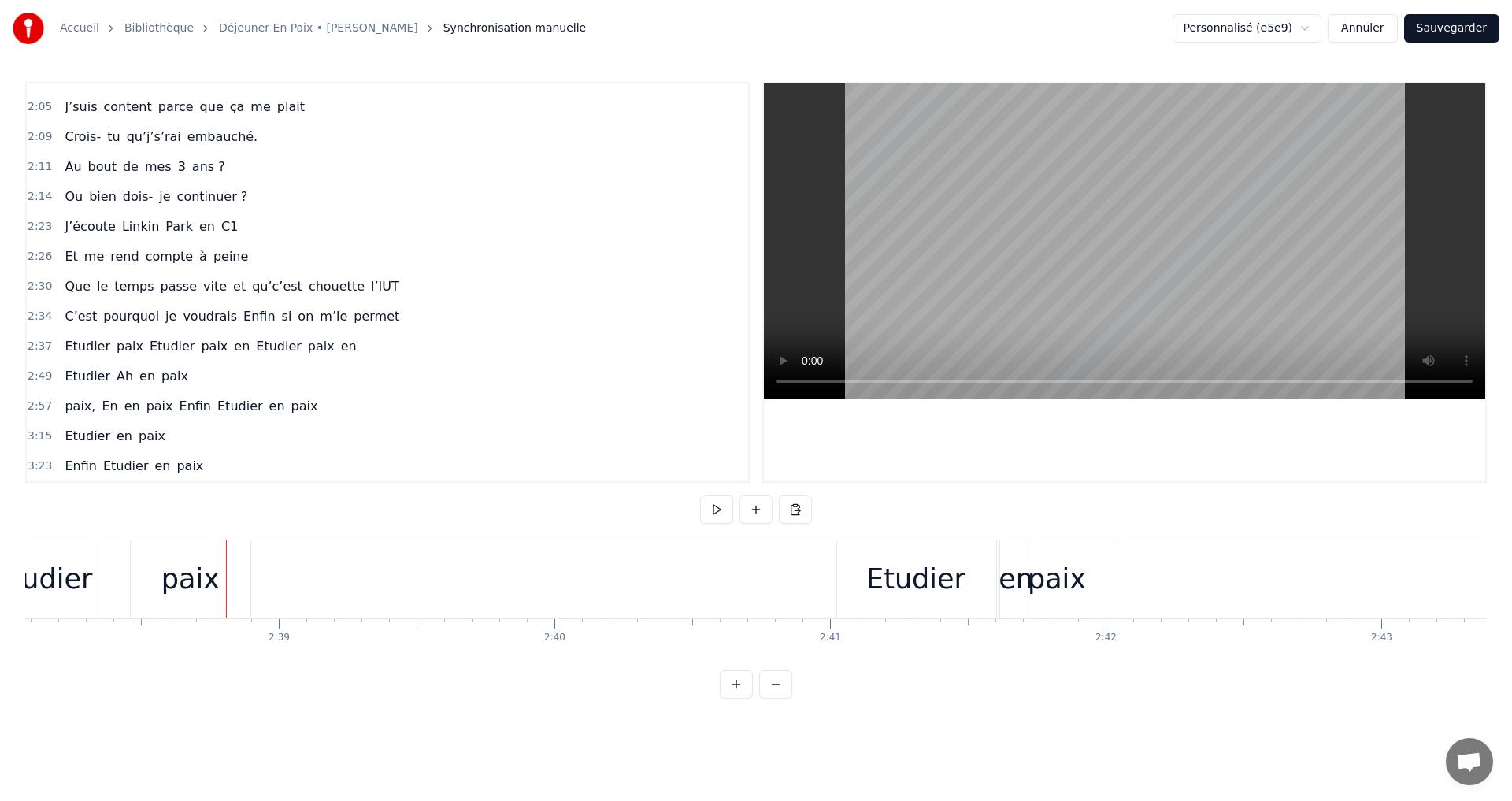
click at [111, 583] on div "Etudier paix Etudier paix en [GEOGRAPHIC_DATA] paix en" at bounding box center [932, 579] width 1884 height 78
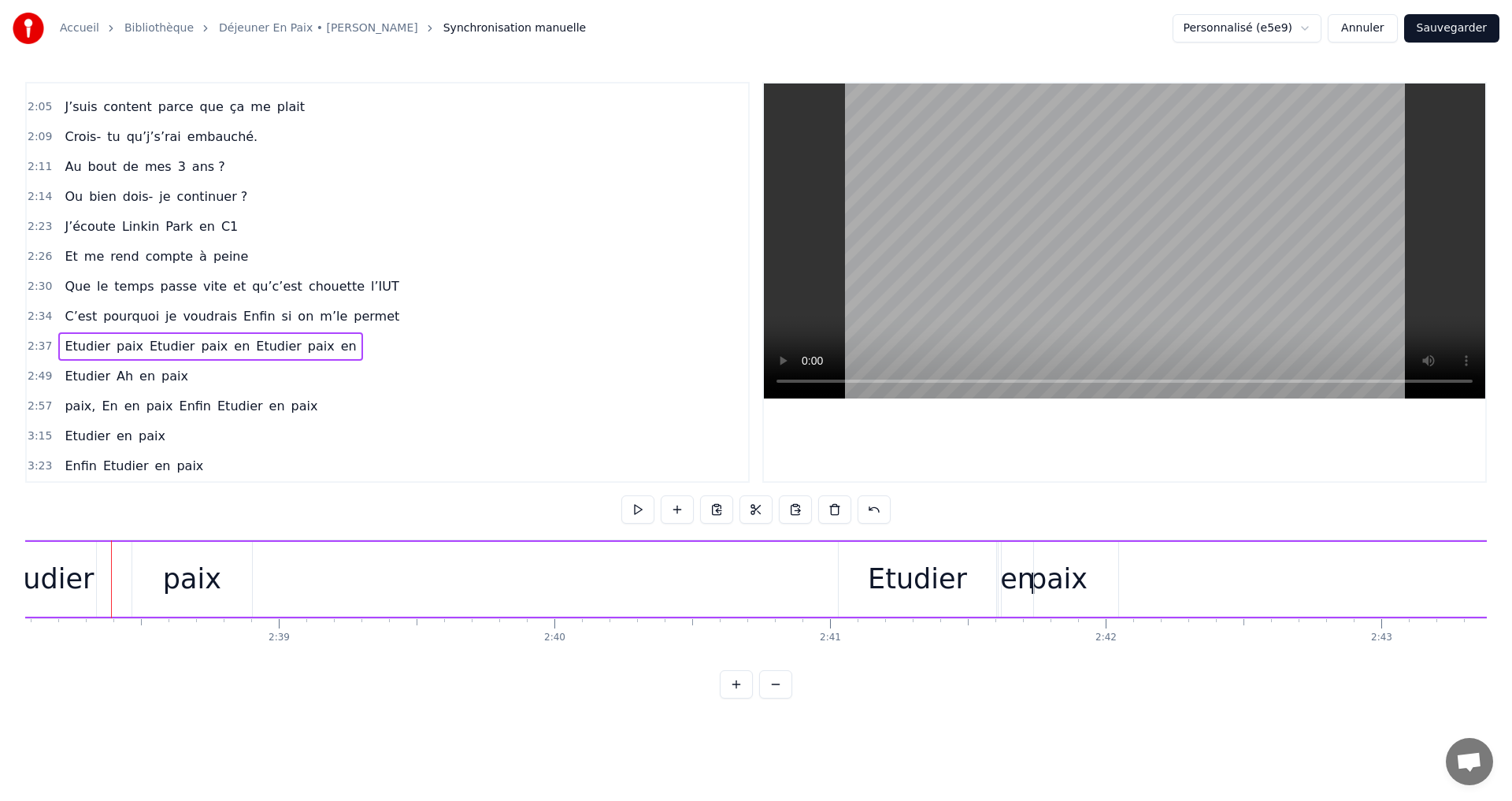
click at [111, 583] on div at bounding box center [111, 579] width 1 height 78
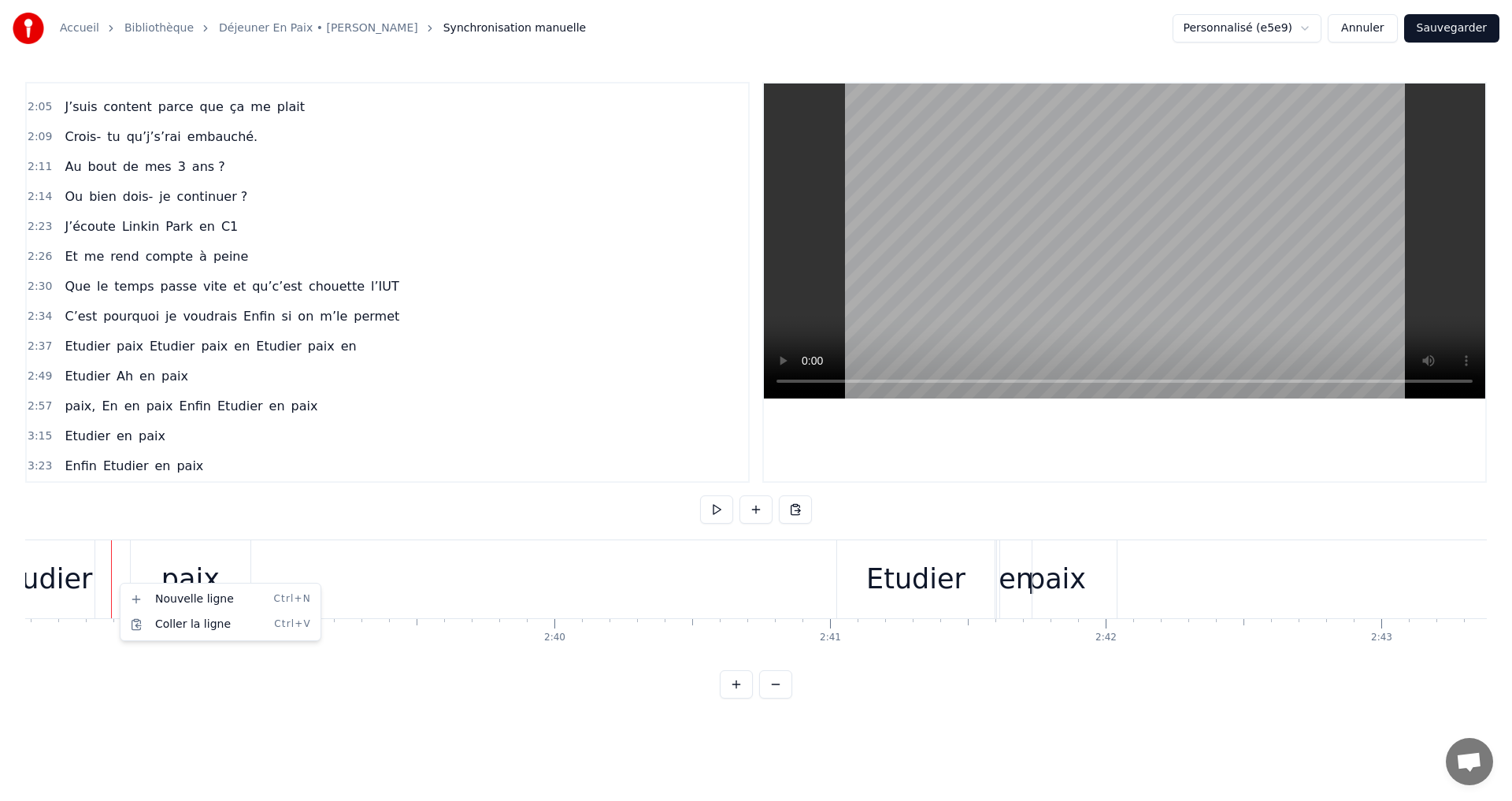
click at [118, 582] on div "Etudier paix Etudier paix en [GEOGRAPHIC_DATA] paix en" at bounding box center [932, 579] width 1884 height 78
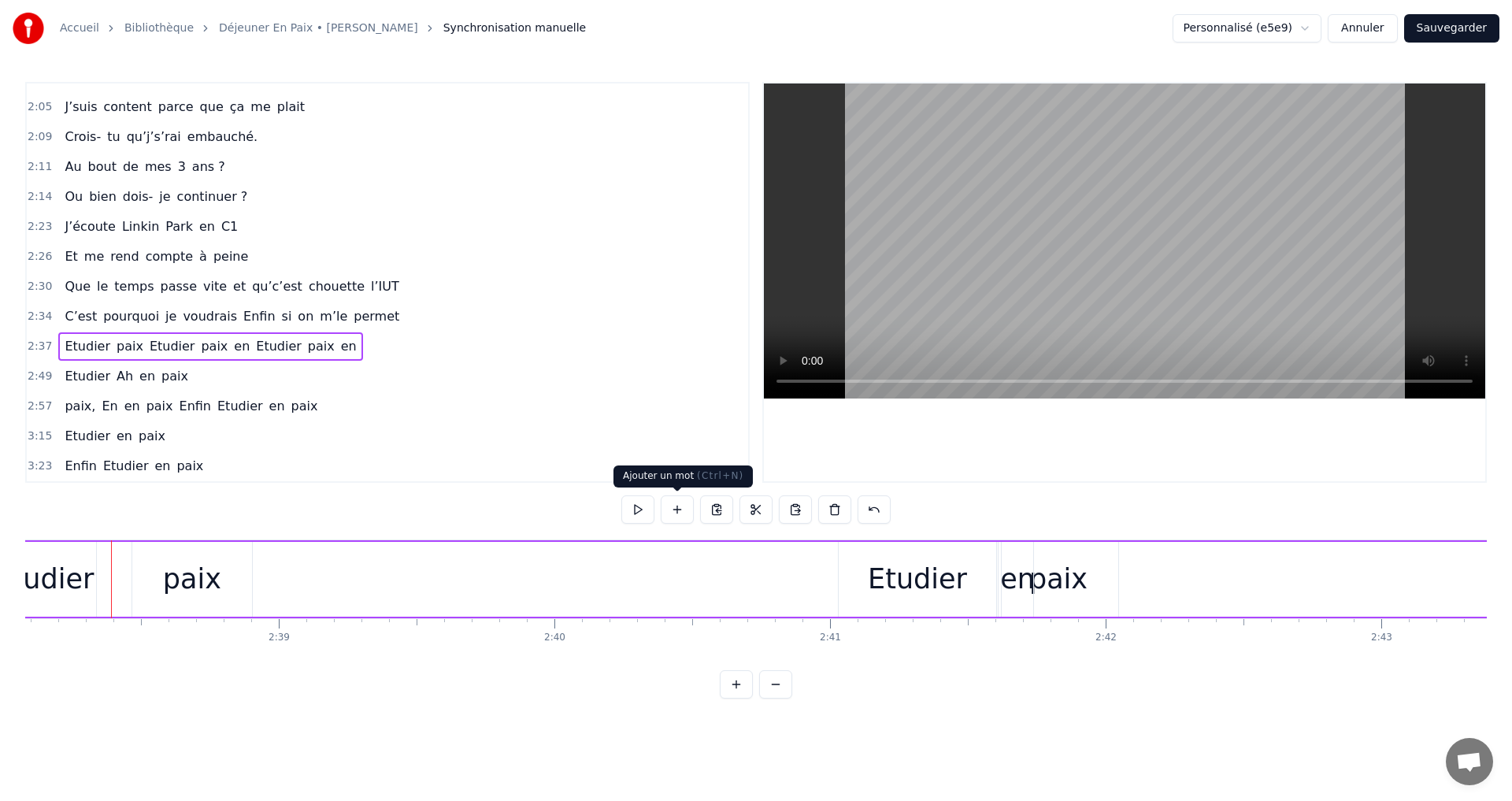
click at [674, 510] on button at bounding box center [677, 509] width 33 height 29
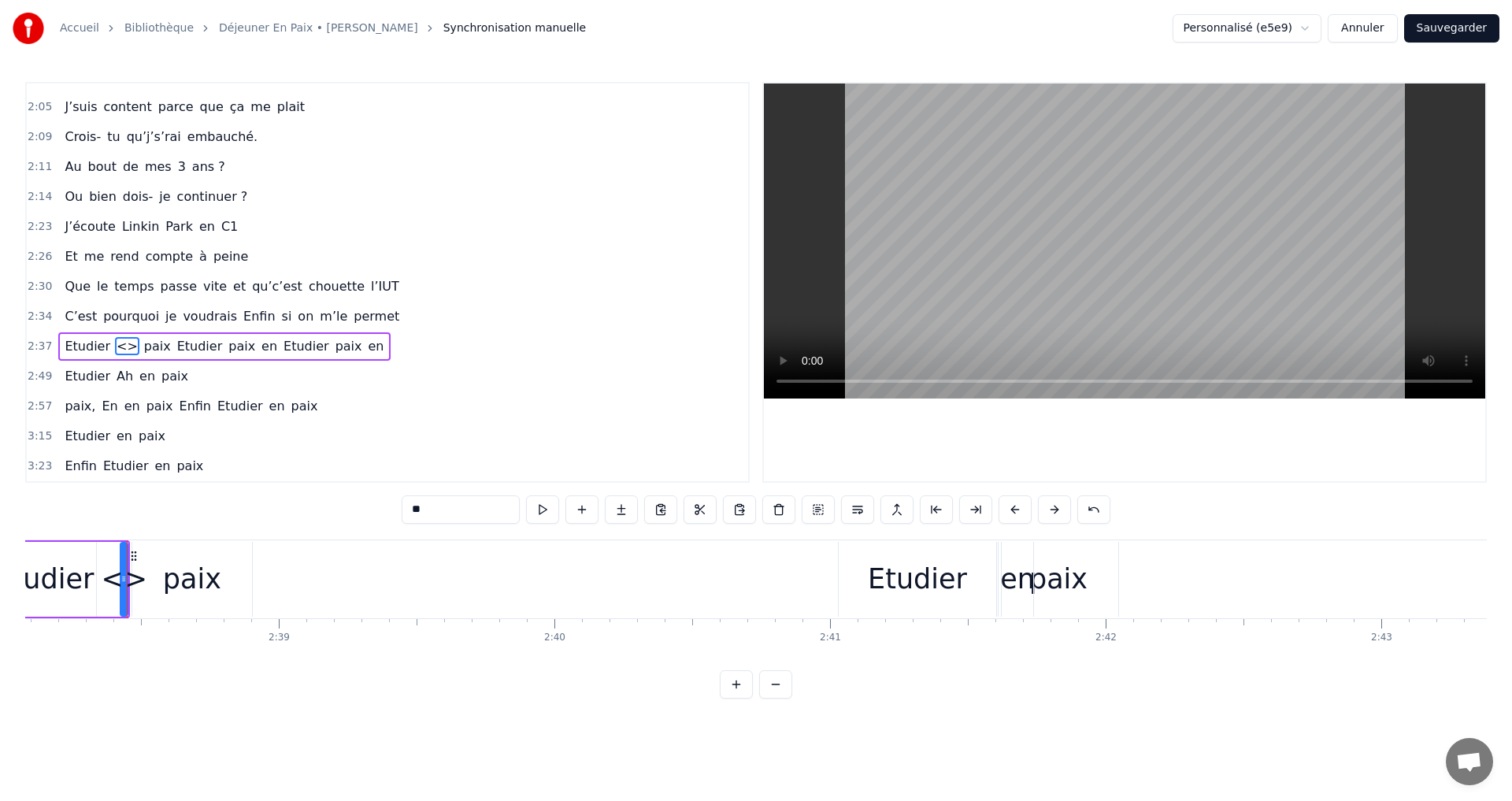
click at [115, 346] on span "<>" at bounding box center [127, 346] width 24 height 18
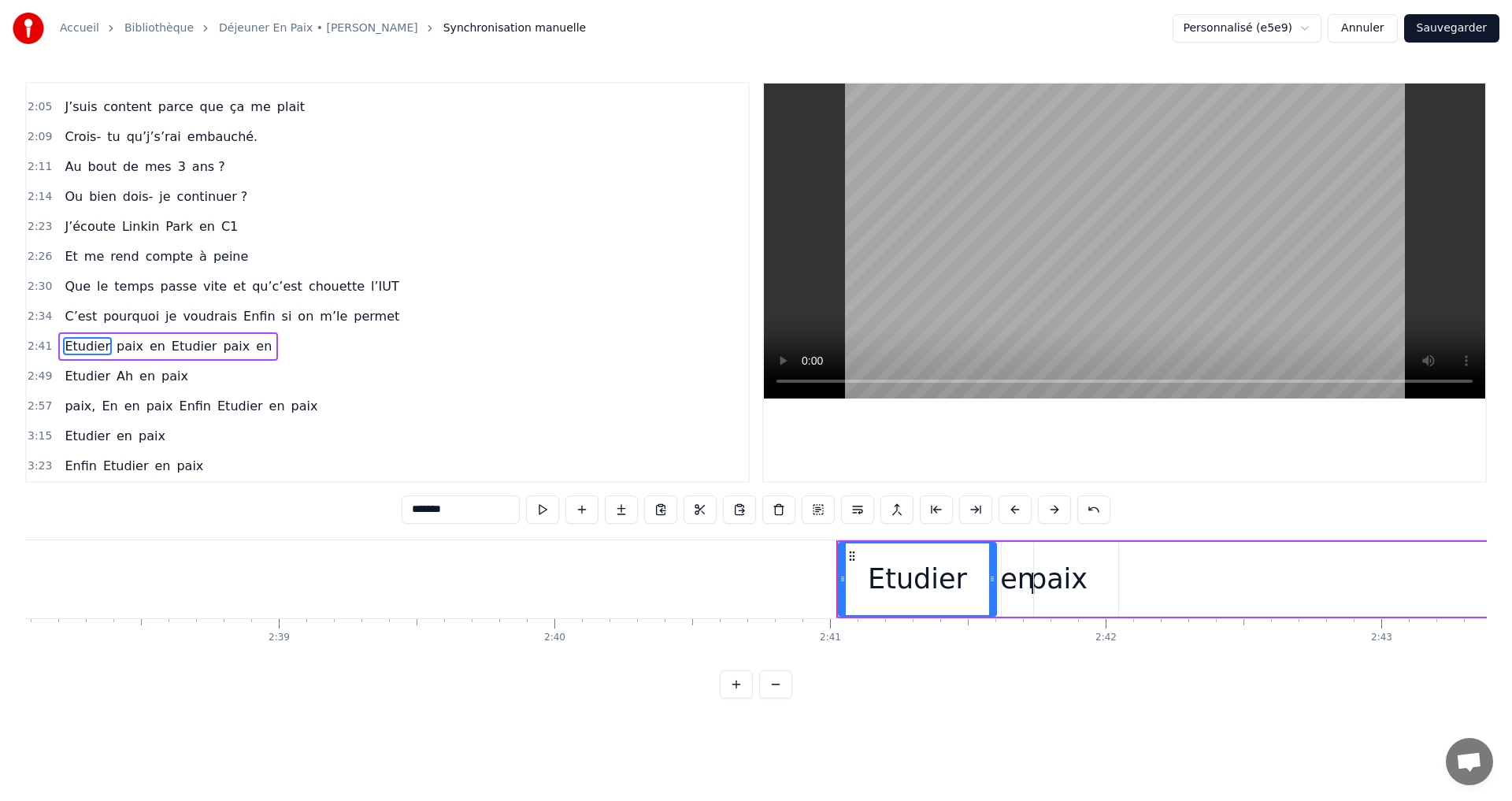
click at [119, 348] on span "paix" at bounding box center [130, 346] width 30 height 18
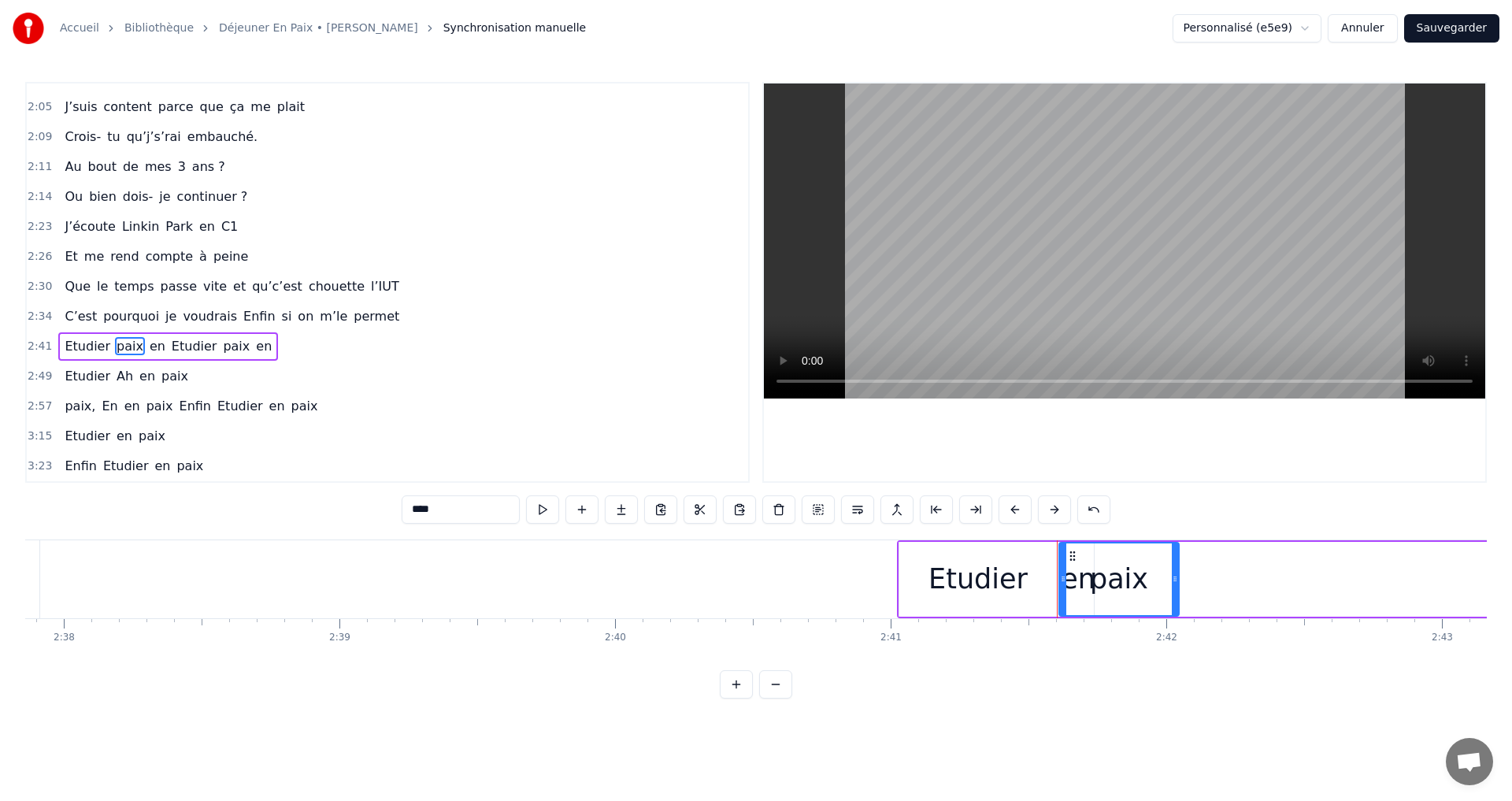
scroll to position [0, 43556]
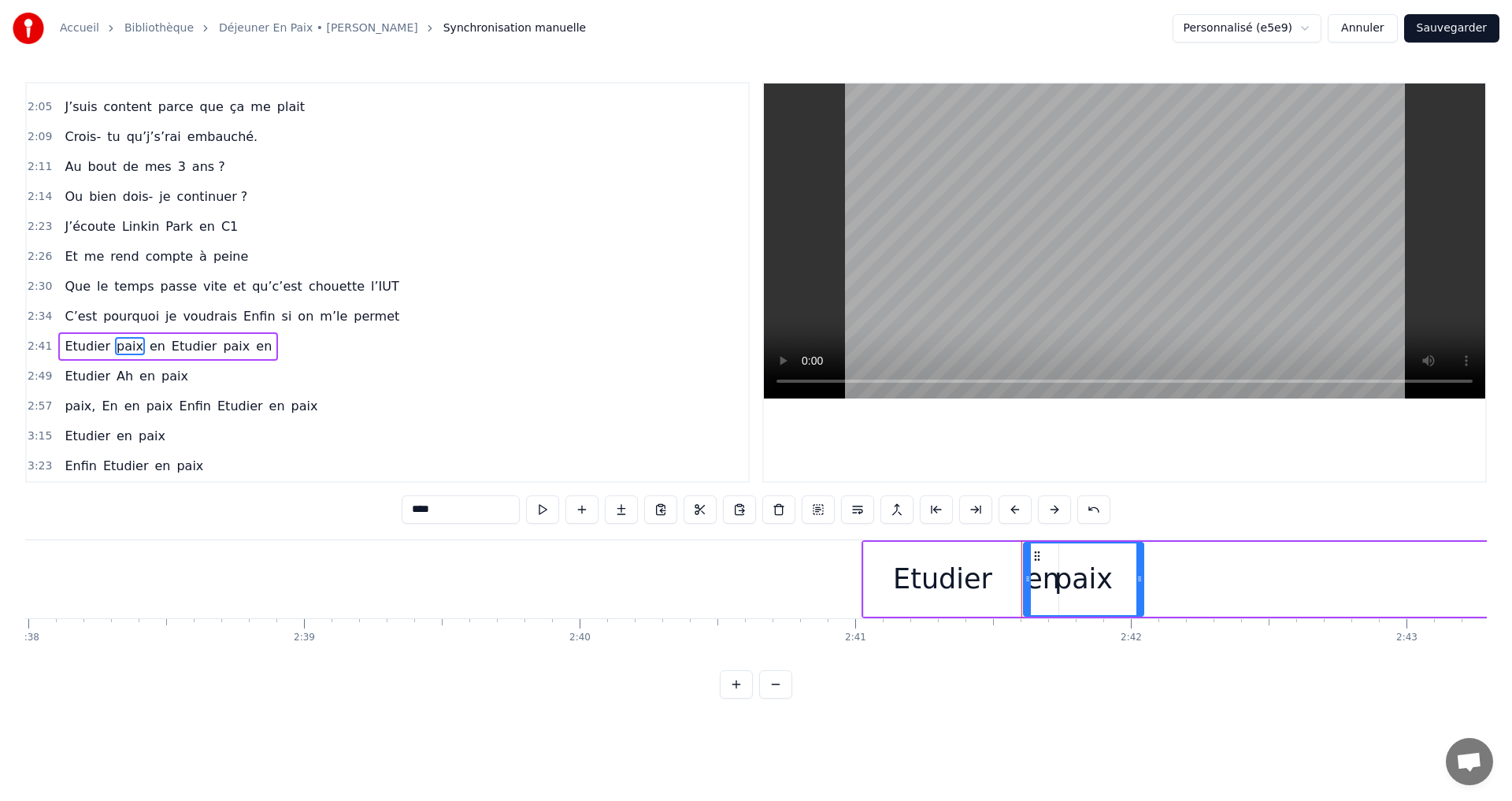
click at [1020, 556] on div "Etudier" at bounding box center [943, 579] width 157 height 75
type input "*******"
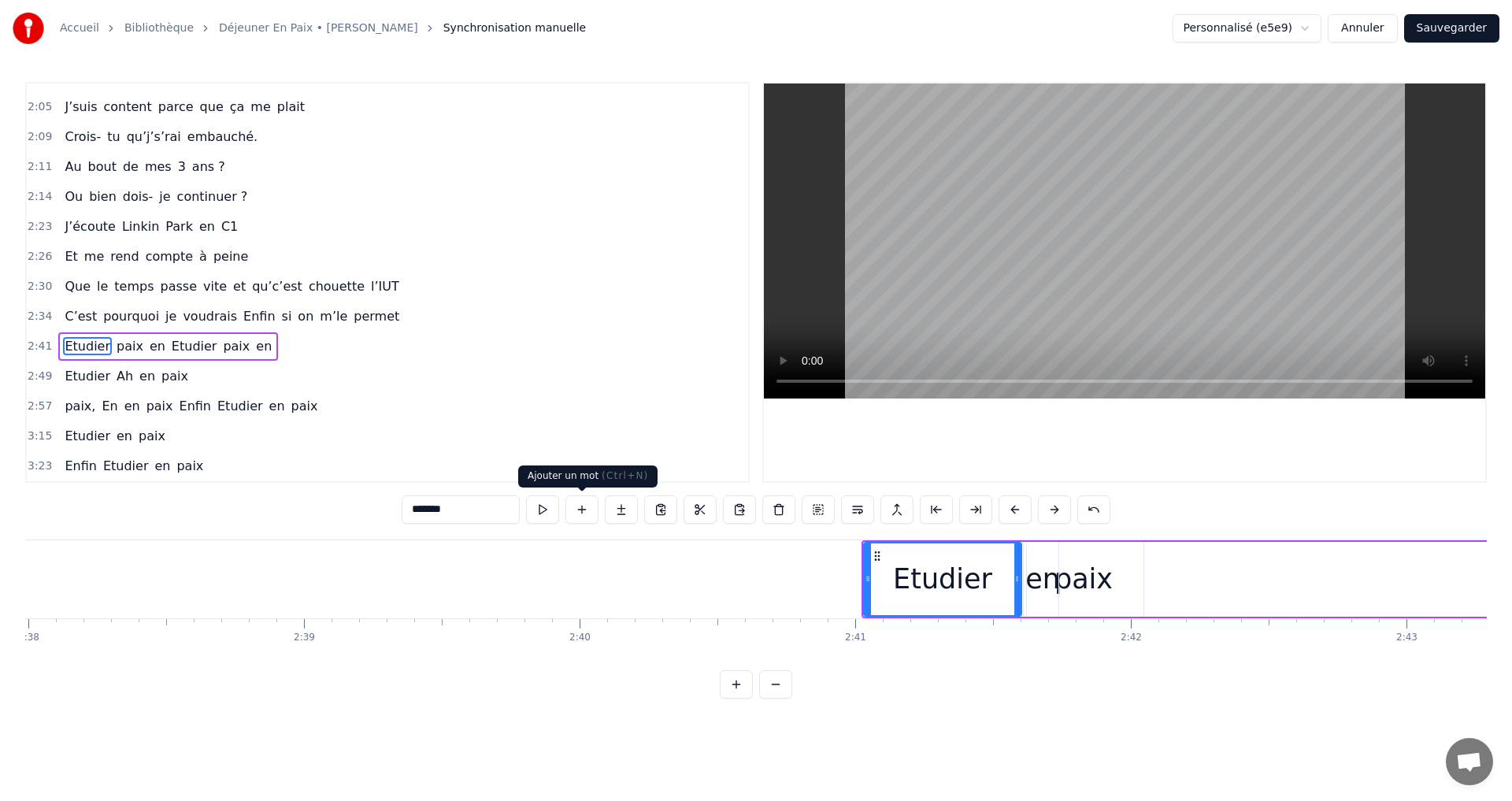
click at [584, 510] on button at bounding box center [582, 509] width 33 height 29
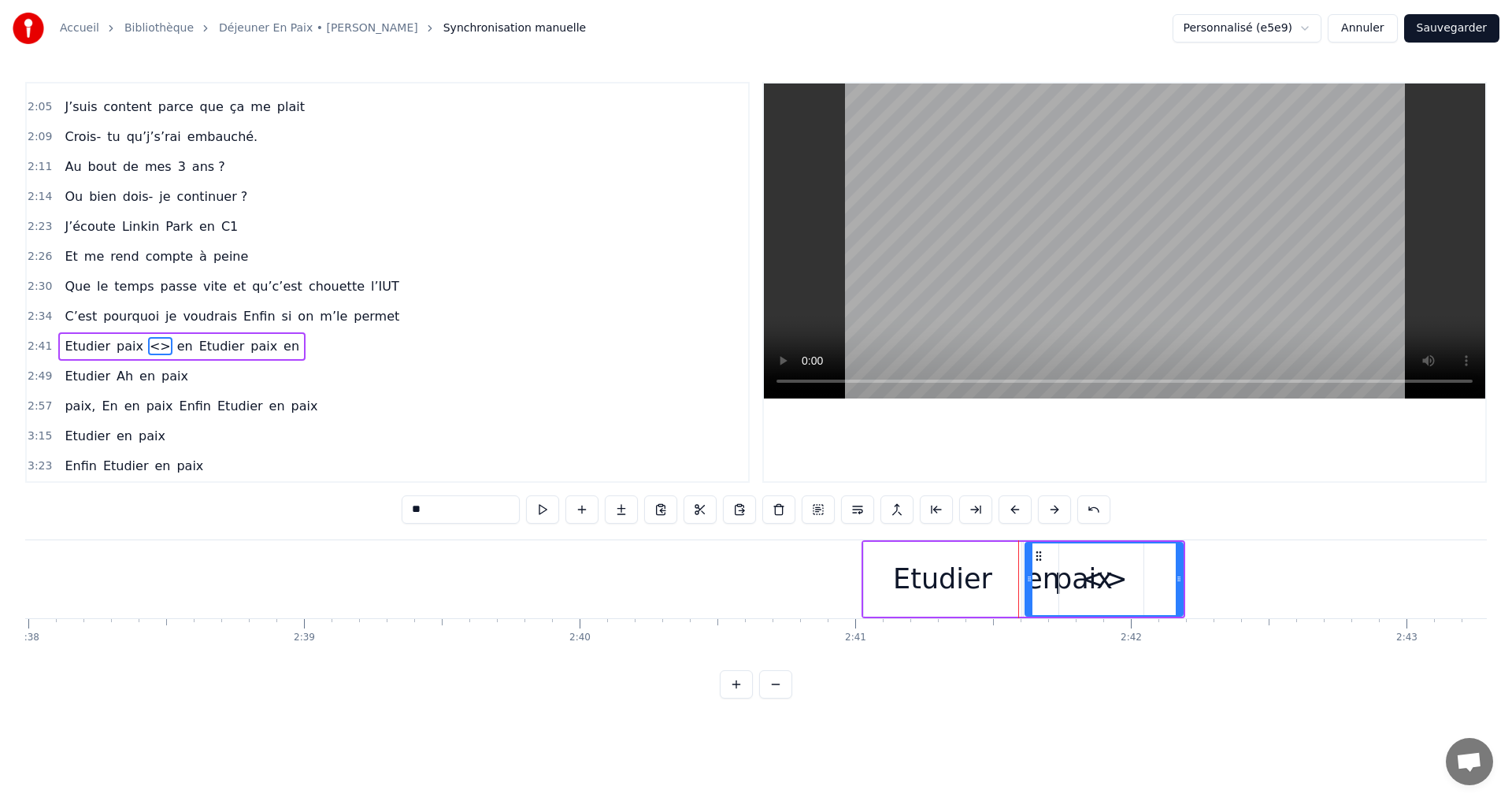
drag, startPoint x: 1042, startPoint y: 577, endPoint x: 1024, endPoint y: 582, distance: 18.7
click at [1024, 582] on div "Etudier paix <> en Etudier paix en" at bounding box center [1024, 579] width 323 height 78
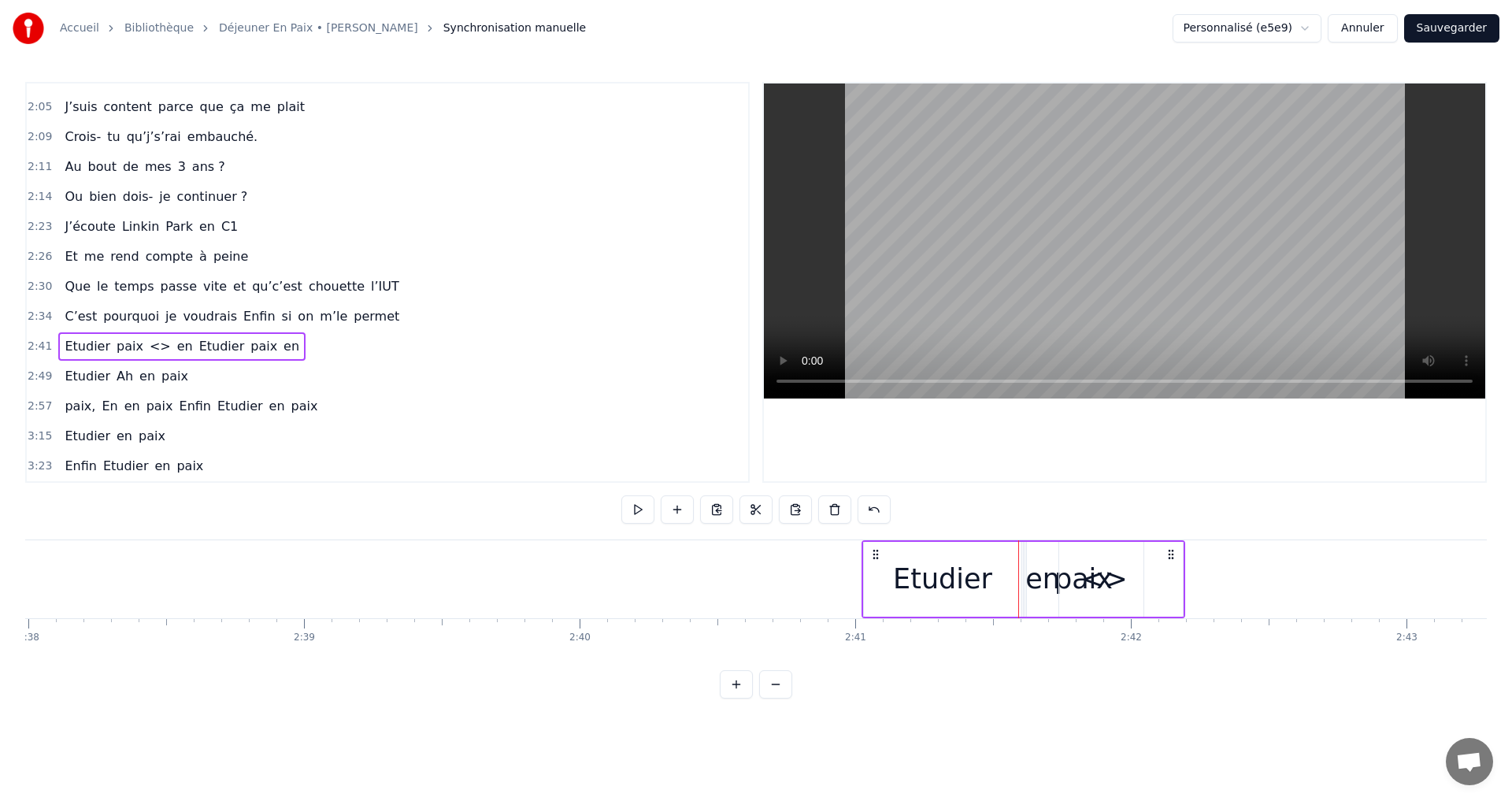
click at [1044, 578] on div "en" at bounding box center [1043, 579] width 35 height 41
click at [148, 350] on span "<>" at bounding box center [160, 346] width 24 height 18
type input "**"
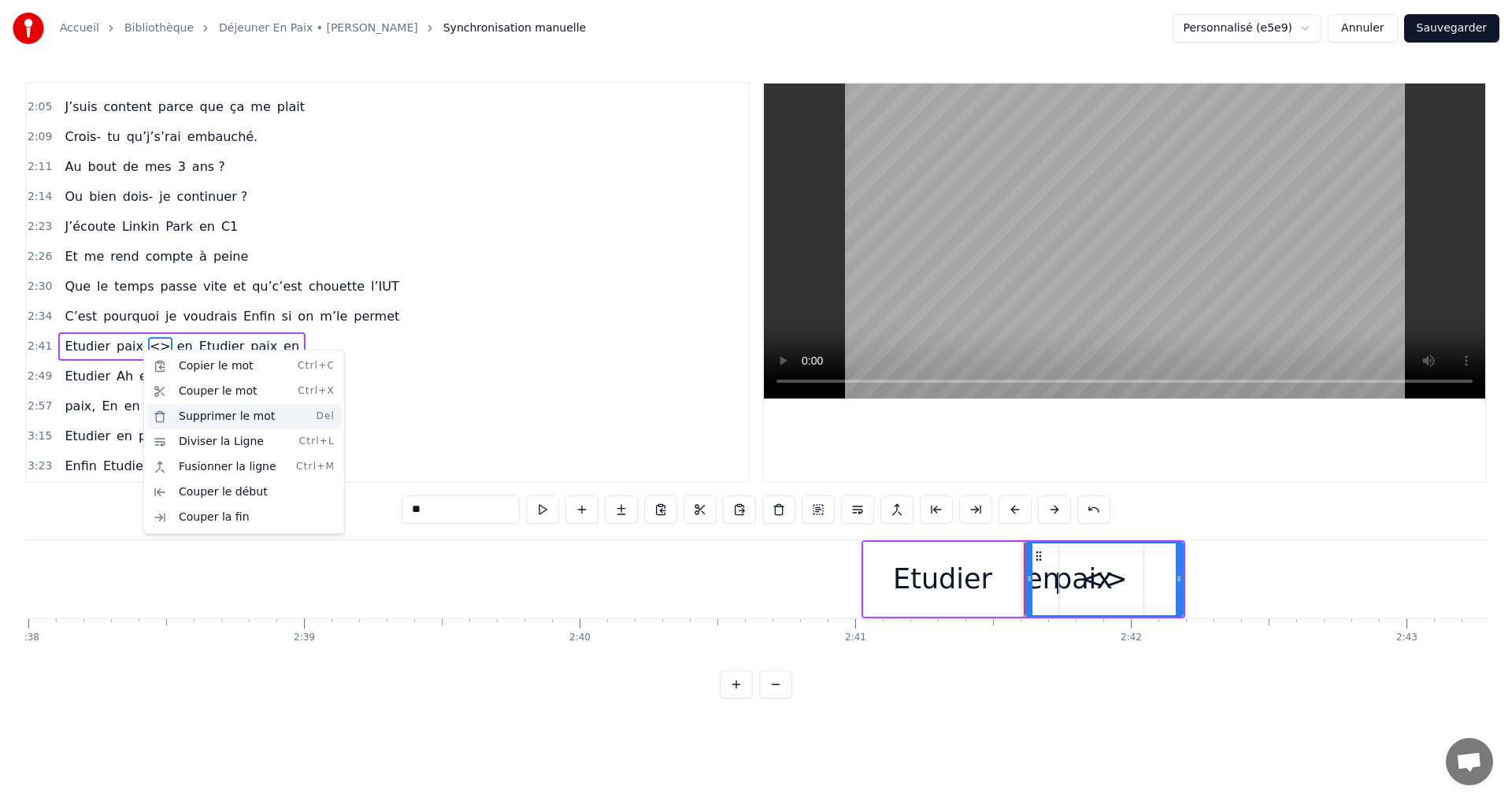
click at [194, 412] on div "Supprimer le mot Del" at bounding box center [244, 416] width 194 height 25
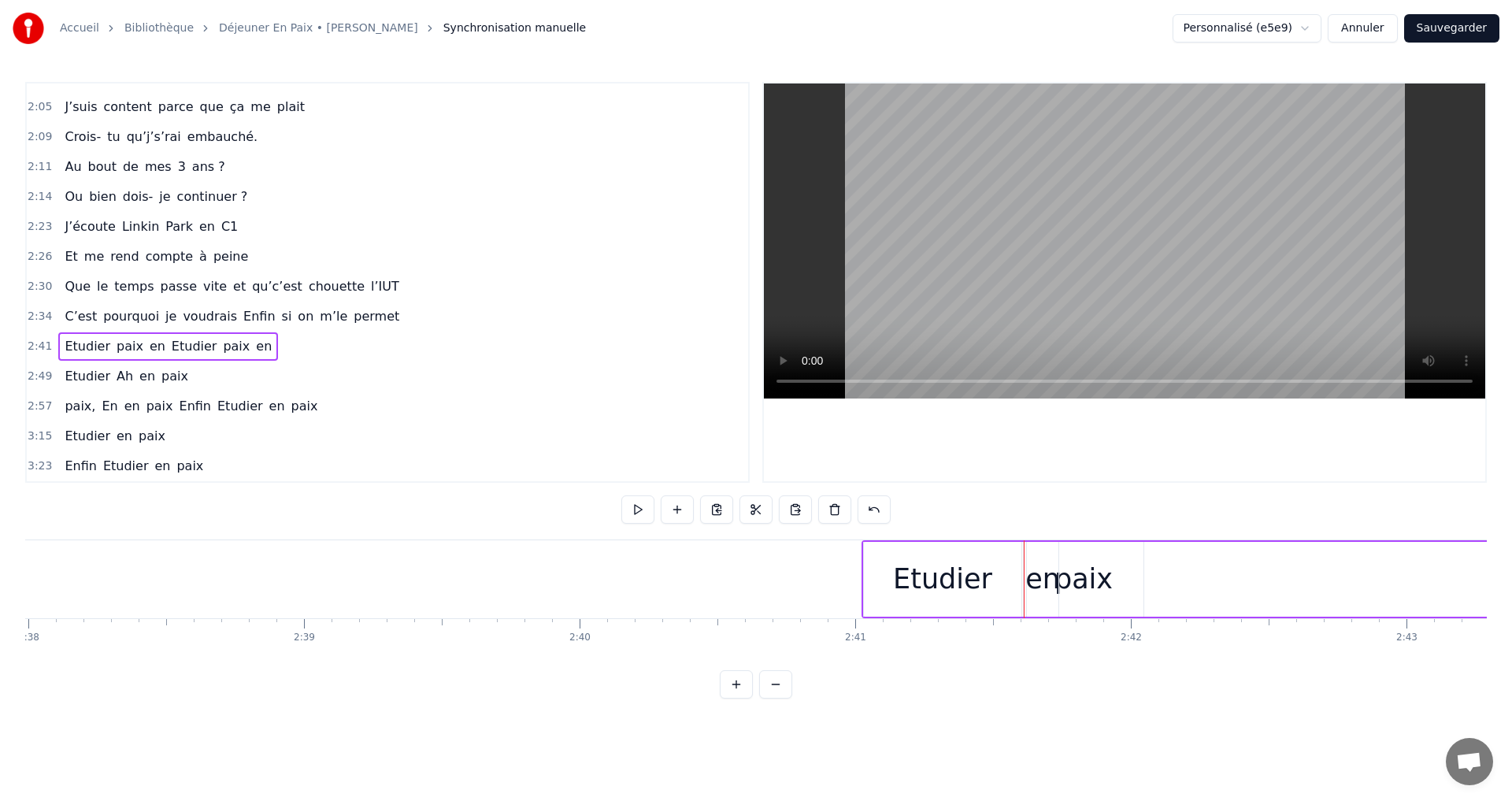
drag, startPoint x: 1006, startPoint y: 666, endPoint x: 998, endPoint y: 669, distance: 8.5
click at [998, 669] on html "Accueil Bibliothèque Déjeuner En Paix • [PERSON_NAME] Synchronisation manuelle …" at bounding box center [756, 361] width 1512 height 723
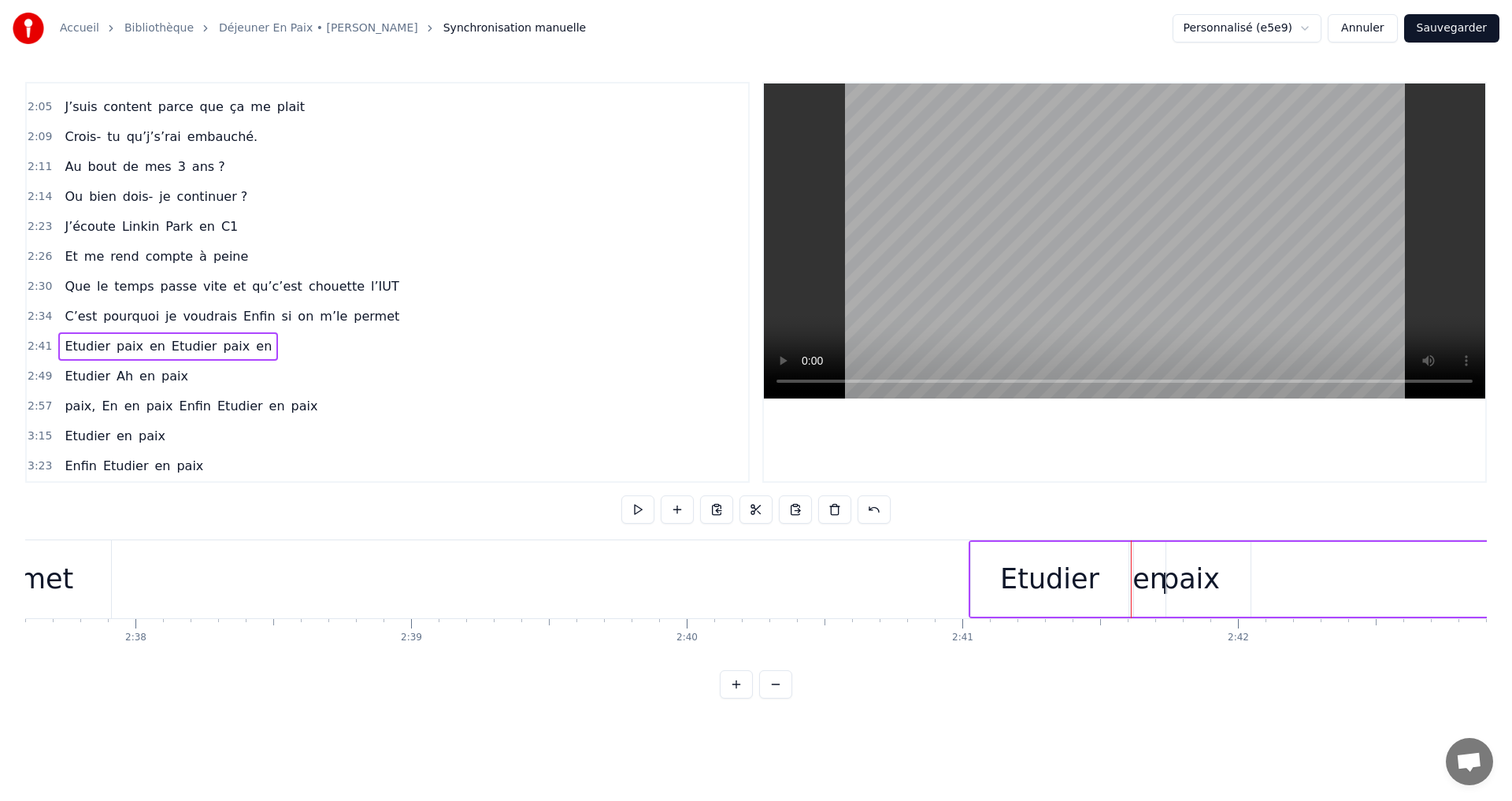
scroll to position [0, 43627]
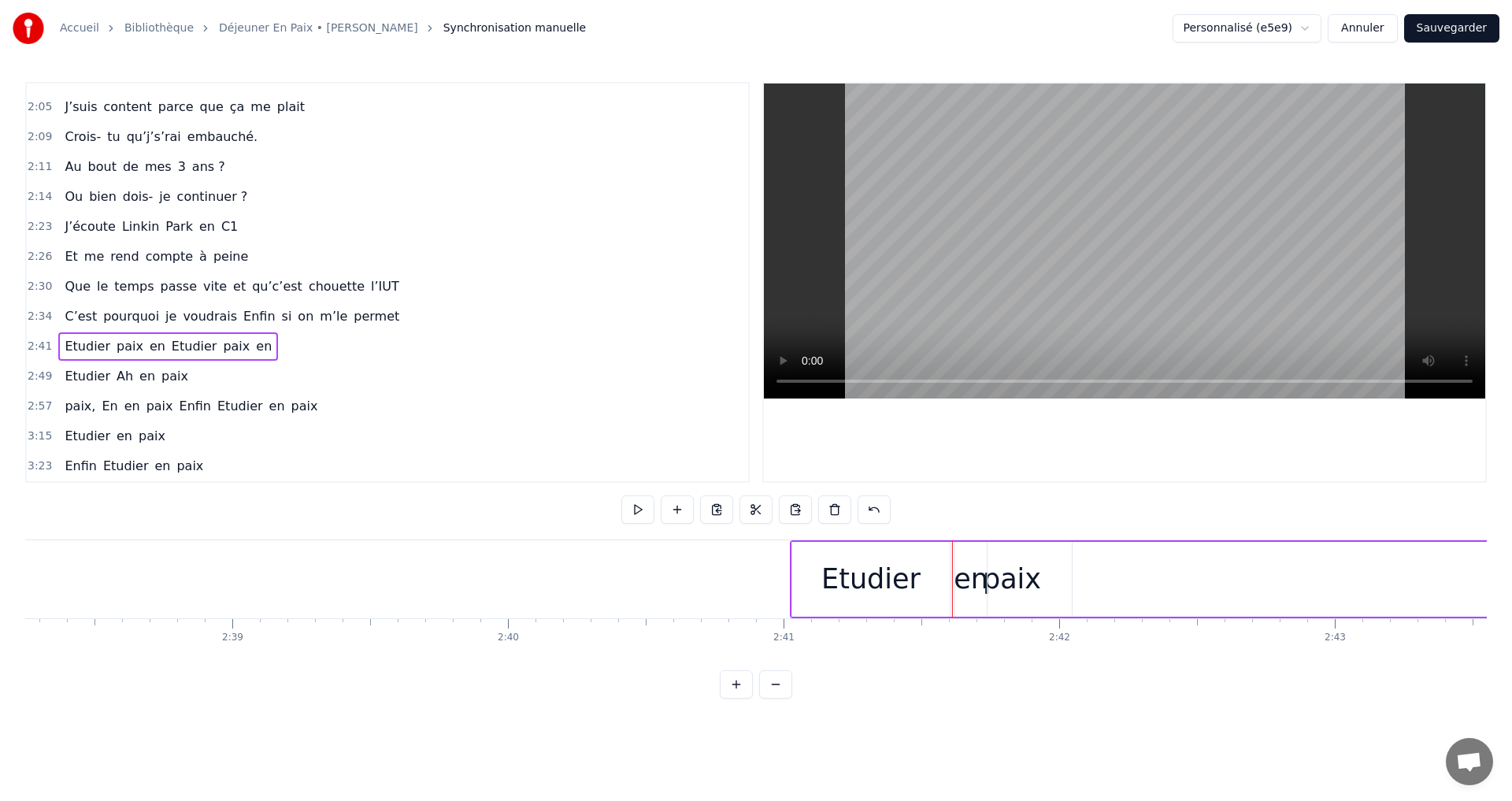
click at [115, 351] on span "paix" at bounding box center [130, 346] width 30 height 18
click at [91, 350] on span "Etudier" at bounding box center [87, 346] width 48 height 18
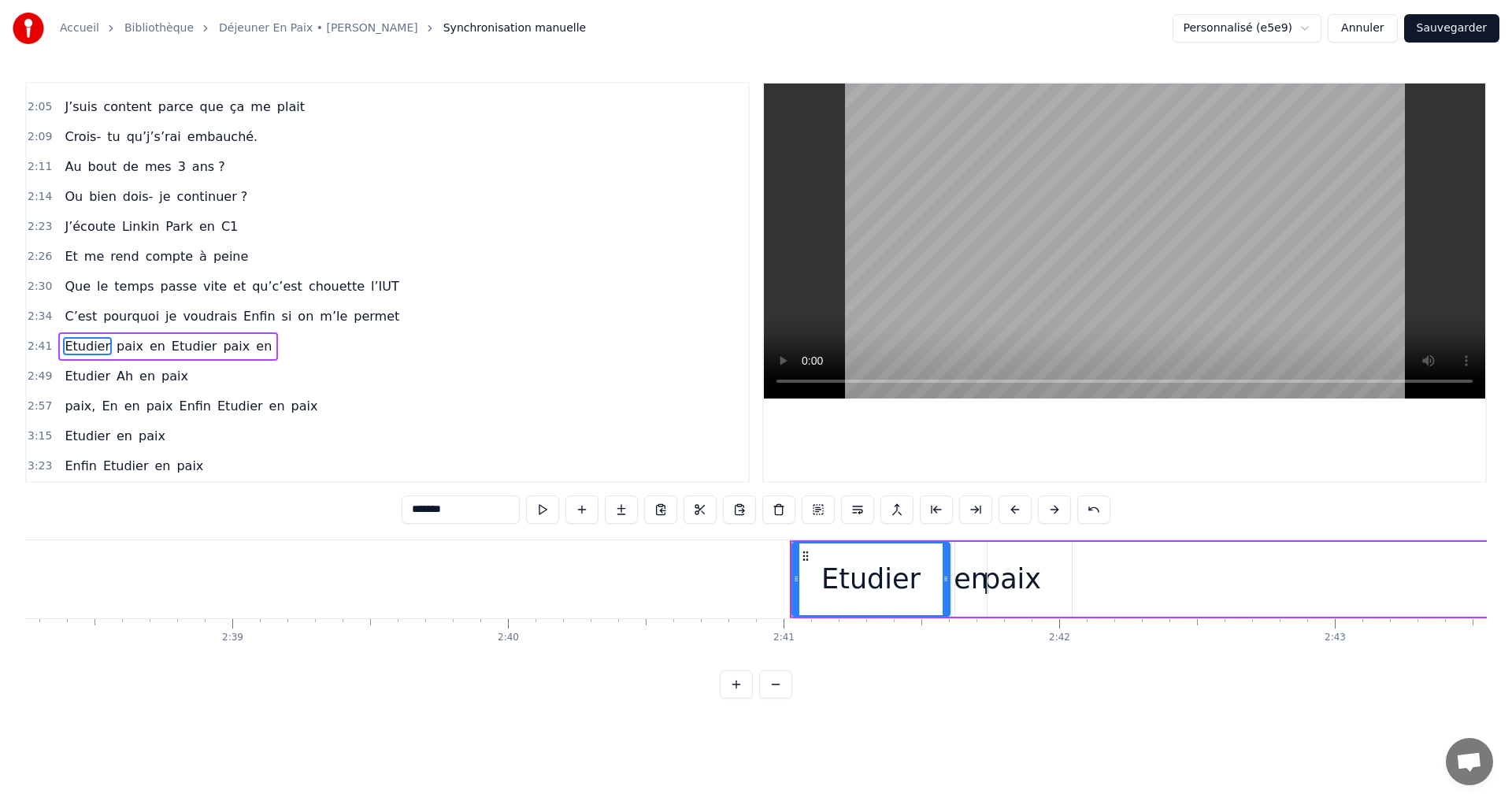
click at [990, 602] on div "paix" at bounding box center [1012, 579] width 119 height 75
type input "****"
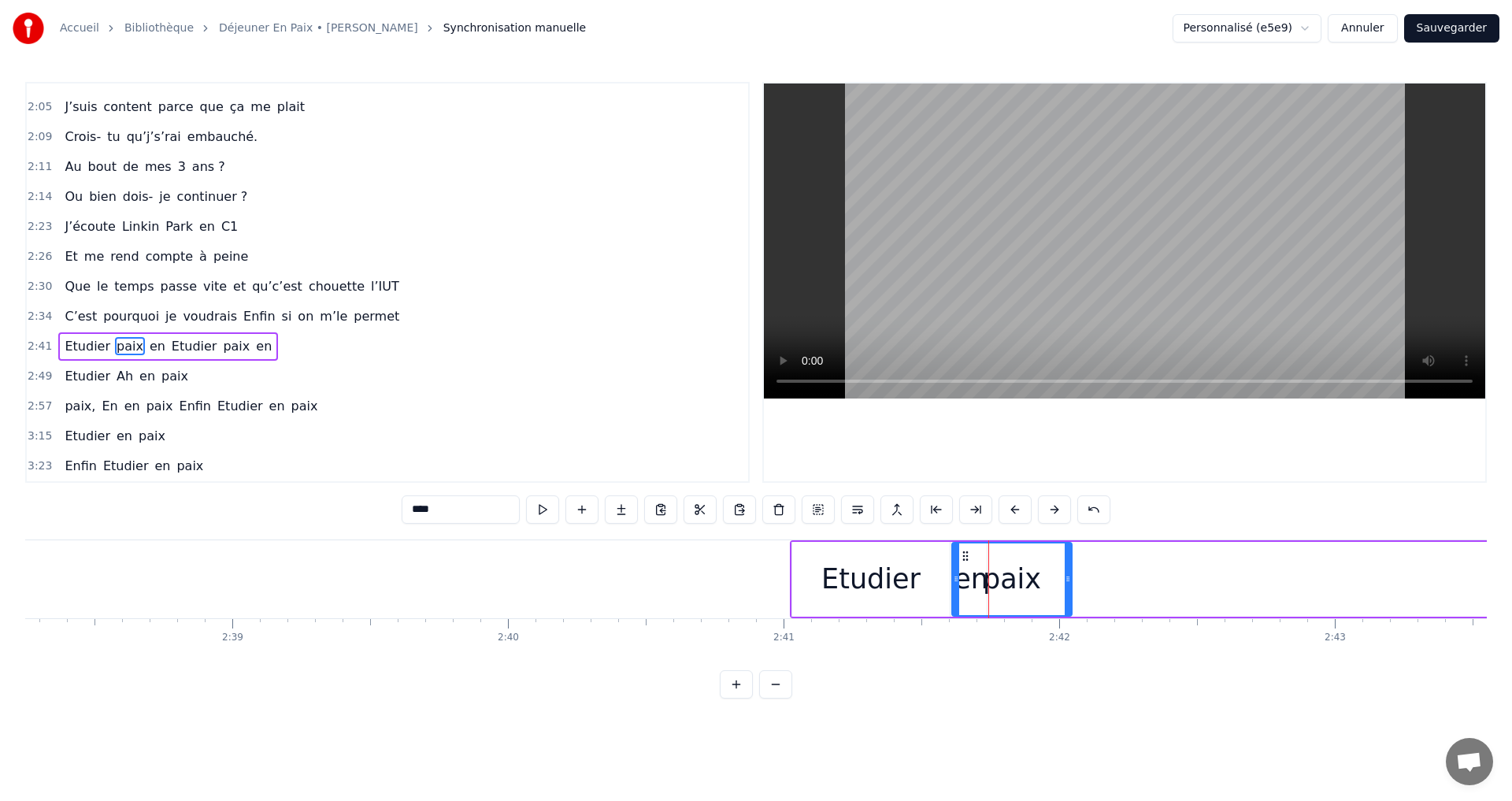
drag, startPoint x: 1002, startPoint y: 578, endPoint x: 1022, endPoint y: 576, distance: 20.1
click at [1022, 576] on div "paix" at bounding box center [1011, 579] width 58 height 41
click at [1006, 590] on div "paix" at bounding box center [1011, 579] width 58 height 41
click at [965, 553] on icon at bounding box center [966, 556] width 13 height 13
click at [1069, 594] on div at bounding box center [1068, 579] width 6 height 72
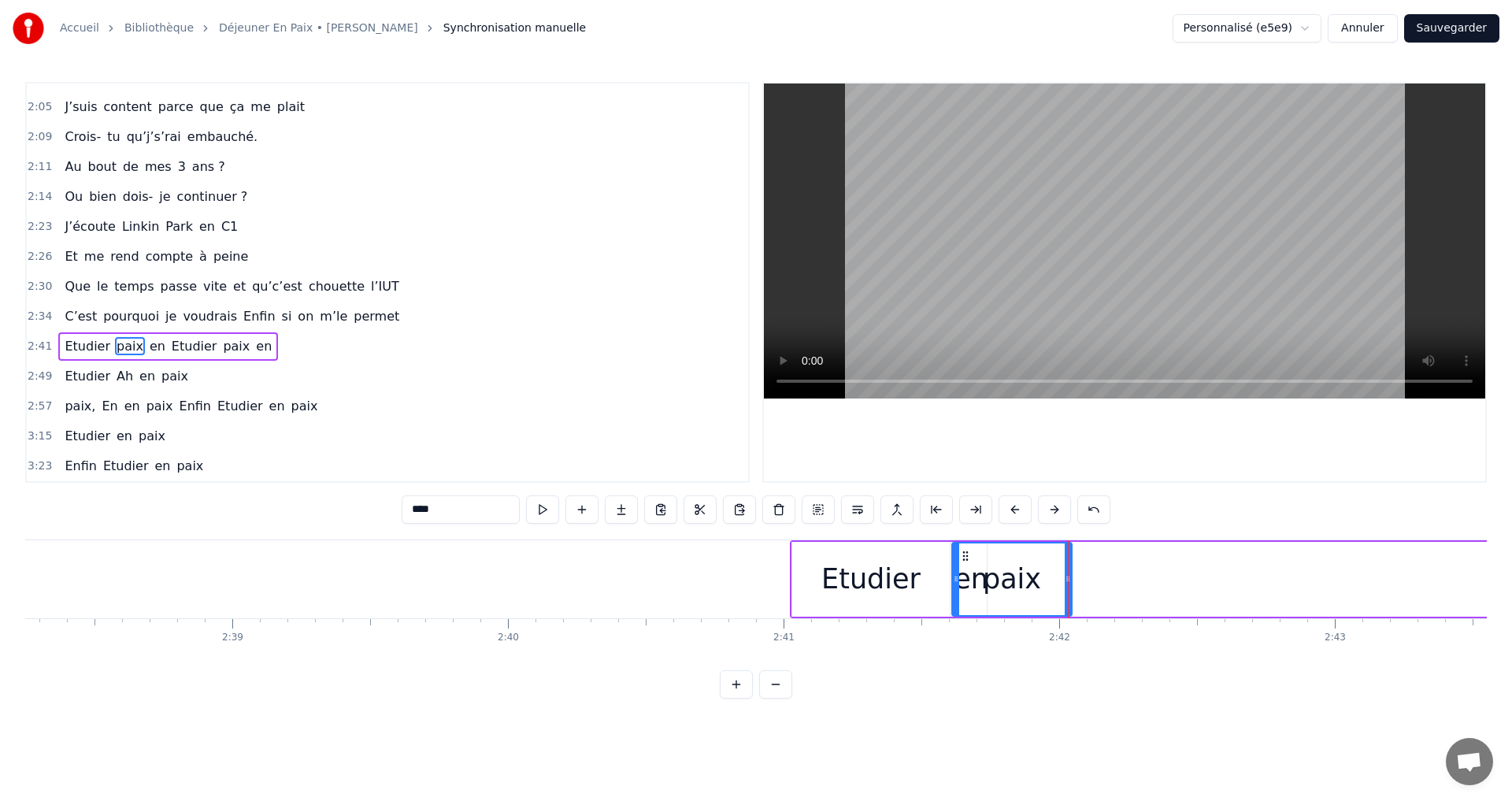
click at [1139, 574] on div "Etudier paix en Etudier paix en" at bounding box center [1309, 579] width 1038 height 78
click at [1003, 576] on div "paix" at bounding box center [1011, 579] width 58 height 41
drag, startPoint x: 953, startPoint y: 559, endPoint x: 1013, endPoint y: 564, distance: 60.2
drag, startPoint x: 1023, startPoint y: 696, endPoint x: 1026, endPoint y: 683, distance: 13.3
click at [1027, 689] on div "0:14 Je m’appelle [PERSON_NAME] 0:17 Et j’ai 18 ans 0:19 Je suis à l’IUT 0:20 e…" at bounding box center [756, 390] width 1462 height 616
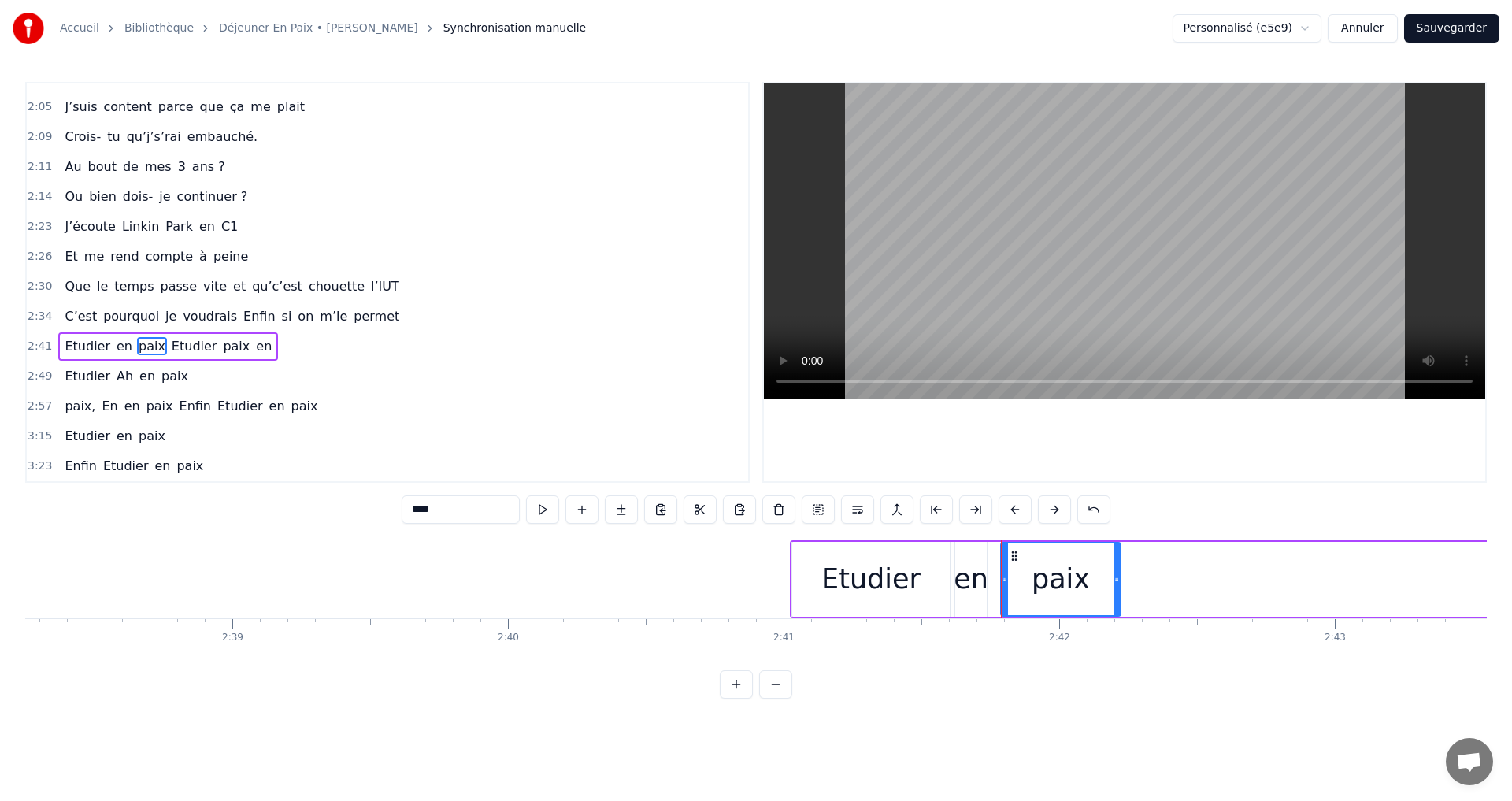
click at [847, 594] on div "Etudier" at bounding box center [871, 579] width 99 height 41
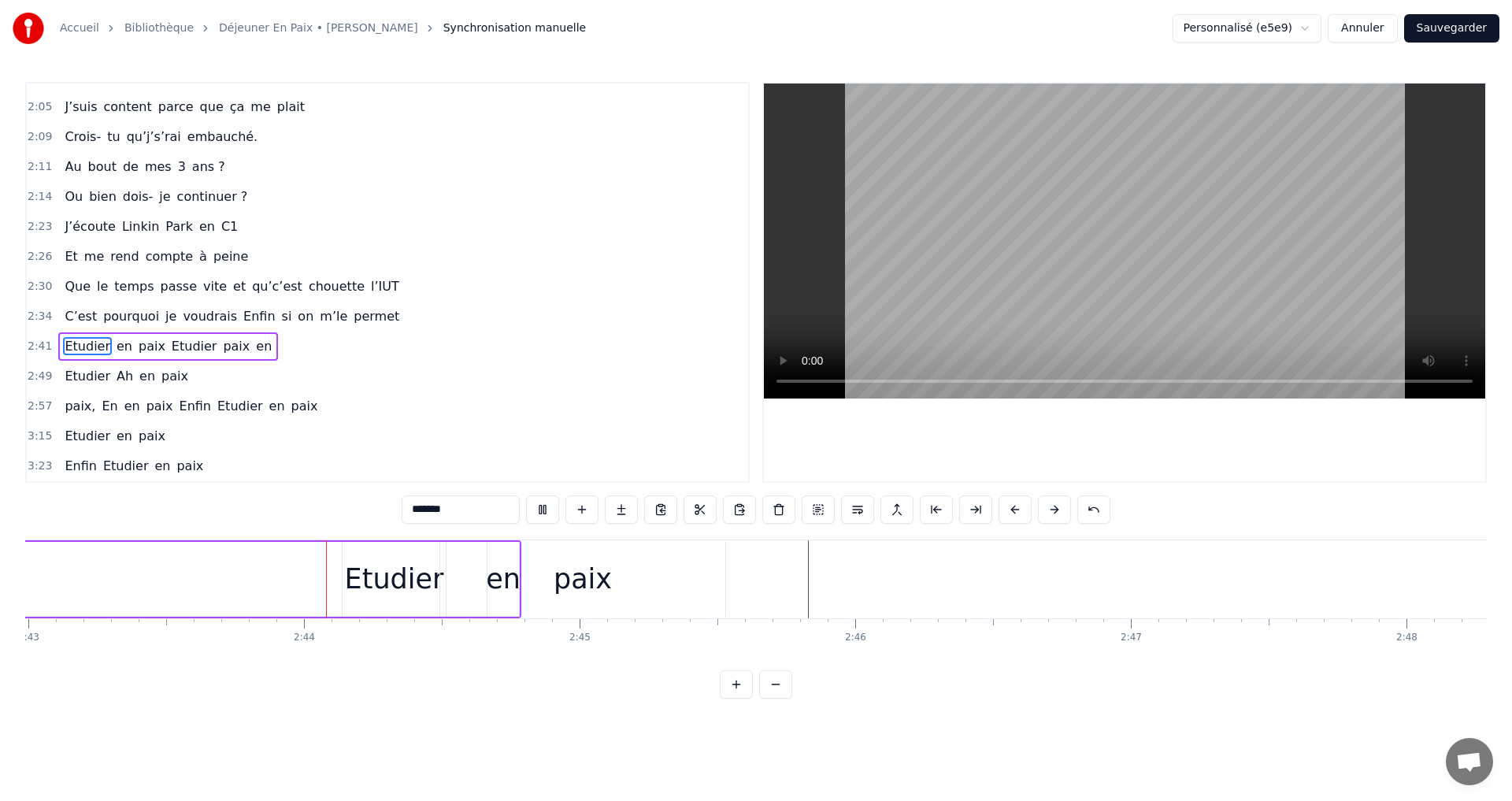
scroll to position [0, 44935]
click at [362, 579] on div "Etudier" at bounding box center [393, 579] width 99 height 41
click at [643, 582] on div "paix" at bounding box center [582, 579] width 285 height 75
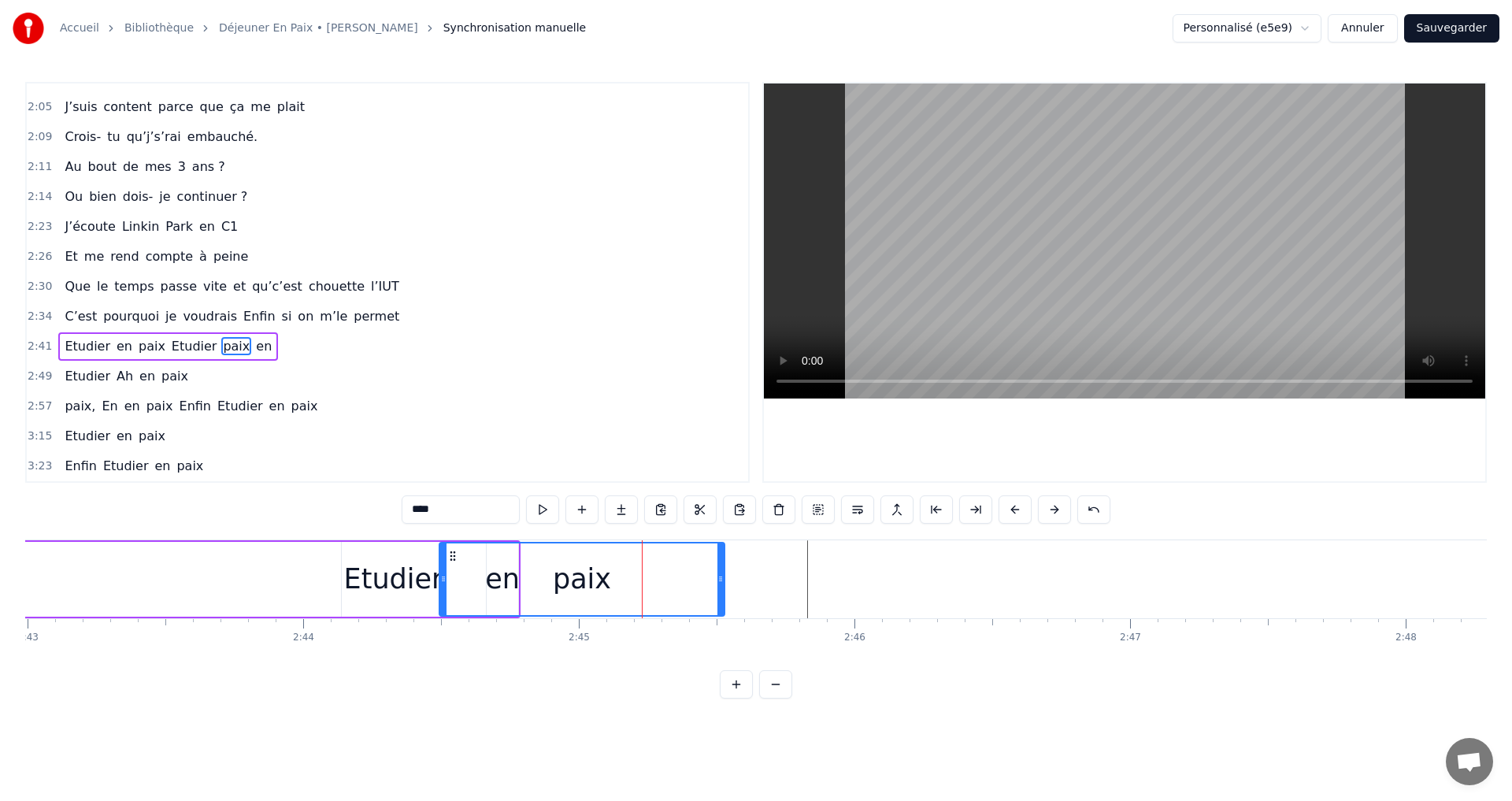
drag, startPoint x: 672, startPoint y: 580, endPoint x: 719, endPoint y: 577, distance: 47.1
click at [719, 577] on div "paix" at bounding box center [582, 579] width 284 height 72
drag, startPoint x: 562, startPoint y: 569, endPoint x: 501, endPoint y: 557, distance: 62.2
click at [562, 569] on div "paix" at bounding box center [582, 579] width 58 height 41
drag, startPoint x: 447, startPoint y: 554, endPoint x: 502, endPoint y: 551, distance: 55.1
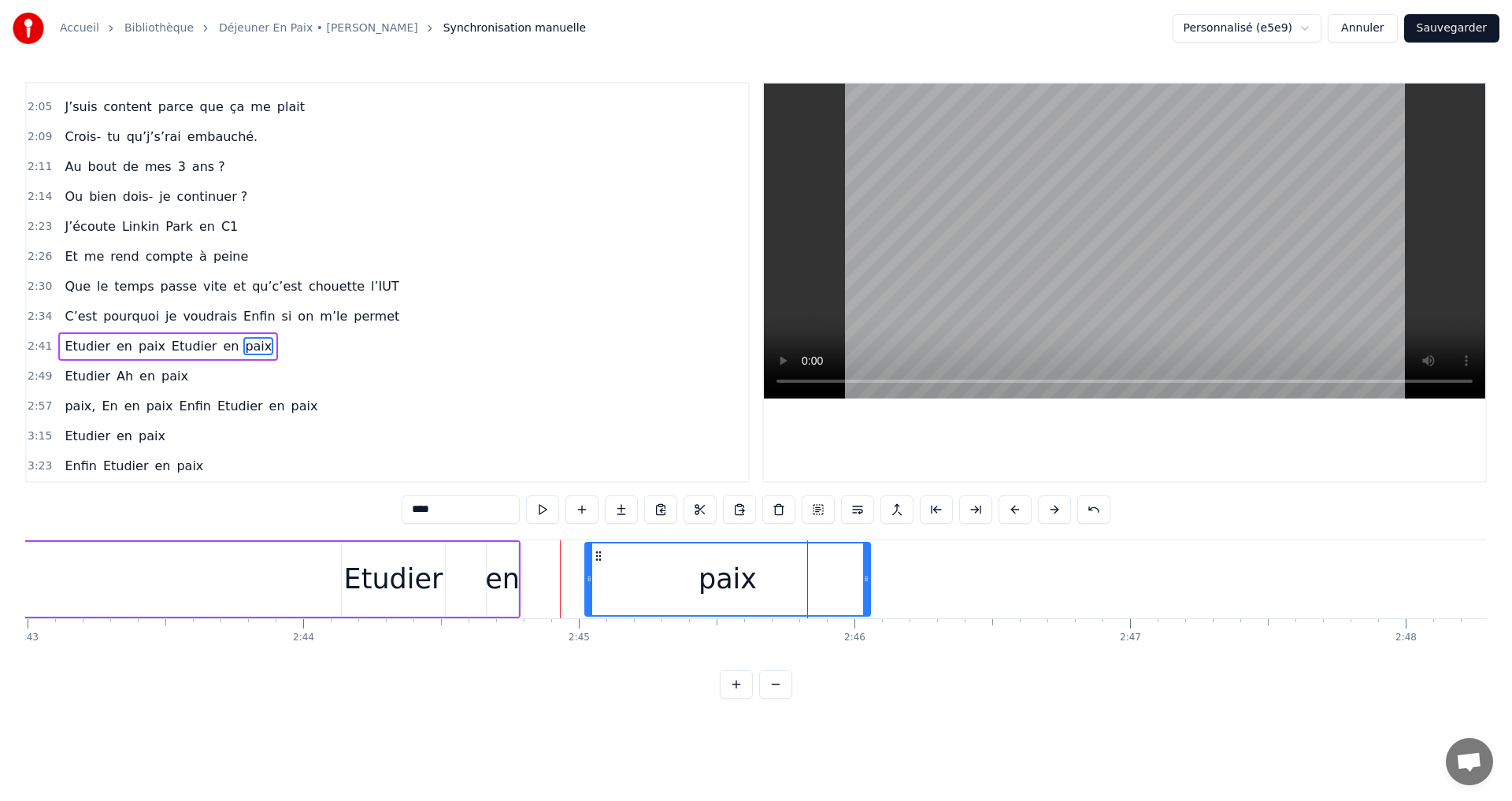
drag, startPoint x: 509, startPoint y: 554, endPoint x: 598, endPoint y: 564, distance: 89.6
click at [598, 564] on div "paix" at bounding box center [728, 579] width 284 height 72
click at [507, 556] on div "en" at bounding box center [502, 579] width 31 height 75
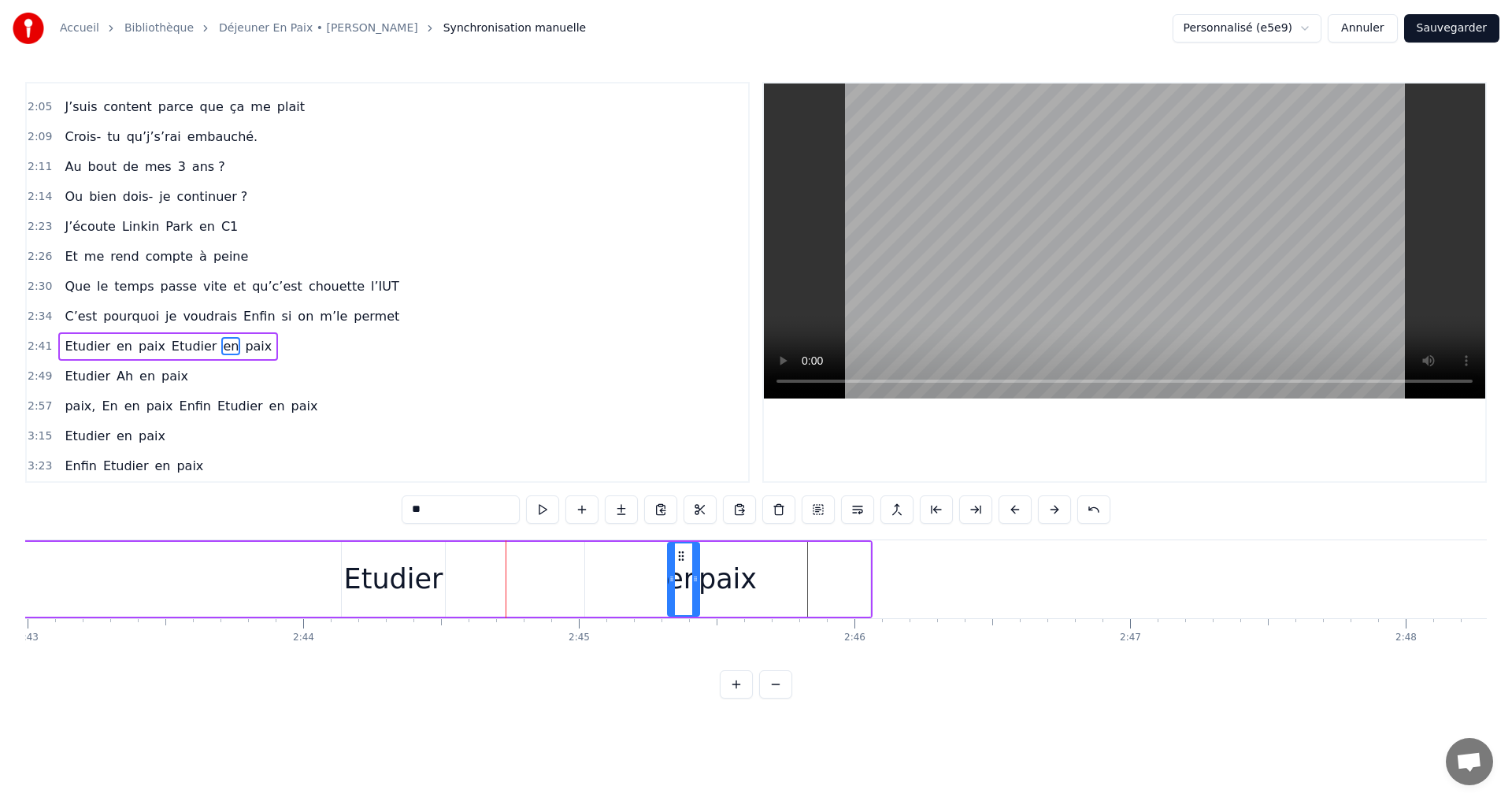
drag, startPoint x: 497, startPoint y: 551, endPoint x: 678, endPoint y: 565, distance: 181.5
click at [403, 552] on div "Etudier" at bounding box center [392, 579] width 103 height 75
type input "*******"
drag, startPoint x: 408, startPoint y: 553, endPoint x: 424, endPoint y: 546, distance: 17.5
click at [502, 560] on div "Etudier en paix Etudier paix en" at bounding box center [177, 579] width 1390 height 78
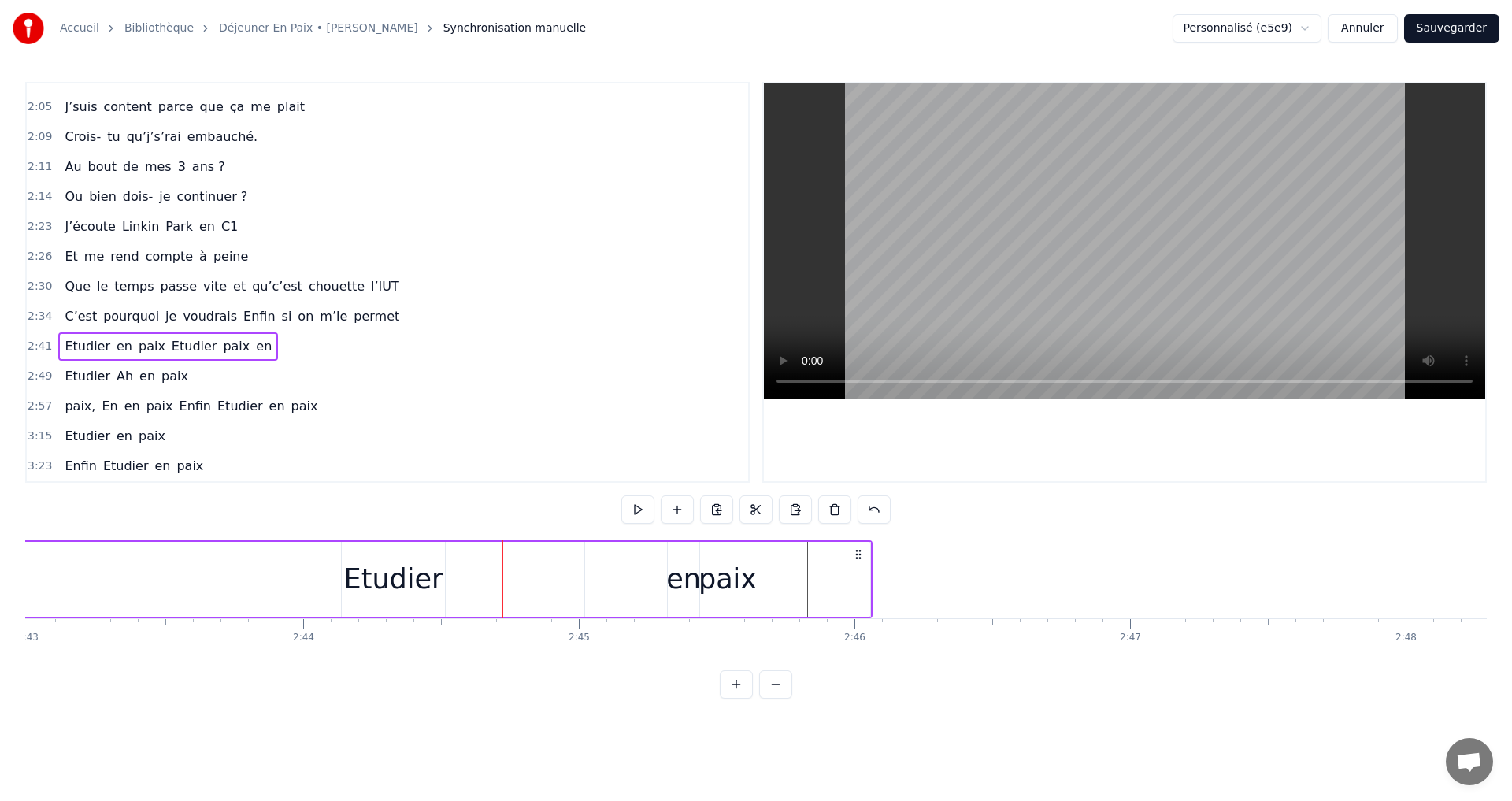
click at [360, 554] on div "Etudier" at bounding box center [392, 579] width 103 height 75
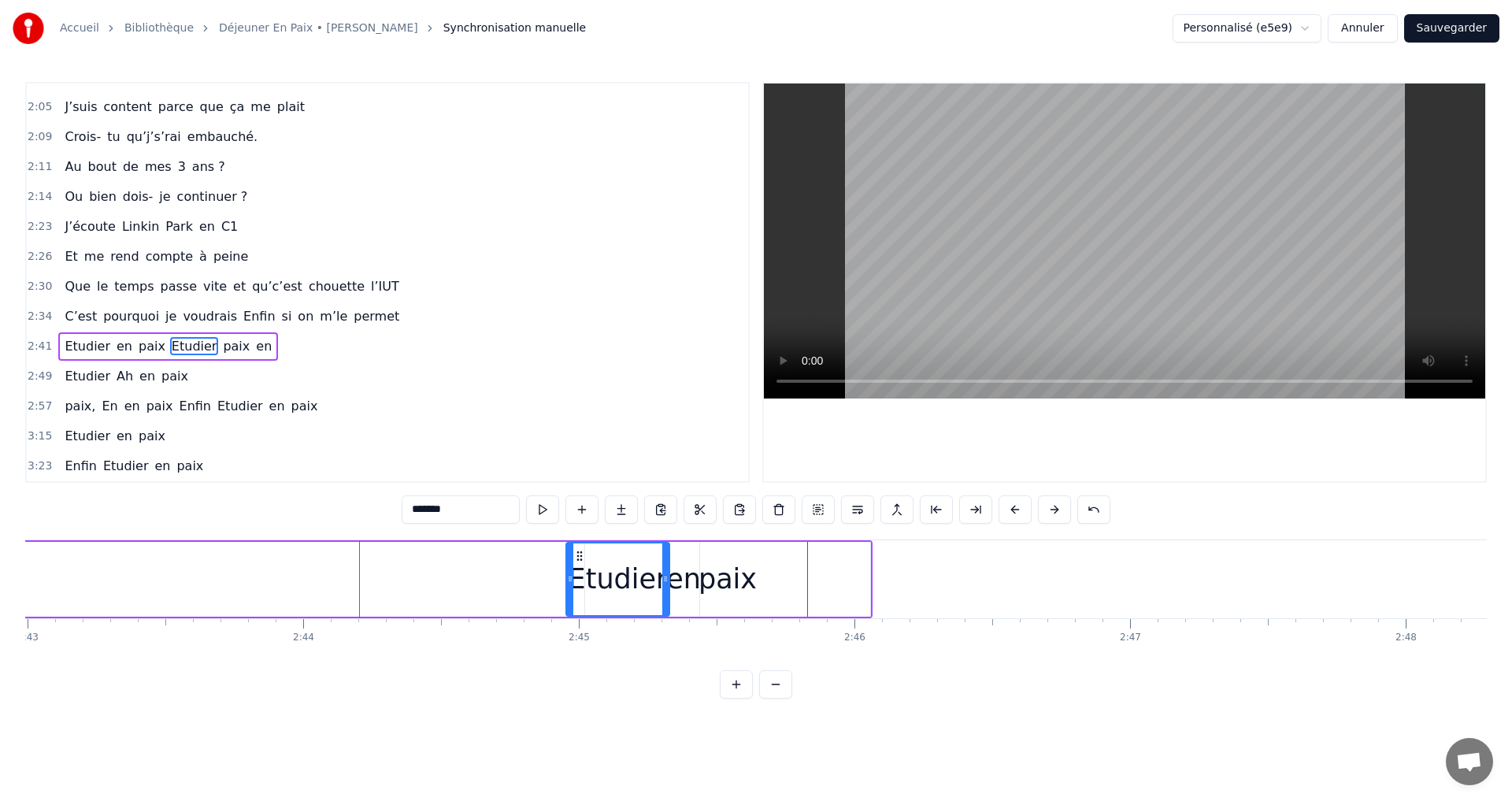
drag, startPoint x: 354, startPoint y: 553, endPoint x: 578, endPoint y: 565, distance: 224.3
click at [578, 565] on div "Etudier" at bounding box center [618, 579] width 102 height 72
click at [91, 308] on div "C’est pourquoi je voudrais Enfin si on m’le permet" at bounding box center [232, 316] width 348 height 29
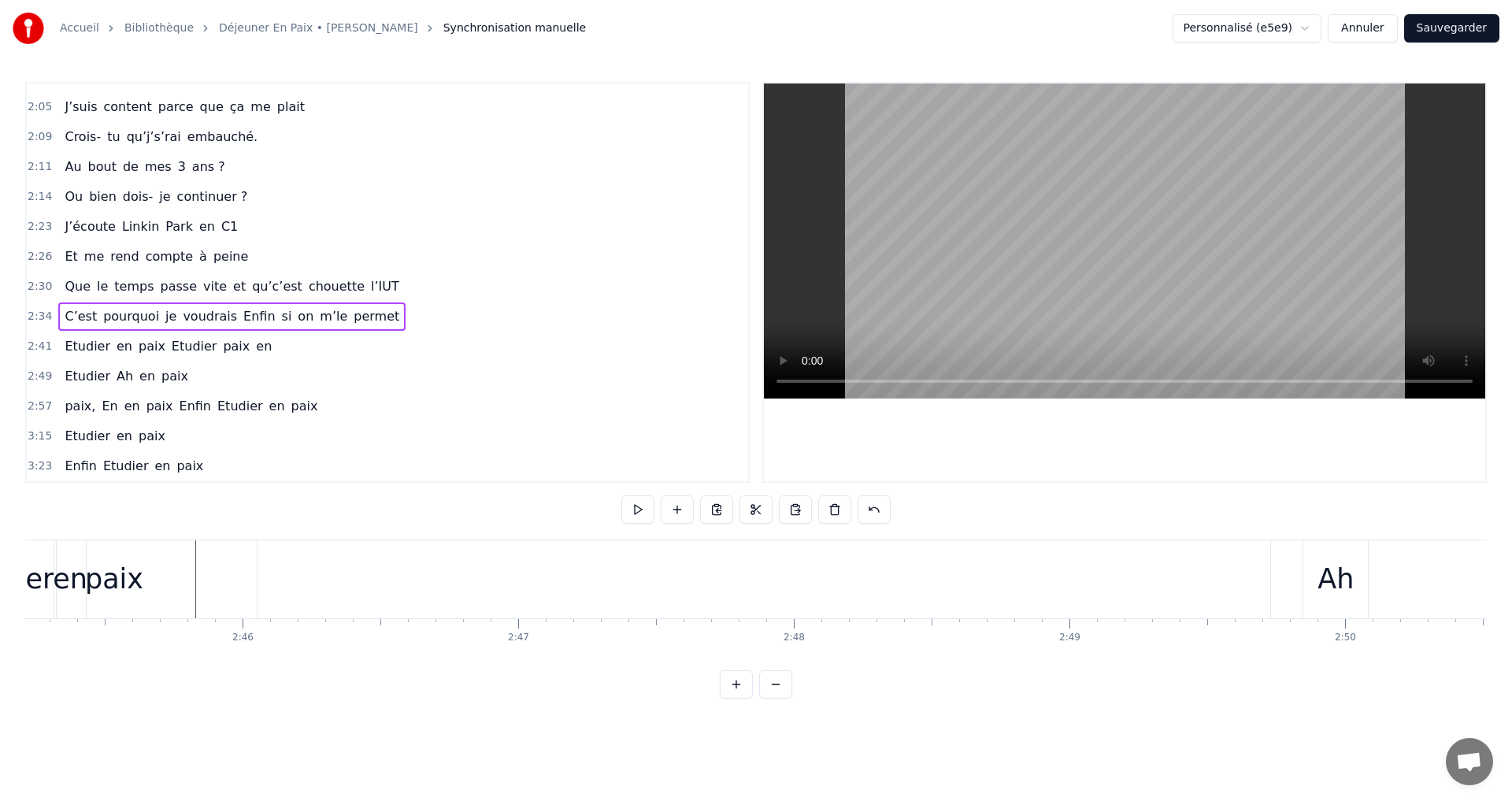
scroll to position [0, 45440]
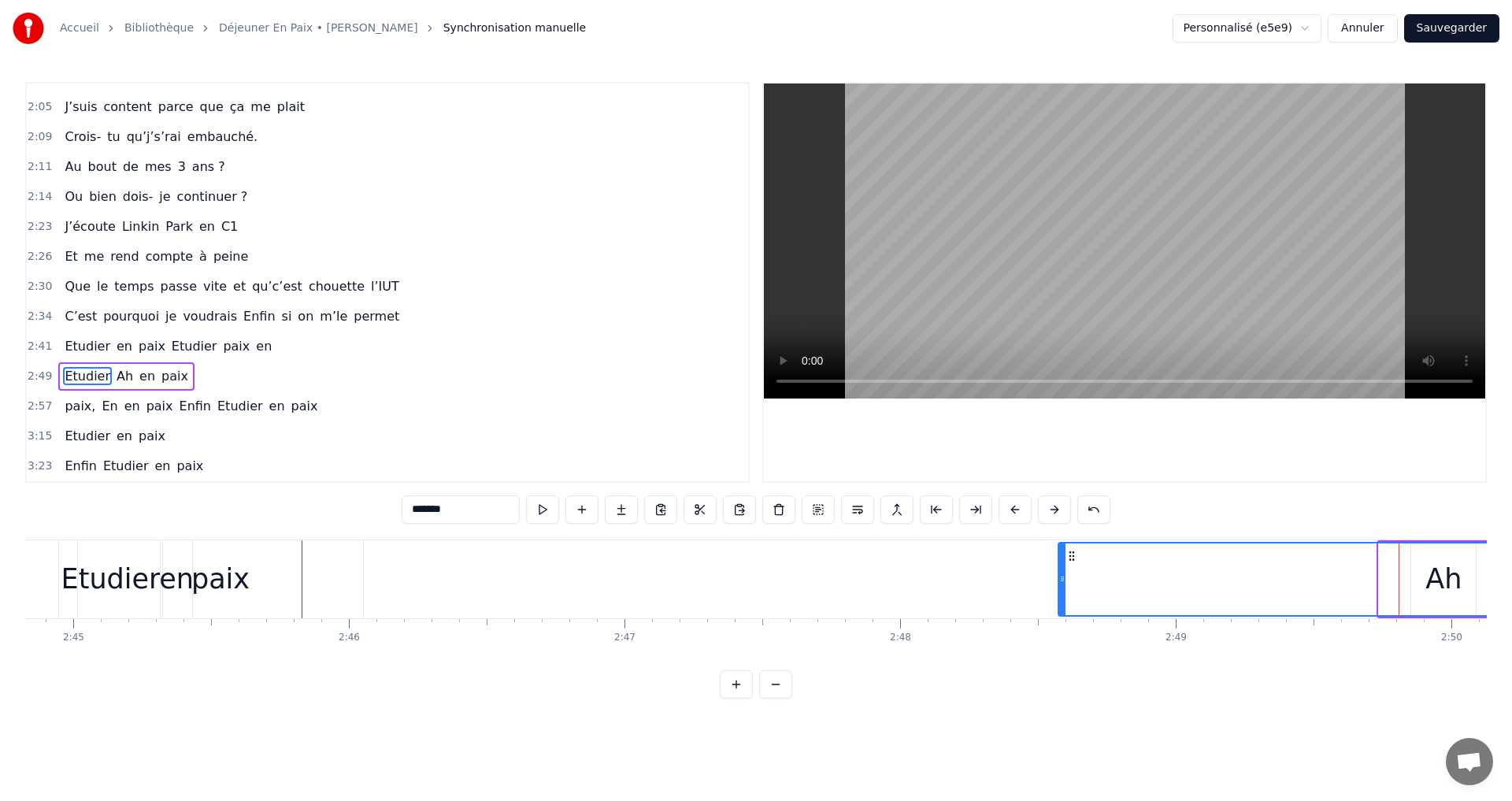
drag, startPoint x: 1391, startPoint y: 554, endPoint x: 1272, endPoint y: 571, distance: 120.2
click at [1075, 557] on icon at bounding box center [1072, 556] width 13 height 13
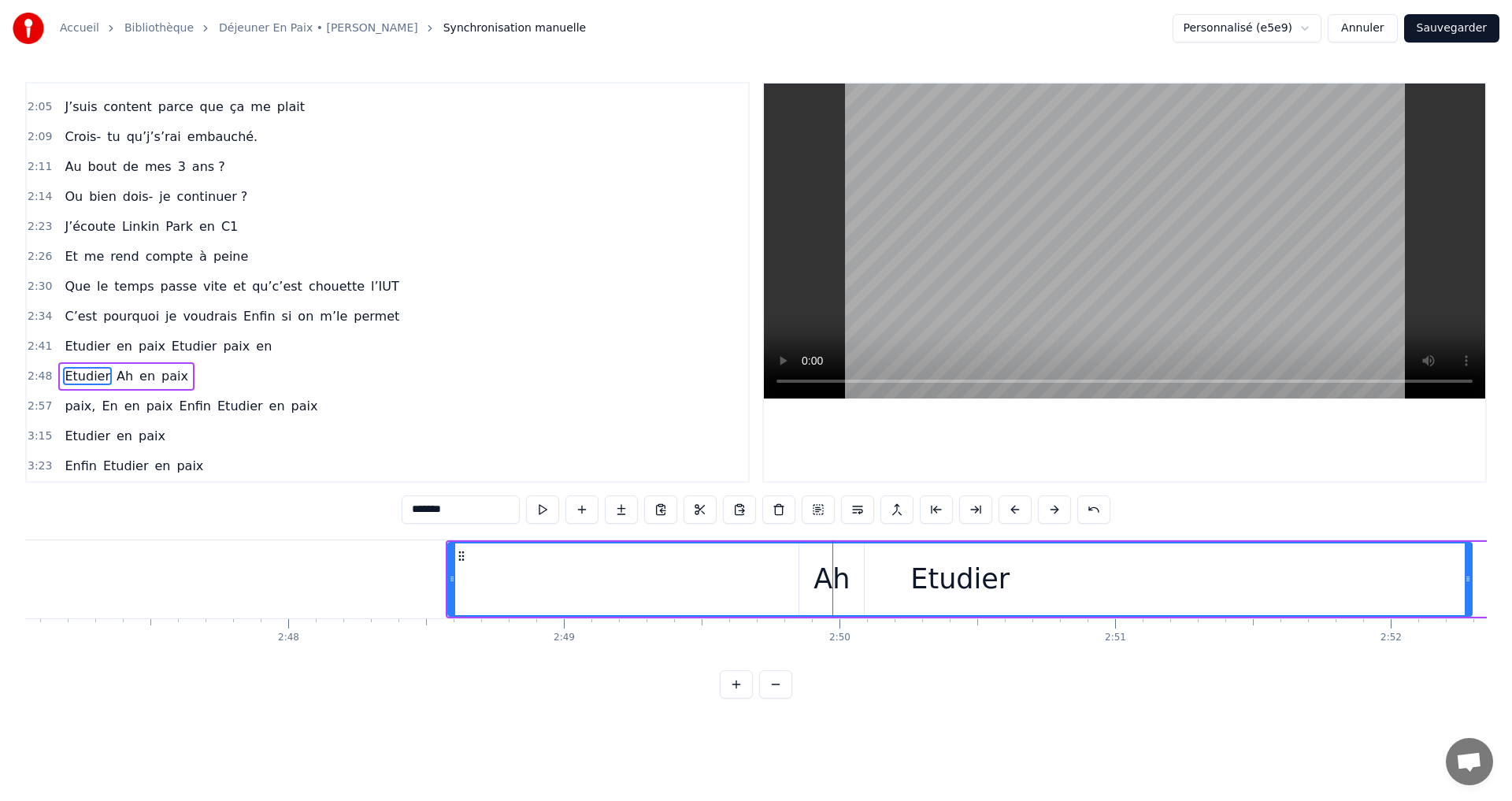
click at [1445, 556] on div "Etudier" at bounding box center [960, 579] width 1023 height 72
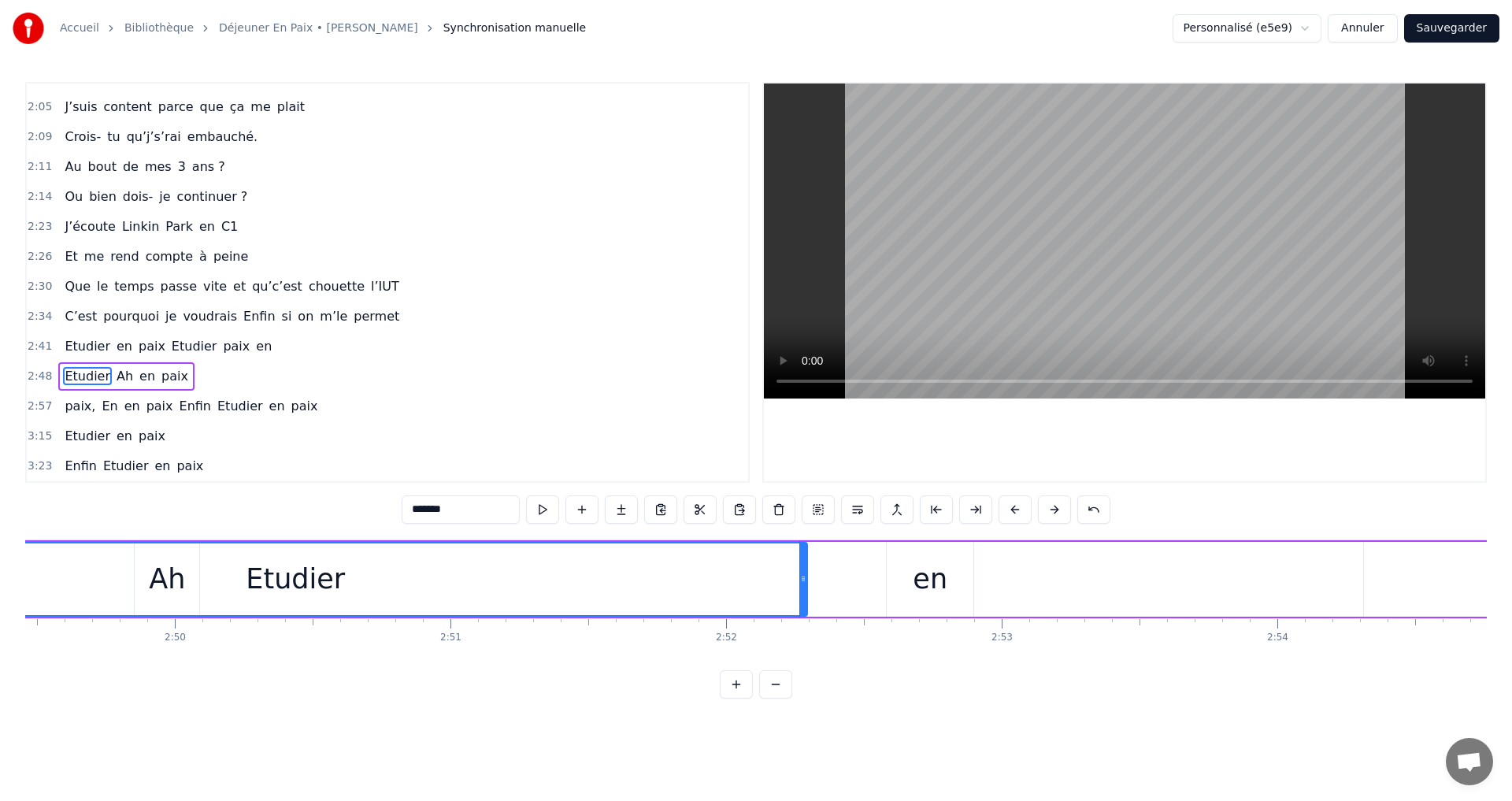
scroll to position [0, 46781]
click at [103, 559] on div "Etudier" at bounding box center [232, 579] width 1023 height 72
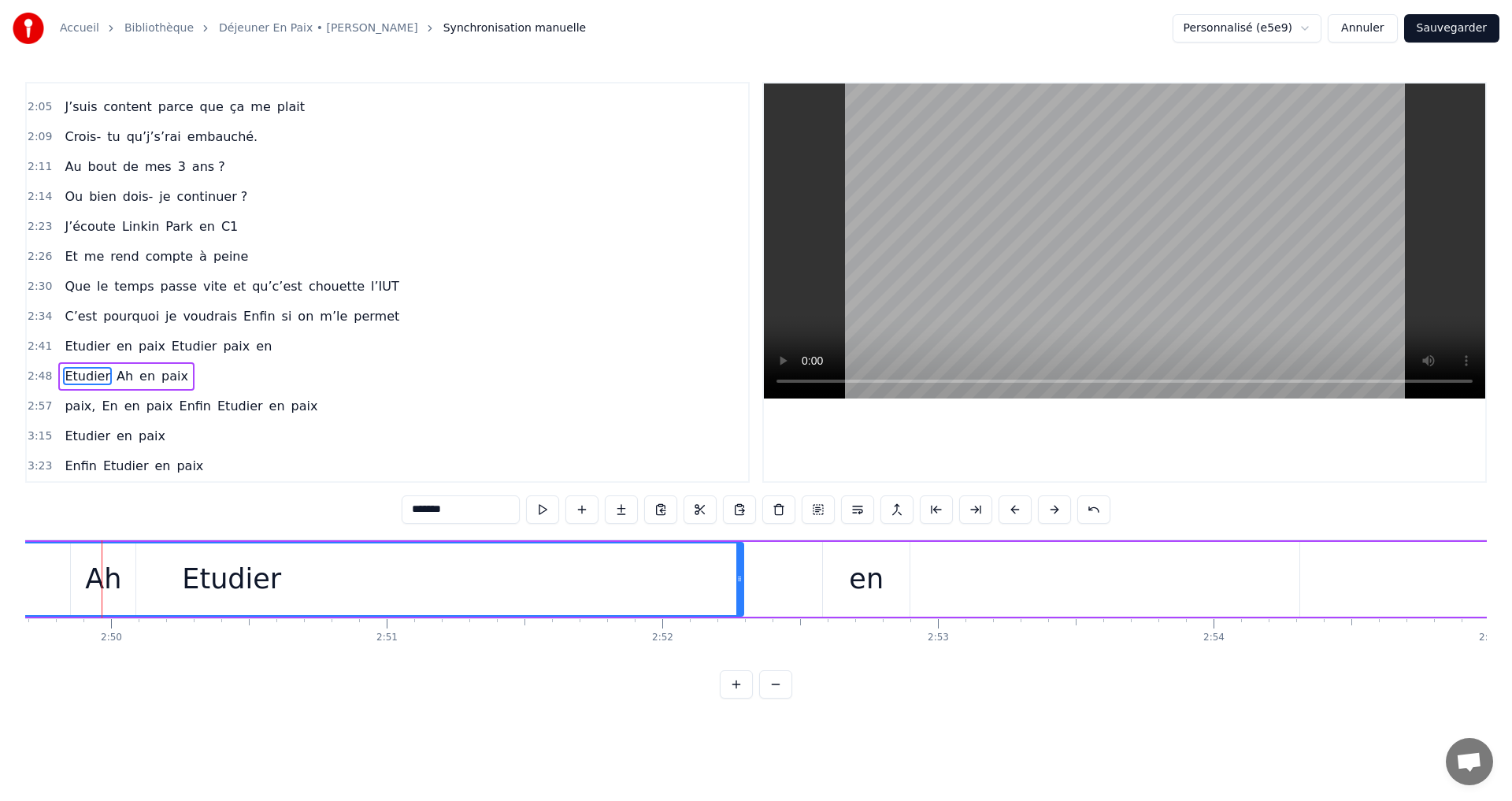
scroll to position [0, 46779]
click at [190, 585] on div "Etudier" at bounding box center [233, 579] width 99 height 41
drag, startPoint x: 301, startPoint y: 585, endPoint x: 310, endPoint y: 581, distance: 9.8
click at [303, 584] on div "Etudier" at bounding box center [233, 579] width 1023 height 72
click at [1011, 510] on button at bounding box center [1015, 509] width 33 height 29
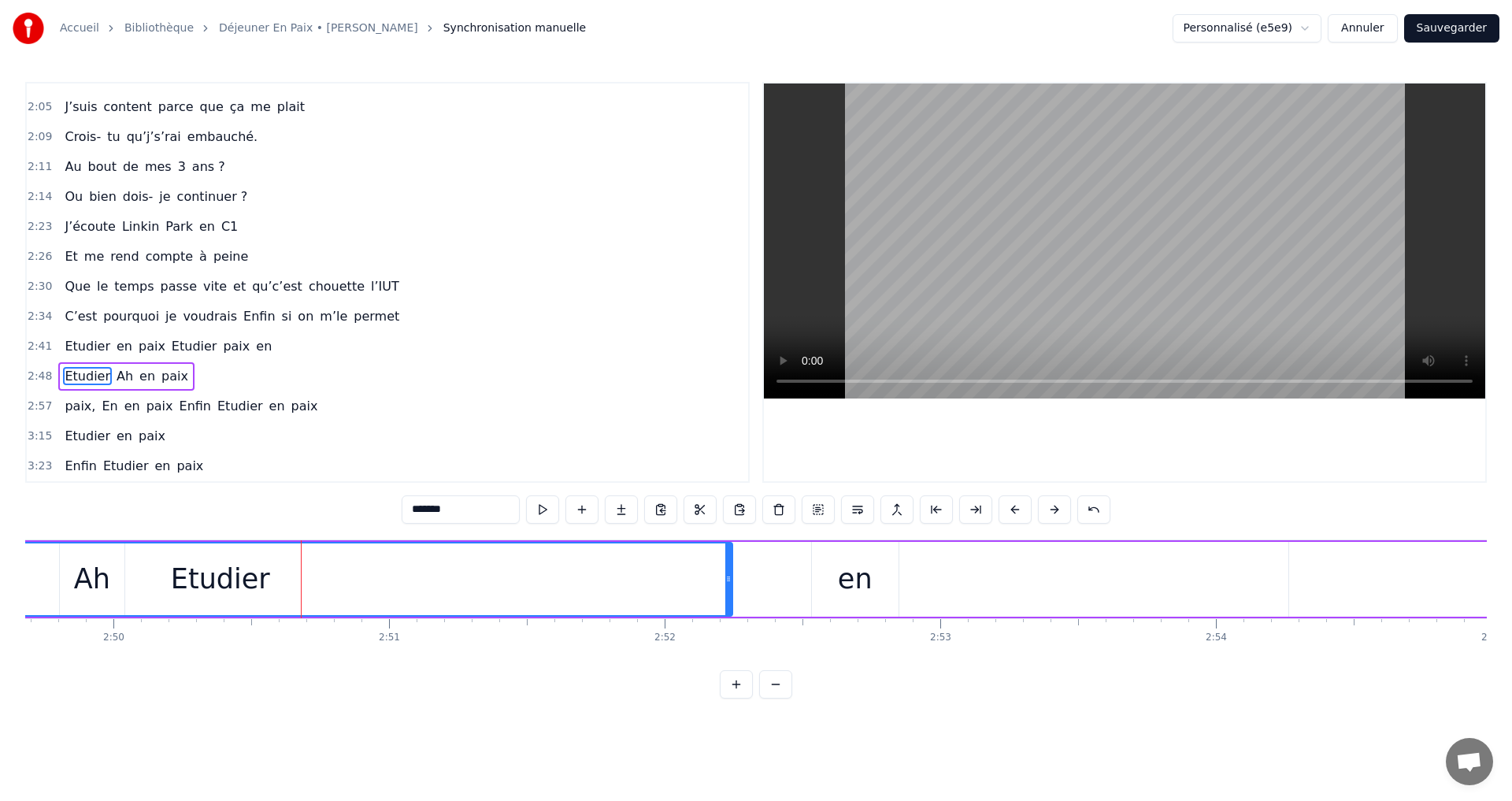
click at [1011, 510] on button at bounding box center [1015, 509] width 33 height 29
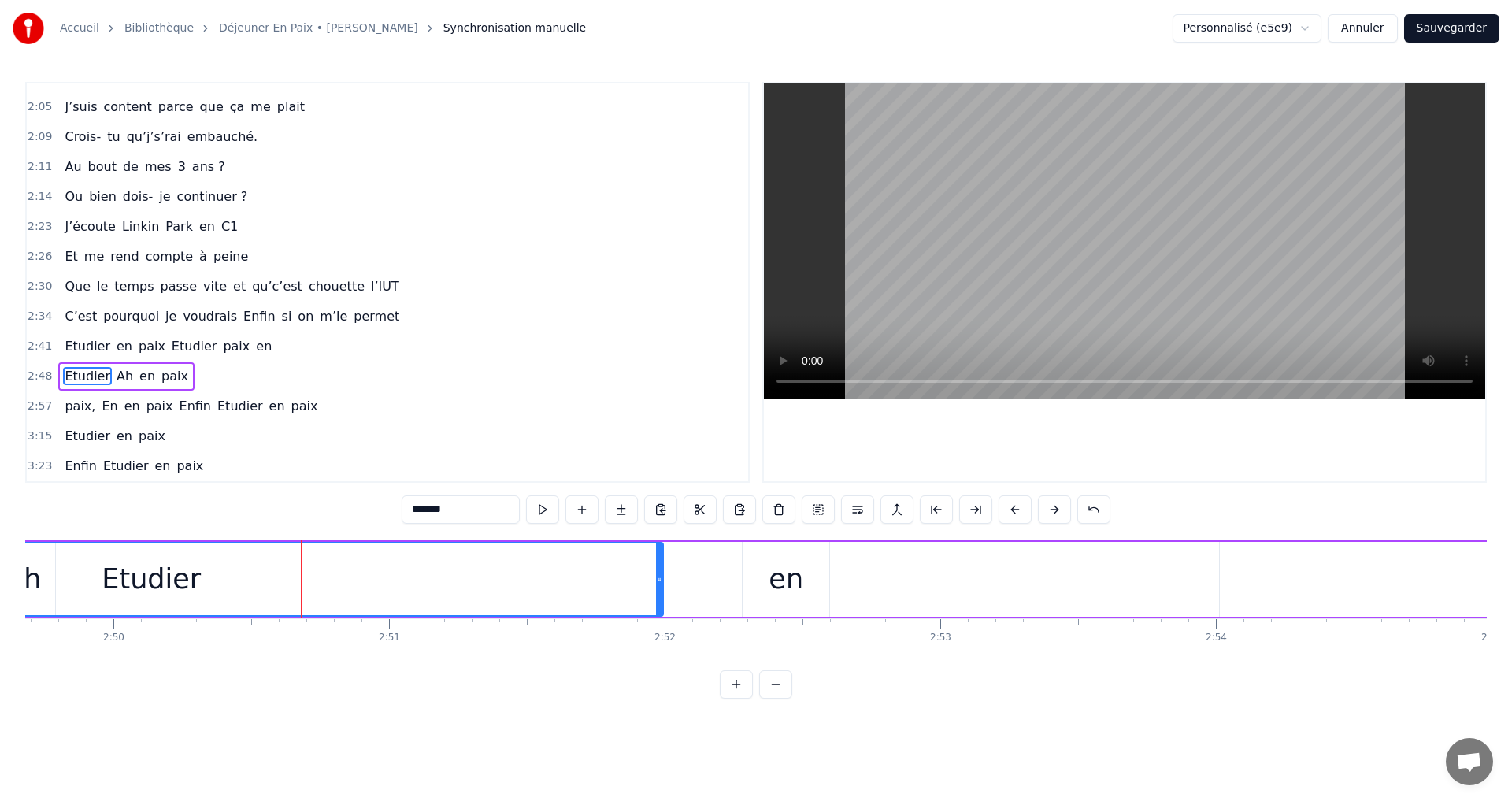
click at [1011, 510] on button at bounding box center [1015, 509] width 33 height 29
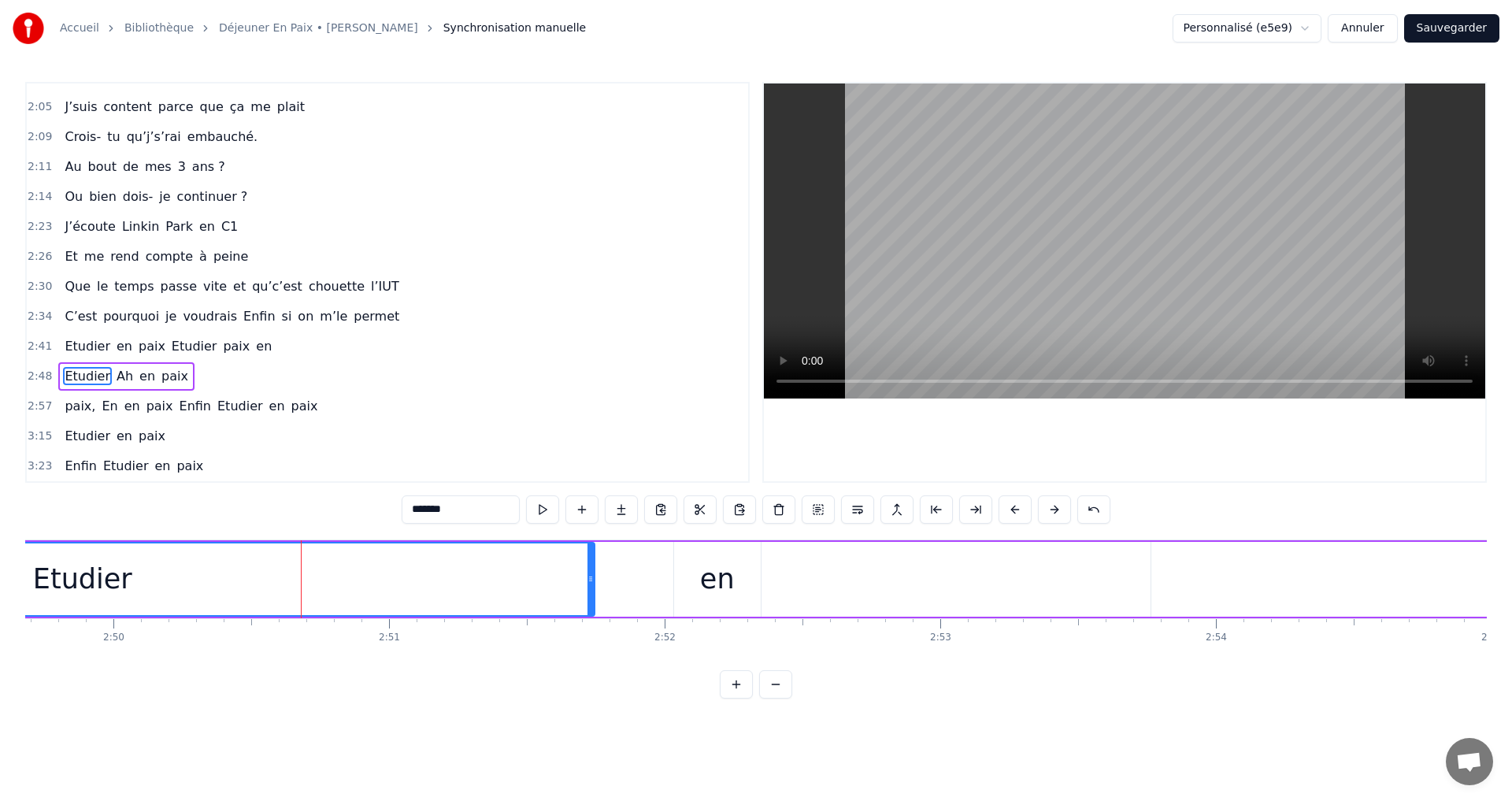
click at [1011, 510] on button at bounding box center [1015, 509] width 33 height 29
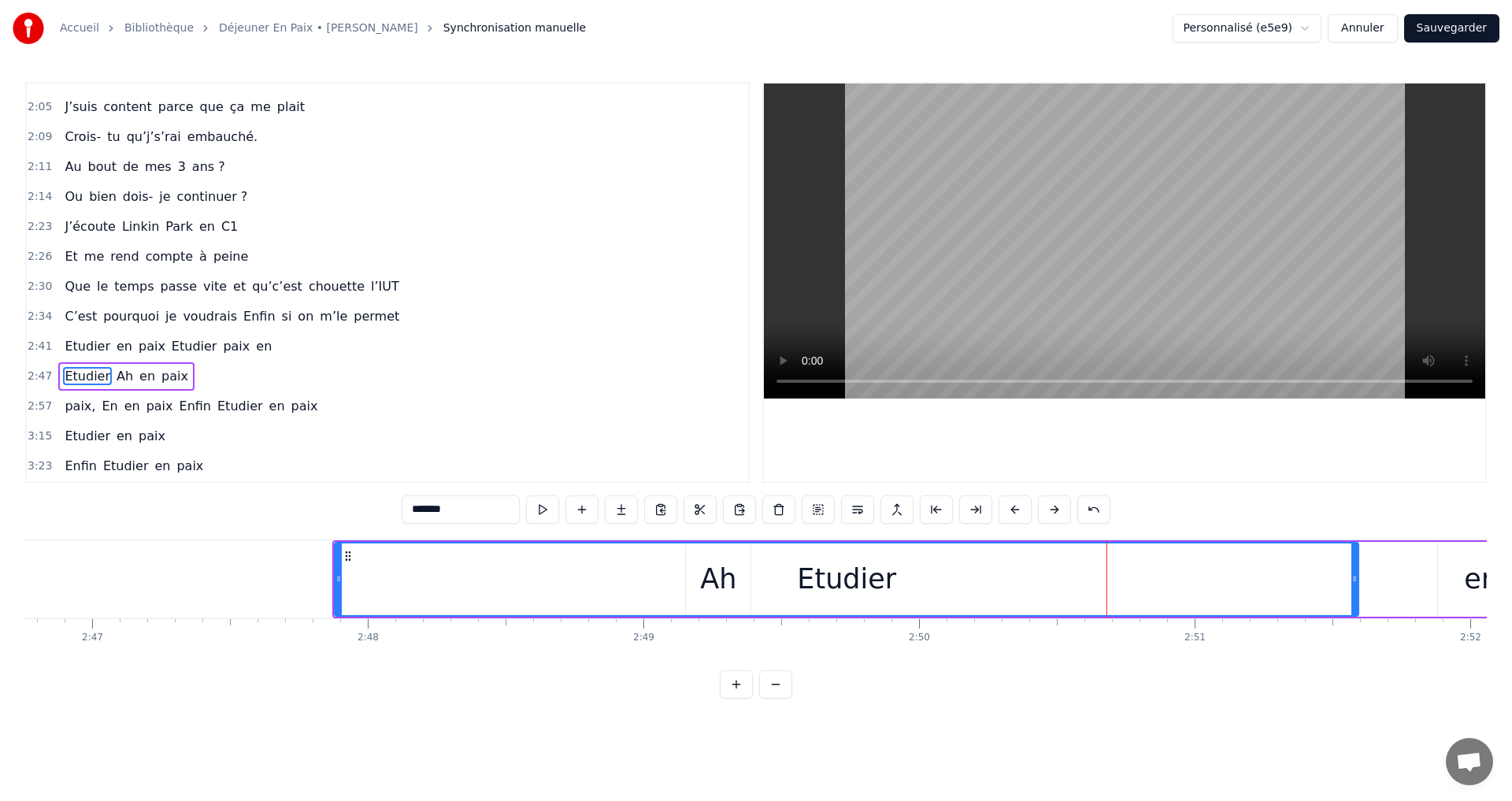
scroll to position [0, 45404]
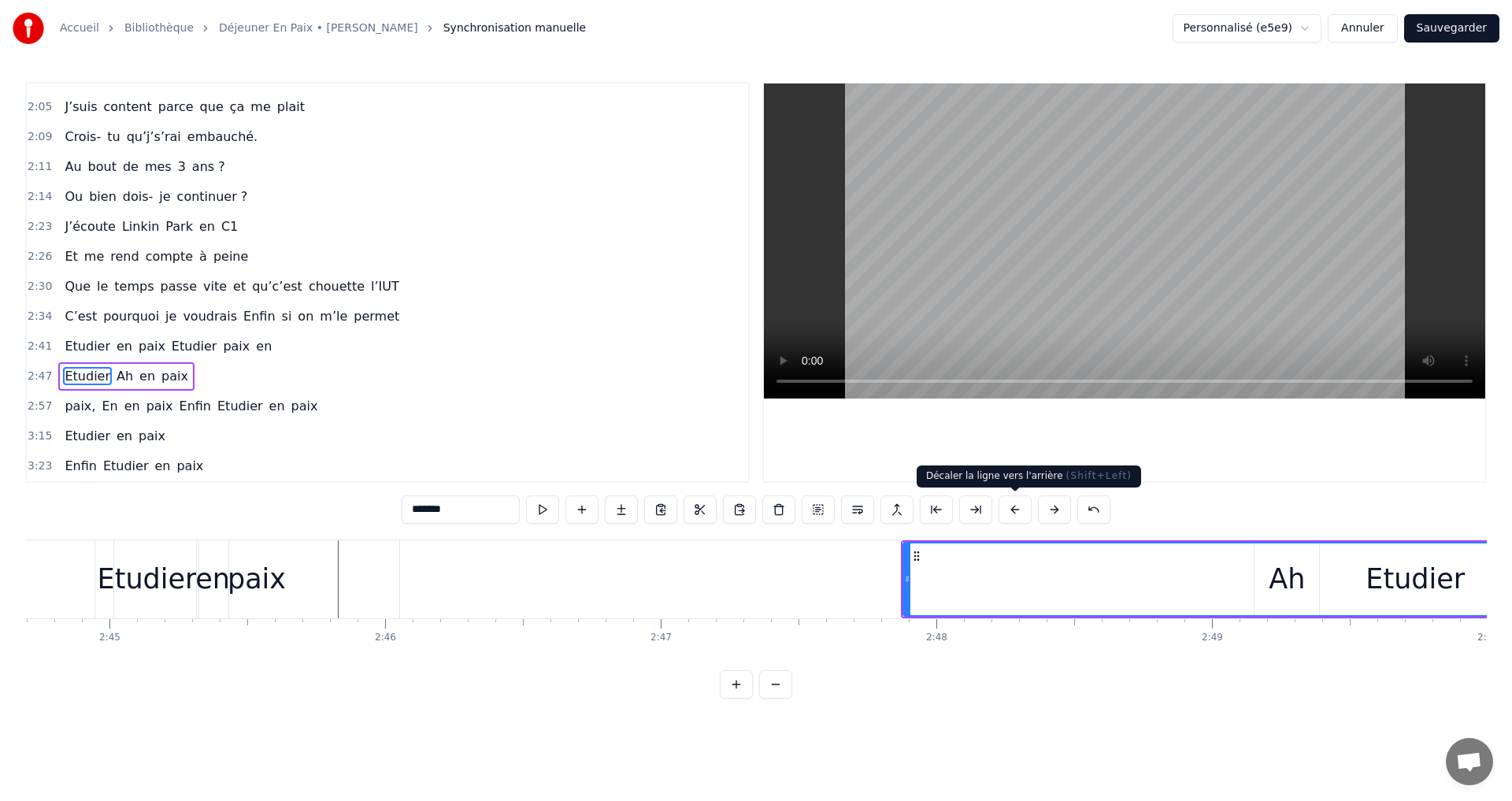
click at [1013, 509] on button at bounding box center [1015, 509] width 33 height 29
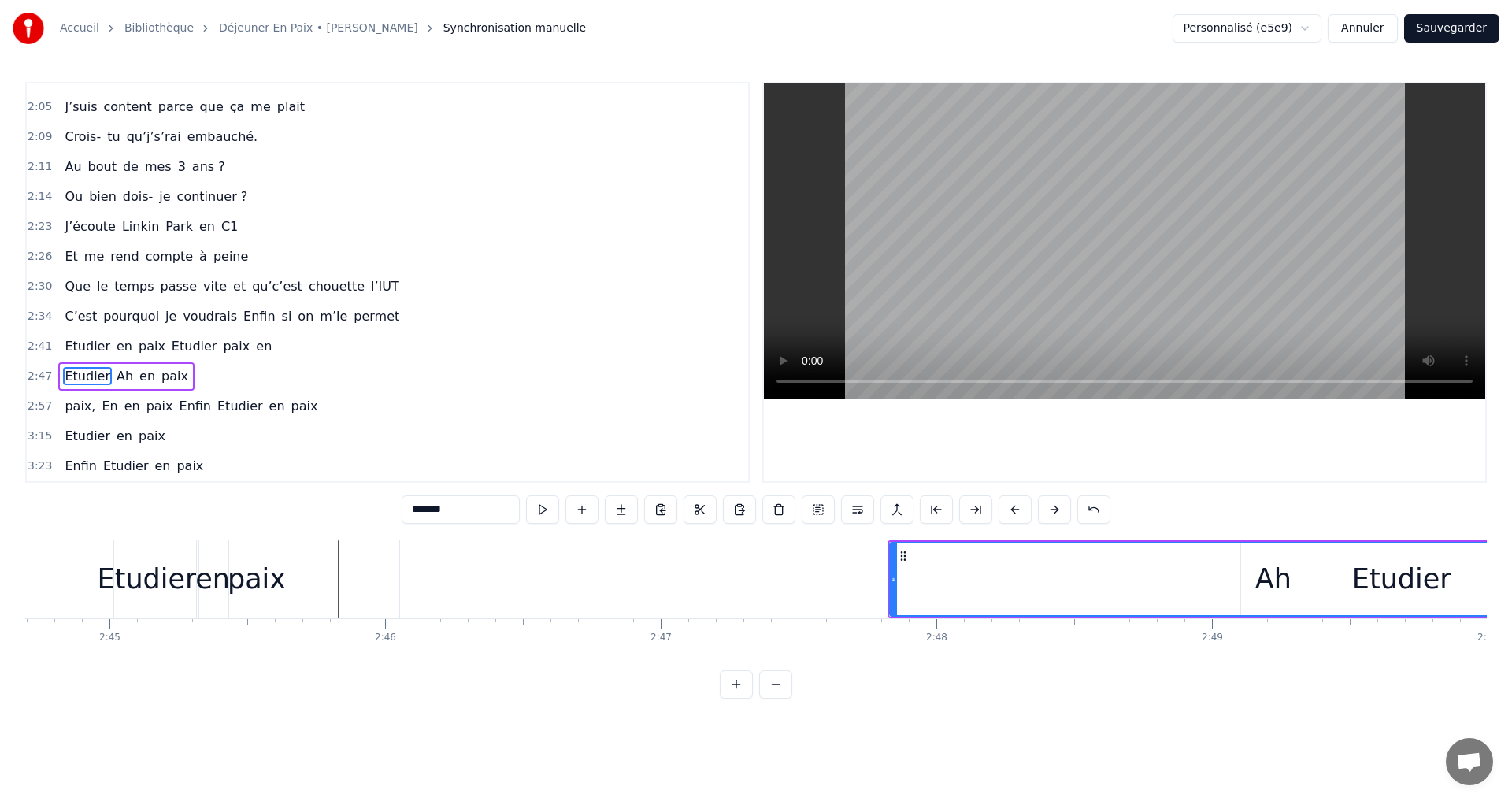
click at [1013, 509] on button at bounding box center [1015, 509] width 33 height 29
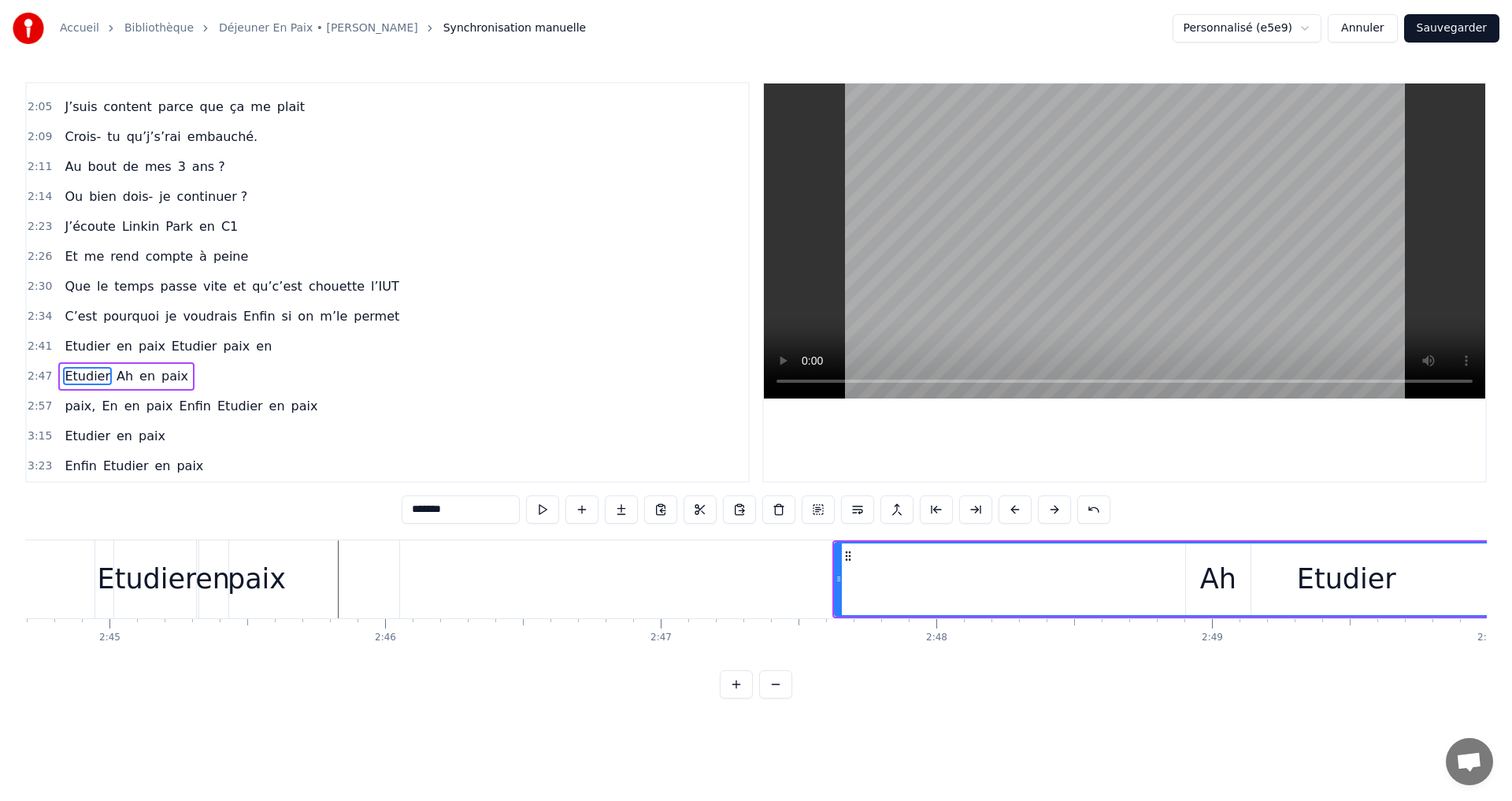
click at [1013, 509] on button at bounding box center [1015, 509] width 33 height 29
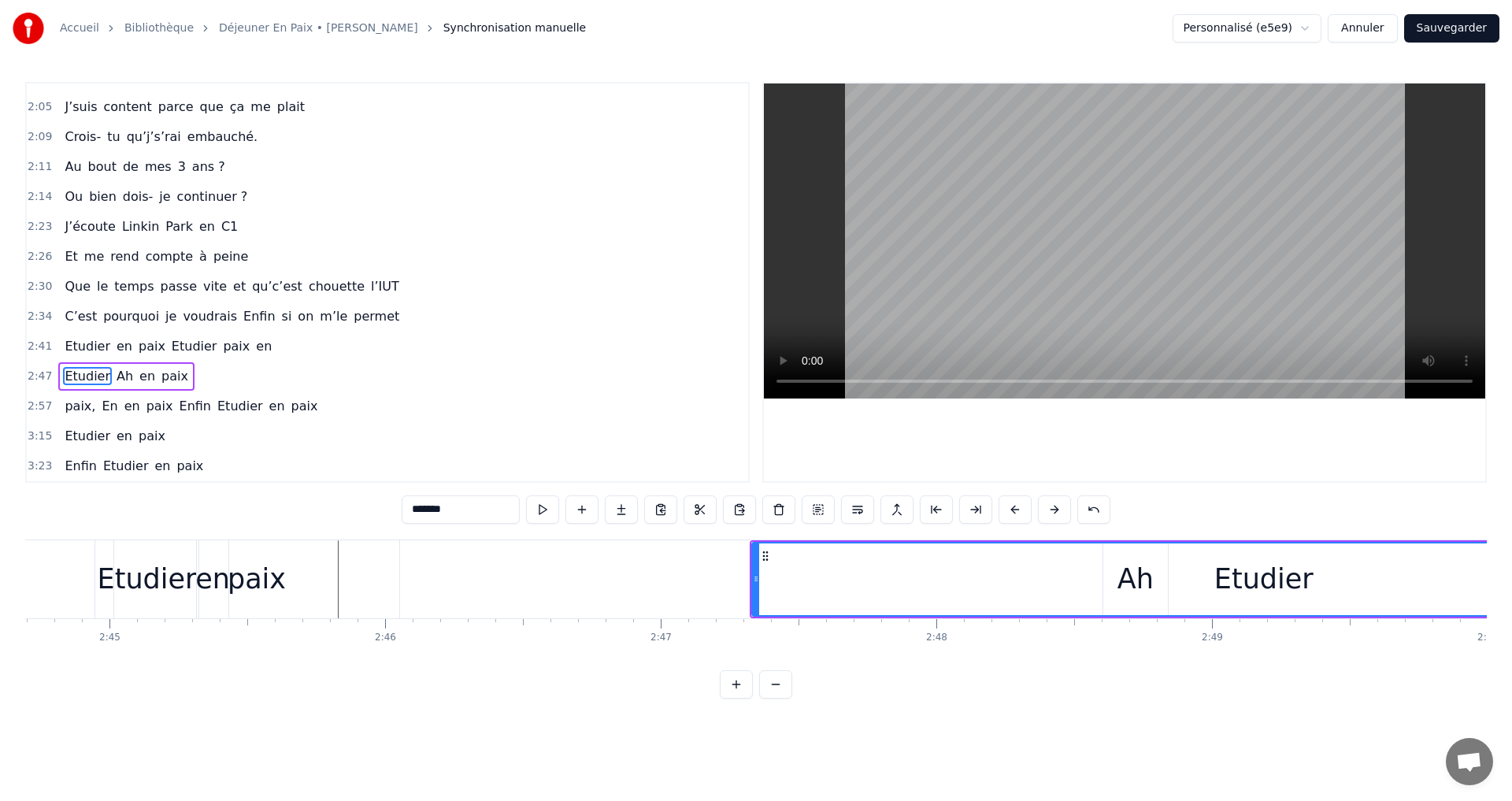
click at [1013, 509] on button at bounding box center [1015, 509] width 33 height 29
click at [104, 317] on span "pourquoi" at bounding box center [131, 315] width 59 height 18
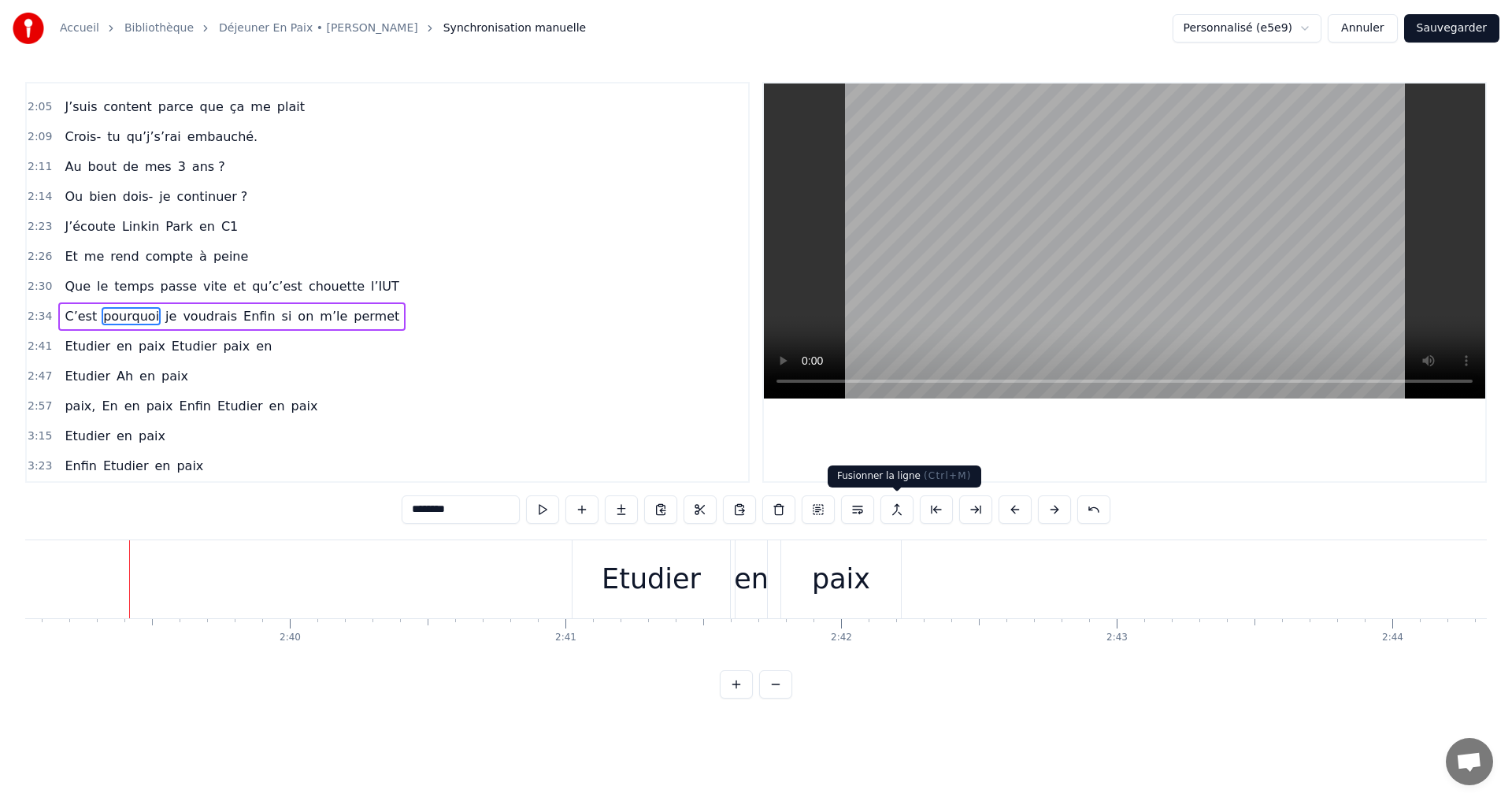
scroll to position [0, 43870]
click at [598, 547] on div "Etudier" at bounding box center [627, 579] width 157 height 78
type input "*******"
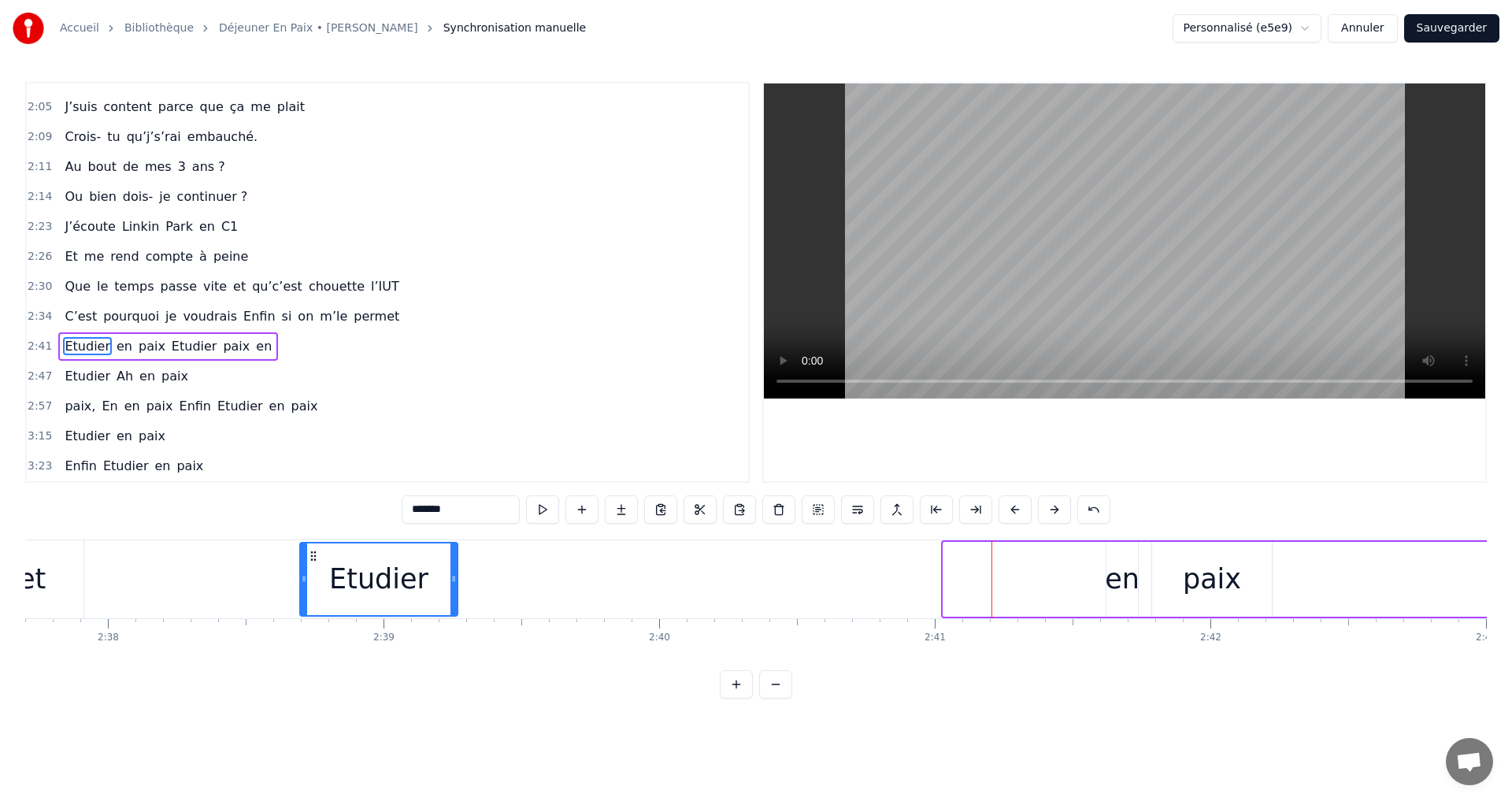
scroll to position [0, 43467]
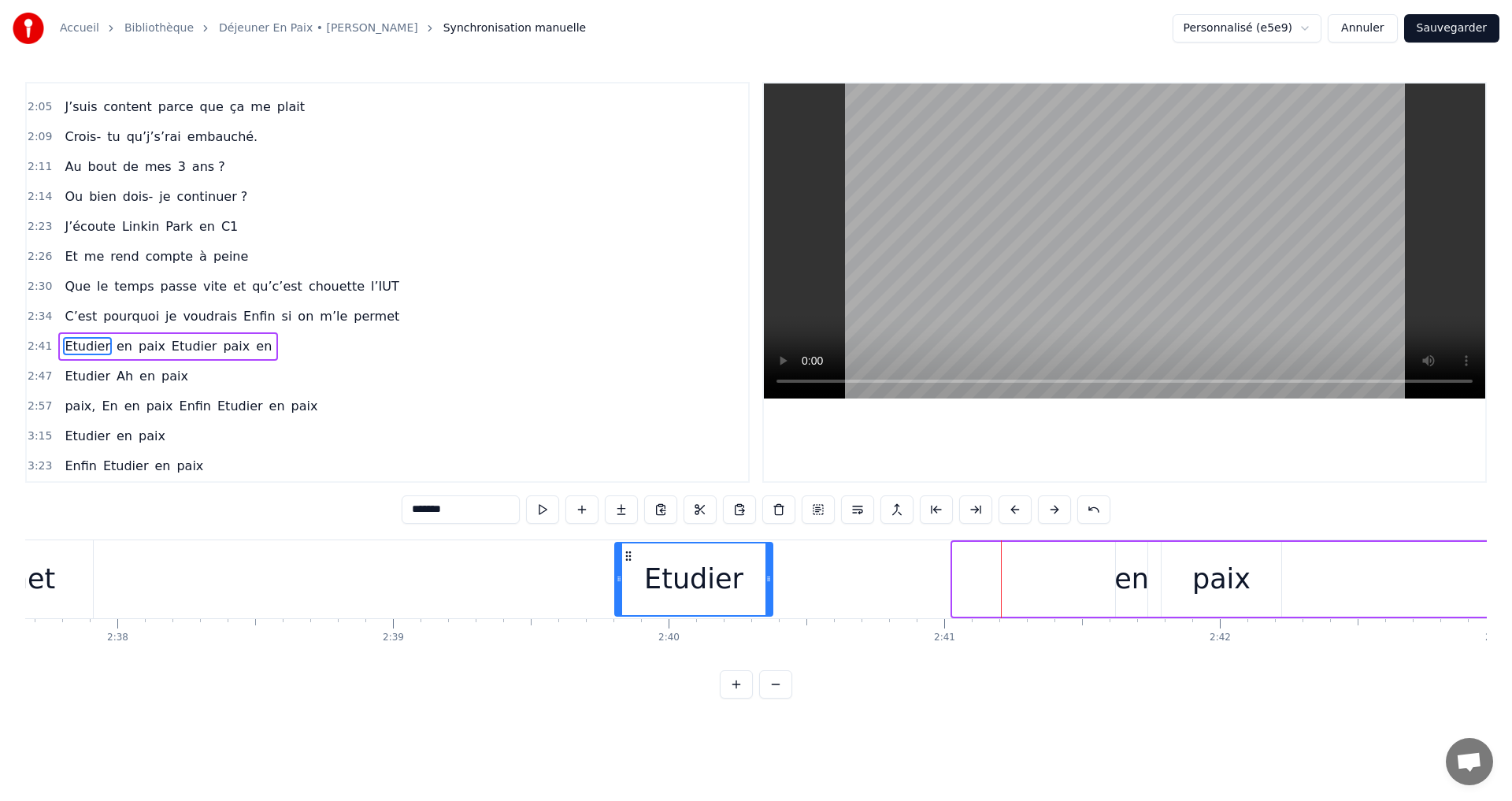
drag, startPoint x: 559, startPoint y: 554, endPoint x: 625, endPoint y: 616, distance: 90.6
click at [625, 616] on div "Etudier" at bounding box center [694, 579] width 159 height 75
drag, startPoint x: 917, startPoint y: 559, endPoint x: 1069, endPoint y: 551, distance: 152.2
click at [922, 557] on div "Etudier en paix Etudier paix en" at bounding box center [1391, 579] width 1557 height 78
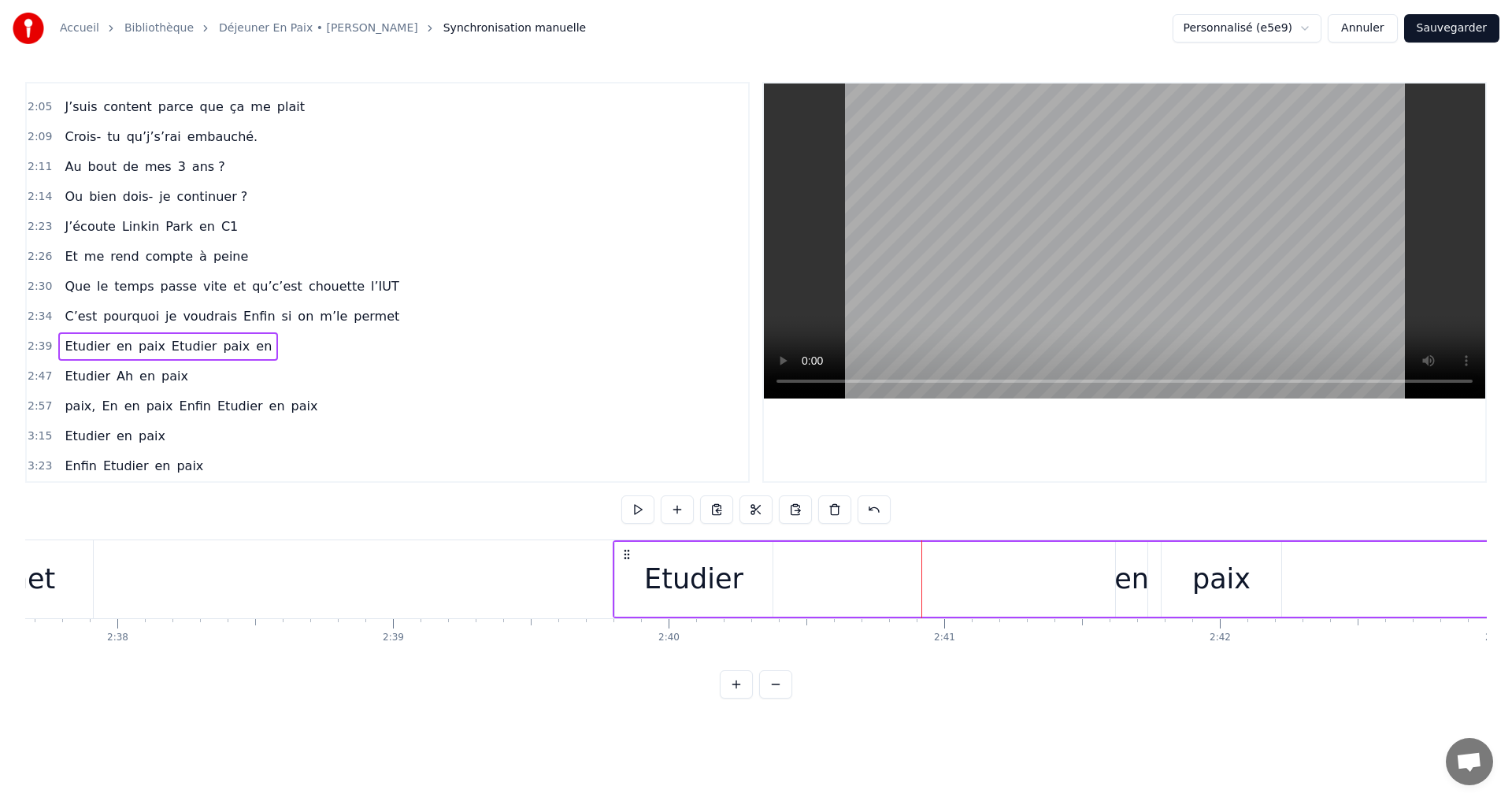
click at [1130, 560] on div "en" at bounding box center [1132, 579] width 35 height 41
drag, startPoint x: 1127, startPoint y: 554, endPoint x: 941, endPoint y: 558, distance: 186.0
click at [775, 562] on icon at bounding box center [777, 556] width 13 height 13
click at [1150, 558] on div "Etudier en paix Etudier paix en" at bounding box center [1391, 579] width 1557 height 78
click at [1210, 564] on div "paix" at bounding box center [1221, 579] width 58 height 41
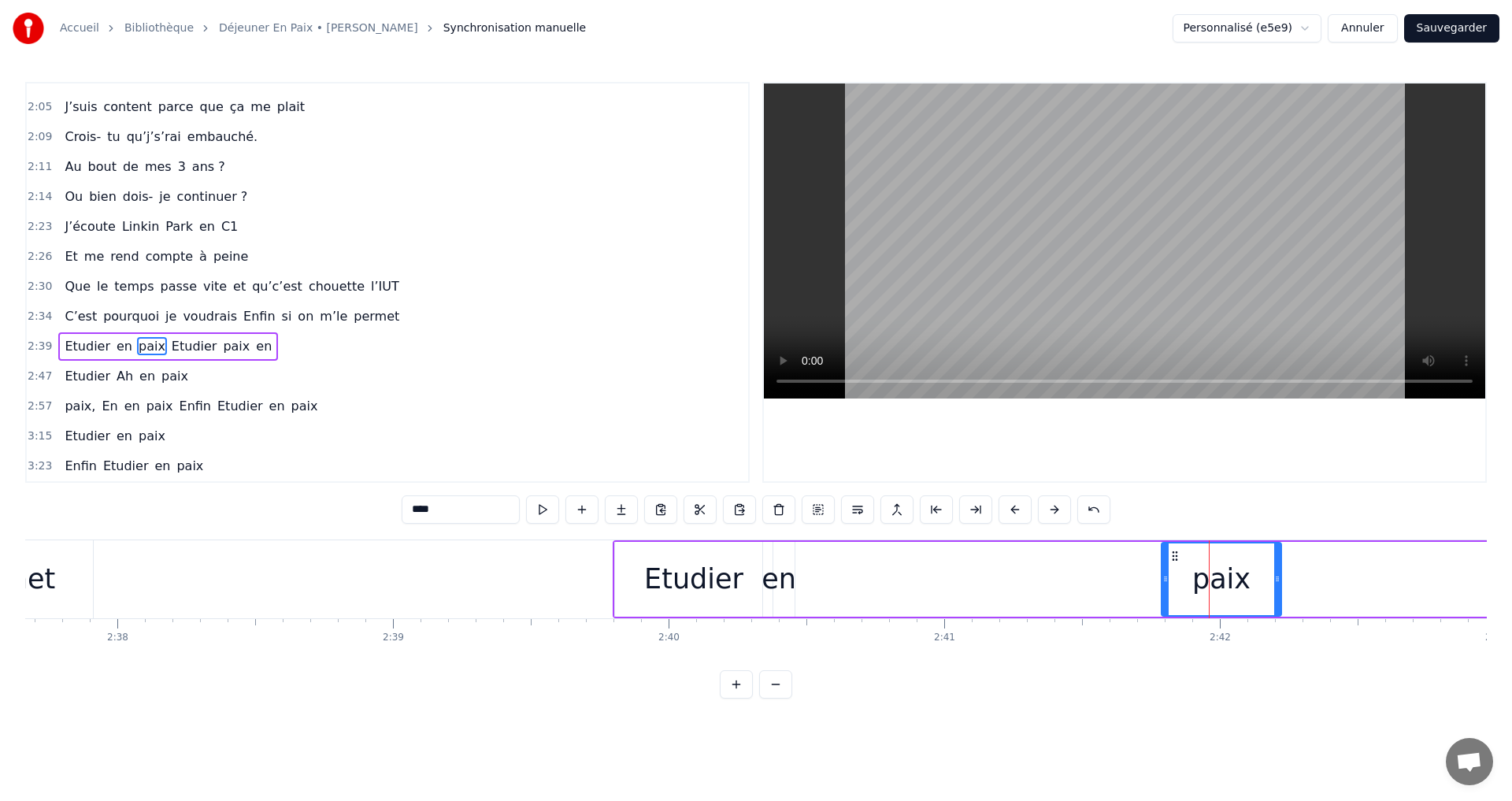
click at [1178, 555] on icon at bounding box center [1175, 556] width 13 height 13
click at [1171, 555] on icon at bounding box center [1175, 556] width 13 height 13
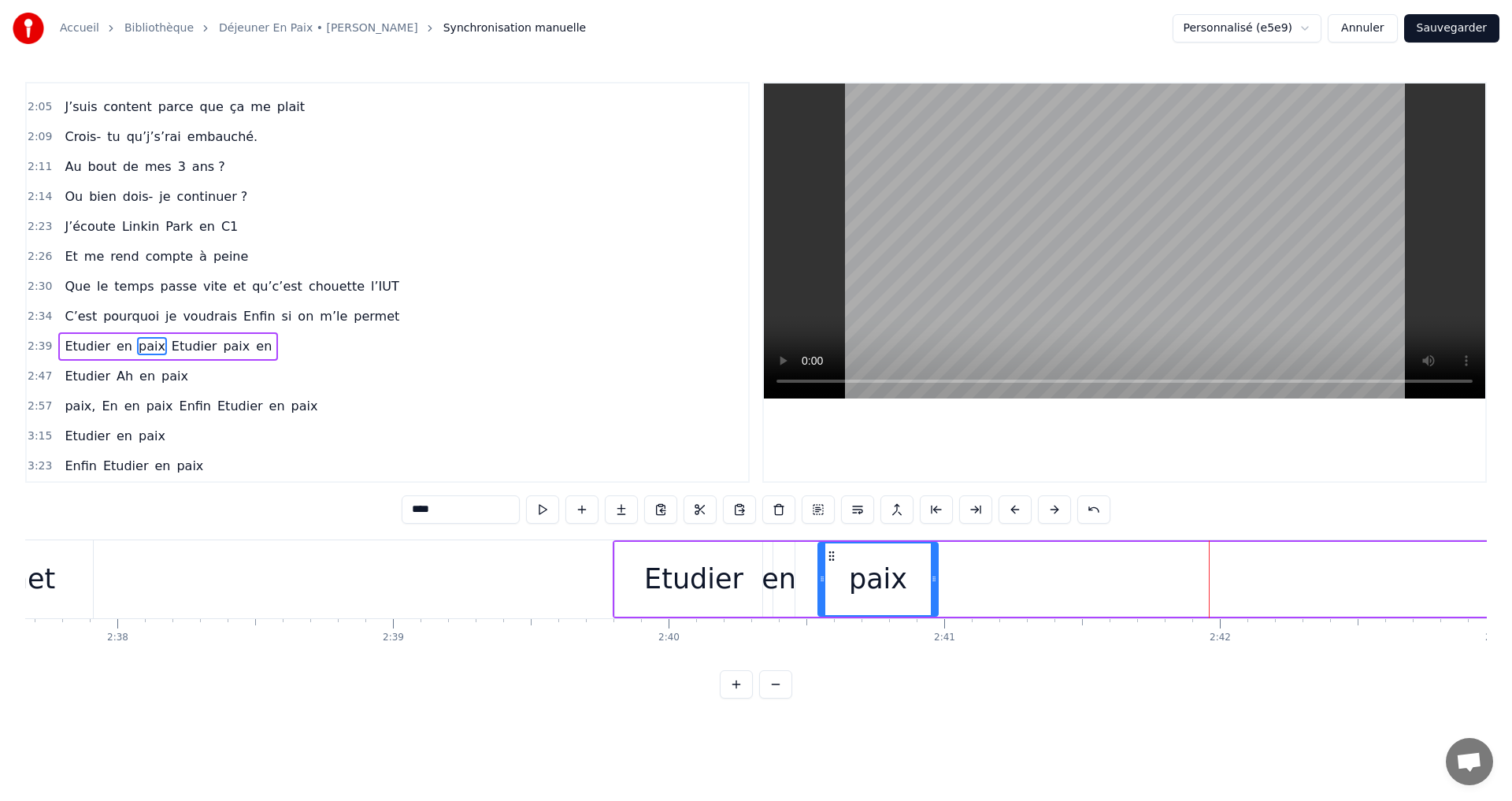
drag, startPoint x: 1176, startPoint y: 556, endPoint x: 578, endPoint y: 421, distance: 613.0
click at [832, 558] on icon at bounding box center [832, 556] width 13 height 13
click at [159, 279] on span "passe" at bounding box center [179, 286] width 40 height 18
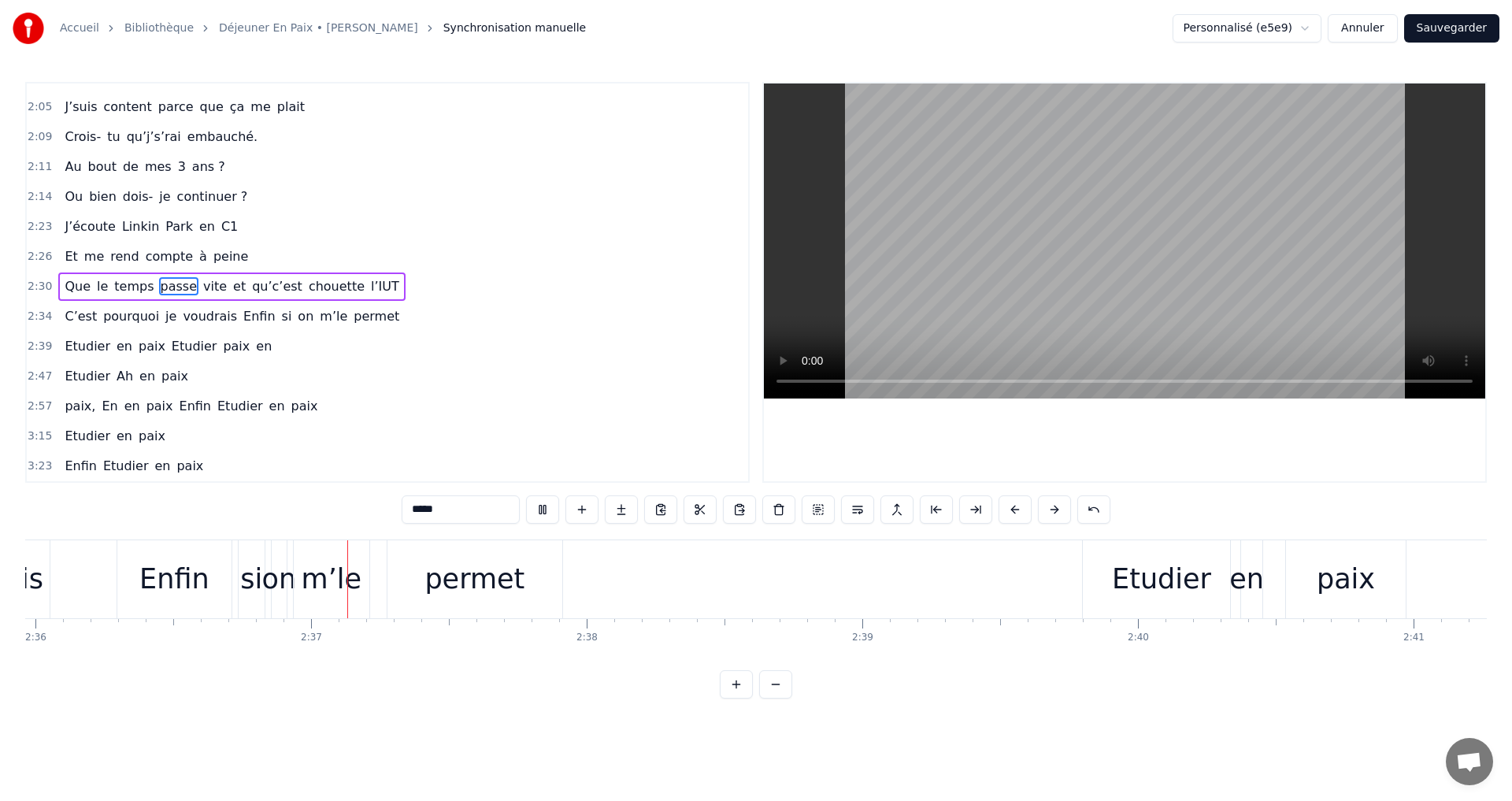
scroll to position [0, 43072]
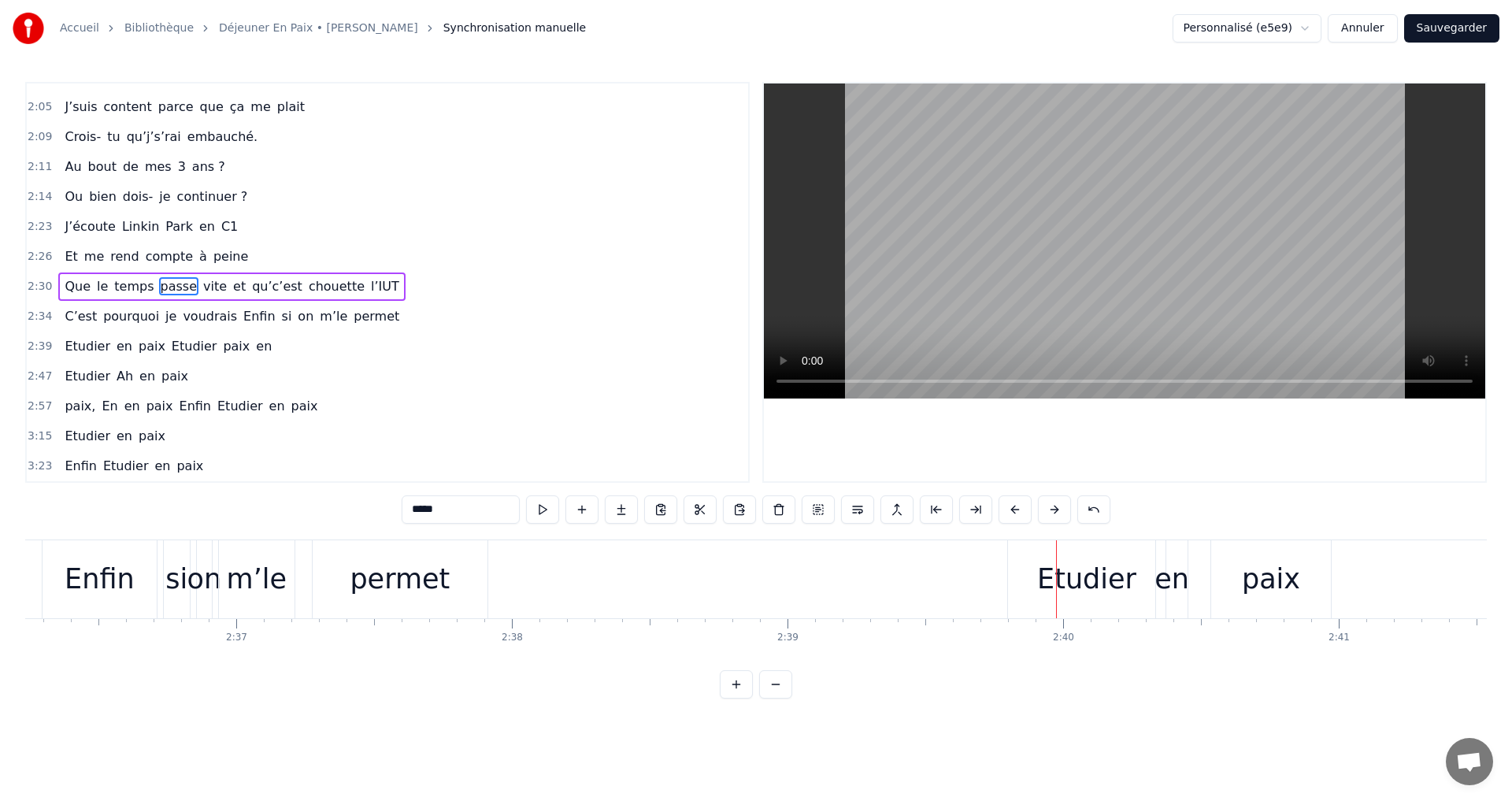
click at [1022, 554] on div "Etudier" at bounding box center [1087, 579] width 157 height 78
type input "*******"
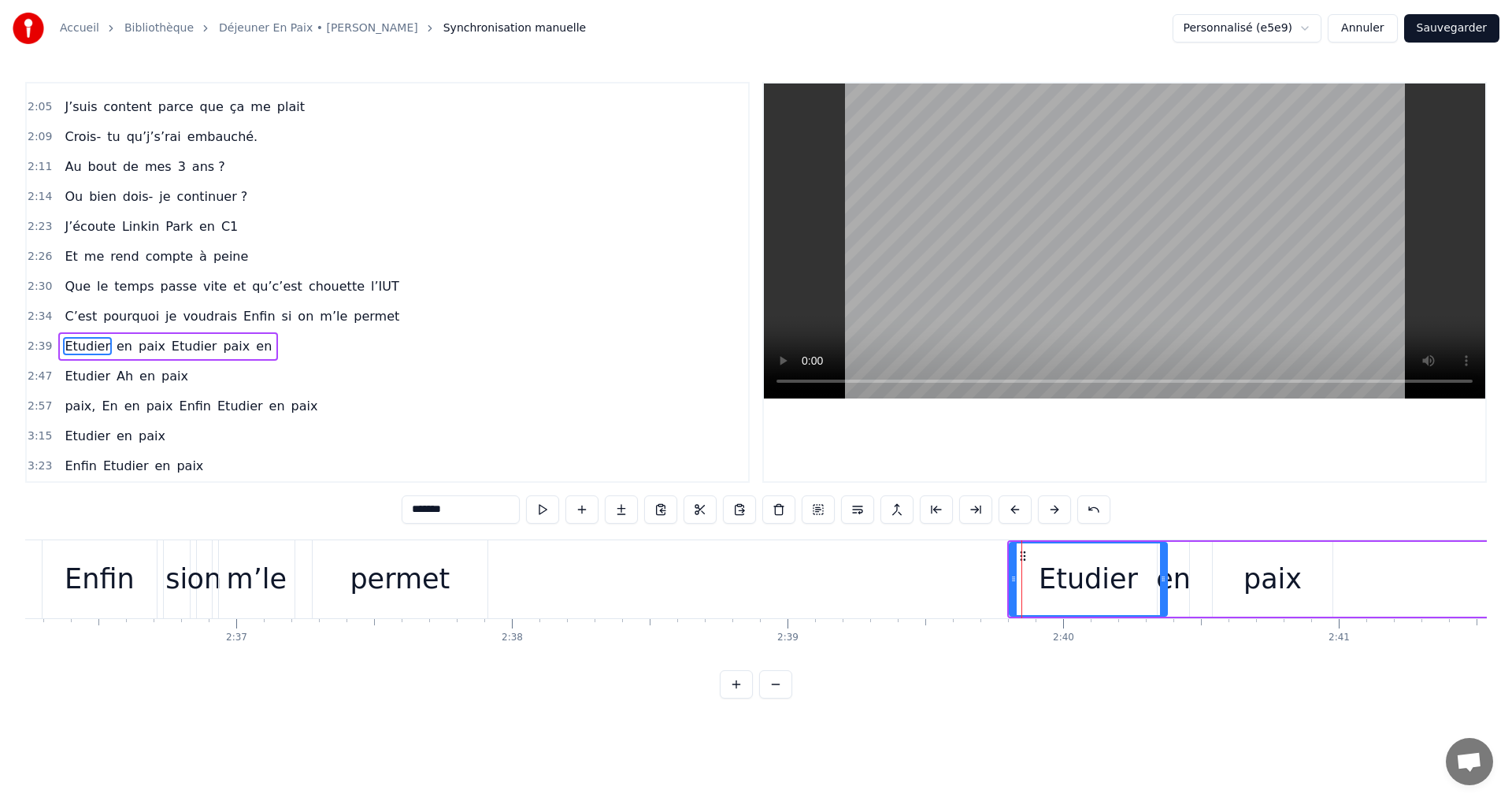
drag, startPoint x: 1022, startPoint y: 555, endPoint x: 968, endPoint y: 556, distance: 54.0
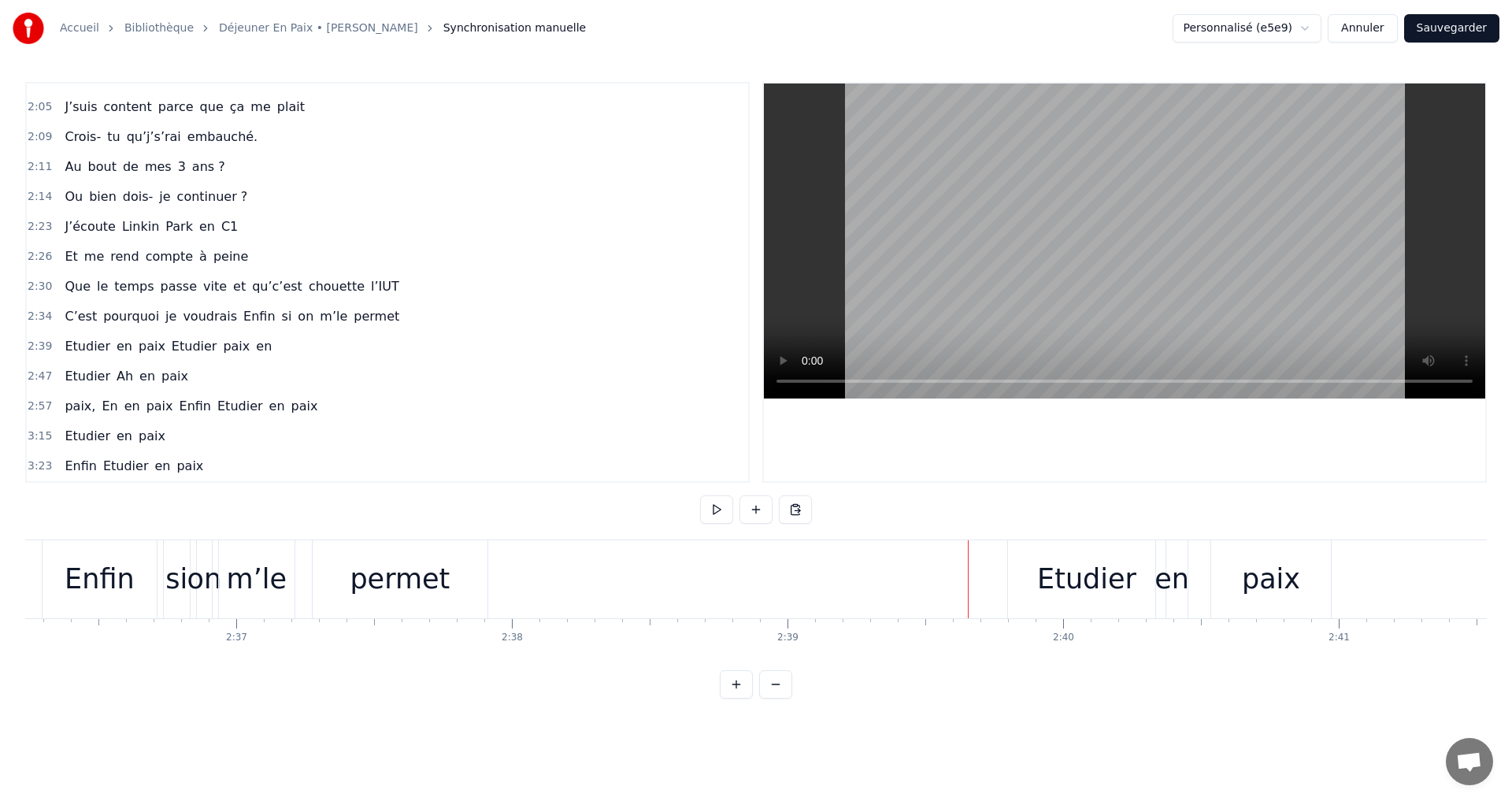
click at [1033, 551] on div "Etudier" at bounding box center [1087, 579] width 157 height 78
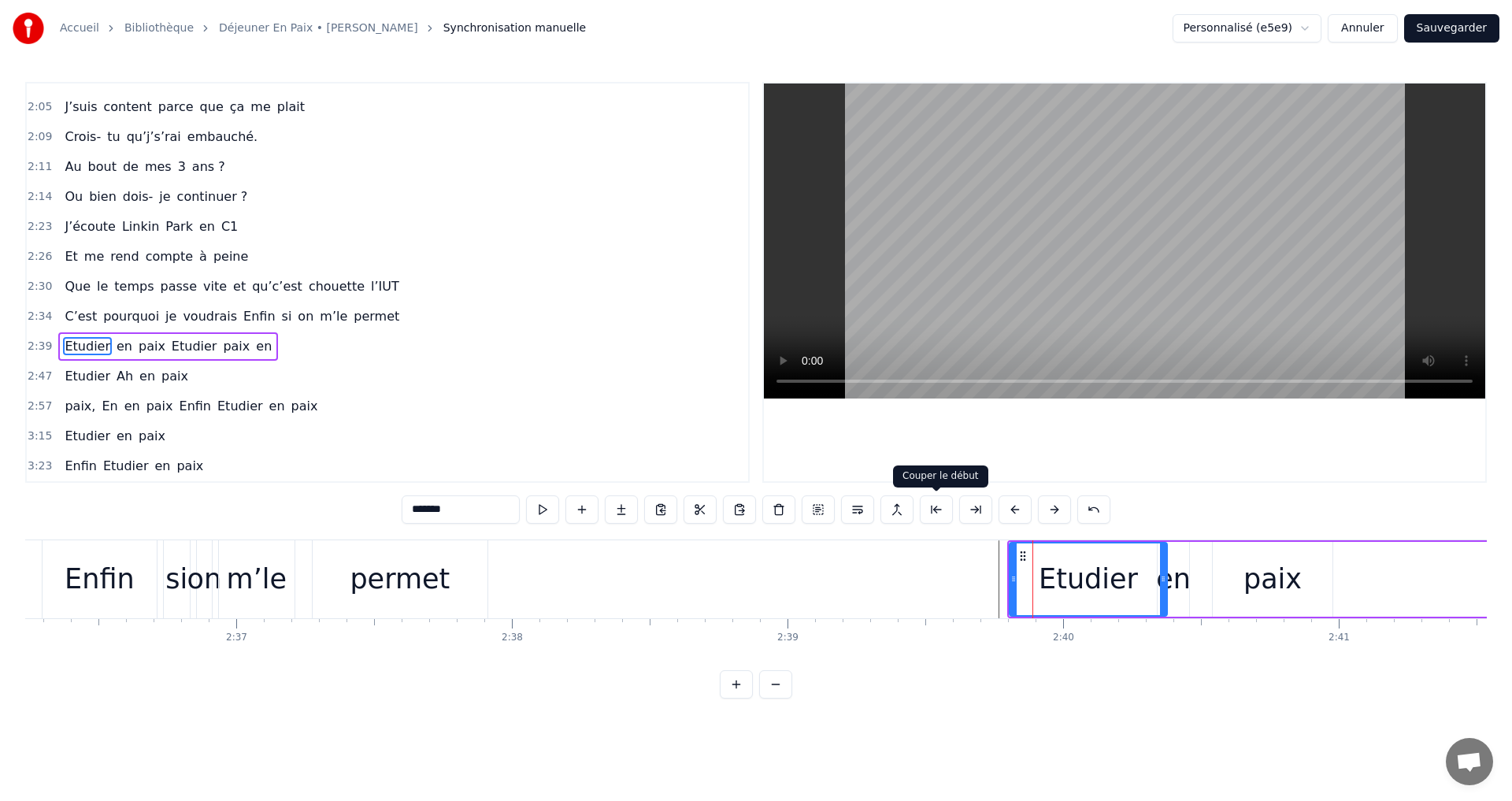
click at [935, 512] on button at bounding box center [936, 509] width 33 height 29
click at [1016, 511] on button at bounding box center [1015, 509] width 33 height 29
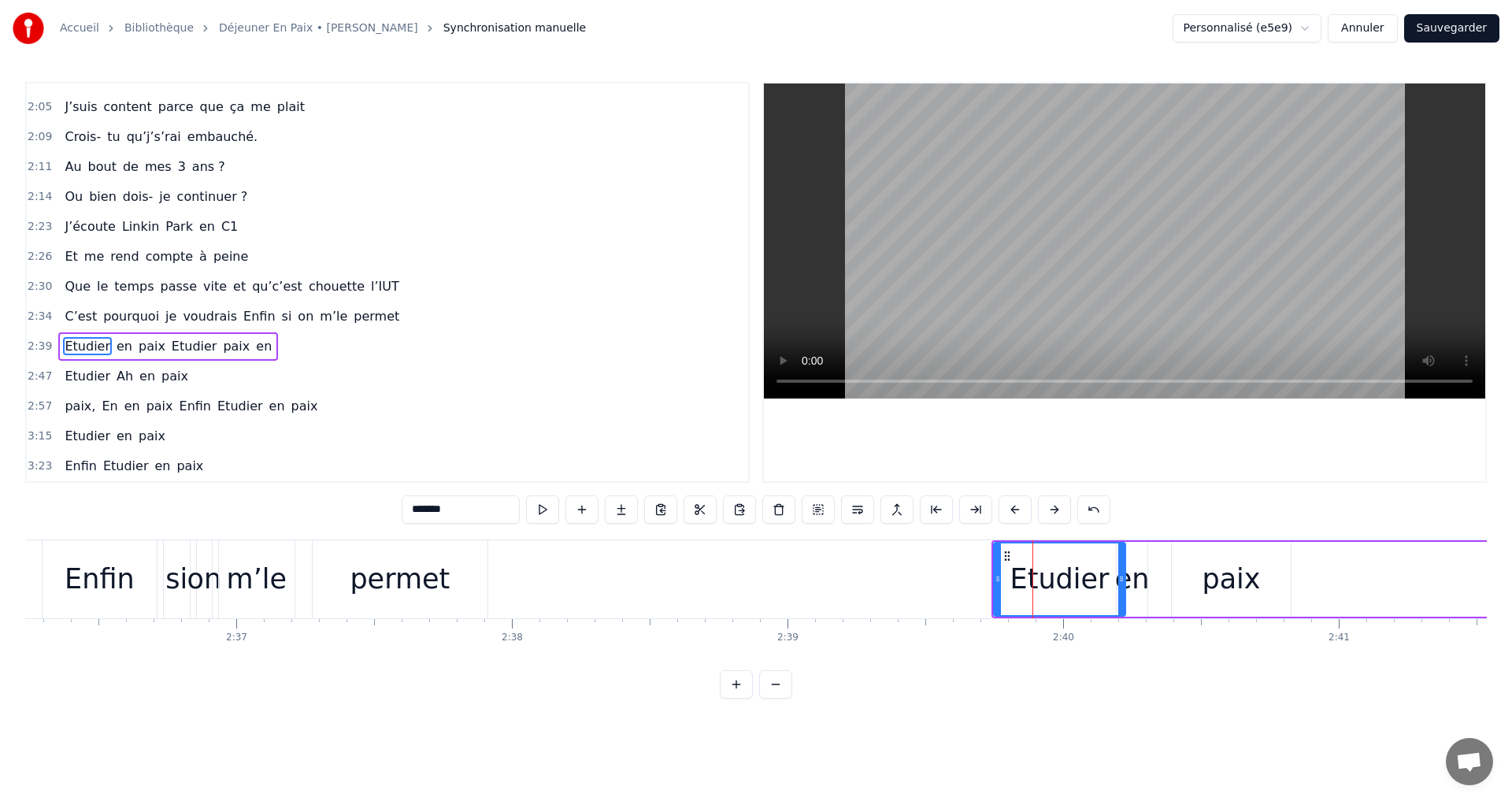
click at [1016, 511] on button at bounding box center [1015, 509] width 33 height 29
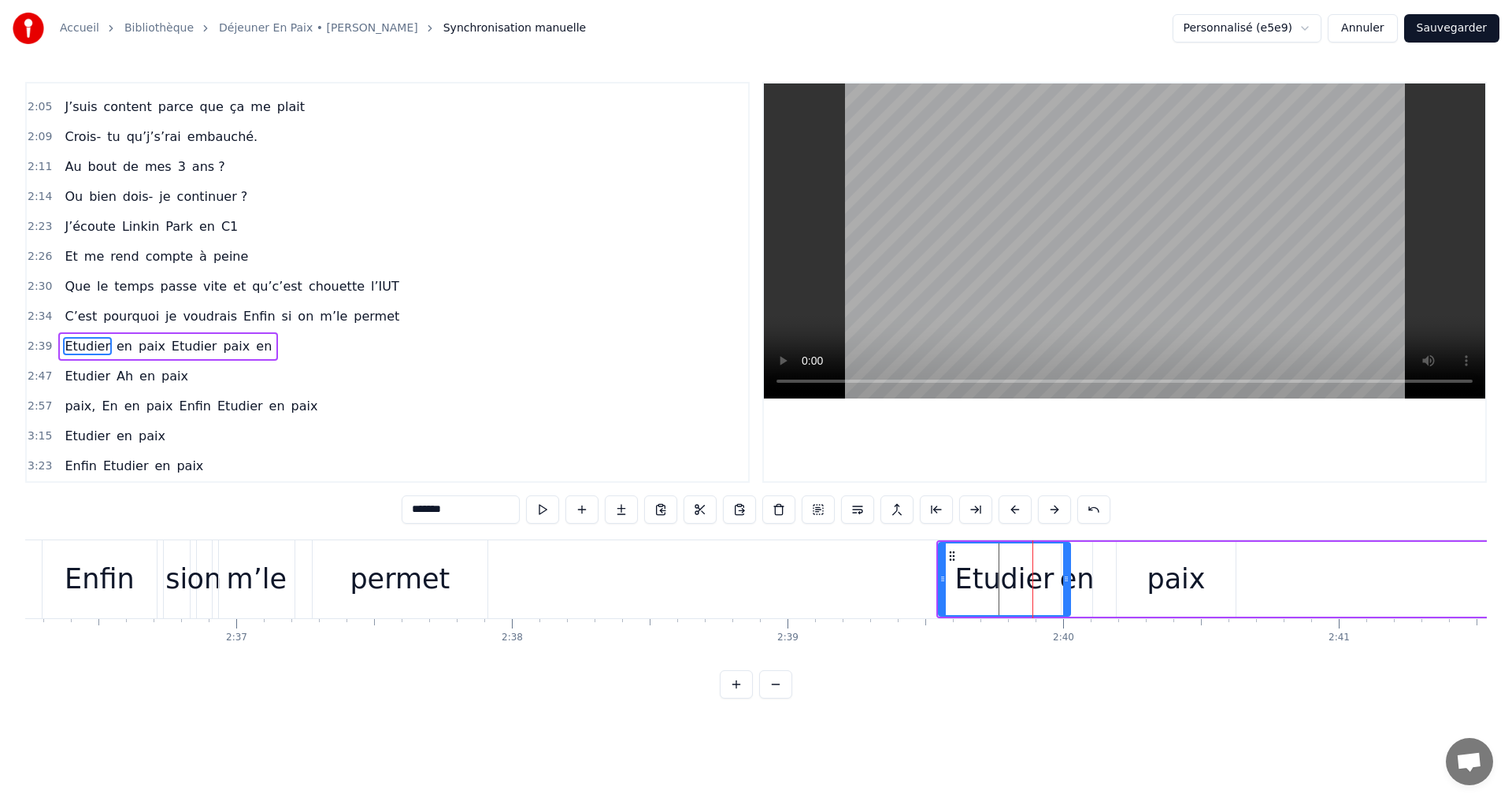
click at [1016, 511] on button at bounding box center [1015, 509] width 33 height 29
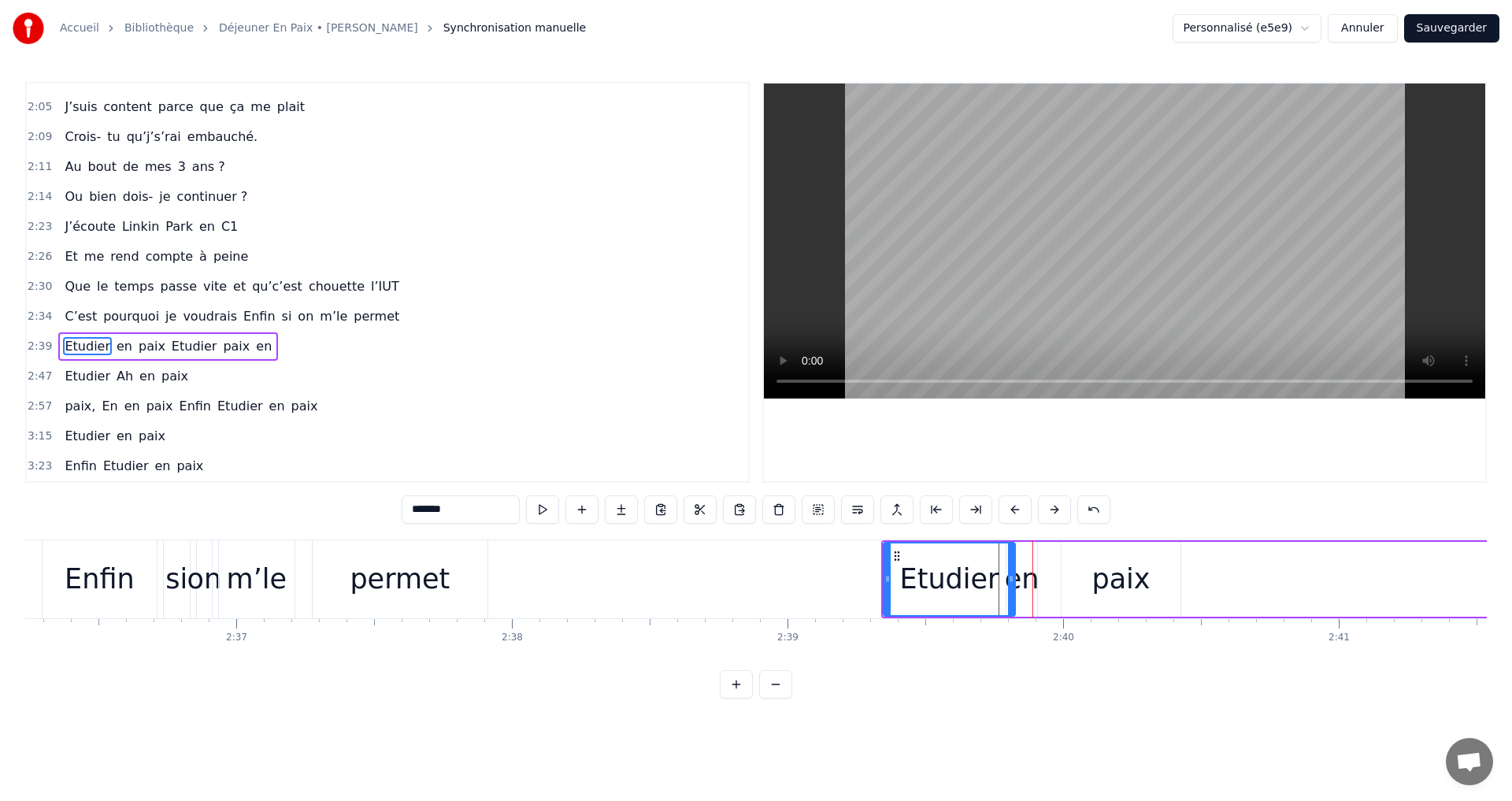
click at [1016, 511] on button at bounding box center [1015, 509] width 33 height 29
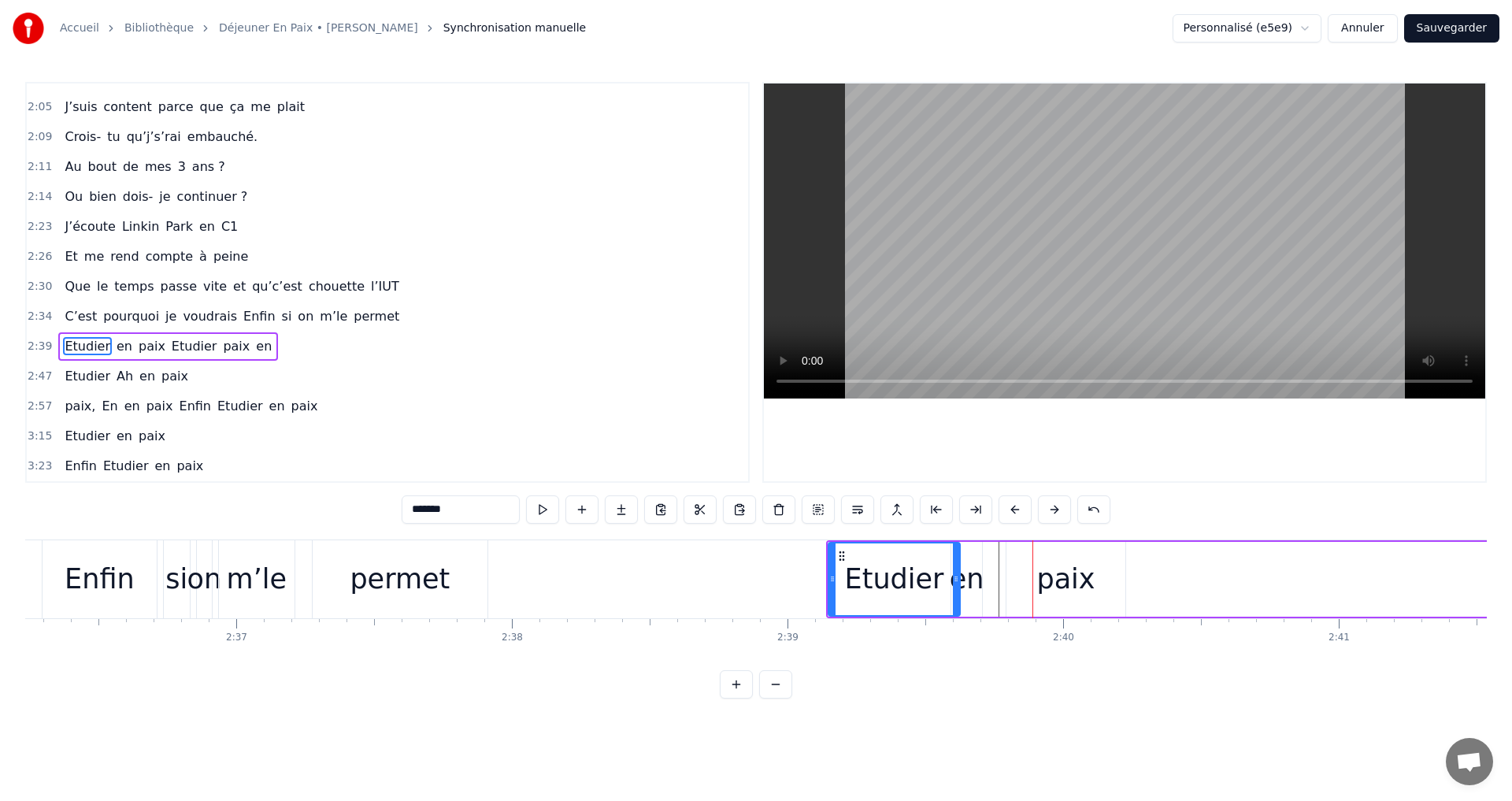
click at [1016, 511] on button at bounding box center [1015, 509] width 33 height 29
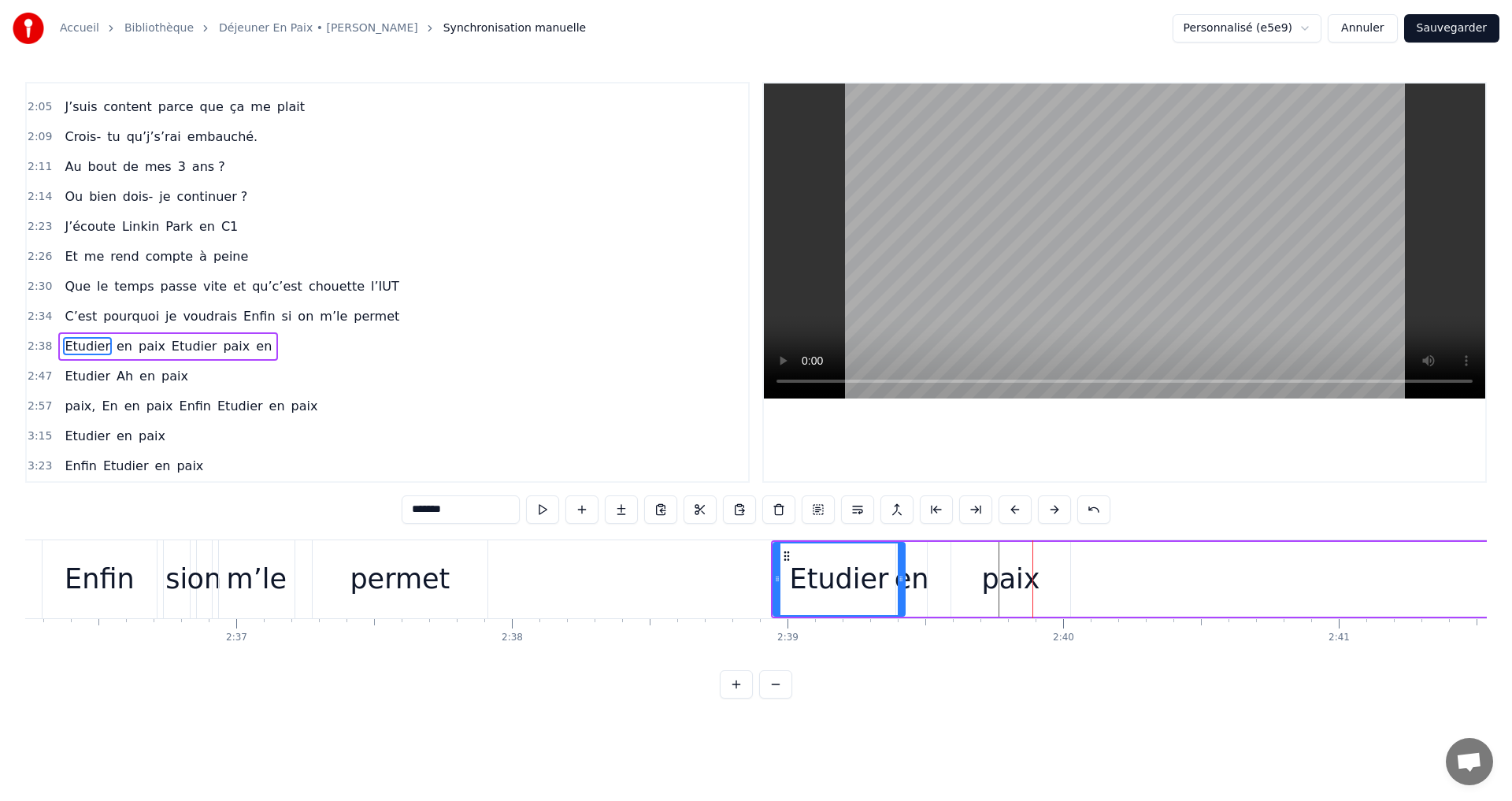
click at [1016, 511] on button at bounding box center [1015, 509] width 33 height 29
click at [242, 321] on span "Enfin" at bounding box center [259, 315] width 35 height 18
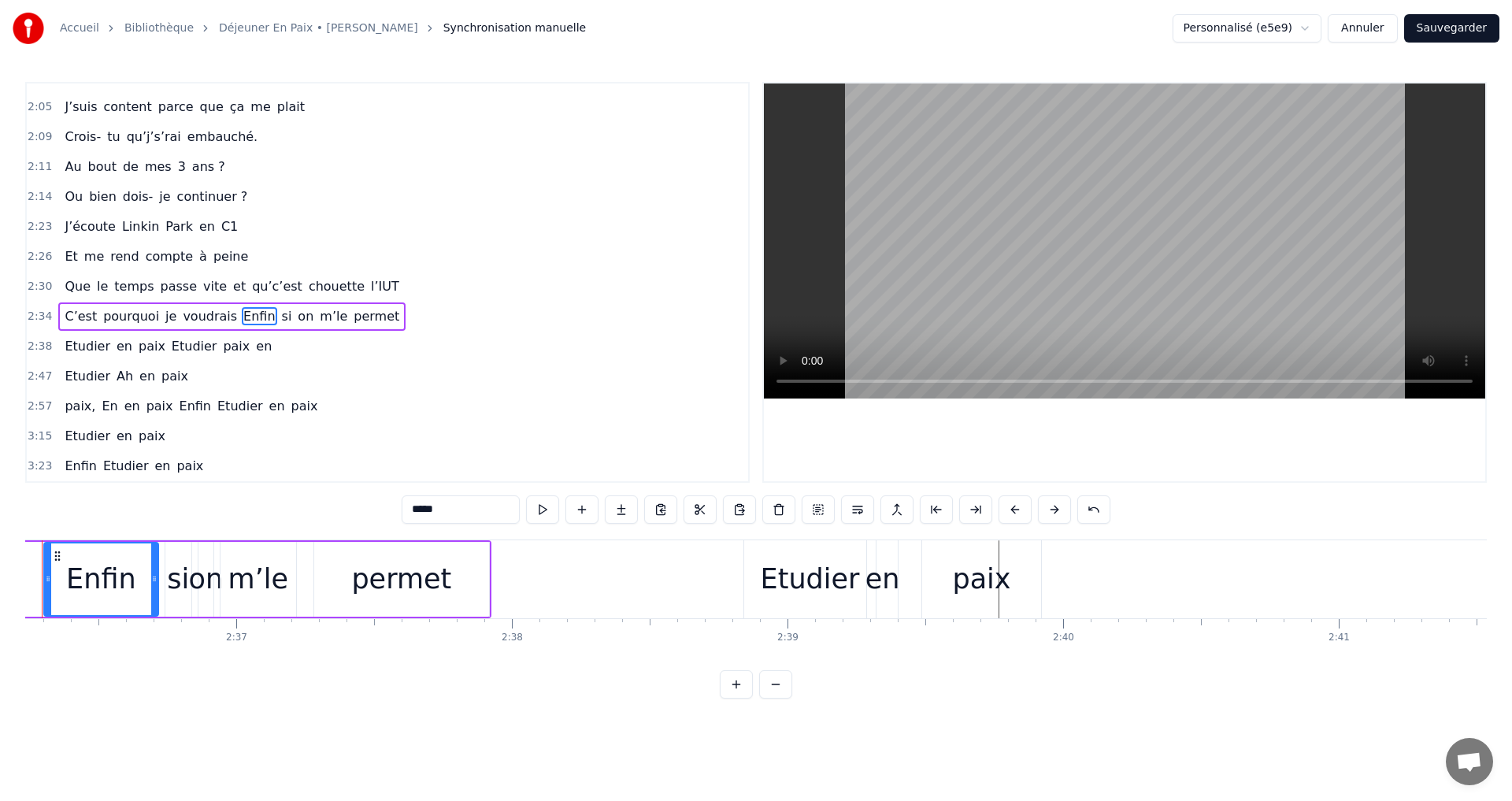
scroll to position [0, 43009]
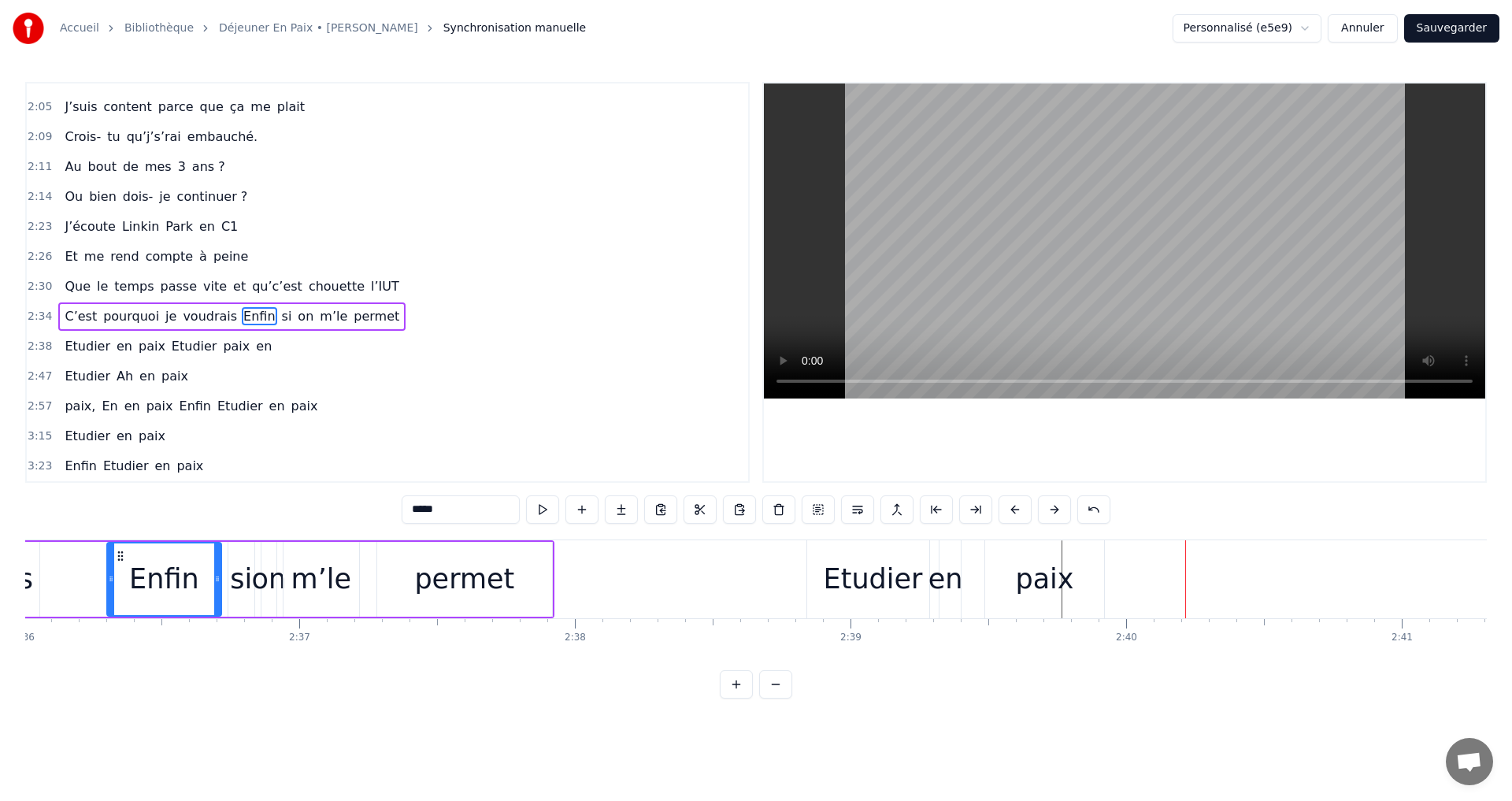
click at [826, 556] on div "Etudier" at bounding box center [873, 579] width 132 height 78
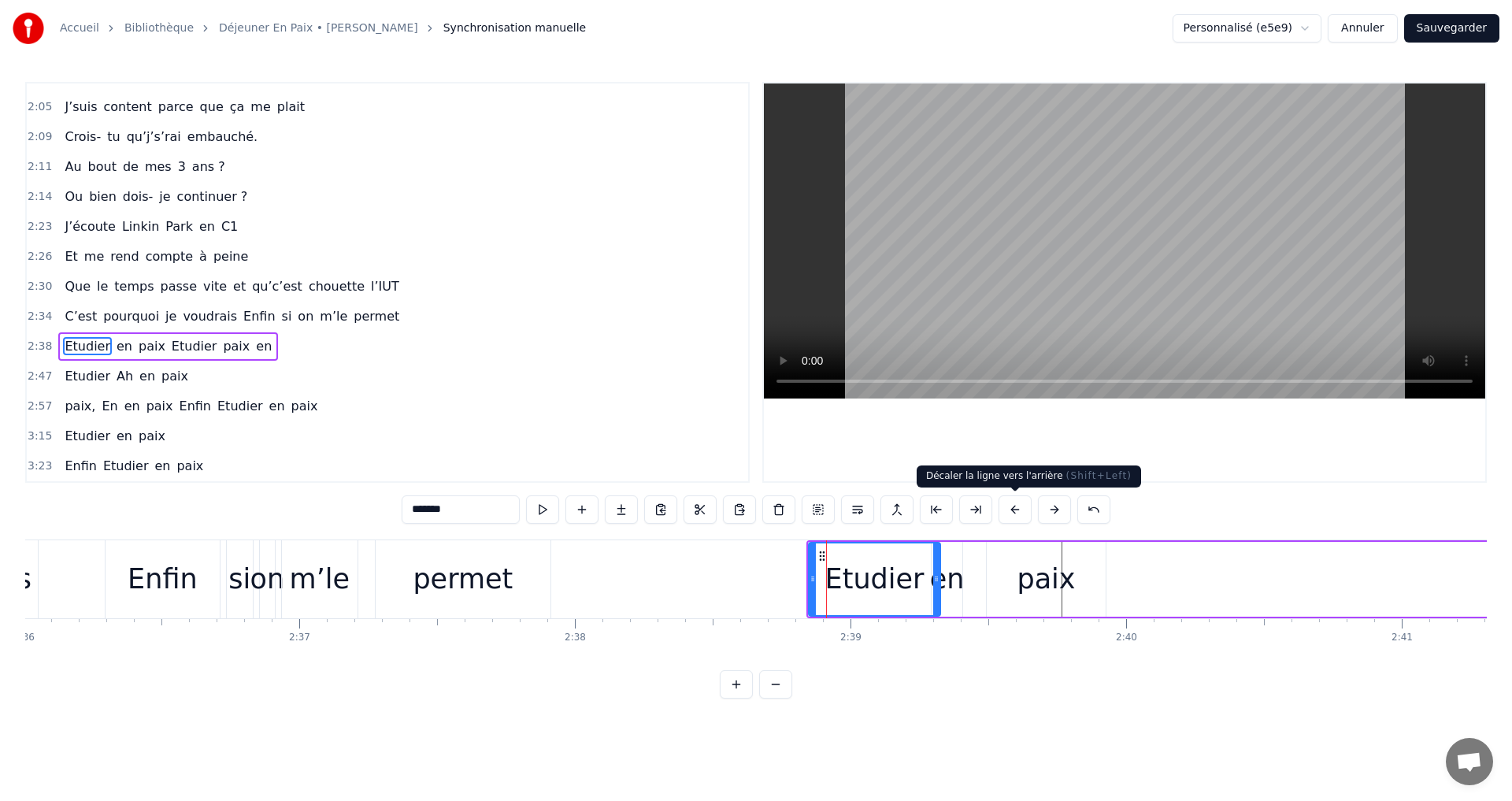
click at [1017, 506] on button at bounding box center [1015, 509] width 33 height 29
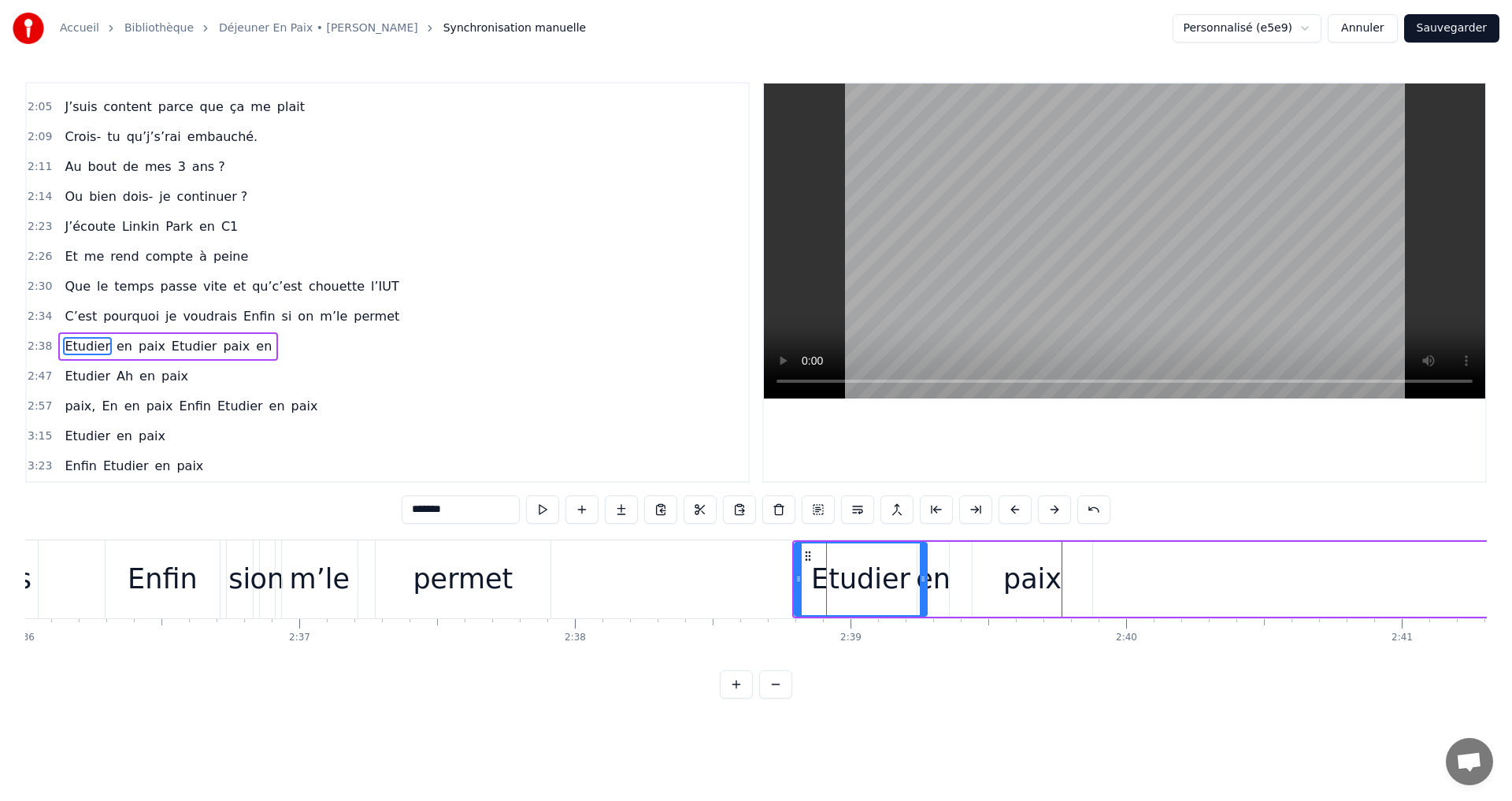
click at [1017, 506] on button at bounding box center [1015, 509] width 33 height 29
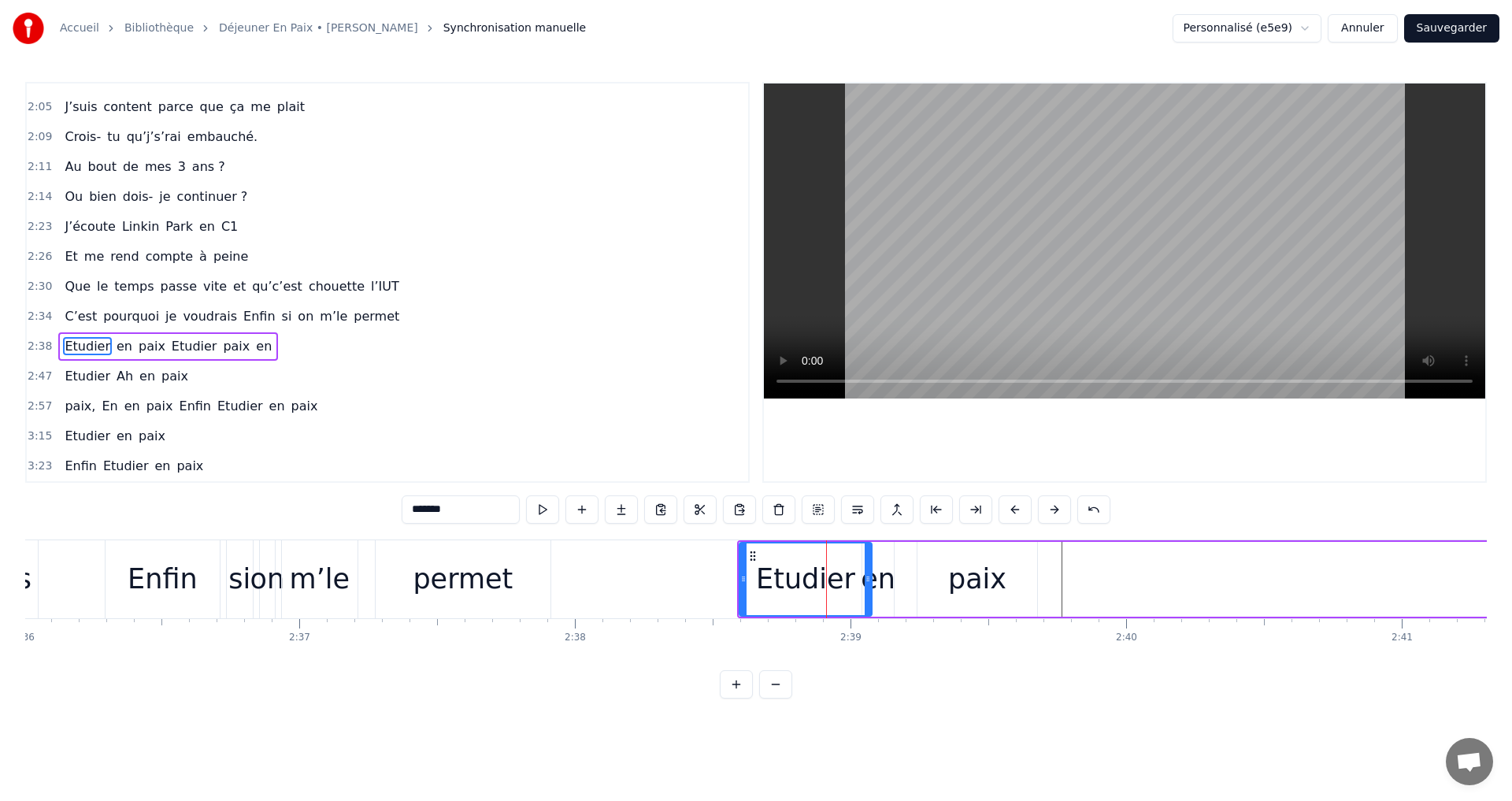
click at [1017, 506] on button at bounding box center [1015, 509] width 33 height 29
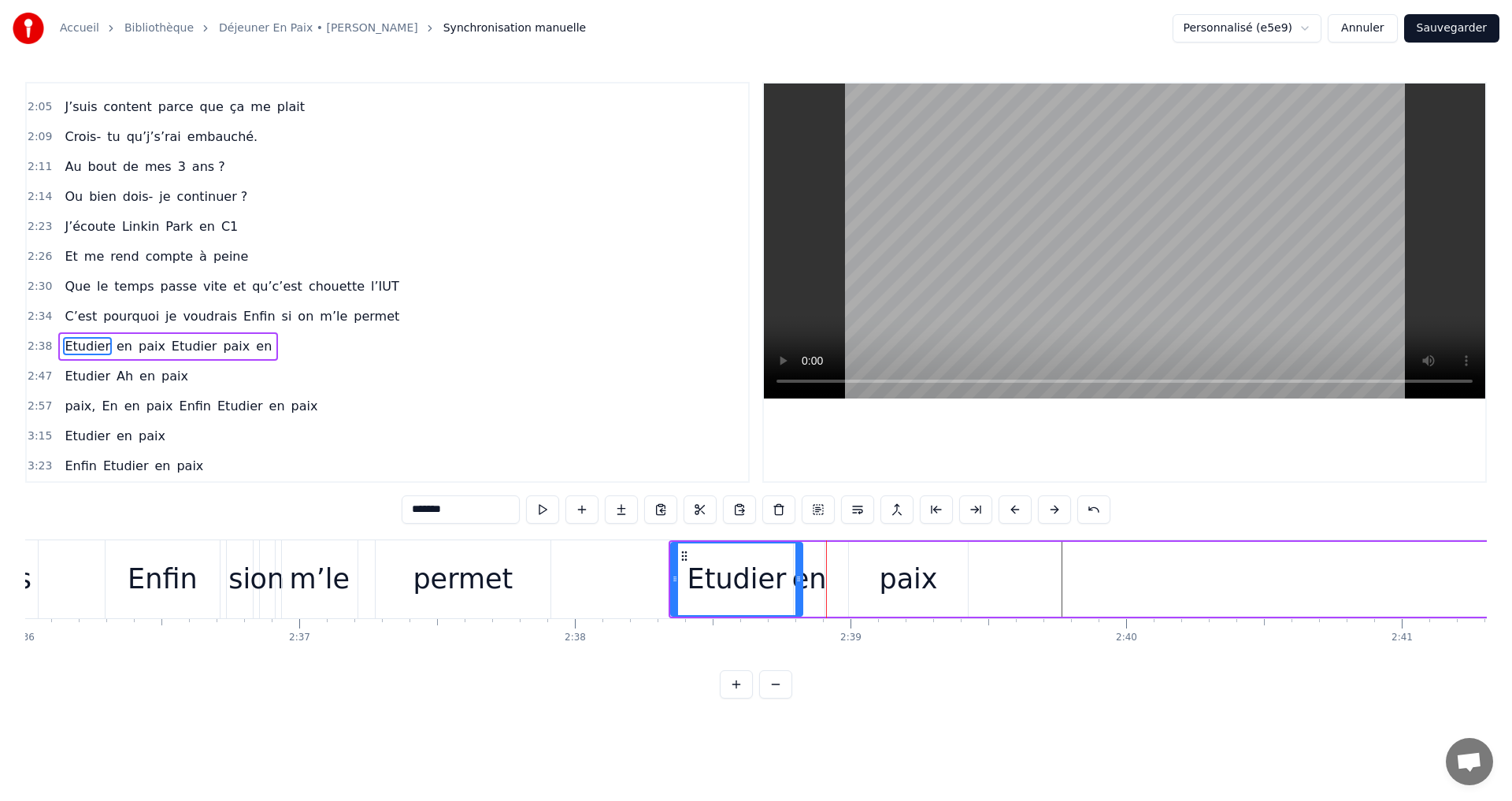
click at [1017, 506] on button at bounding box center [1015, 509] width 33 height 29
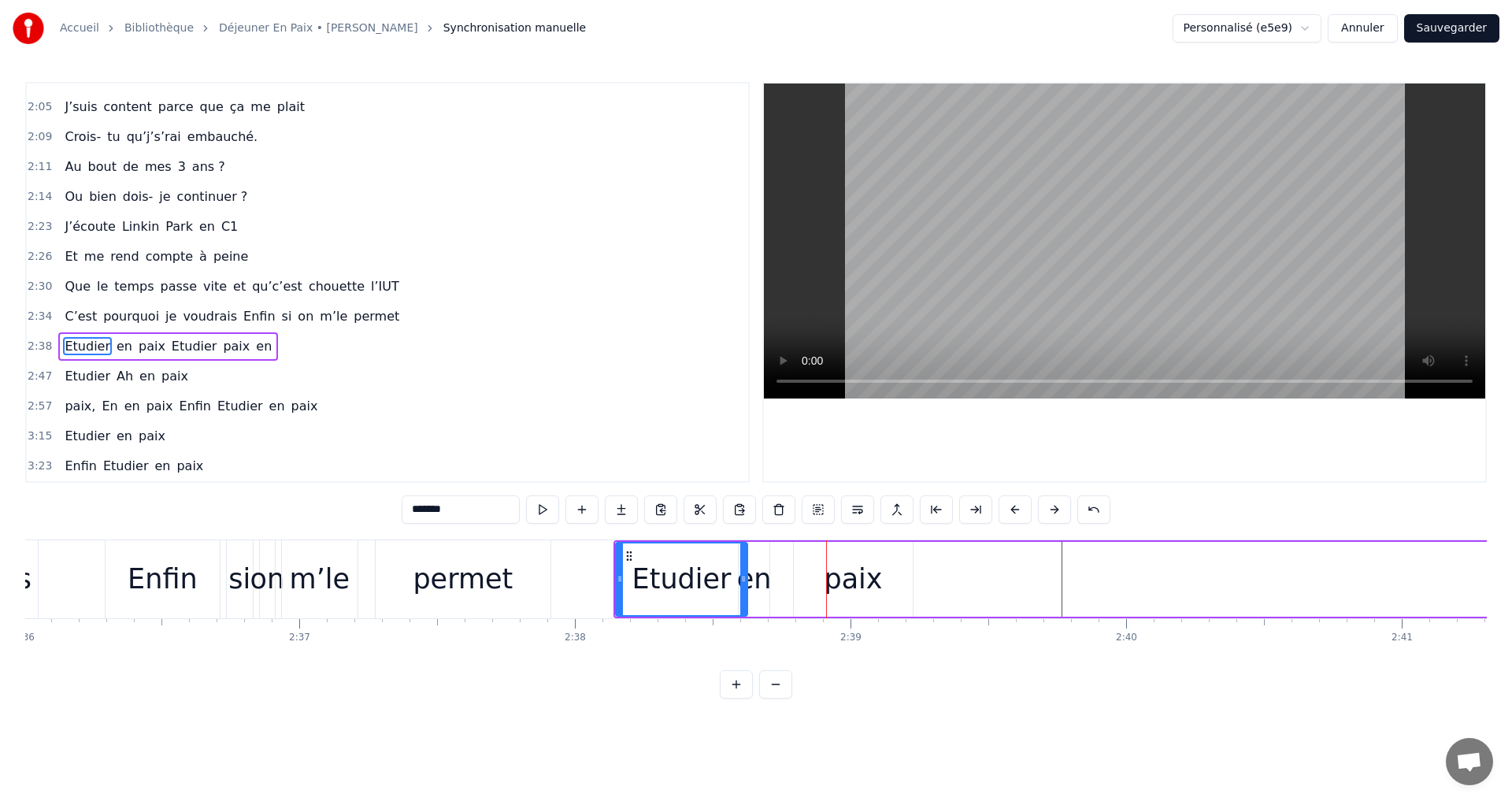
click at [1017, 506] on button at bounding box center [1015, 509] width 33 height 29
click at [182, 321] on span "voudrais" at bounding box center [210, 315] width 58 height 18
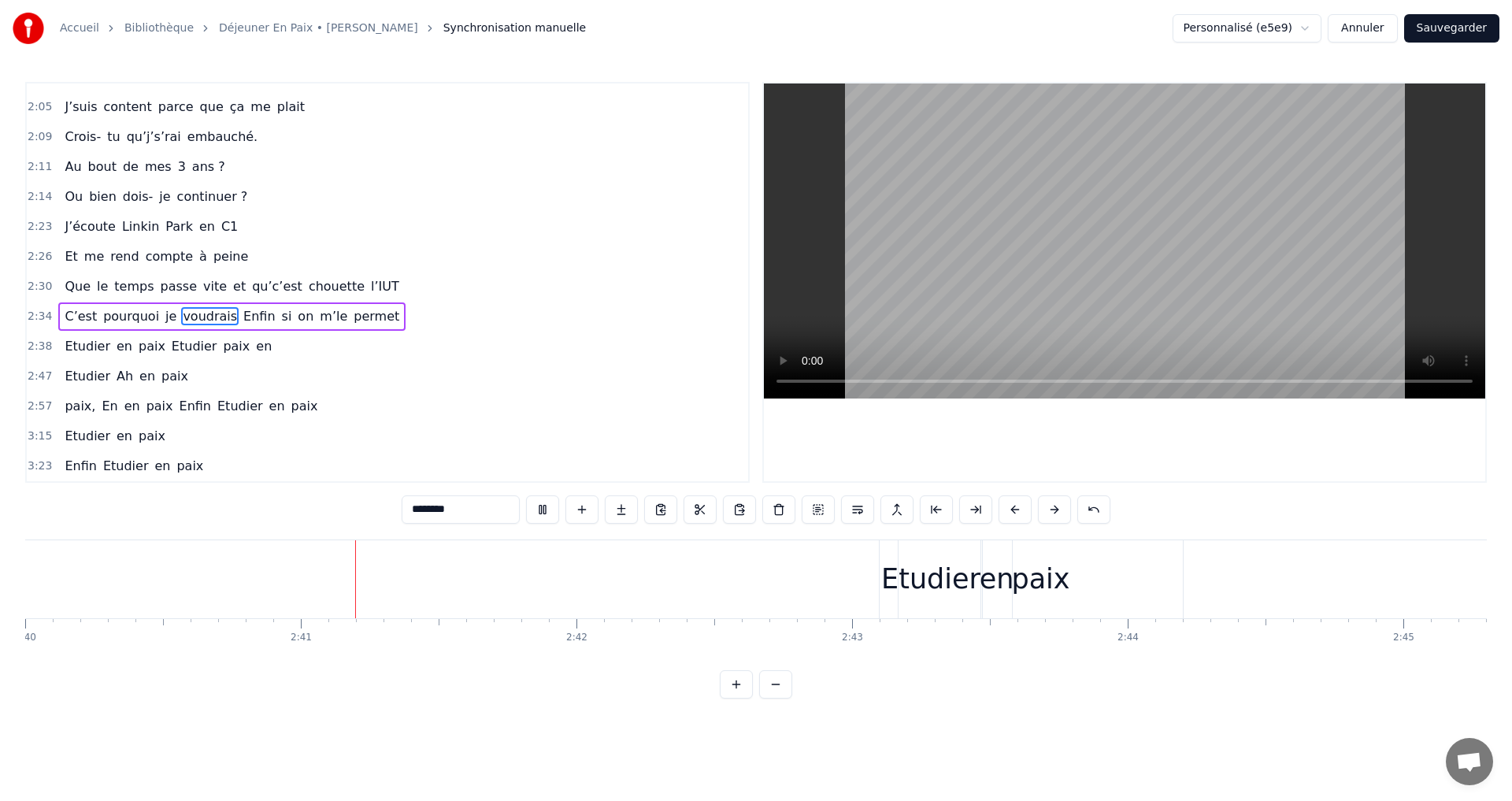
scroll to position [0, 44185]
click at [821, 566] on div "Etudier" at bounding box center [856, 579] width 99 height 41
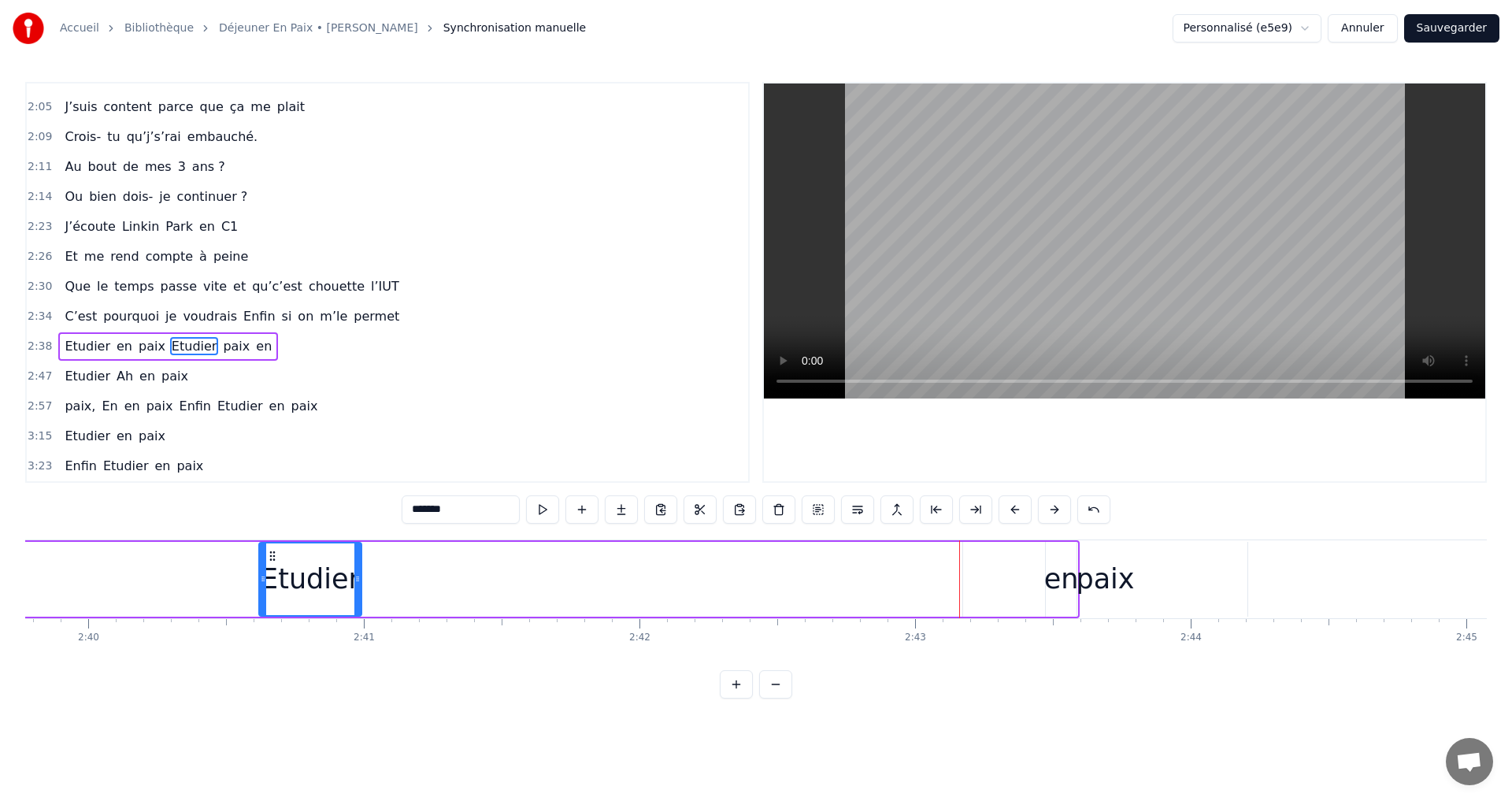
scroll to position [0, 44008]
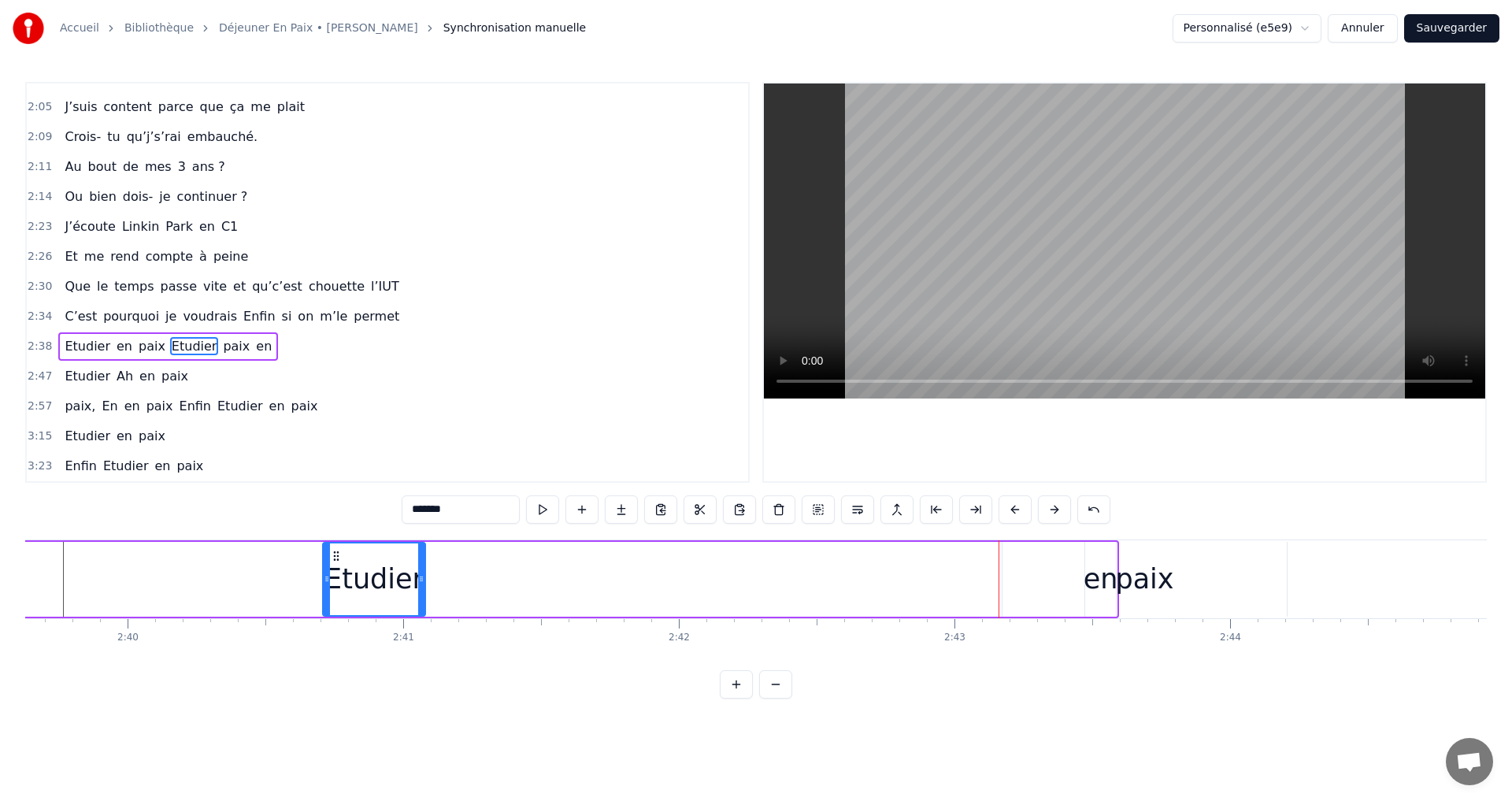
drag, startPoint x: 820, startPoint y: 554, endPoint x: 433, endPoint y: 586, distance: 388.3
click at [335, 595] on div "Etudier" at bounding box center [374, 579] width 102 height 72
click at [1076, 563] on div "paix" at bounding box center [1145, 579] width 285 height 75
type input "****"
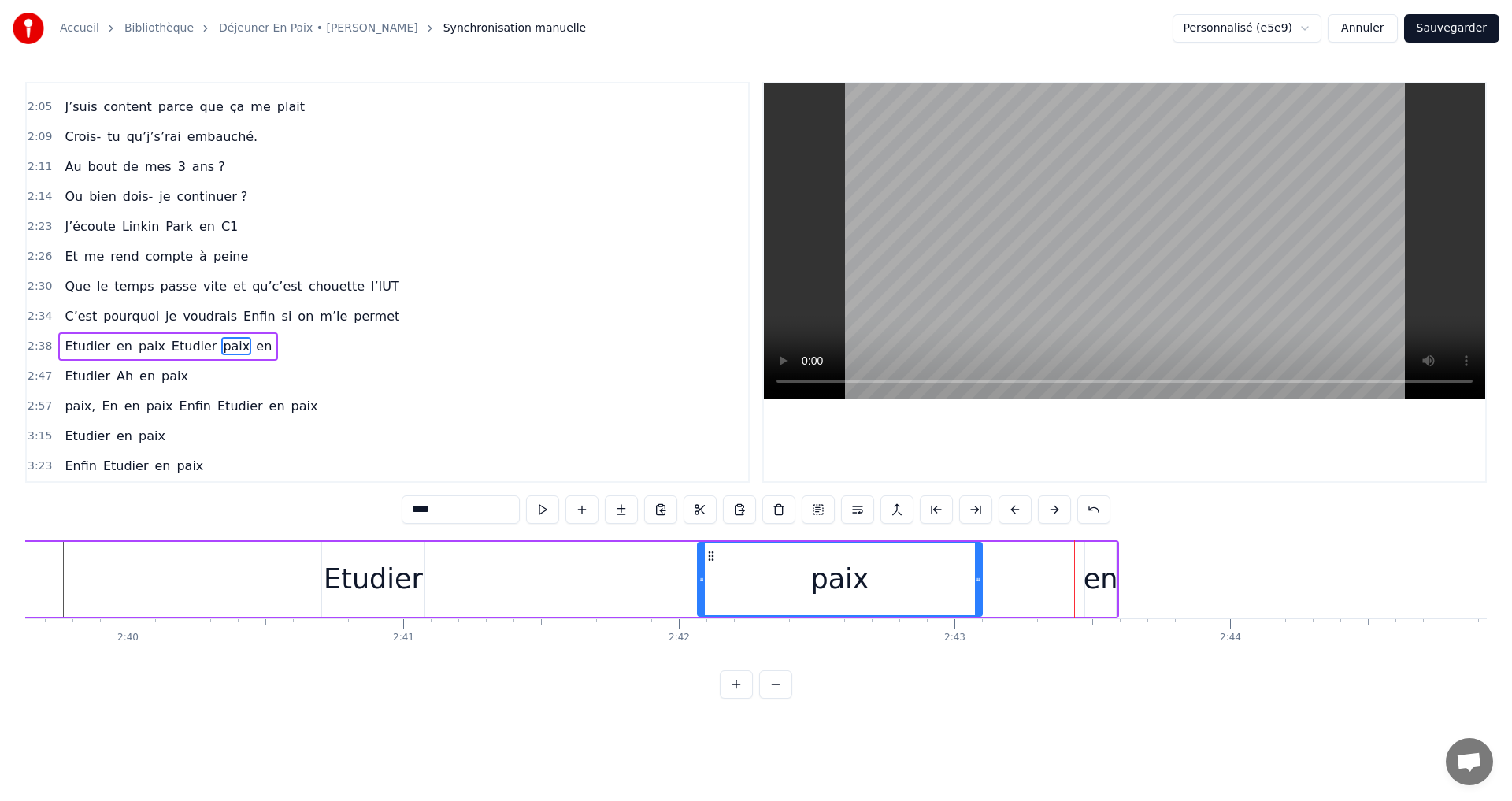
drag, startPoint x: 1015, startPoint y: 555, endPoint x: 977, endPoint y: 565, distance: 39.3
click at [722, 565] on div "paix" at bounding box center [840, 579] width 284 height 72
drag, startPoint x: 1080, startPoint y: 552, endPoint x: 1088, endPoint y: 550, distance: 8.2
click at [1085, 551] on div "Etudier en paix Etudier paix en" at bounding box center [354, 579] width 1532 height 78
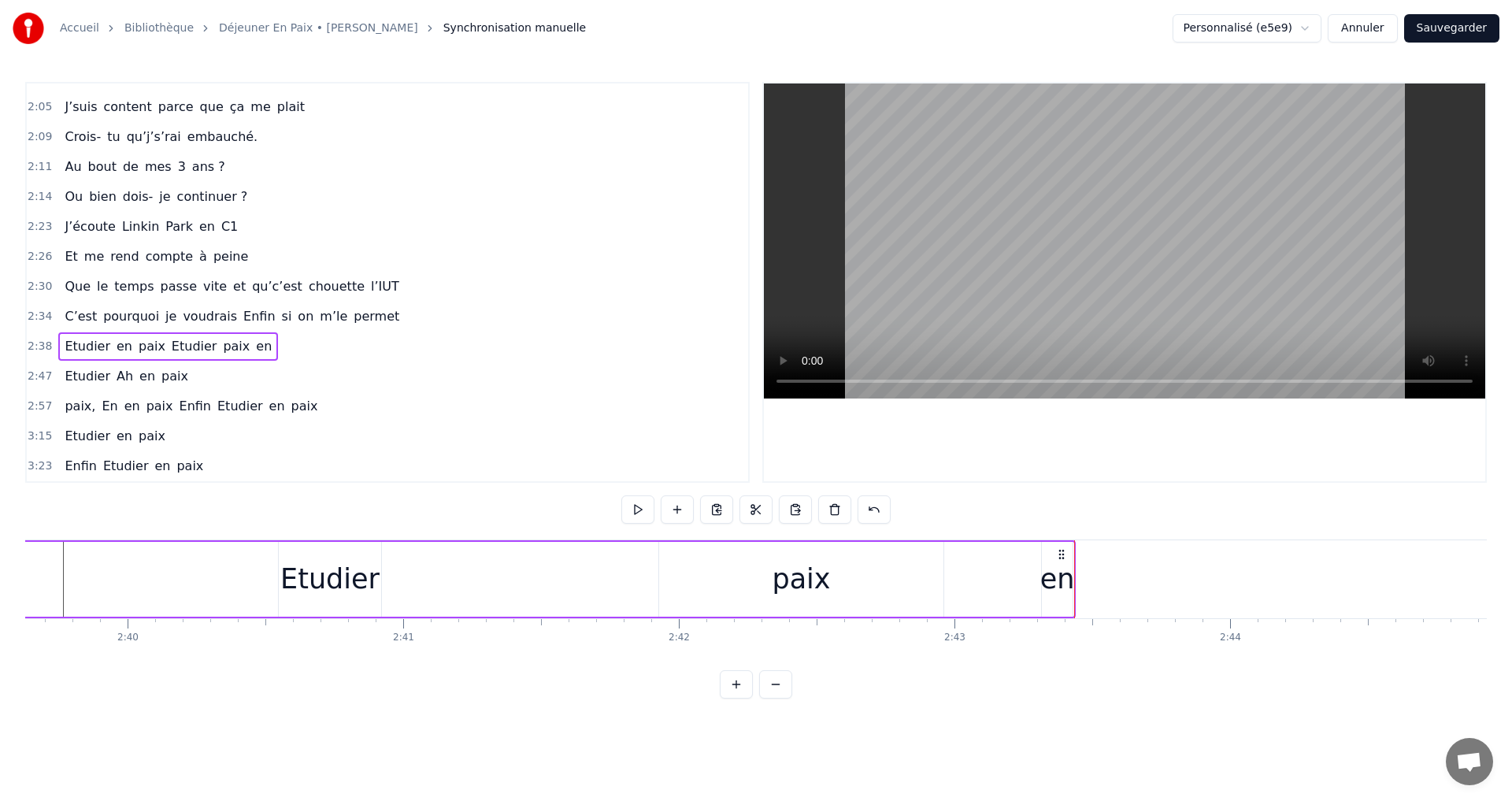
drag, startPoint x: 1104, startPoint y: 550, endPoint x: 1060, endPoint y: 535, distance: 46.5
click at [1060, 535] on div "0:14 Je m’appelle [PERSON_NAME] 0:17 Et j’ai 18 ans 0:19 Je suis à l’IUT 0:20 e…" at bounding box center [756, 390] width 1462 height 616
click at [1062, 556] on icon at bounding box center [1062, 554] width 13 height 13
click at [1054, 569] on div "en" at bounding box center [1058, 579] width 35 height 41
drag, startPoint x: 1055, startPoint y: 555, endPoint x: 389, endPoint y: 563, distance: 666.0
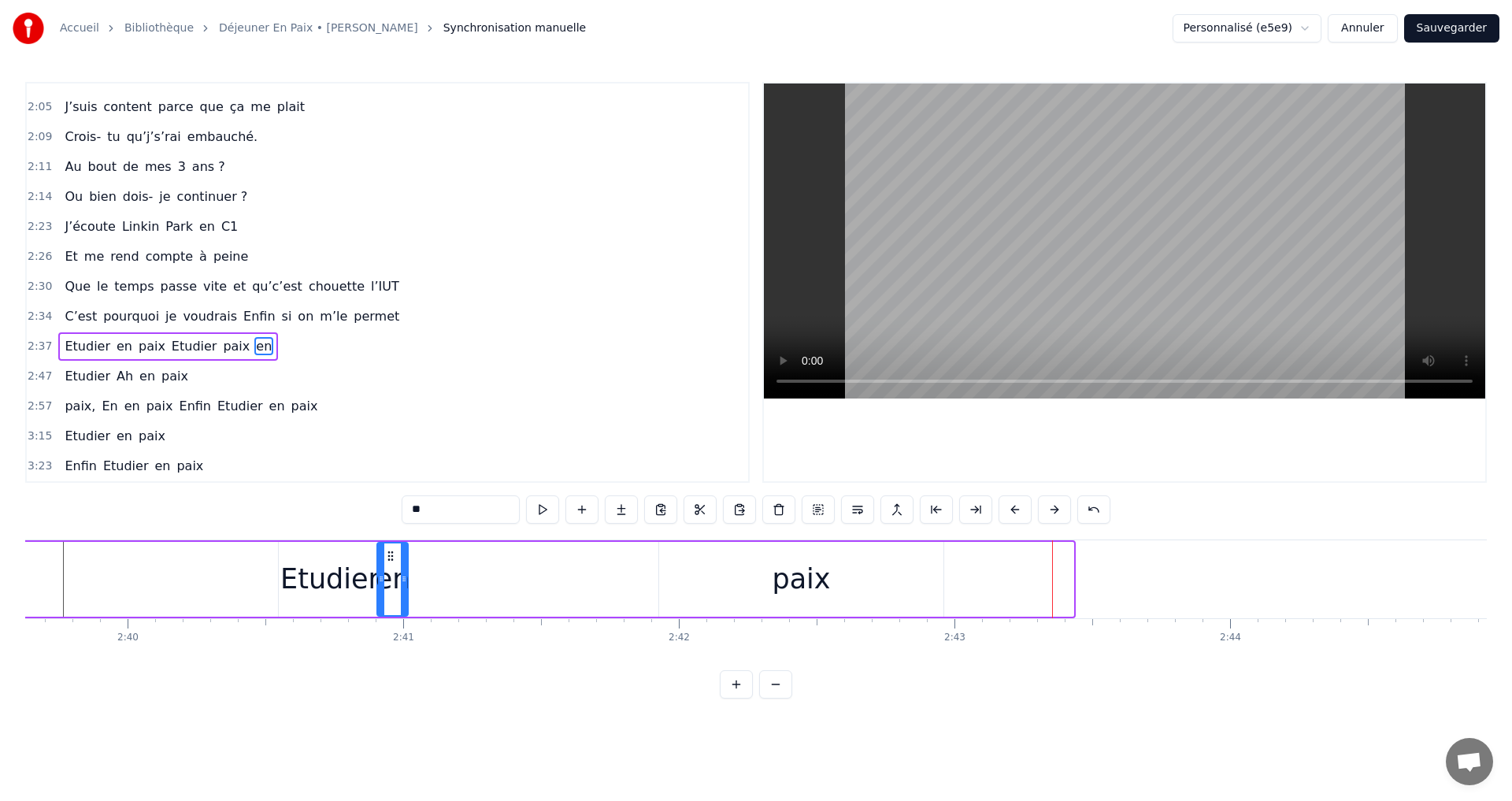
click at [389, 563] on div "en" at bounding box center [392, 579] width 30 height 72
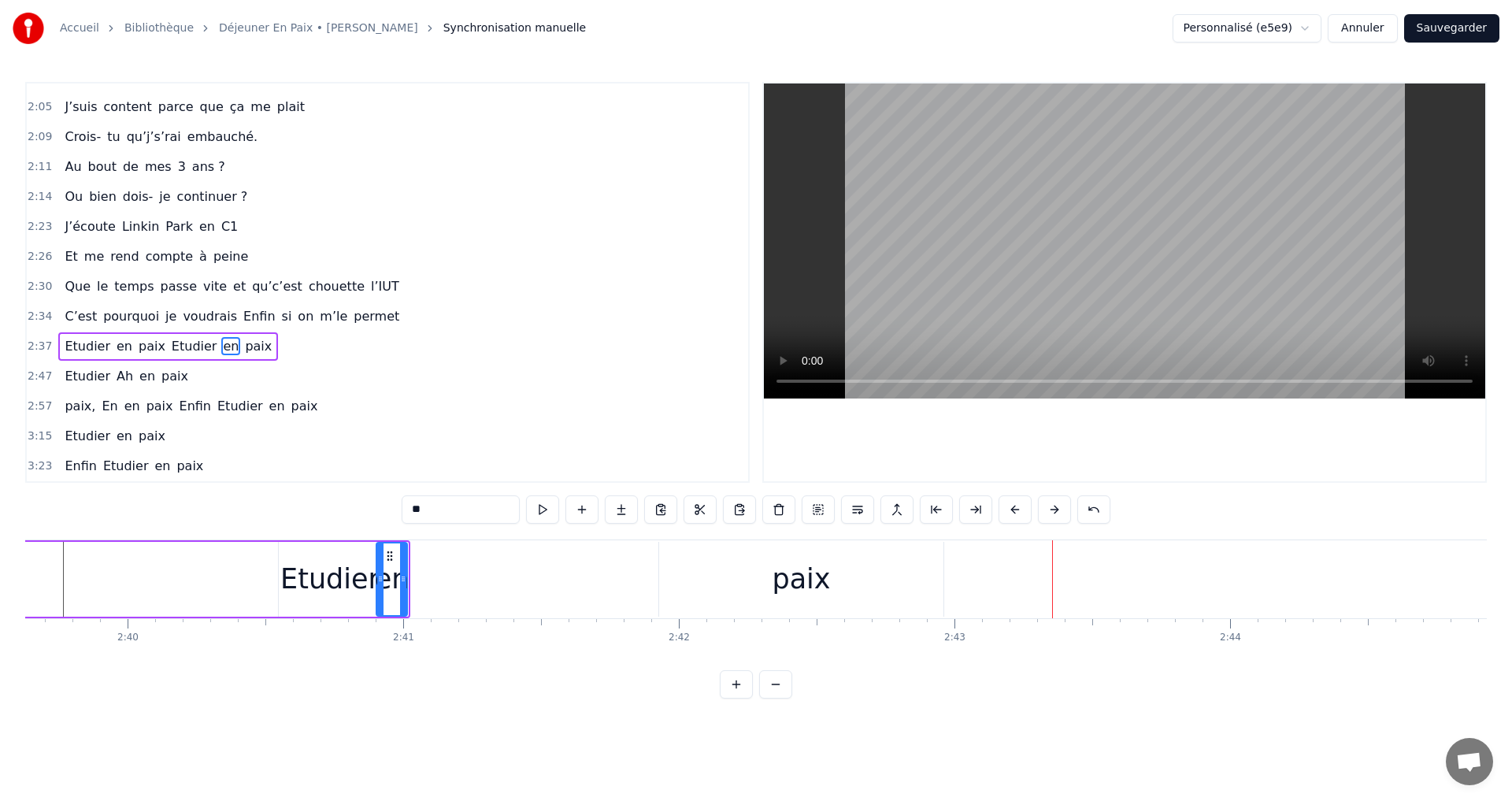
click at [817, 583] on div "paix" at bounding box center [801, 579] width 58 height 41
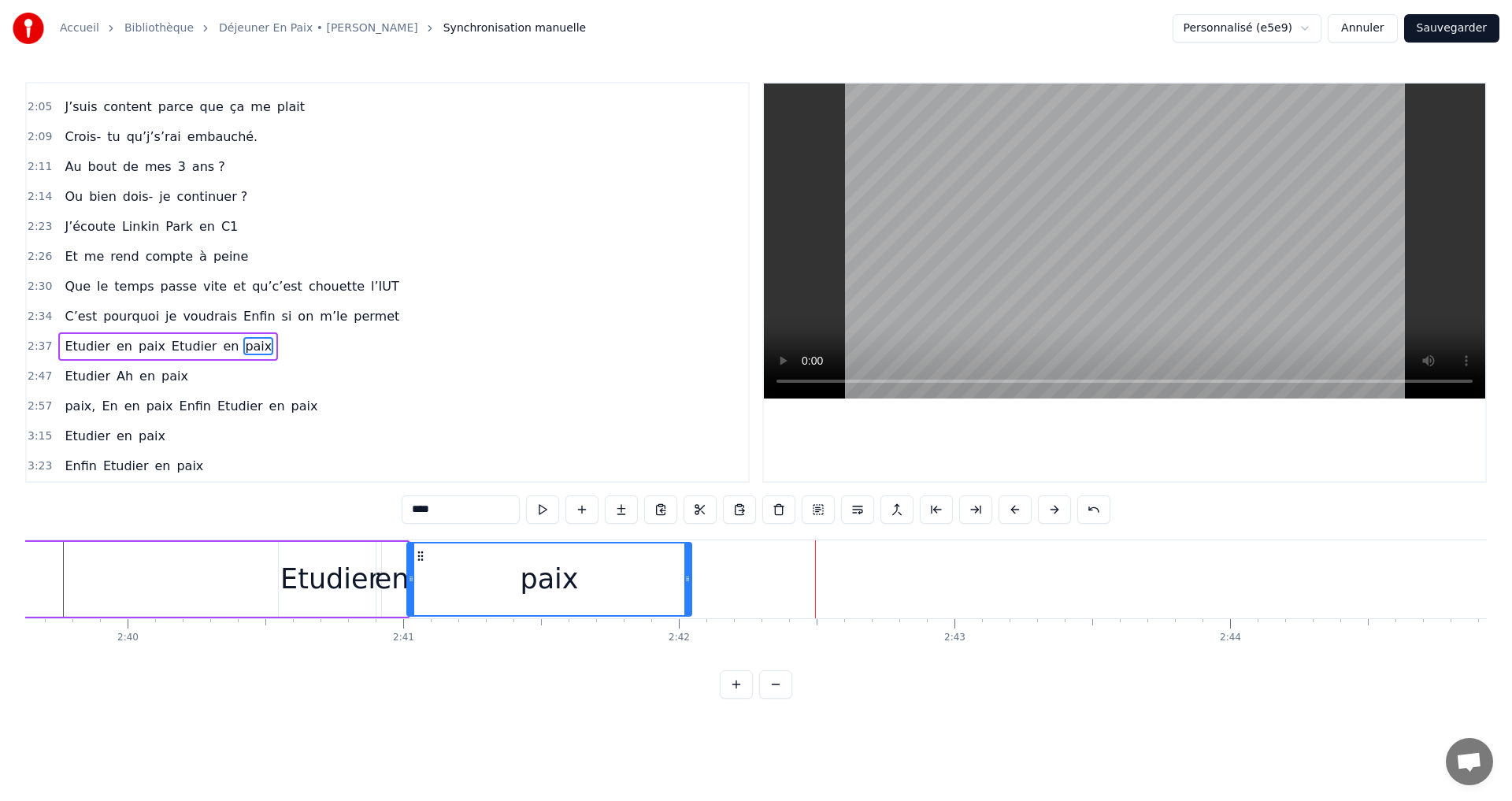
drag, startPoint x: 672, startPoint y: 555, endPoint x: 420, endPoint y: 560, distance: 252.0
click at [420, 560] on icon at bounding box center [420, 556] width 13 height 13
click at [145, 317] on span "pourquoi" at bounding box center [131, 315] width 59 height 18
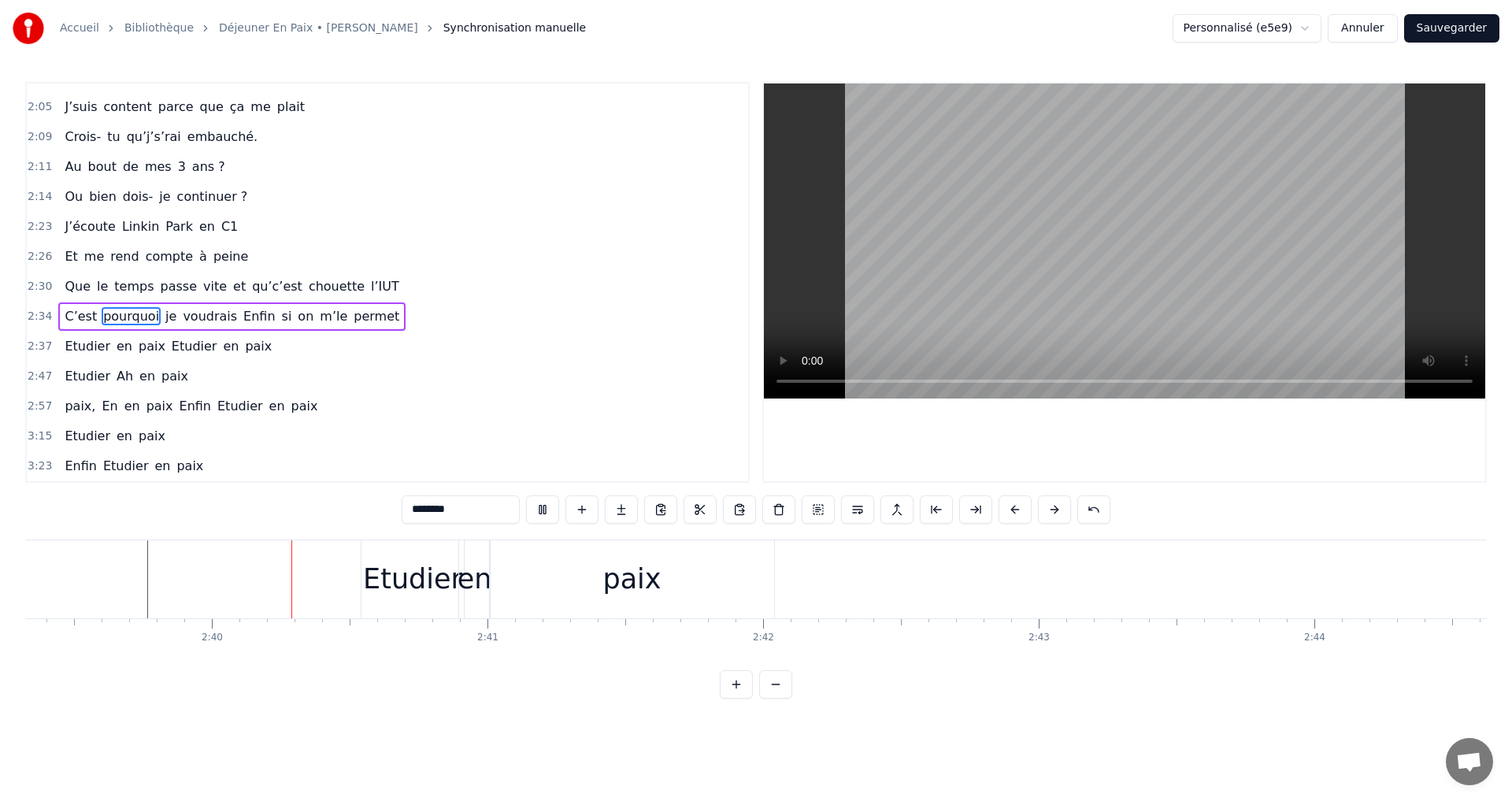
scroll to position [0, 43924]
click at [471, 548] on div "en" at bounding box center [474, 579] width 31 height 78
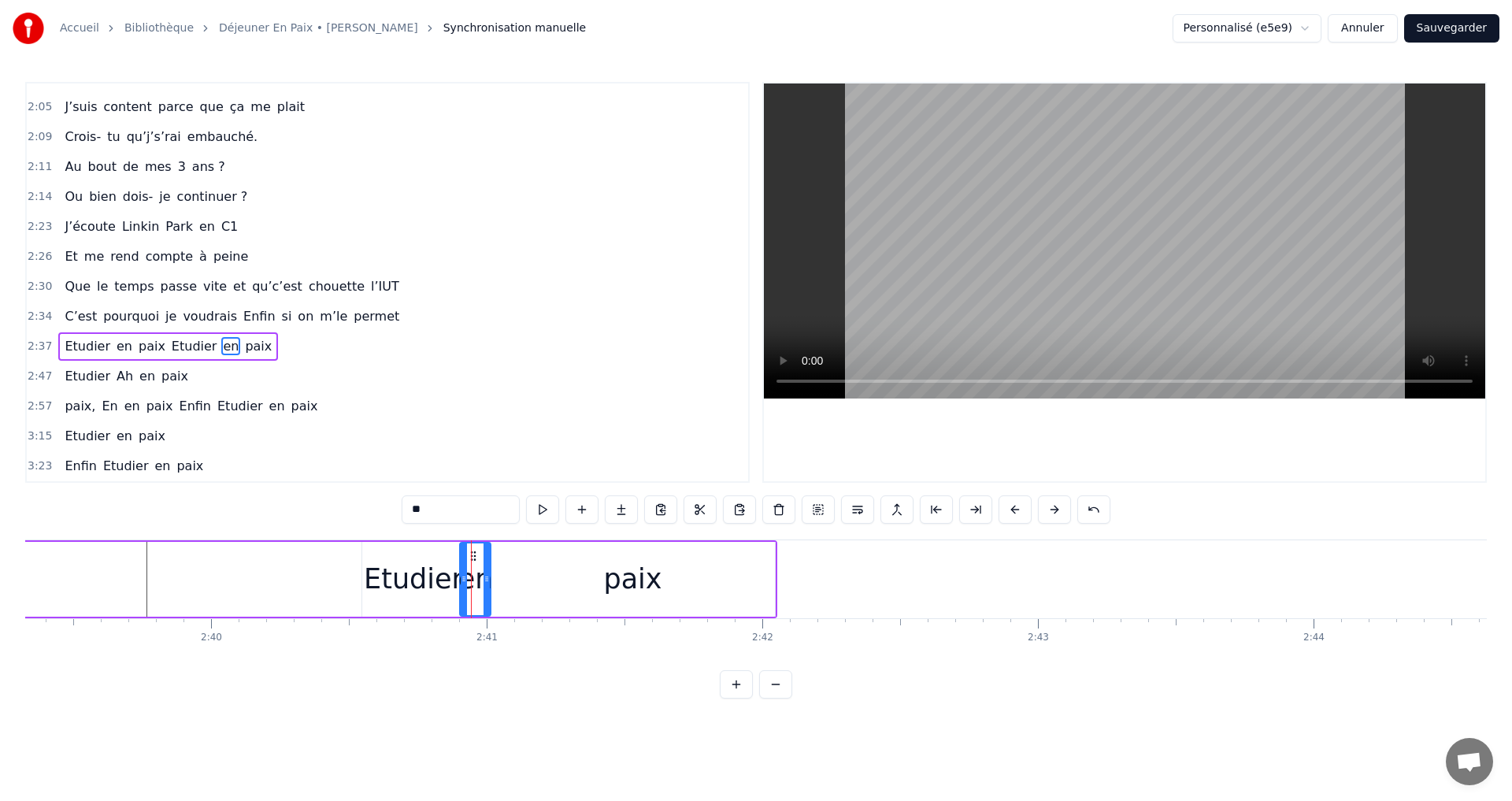
click at [437, 555] on div "Etudier" at bounding box center [413, 579] width 103 height 75
click at [575, 566] on div "paix" at bounding box center [634, 579] width 285 height 75
type input "****"
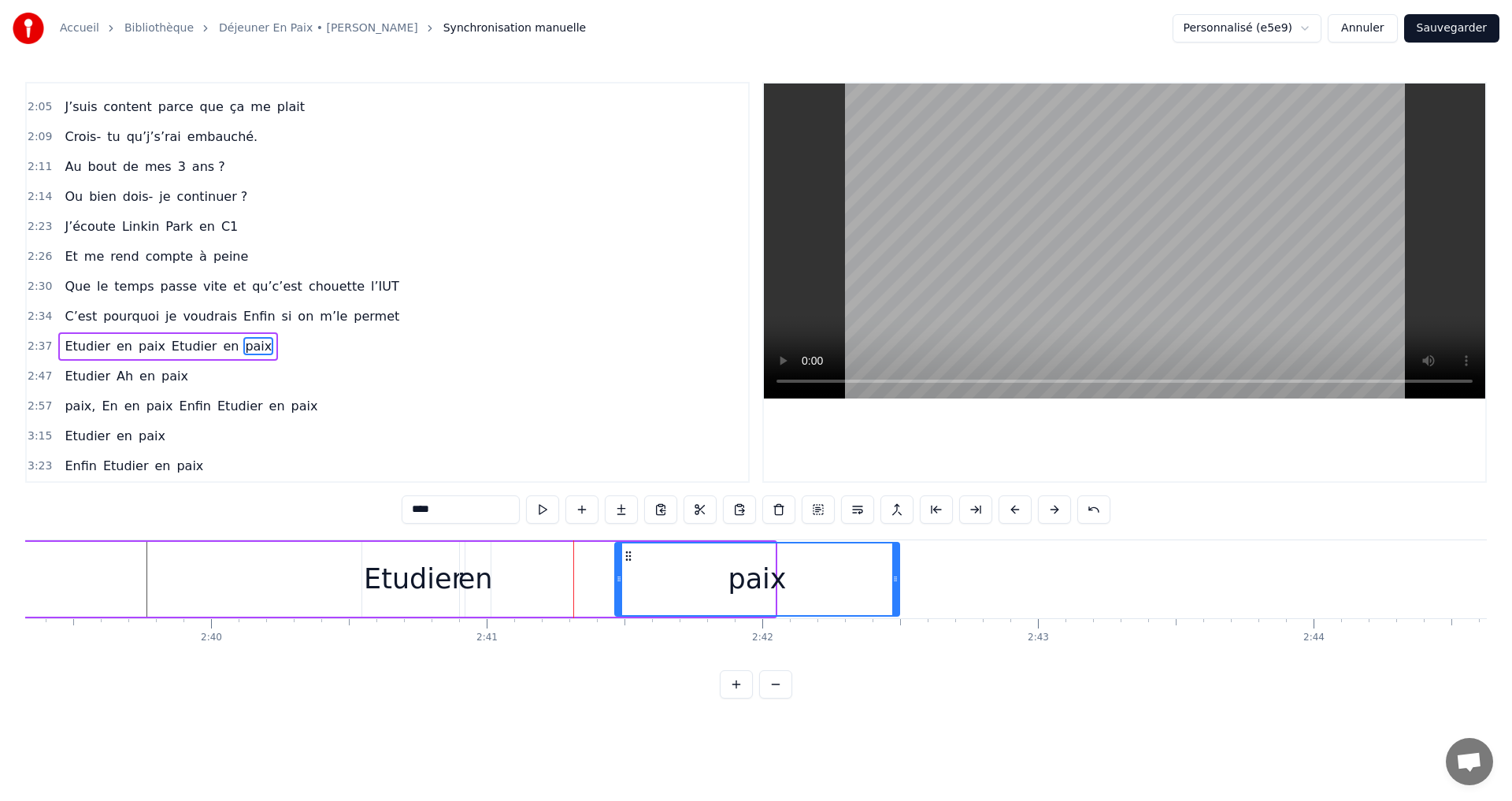
drag, startPoint x: 507, startPoint y: 558, endPoint x: 631, endPoint y: 556, distance: 124.0
click at [631, 556] on icon at bounding box center [628, 556] width 13 height 13
click at [507, 550] on div "Etudier en paix Etudier en paix" at bounding box center [265, 579] width 1275 height 78
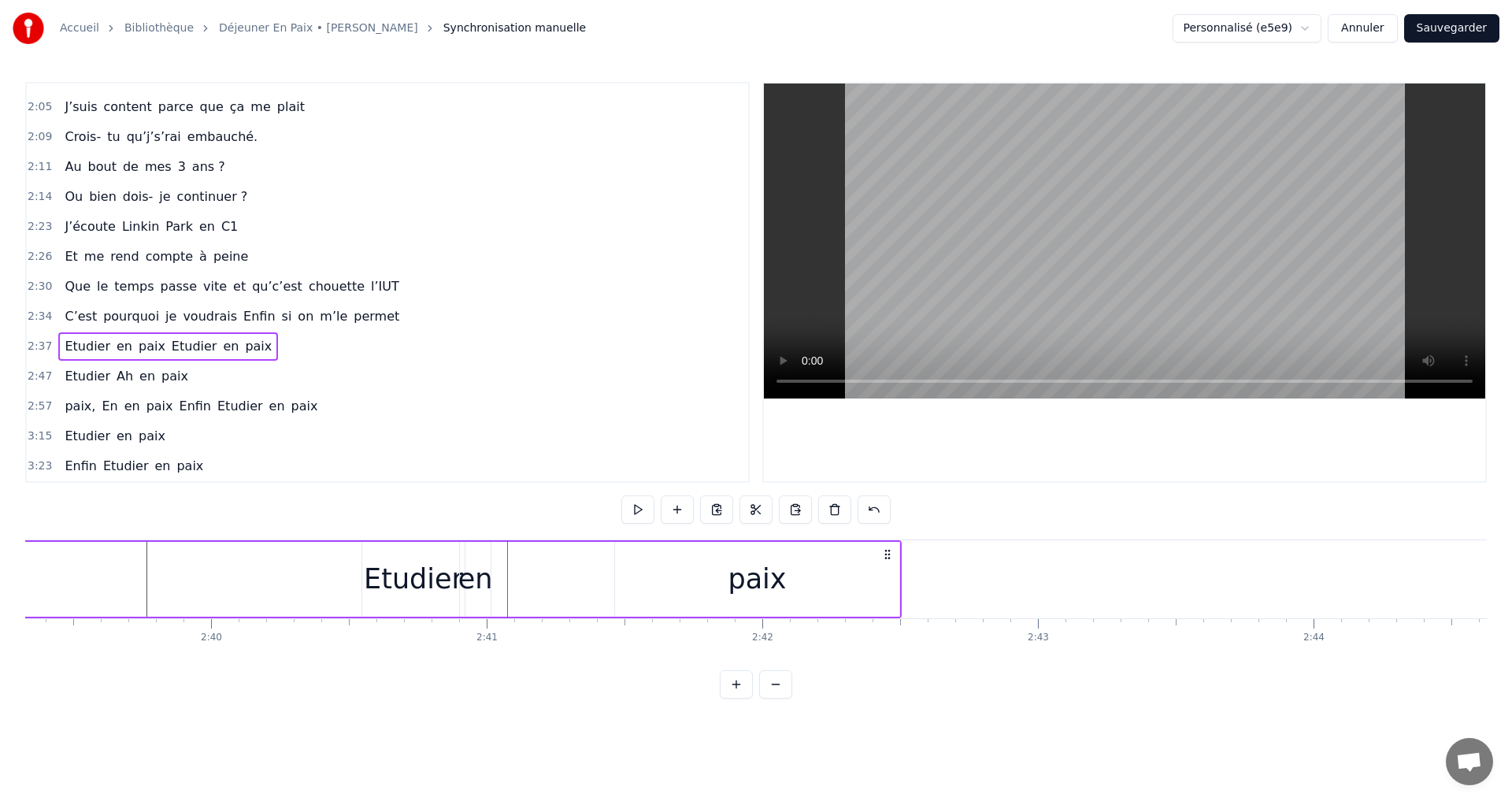
click at [487, 556] on div "en" at bounding box center [475, 579] width 31 height 75
drag, startPoint x: 473, startPoint y: 554, endPoint x: 713, endPoint y: 554, distance: 240.0
drag, startPoint x: 441, startPoint y: 560, endPoint x: 470, endPoint y: 554, distance: 29.6
click at [443, 558] on div "Etudier" at bounding box center [413, 579] width 99 height 41
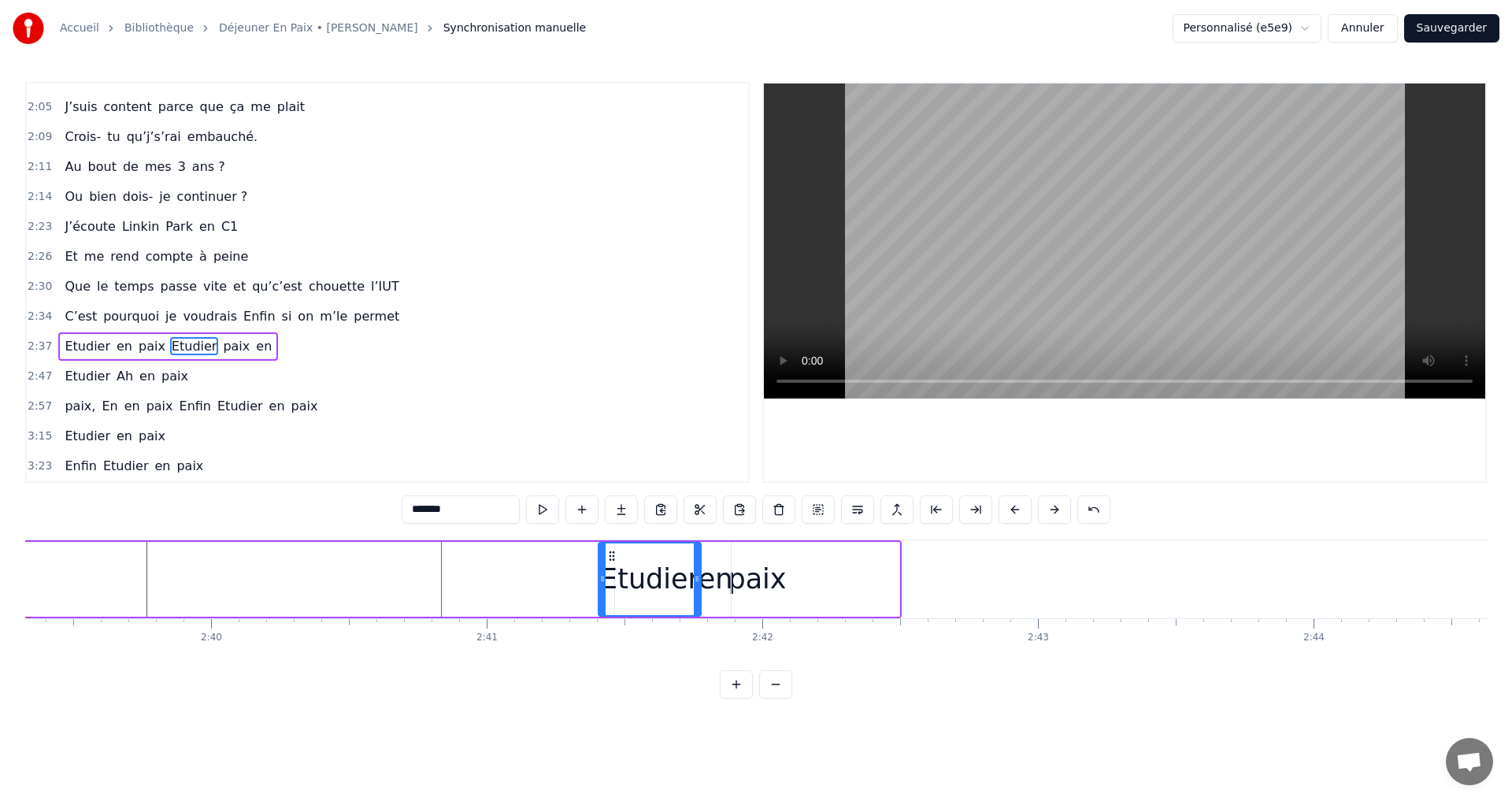
drag, startPoint x: 377, startPoint y: 552, endPoint x: 613, endPoint y: 554, distance: 236.0
click at [613, 554] on icon at bounding box center [612, 556] width 13 height 13
click at [297, 321] on span "on" at bounding box center [306, 315] width 19 height 18
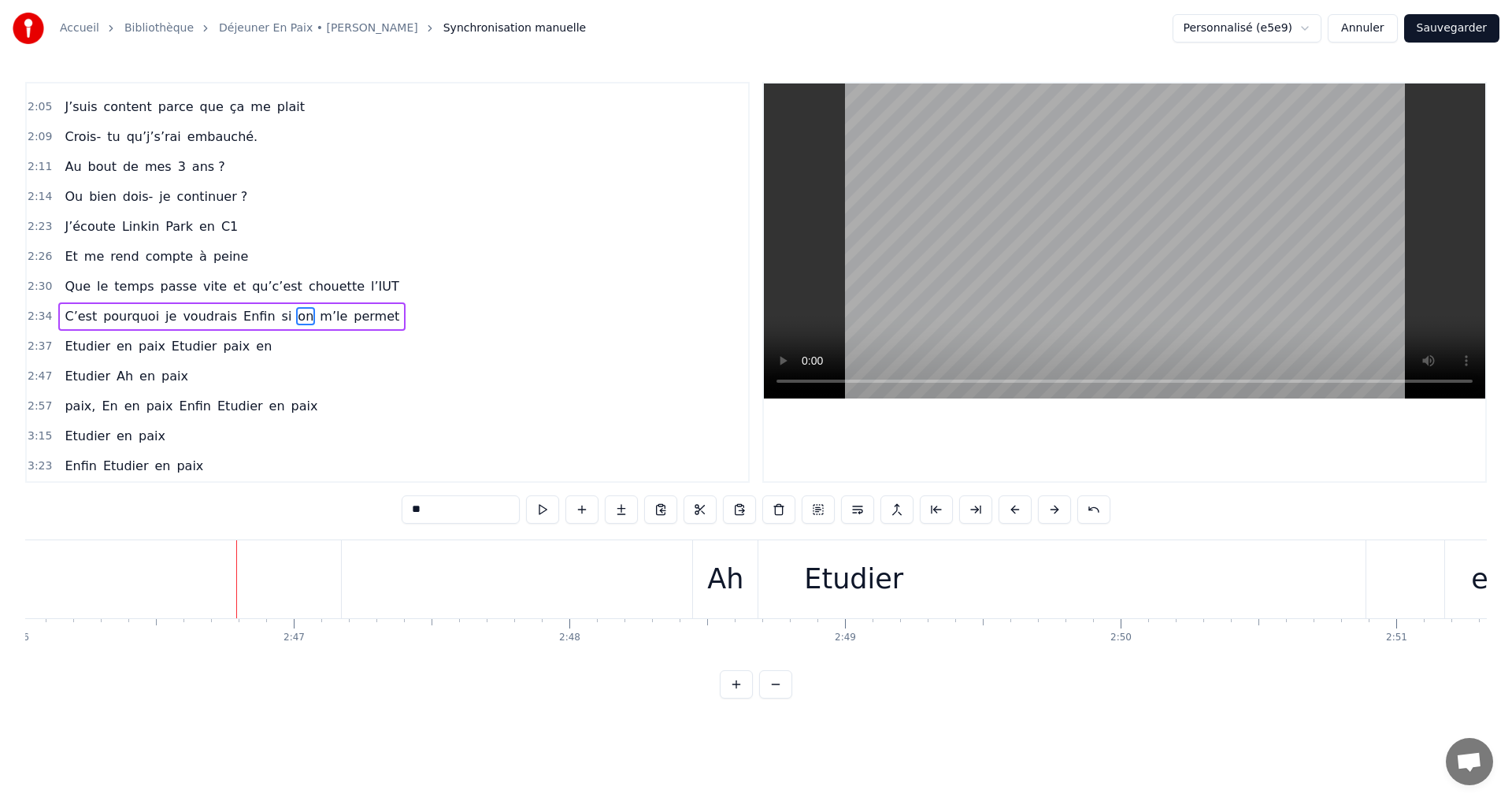
scroll to position [0, 45850]
click at [640, 582] on div "Ah" at bounding box center [647, 579] width 36 height 41
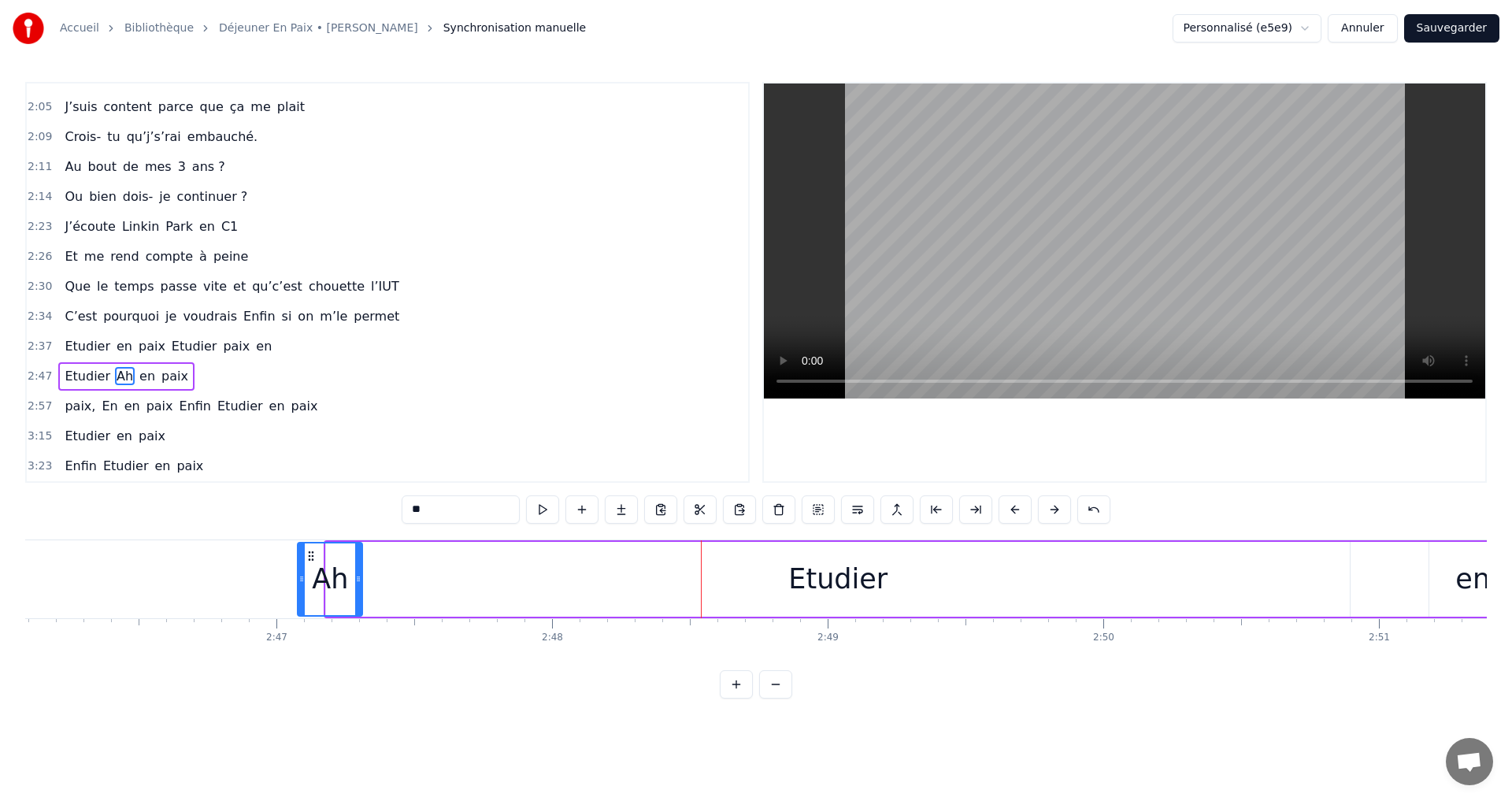
scroll to position [0, 45778]
drag, startPoint x: 628, startPoint y: 552, endPoint x: 350, endPoint y: 566, distance: 278.4
click at [350, 566] on div "Ah" at bounding box center [369, 579] width 63 height 72
click at [830, 554] on div "Etudier" at bounding box center [849, 579] width 1024 height 75
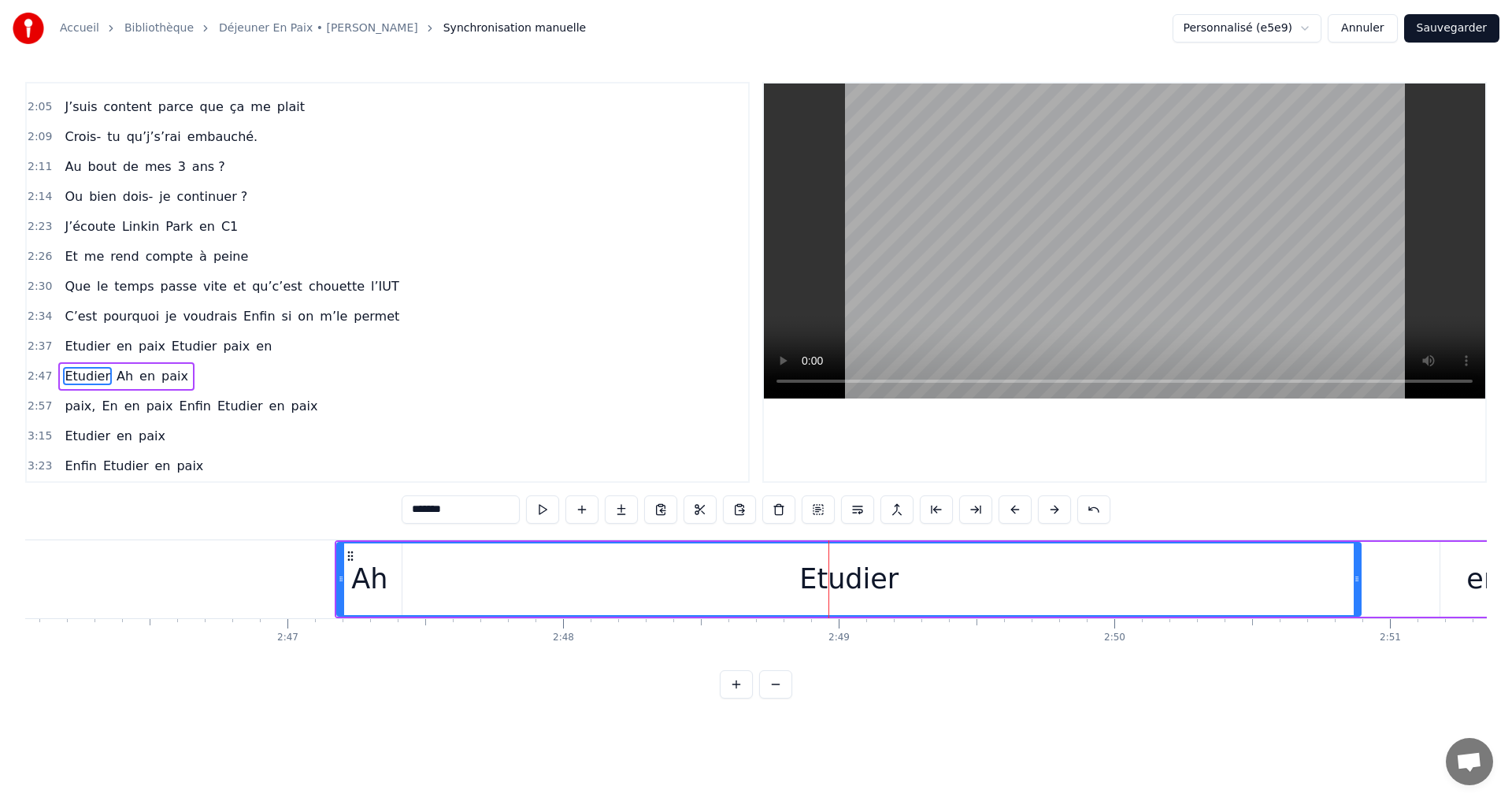
click at [792, 566] on div "Etudier" at bounding box center [849, 579] width 1023 height 72
drag, startPoint x: 844, startPoint y: 582, endPoint x: 863, endPoint y: 582, distance: 19.0
click at [845, 582] on div "Etudier" at bounding box center [849, 579] width 99 height 41
click at [878, 584] on div "Etudier" at bounding box center [849, 579] width 99 height 41
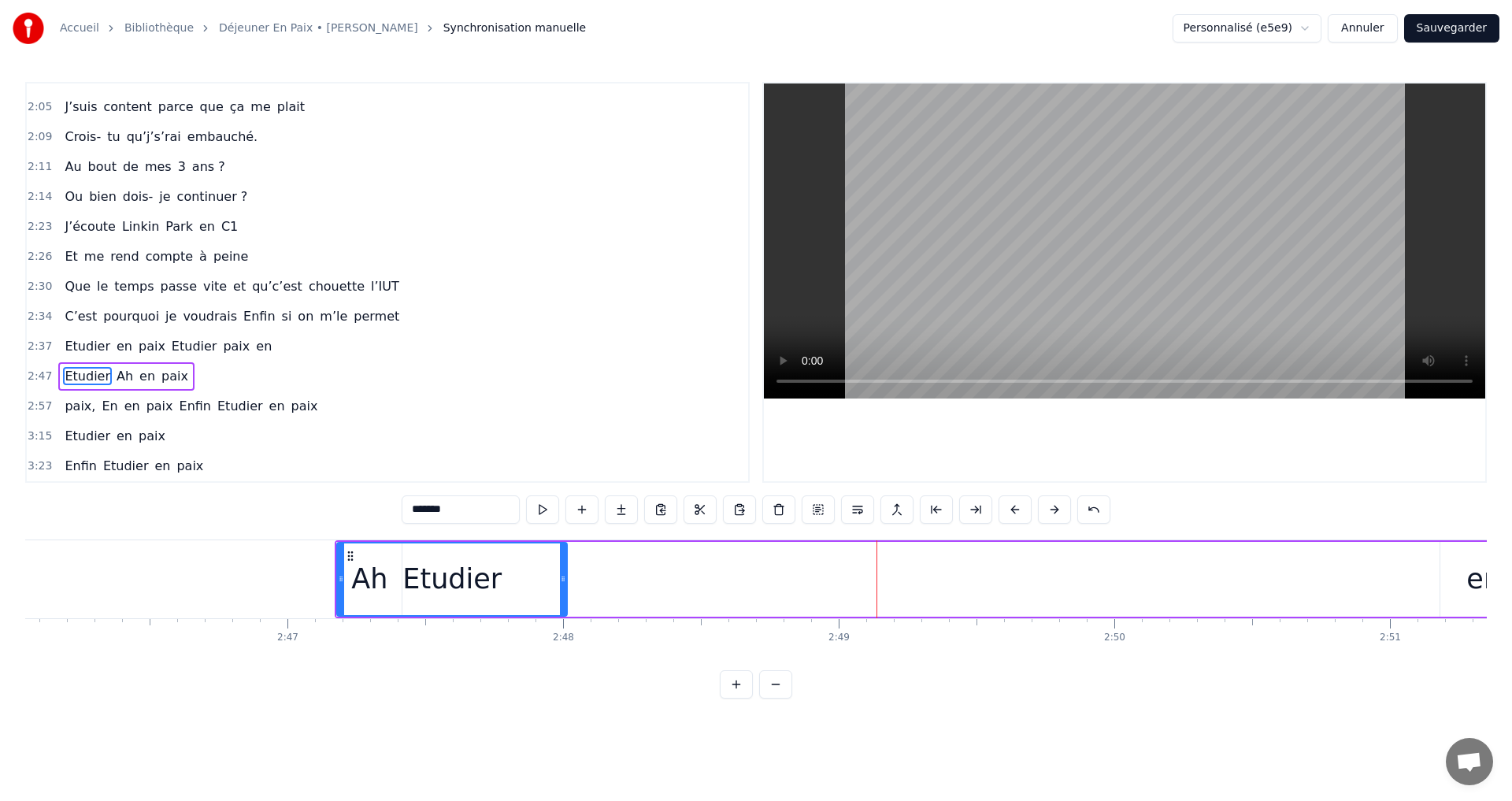
drag, startPoint x: 1361, startPoint y: 576, endPoint x: 566, endPoint y: 587, distance: 795.1
click at [566, 587] on div at bounding box center [563, 579] width 6 height 72
click at [1464, 583] on div "en" at bounding box center [1483, 579] width 86 height 75
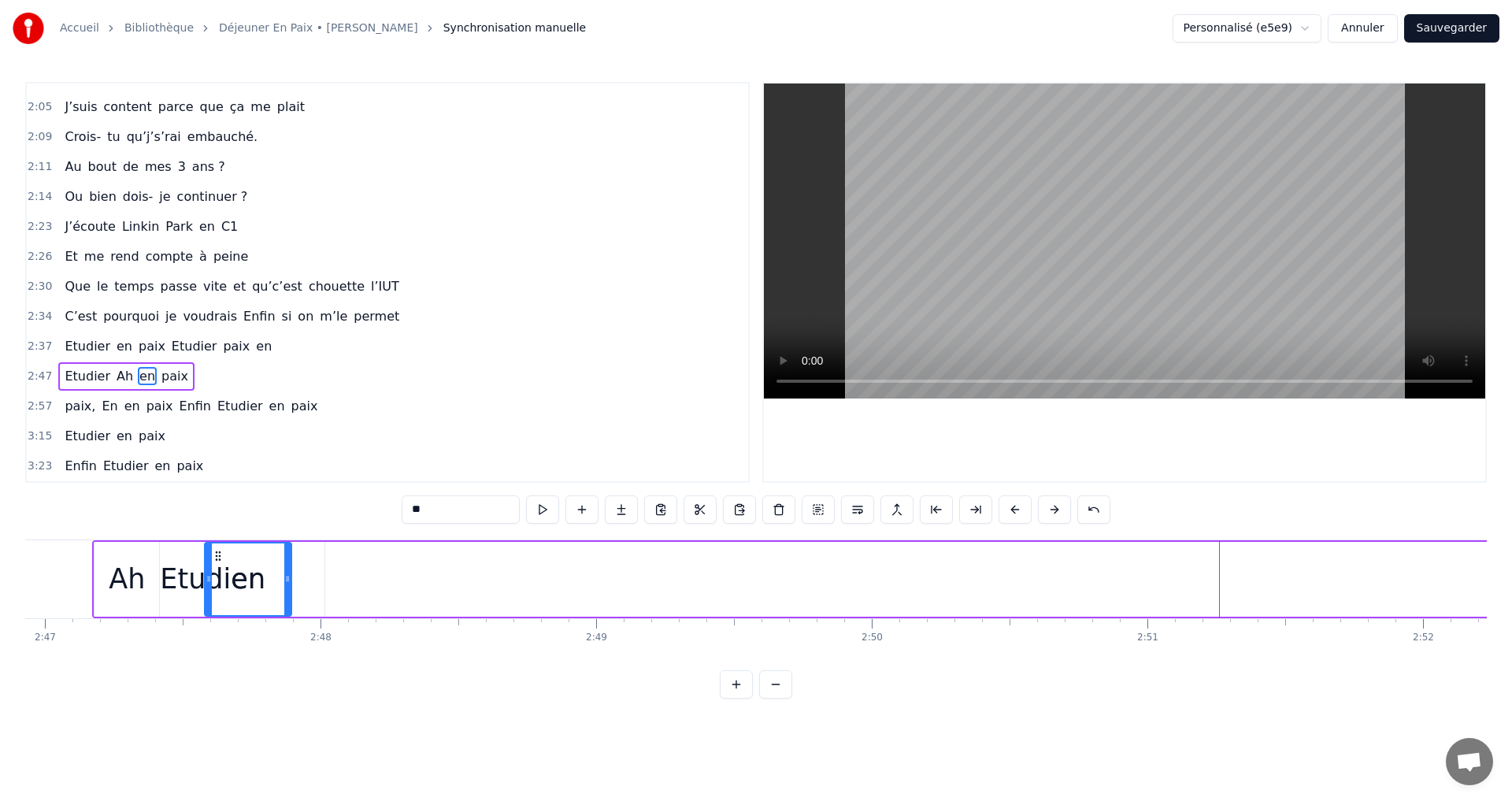
scroll to position [0, 46011]
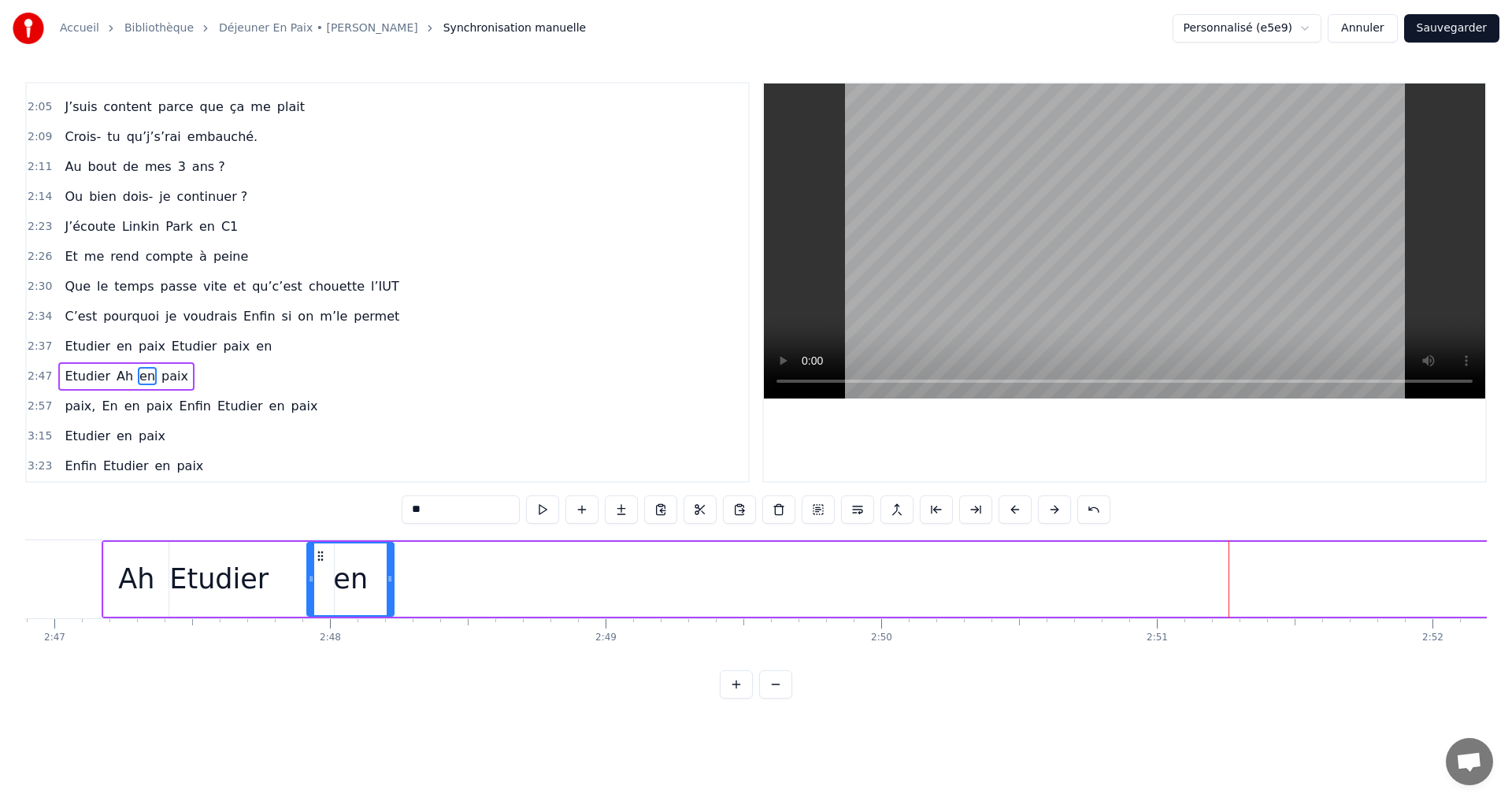
drag, startPoint x: 96, startPoint y: 555, endPoint x: 399, endPoint y: 602, distance: 306.6
click at [320, 601] on div "en" at bounding box center [350, 579] width 85 height 72
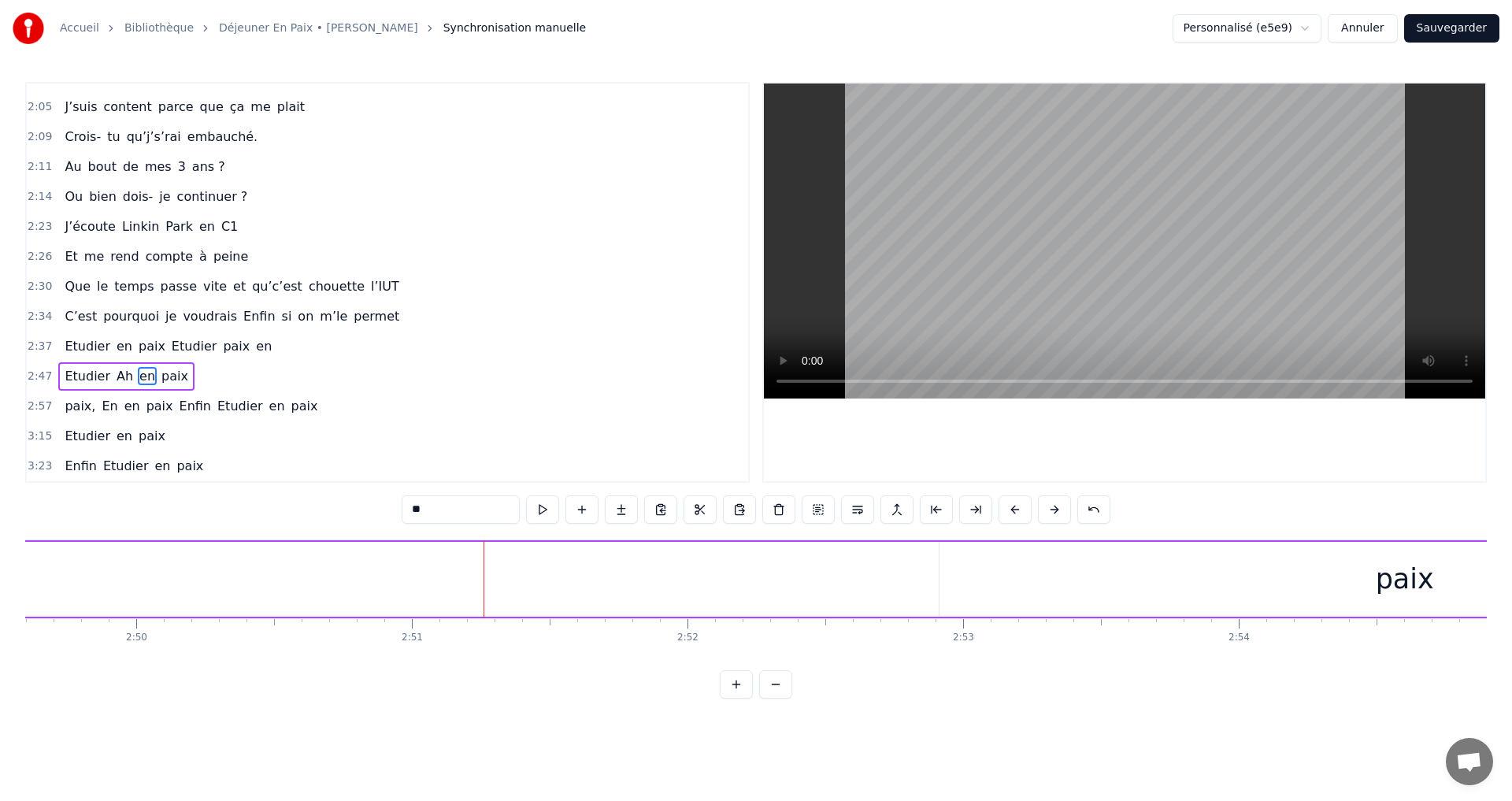
scroll to position [0, 46791]
click at [1356, 575] on div "paix" at bounding box center [1369, 579] width 58 height 41
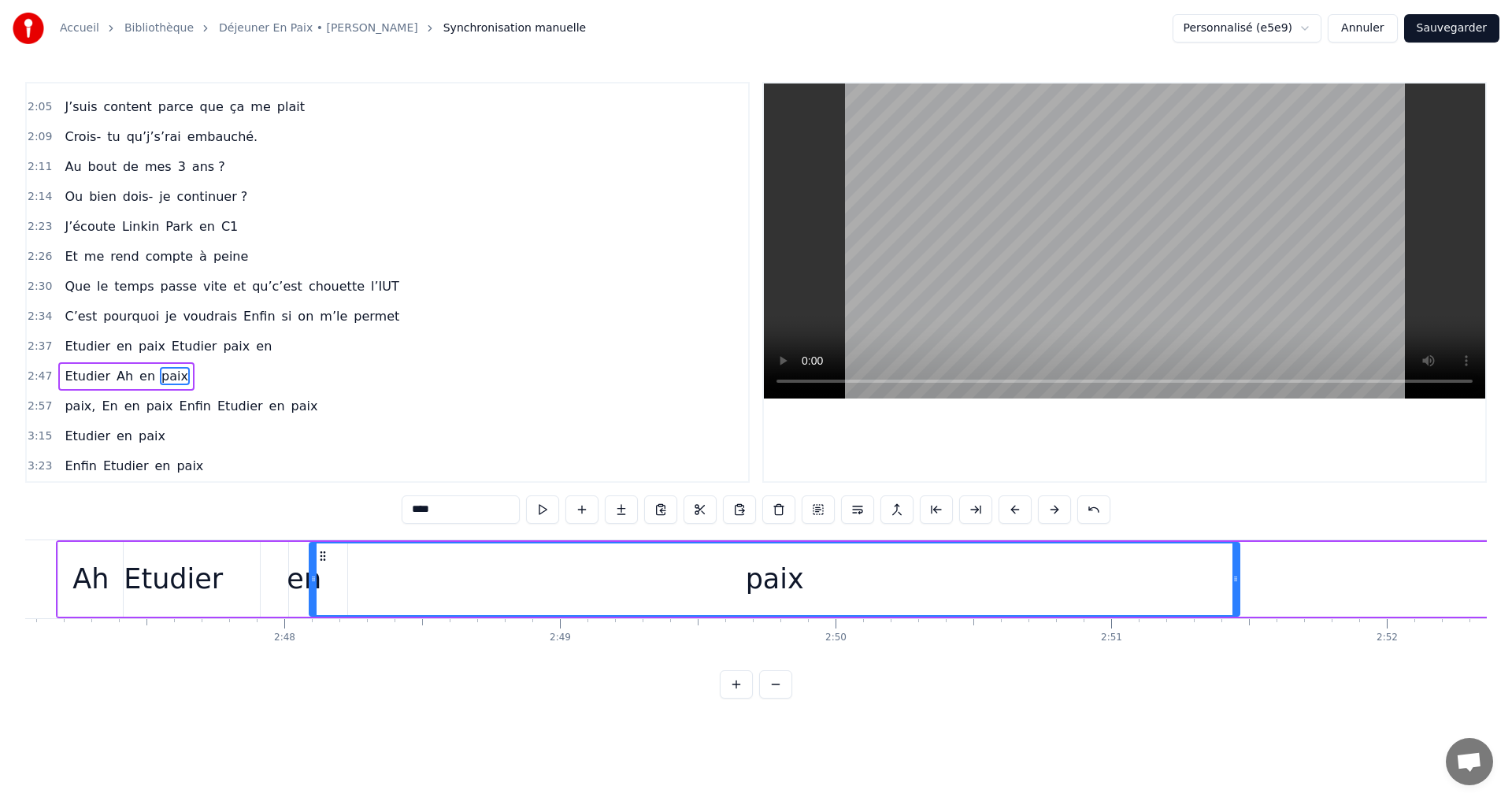
scroll to position [0, 46054]
drag, startPoint x: 916, startPoint y: 554, endPoint x: 368, endPoint y: 575, distance: 548.4
click at [368, 575] on div "paix" at bounding box center [822, 579] width 928 height 72
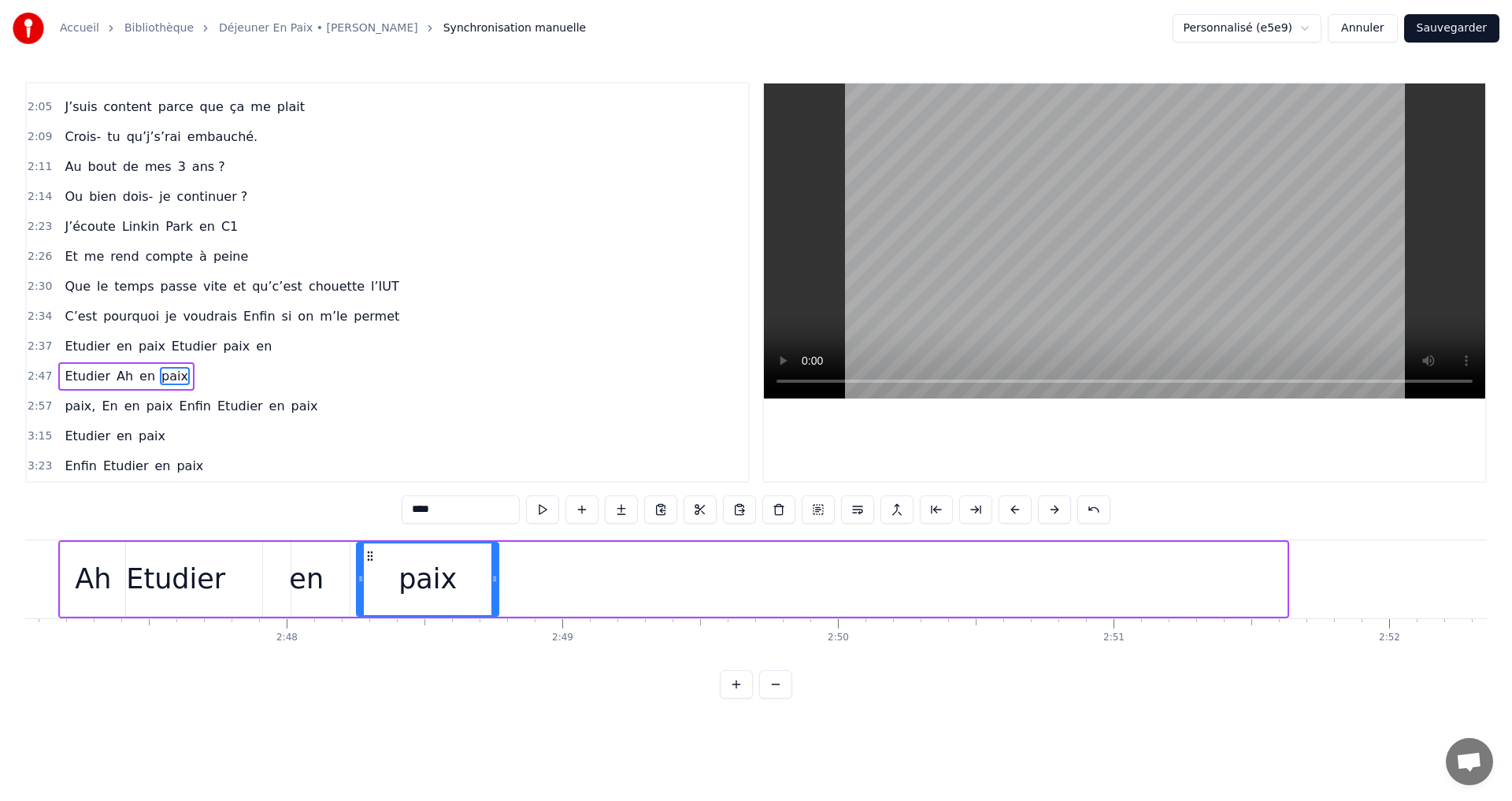
drag, startPoint x: 1284, startPoint y: 576, endPoint x: 489, endPoint y: 563, distance: 795.1
click at [488, 569] on div "paix" at bounding box center [428, 579] width 140 height 72
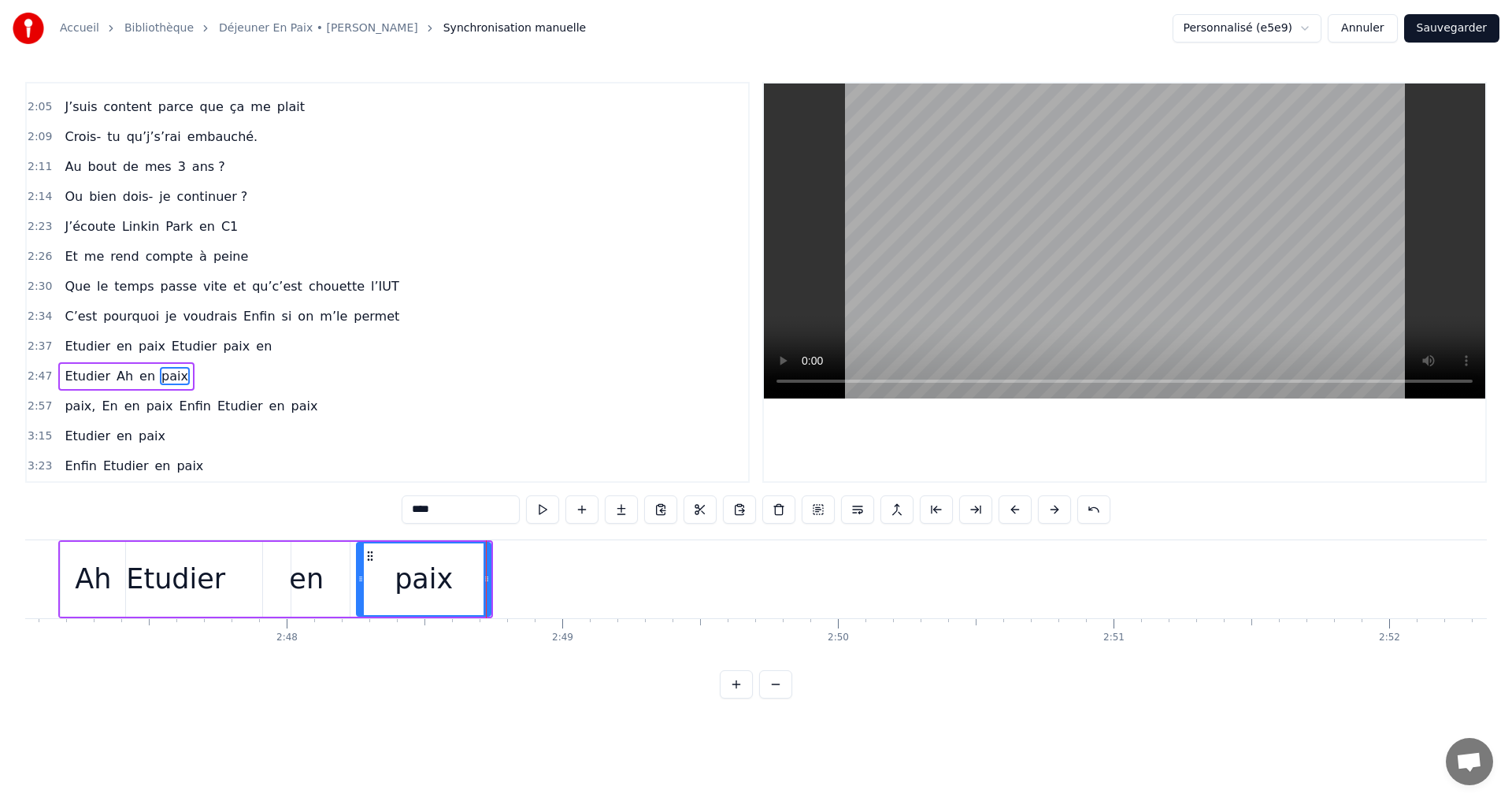
click at [201, 317] on span "voudrais" at bounding box center [210, 315] width 58 height 18
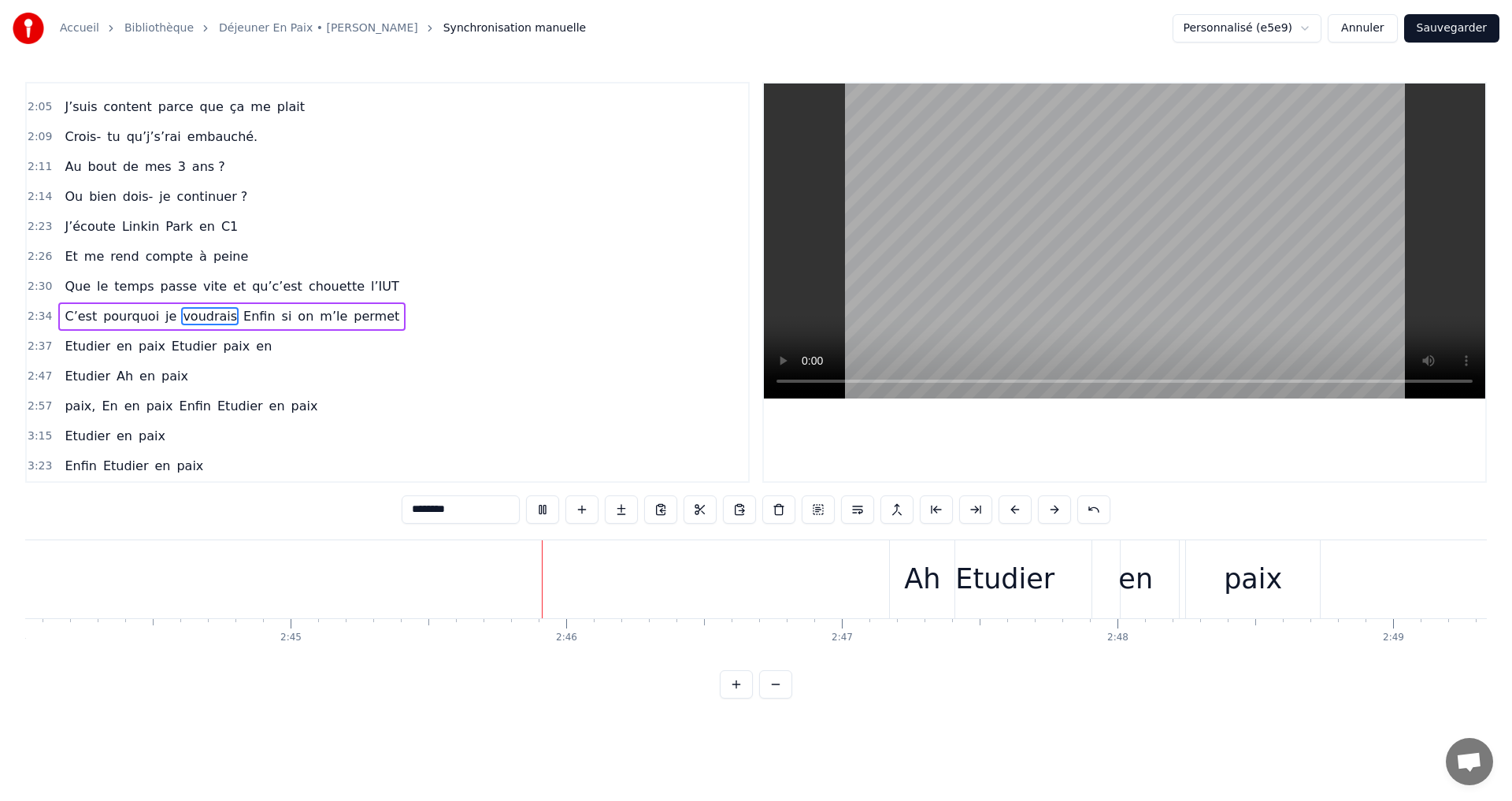
scroll to position [0, 45503]
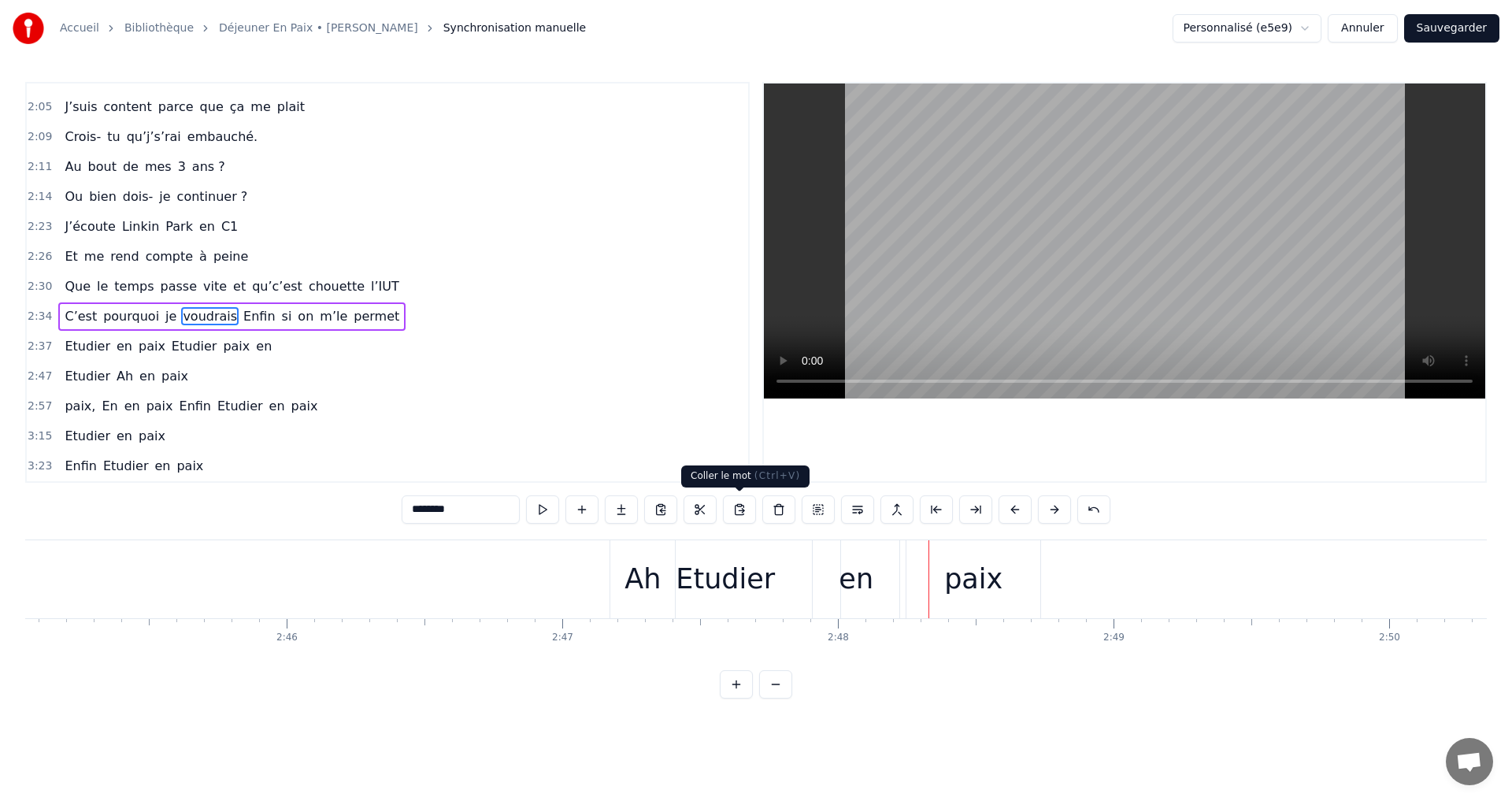
click at [699, 564] on div "Etudier" at bounding box center [725, 579] width 99 height 41
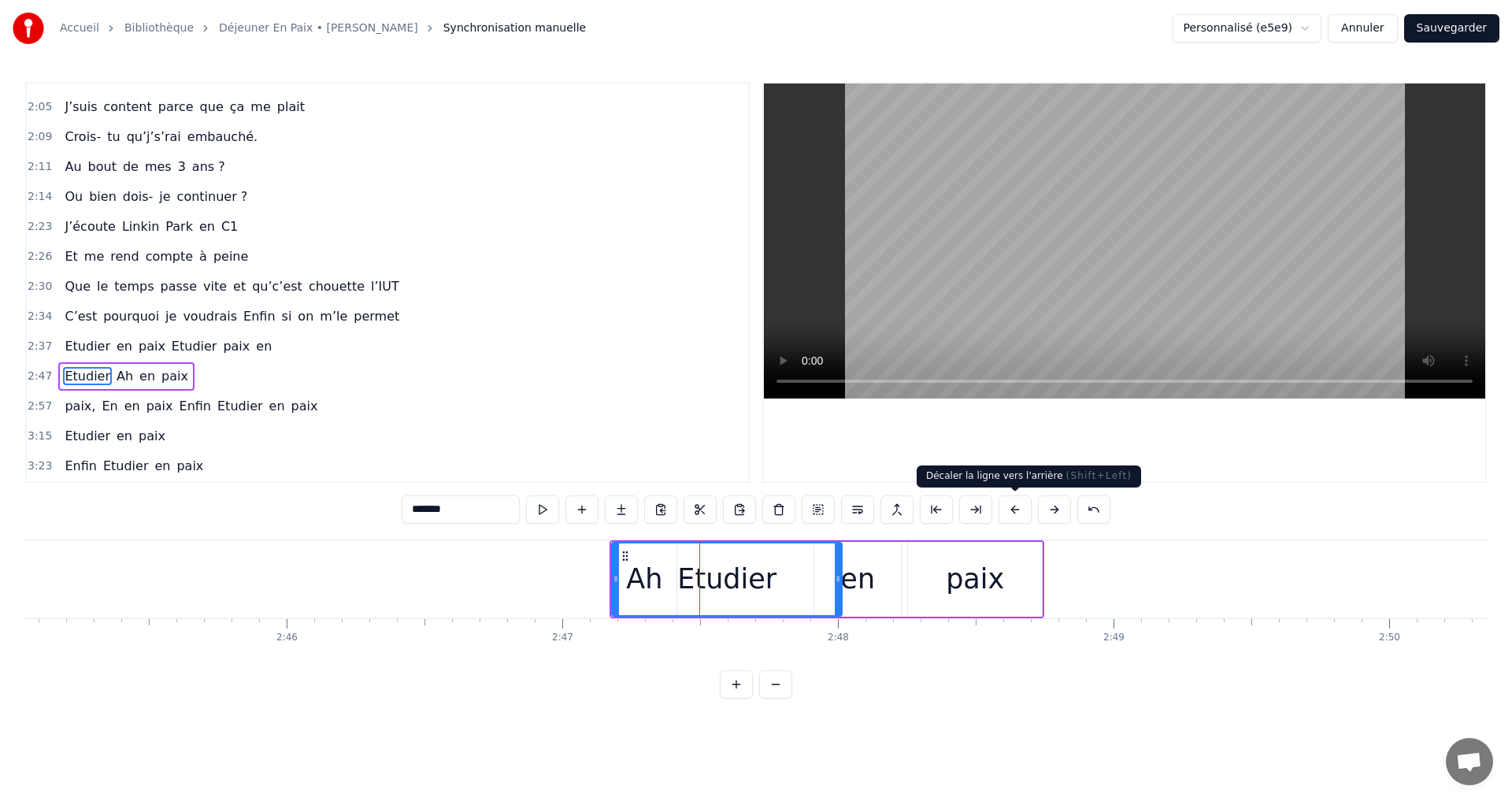
click at [1016, 509] on button at bounding box center [1015, 509] width 33 height 29
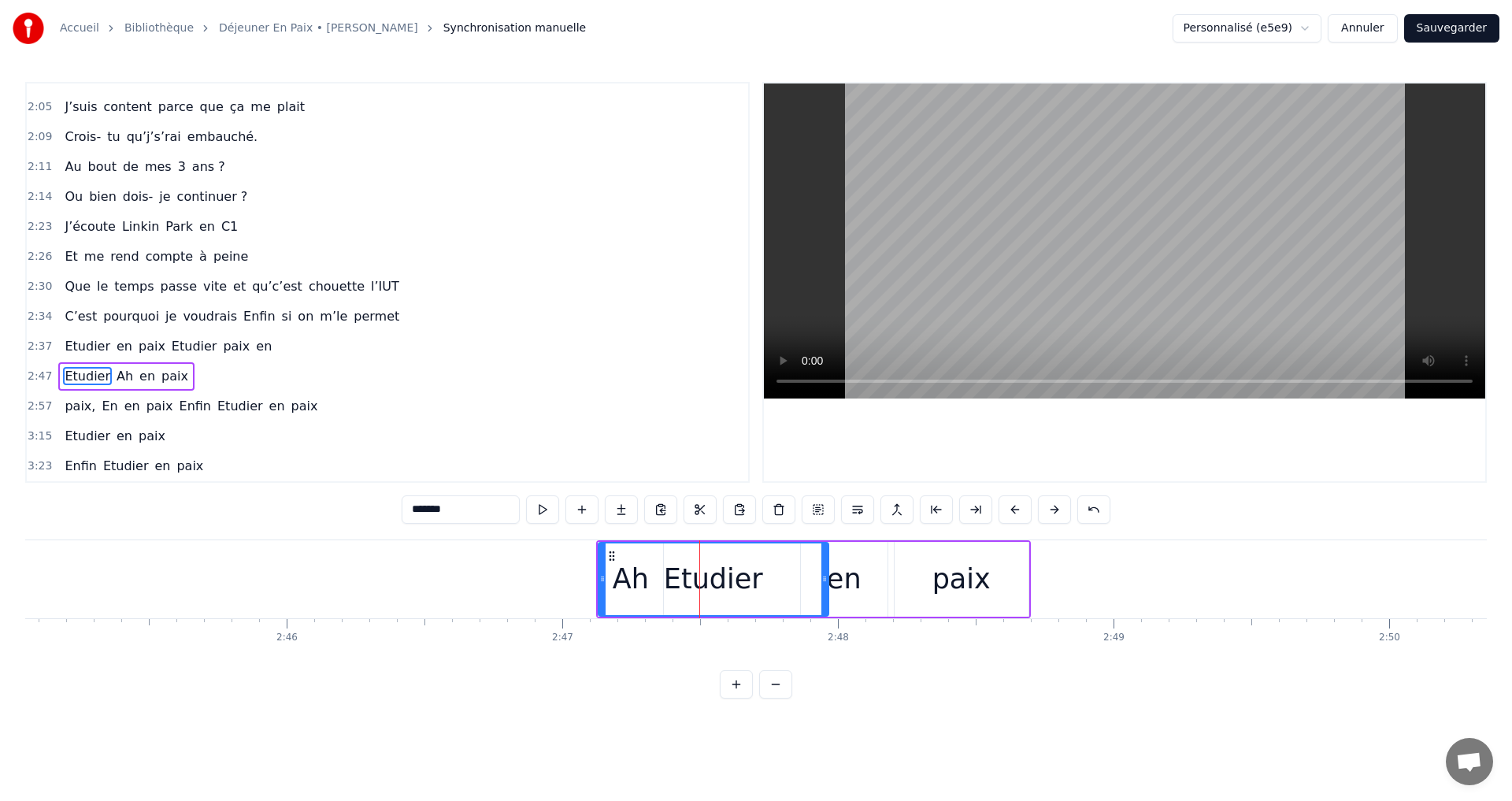
click at [1016, 509] on button at bounding box center [1015, 509] width 33 height 29
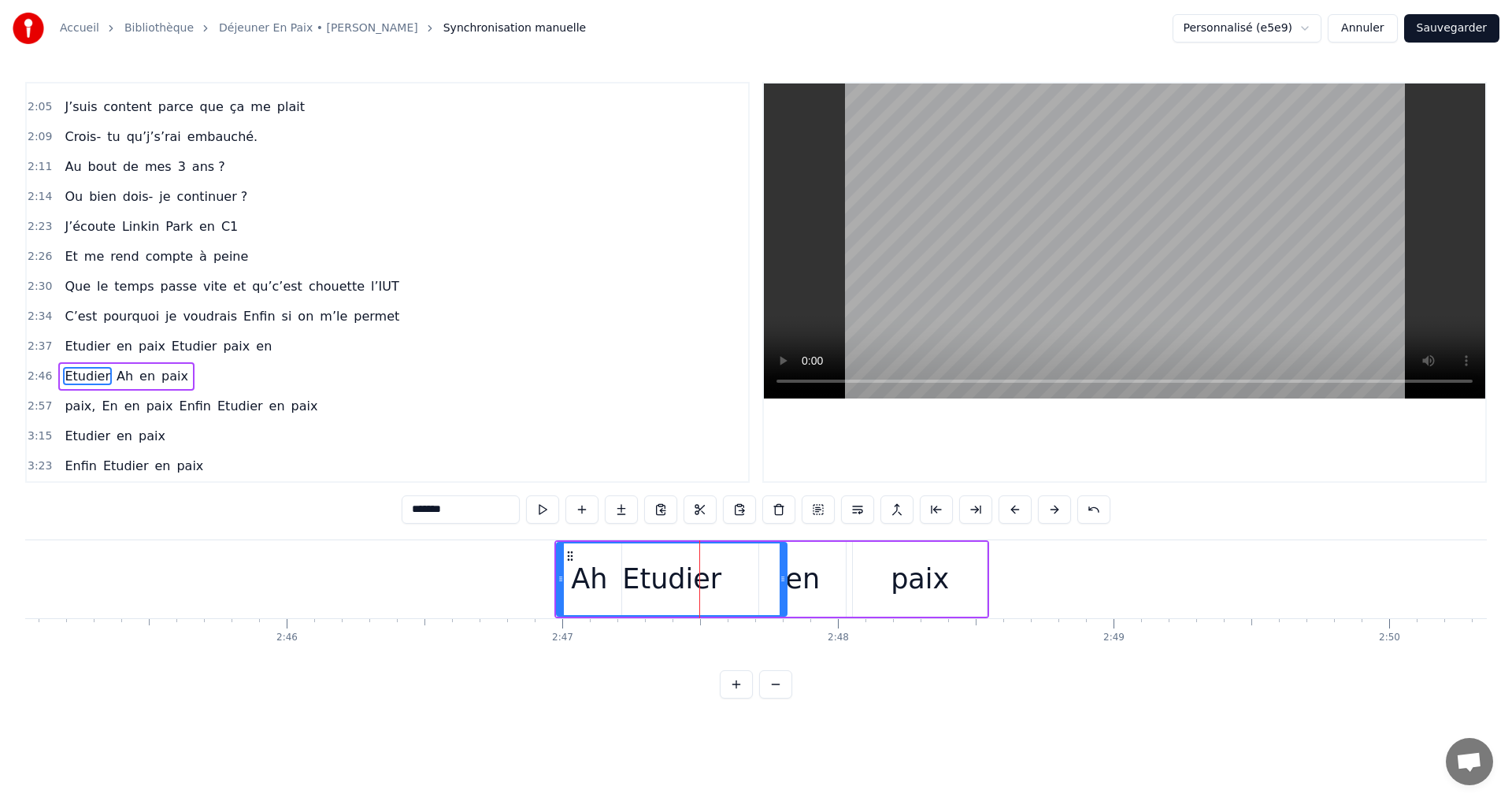
click at [1016, 509] on button at bounding box center [1015, 509] width 33 height 29
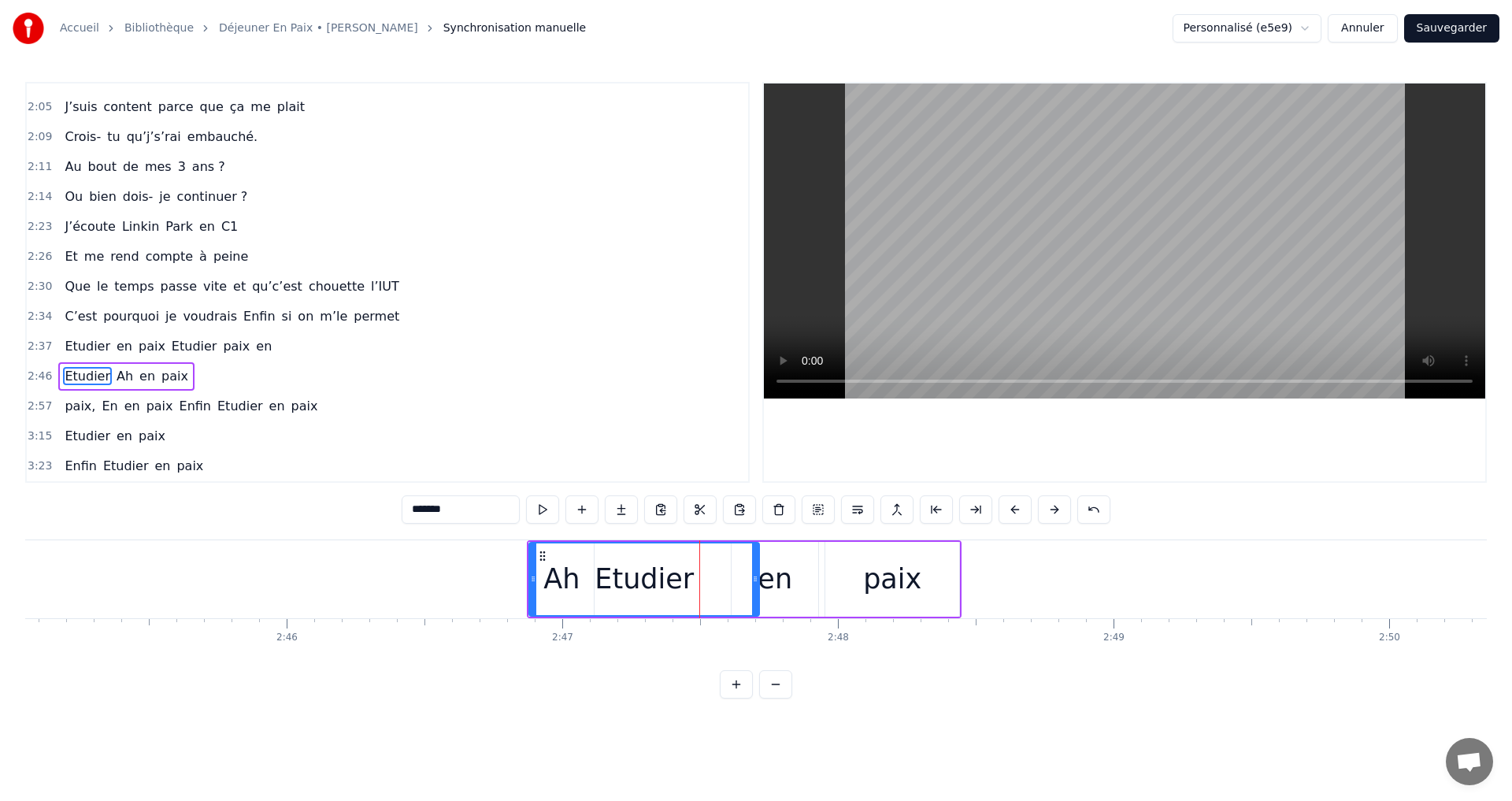
click at [1016, 509] on button at bounding box center [1015, 509] width 33 height 29
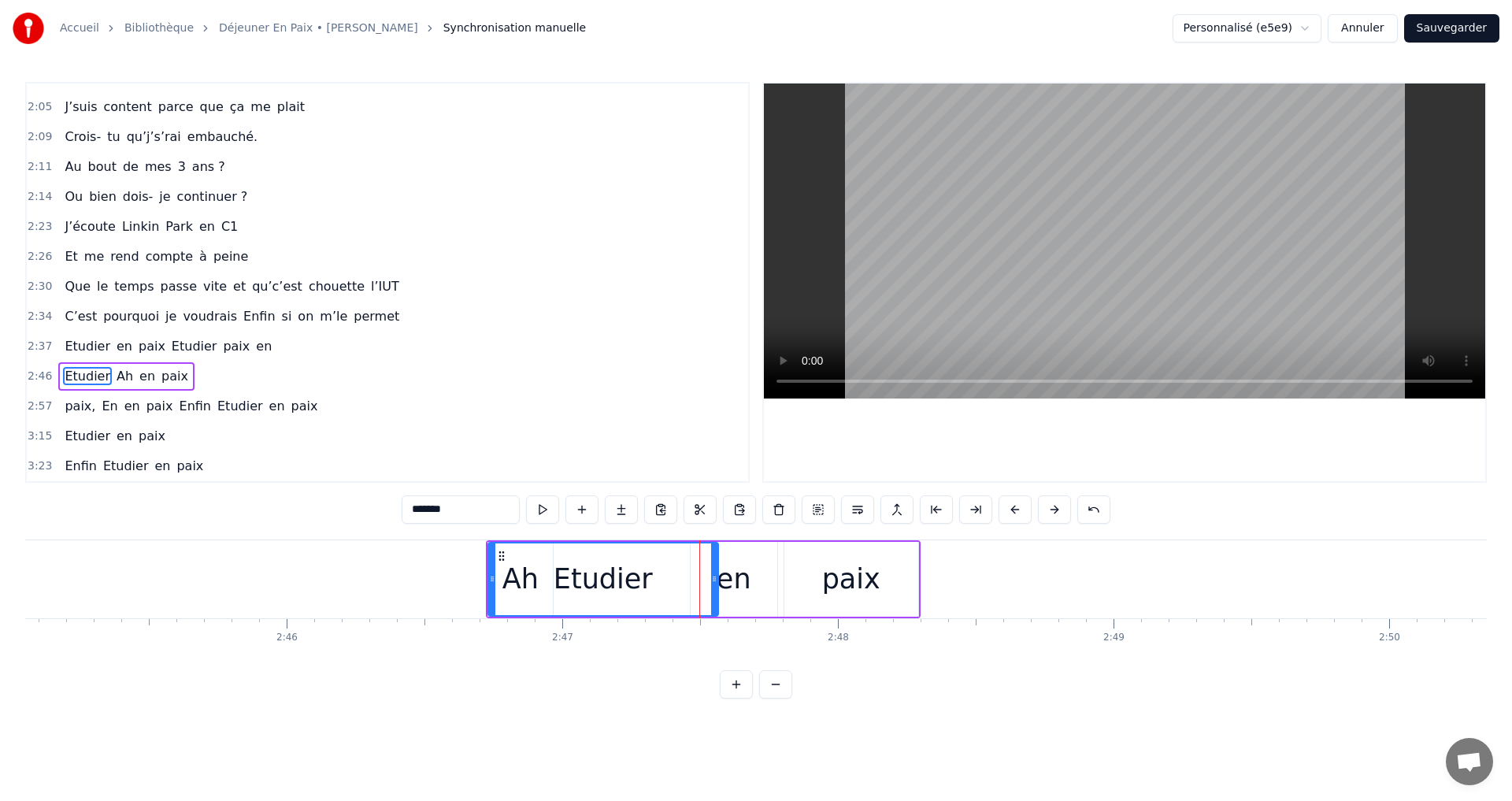
click at [1016, 509] on button at bounding box center [1015, 509] width 33 height 29
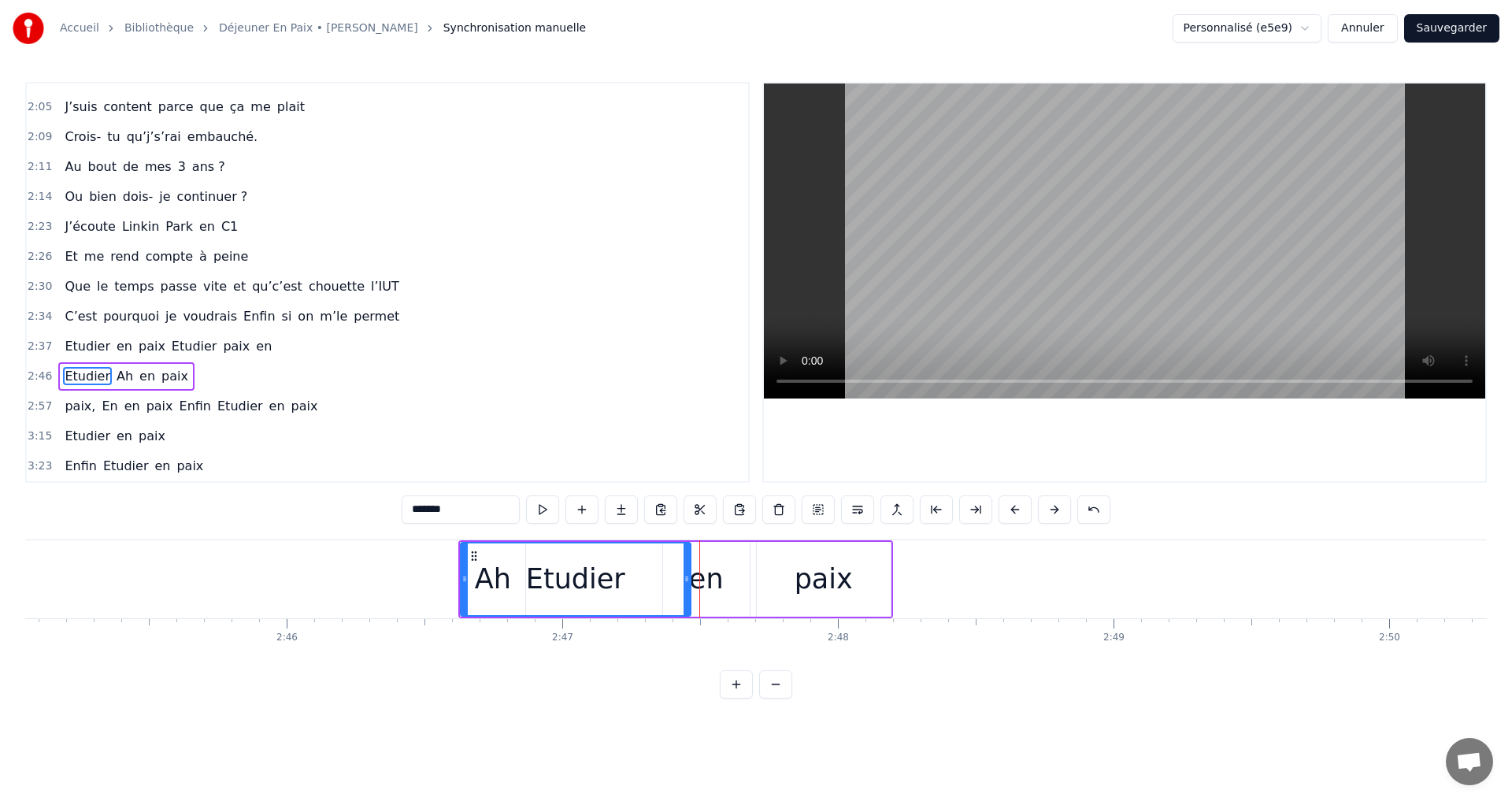
click at [1016, 509] on button at bounding box center [1015, 509] width 33 height 29
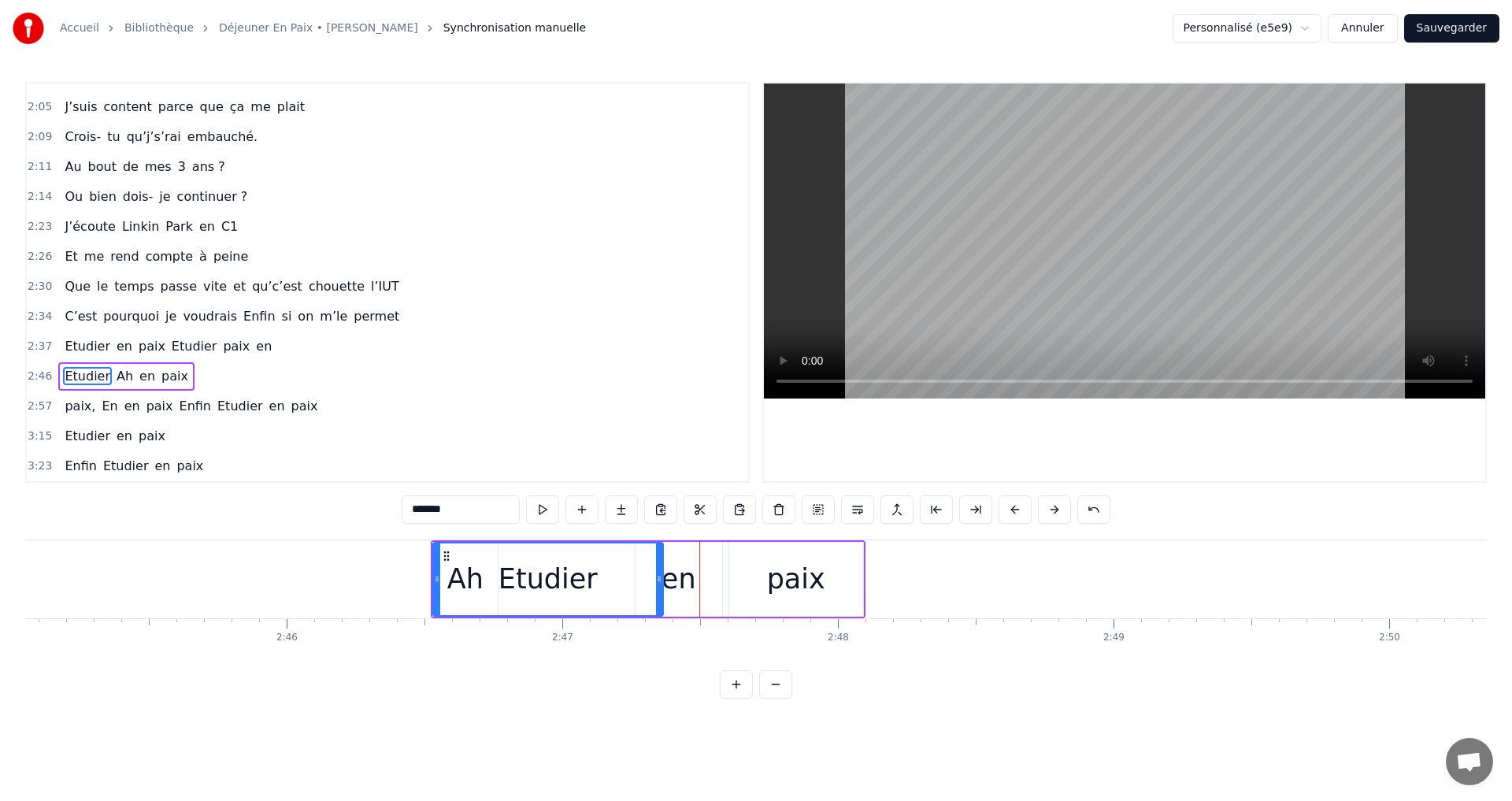
click at [1016, 509] on button at bounding box center [1015, 509] width 33 height 29
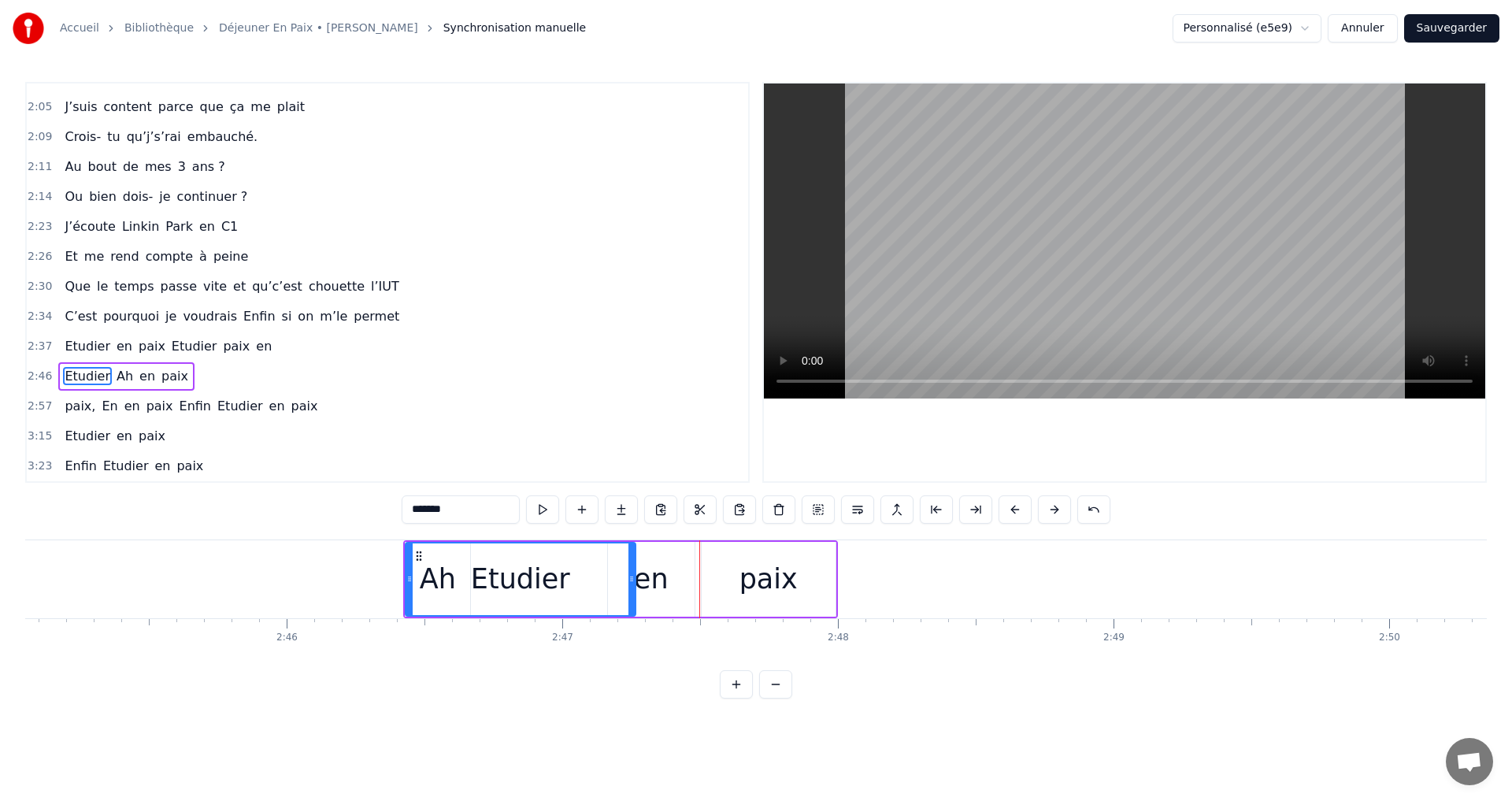
click at [1016, 509] on button at bounding box center [1015, 509] width 33 height 29
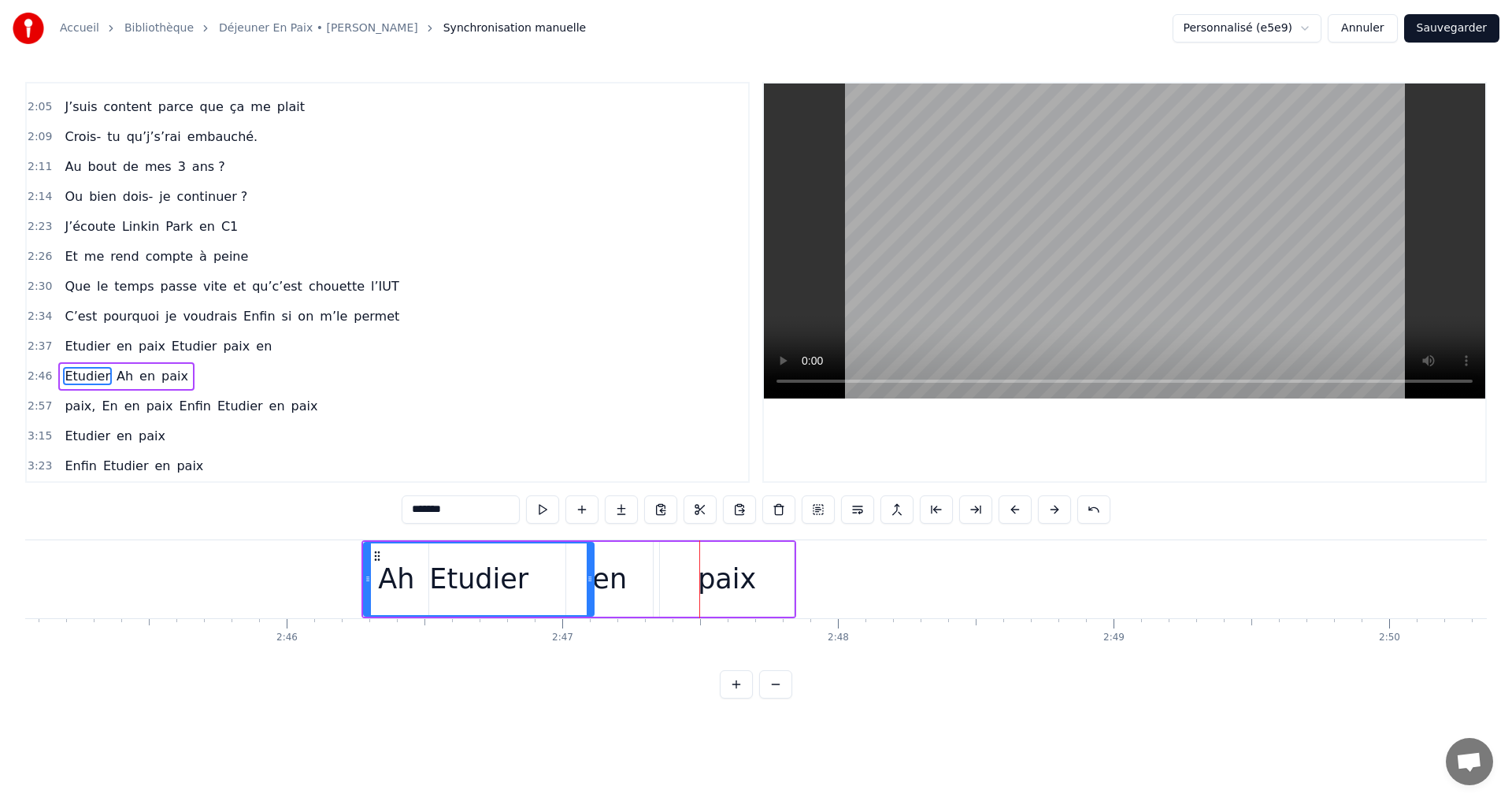
click at [1016, 509] on button at bounding box center [1015, 509] width 33 height 29
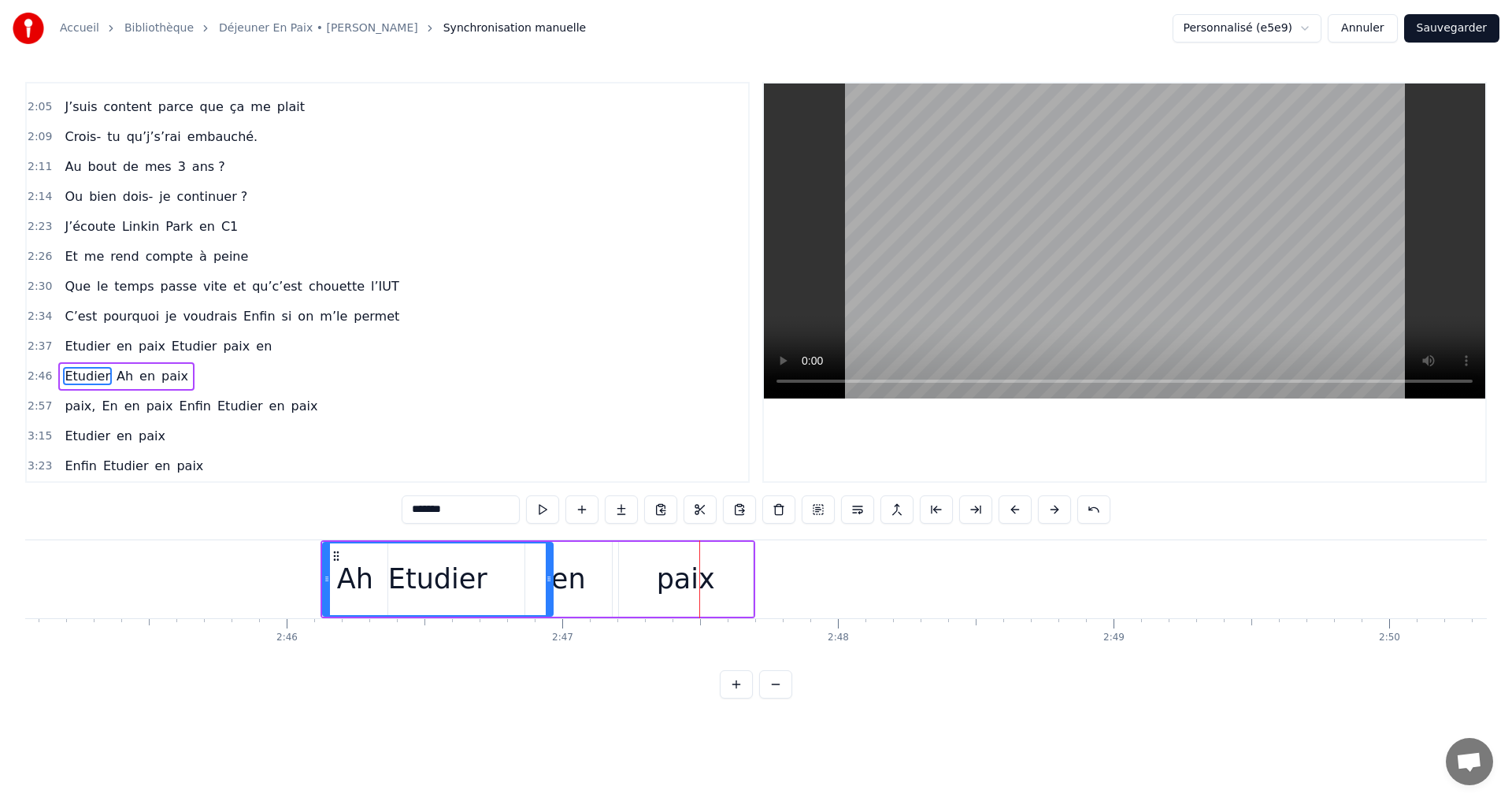
click at [1016, 509] on button at bounding box center [1015, 509] width 33 height 29
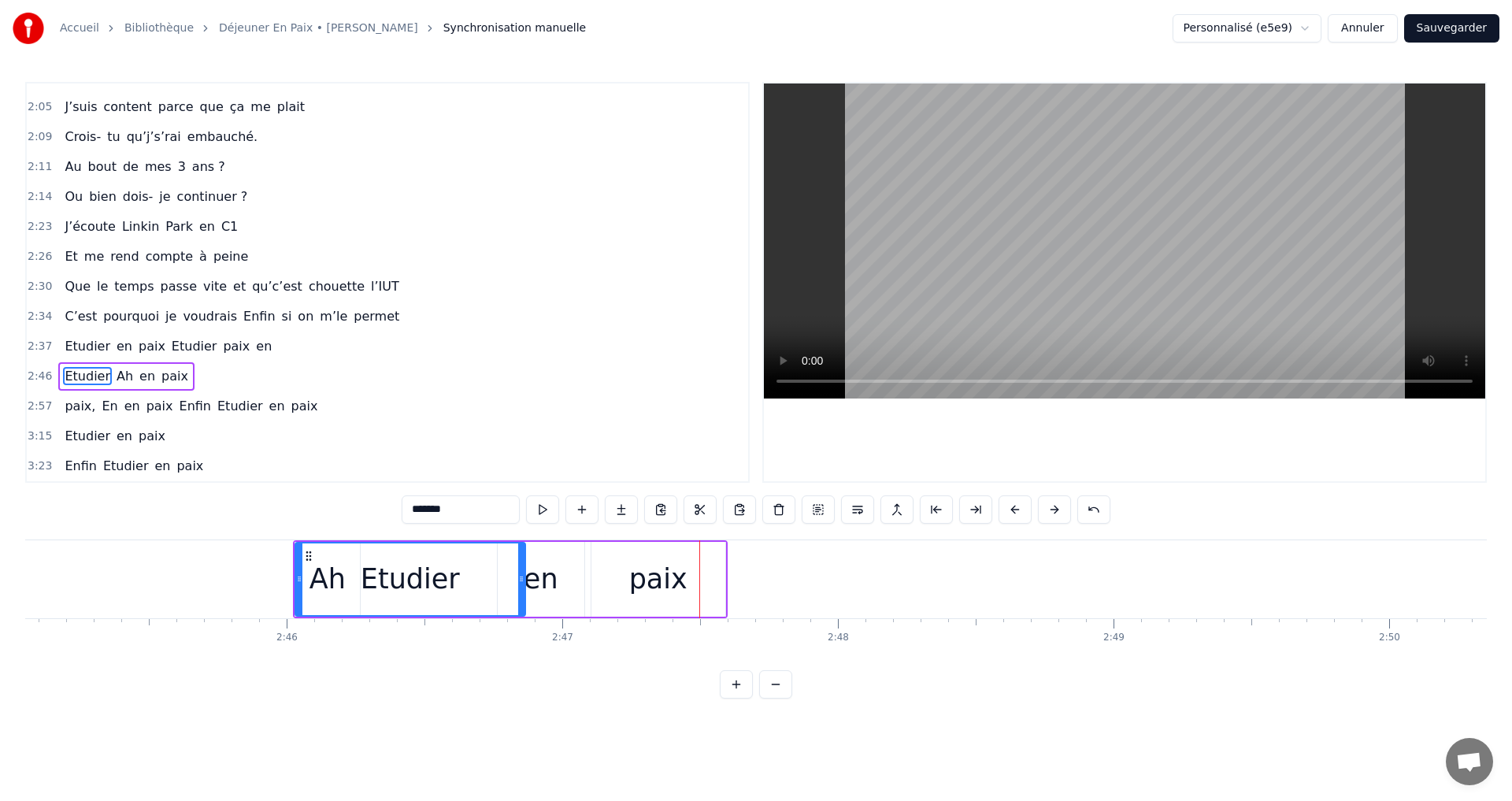
click at [1016, 509] on button at bounding box center [1015, 509] width 33 height 29
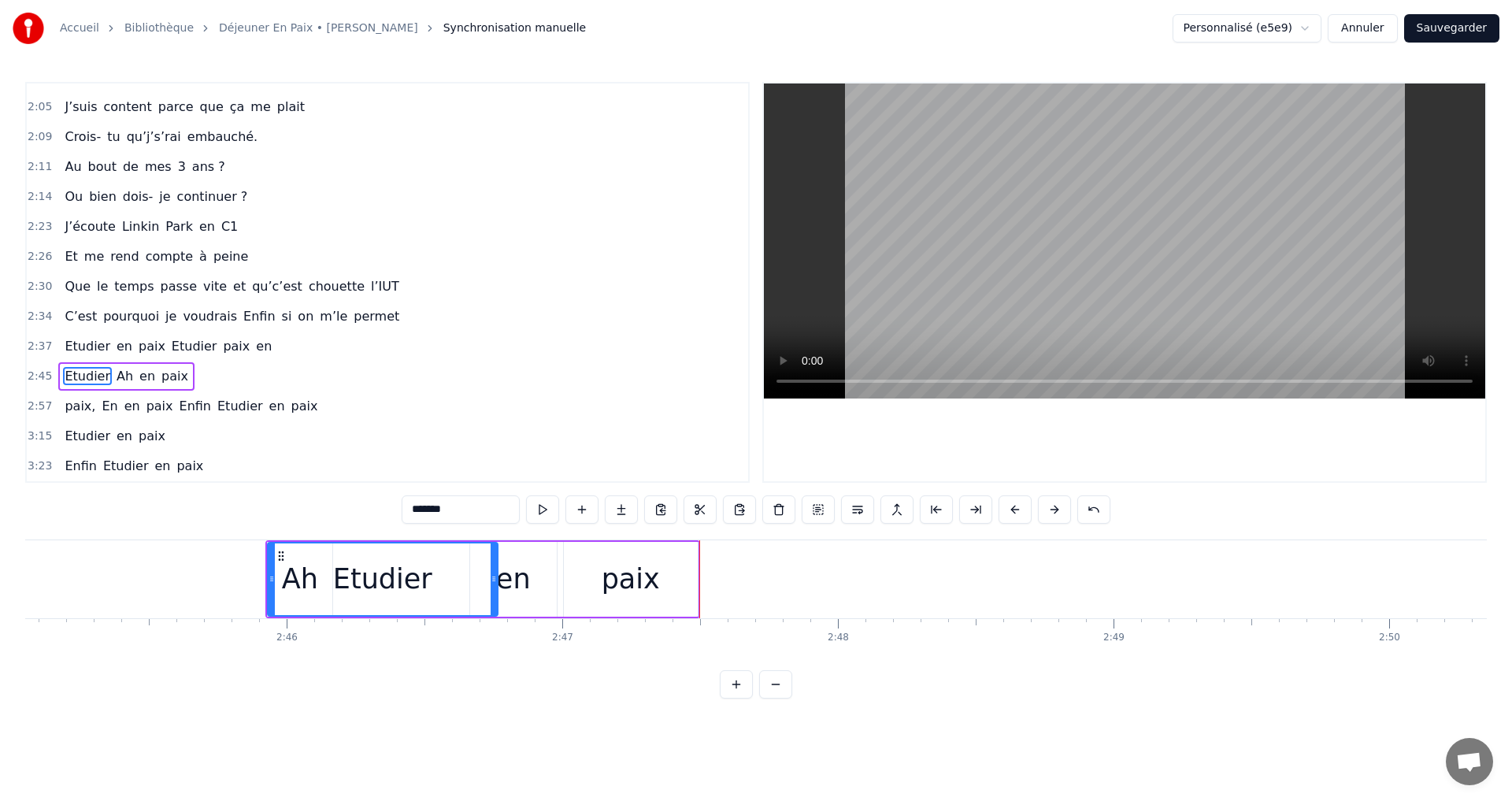
click at [1016, 509] on button at bounding box center [1015, 509] width 33 height 29
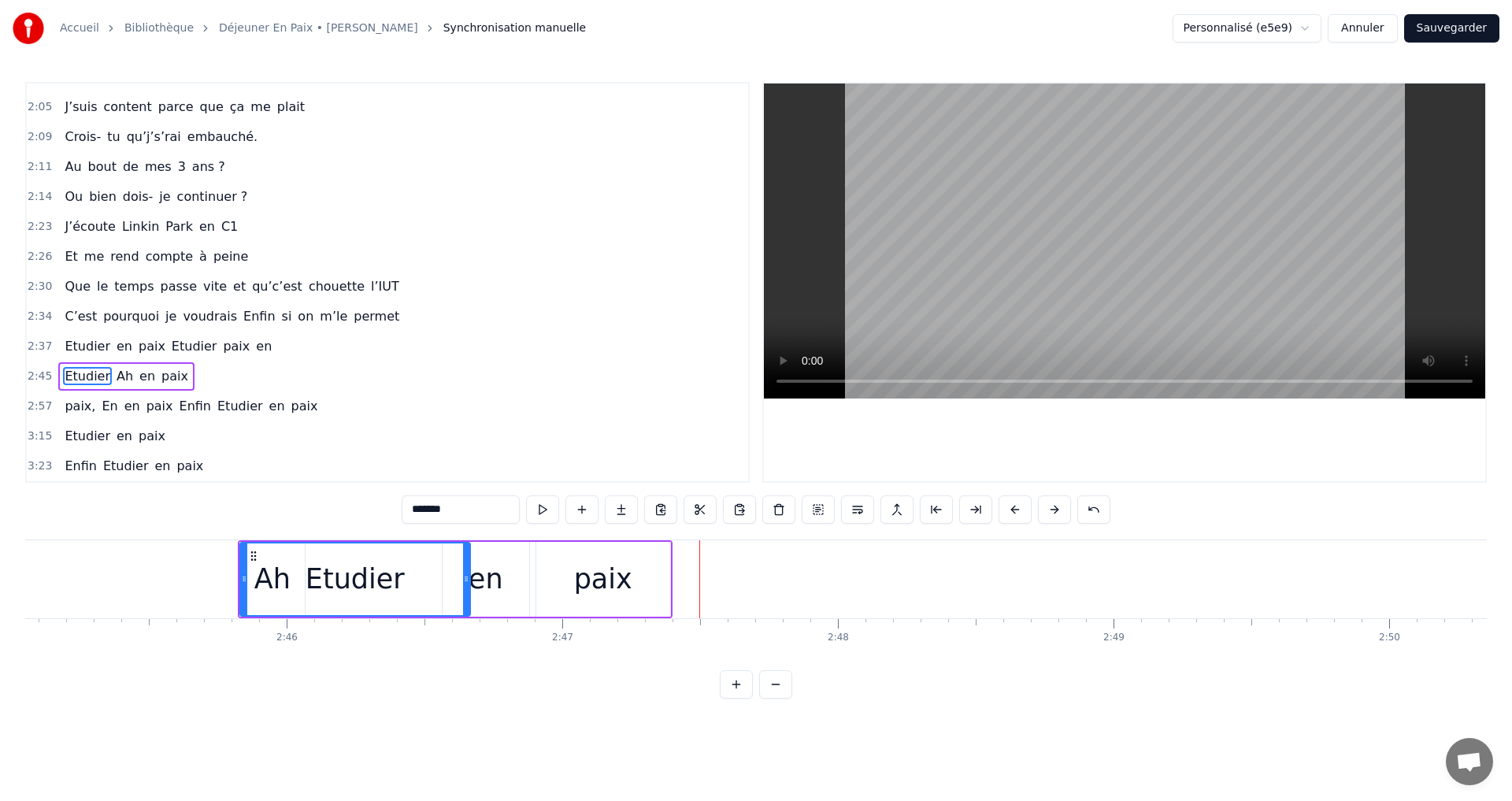
click at [1016, 509] on button at bounding box center [1015, 509] width 33 height 29
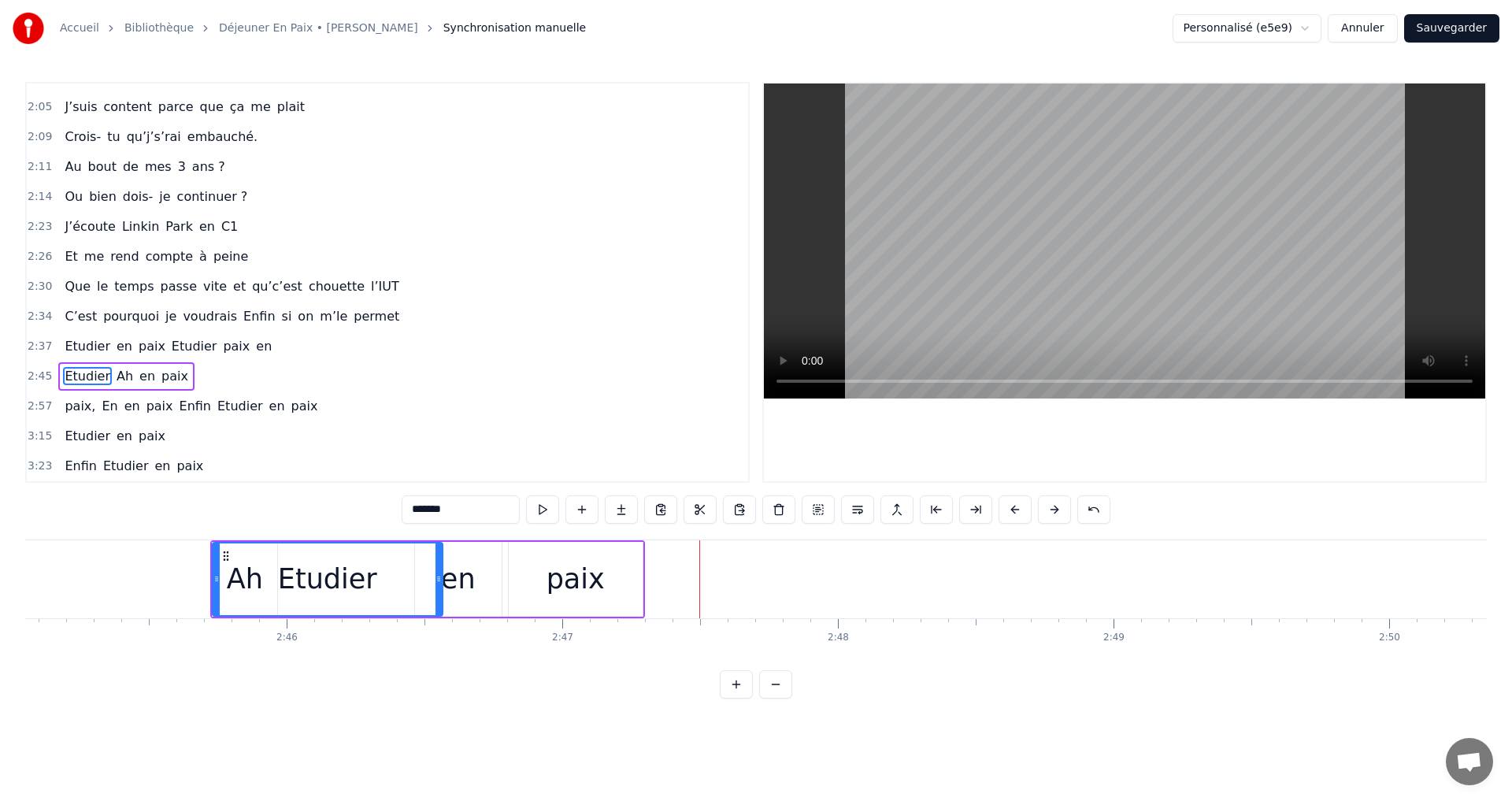
click at [1016, 509] on button at bounding box center [1015, 509] width 33 height 29
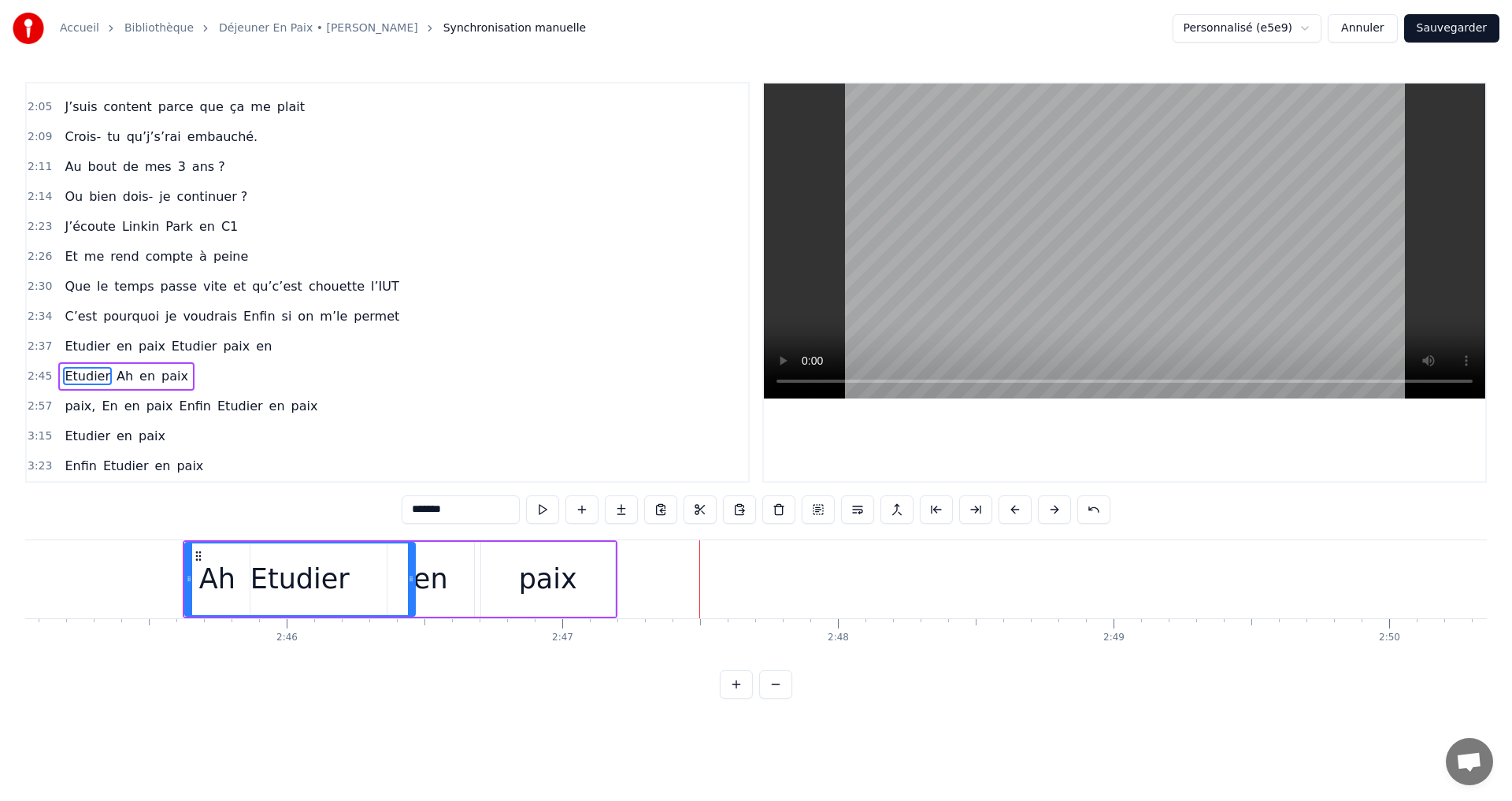
click at [1016, 509] on button at bounding box center [1015, 509] width 33 height 29
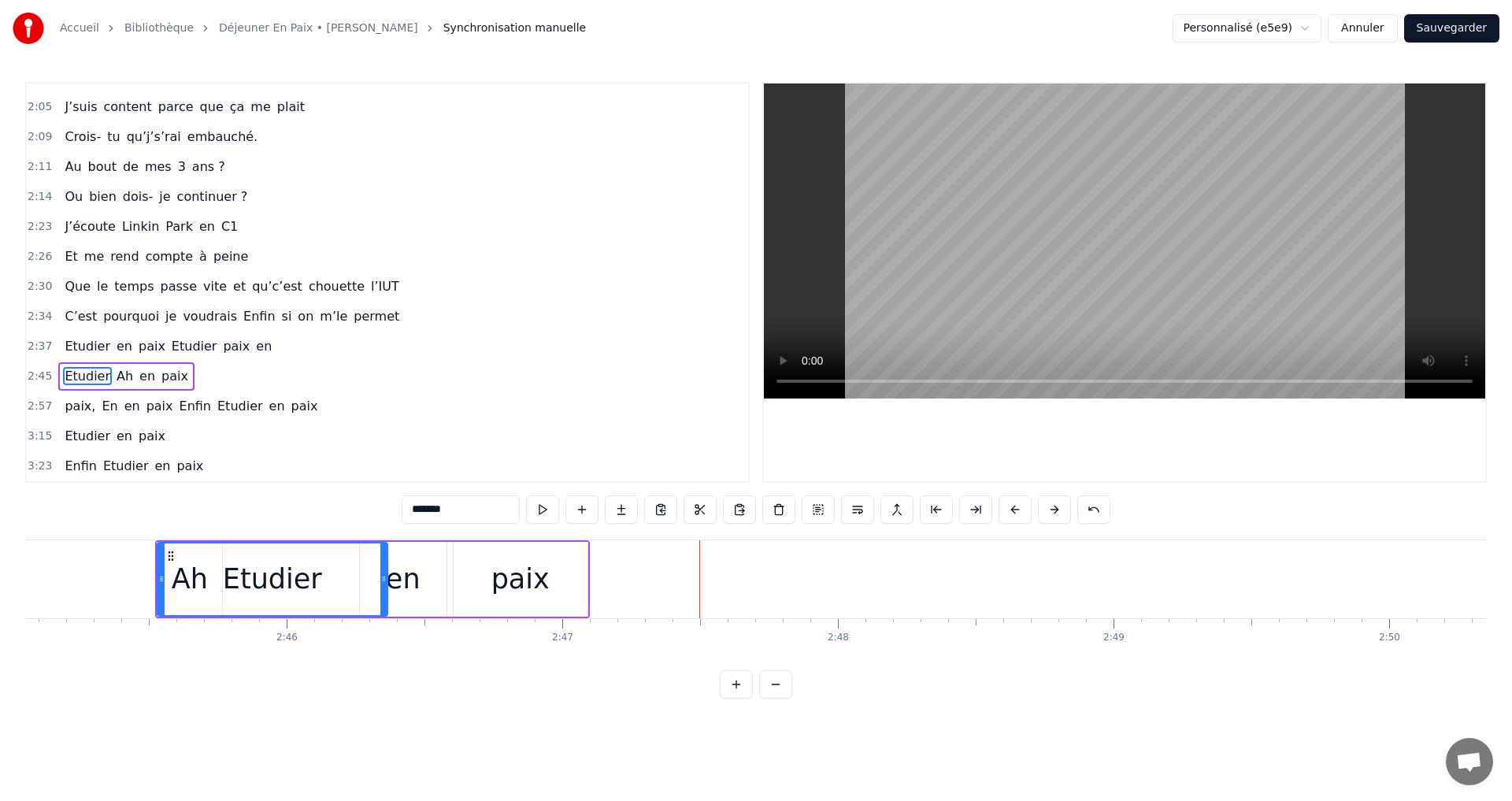
click at [195, 342] on span "Etudier" at bounding box center [195, 346] width 48 height 19
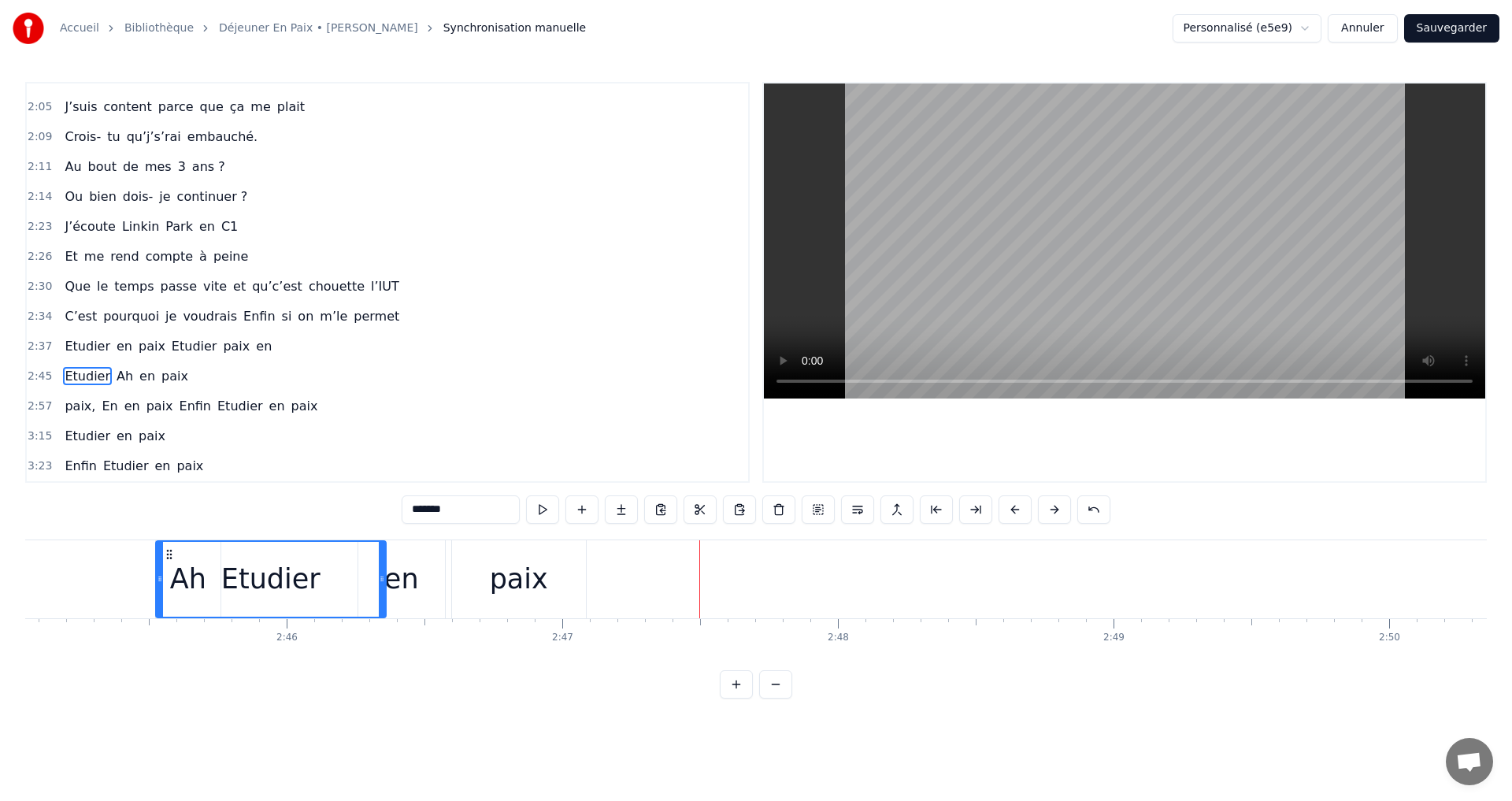
click at [186, 319] on span "voudrais" at bounding box center [210, 315] width 58 height 18
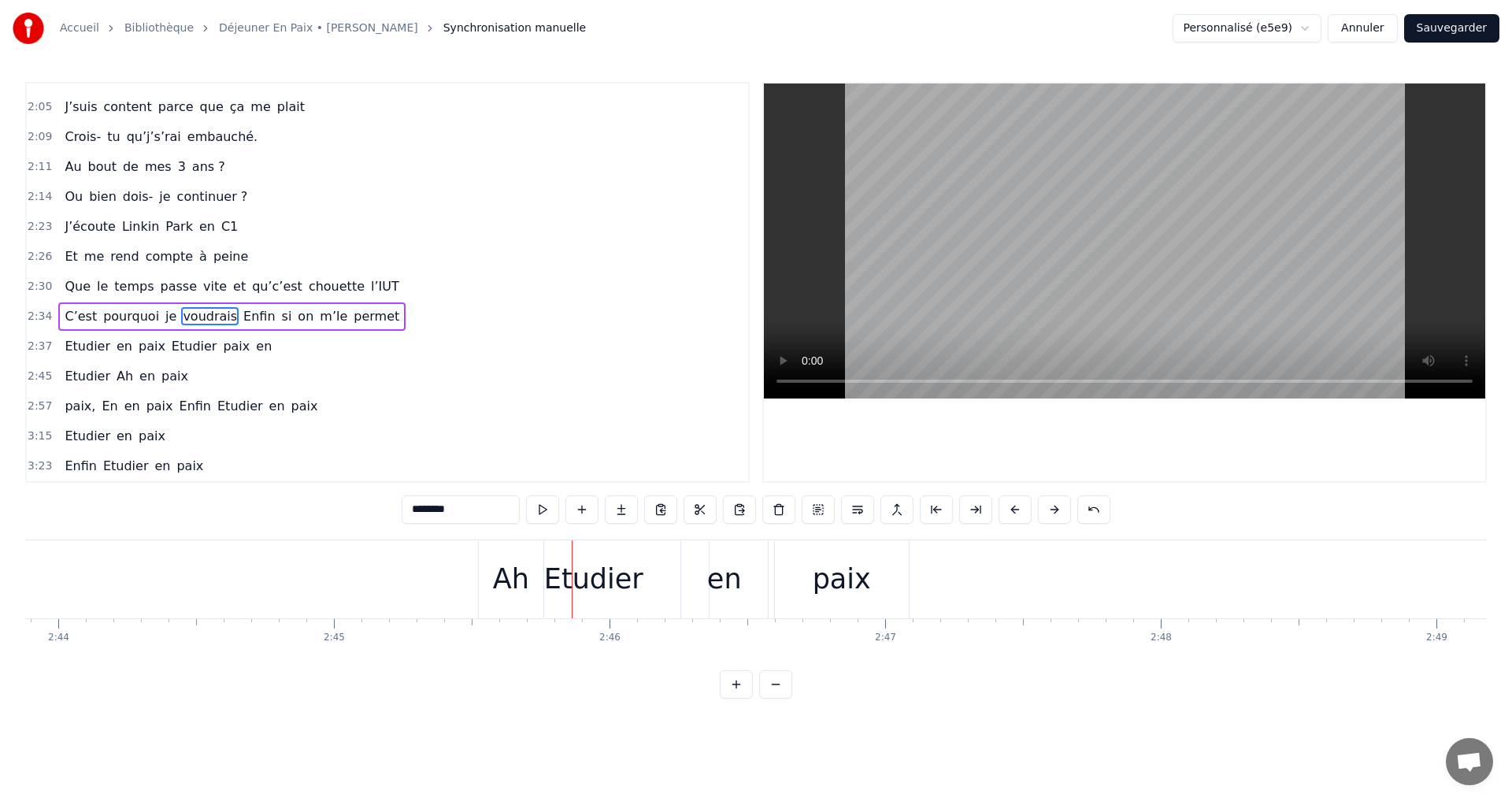
scroll to position [0, 45498]
click at [254, 540] on div "Etudier" at bounding box center [275, 579] width 232 height 78
type input "*******"
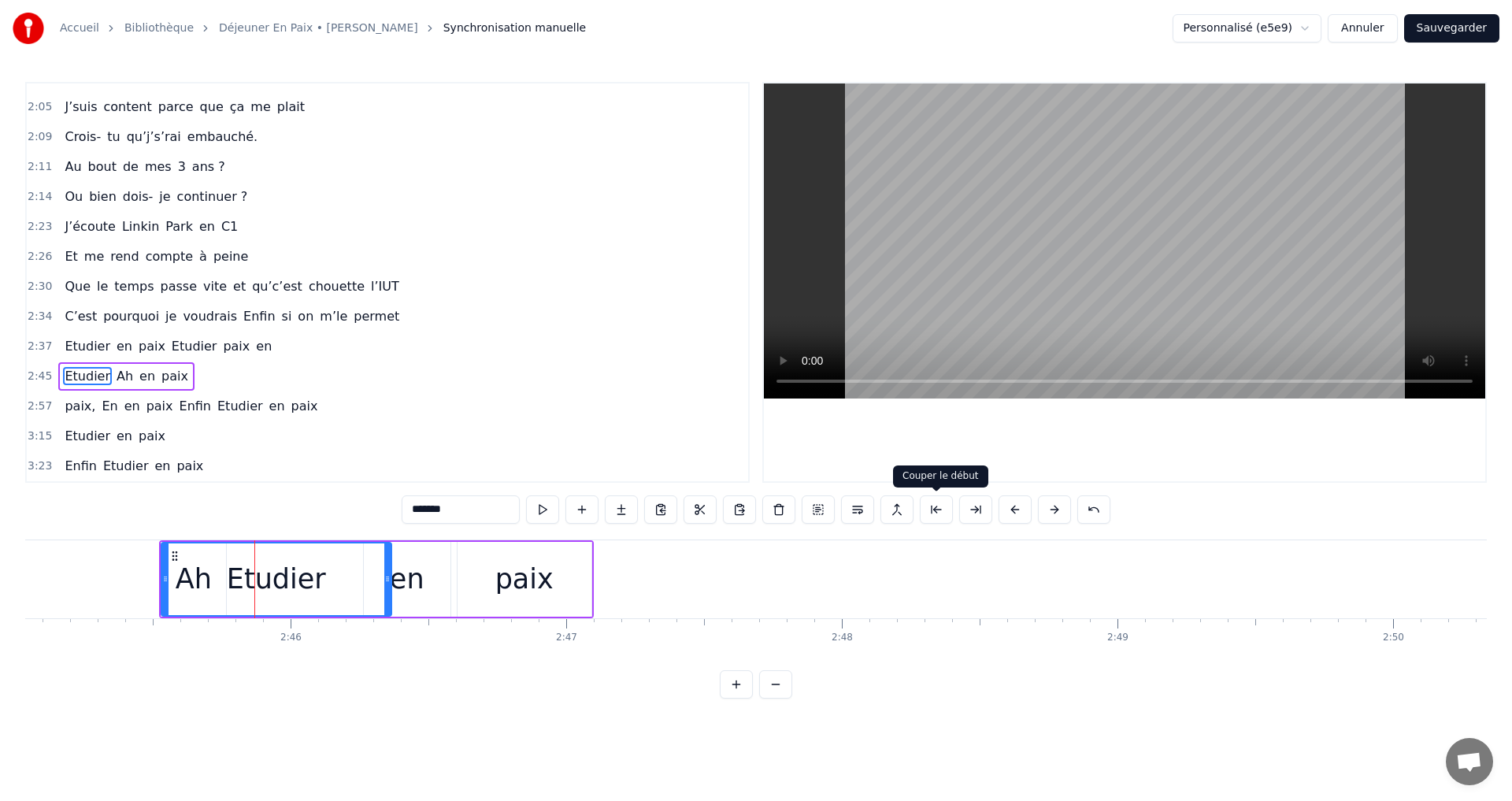
click at [935, 509] on button at bounding box center [936, 509] width 33 height 29
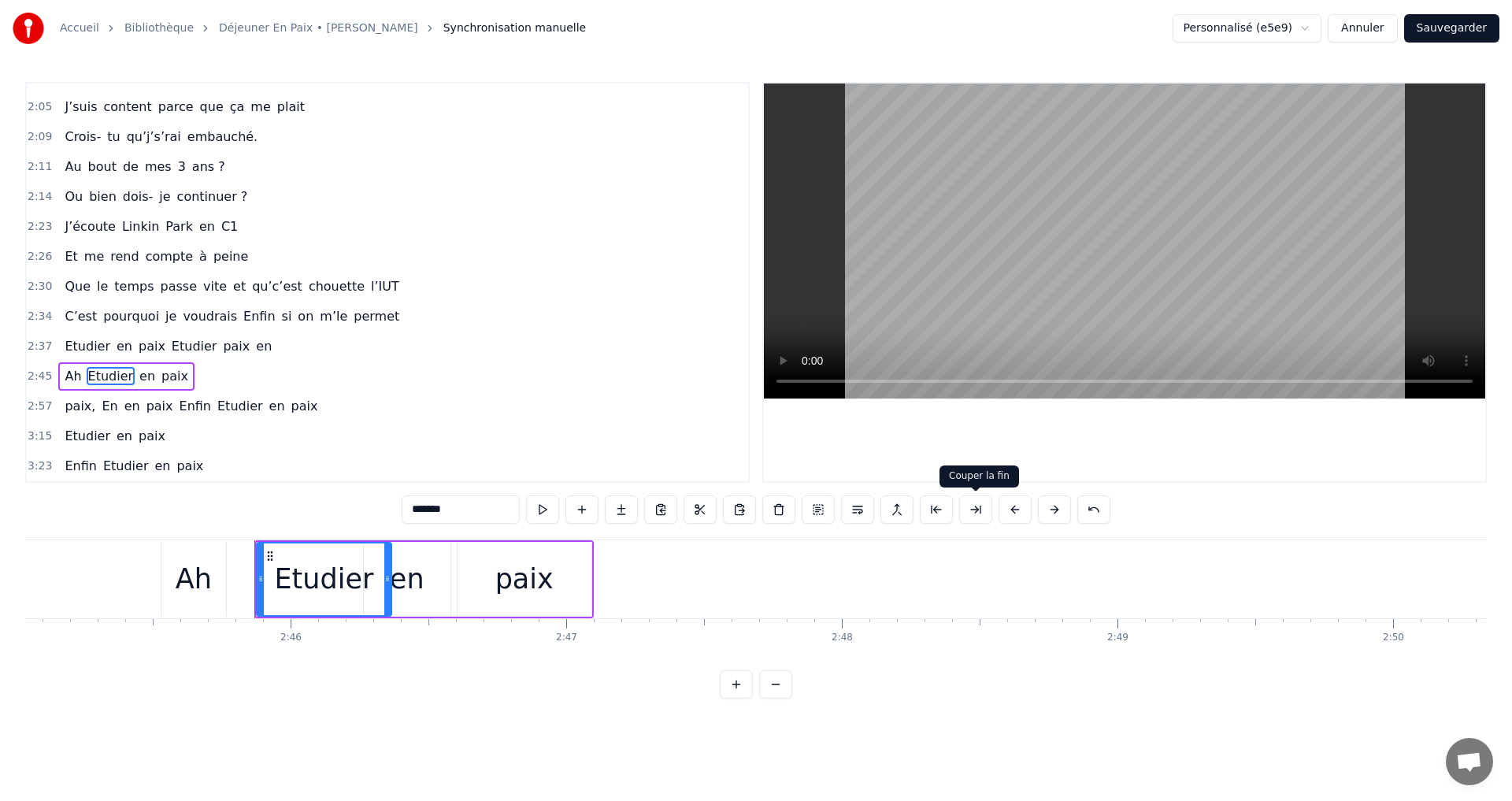
click at [973, 505] on button at bounding box center [976, 509] width 33 height 29
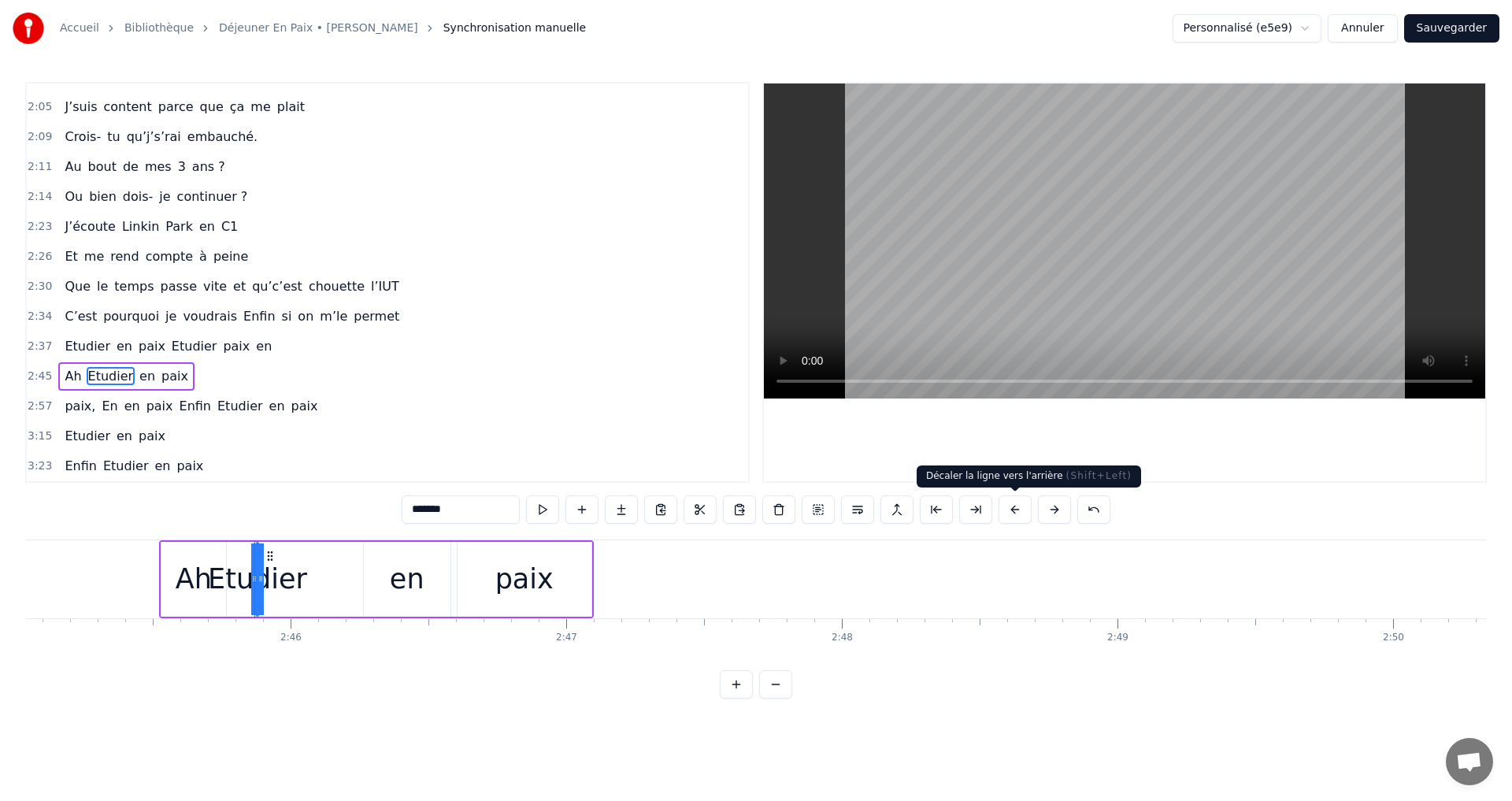
click at [1014, 505] on button at bounding box center [1015, 509] width 33 height 29
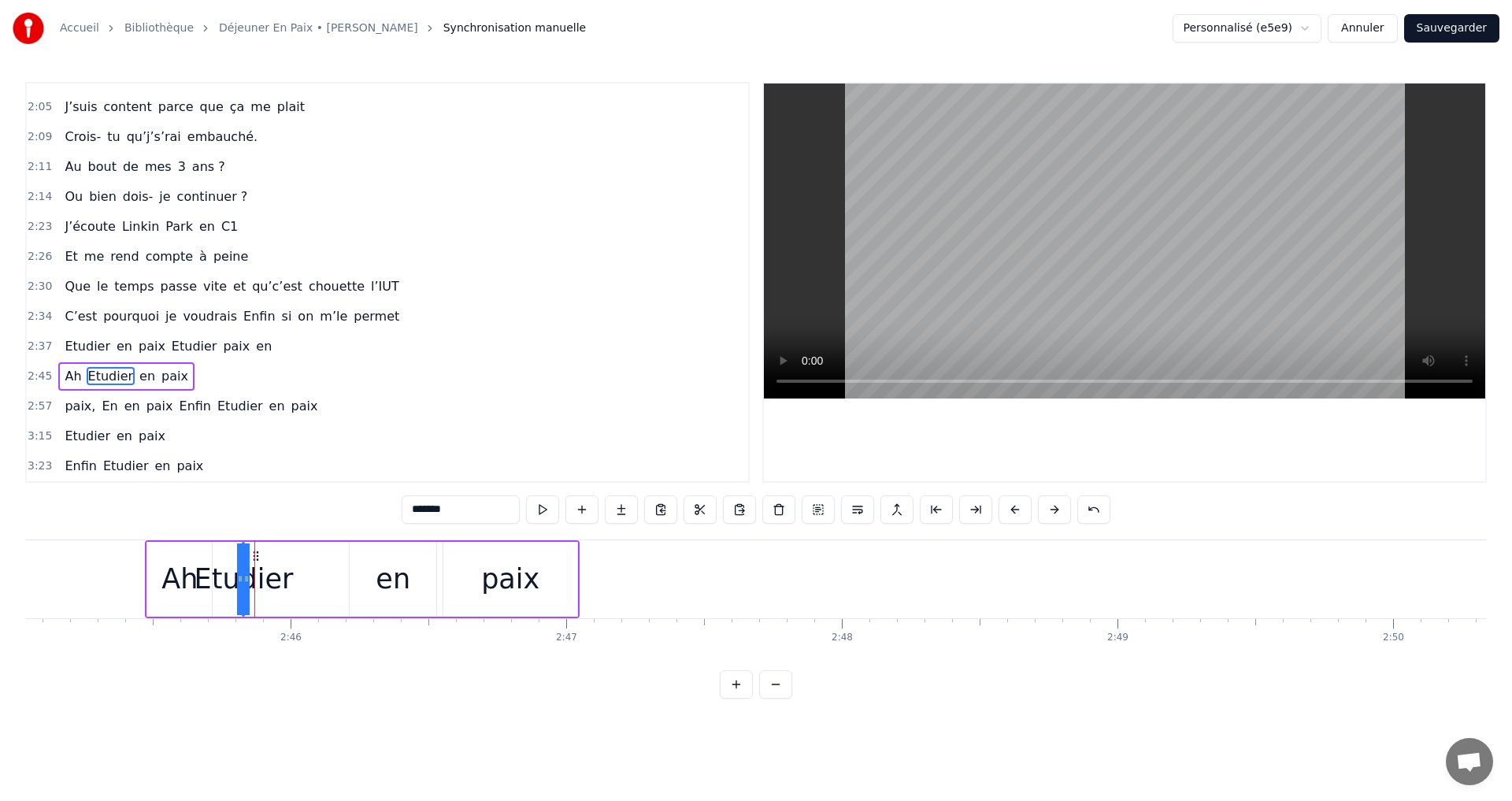
click at [1014, 505] on button at bounding box center [1015, 509] width 33 height 29
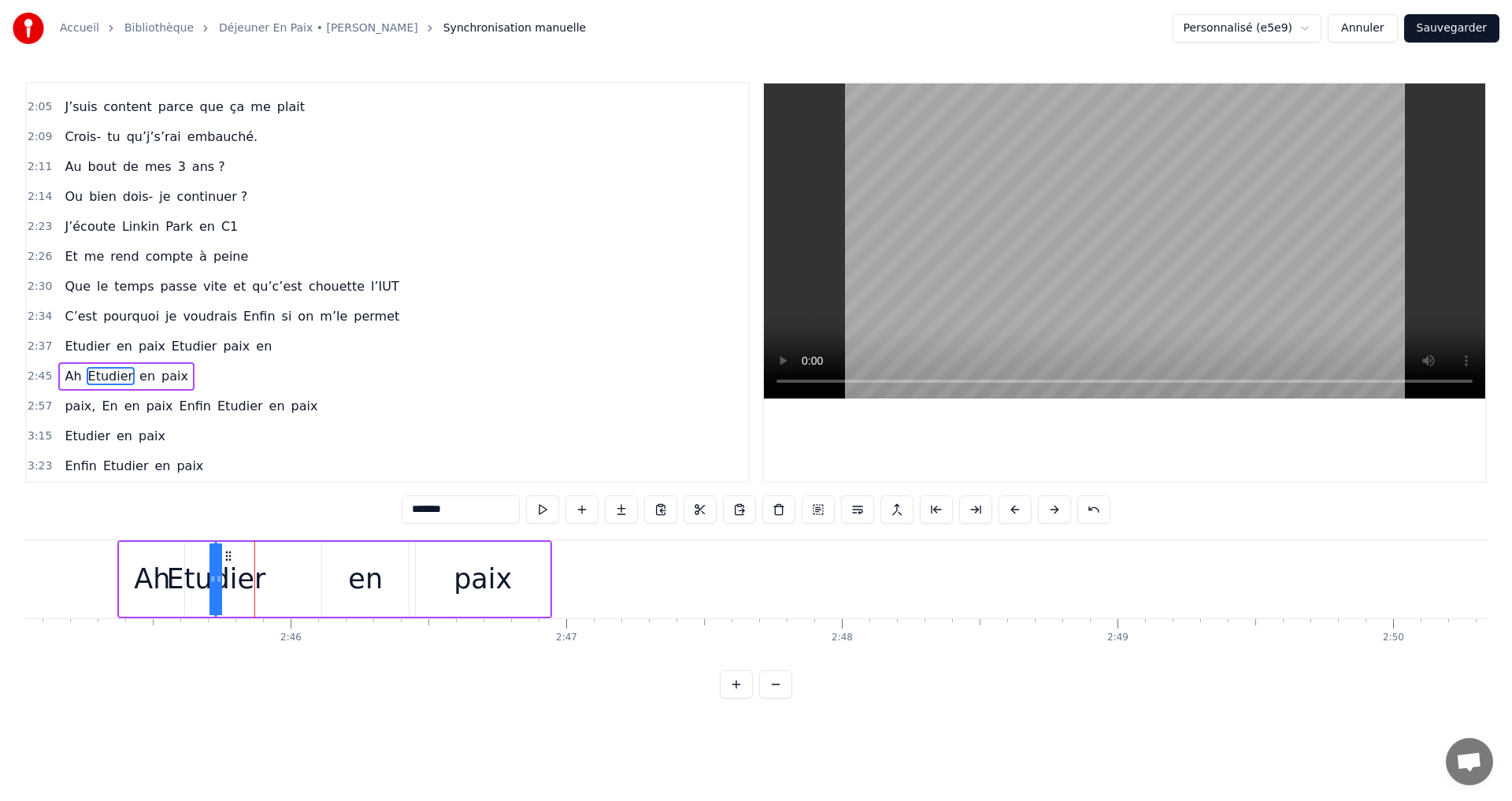
click at [1014, 505] on button at bounding box center [1015, 509] width 33 height 29
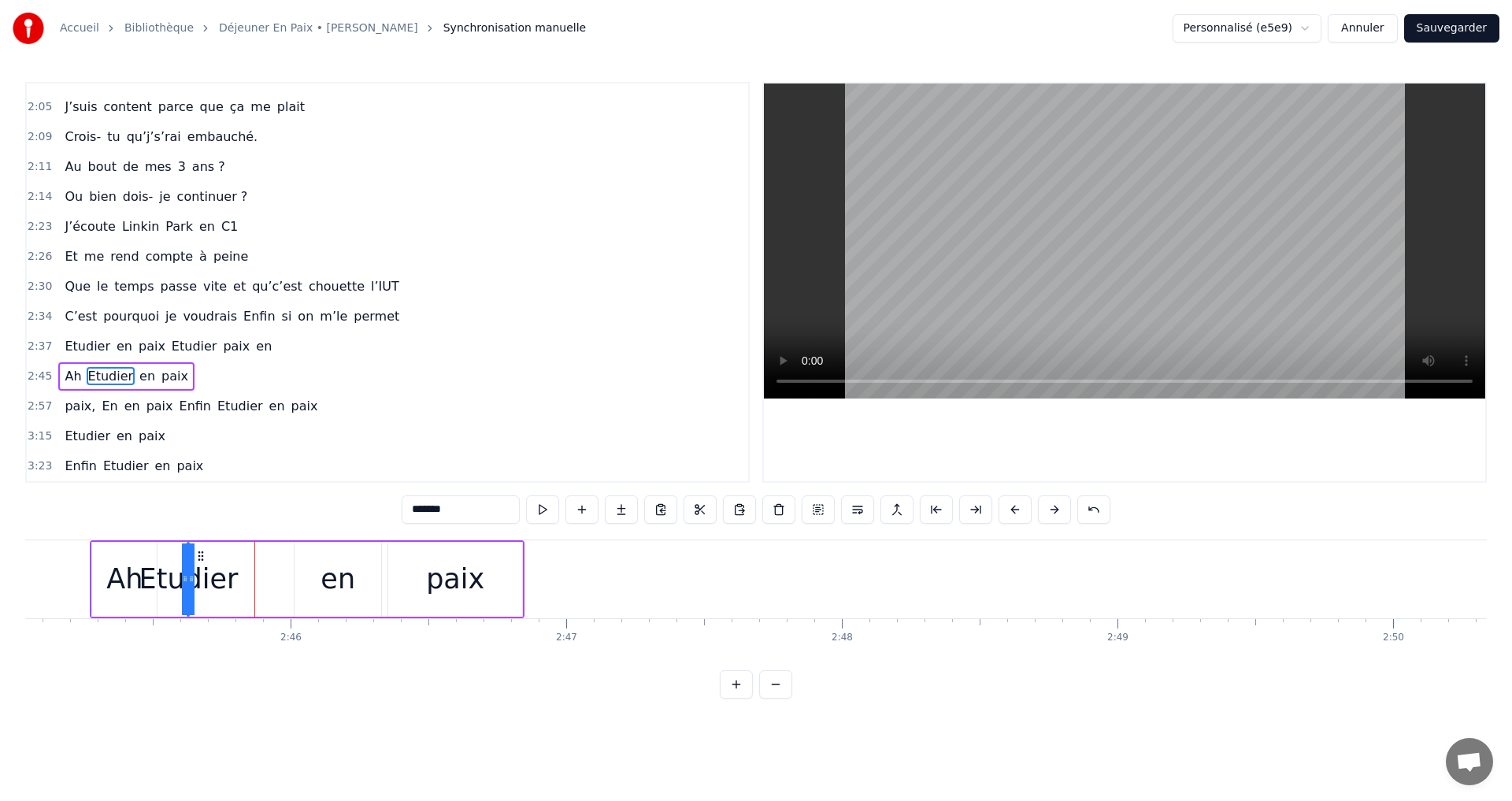
click at [1014, 505] on button at bounding box center [1015, 509] width 33 height 29
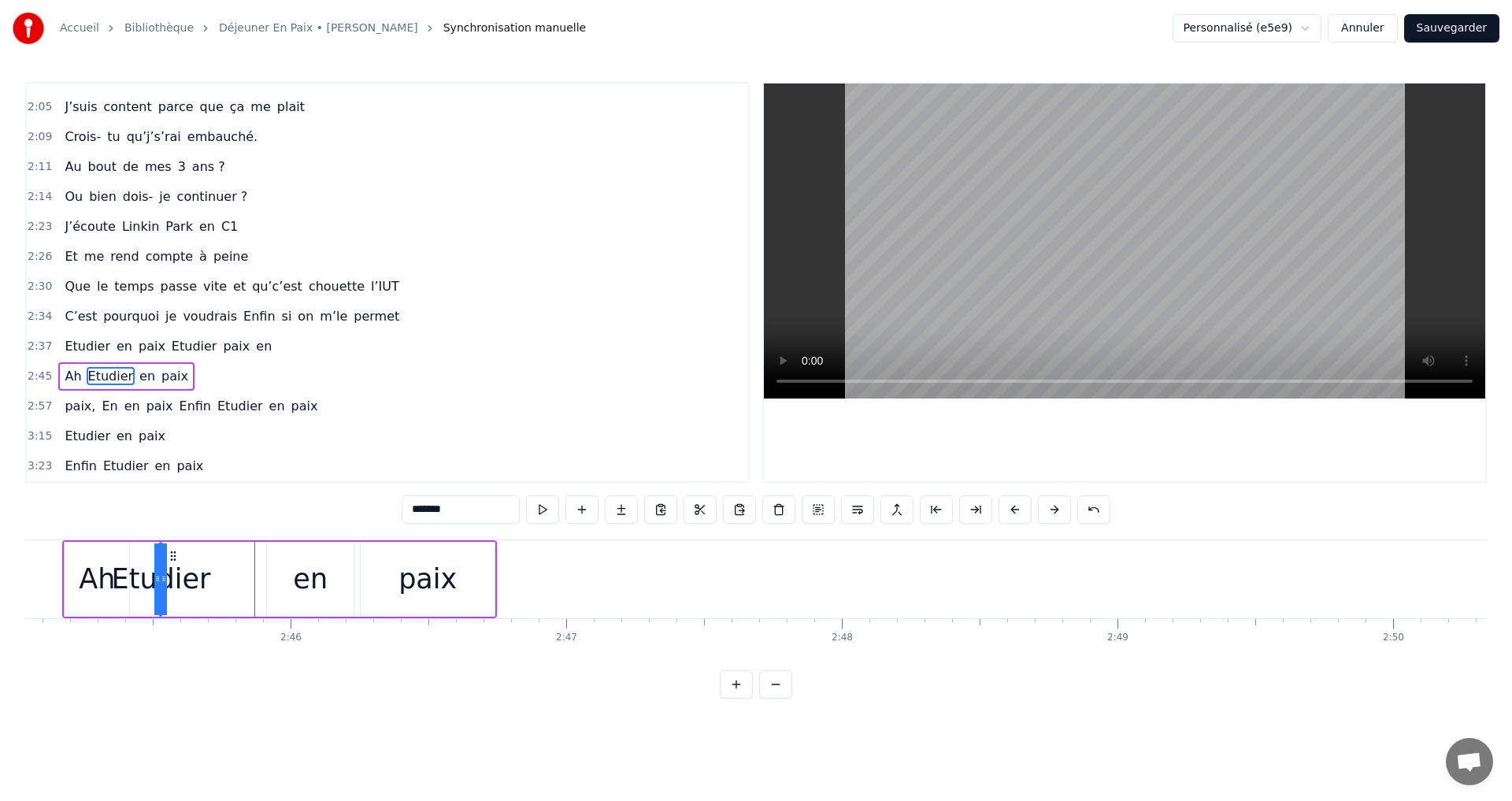
click at [1014, 505] on button at bounding box center [1015, 509] width 33 height 29
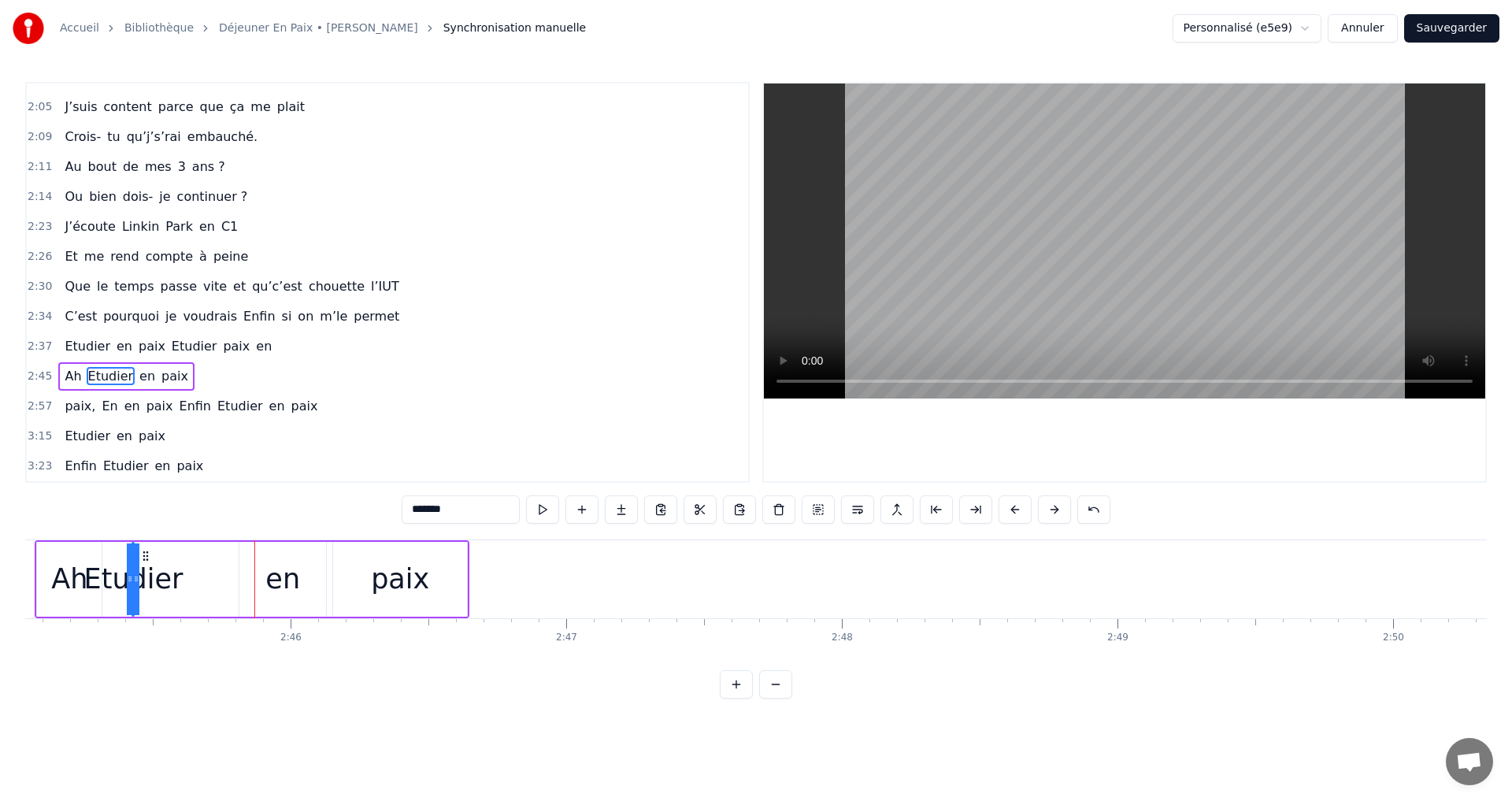
click at [1014, 505] on button at bounding box center [1015, 509] width 33 height 29
click at [170, 347] on span "Etudier" at bounding box center [195, 346] width 48 height 19
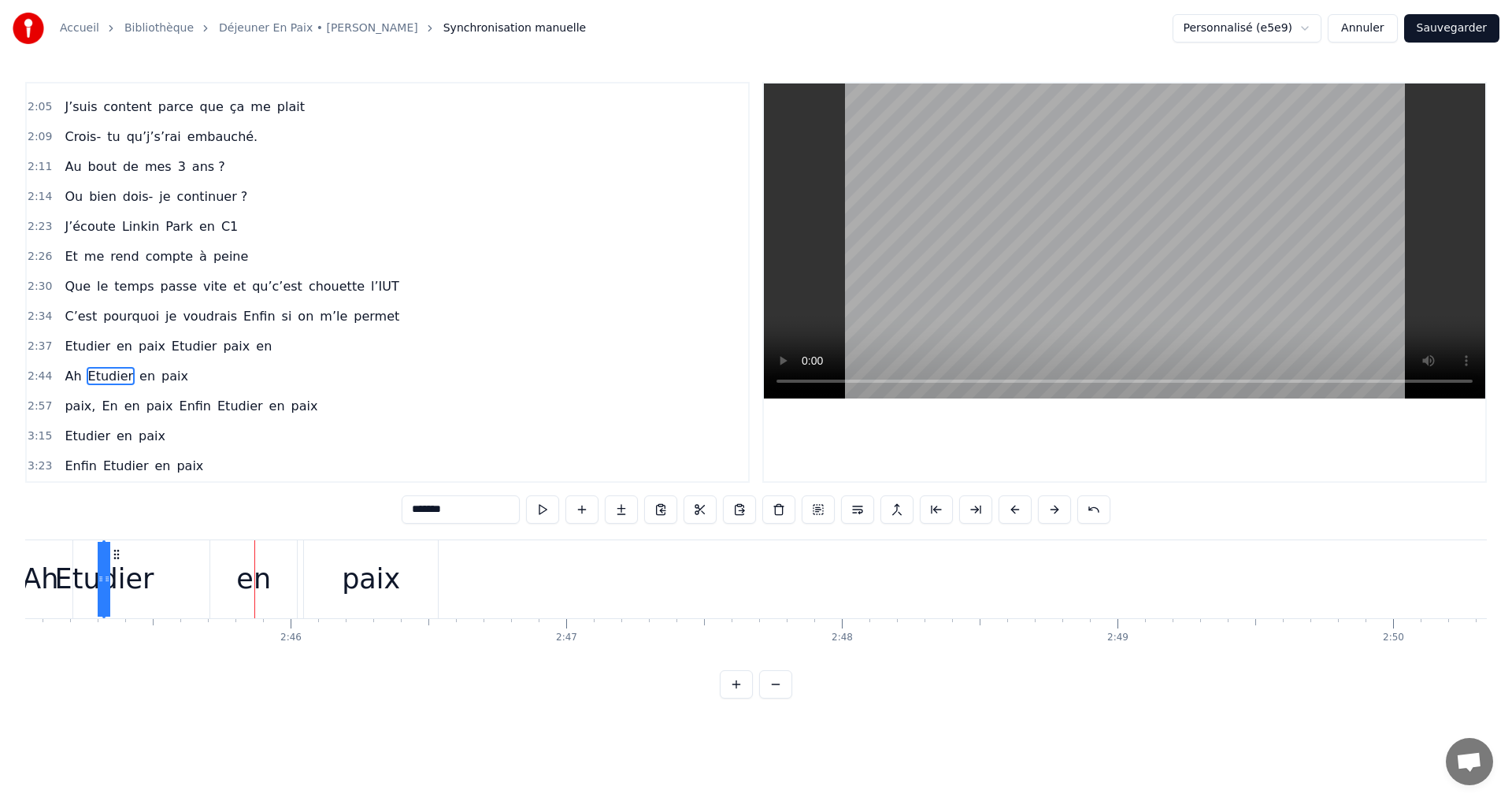
click at [153, 325] on div "C’est pourquoi je voudrais Enfin si on m’le permet" at bounding box center [232, 316] width 348 height 29
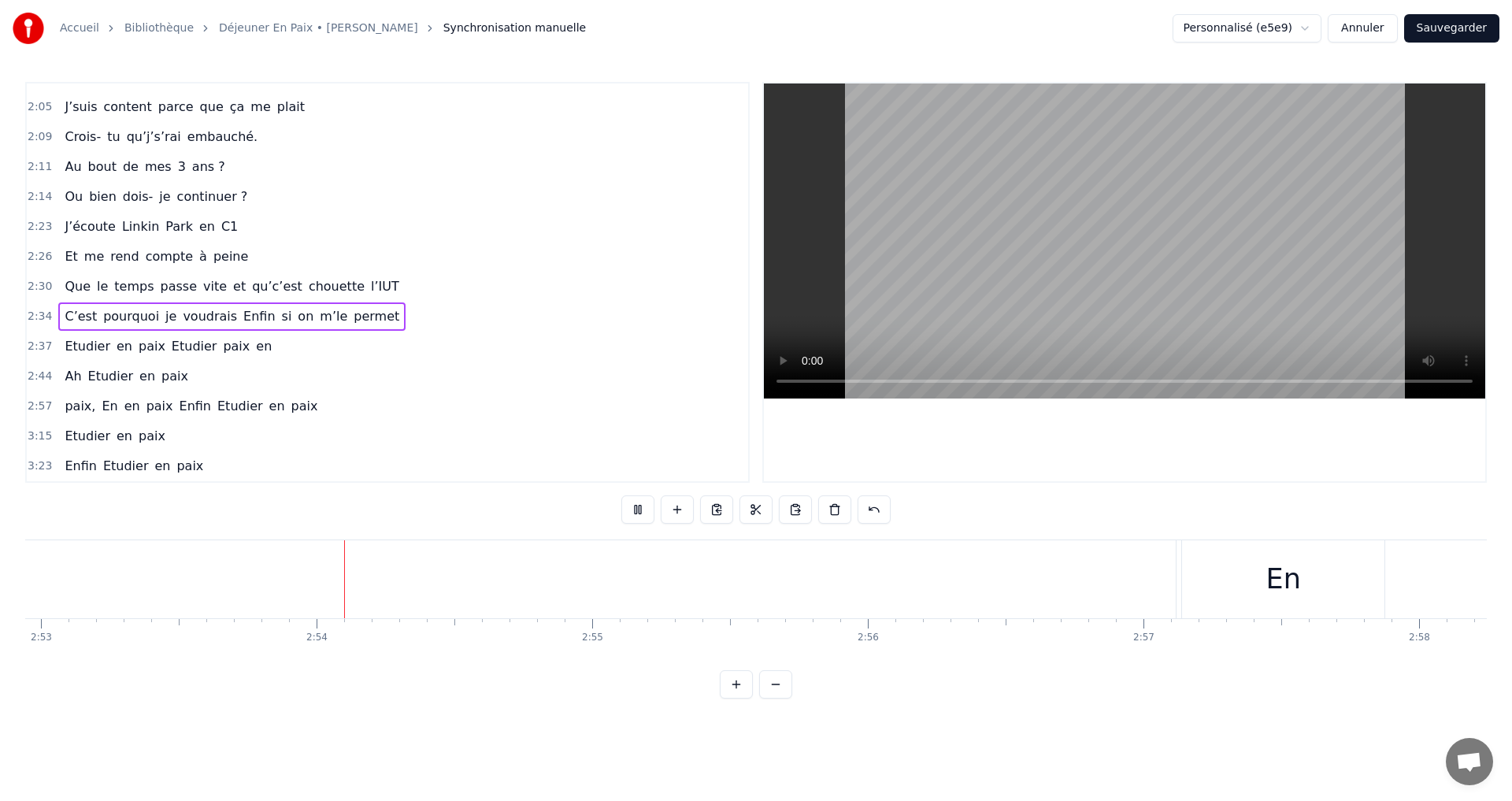
scroll to position [0, 47756]
click at [1155, 593] on div "En" at bounding box center [1206, 579] width 202 height 78
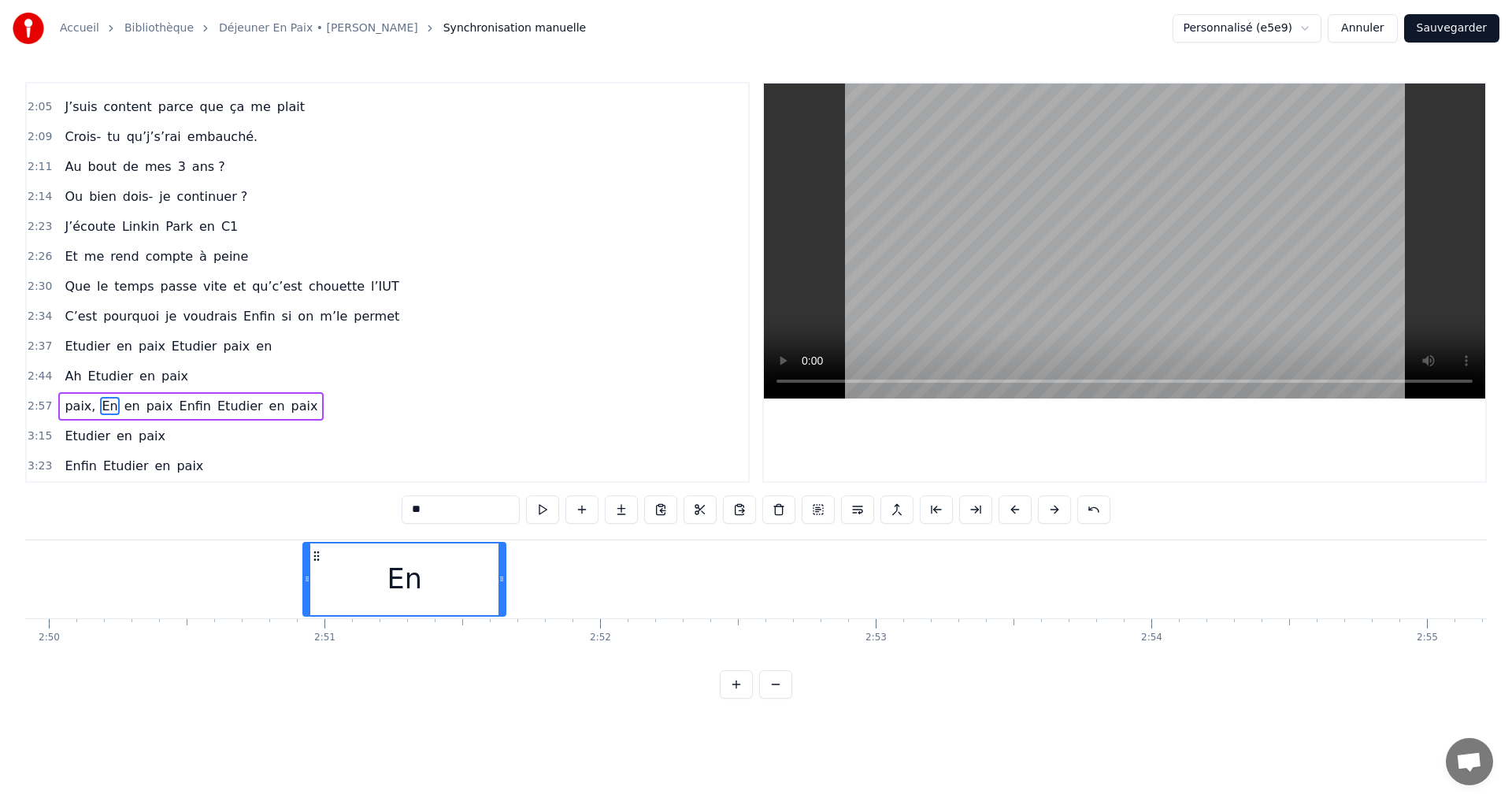
scroll to position [0, 46842]
drag, startPoint x: 1120, startPoint y: 555, endPoint x: 414, endPoint y: 642, distance: 711.3
click at [377, 642] on div "Je m’appelle Mael Et j’ai 18 ans Je suis à l’IUT et stressé Mes parents me rass…" at bounding box center [756, 598] width 1462 height 118
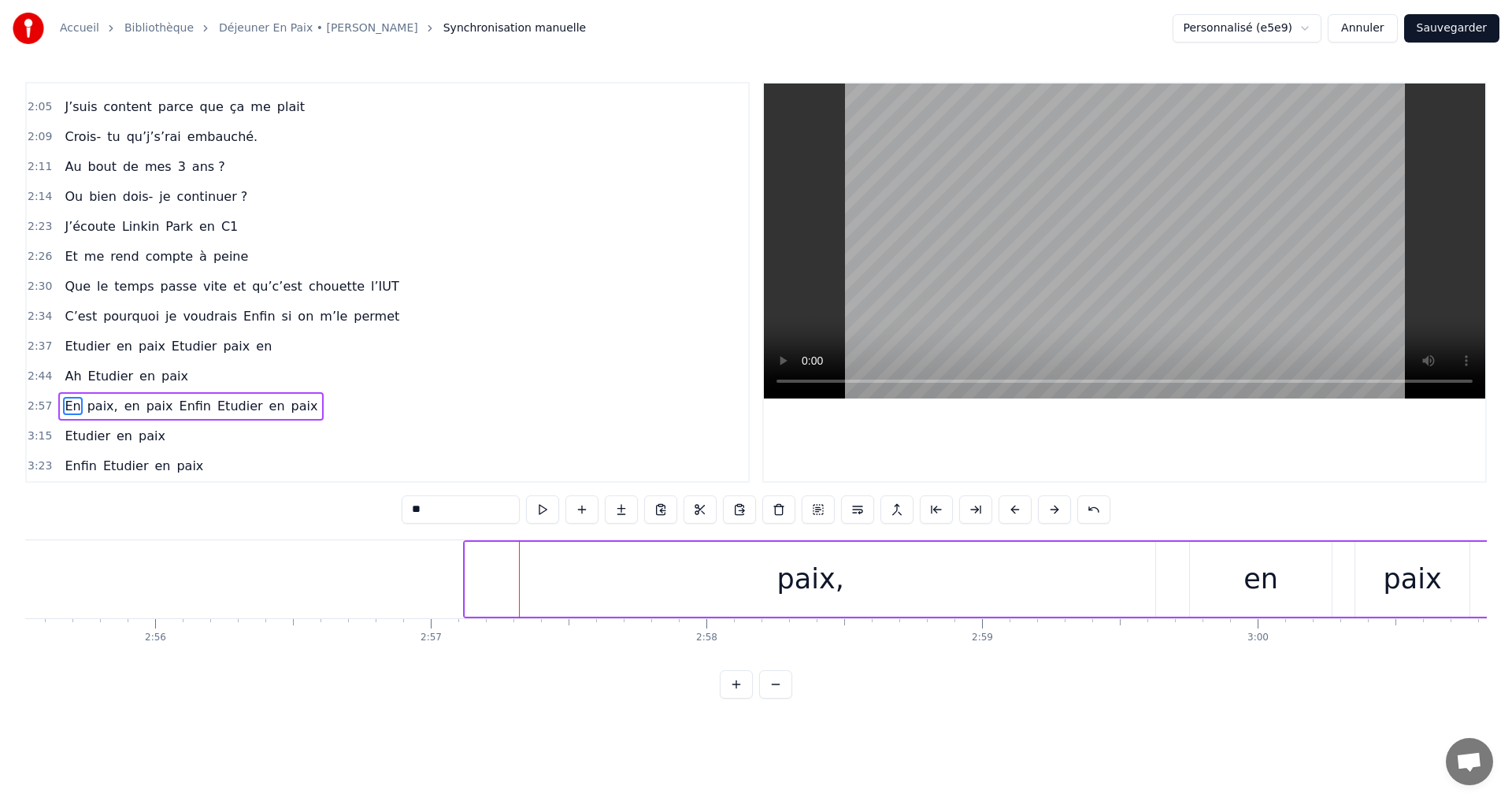
scroll to position [0, 48285]
click at [692, 598] on div "paix," at bounding box center [916, 579] width 690 height 75
type input "*****"
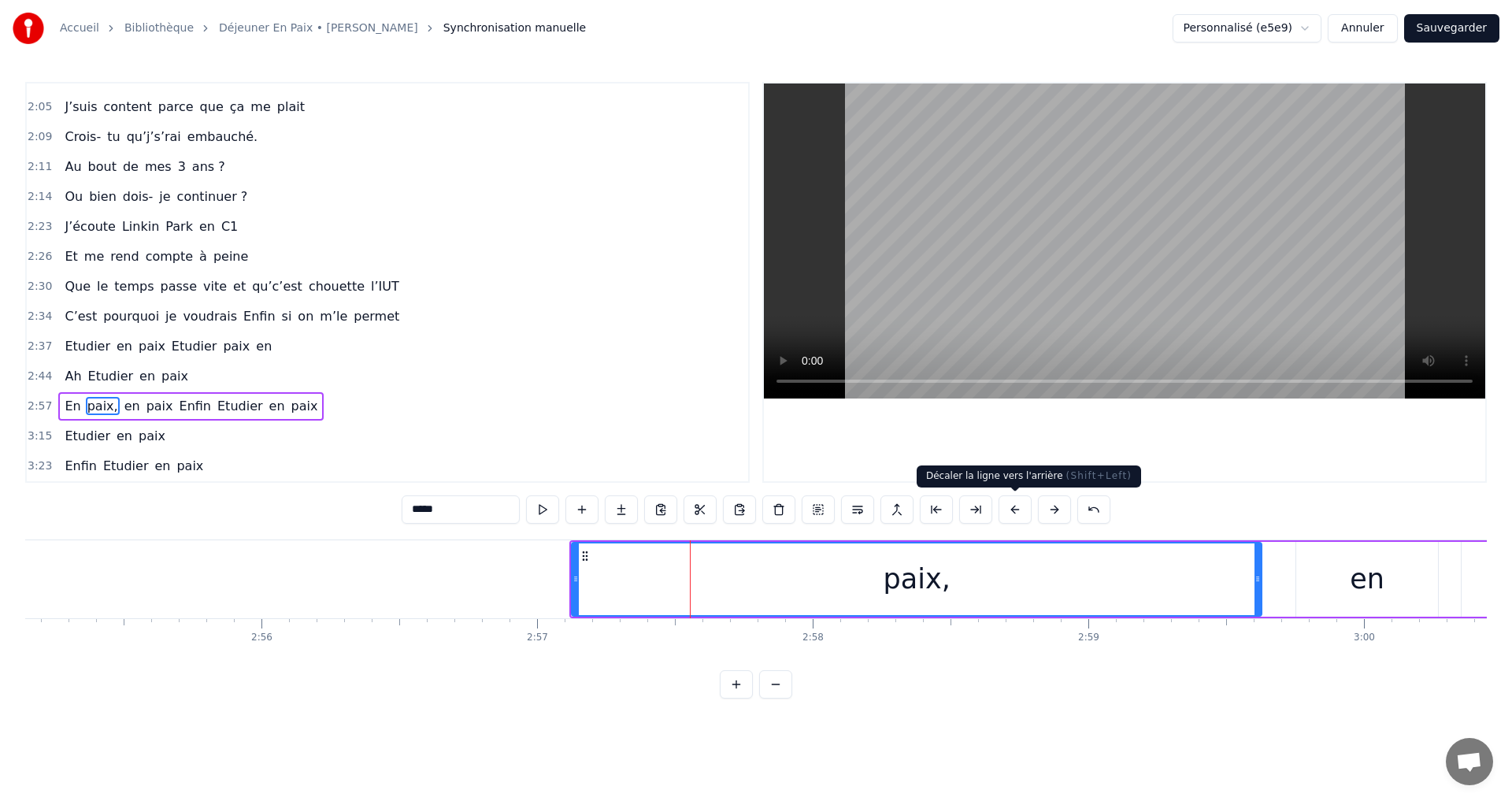
click at [1011, 509] on button at bounding box center [1015, 509] width 33 height 29
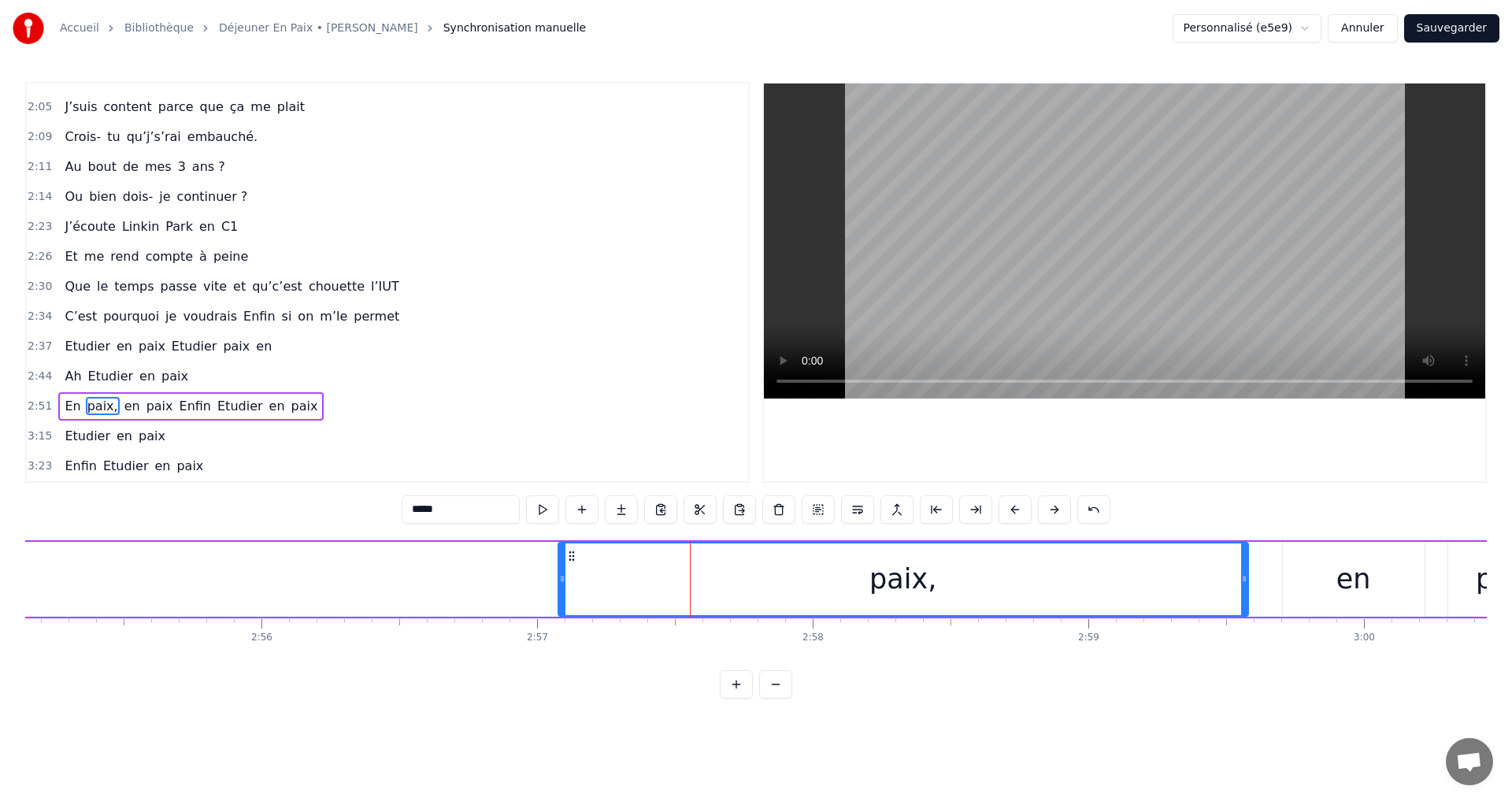
click at [1011, 509] on button at bounding box center [1015, 509] width 33 height 29
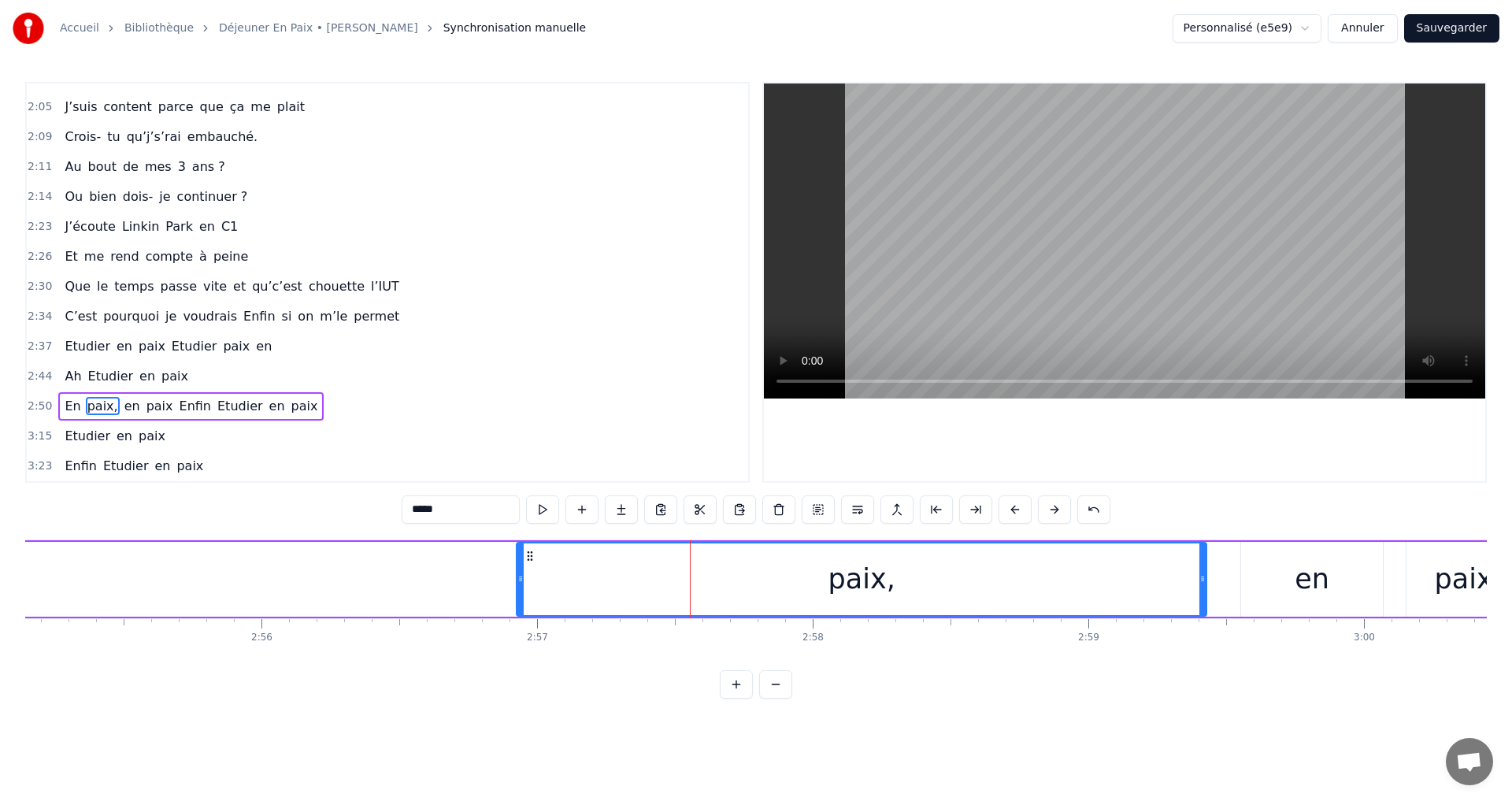
click at [1011, 509] on button at bounding box center [1015, 509] width 33 height 29
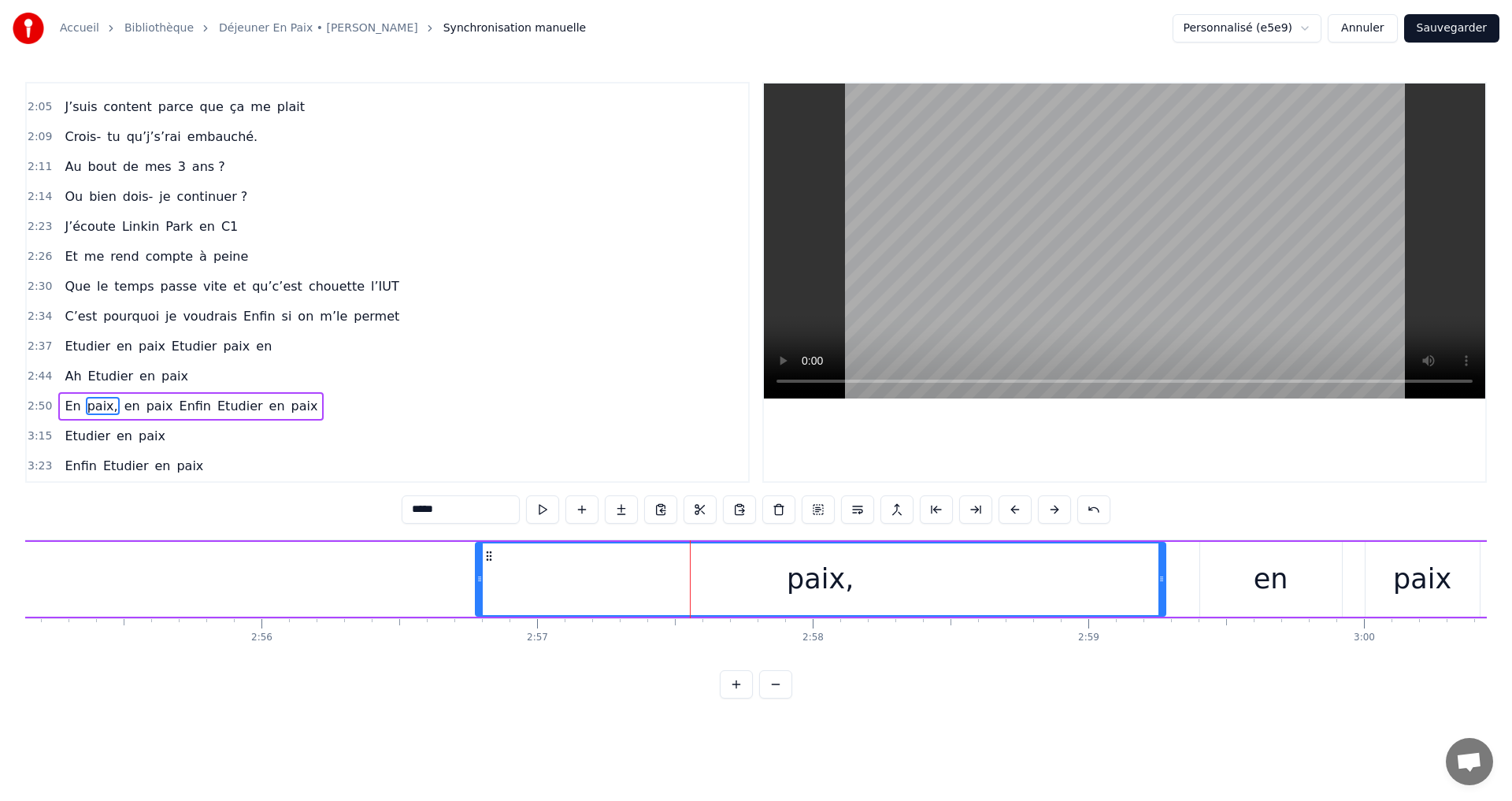
click at [1011, 509] on button at bounding box center [1015, 509] width 33 height 29
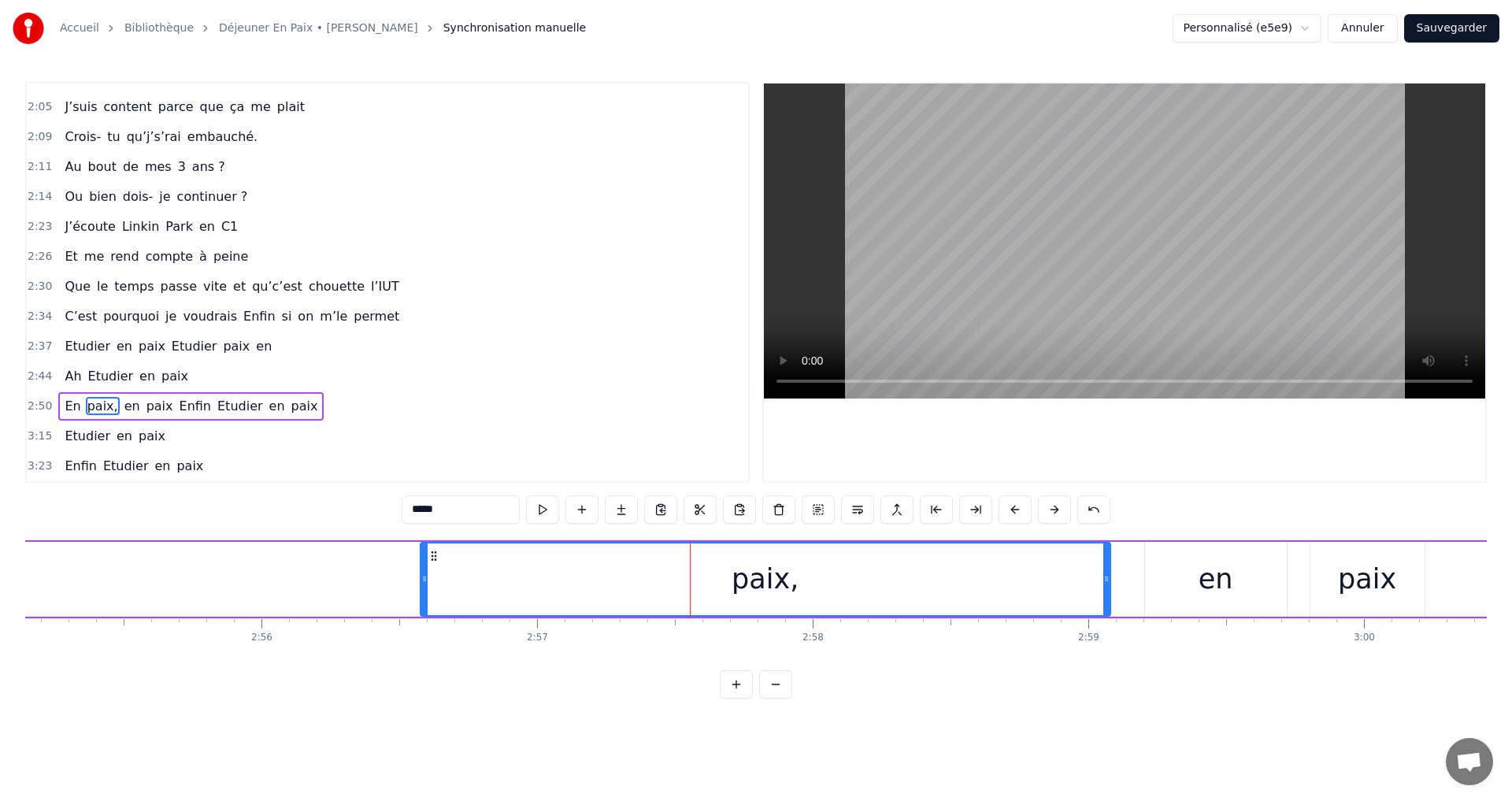
click at [1011, 509] on button at bounding box center [1015, 509] width 33 height 29
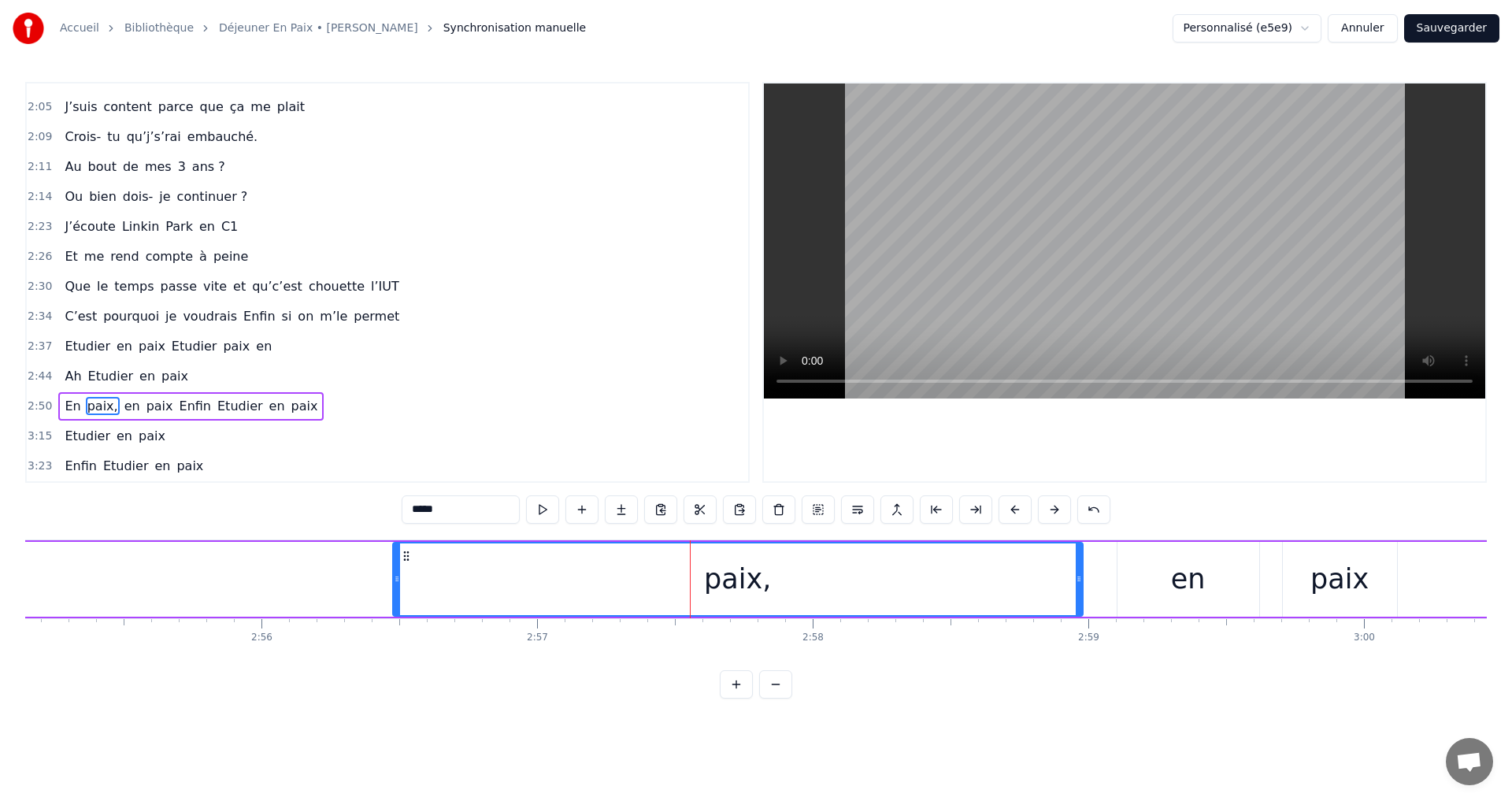
click at [1011, 509] on button at bounding box center [1015, 509] width 33 height 29
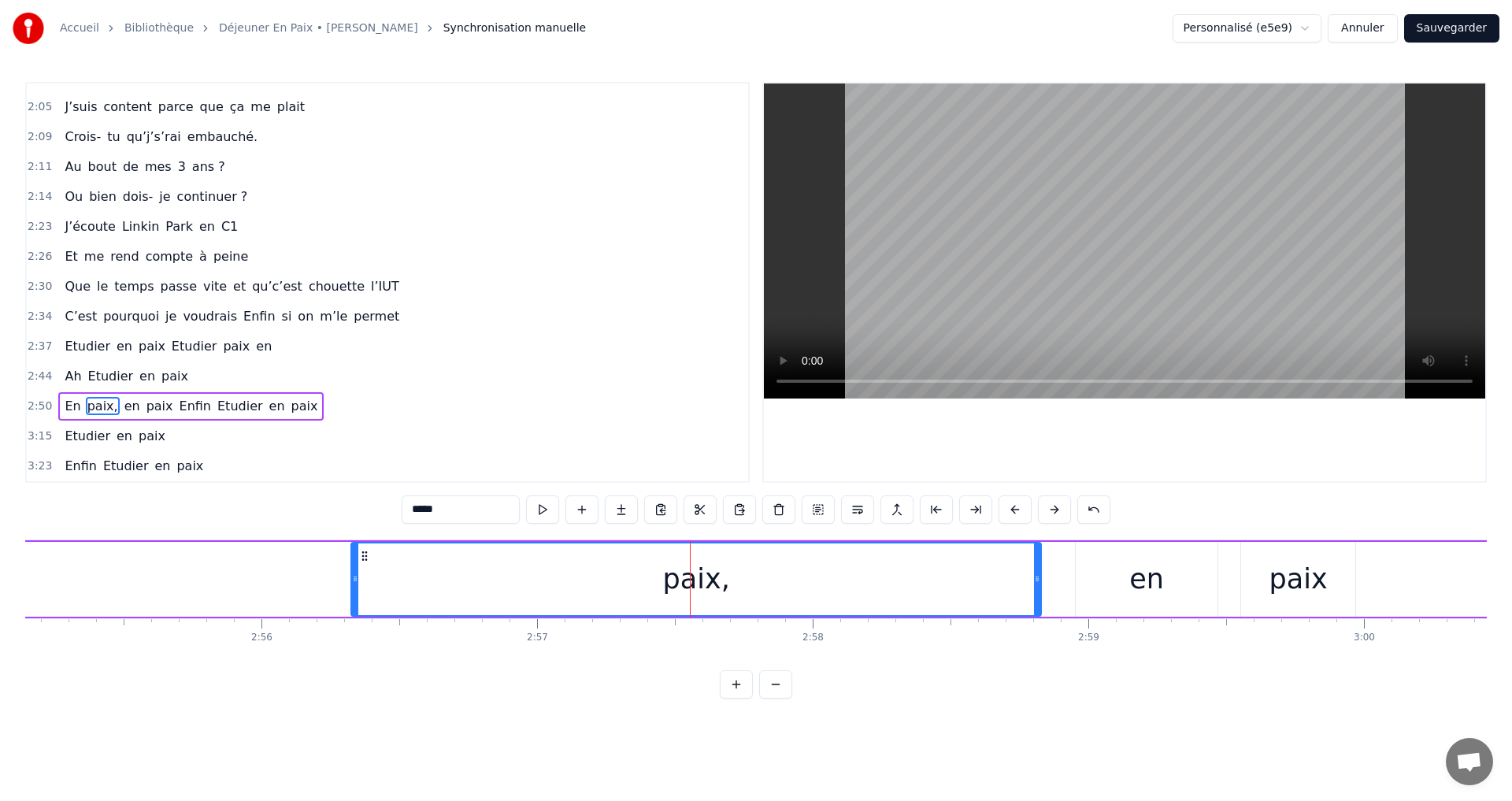
click at [1011, 509] on button at bounding box center [1015, 509] width 33 height 29
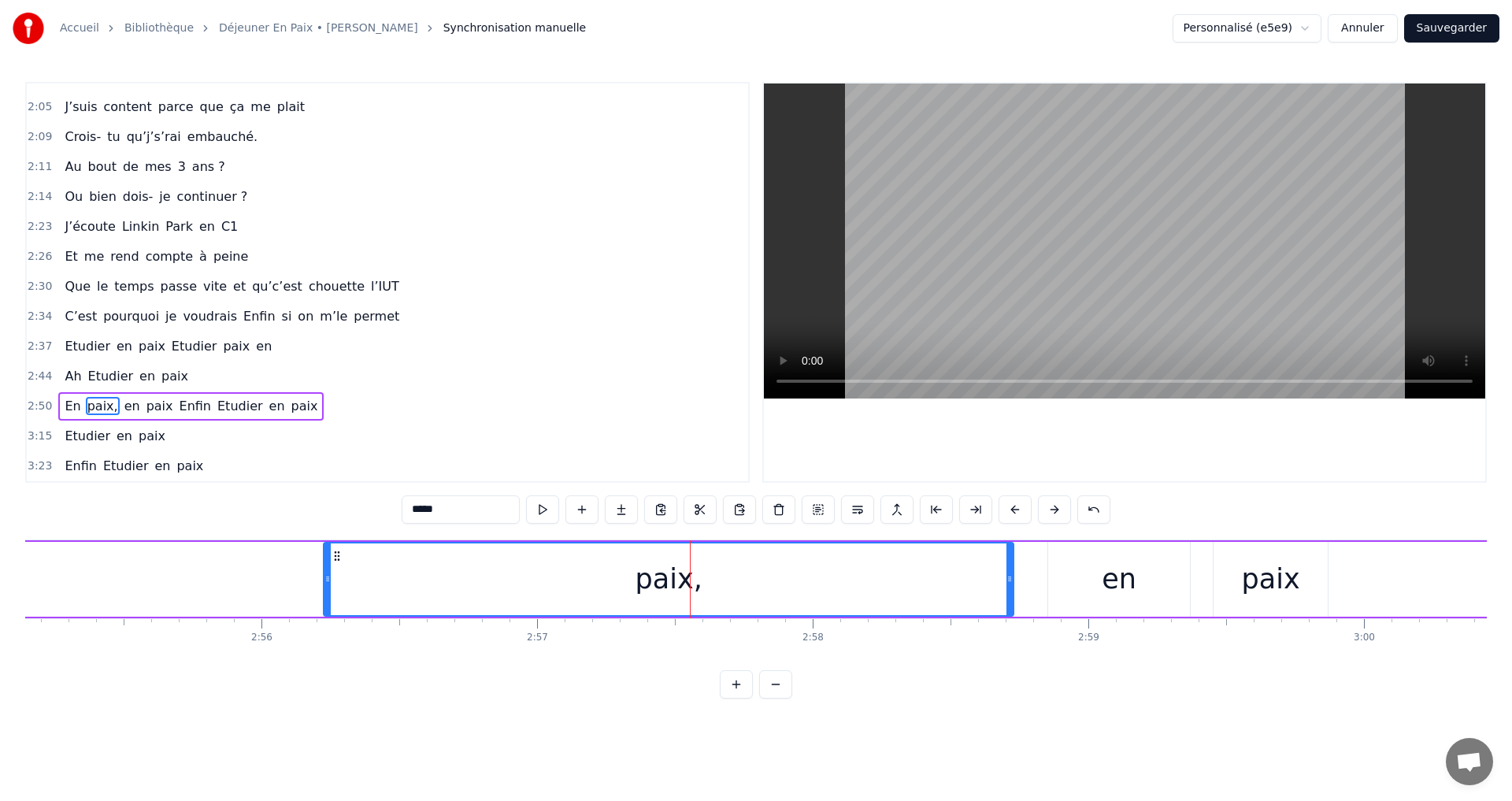
click at [1011, 509] on button at bounding box center [1015, 509] width 33 height 29
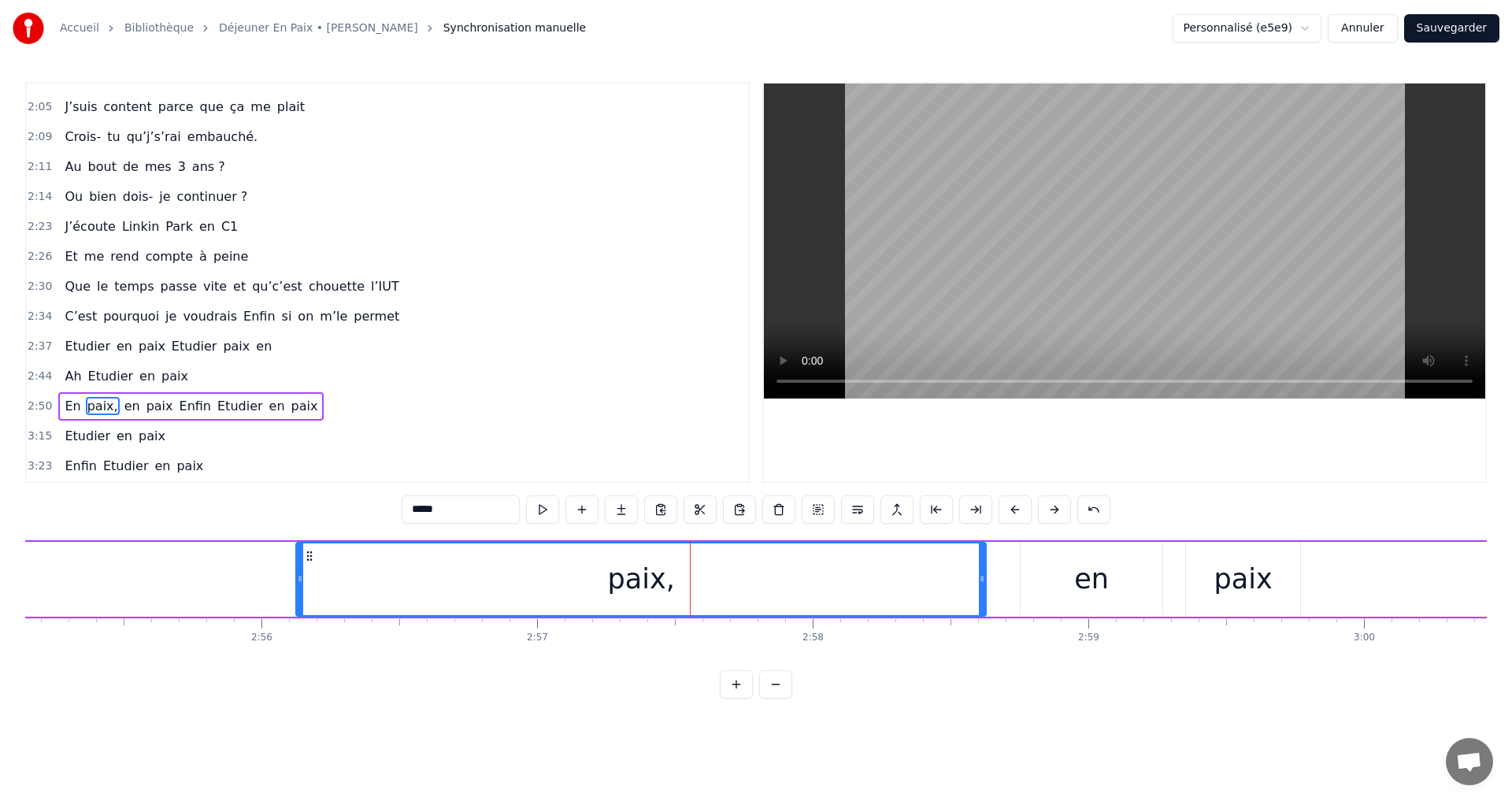
click at [1011, 509] on button at bounding box center [1015, 509] width 33 height 29
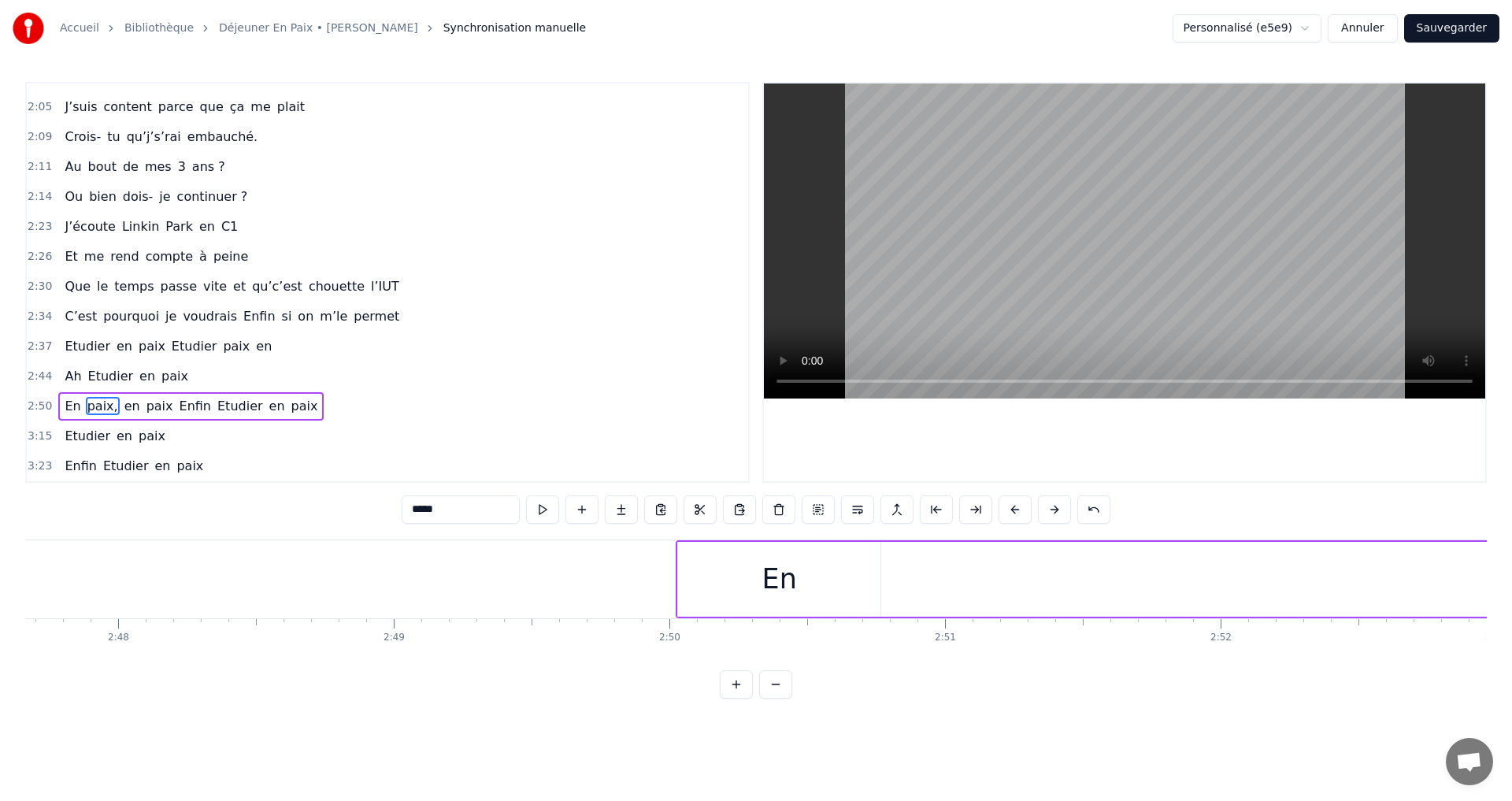
scroll to position [0, 46401]
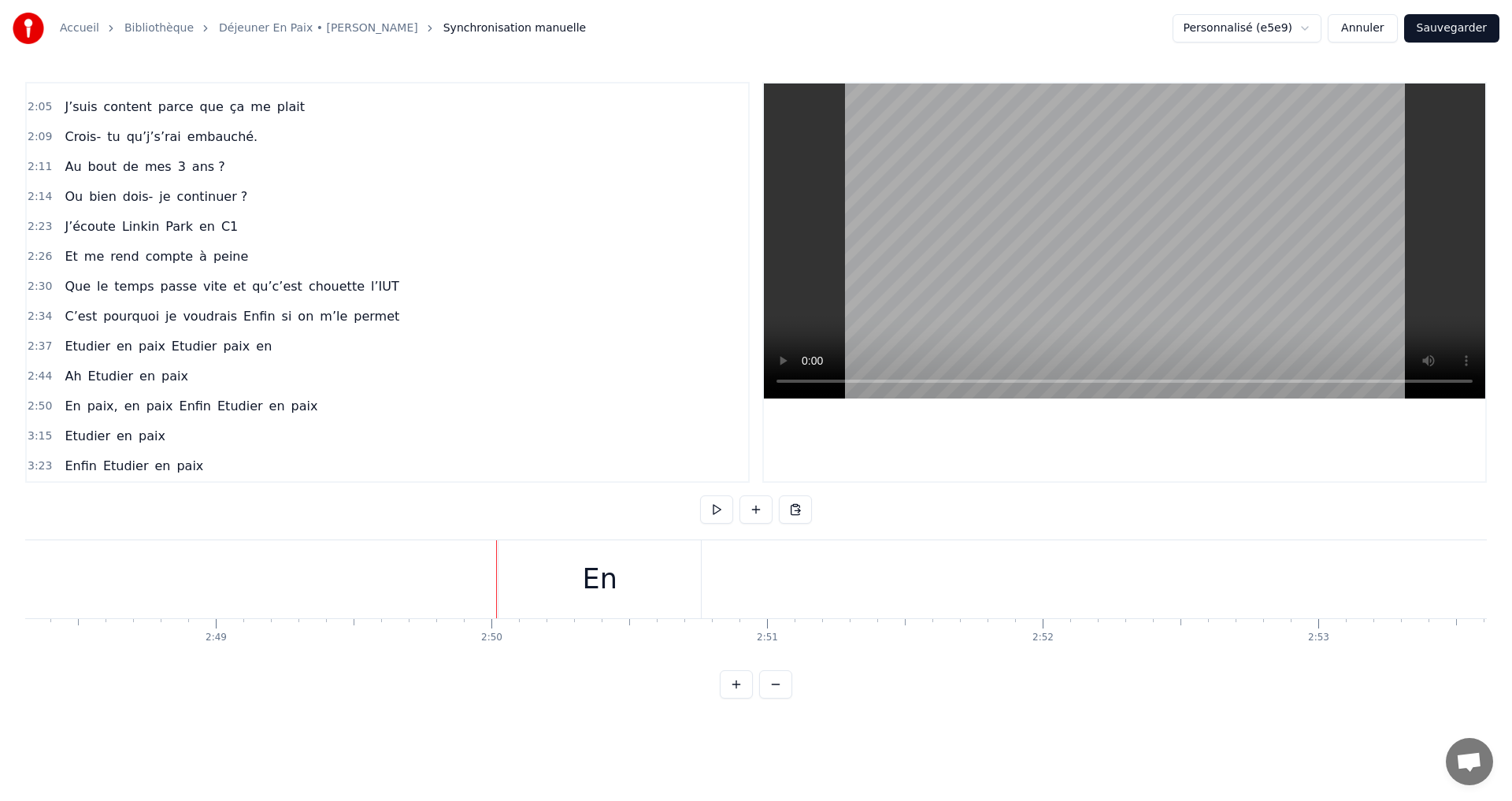
click at [582, 577] on div "En" at bounding box center [600, 579] width 202 height 78
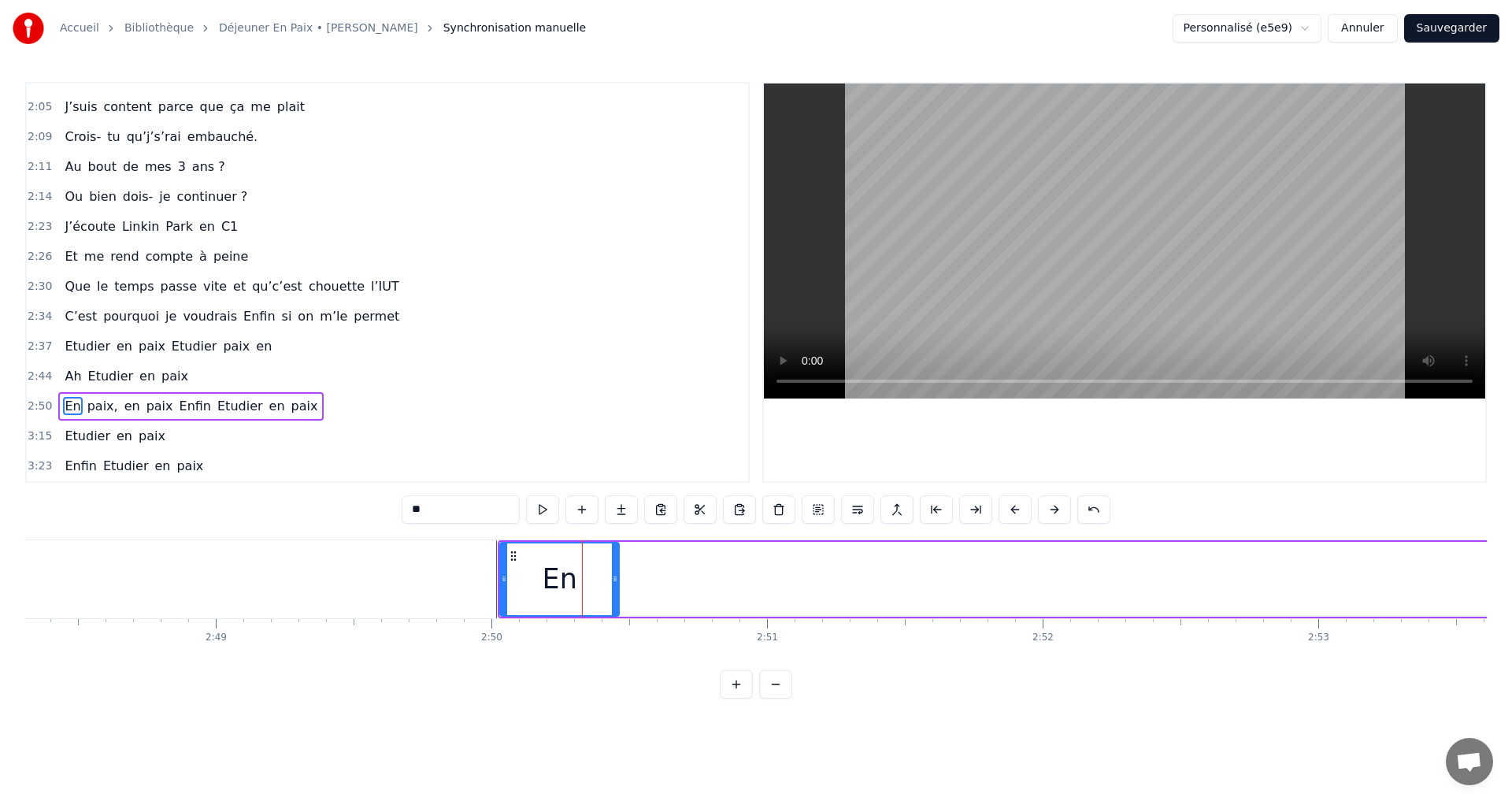
drag, startPoint x: 699, startPoint y: 577, endPoint x: 616, endPoint y: 582, distance: 83.2
click at [616, 582] on icon at bounding box center [615, 578] width 6 height 13
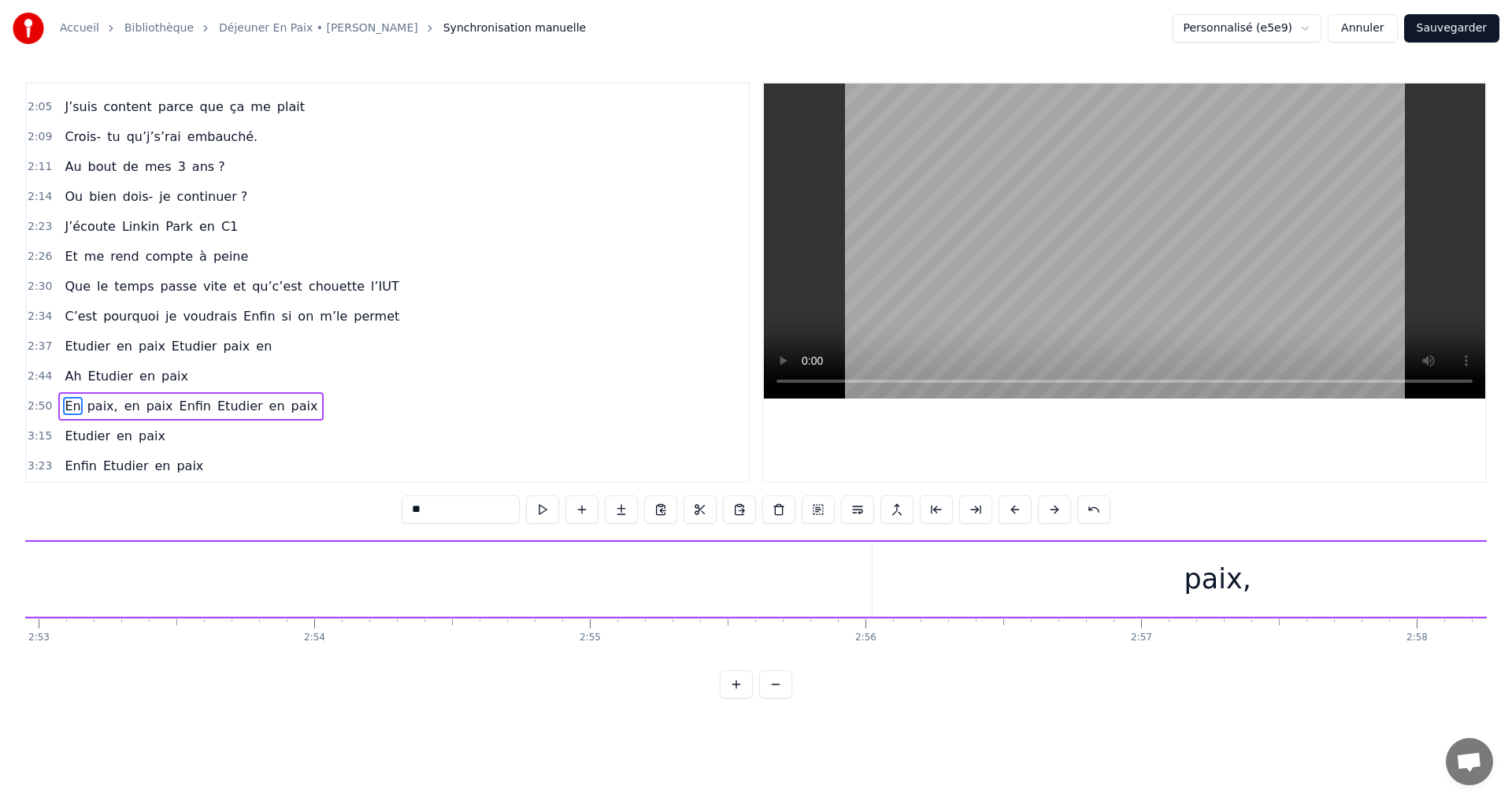
scroll to position [0, 47858]
click at [1039, 582] on div "paix," at bounding box center [1040, 579] width 67 height 41
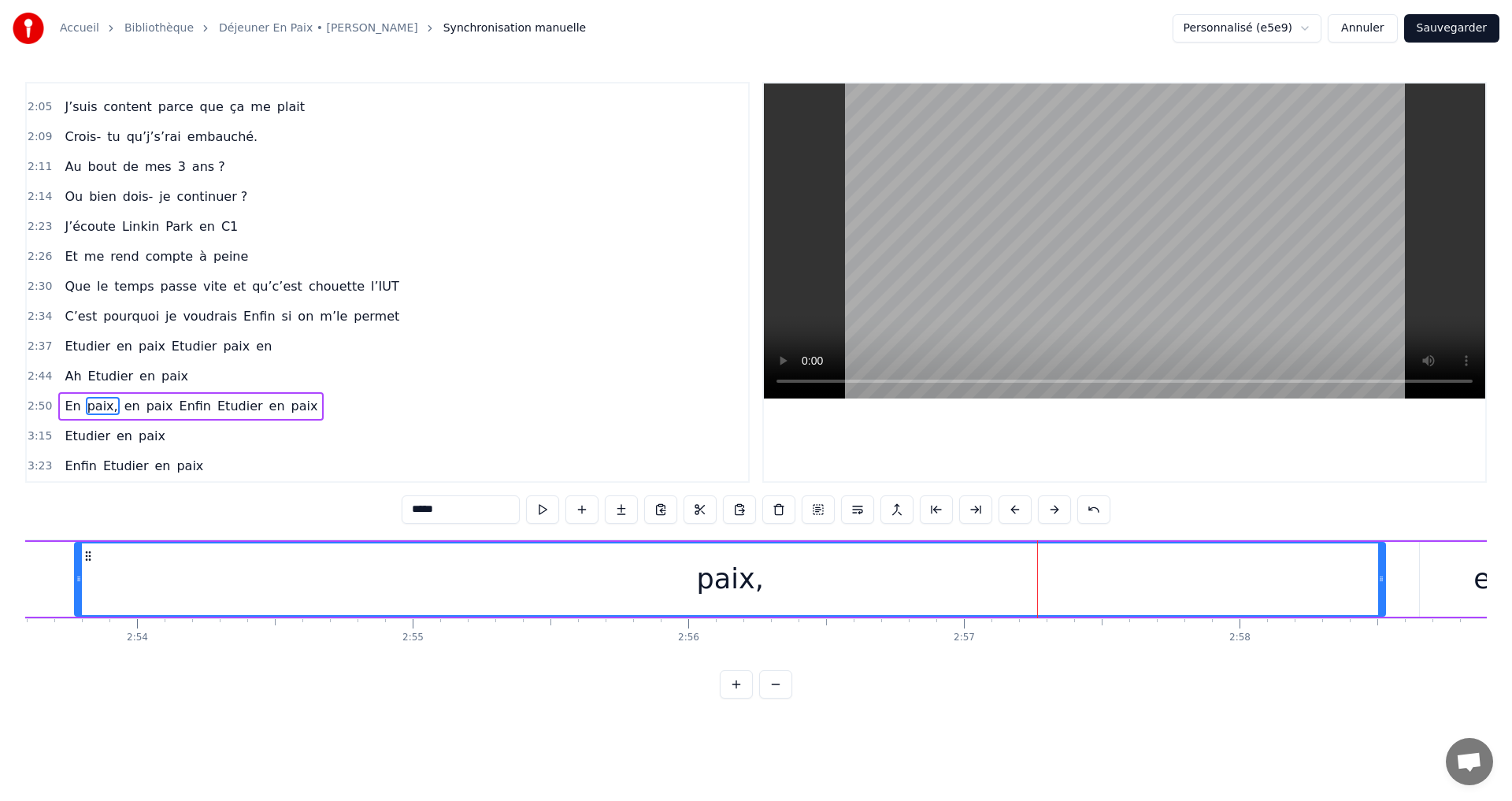
drag, startPoint x: 702, startPoint y: 581, endPoint x: 81, endPoint y: 553, distance: 621.6
click at [81, 553] on div at bounding box center [78, 579] width 6 height 72
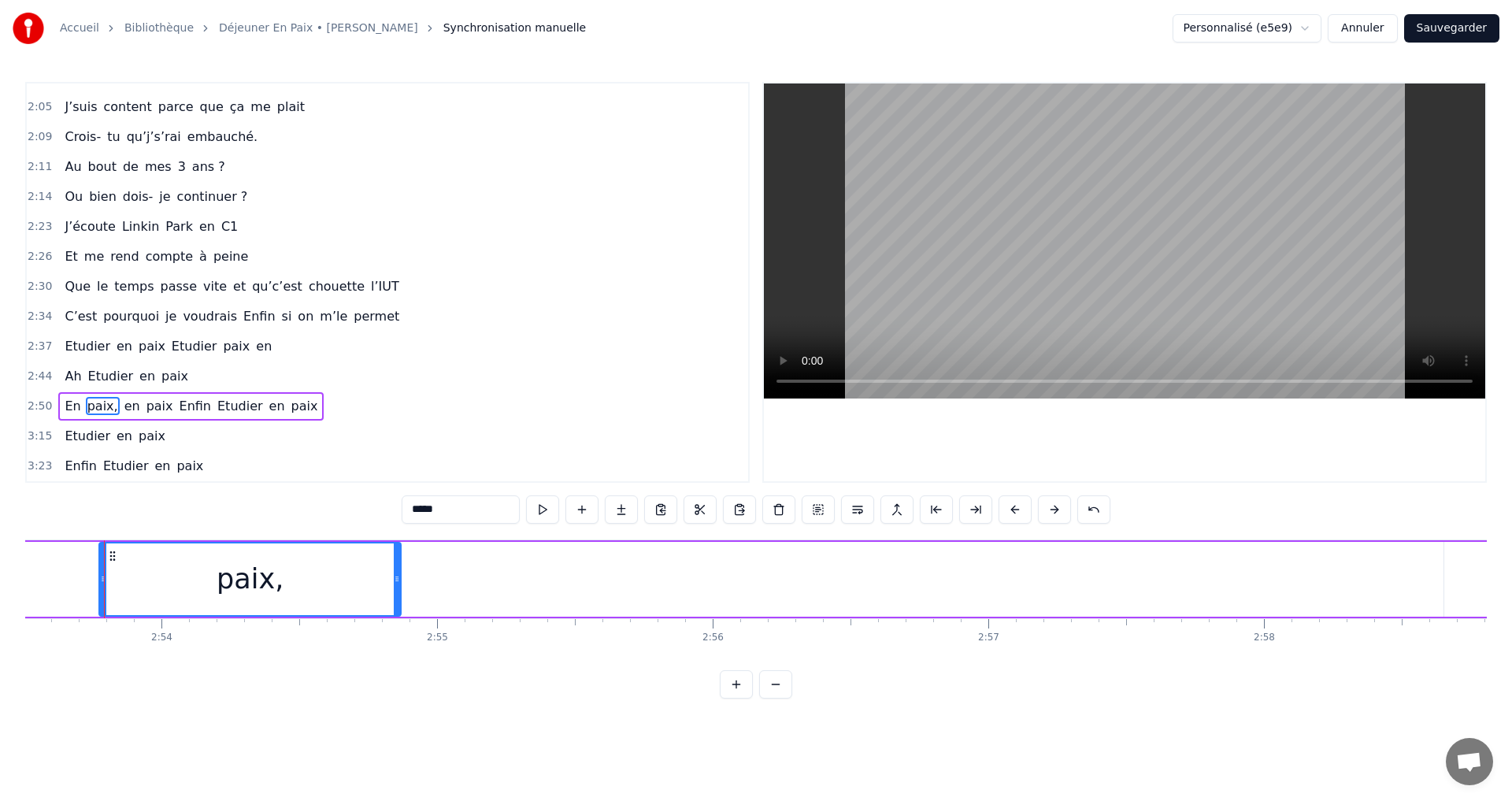
drag, startPoint x: 1406, startPoint y: 576, endPoint x: 397, endPoint y: 588, distance: 1009.1
click at [397, 588] on div at bounding box center [397, 579] width 6 height 72
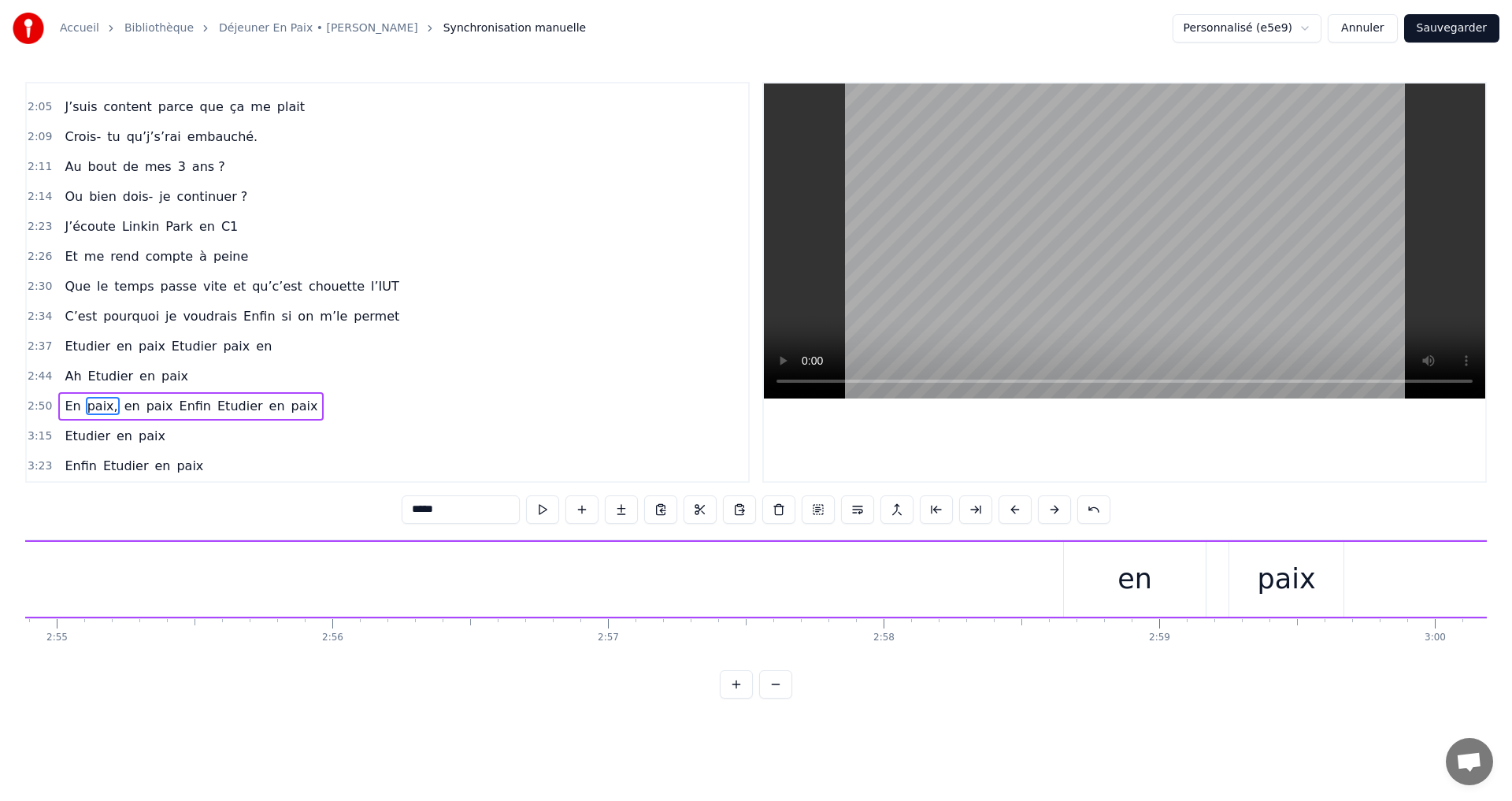
scroll to position [0, 48889]
click at [492, 590] on div "en" at bounding box center [460, 579] width 142 height 75
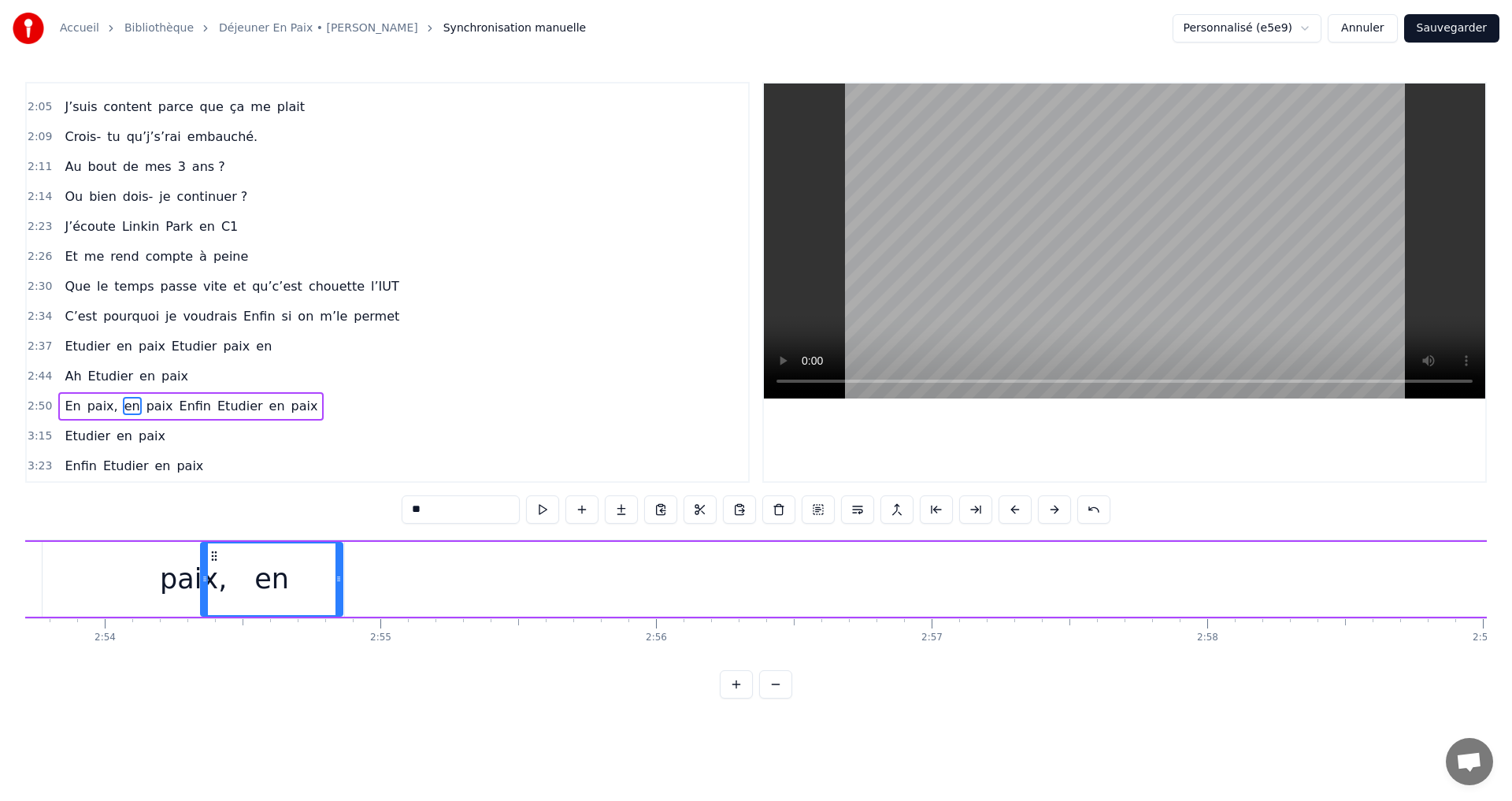
scroll to position [0, 47890]
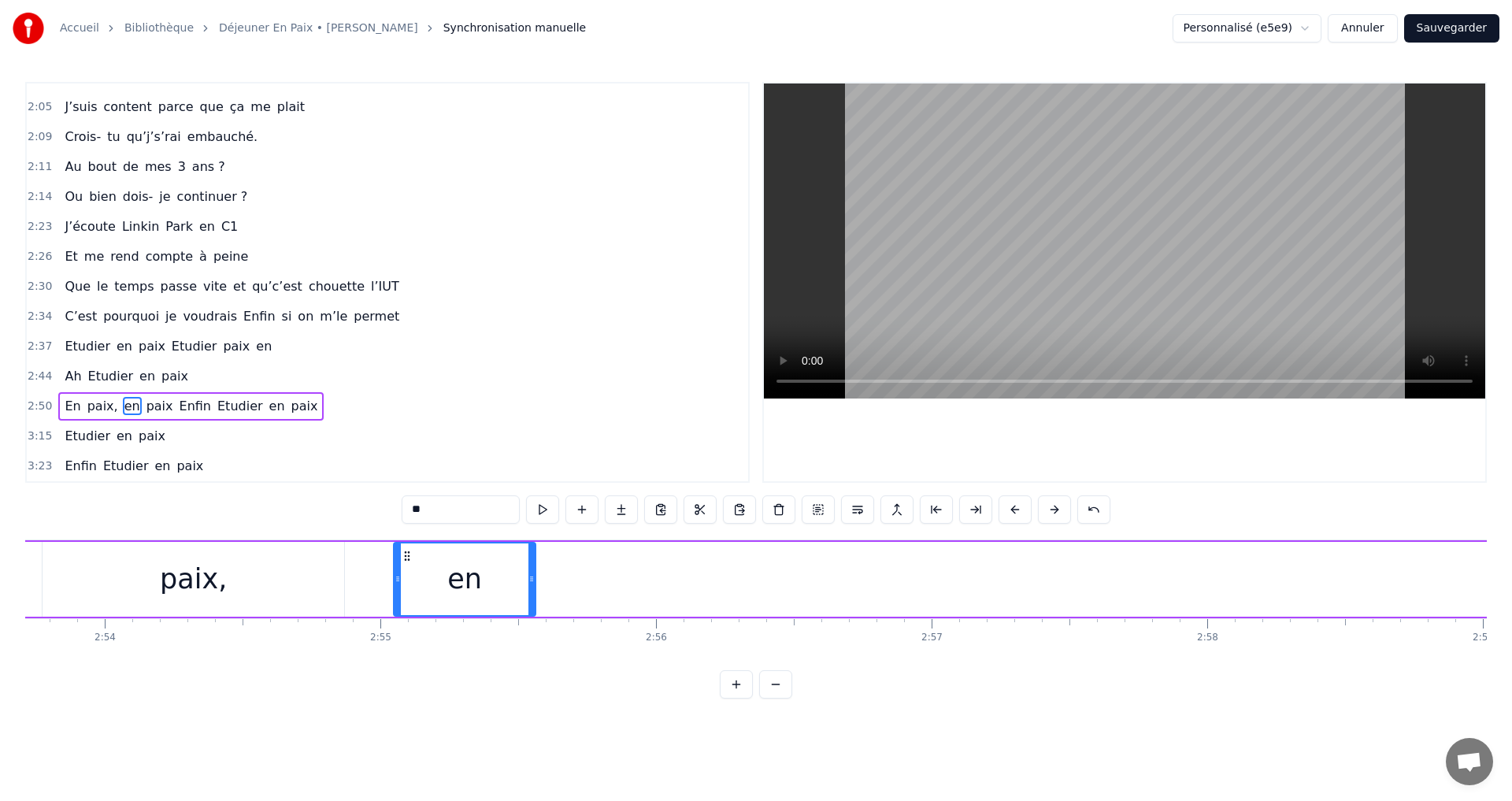
drag, startPoint x: 400, startPoint y: 556, endPoint x: 405, endPoint y: 565, distance: 10.3
click at [405, 565] on div "en" at bounding box center [464, 579] width 140 height 72
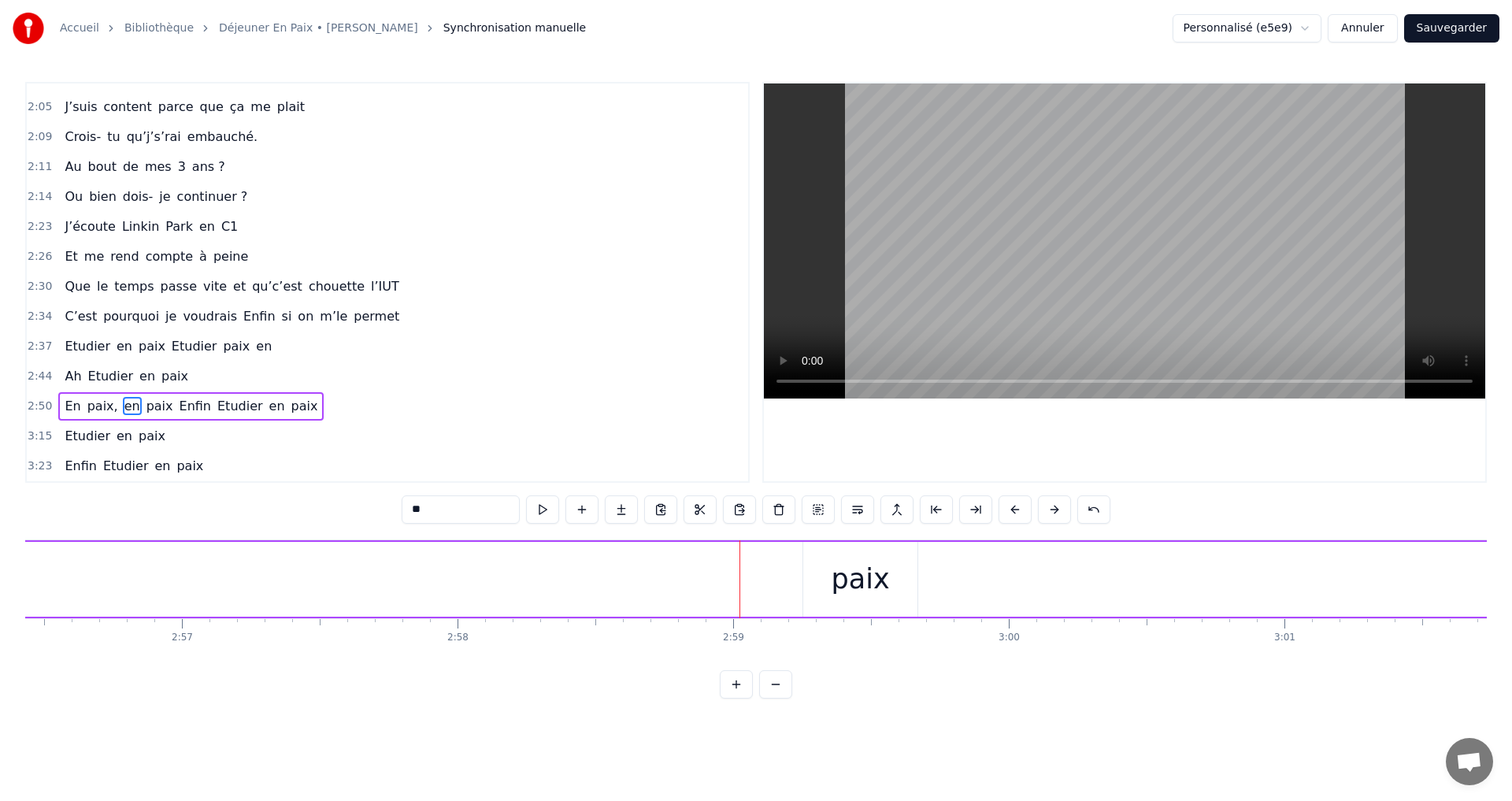
scroll to position [0, 48534]
click at [954, 600] on div "paix" at bounding box center [967, 579] width 114 height 75
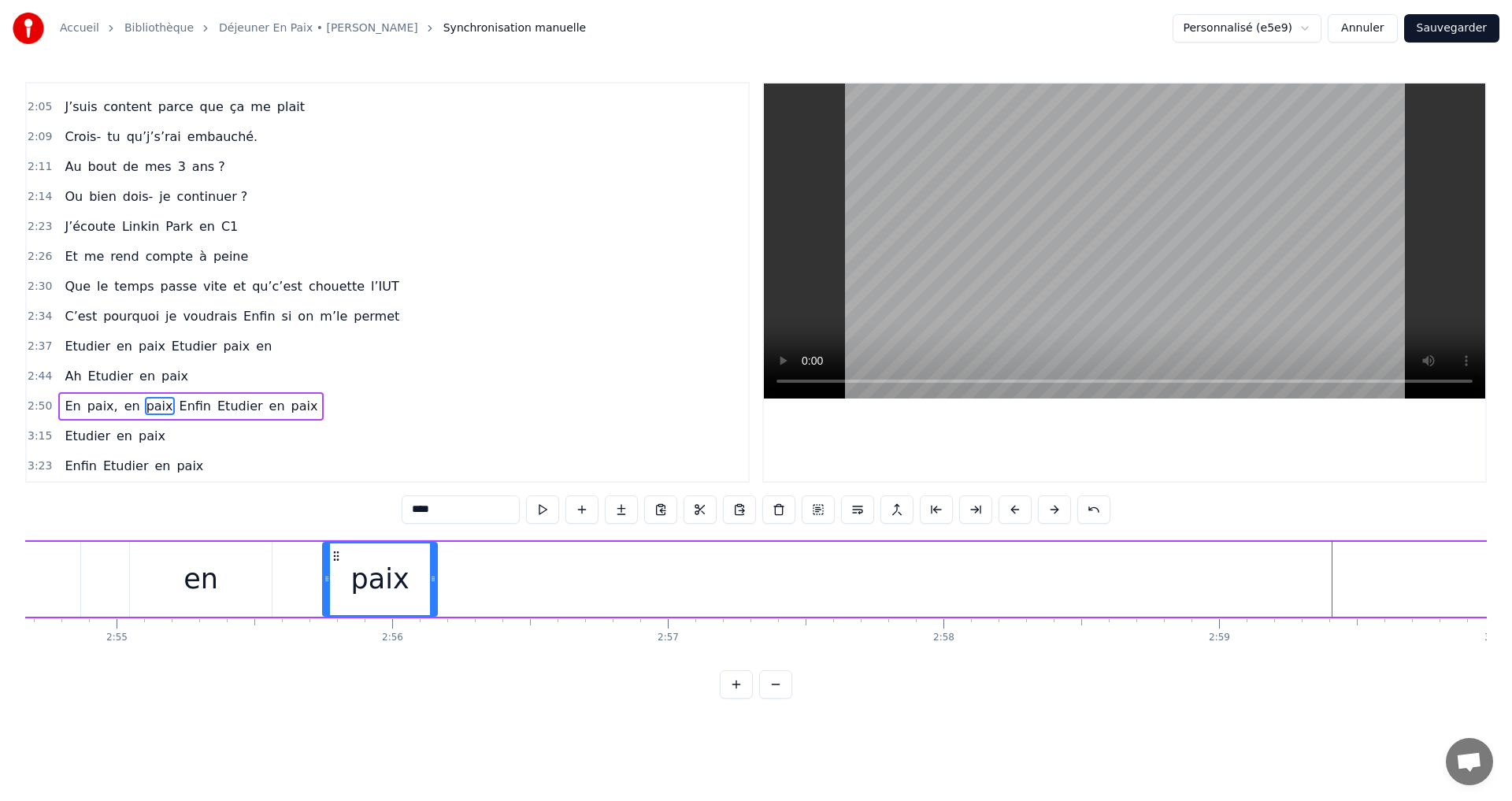
scroll to position [0, 48149]
drag, startPoint x: 927, startPoint y: 554, endPoint x: 336, endPoint y: 595, distance: 592.4
click at [336, 595] on div "paix" at bounding box center [377, 579] width 112 height 72
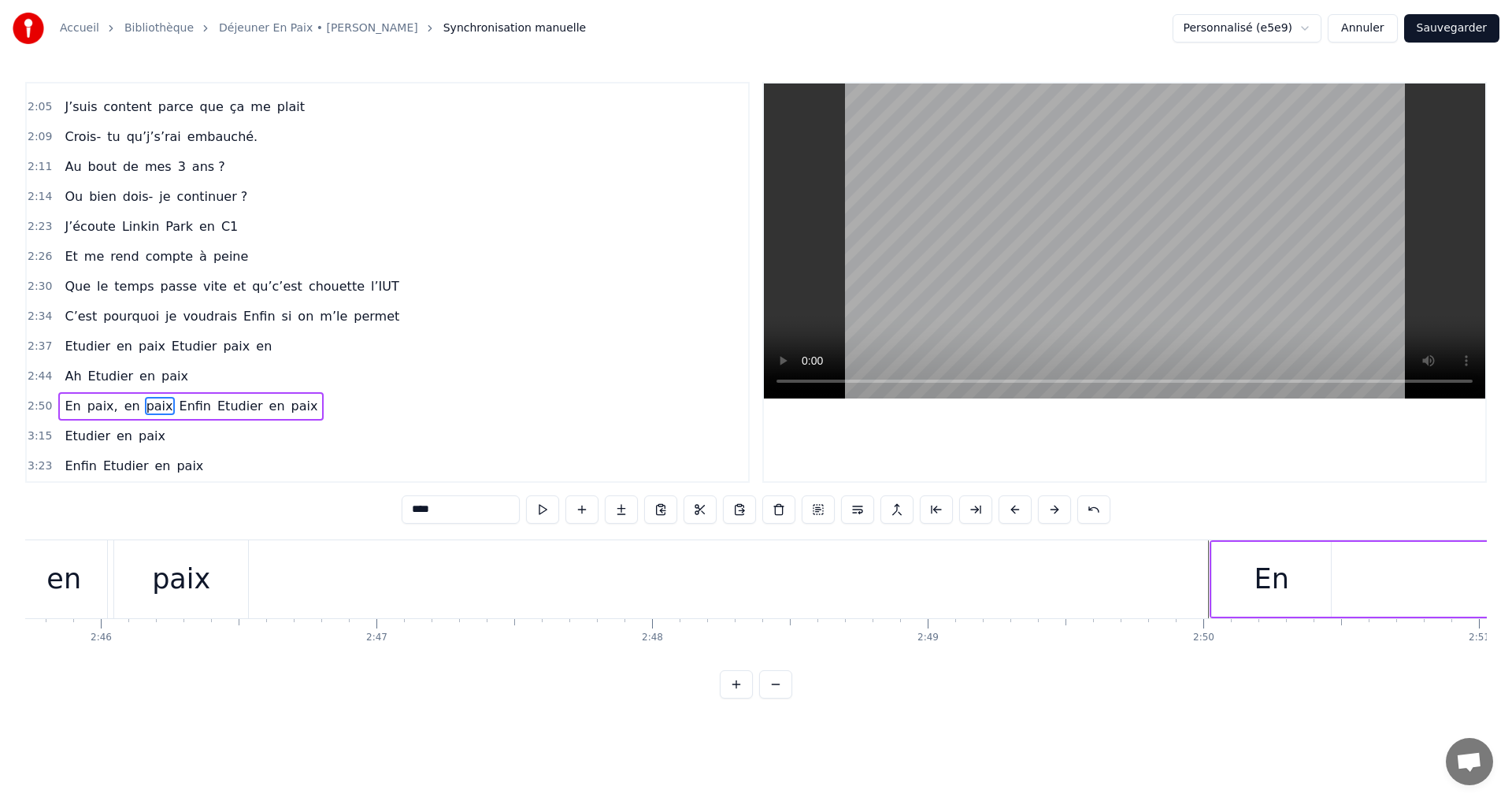
scroll to position [0, 45760]
click at [1200, 561] on div "En" at bounding box center [1201, 579] width 35 height 41
type input "**"
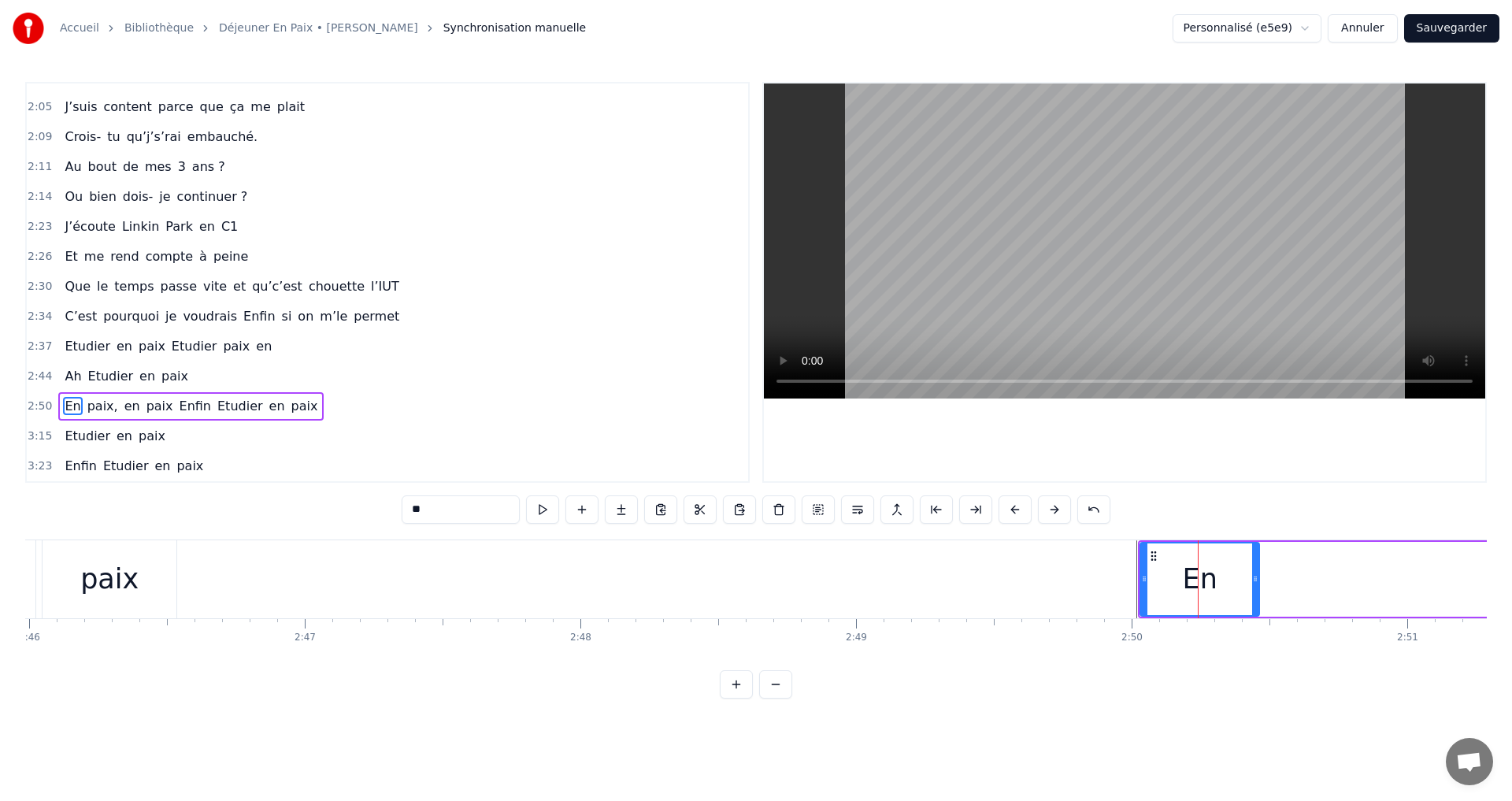
click at [1145, 550] on div "En" at bounding box center [1200, 579] width 119 height 75
click at [191, 324] on span "voudrais" at bounding box center [210, 315] width 58 height 18
type input "********"
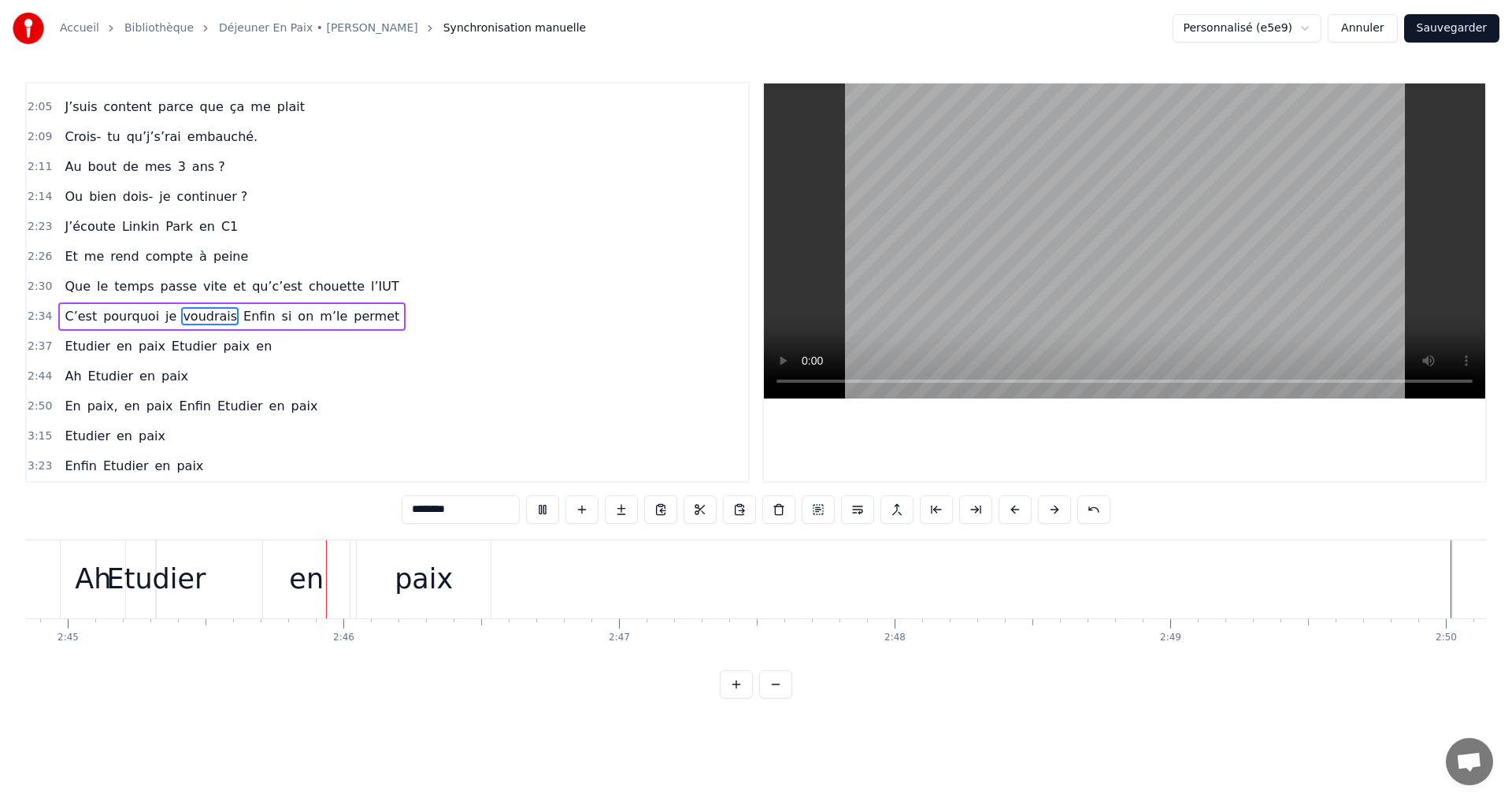
scroll to position [0, 45502]
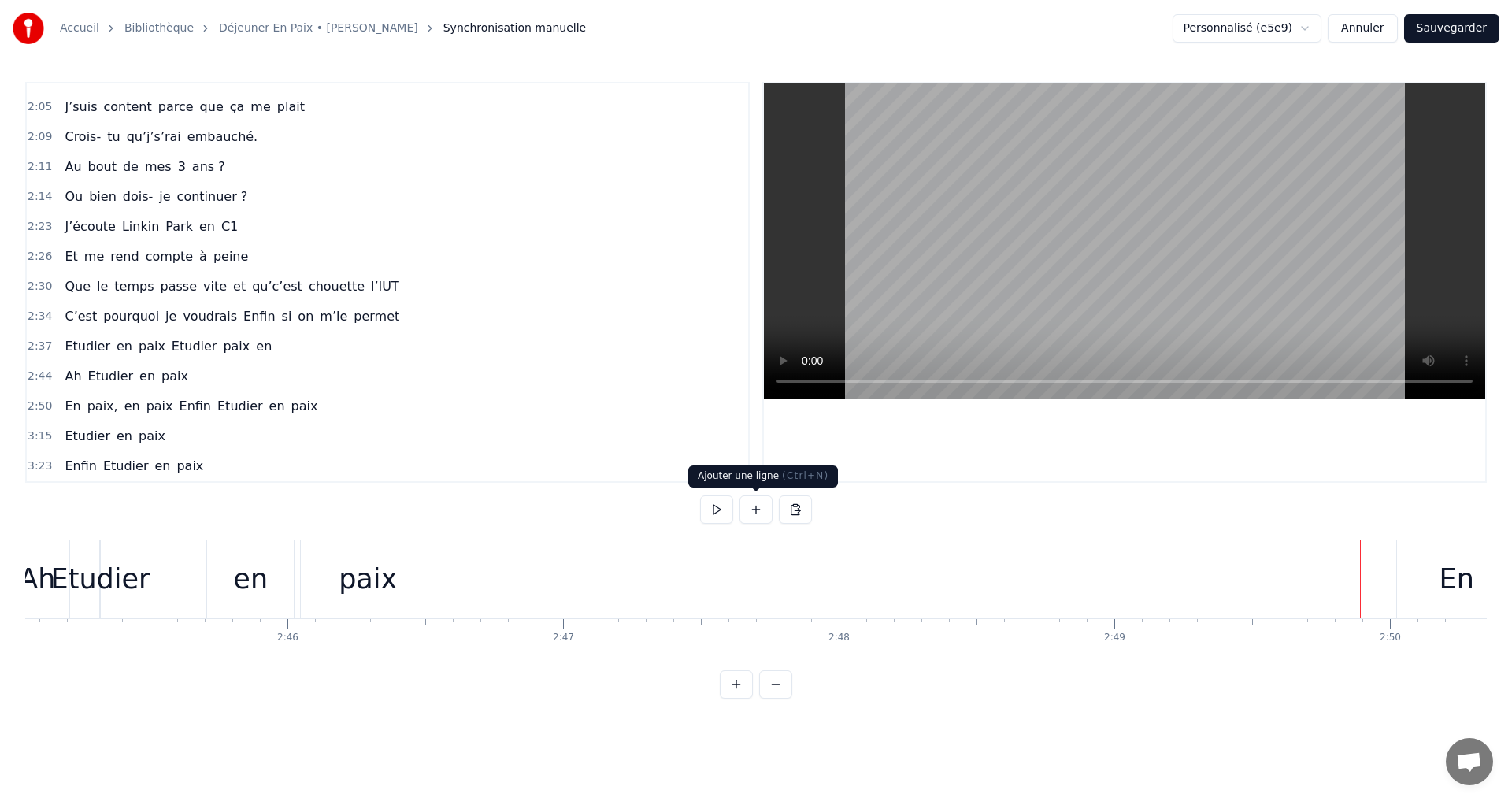
click at [755, 512] on button at bounding box center [756, 509] width 33 height 29
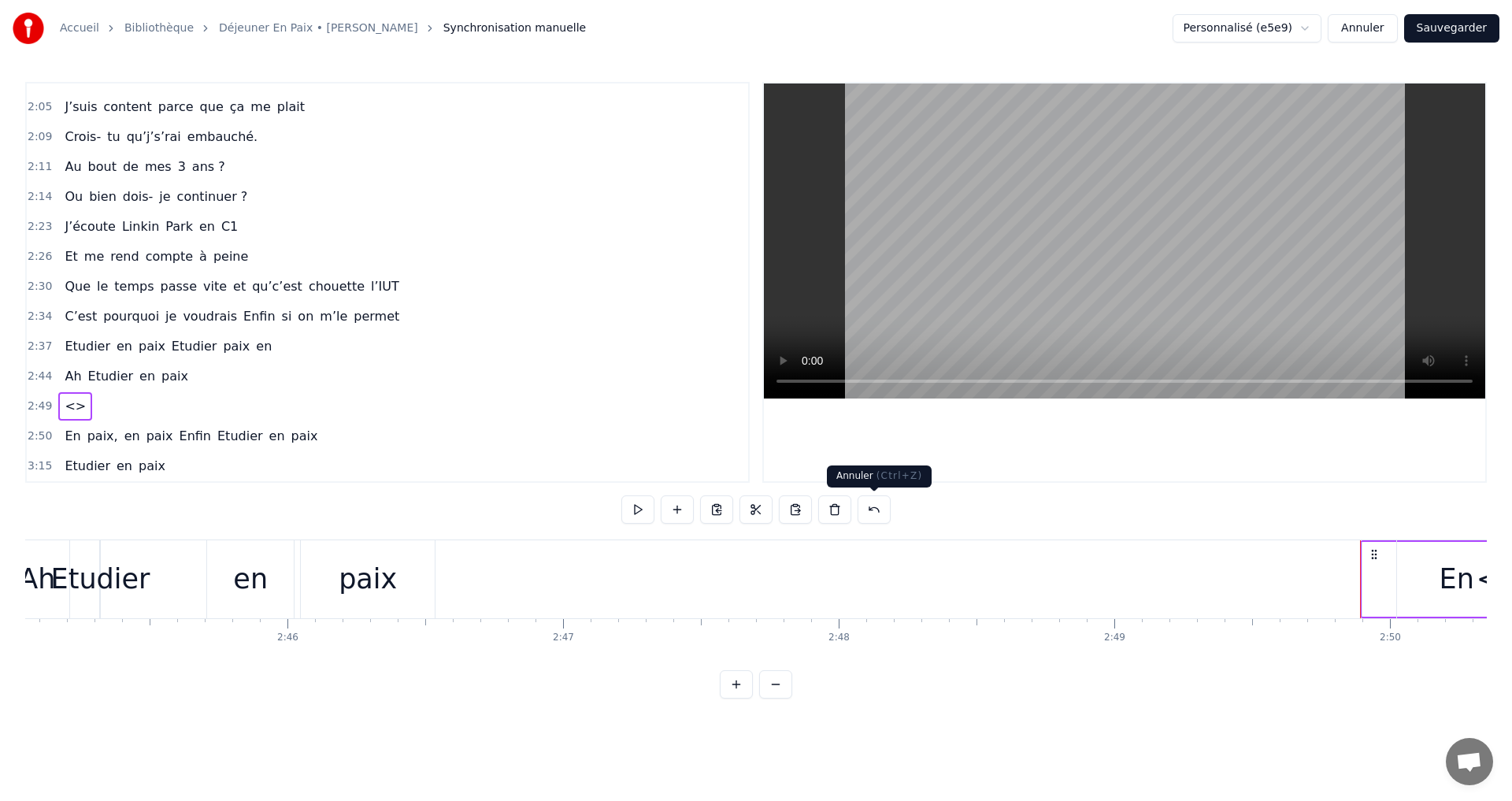
click at [868, 507] on button at bounding box center [874, 509] width 33 height 29
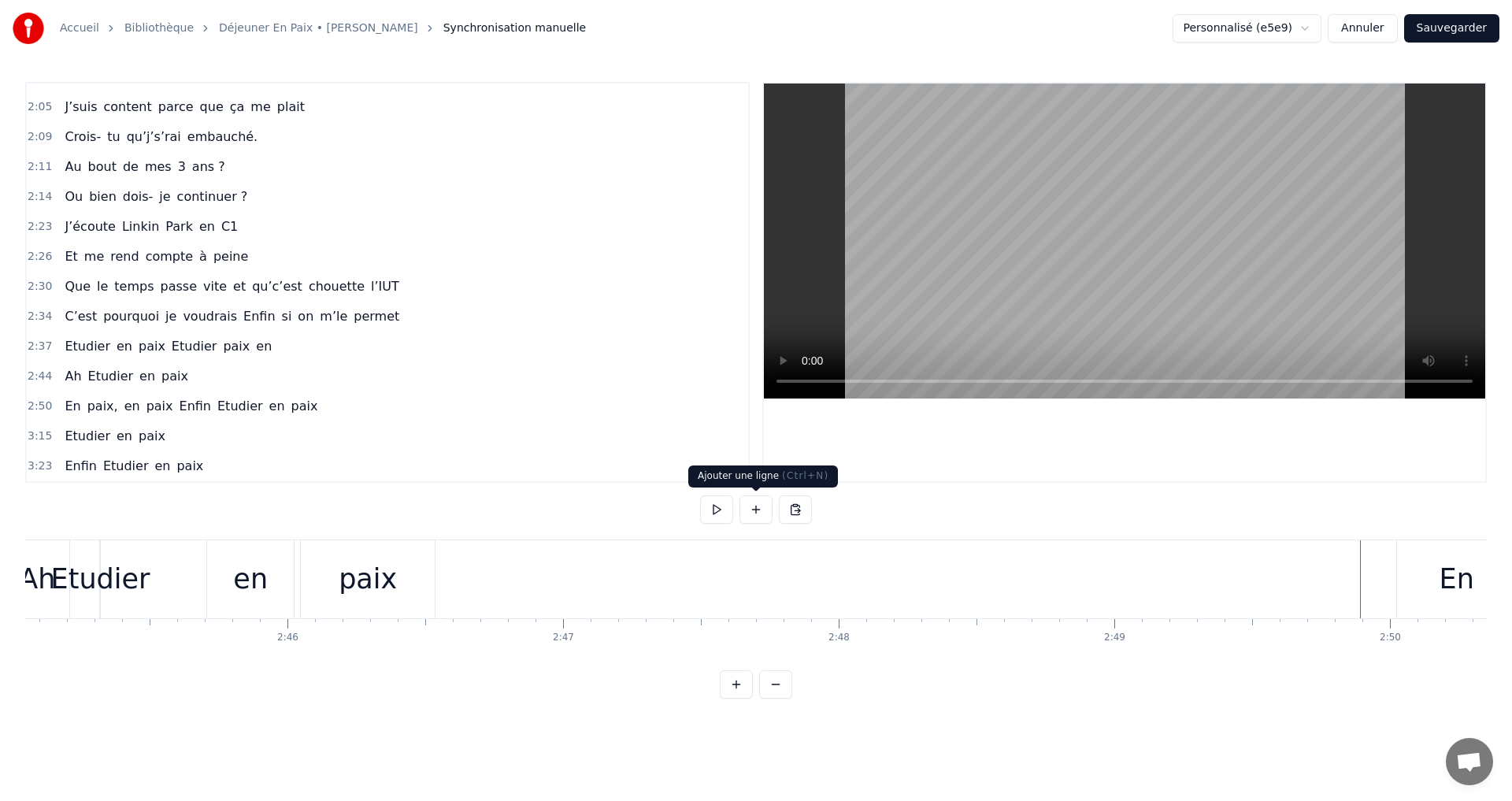
click at [754, 514] on button at bounding box center [756, 509] width 33 height 29
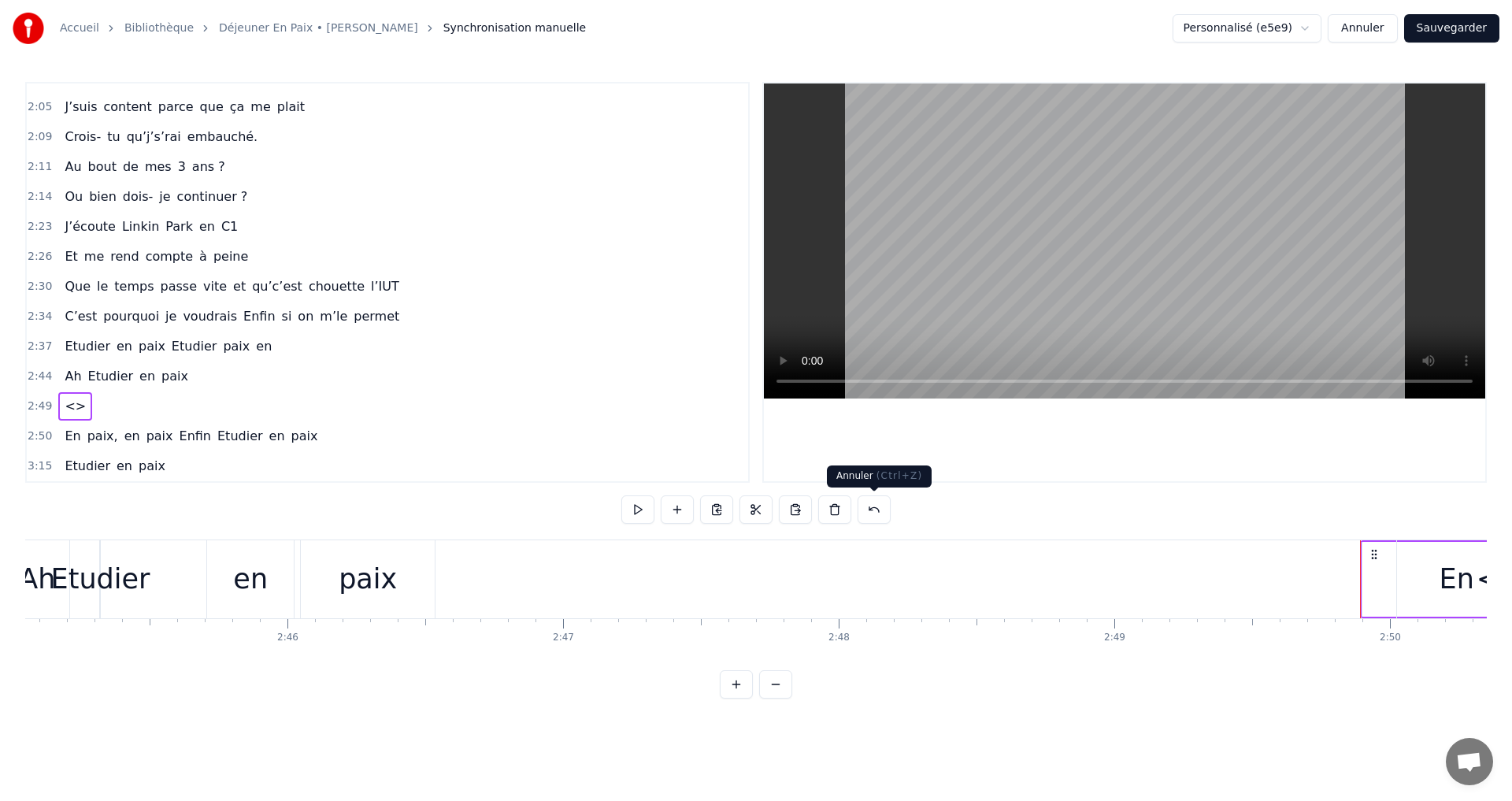
click at [880, 512] on button at bounding box center [874, 509] width 33 height 29
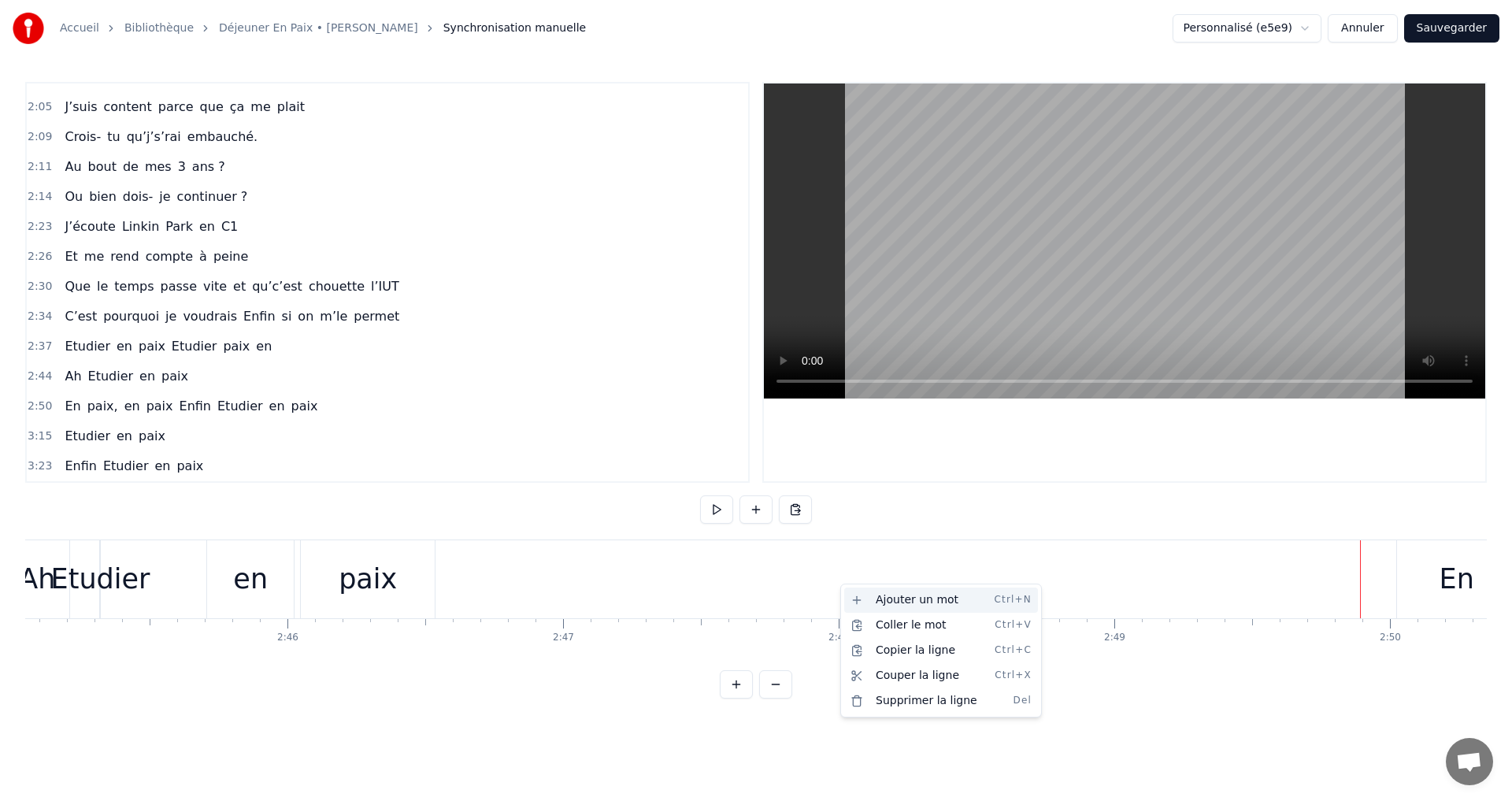
click at [893, 601] on div "Ajouter un mot Ctrl+N" at bounding box center [941, 600] width 194 height 25
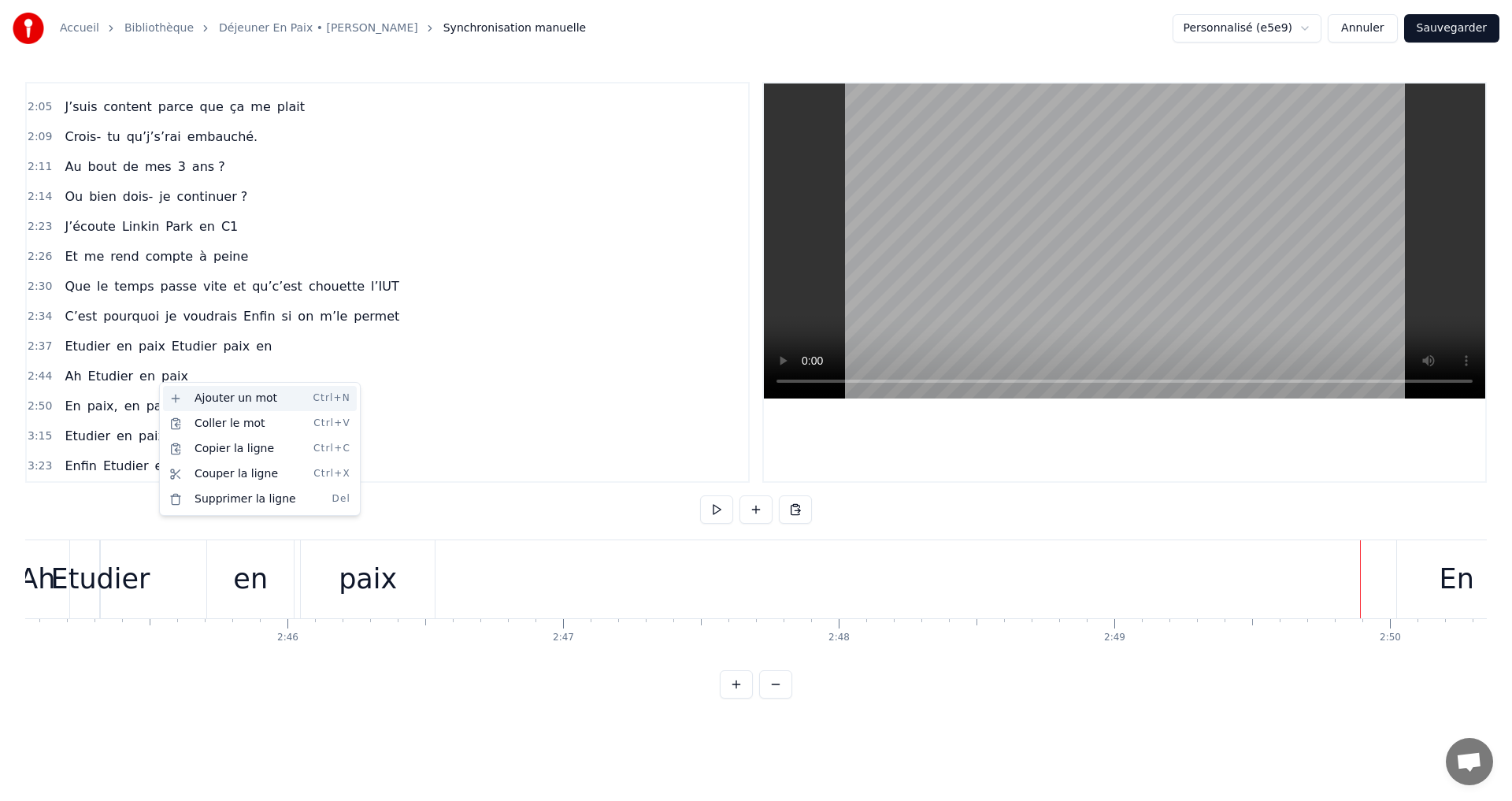
click at [183, 396] on div "Ajouter un mot Ctrl+N" at bounding box center [260, 397] width 194 height 25
click at [180, 378] on div "2:44 Ah Etudier en paix" at bounding box center [387, 376] width 722 height 30
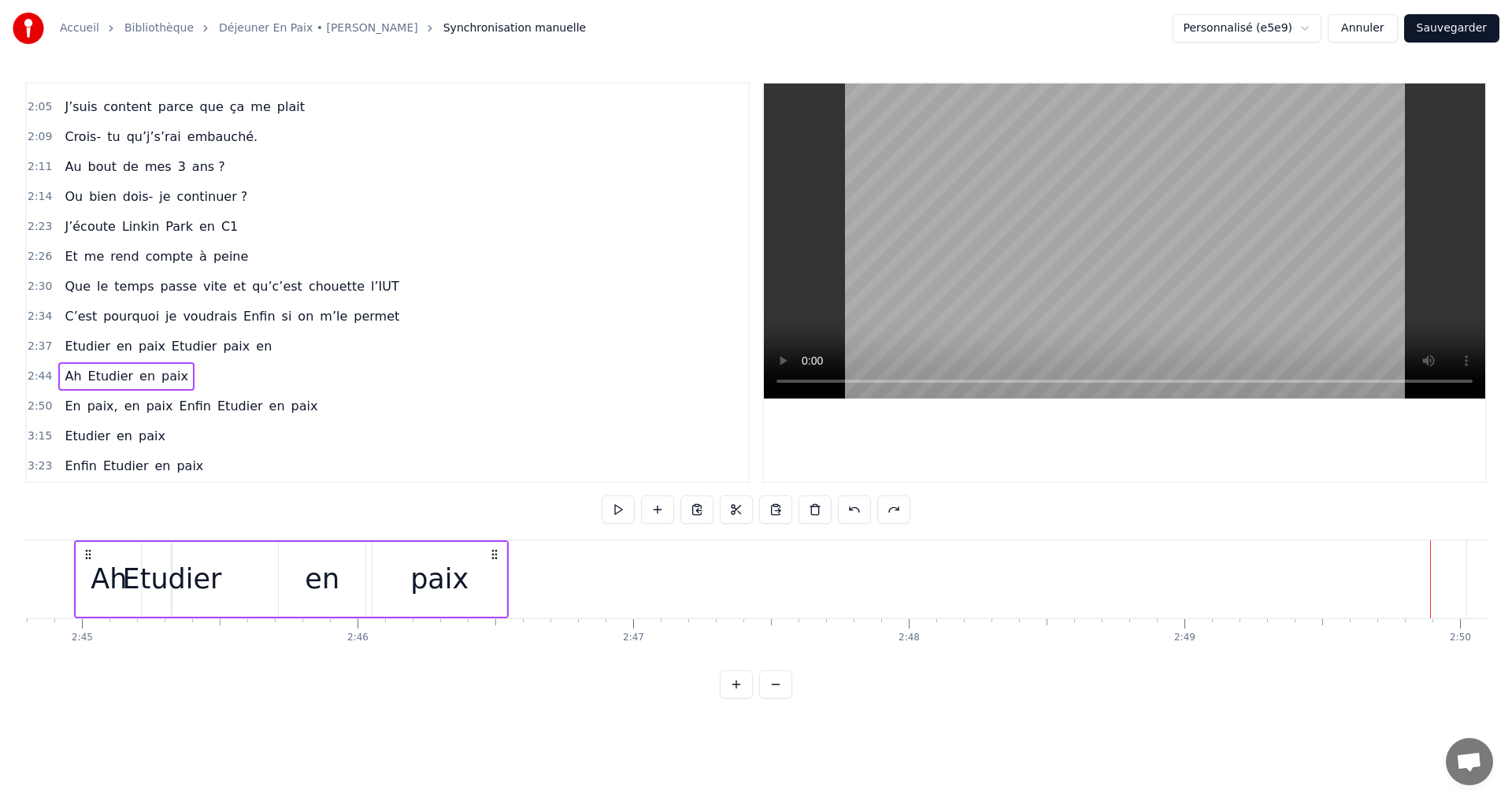
scroll to position [0, 45401]
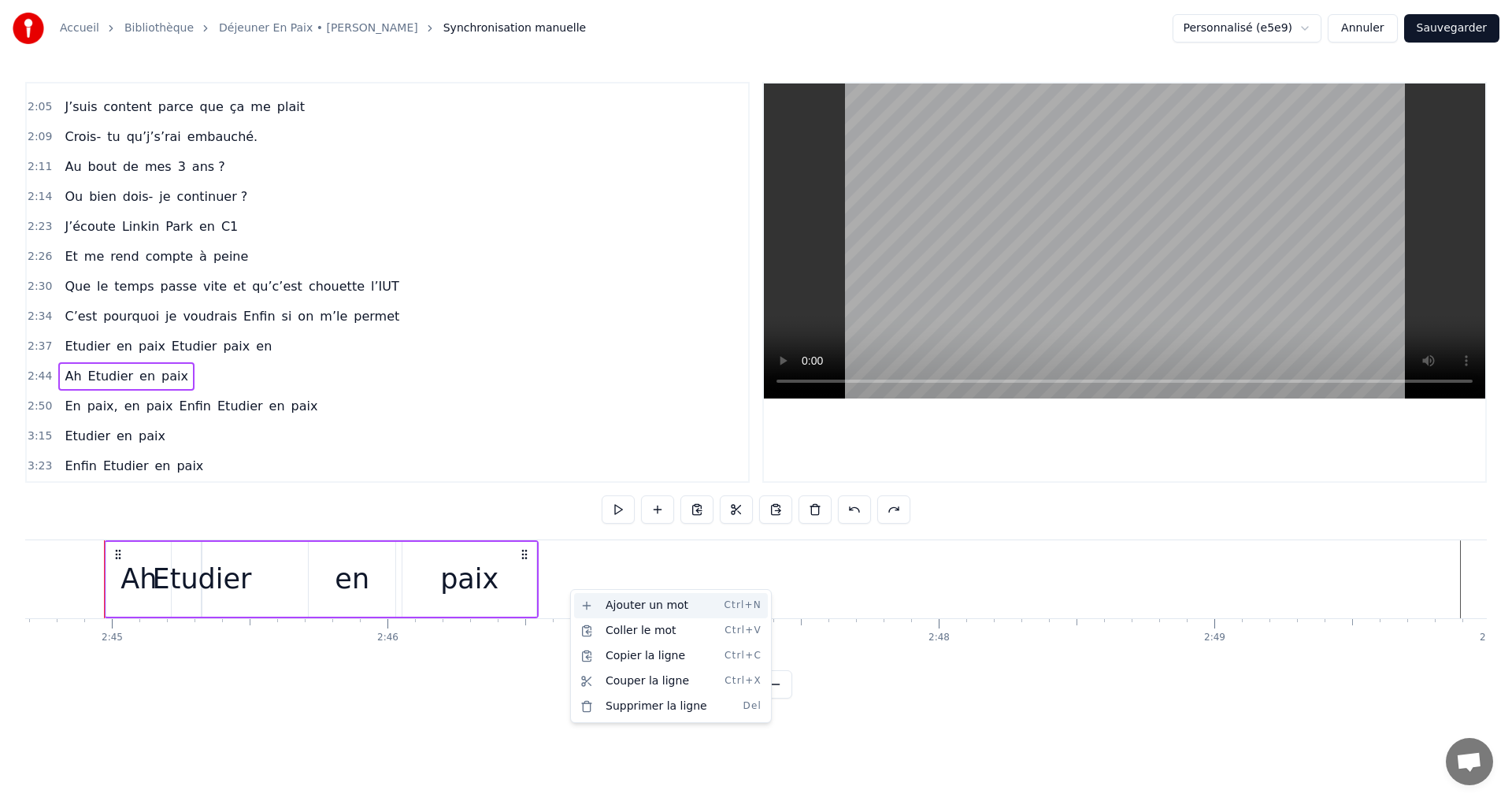
click at [648, 604] on div "Ajouter un mot Ctrl+N" at bounding box center [671, 605] width 194 height 25
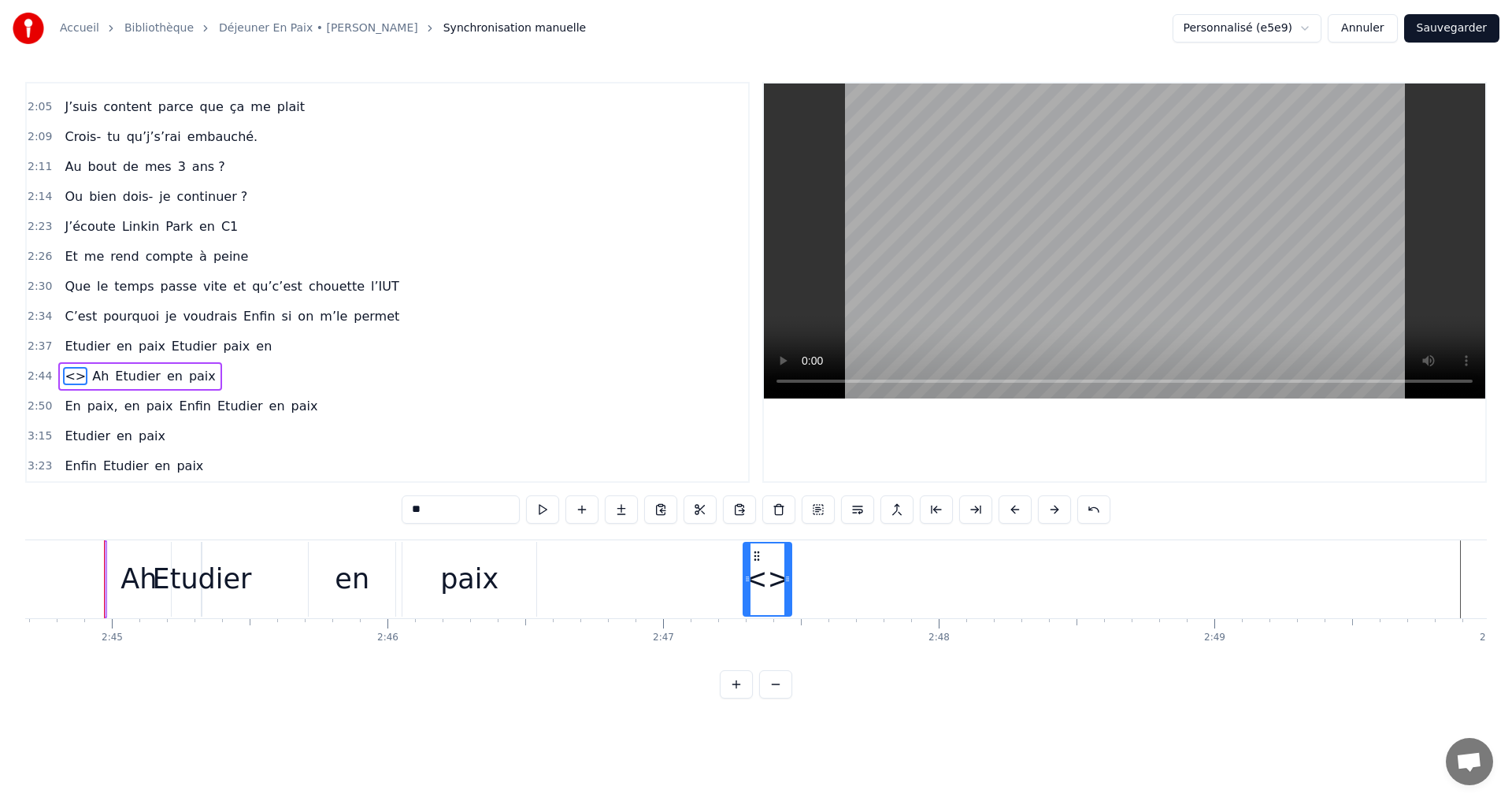
drag, startPoint x: 146, startPoint y: 552, endPoint x: 758, endPoint y: 625, distance: 616.3
click at [759, 575] on div "<>" at bounding box center [768, 579] width 47 height 41
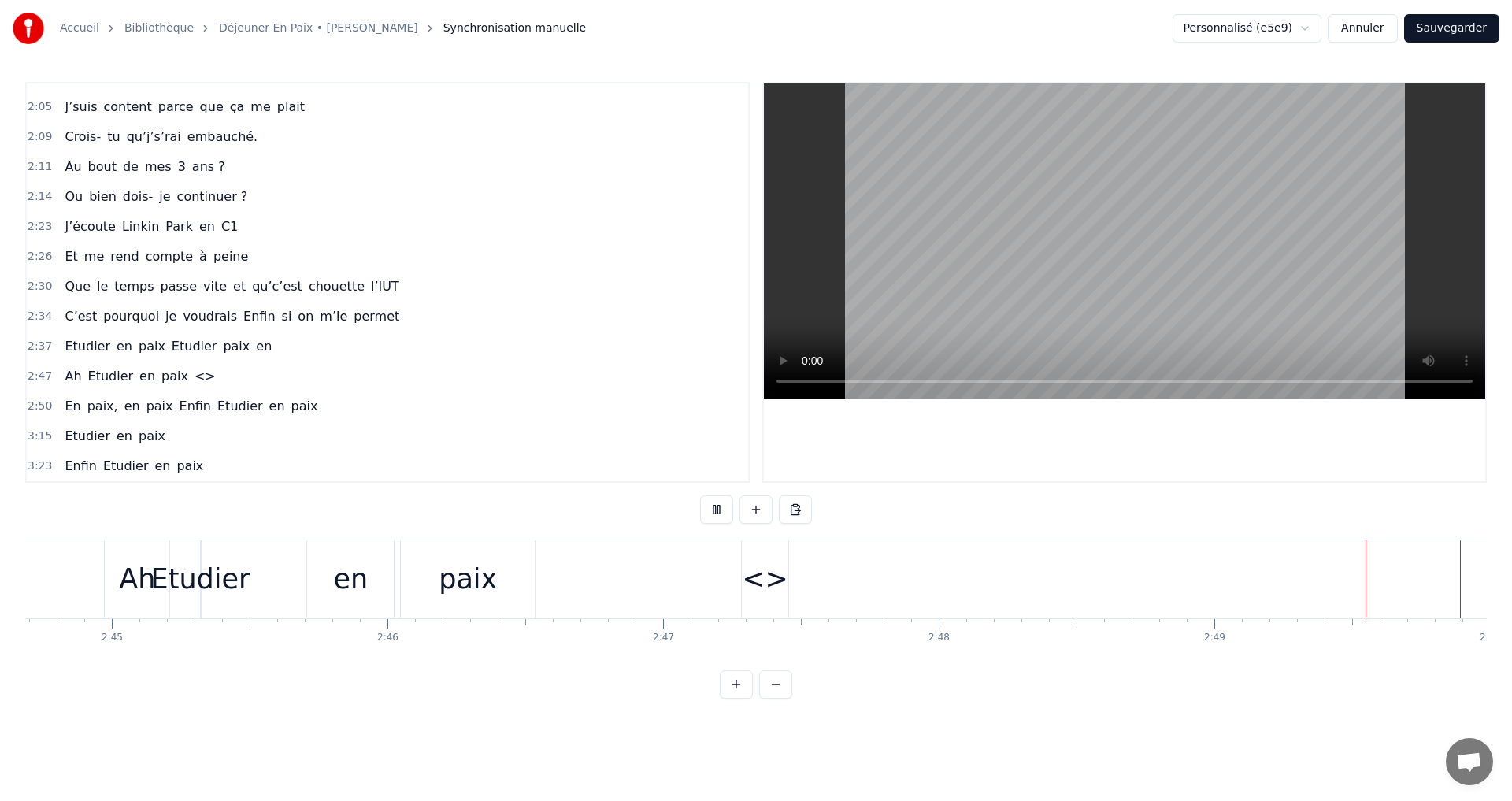
click at [758, 582] on div "<>" at bounding box center [765, 579] width 47 height 41
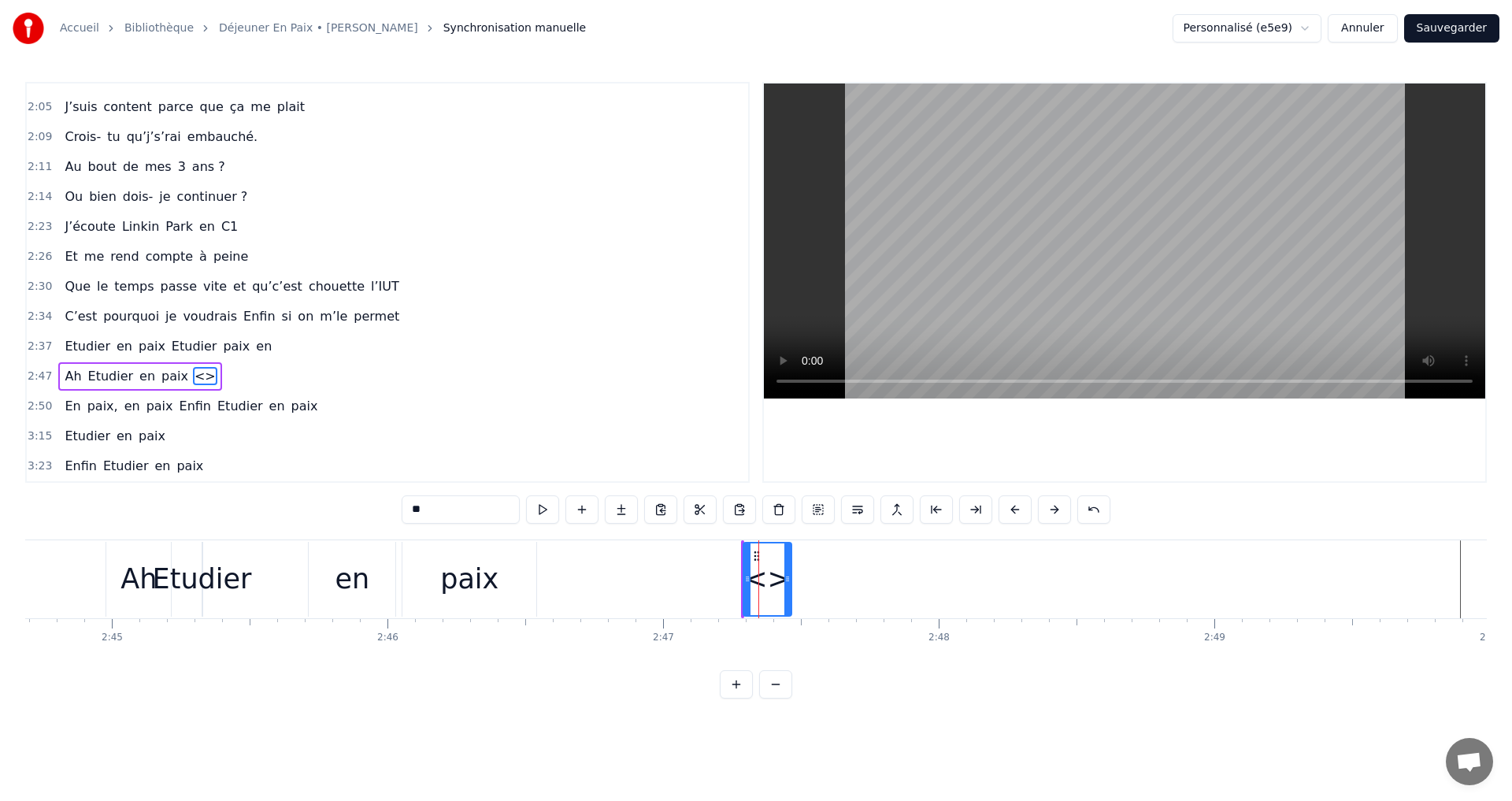
click at [216, 407] on span "Etudier" at bounding box center [240, 405] width 48 height 18
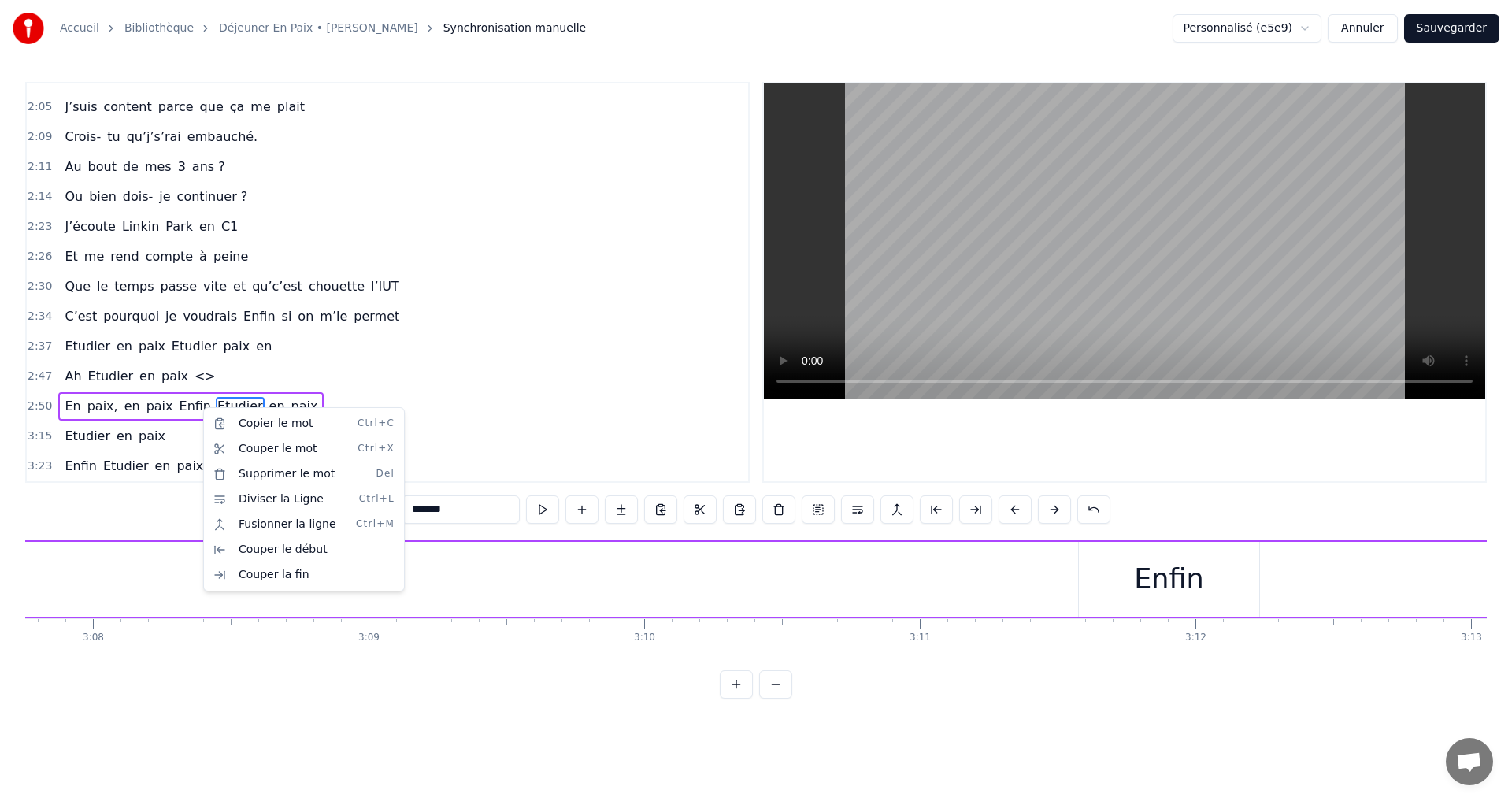
scroll to position [0, 53361]
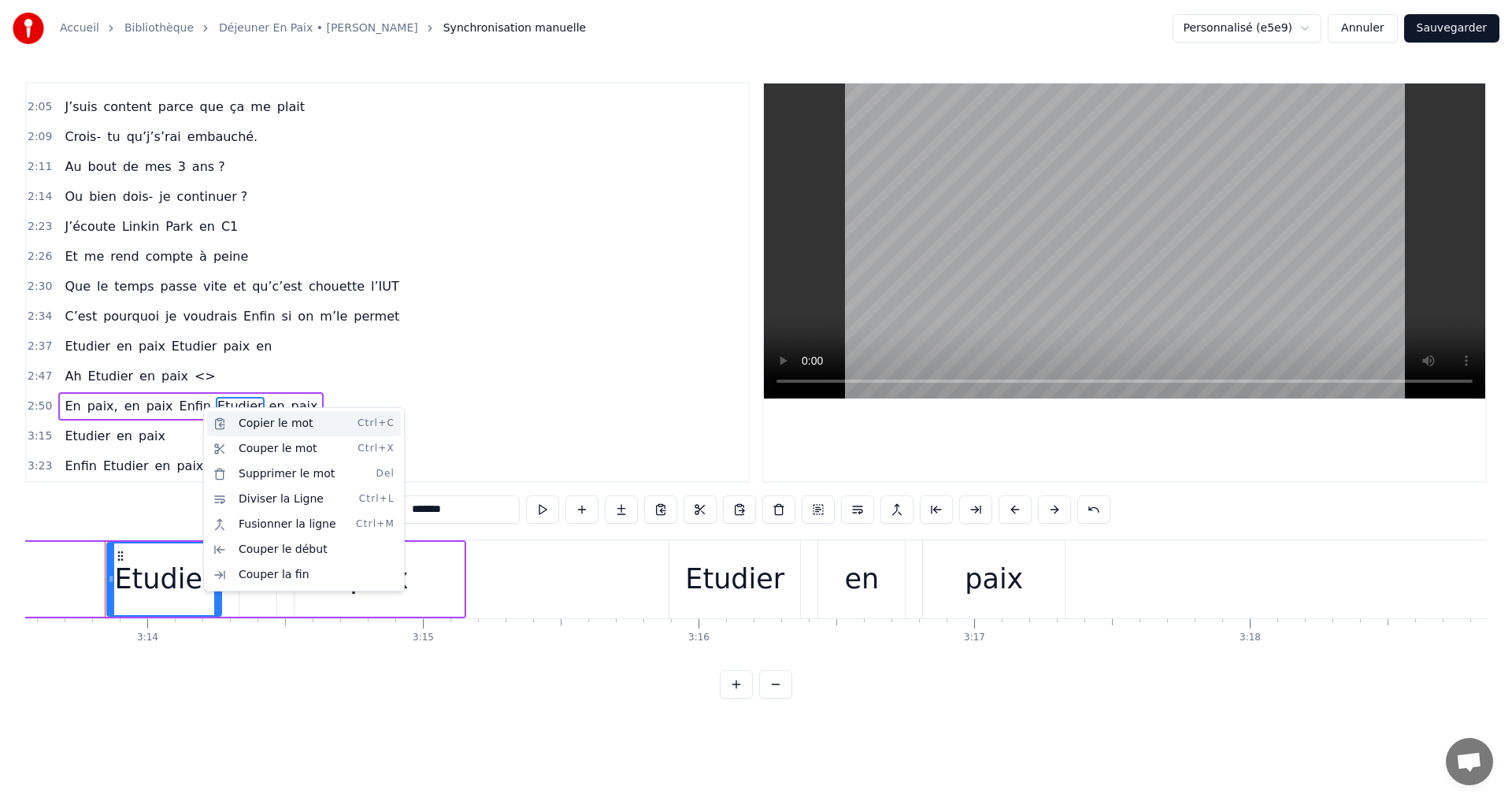
click at [258, 425] on div "Copier le mot Ctrl+C" at bounding box center [304, 423] width 194 height 25
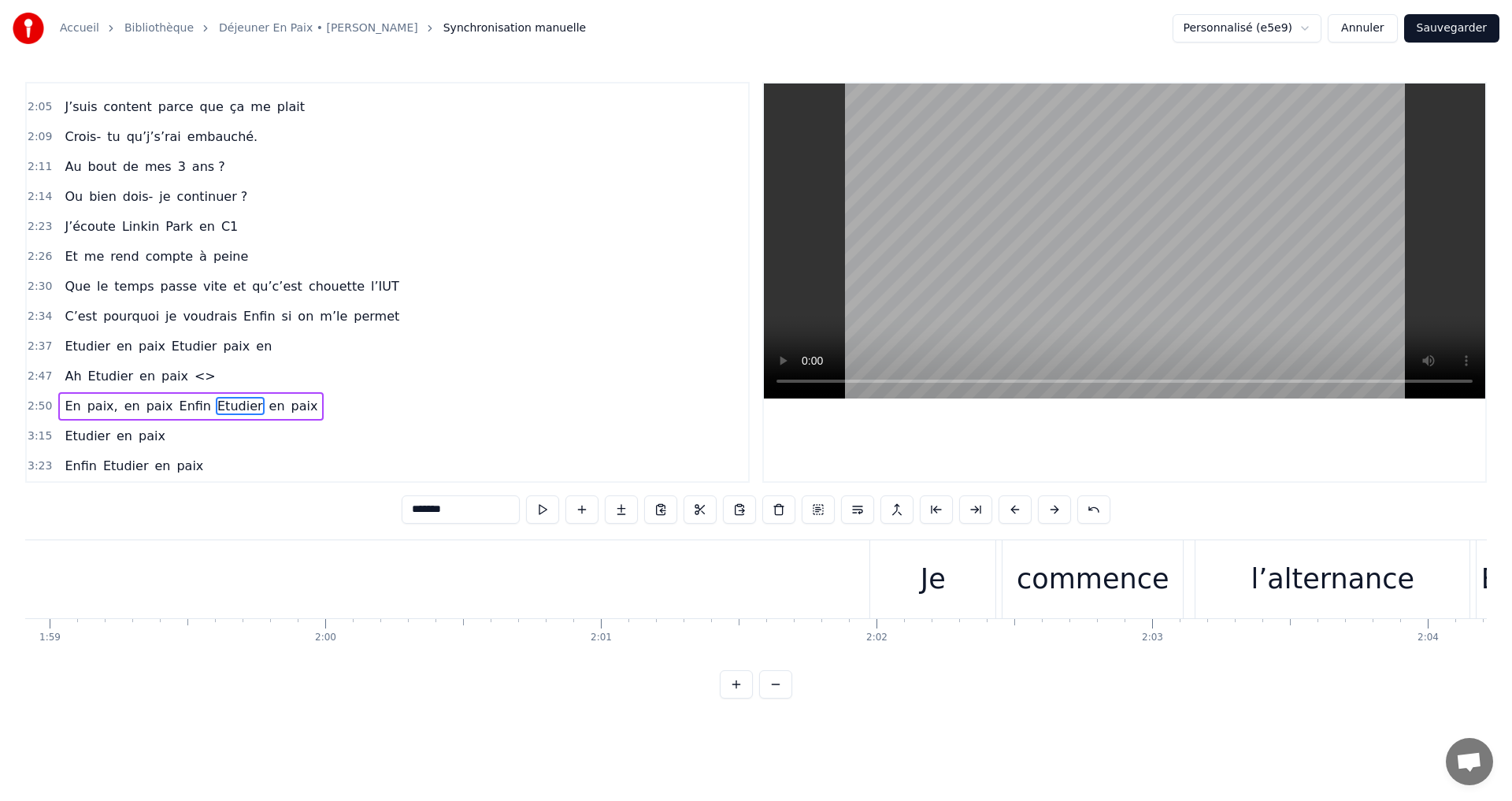
scroll to position [0, 33423]
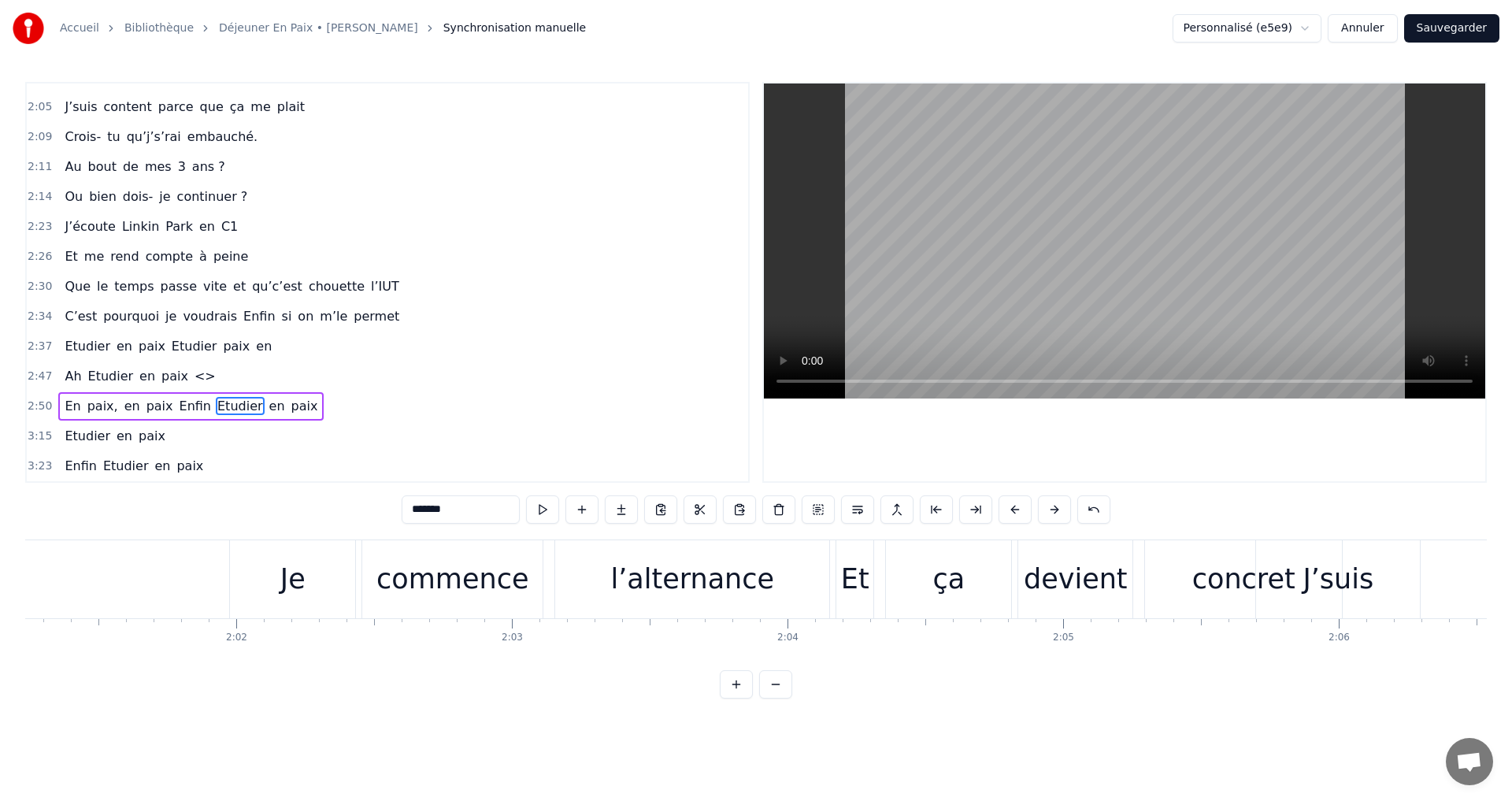
click at [182, 323] on span "voudrais" at bounding box center [210, 315] width 58 height 18
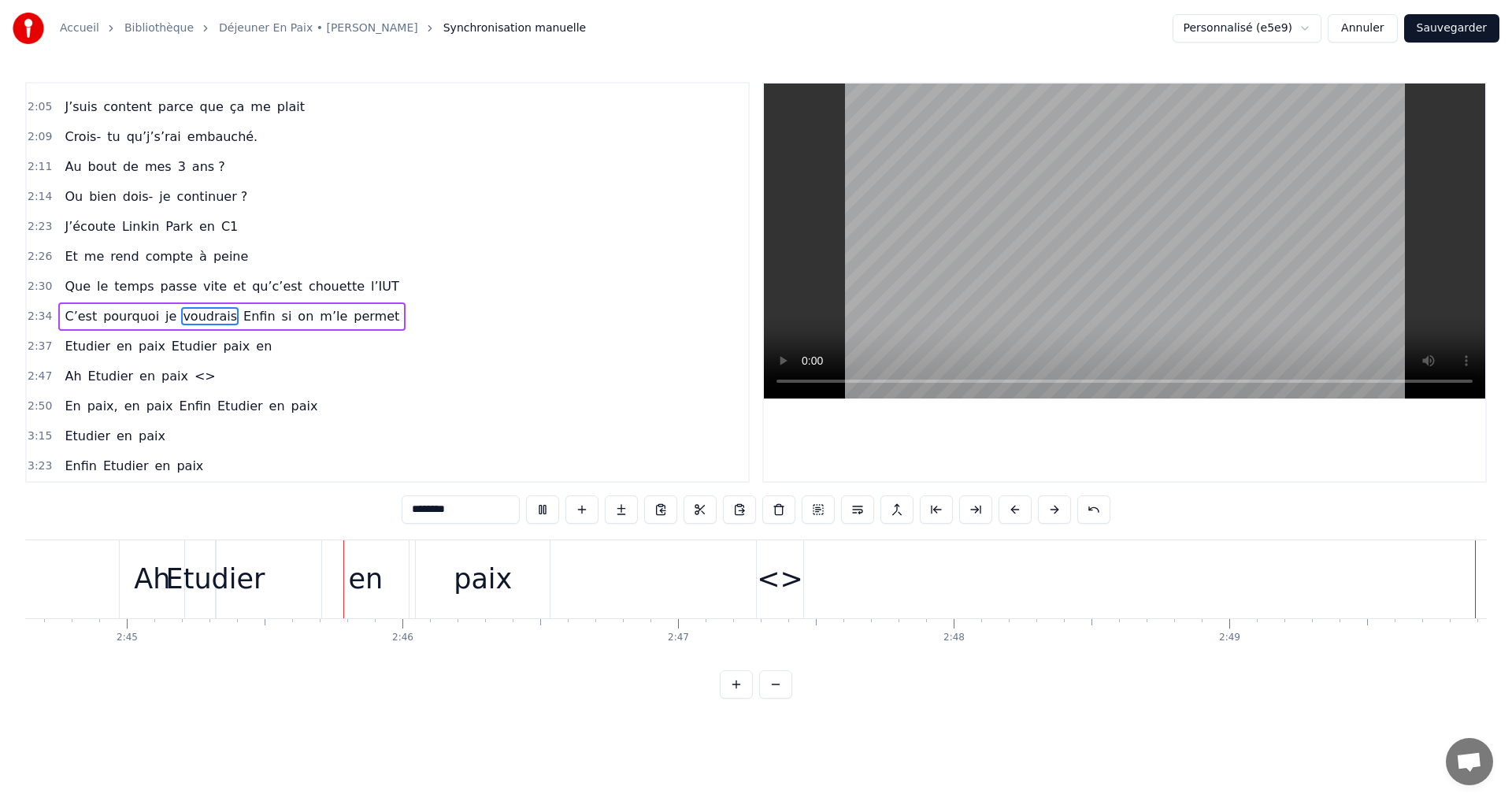
scroll to position [0, 45445]
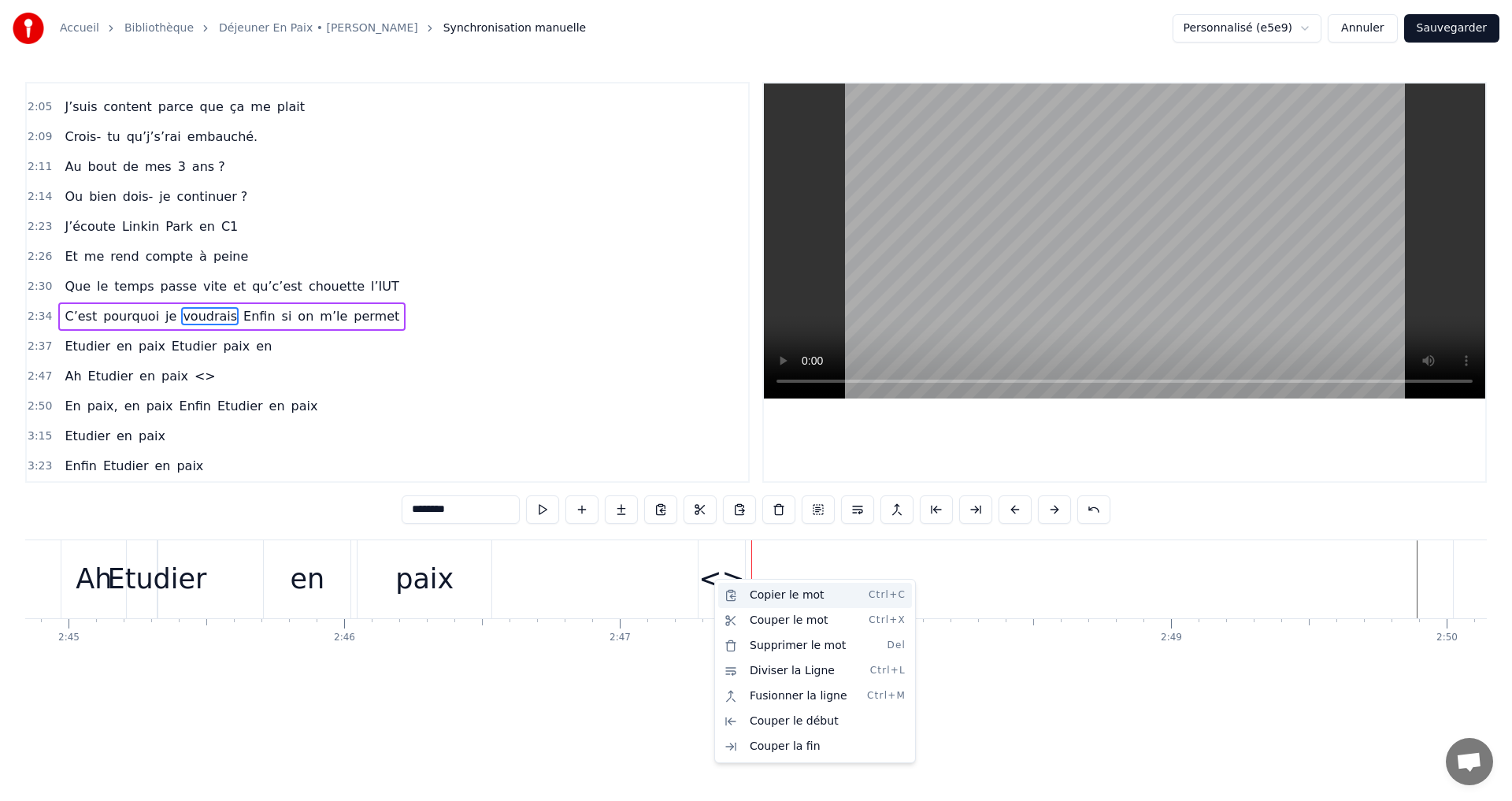
click at [756, 595] on div "Copier le mot Ctrl+C" at bounding box center [815, 594] width 194 height 25
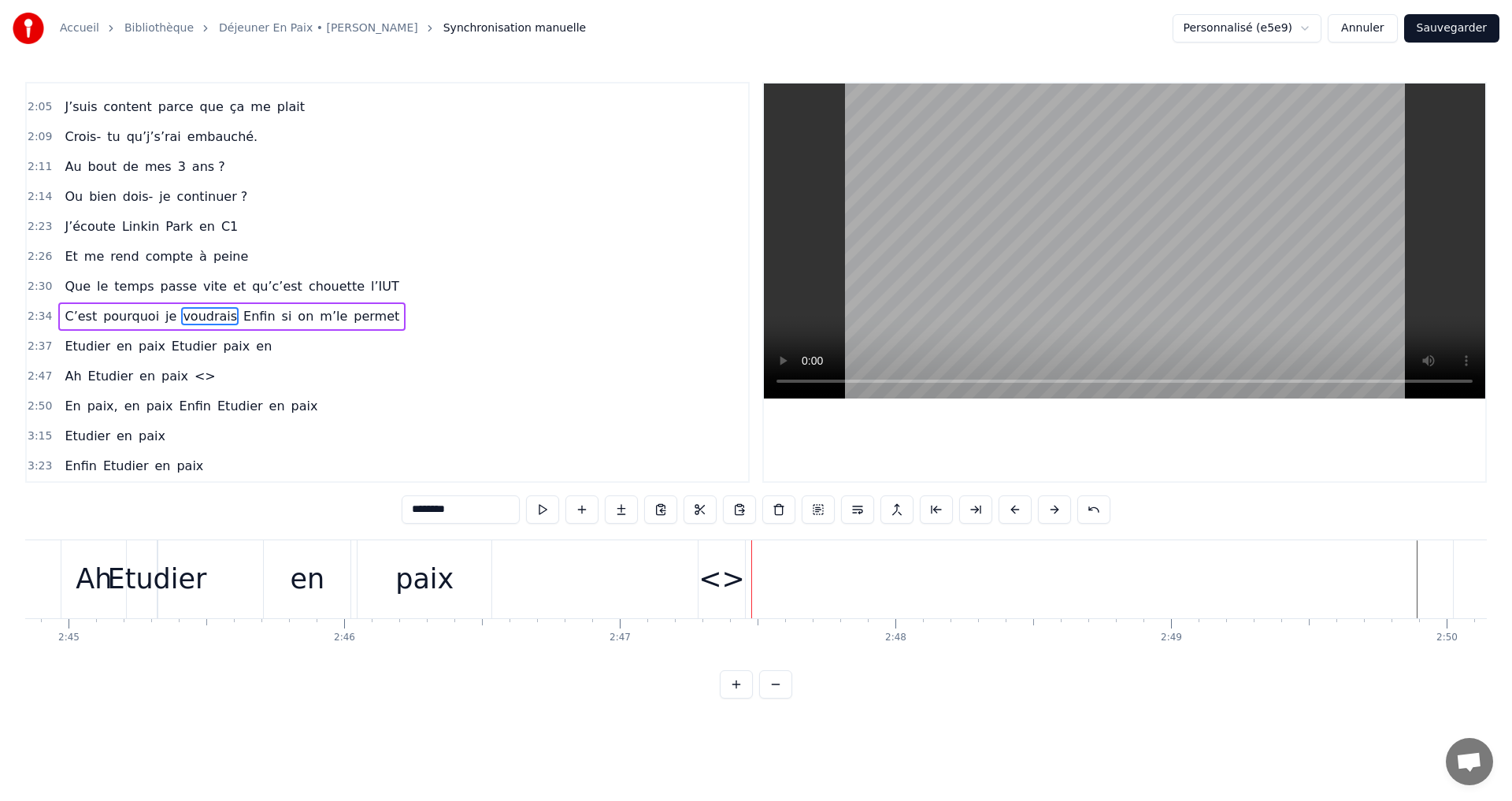
click at [714, 582] on div "<>" at bounding box center [722, 579] width 47 height 41
type input "**"
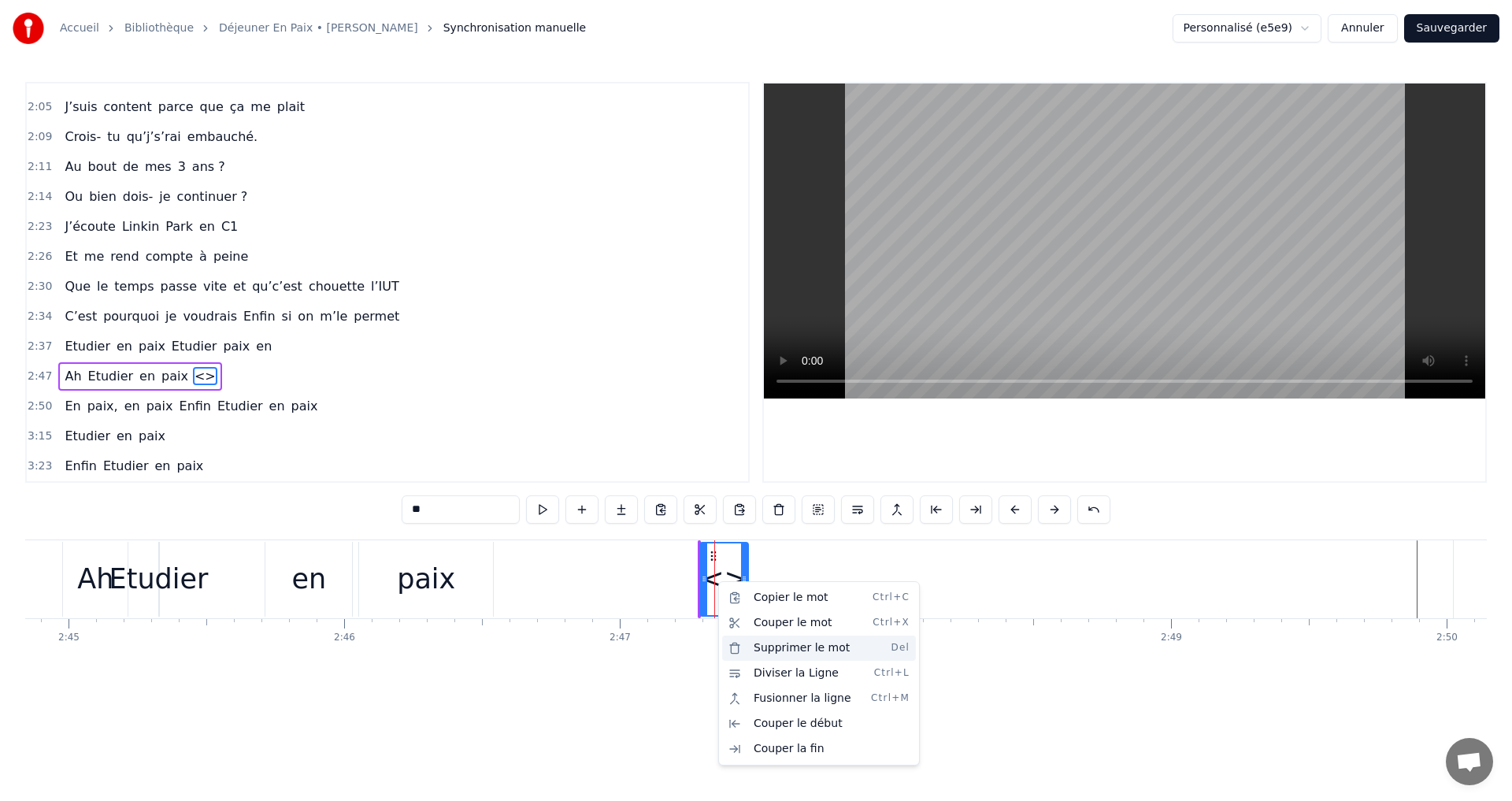
click at [767, 645] on div "Supprimer le mot Del" at bounding box center [820, 647] width 194 height 25
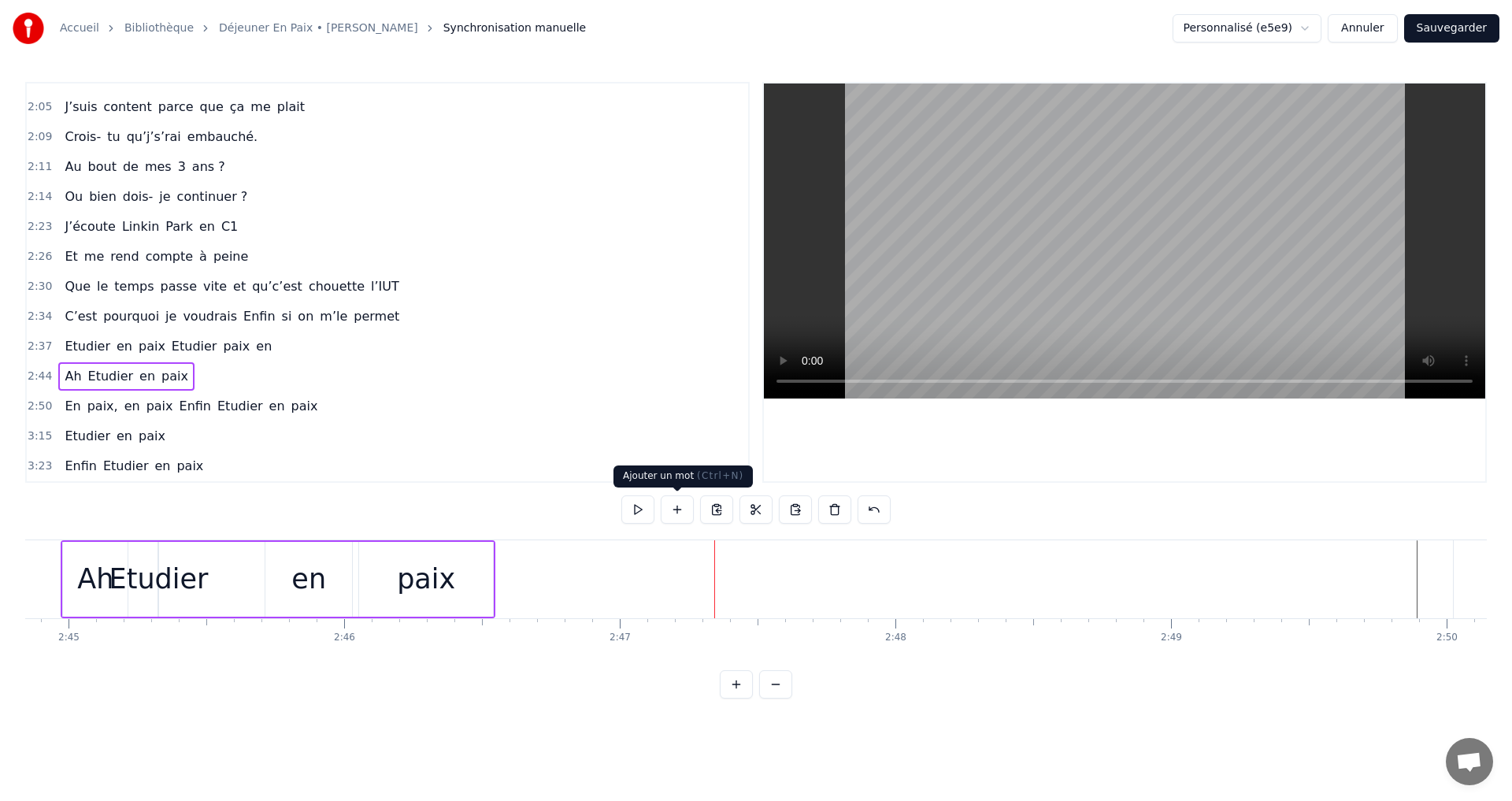
click at [679, 510] on button at bounding box center [677, 509] width 33 height 29
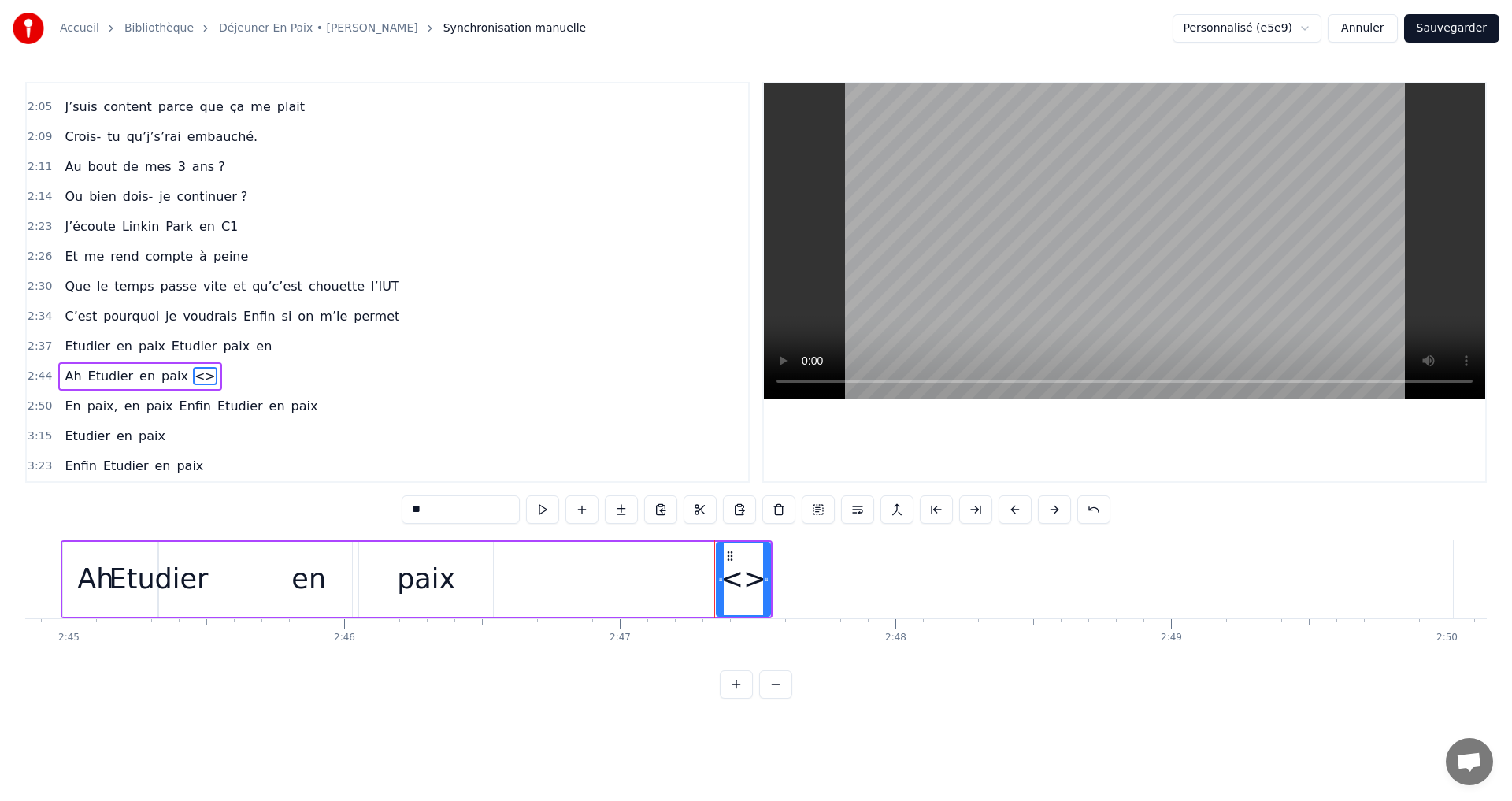
click at [421, 511] on input "**" at bounding box center [461, 509] width 118 height 29
type input "*****"
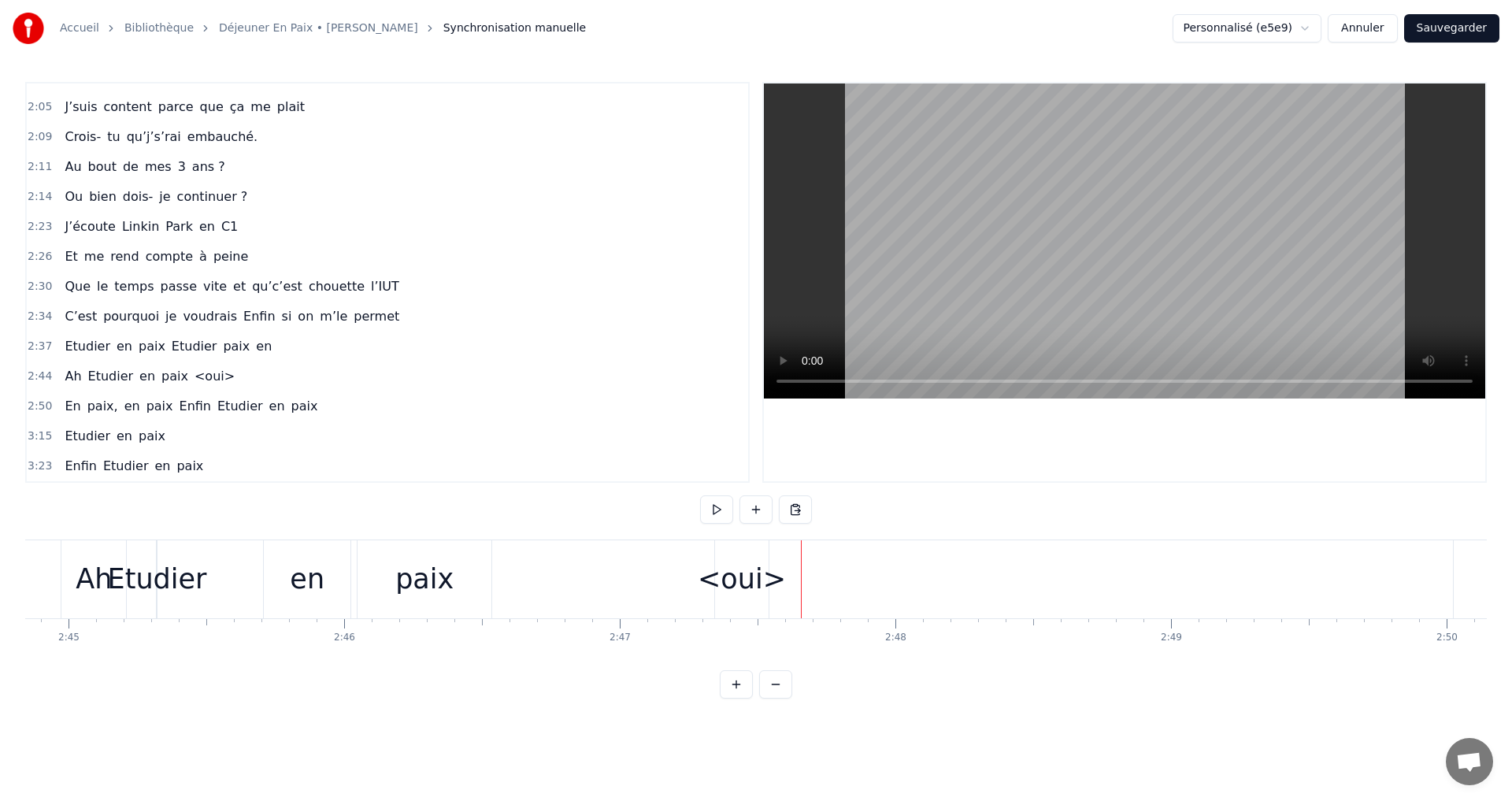
click at [769, 582] on div "<oui>" at bounding box center [742, 579] width 88 height 41
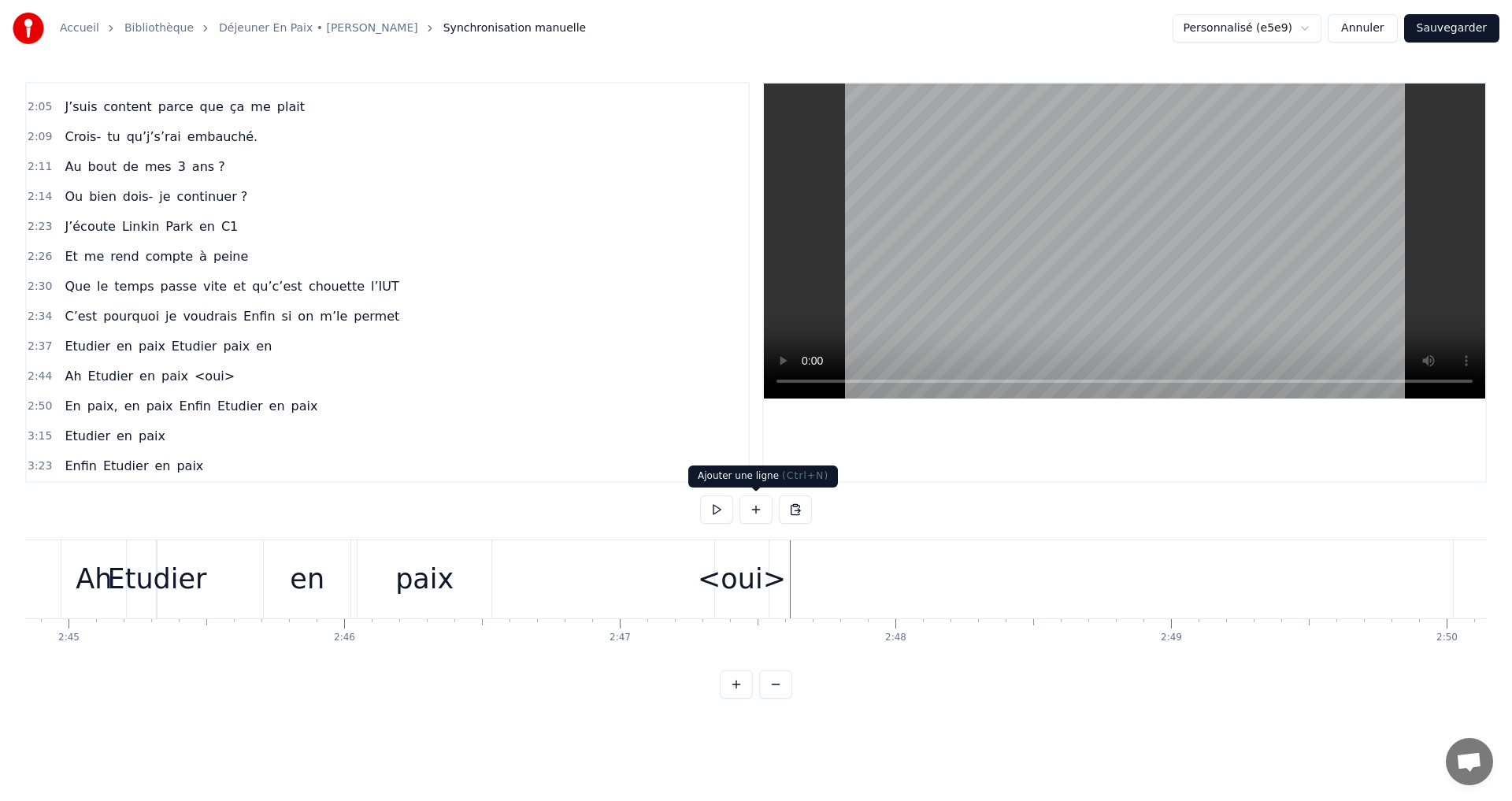
click at [755, 506] on button at bounding box center [756, 509] width 33 height 29
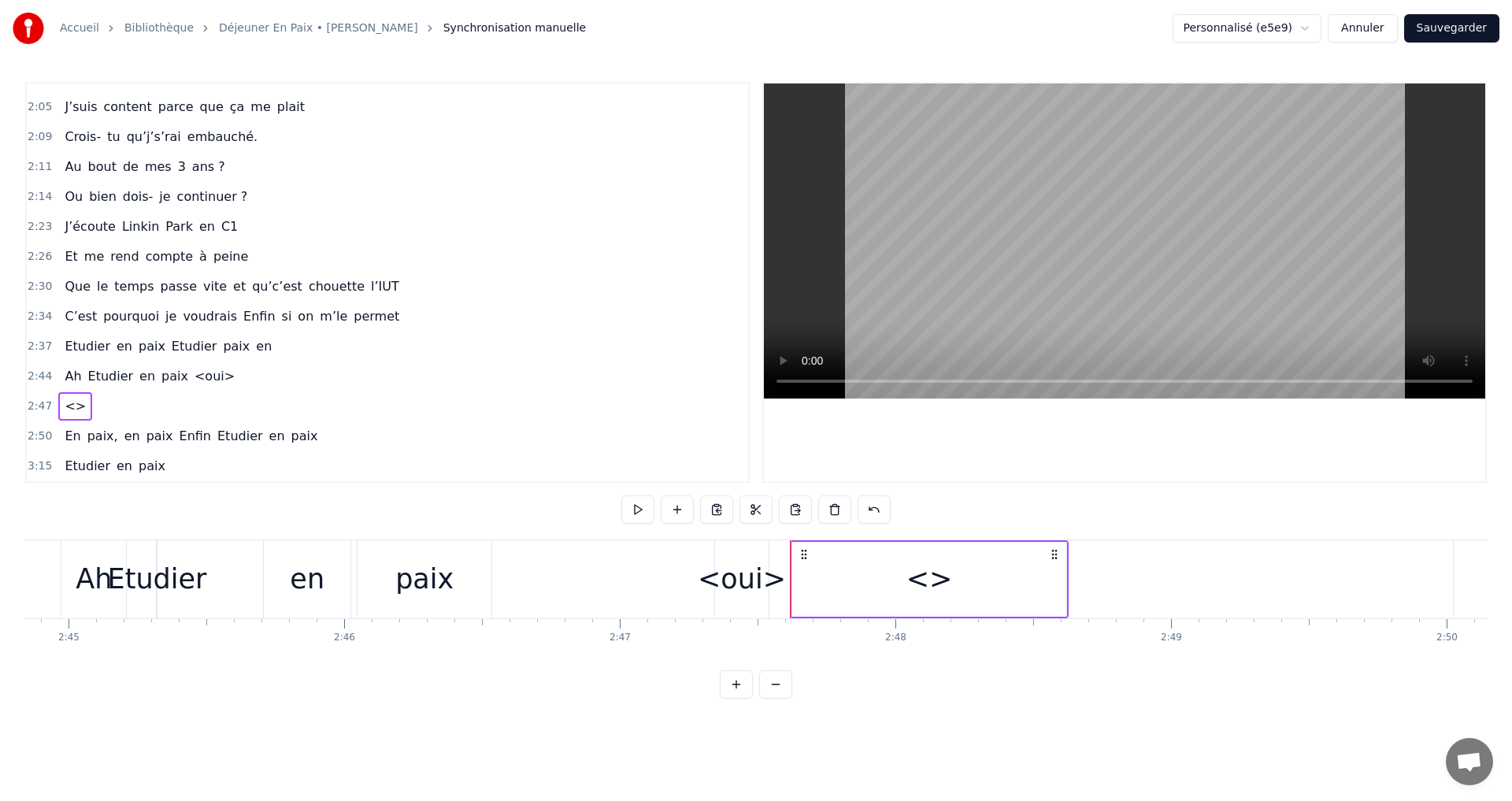
click at [931, 581] on div "<>" at bounding box center [930, 579] width 47 height 41
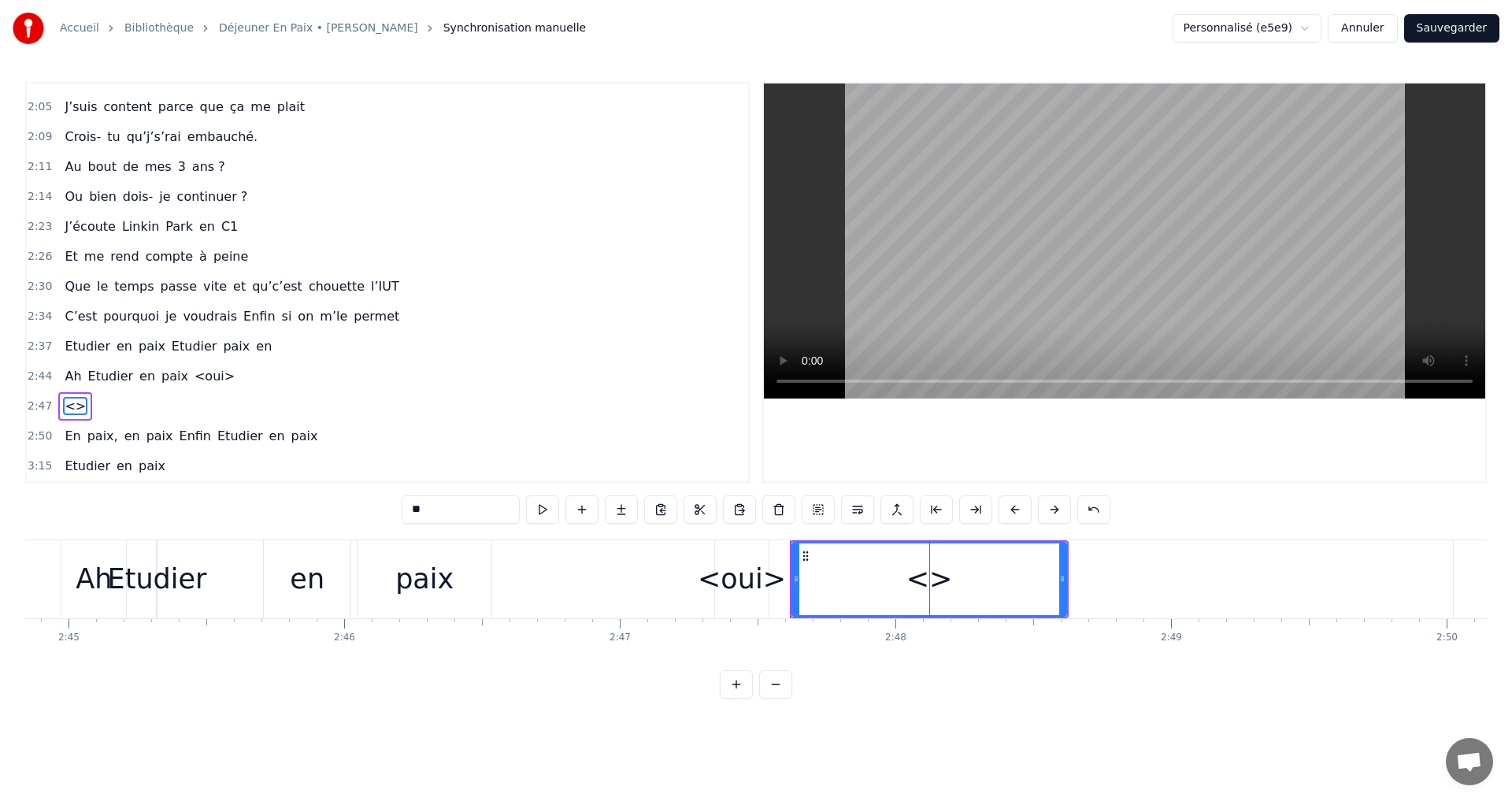
scroll to position [919, 0]
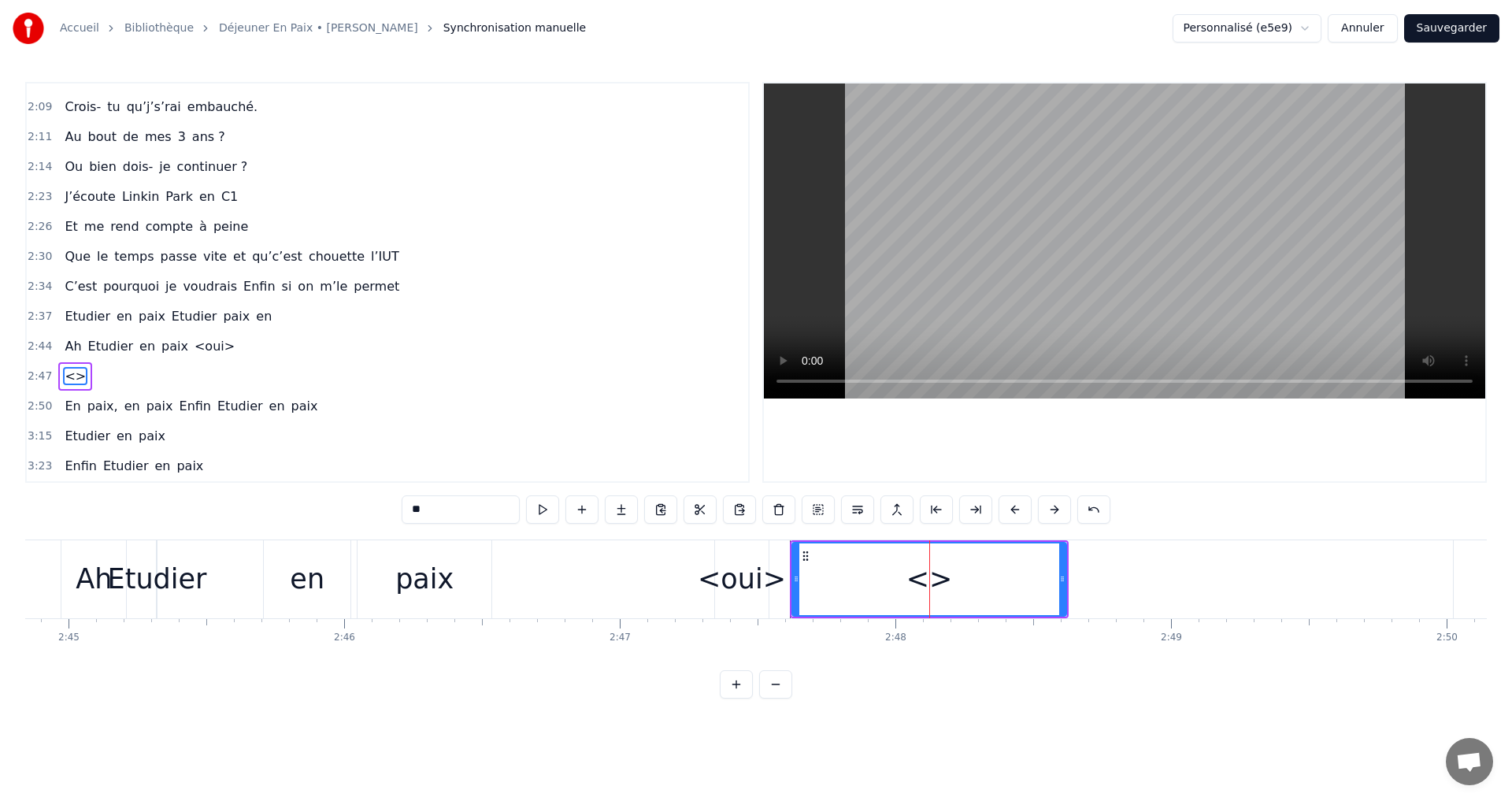
click at [441, 512] on input "**" at bounding box center [461, 509] width 118 height 29
click at [421, 514] on input "**" at bounding box center [461, 509] width 118 height 29
drag, startPoint x: 431, startPoint y: 509, endPoint x: 464, endPoint y: 510, distance: 33.0
click at [464, 510] on input "*********" at bounding box center [461, 509] width 118 height 29
drag, startPoint x: 458, startPoint y: 511, endPoint x: 393, endPoint y: 510, distance: 65.0
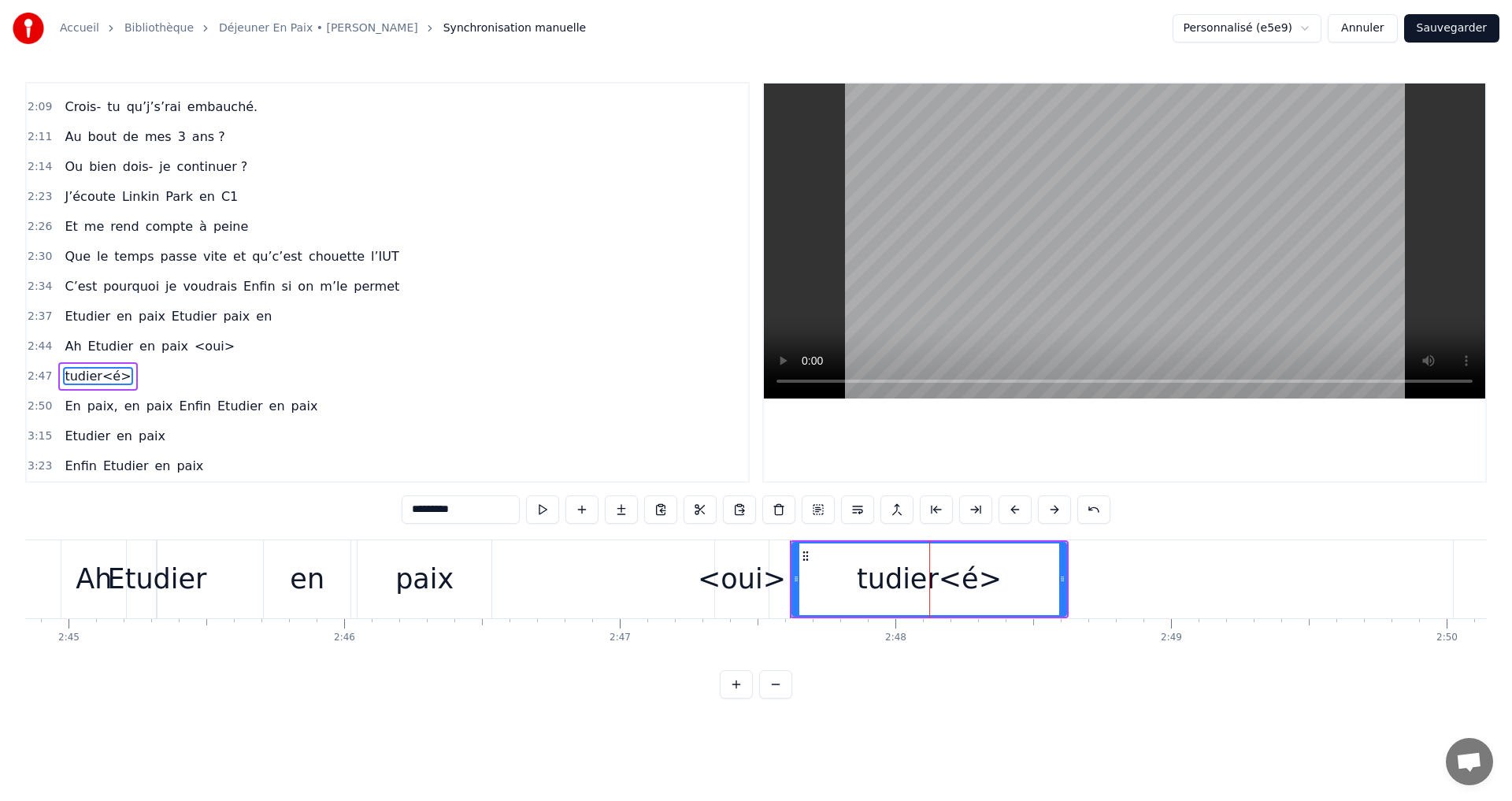
click at [393, 510] on div "0:14 Je m’appelle [PERSON_NAME] 0:17 Et j’ai 18 ans 0:19 Je suis à l’IUT 0:20 e…" at bounding box center [756, 390] width 1462 height 616
type input "*********"
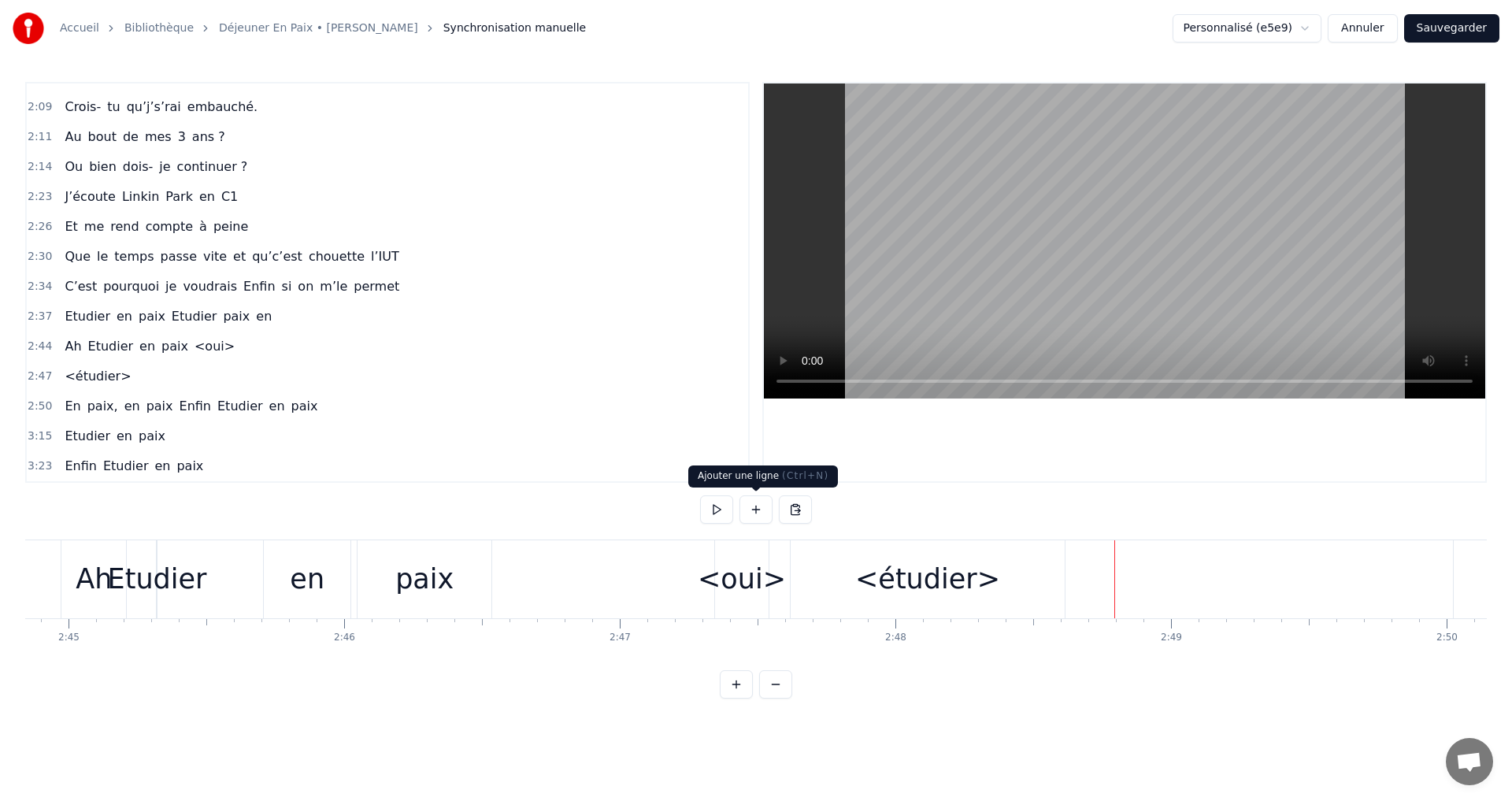
click at [766, 509] on button at bounding box center [756, 509] width 33 height 29
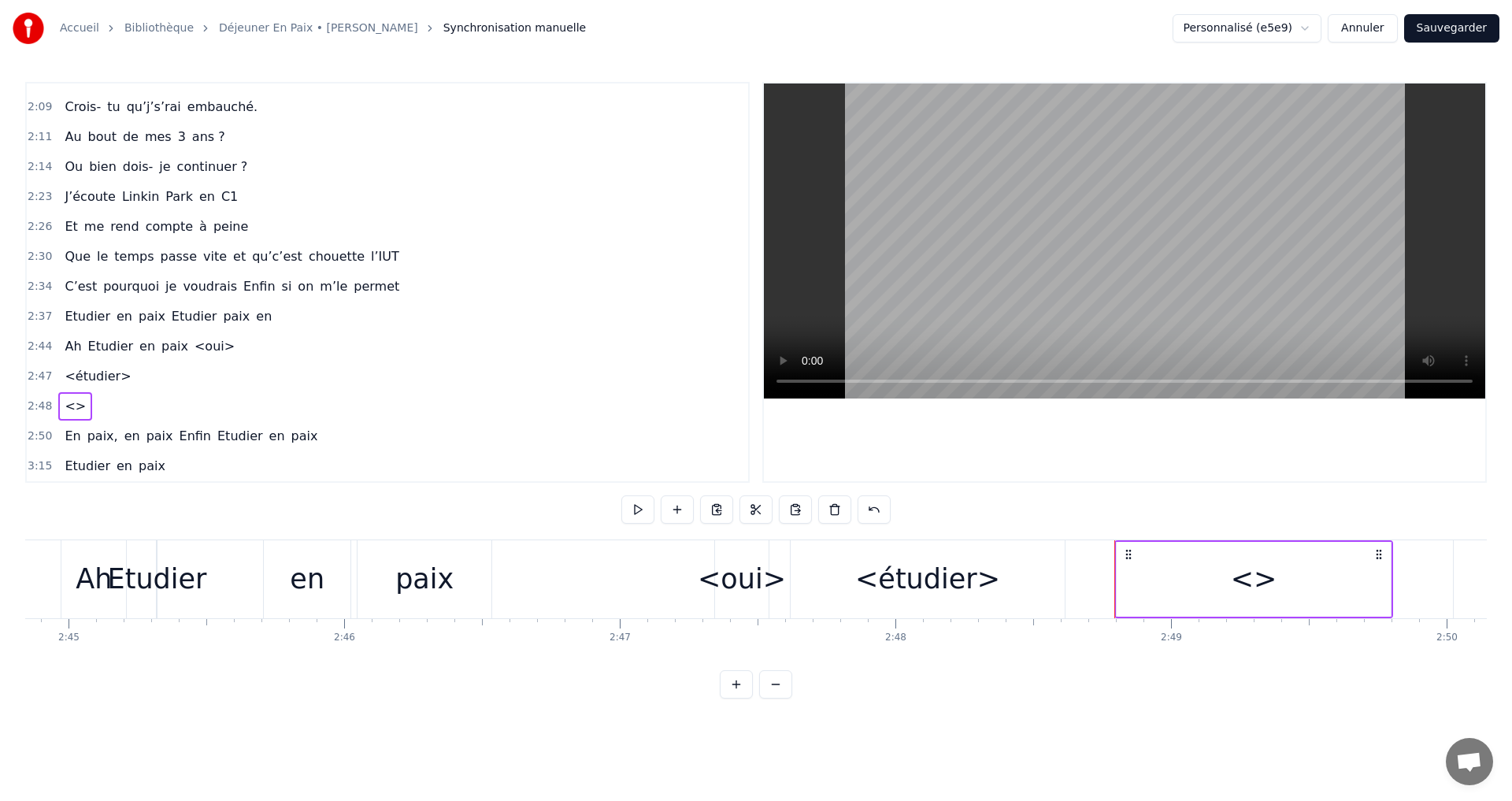
click at [1233, 577] on div "<>" at bounding box center [1254, 579] width 274 height 75
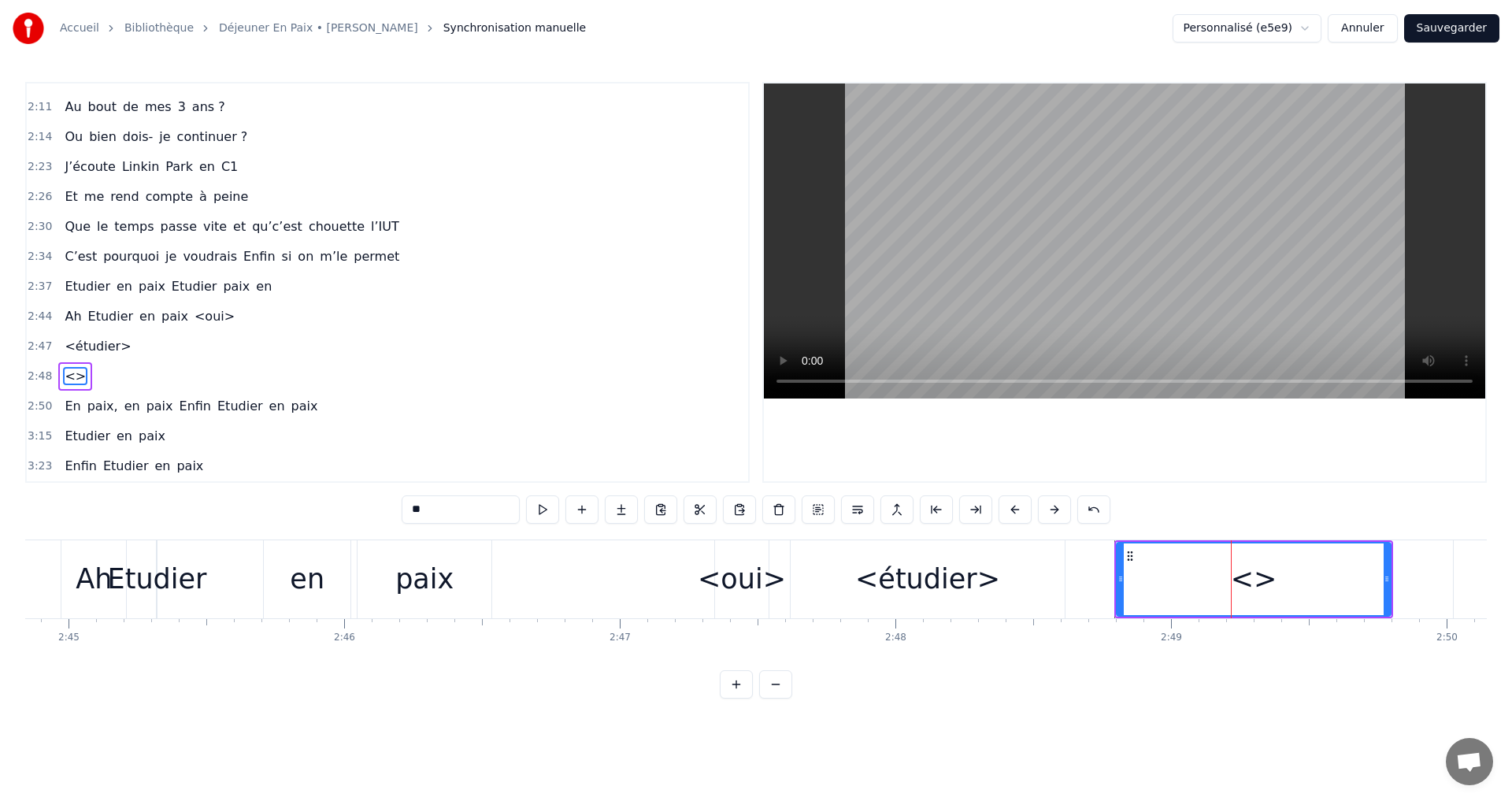
click at [417, 511] on input "**" at bounding box center [461, 509] width 118 height 29
click at [1275, 586] on div "<e>n" at bounding box center [1254, 579] width 80 height 41
click at [439, 518] on input "****" at bounding box center [461, 509] width 118 height 29
click at [1257, 584] on div "<e>" at bounding box center [1254, 579] width 63 height 41
click at [427, 512] on input "***" at bounding box center [461, 509] width 118 height 29
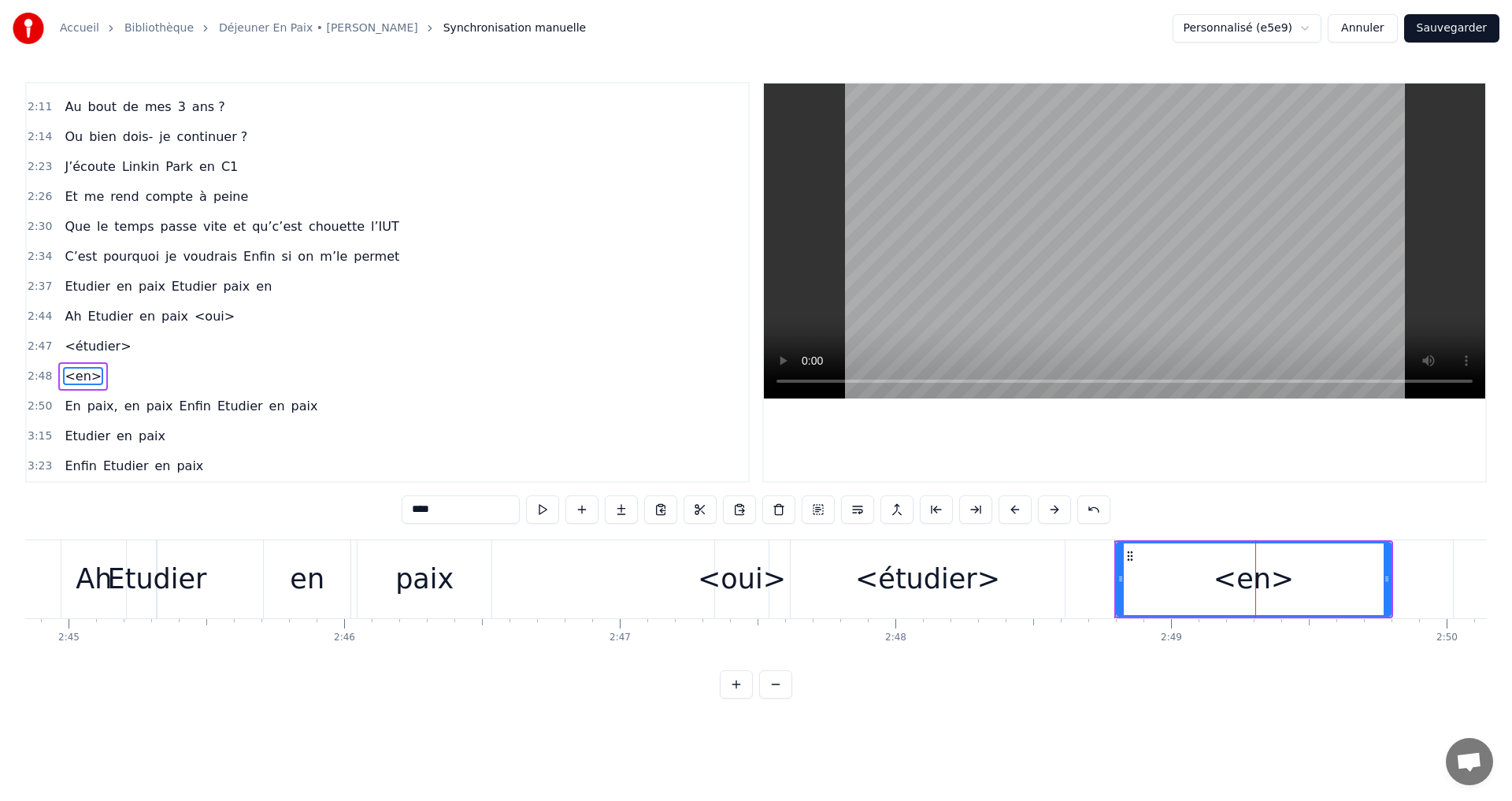
click at [459, 510] on input "****" at bounding box center [461, 509] width 118 height 29
type input "****"
drag, startPoint x: 965, startPoint y: 688, endPoint x: 975, endPoint y: 682, distance: 11.7
click at [970, 684] on div "0:14 Je m’appelle [PERSON_NAME] 0:17 Et j’ai 18 ans 0:19 Je suis à l’IUT 0:20 e…" at bounding box center [756, 390] width 1462 height 616
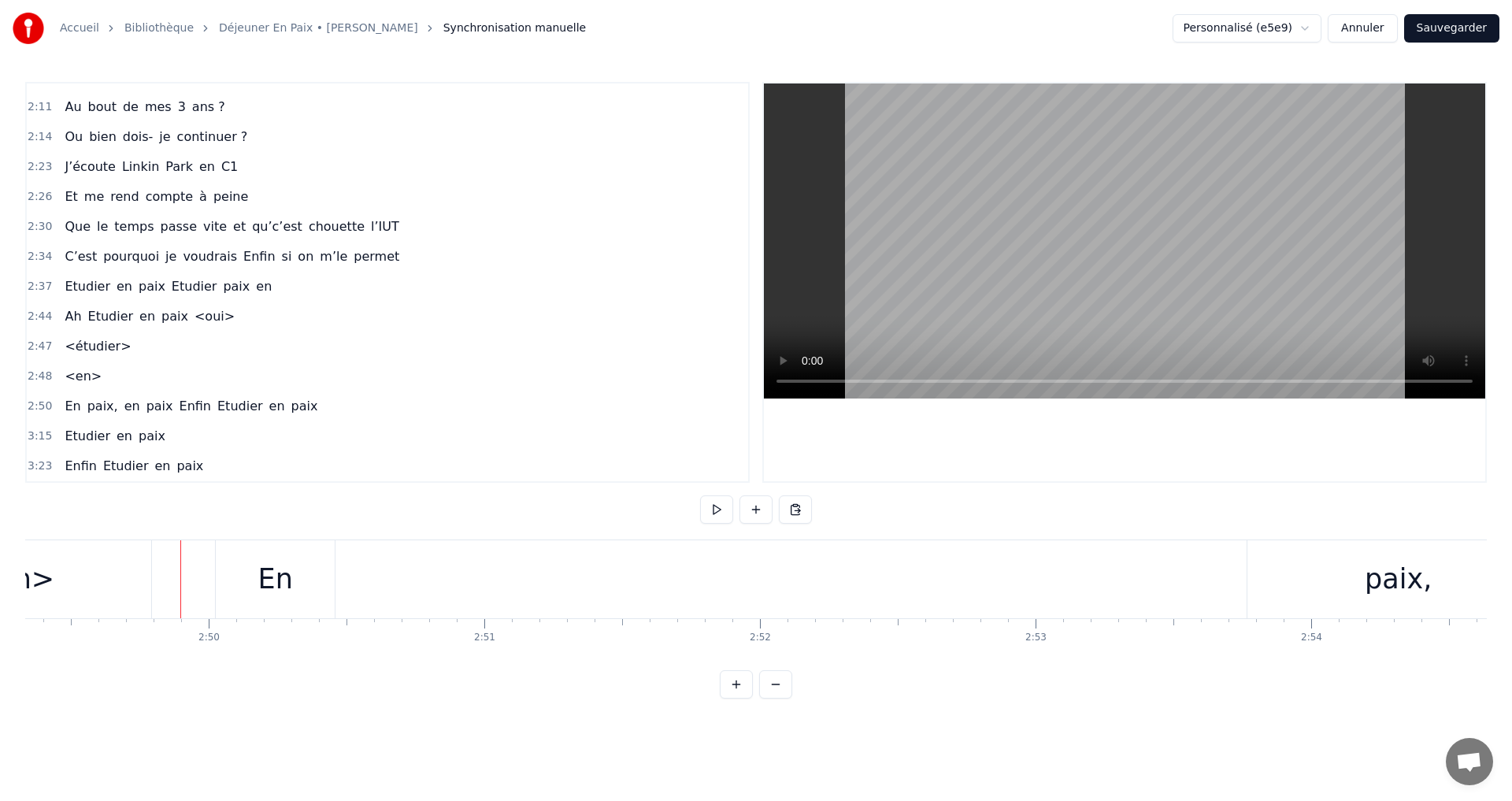
scroll to position [0, 46760]
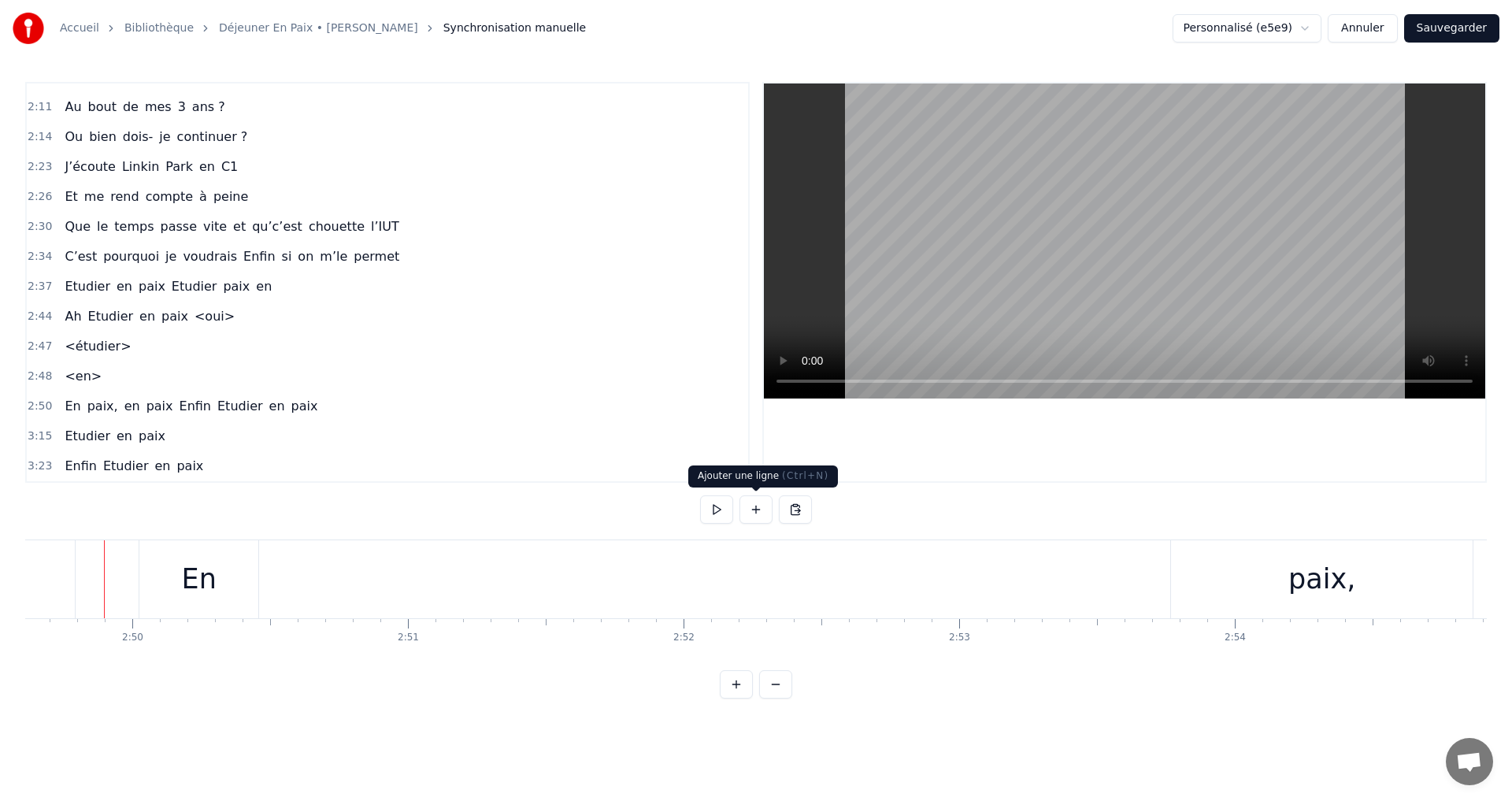
click at [760, 511] on button at bounding box center [756, 509] width 33 height 29
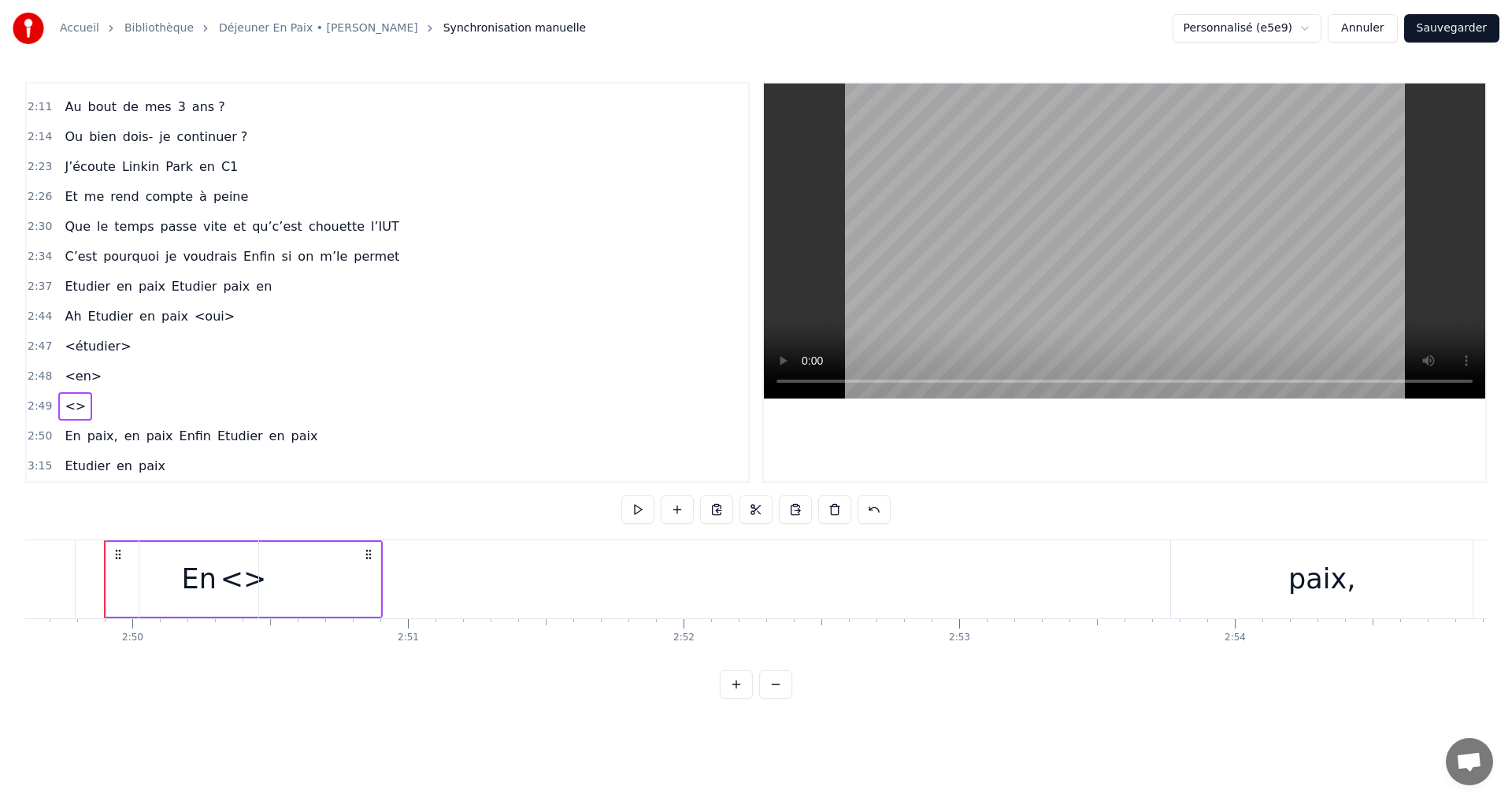
click at [237, 576] on div "En" at bounding box center [199, 579] width 119 height 78
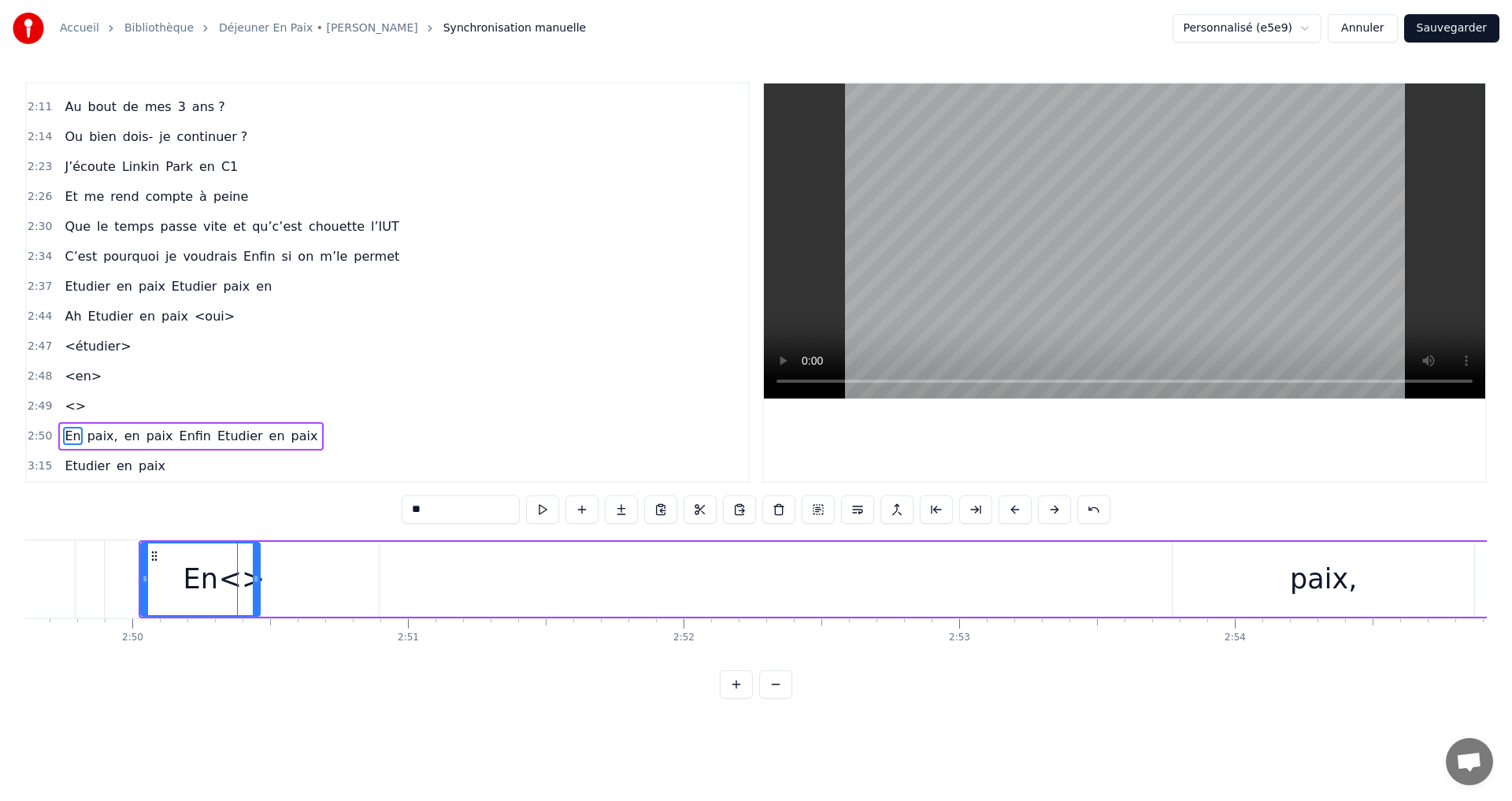
scroll to position [979, 0]
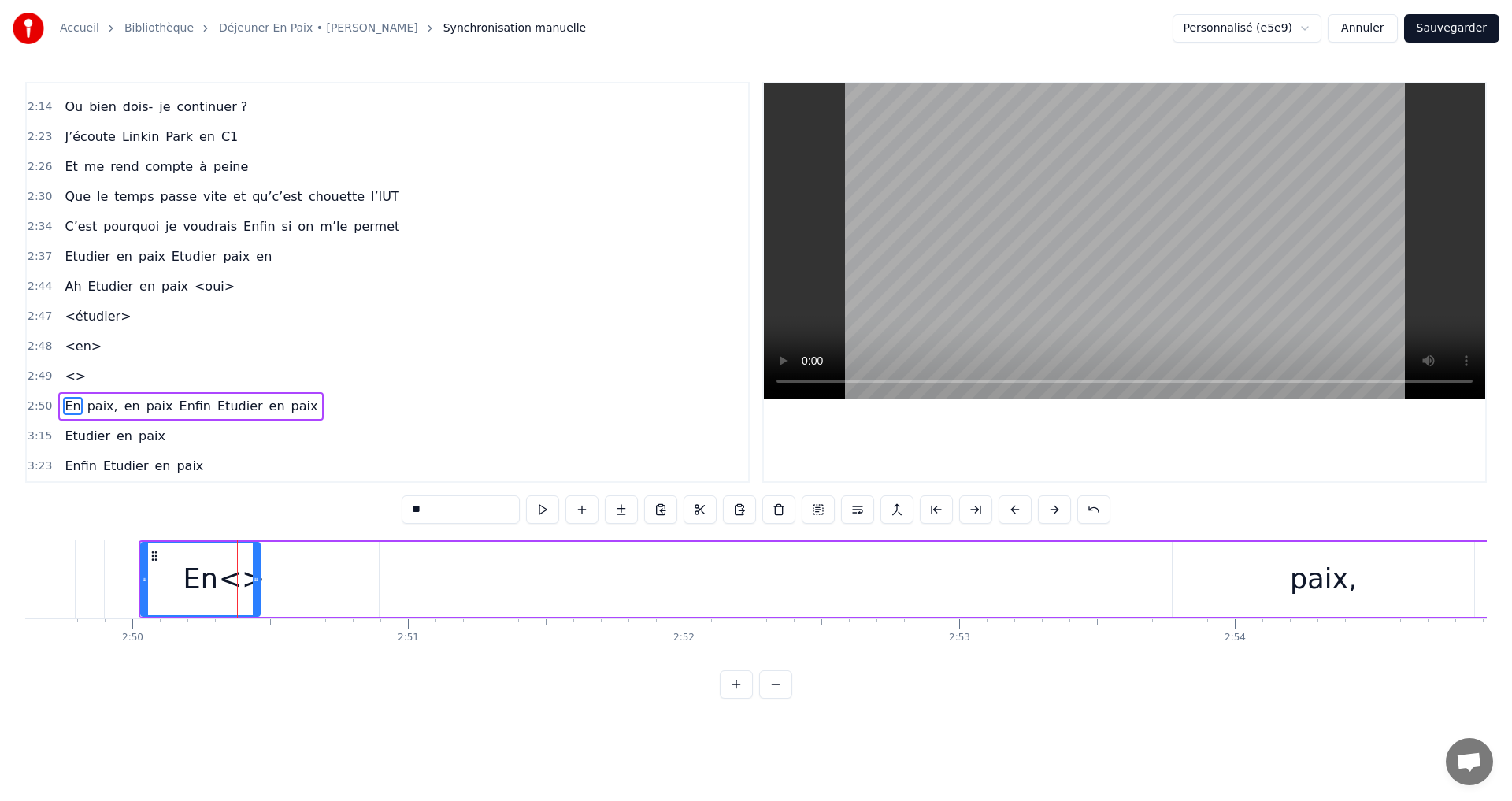
click at [430, 682] on div "0:14 Je m’appelle [PERSON_NAME] 0:17 Et j’ai 18 ans 0:19 Je suis à l’IUT 0:20 e…" at bounding box center [756, 390] width 1462 height 616
click at [244, 576] on div "En" at bounding box center [201, 579] width 118 height 72
click at [239, 578] on div "En" at bounding box center [201, 579] width 118 height 72
click at [721, 723] on html "Accueil Bibliothèque Déjeuner En Paix • [PERSON_NAME] Synchronisation manuelle …" at bounding box center [756, 361] width 1512 height 723
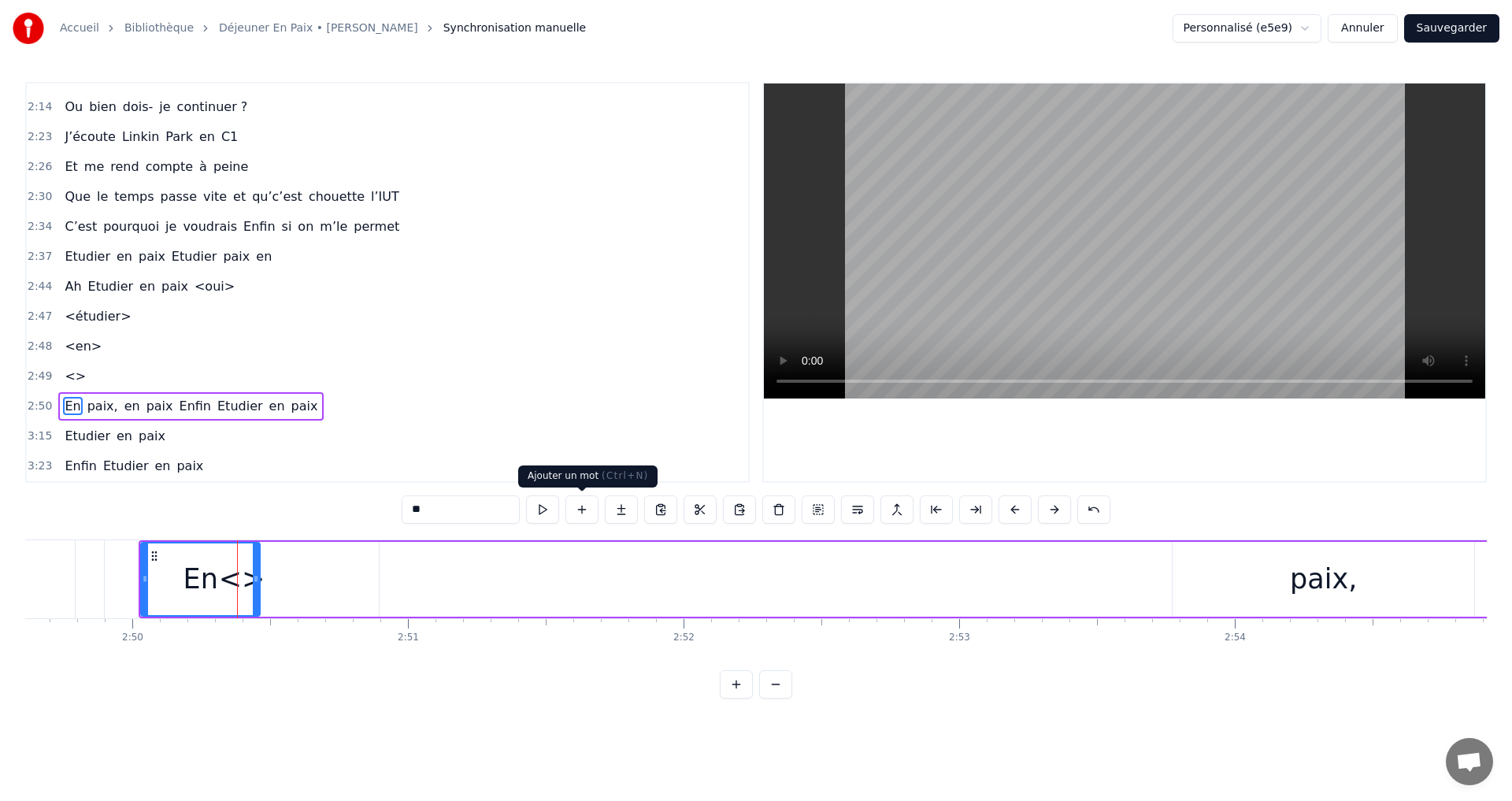
click at [582, 512] on button at bounding box center [582, 509] width 33 height 29
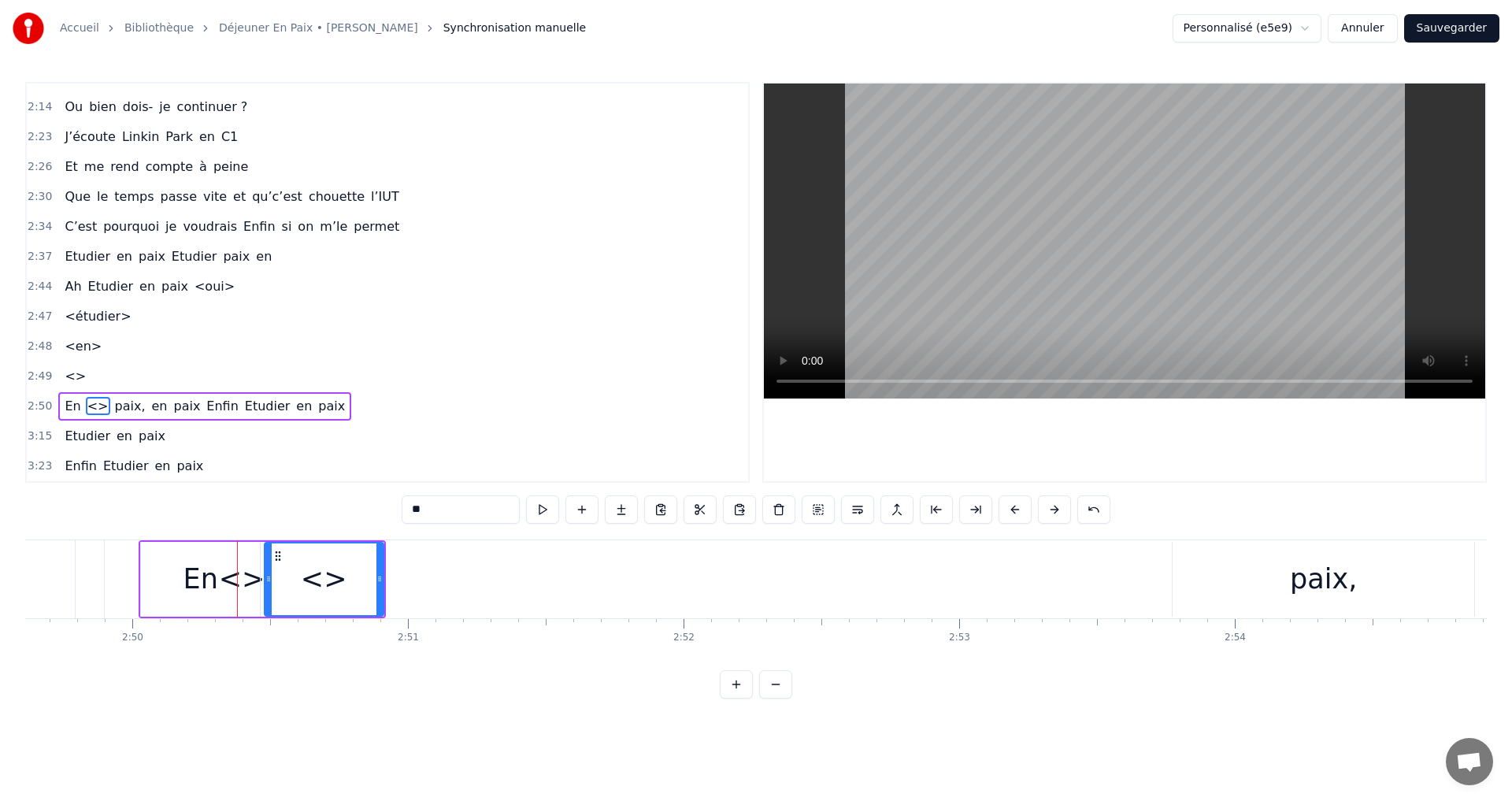
click at [327, 581] on div "<>" at bounding box center [324, 579] width 47 height 41
click at [423, 515] on input "**" at bounding box center [461, 509] width 118 height 29
drag, startPoint x: 445, startPoint y: 506, endPoint x: 434, endPoint y: 506, distance: 11.0
click at [434, 506] on input "*****" at bounding box center [461, 509] width 118 height 29
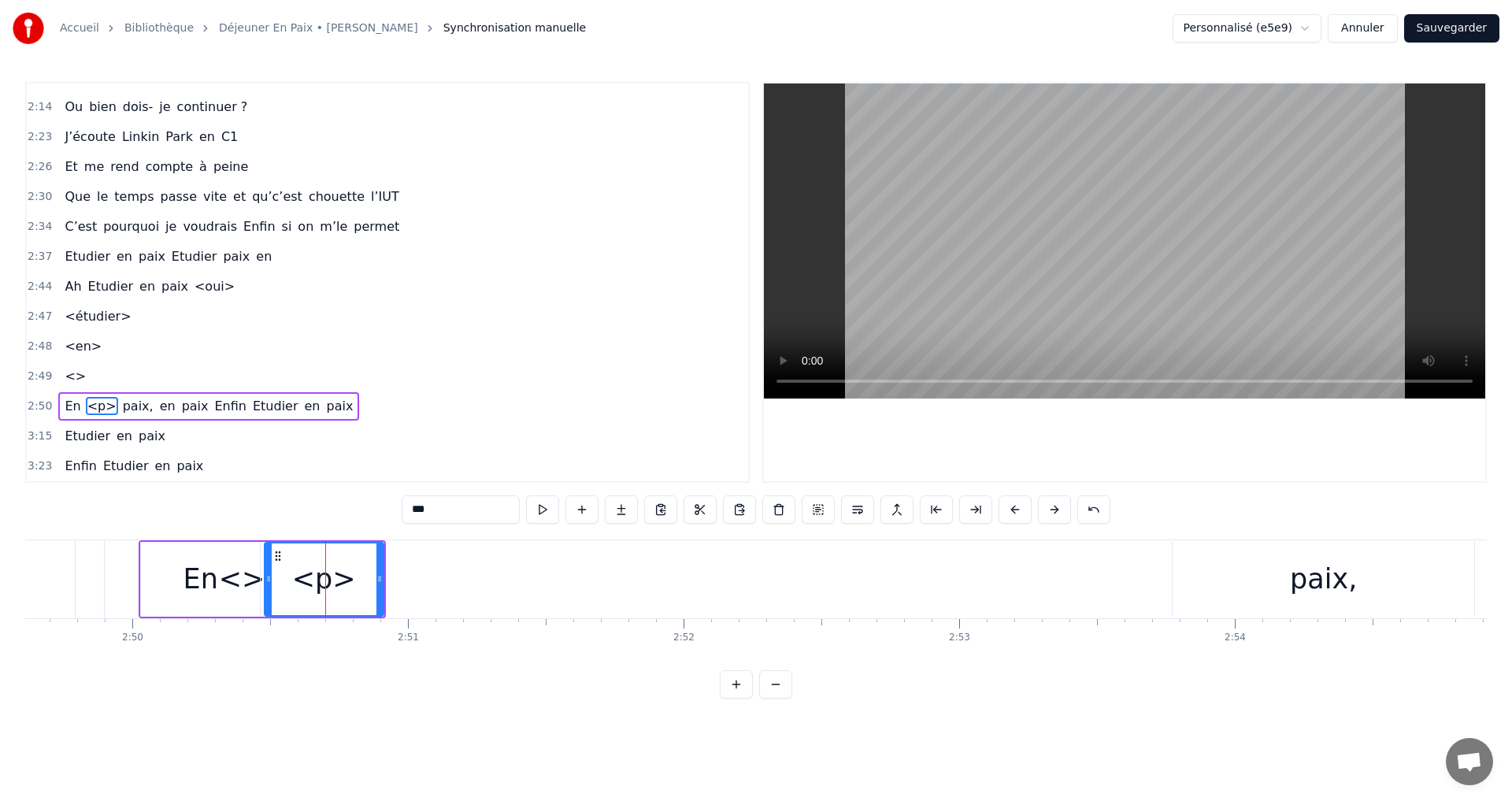
click at [424, 511] on input "***" at bounding box center [461, 509] width 118 height 29
drag, startPoint x: 438, startPoint y: 508, endPoint x: 459, endPoint y: 511, distance: 21.2
click at [459, 511] on input "******" at bounding box center [461, 509] width 118 height 29
click at [428, 509] on input "****" at bounding box center [461, 509] width 118 height 29
click at [433, 510] on input "****" at bounding box center [461, 509] width 118 height 29
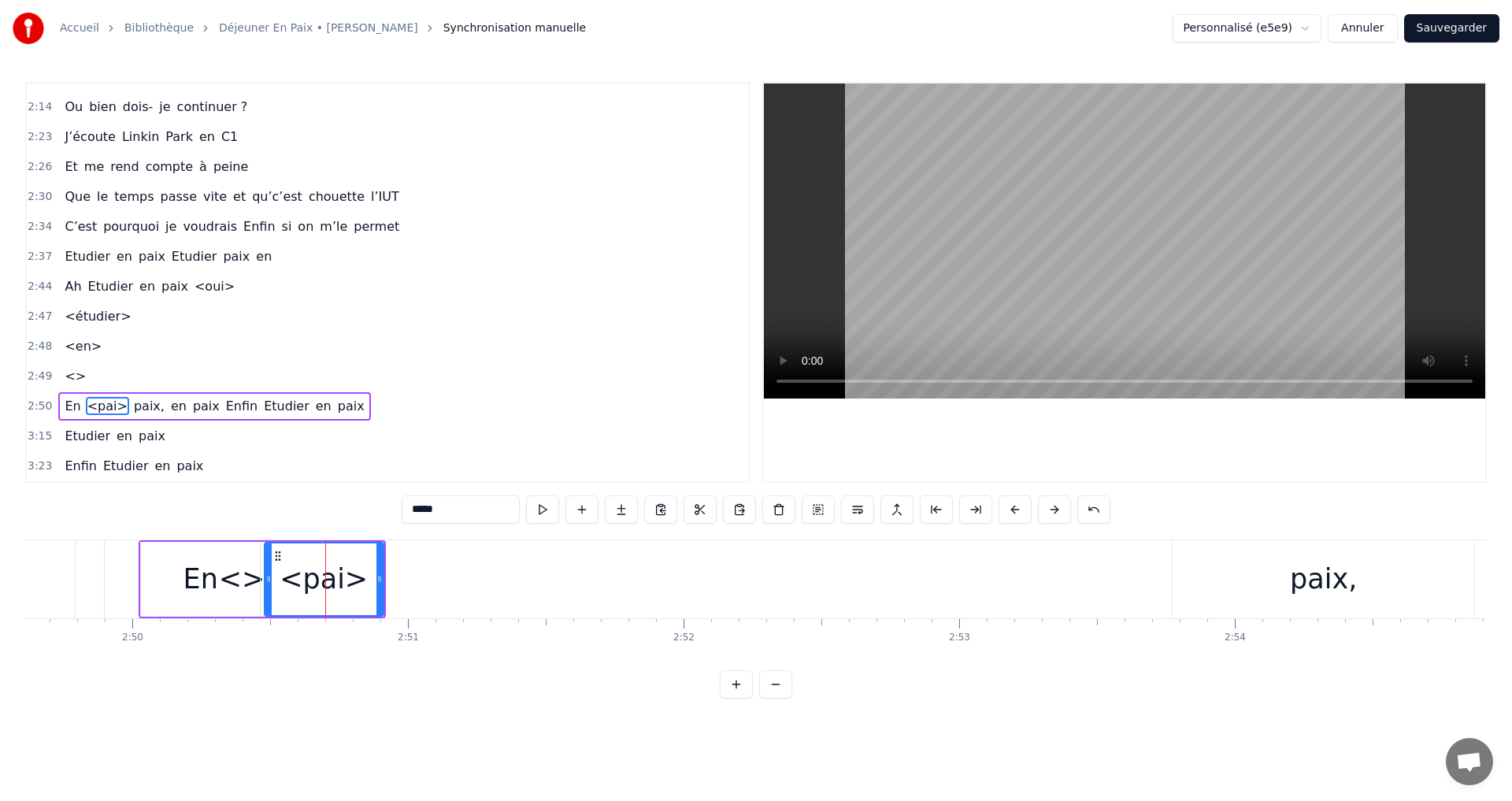
click at [434, 510] on input "*****" at bounding box center [461, 509] width 118 height 29
click at [244, 569] on div "En" at bounding box center [201, 579] width 119 height 75
type input "**"
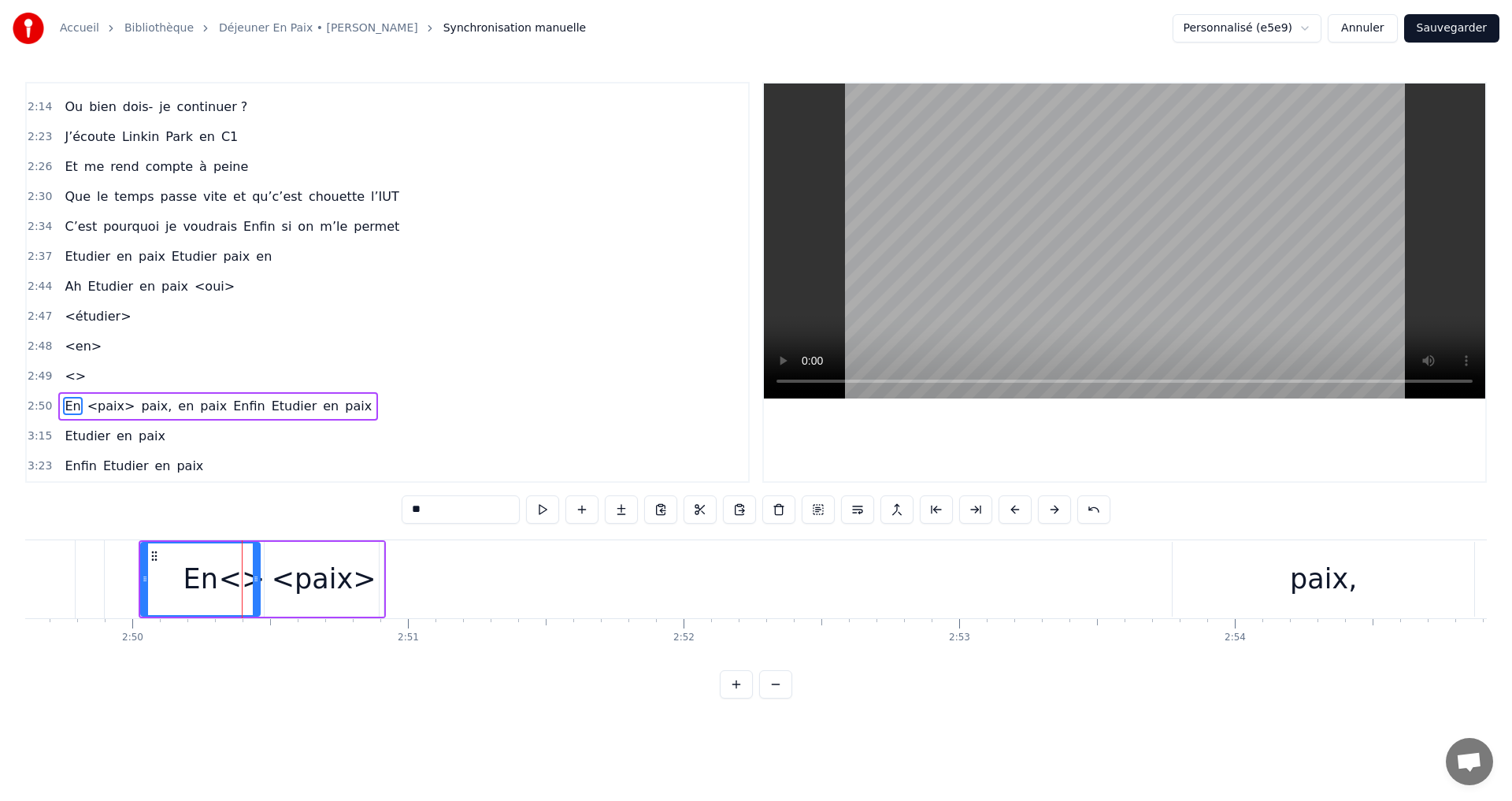
click at [244, 576] on div "En" at bounding box center [201, 579] width 118 height 72
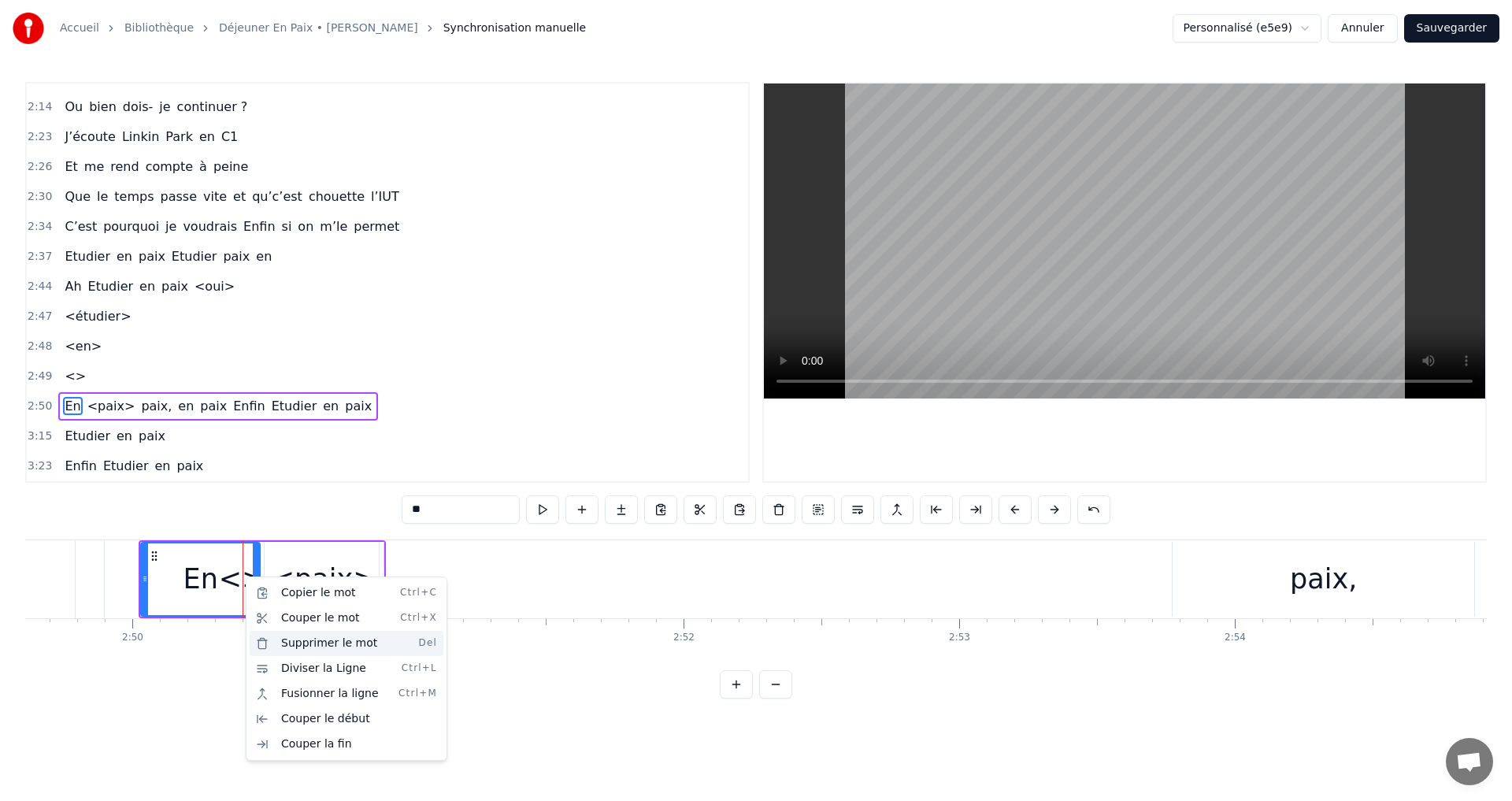
click at [286, 640] on div "Supprimer le mot Del" at bounding box center [347, 643] width 194 height 25
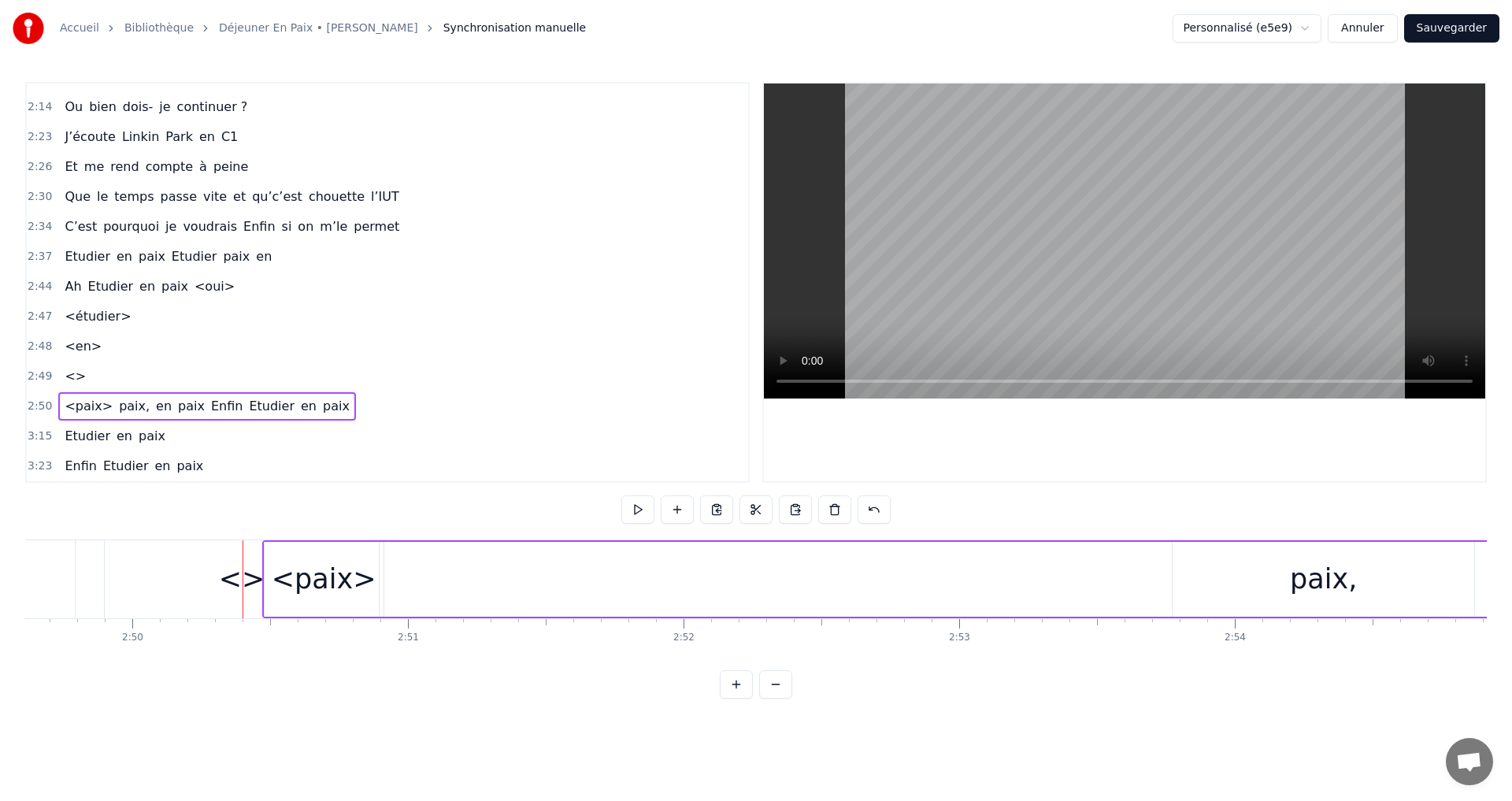
click at [66, 372] on span "<>" at bounding box center [75, 376] width 24 height 18
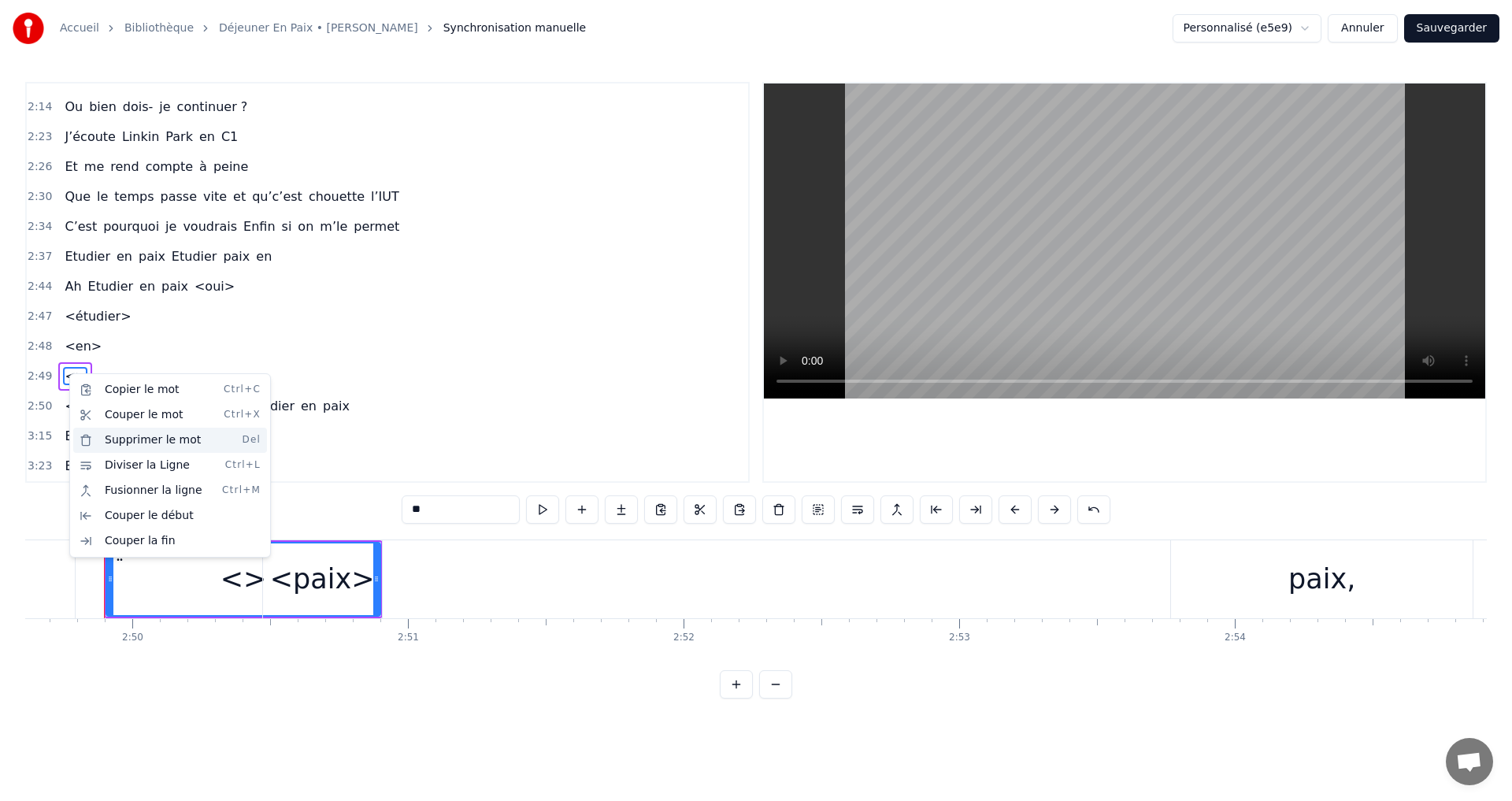
click at [112, 434] on div "Supprimer le mot Del" at bounding box center [170, 440] width 194 height 25
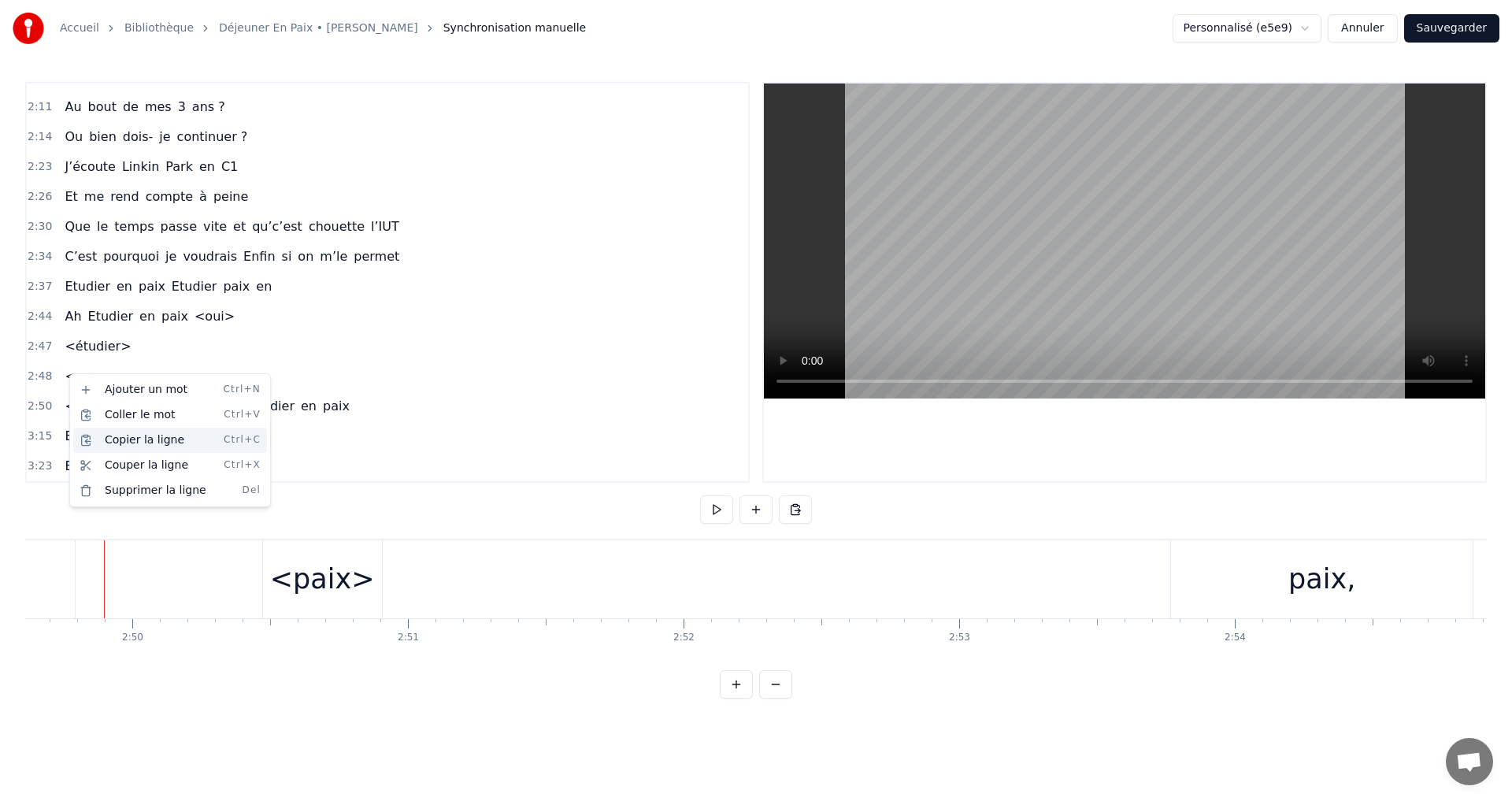
scroll to position [949, 0]
click at [76, 406] on span "<paix>" at bounding box center [88, 405] width 51 height 18
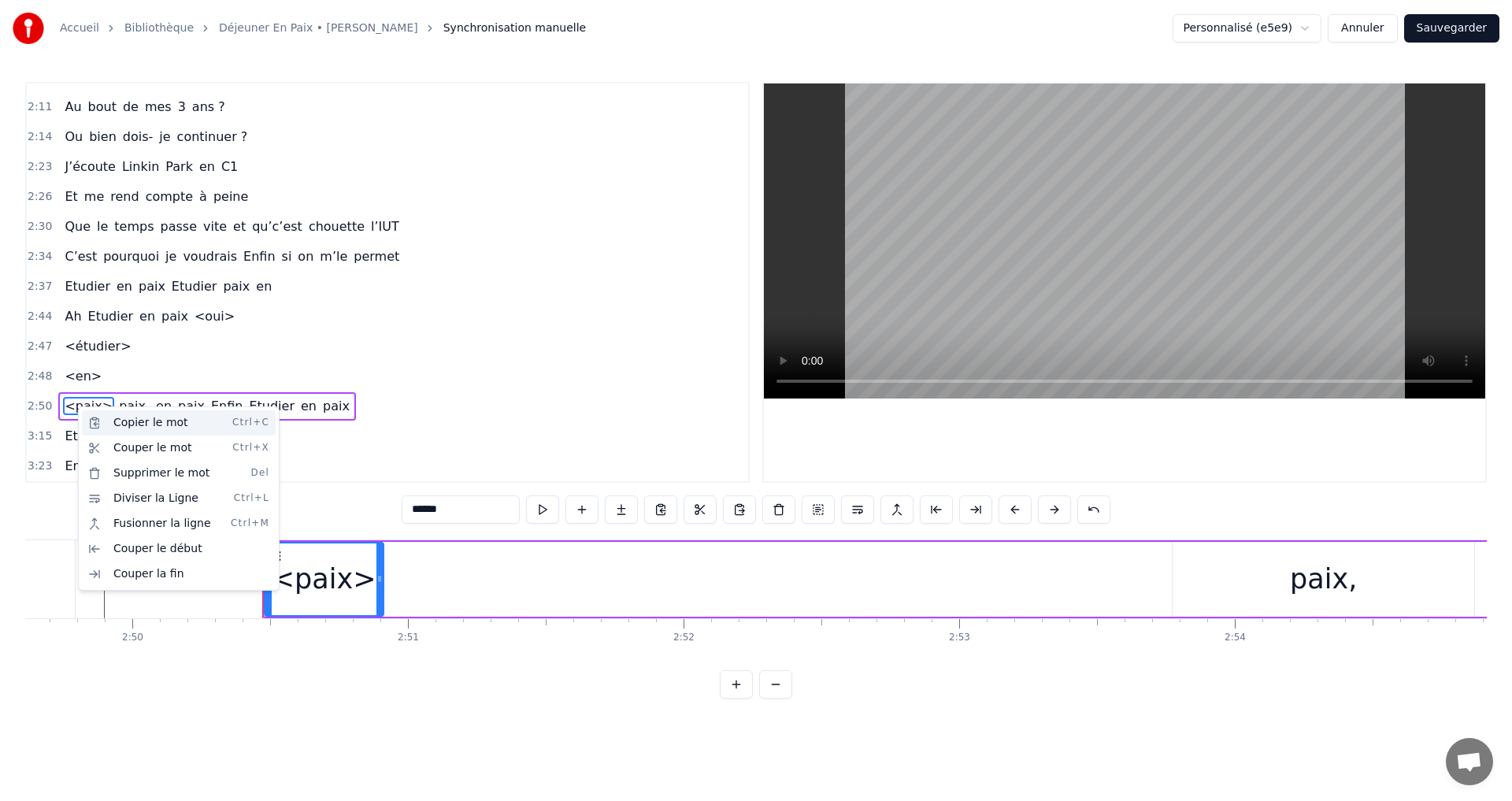
drag, startPoint x: 123, startPoint y: 419, endPoint x: 116, endPoint y: 389, distance: 30.8
click at [123, 417] on div "Copier le mot Ctrl+C" at bounding box center [179, 423] width 194 height 25
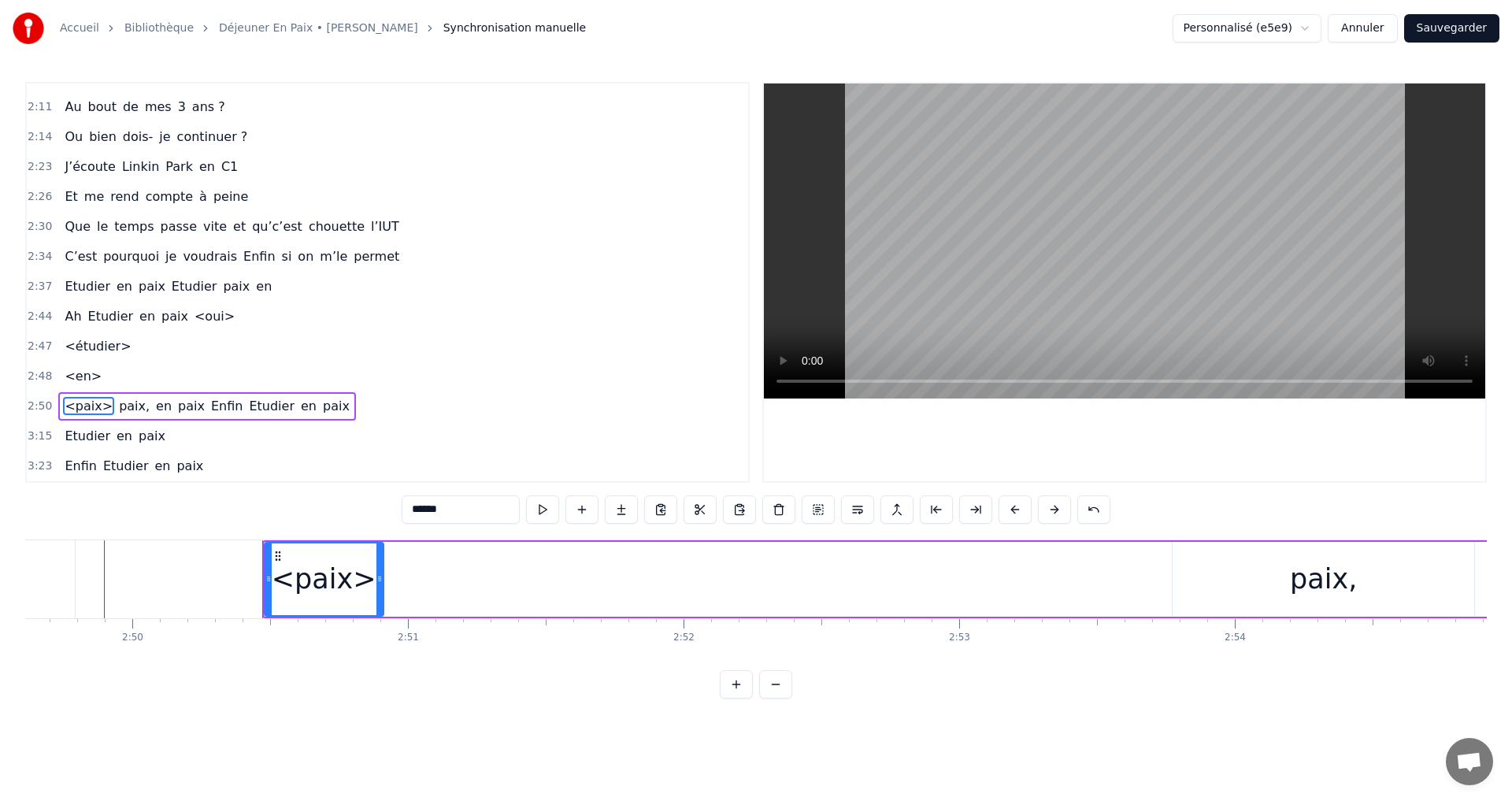
click at [75, 372] on span "<en>" at bounding box center [83, 376] width 40 height 18
type input "****"
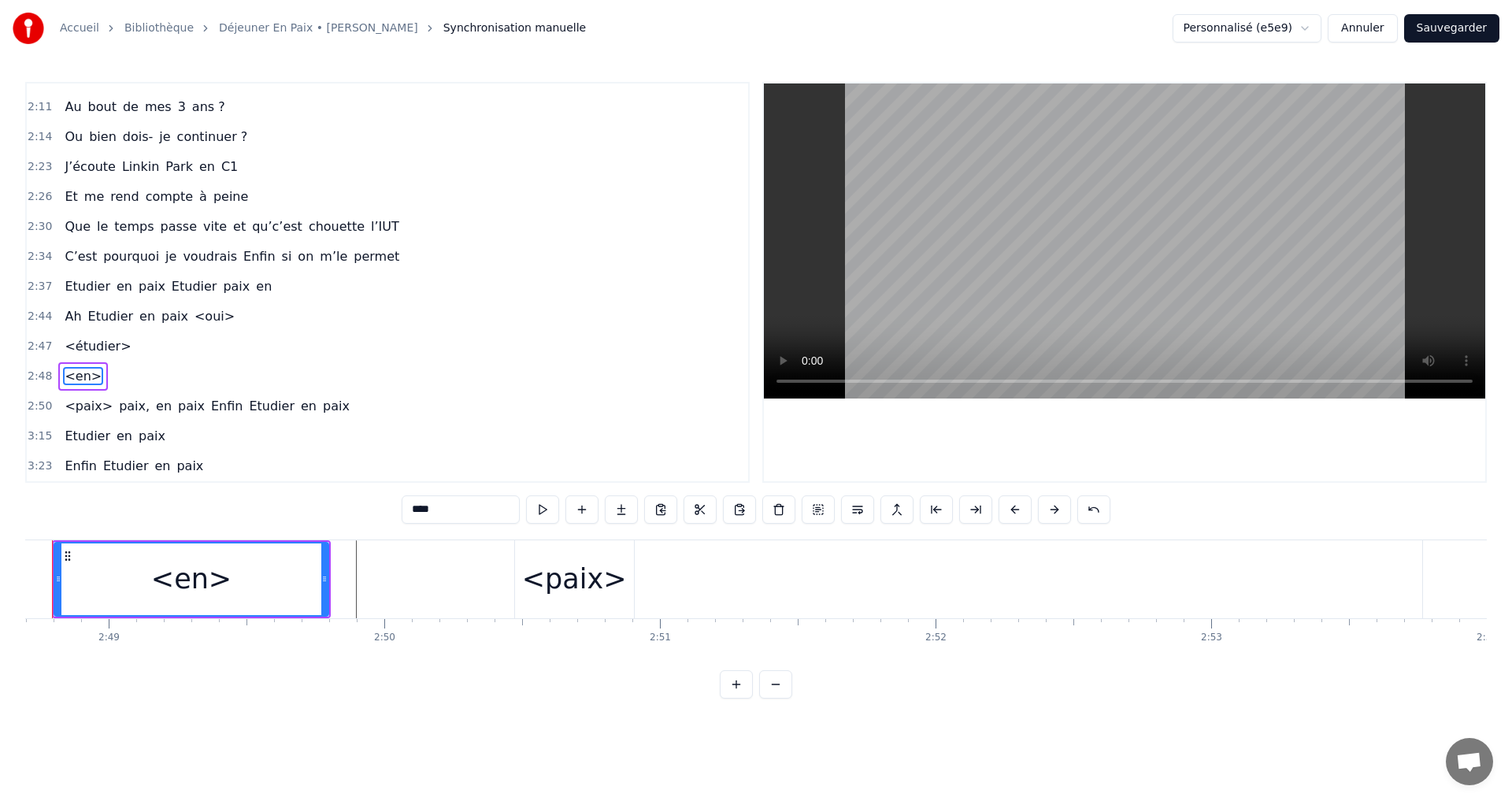
scroll to position [0, 46455]
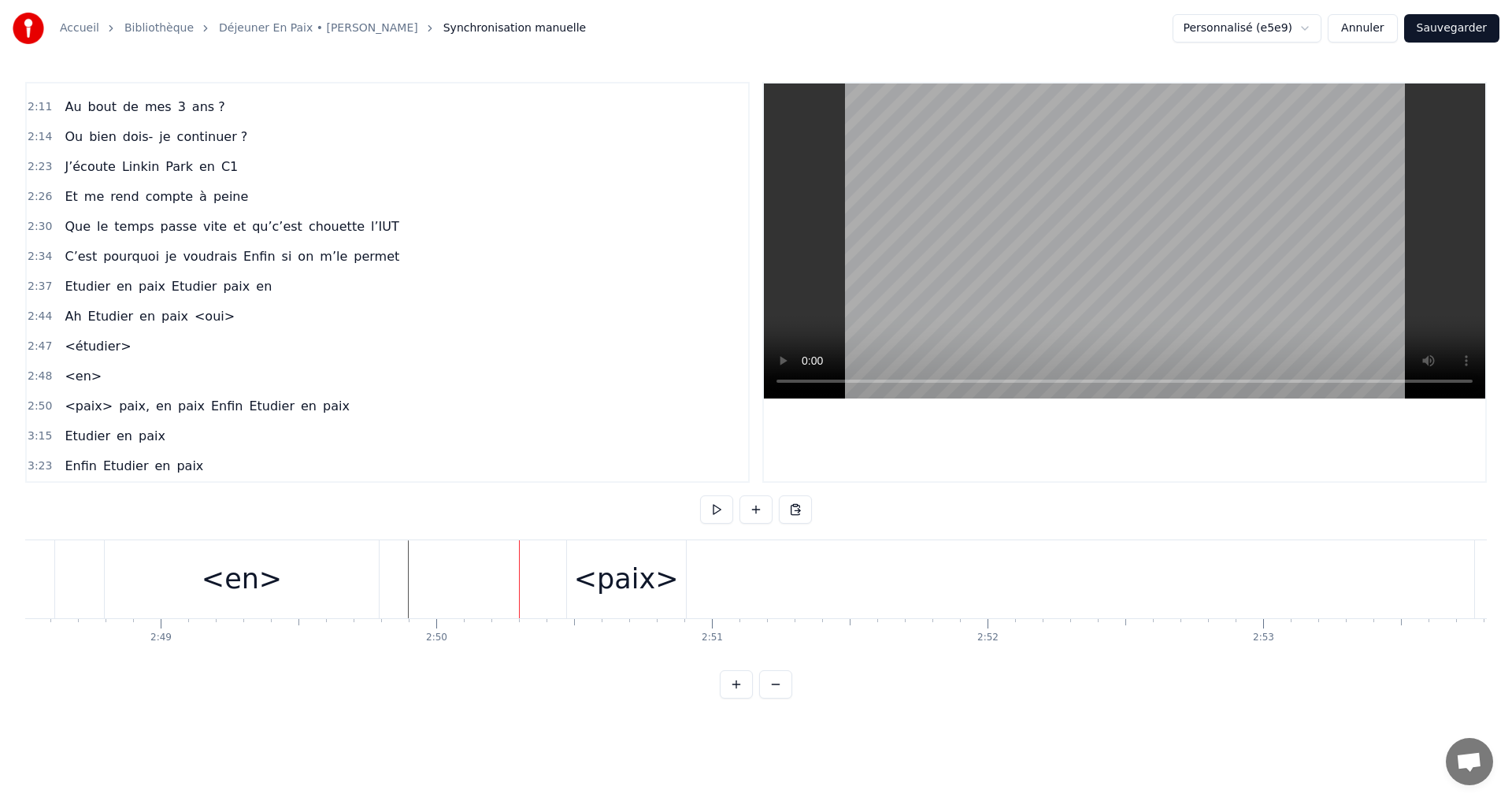
click at [622, 588] on div "<paix>" at bounding box center [626, 579] width 105 height 41
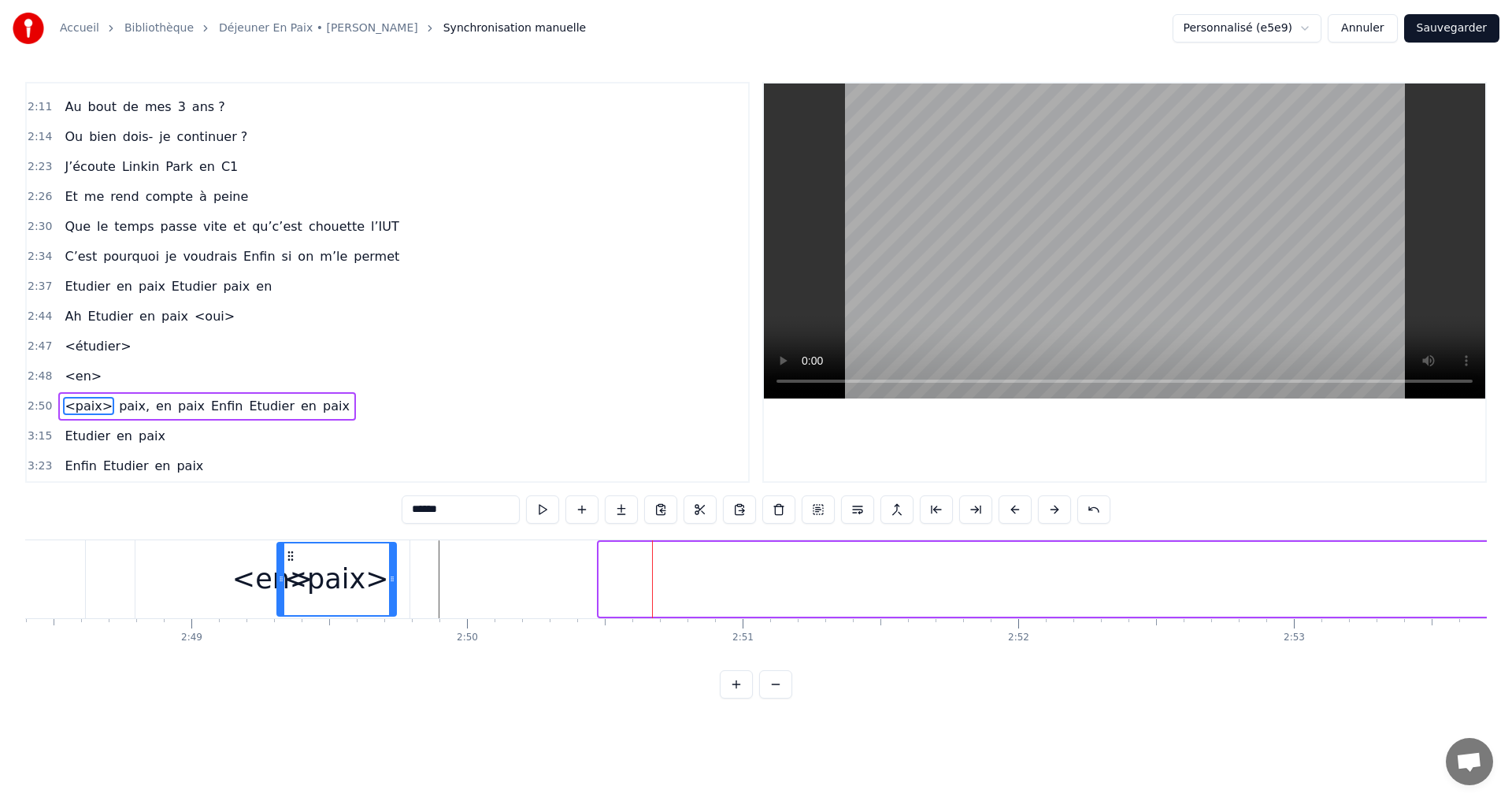
scroll to position [0, 46408]
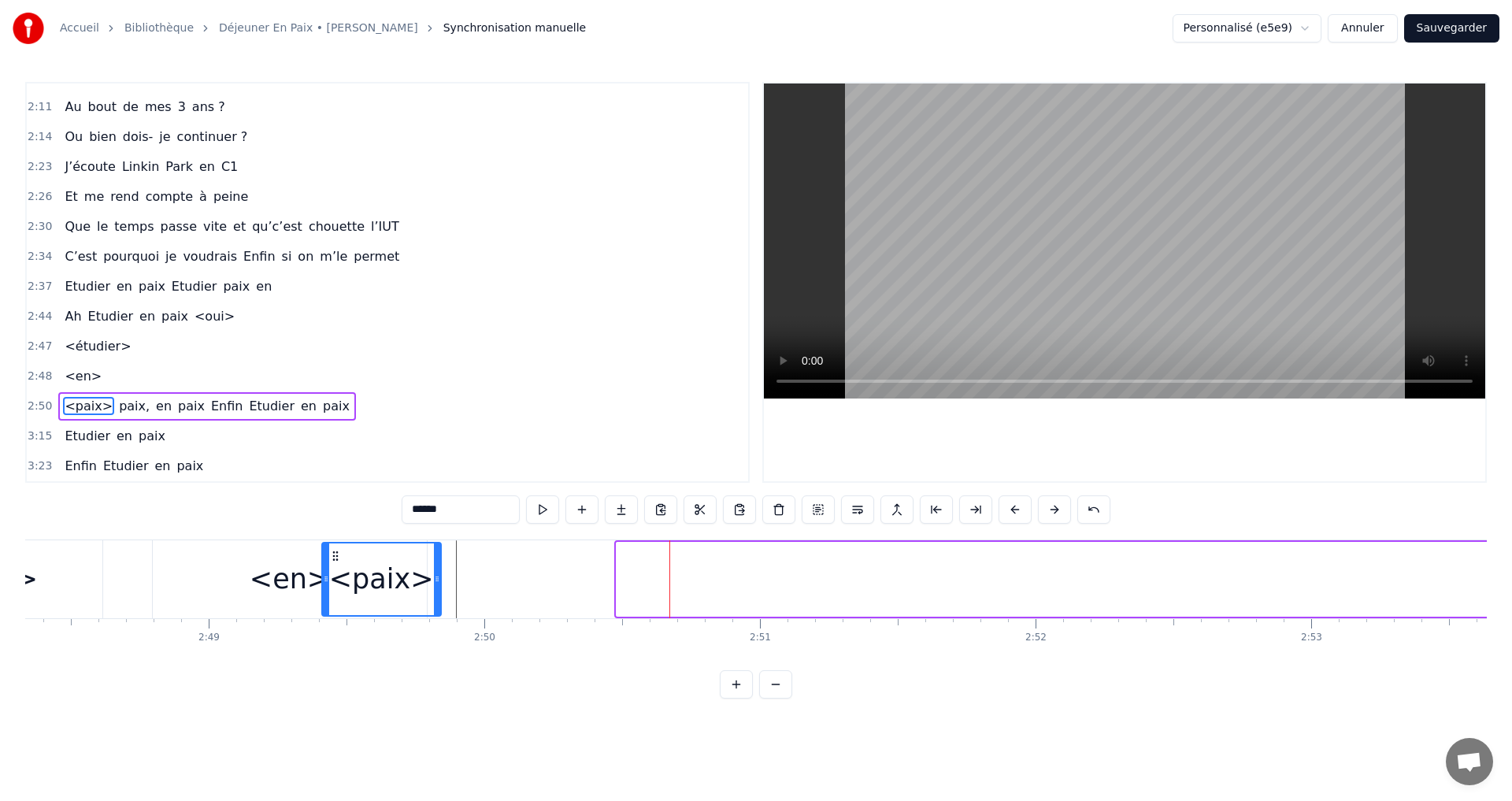
drag, startPoint x: 580, startPoint y: 554, endPoint x: 358, endPoint y: 557, distance: 222.0
click at [333, 557] on icon at bounding box center [335, 556] width 13 height 13
drag, startPoint x: 641, startPoint y: 579, endPoint x: 745, endPoint y: 579, distance: 104.0
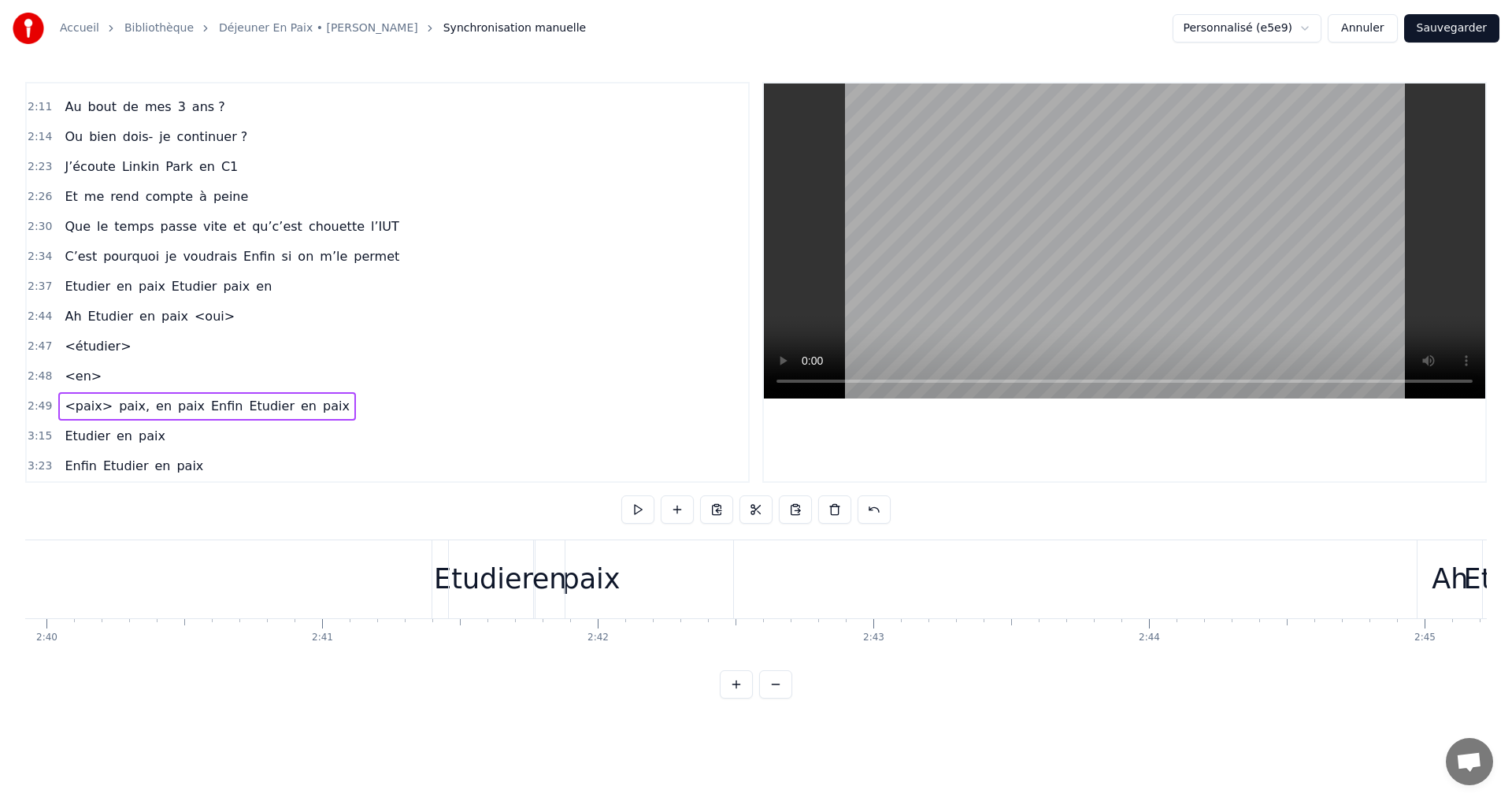
scroll to position [0, 44303]
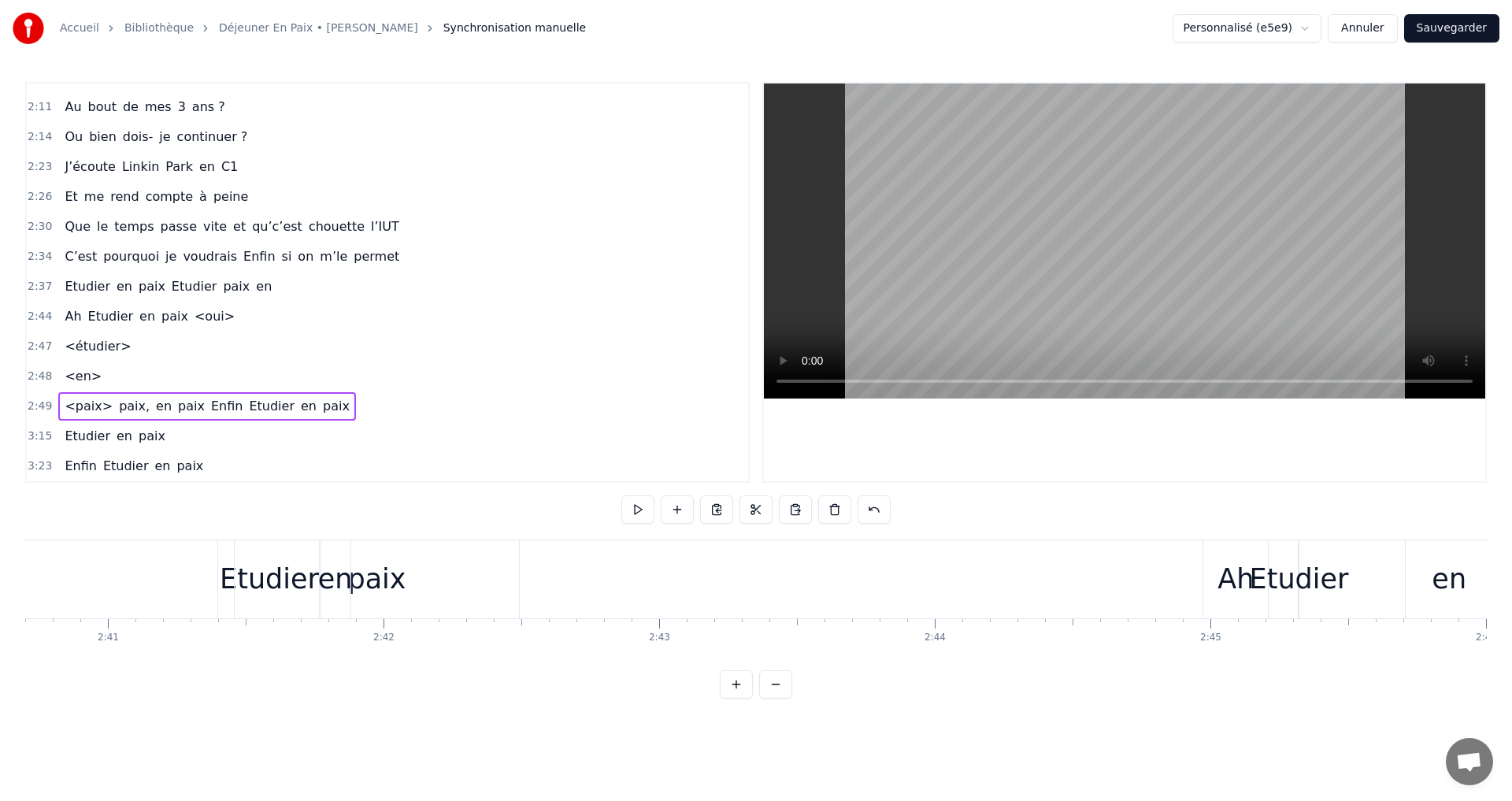
click at [124, 267] on div "C’est pourquoi je voudrais Enfin si on m’le permet" at bounding box center [232, 257] width 348 height 29
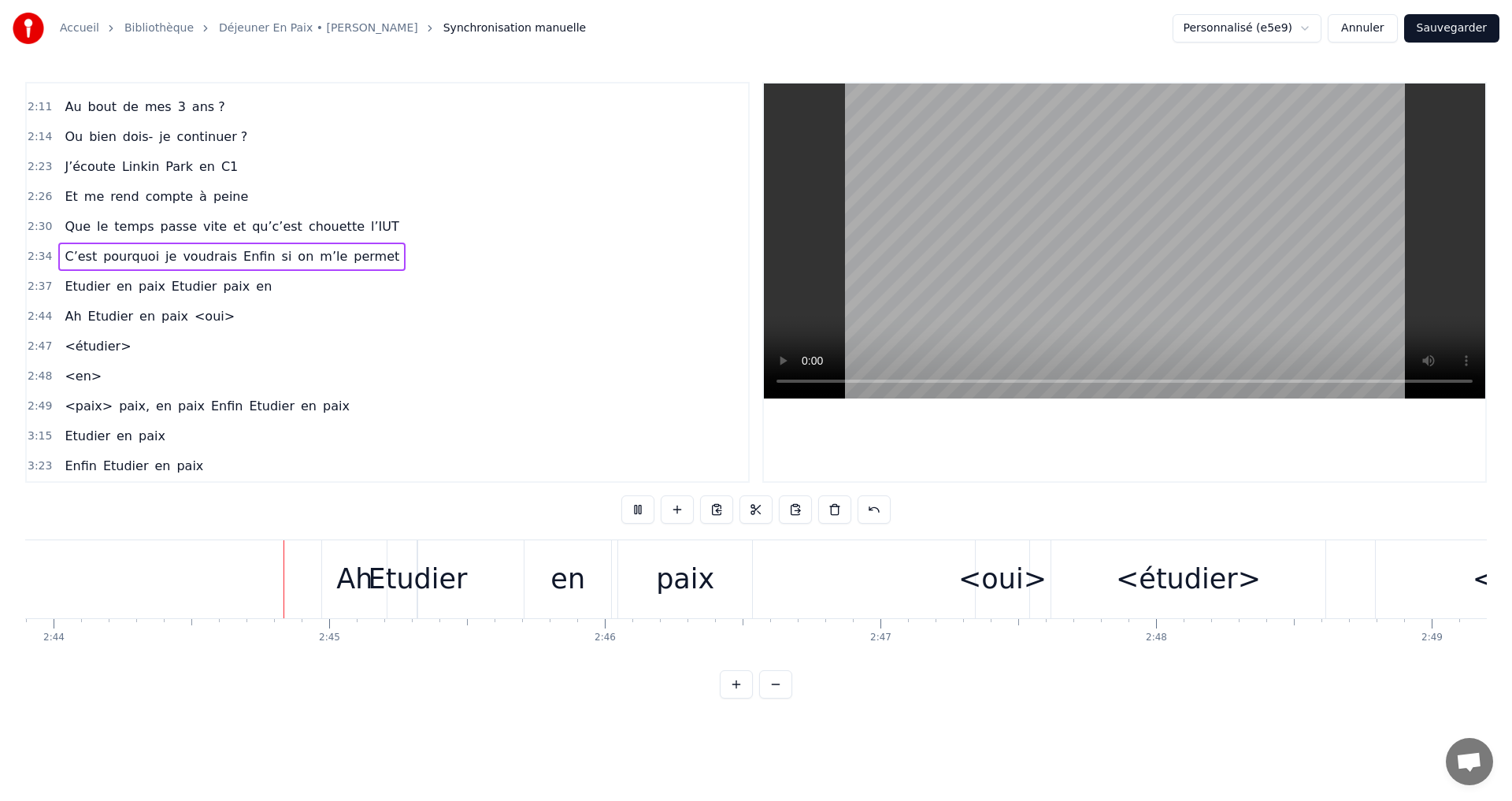
scroll to position [0, 45186]
click at [1183, 585] on div "<étudier>" at bounding box center [1187, 579] width 145 height 41
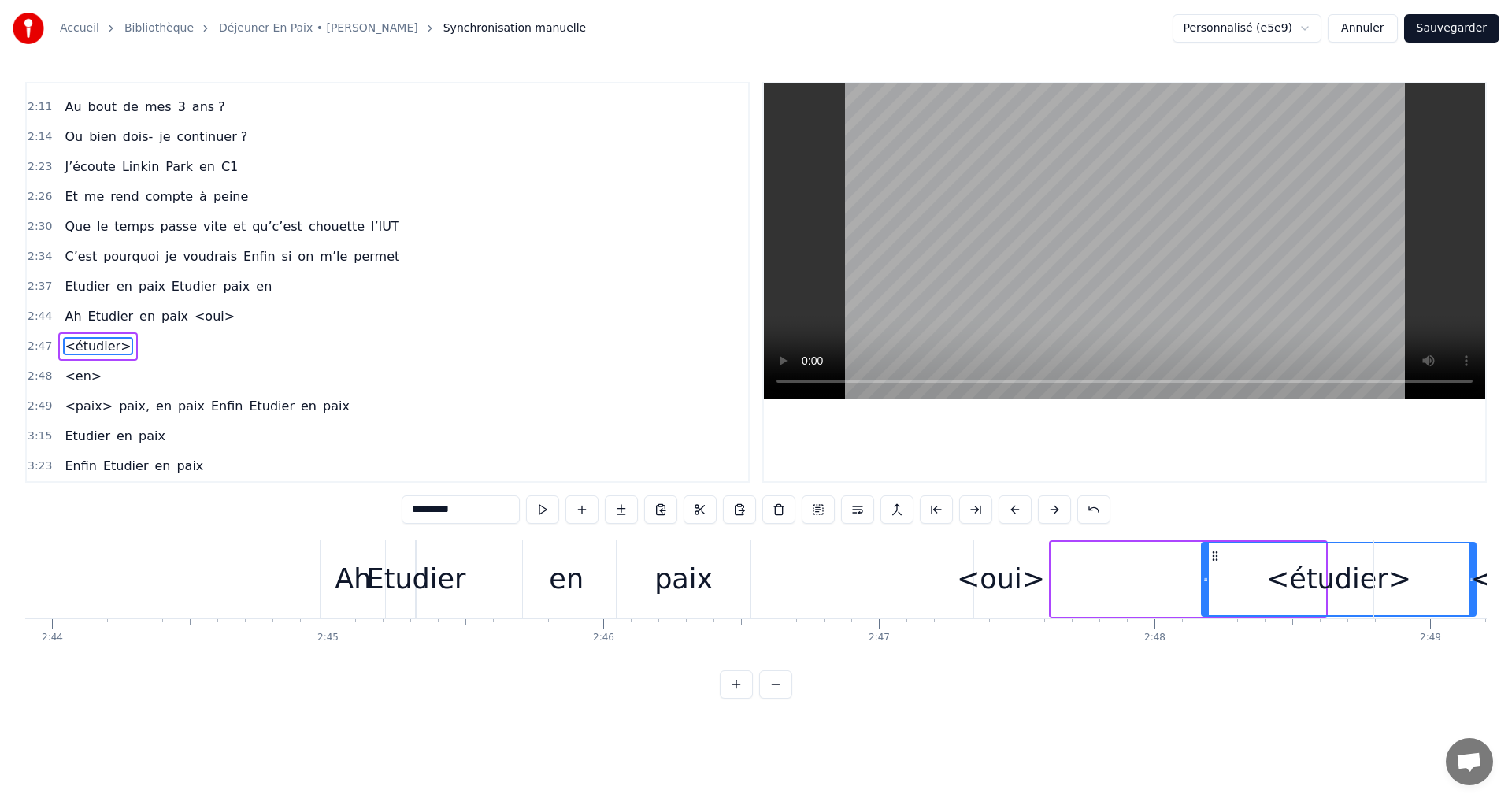
drag, startPoint x: 1100, startPoint y: 553, endPoint x: 1219, endPoint y: 553, distance: 119.0
click at [1219, 553] on icon at bounding box center [1215, 556] width 13 height 13
click at [1003, 567] on div "<oui>" at bounding box center [1001, 579] width 88 height 41
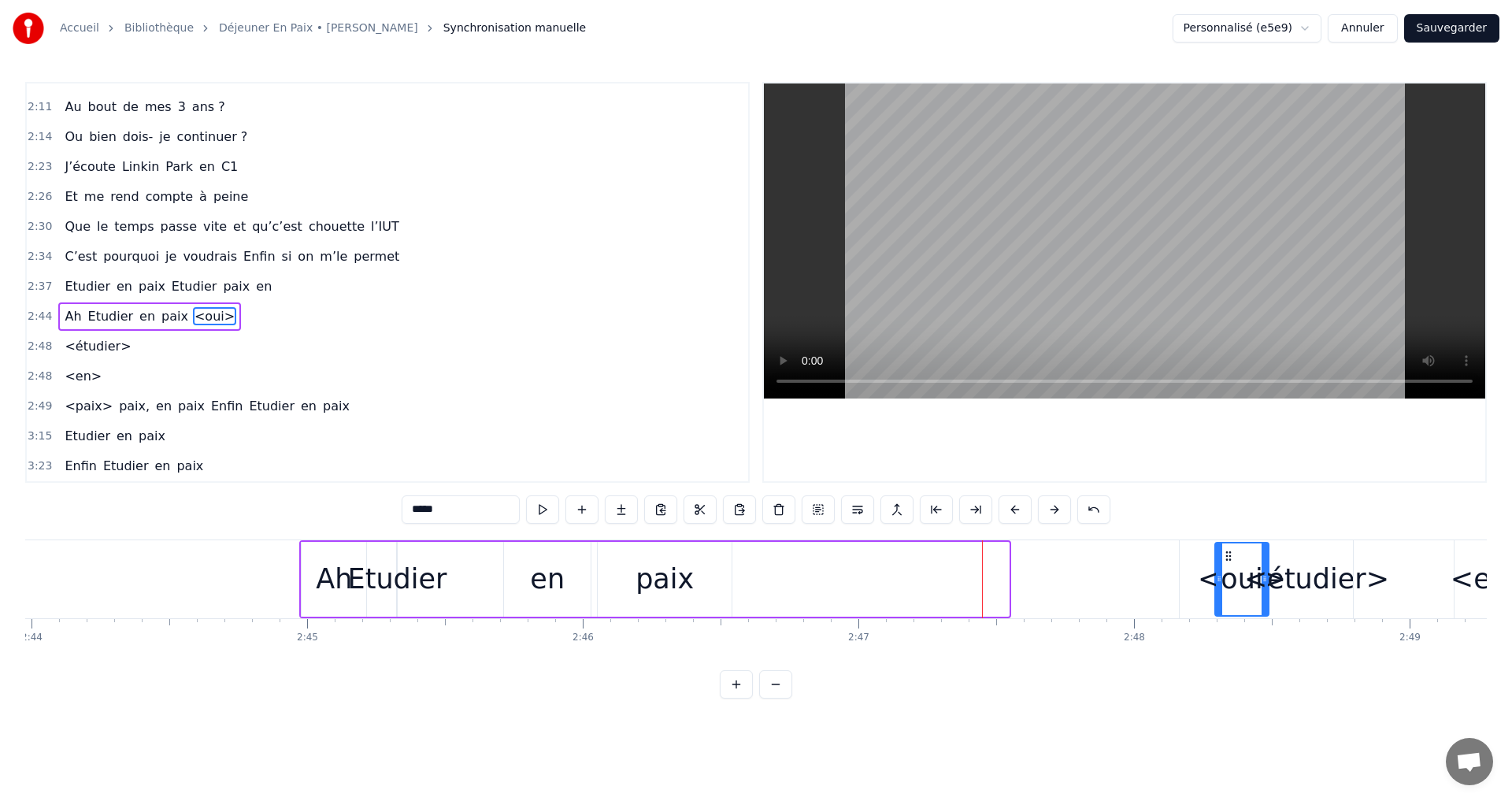
drag, startPoint x: 988, startPoint y: 555, endPoint x: 1226, endPoint y: 550, distance: 238.1
drag, startPoint x: 323, startPoint y: 582, endPoint x: 297, endPoint y: 540, distance: 49.4
click at [323, 578] on div "Ah" at bounding box center [329, 579] width 36 height 41
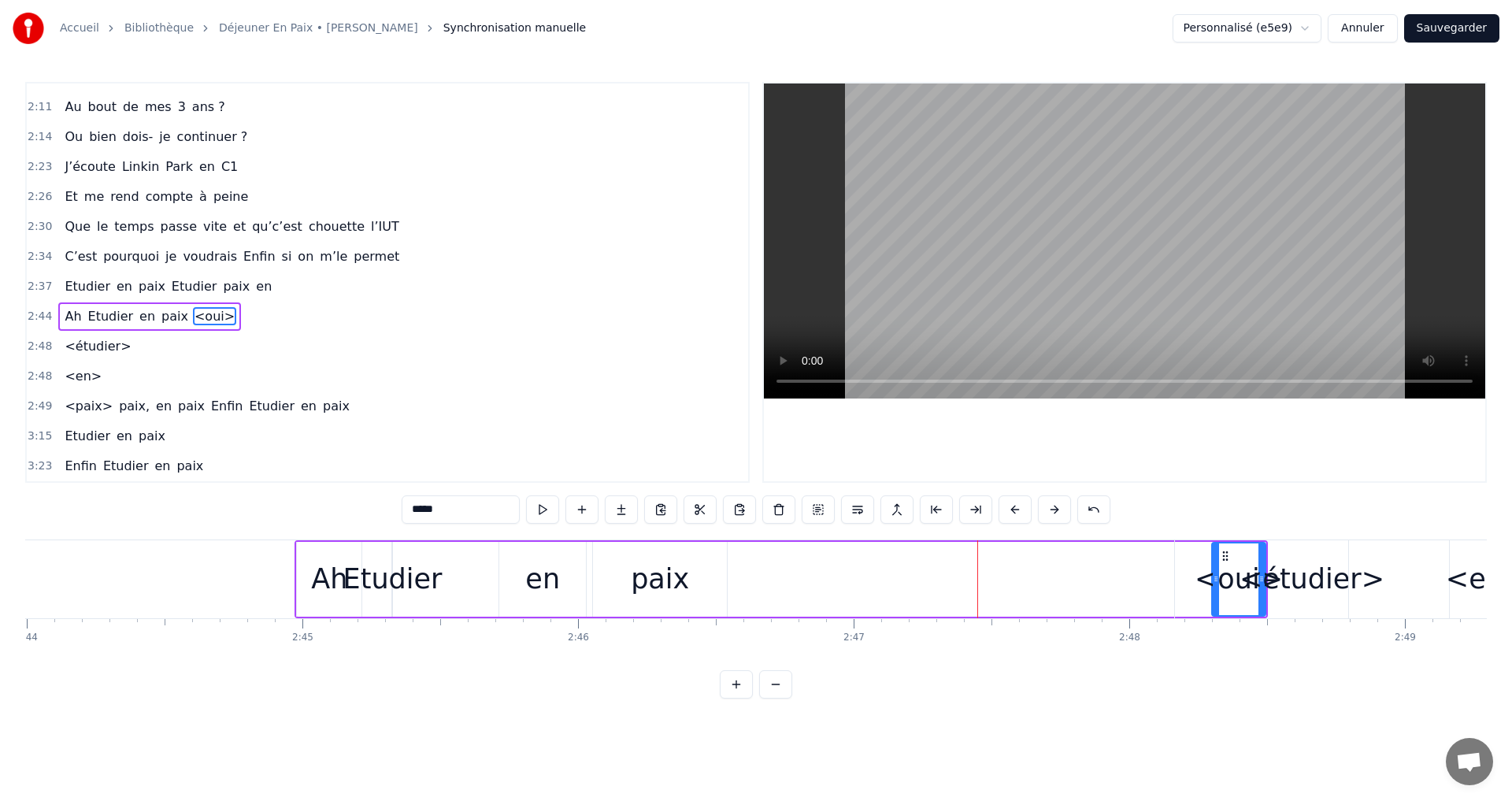
type input "**"
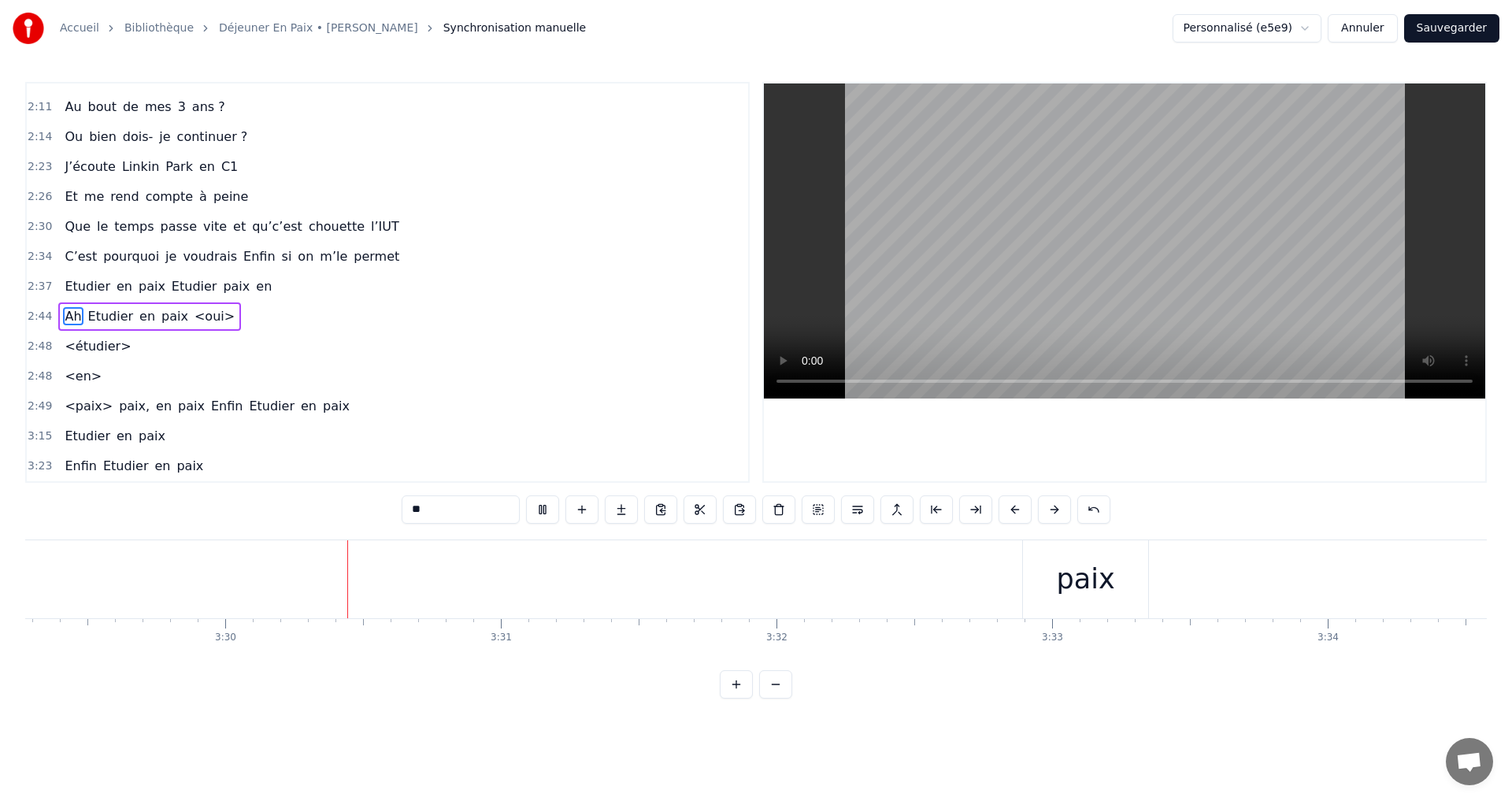
scroll to position [0, 57736]
click at [1464, 27] on button "Sauvegarder" at bounding box center [1452, 28] width 95 height 29
